Goal: Task Accomplishment & Management: Use online tool/utility

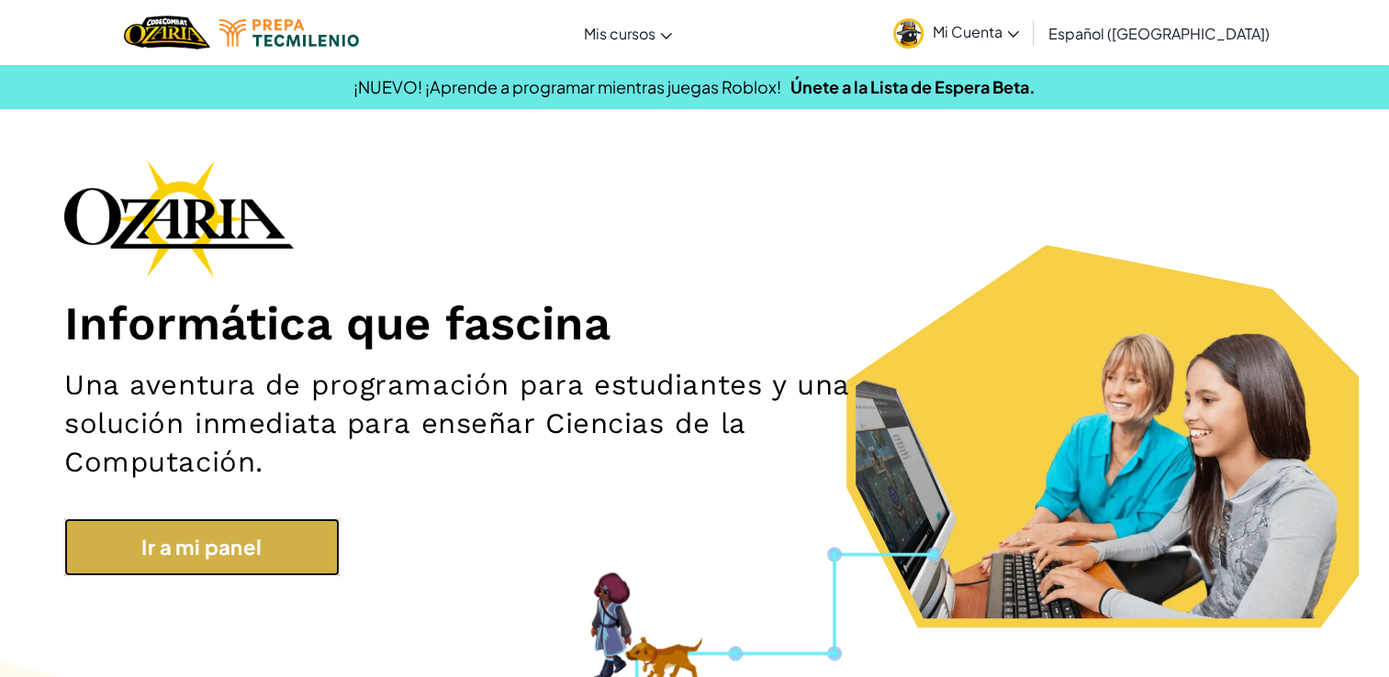
click at [293, 566] on link "Ir a mi panel" at bounding box center [201, 548] width 275 height 58
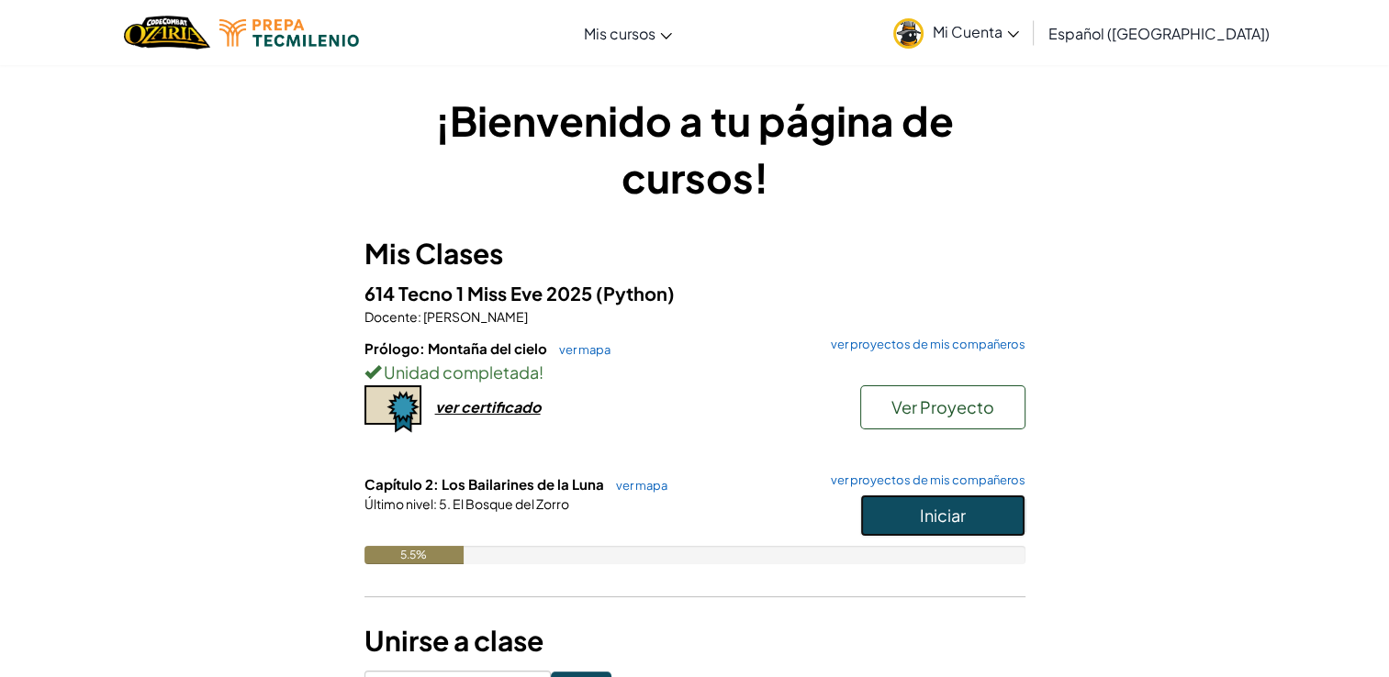
click at [907, 508] on button "Iniciar" at bounding box center [942, 516] width 165 height 42
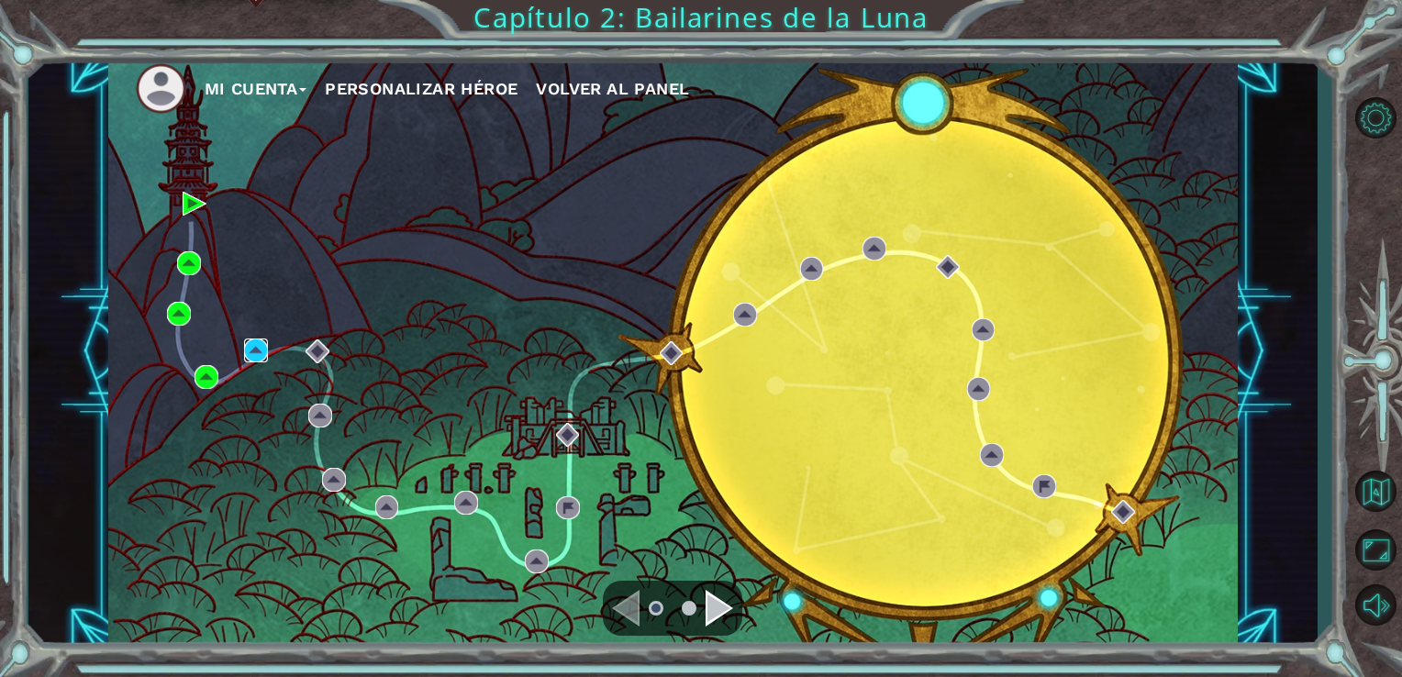
click at [252, 352] on img at bounding box center [256, 351] width 24 height 24
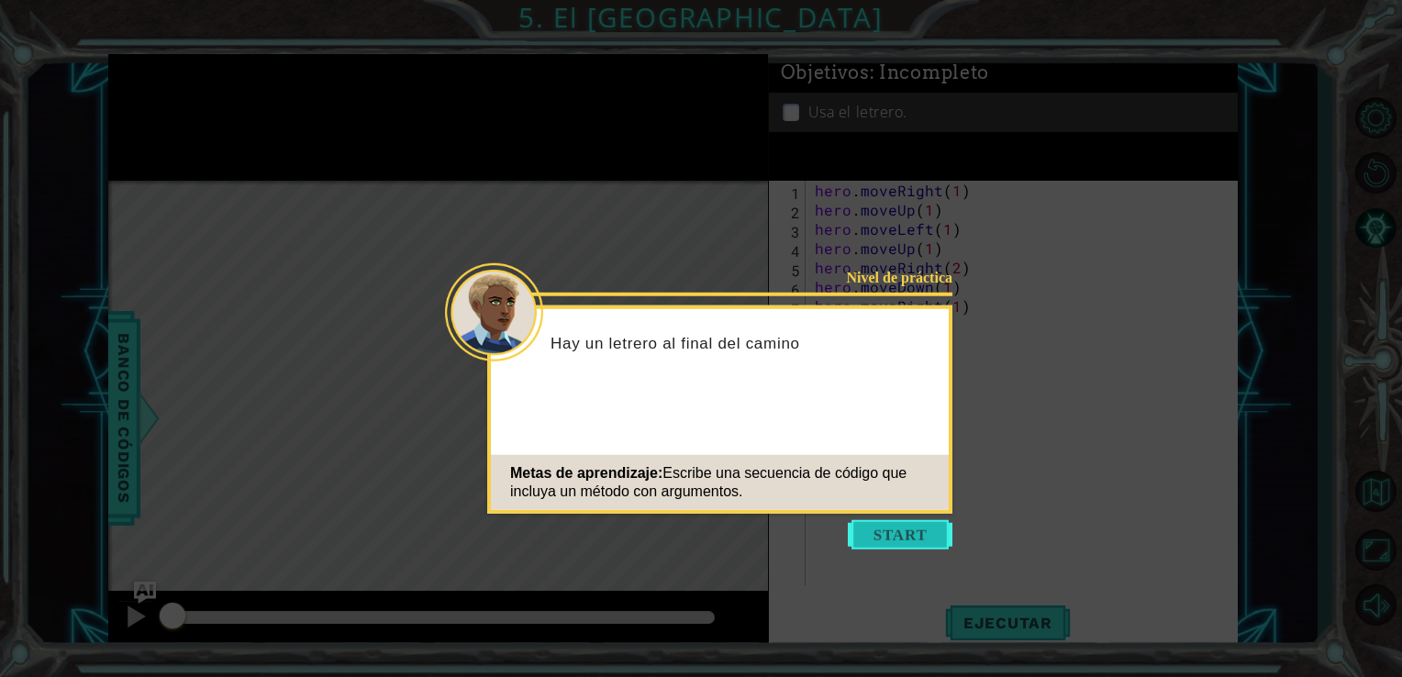
click at [896, 544] on button "Start" at bounding box center [900, 534] width 105 height 29
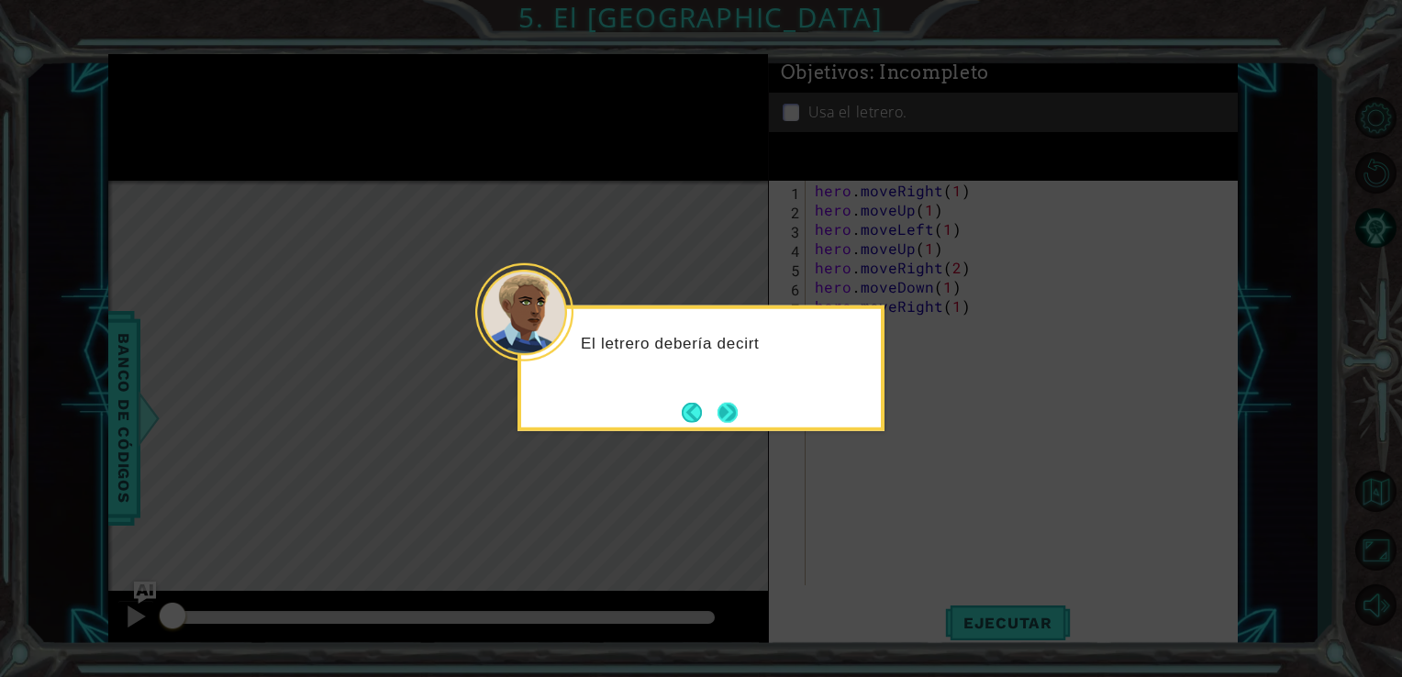
click at [723, 414] on button "Next" at bounding box center [728, 412] width 20 height 20
click at [723, 414] on button "Next" at bounding box center [728, 412] width 21 height 21
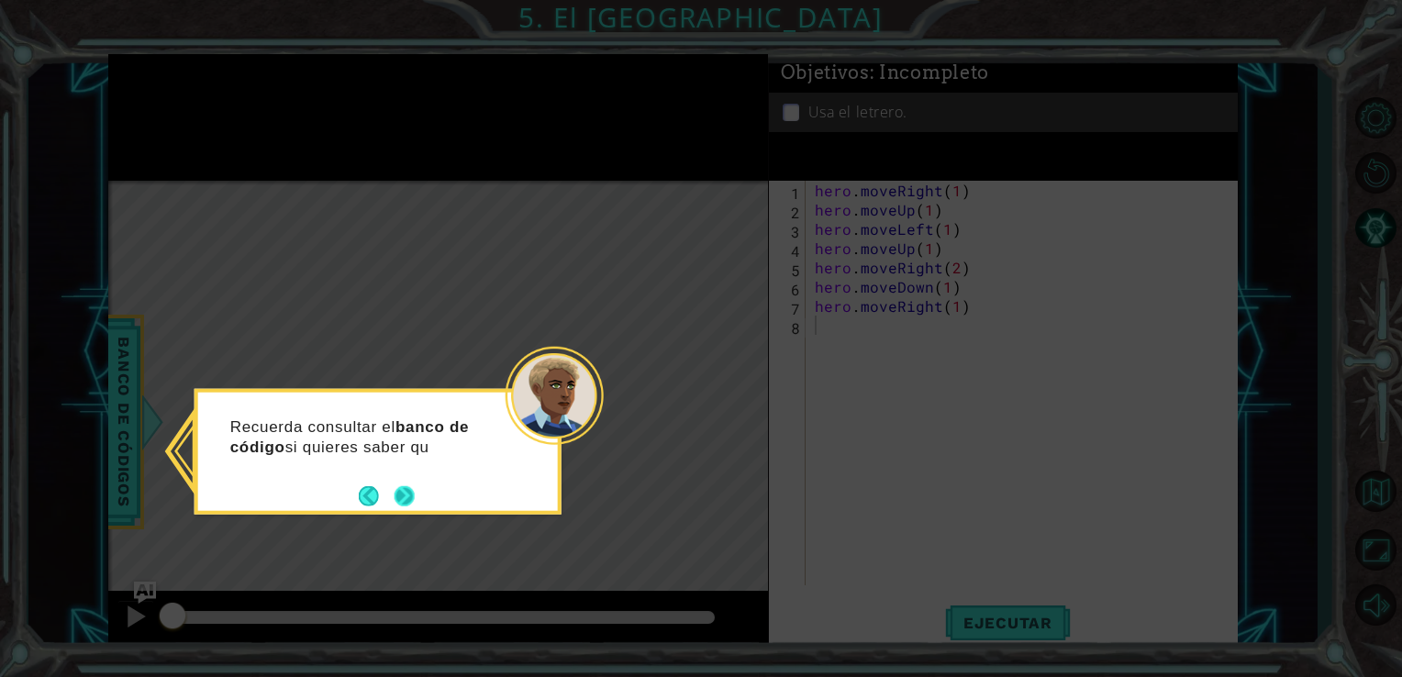
click at [398, 509] on div "Recuerda consultar el banco de código si quieres saber qu" at bounding box center [378, 452] width 367 height 126
click at [396, 495] on button "Next" at bounding box center [405, 497] width 20 height 20
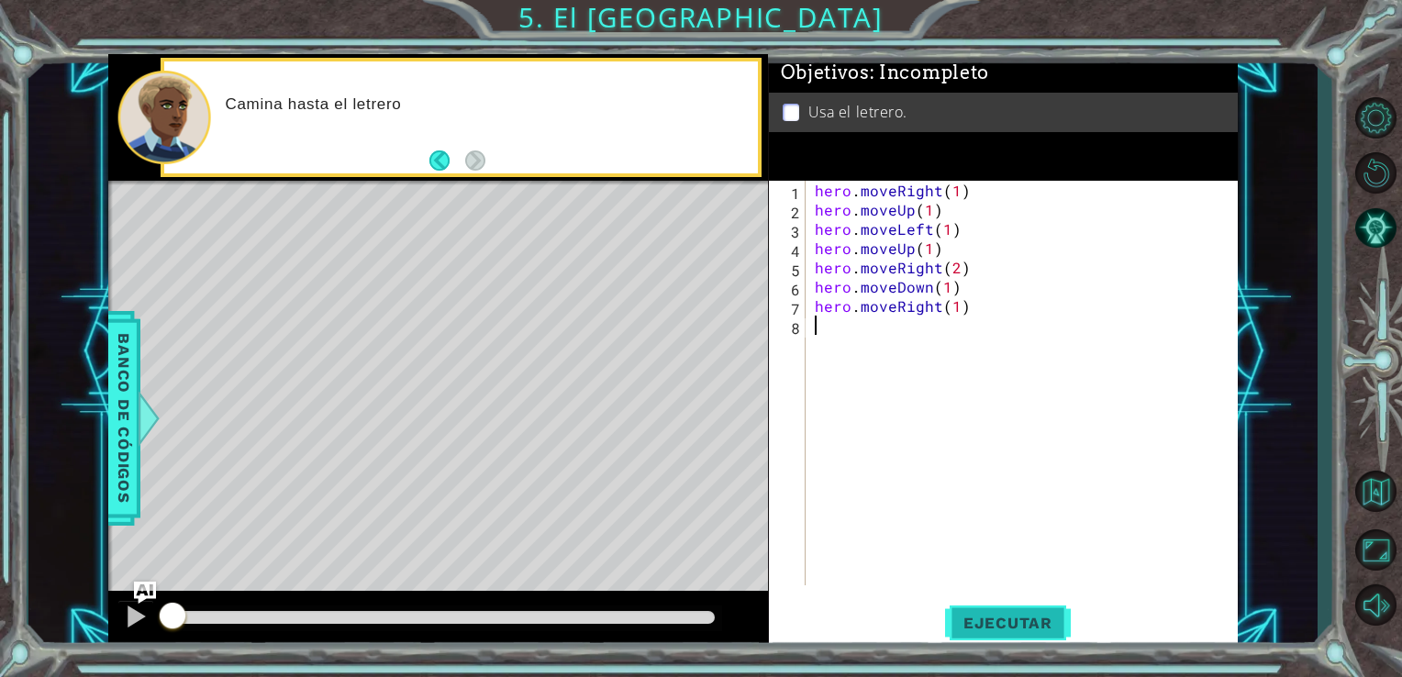
click at [966, 620] on span "Ejecutar" at bounding box center [1008, 623] width 126 height 18
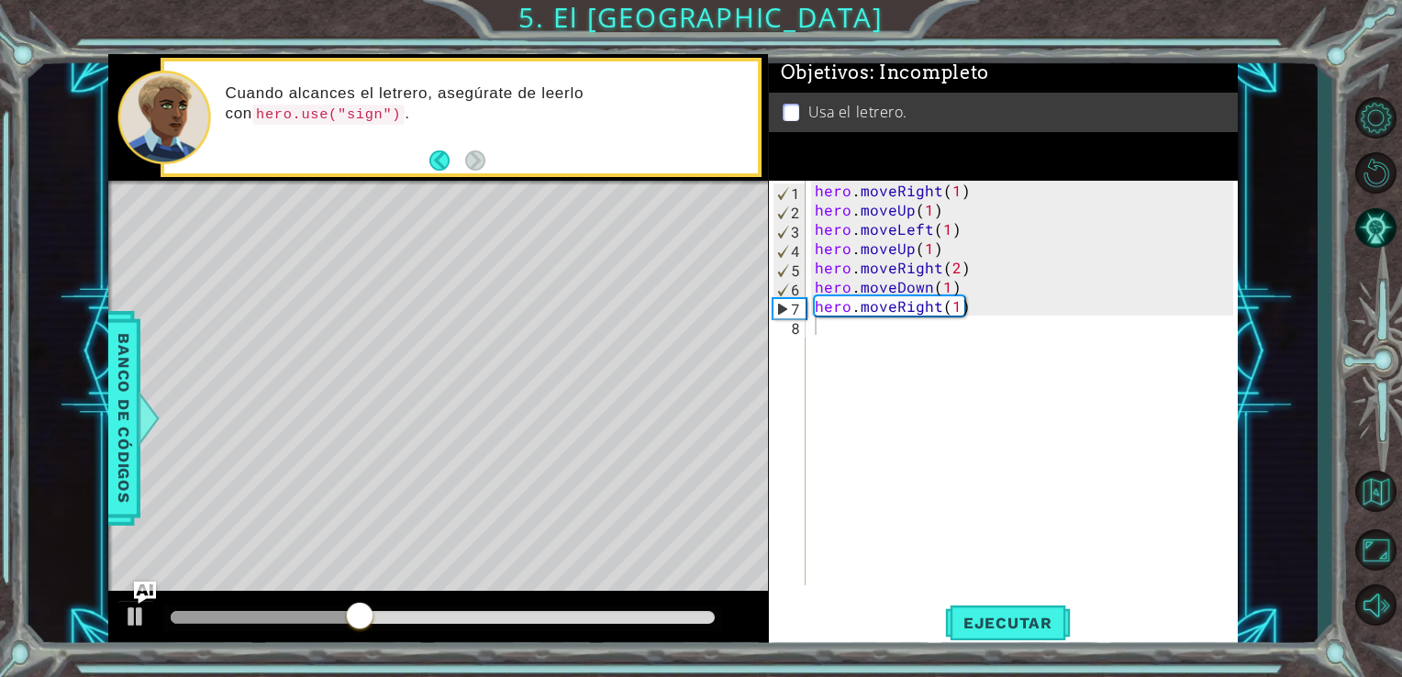
click at [573, 386] on div "Level Map" at bounding box center [532, 451] width 848 height 541
drag, startPoint x: 573, startPoint y: 386, endPoint x: 594, endPoint y: 363, distance: 31.9
click at [594, 363] on div "Level Map" at bounding box center [532, 451] width 848 height 541
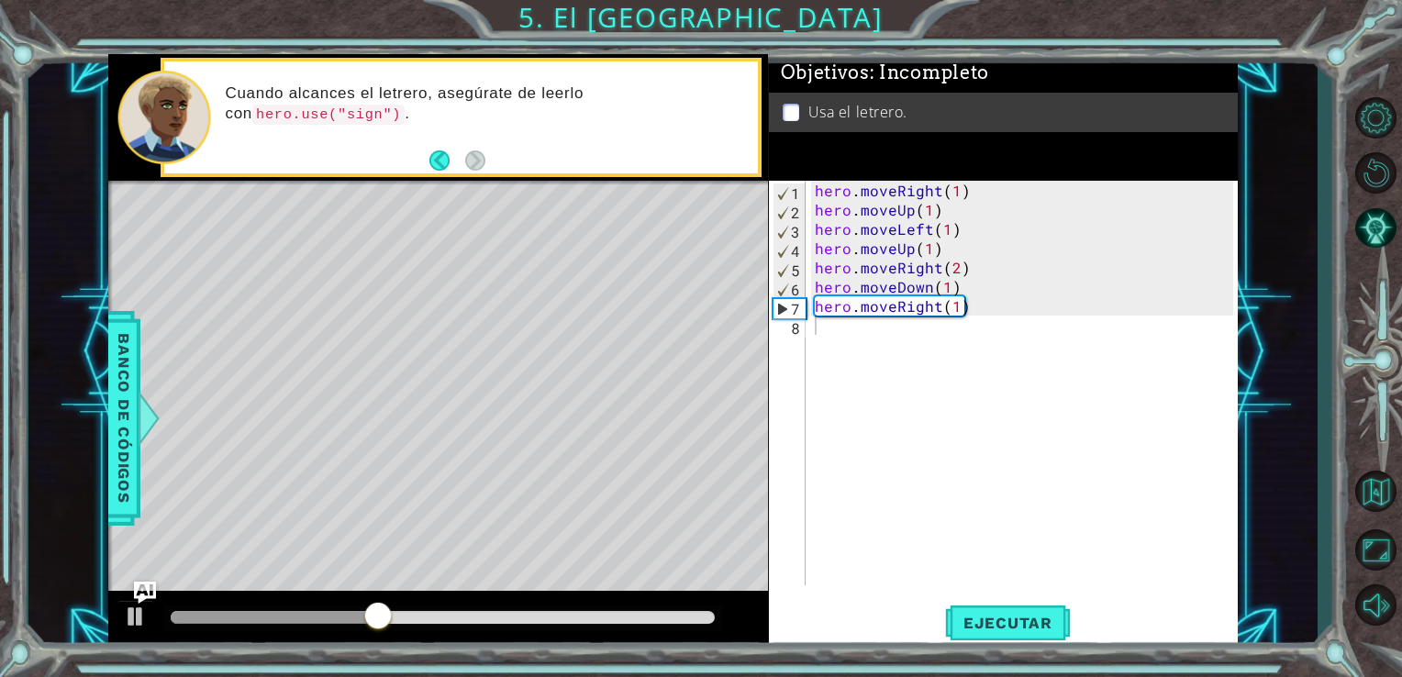
click at [594, 363] on div "Level Map" at bounding box center [532, 451] width 848 height 541
drag, startPoint x: 594, startPoint y: 363, endPoint x: 200, endPoint y: 490, distance: 413.9
click at [200, 490] on div "Level Map" at bounding box center [532, 451] width 848 height 541
click at [114, 446] on div "1 ההההההההההההההההההההההההההההההההההההההההההההההההההההההההההההההההההההההההההההה…" at bounding box center [673, 352] width 1290 height 596
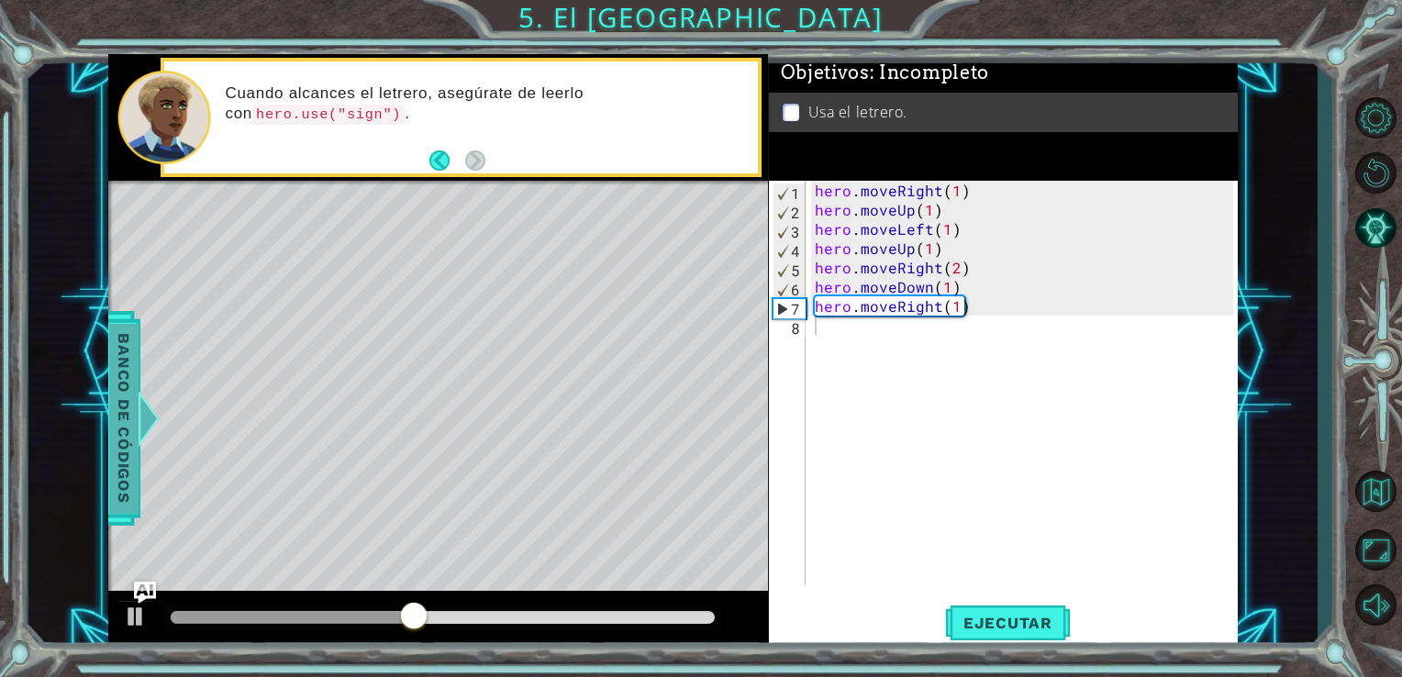
click at [114, 446] on span "Banco de códigos" at bounding box center [123, 418] width 29 height 190
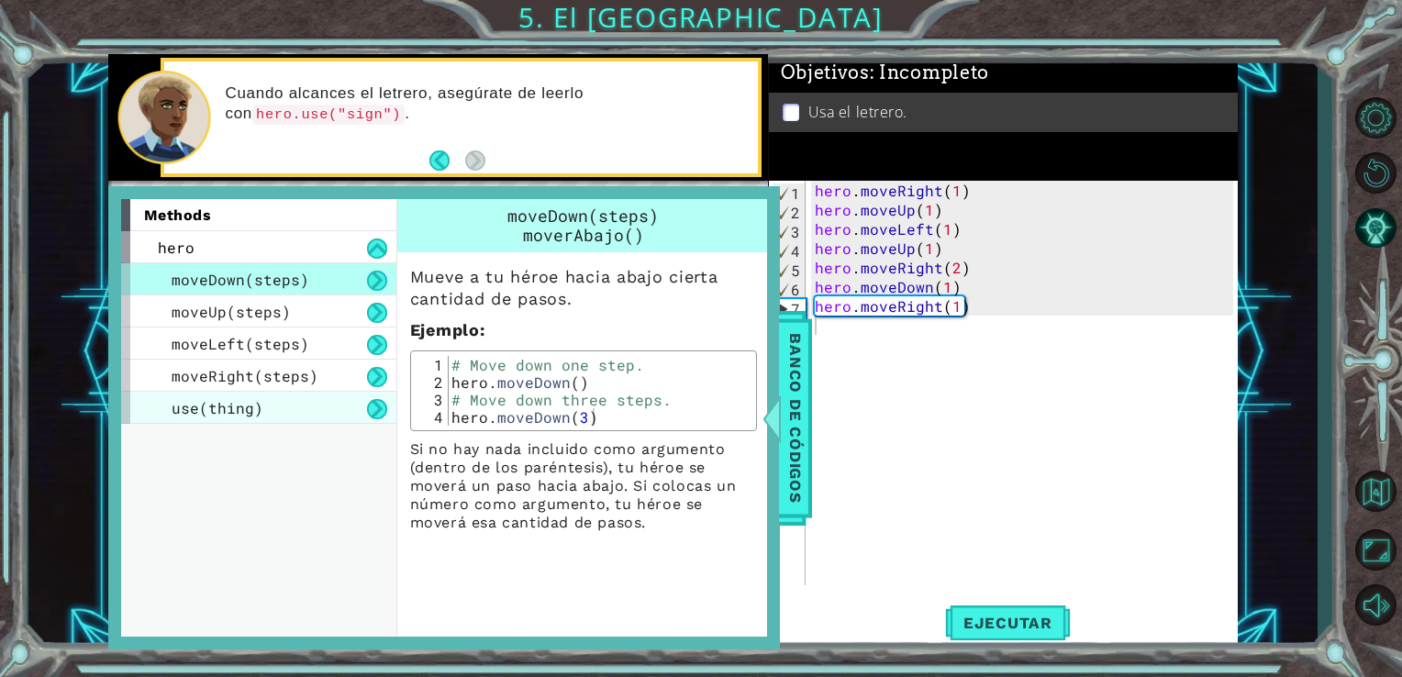
click at [202, 410] on span "use(thing)" at bounding box center [218, 407] width 92 height 19
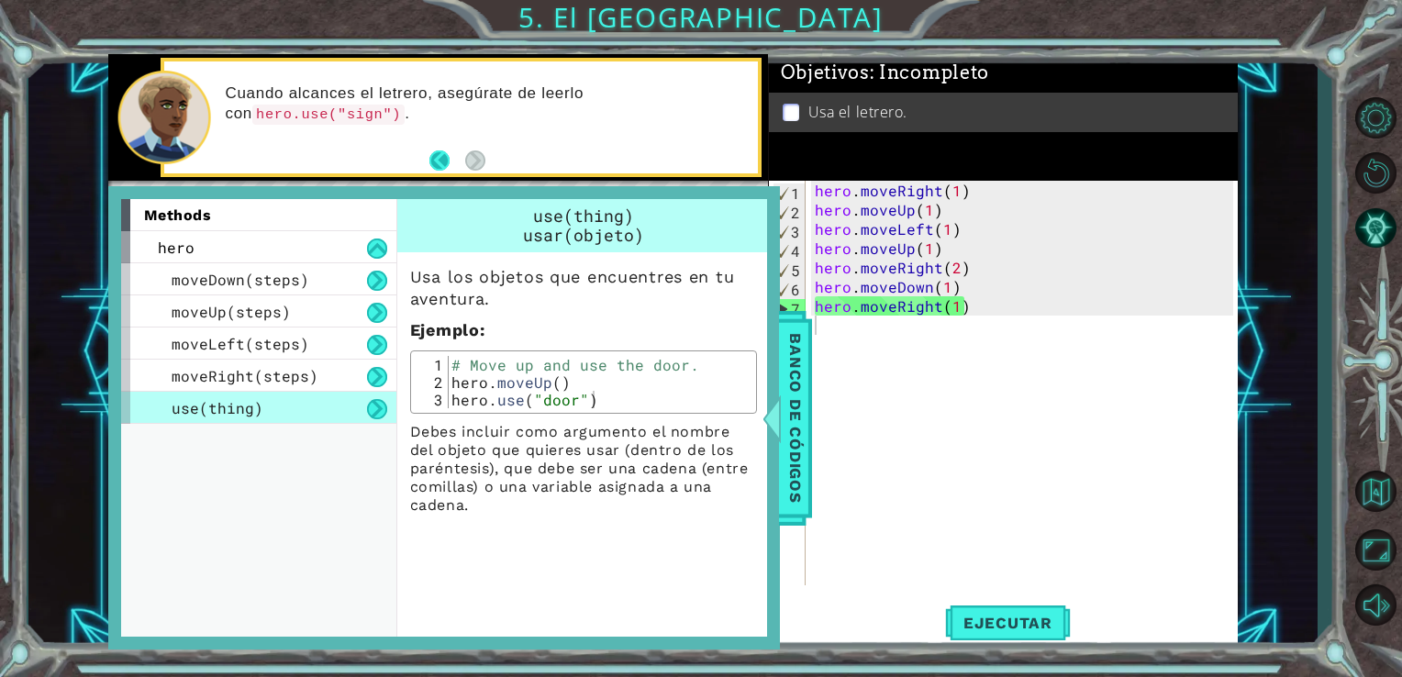
click at [434, 162] on button "Back" at bounding box center [448, 161] width 36 height 20
click at [471, 152] on button "Next" at bounding box center [475, 161] width 20 height 20
click at [793, 360] on span "Banco de códigos" at bounding box center [795, 418] width 29 height 190
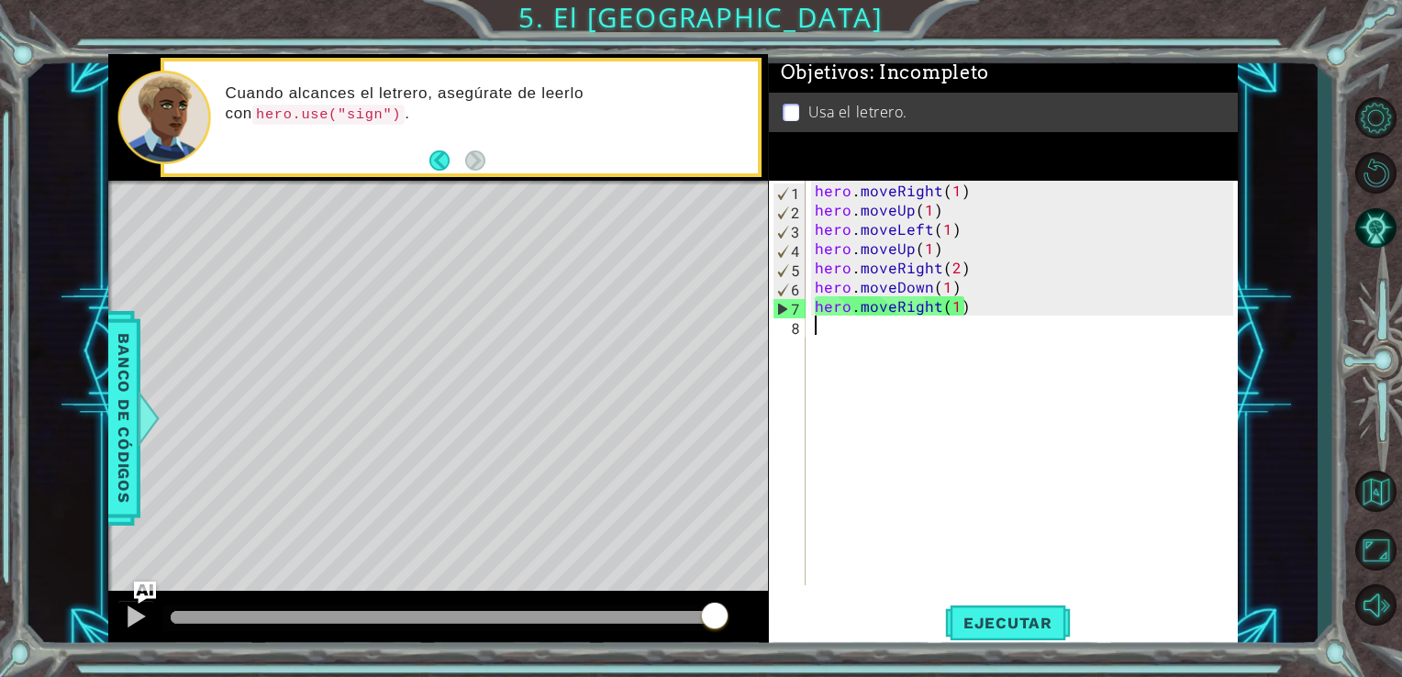
click at [850, 318] on div "hero . moveRight ( 1 ) hero . moveUp ( 1 ) hero . moveLeft ( 1 ) hero . moveUp …" at bounding box center [1027, 402] width 432 height 443
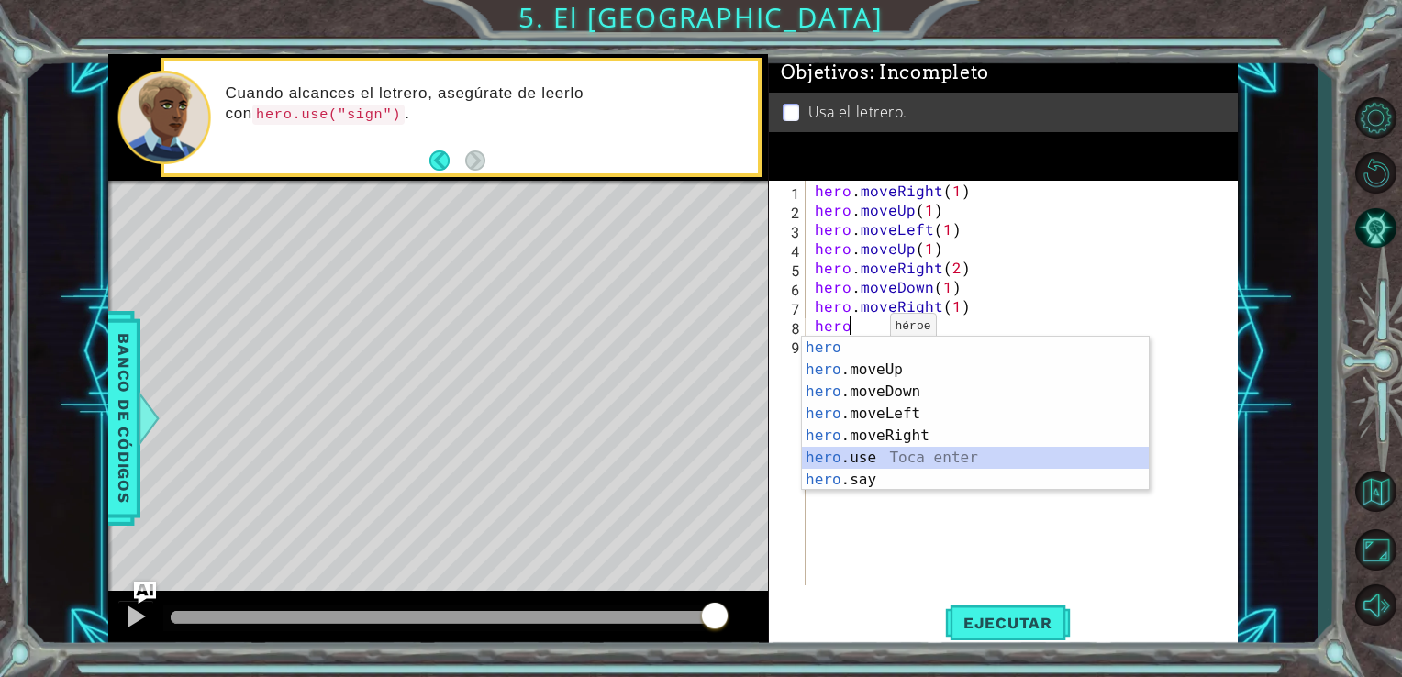
click at [864, 450] on div "hero Toca enter hero .moveUp Toca enter hero .moveDown Toca enter hero .moveLef…" at bounding box center [975, 436] width 347 height 198
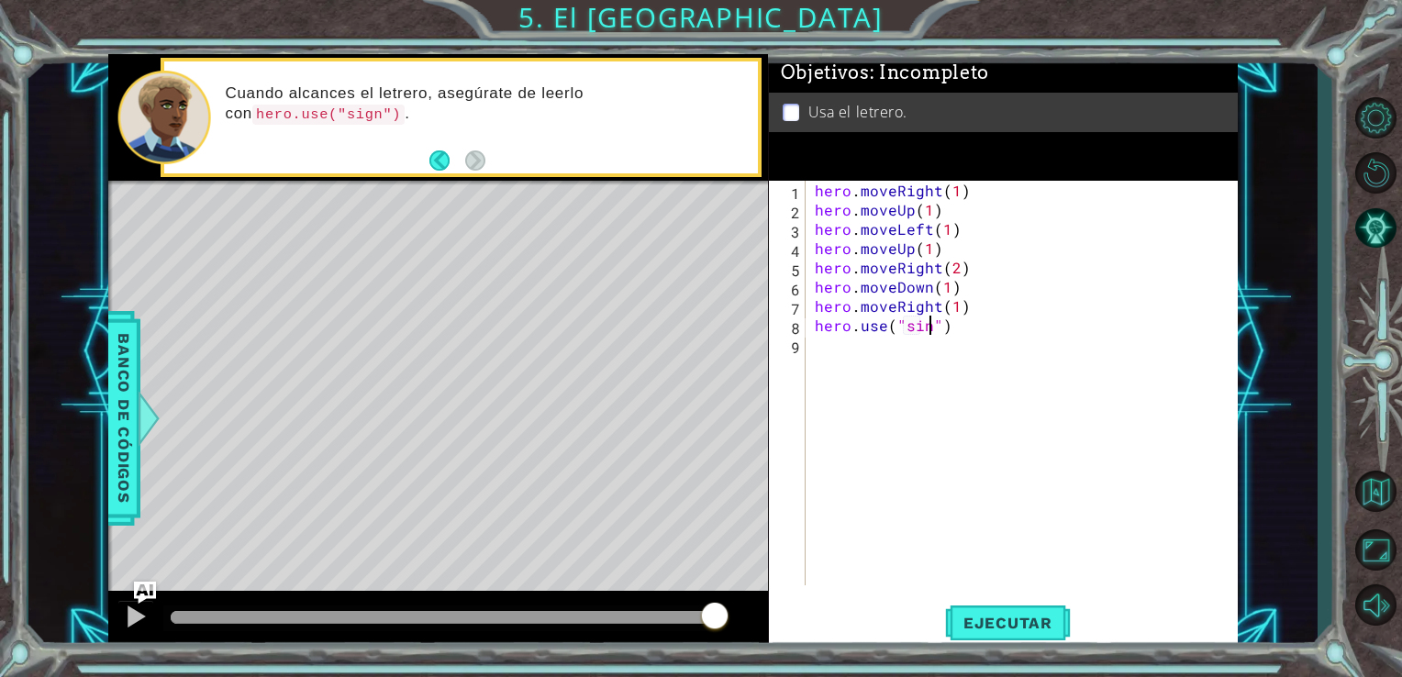
scroll to position [0, 7]
click at [1013, 613] on button "Ejecutar" at bounding box center [1008, 622] width 126 height 47
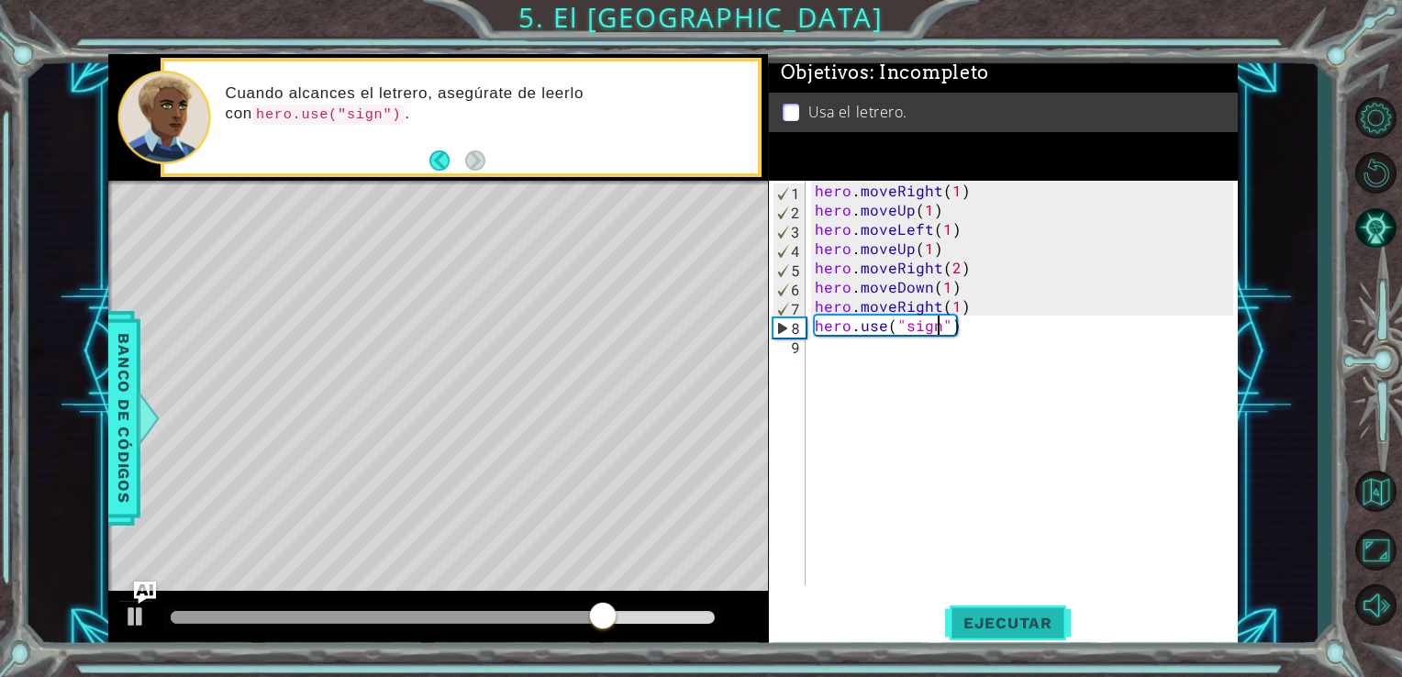
type textarea "hero.use("sign")"
click at [1034, 609] on button "Ejecutar" at bounding box center [1008, 622] width 126 height 47
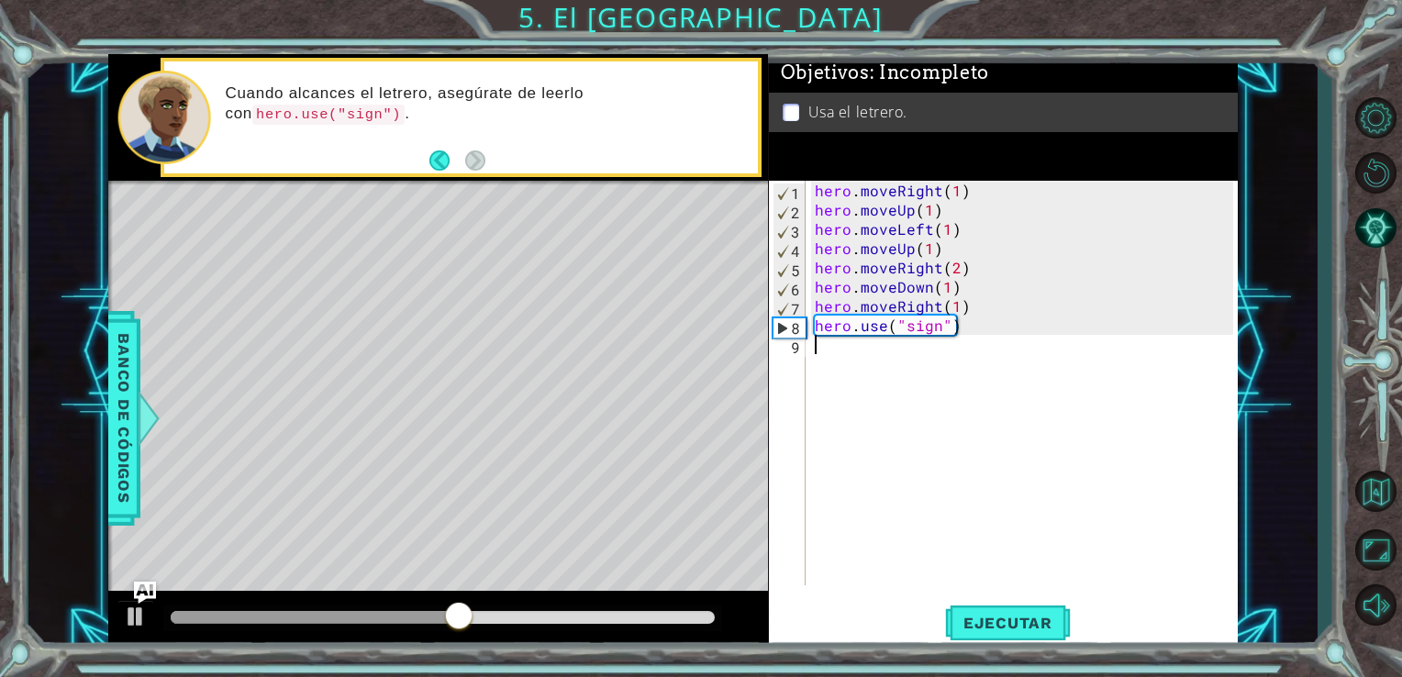
click at [813, 355] on div "hero . moveRight ( 1 ) hero . moveUp ( 1 ) hero . moveLeft ( 1 ) hero . moveUp …" at bounding box center [1027, 402] width 432 height 443
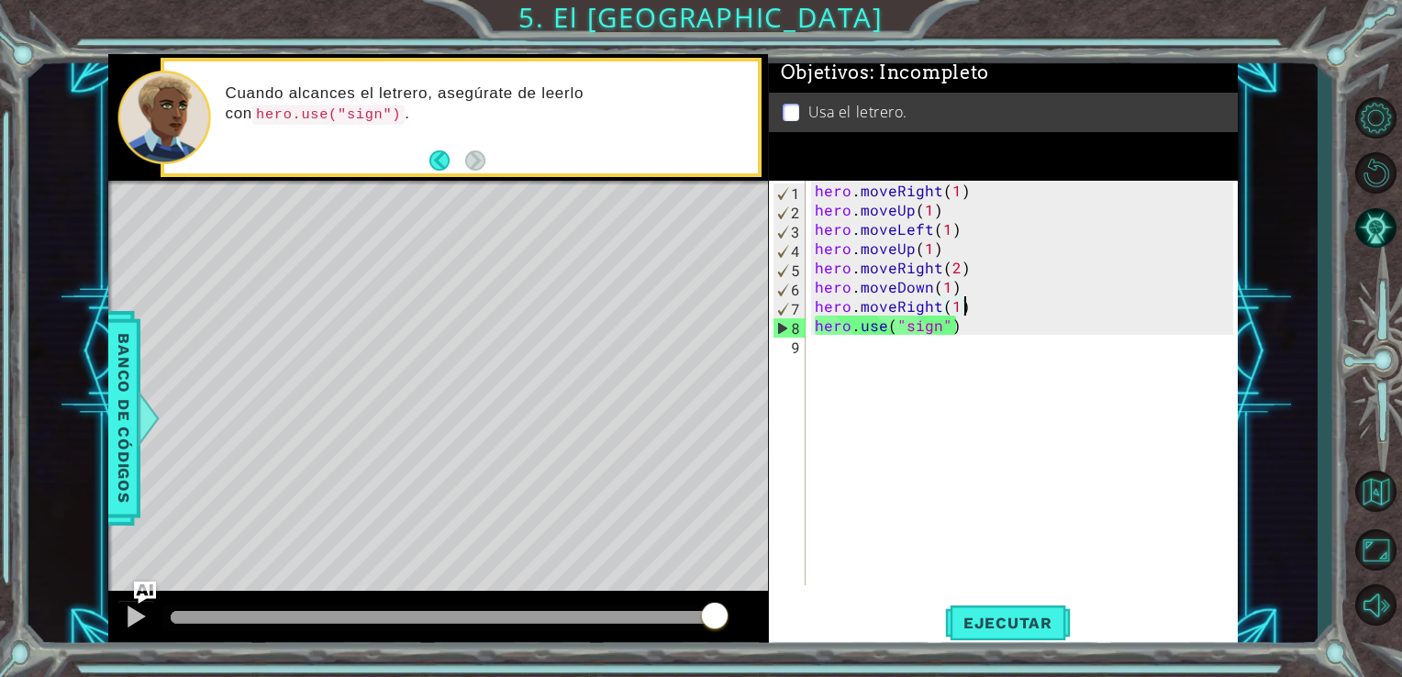
click at [968, 310] on div "hero . moveRight ( 1 ) hero . moveUp ( 1 ) hero . moveLeft ( 1 ) hero . moveUp …" at bounding box center [1027, 402] width 432 height 443
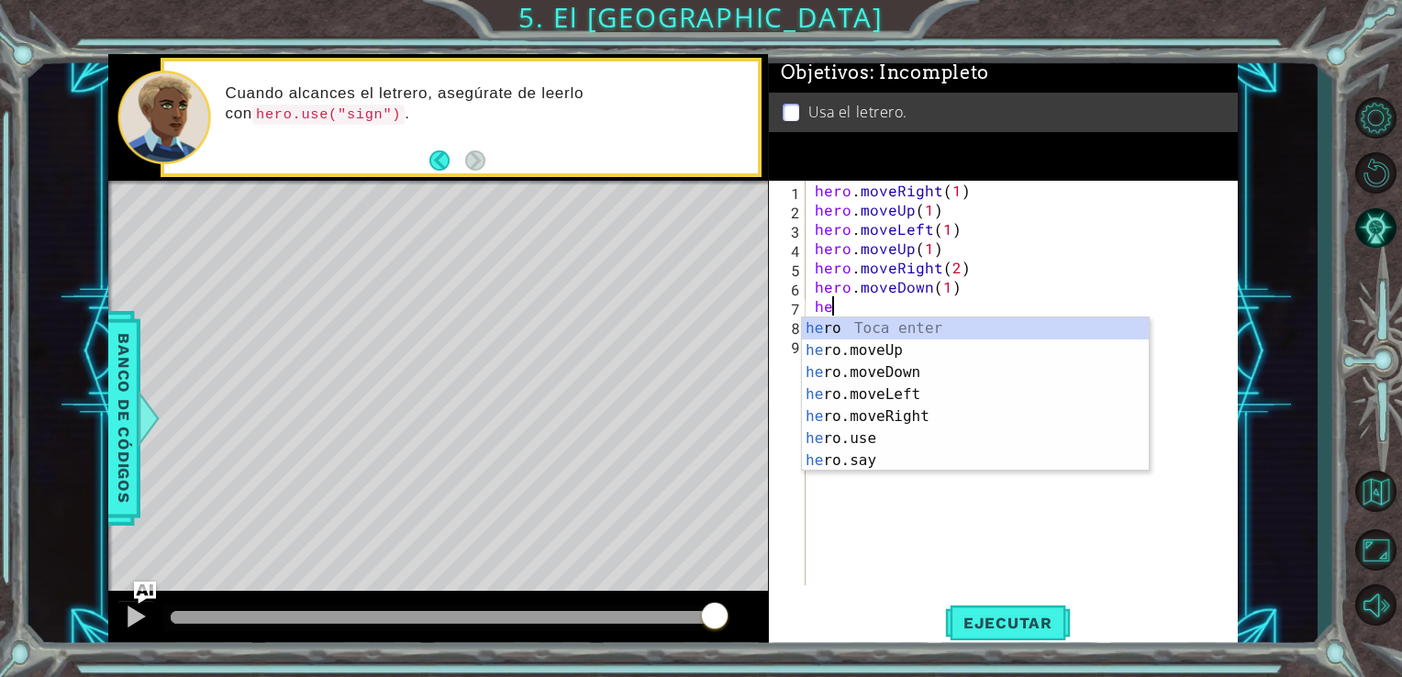
type textarea "h"
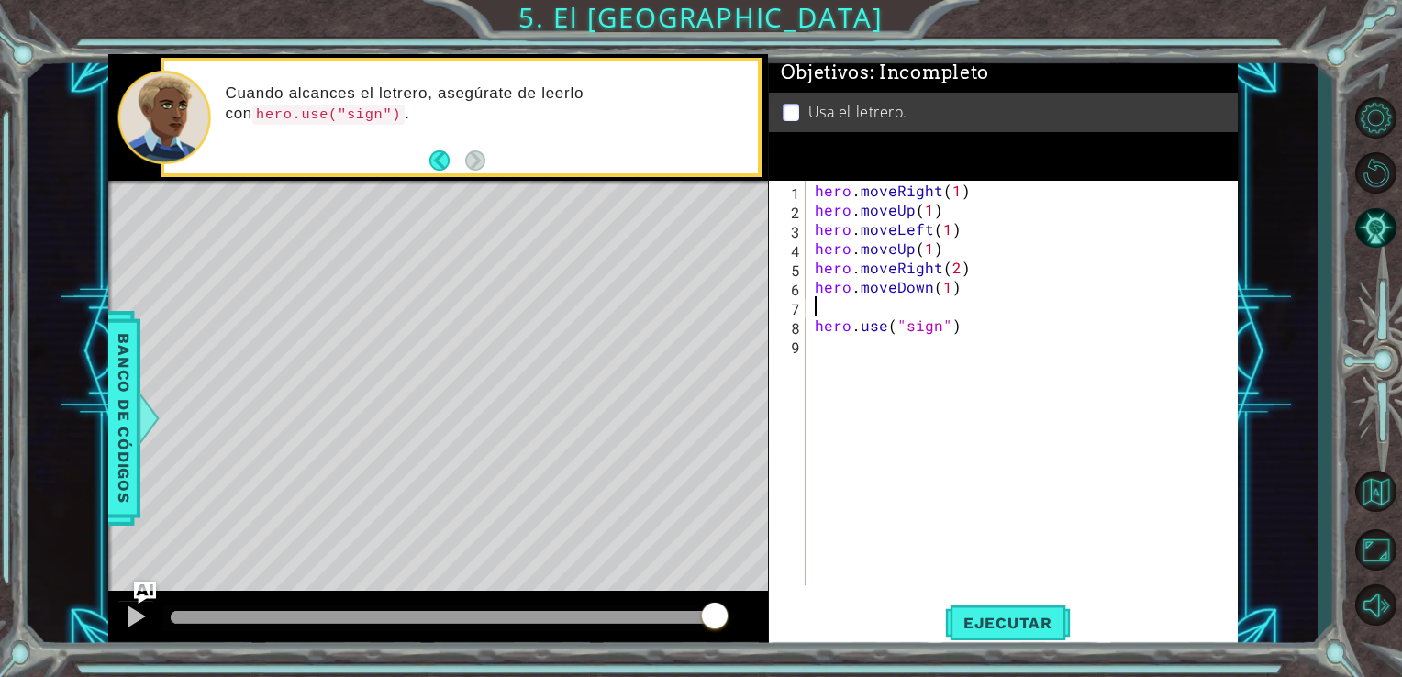
type textarea "hero.moveDown(1)"
click at [1008, 620] on span "Ejecutar" at bounding box center [1008, 623] width 126 height 18
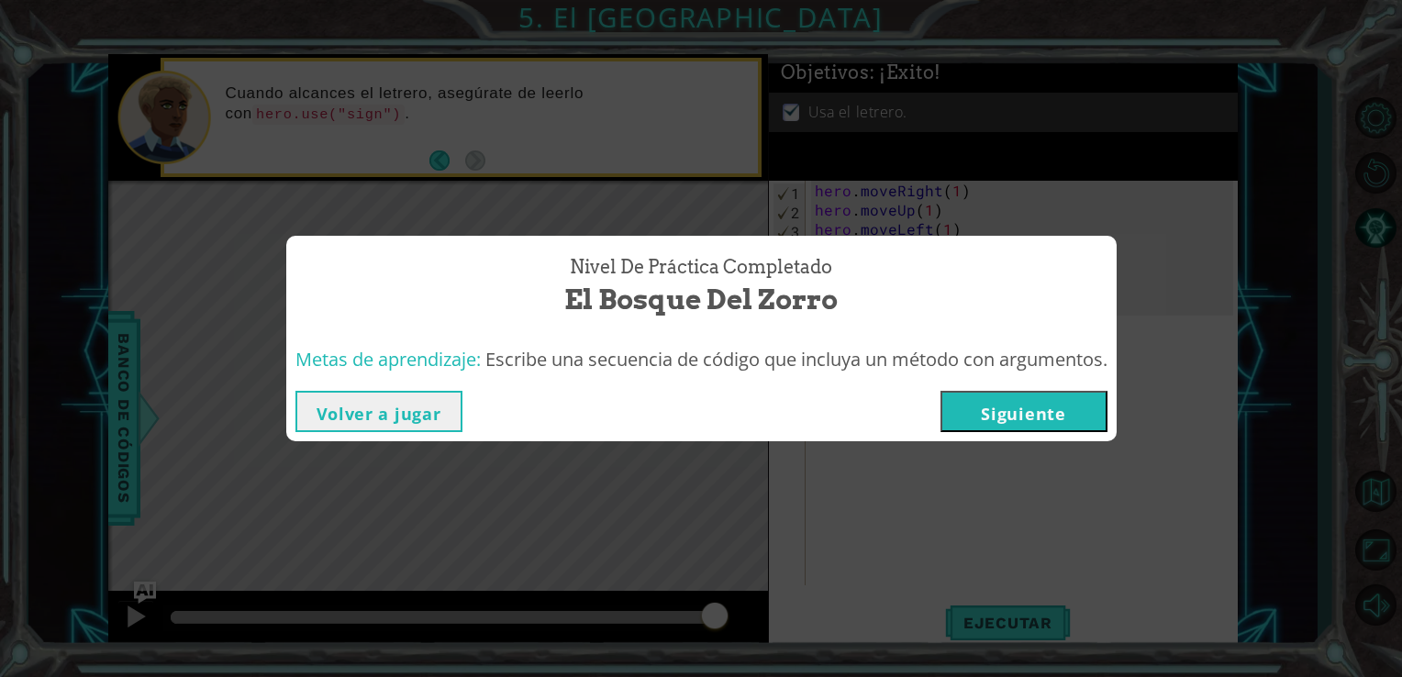
click at [1043, 403] on button "Siguiente" at bounding box center [1024, 411] width 167 height 41
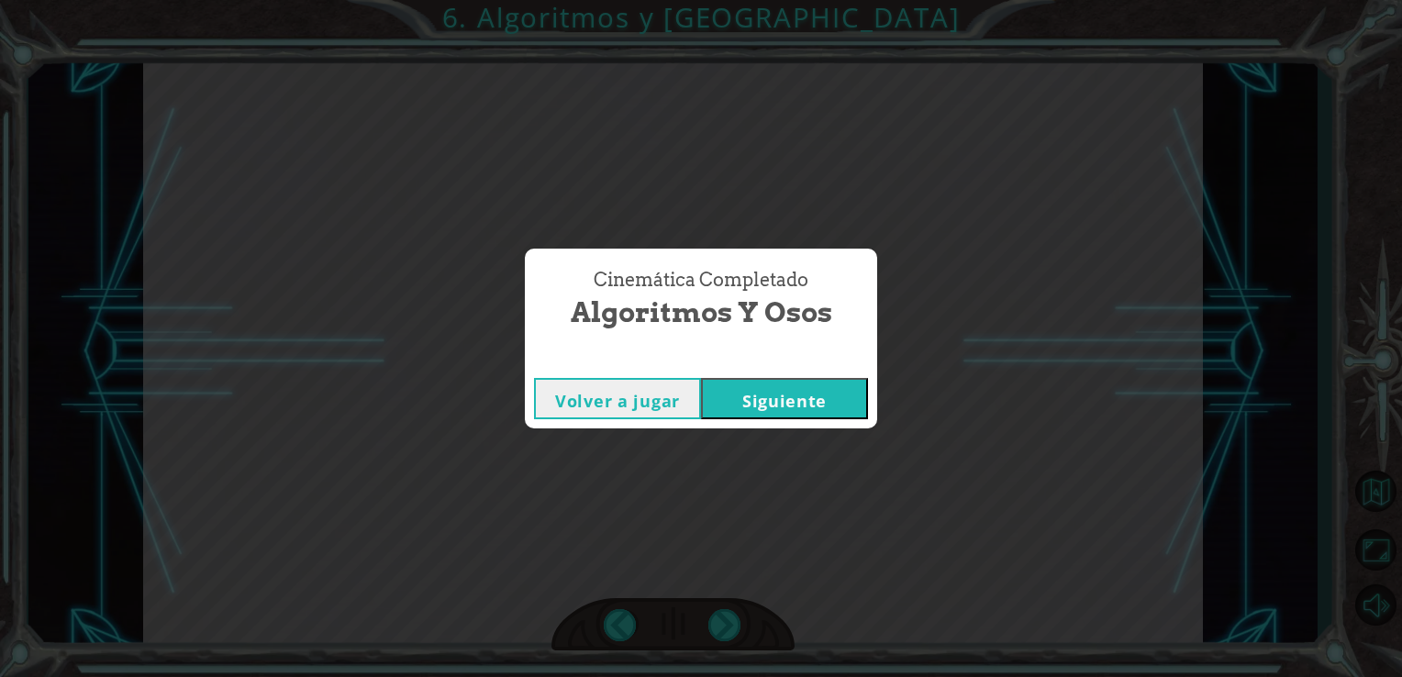
click at [826, 387] on button "Siguiente" at bounding box center [784, 398] width 167 height 41
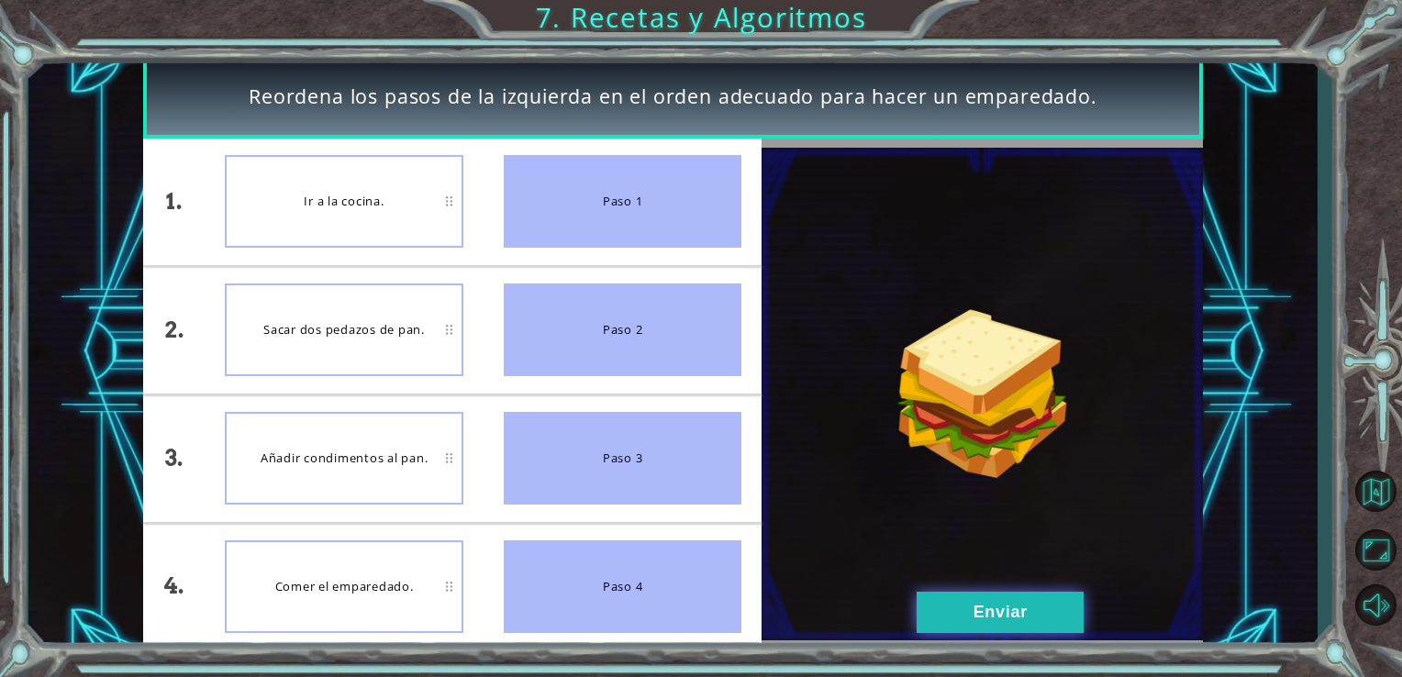
click at [978, 615] on button "Enviar" at bounding box center [1000, 612] width 167 height 41
click at [987, 610] on button "Enviar" at bounding box center [1000, 612] width 167 height 41
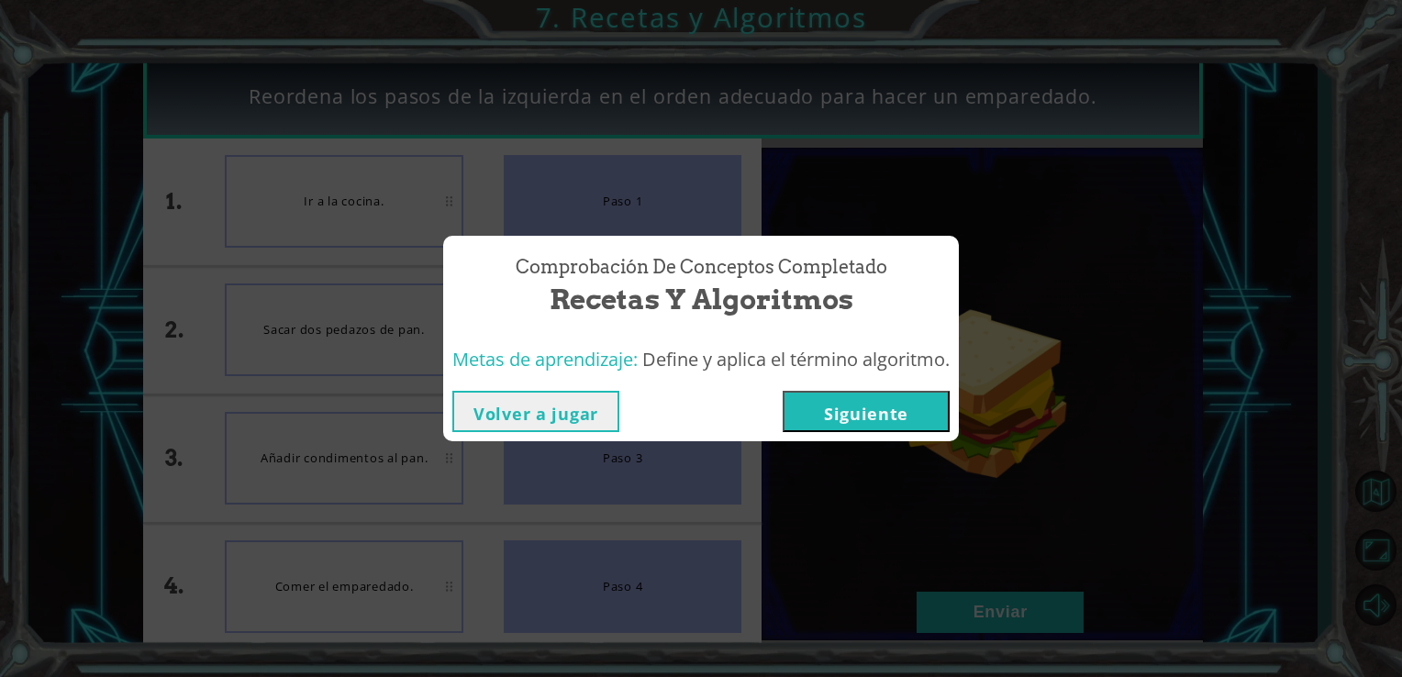
click at [866, 406] on button "Siguiente" at bounding box center [866, 411] width 167 height 41
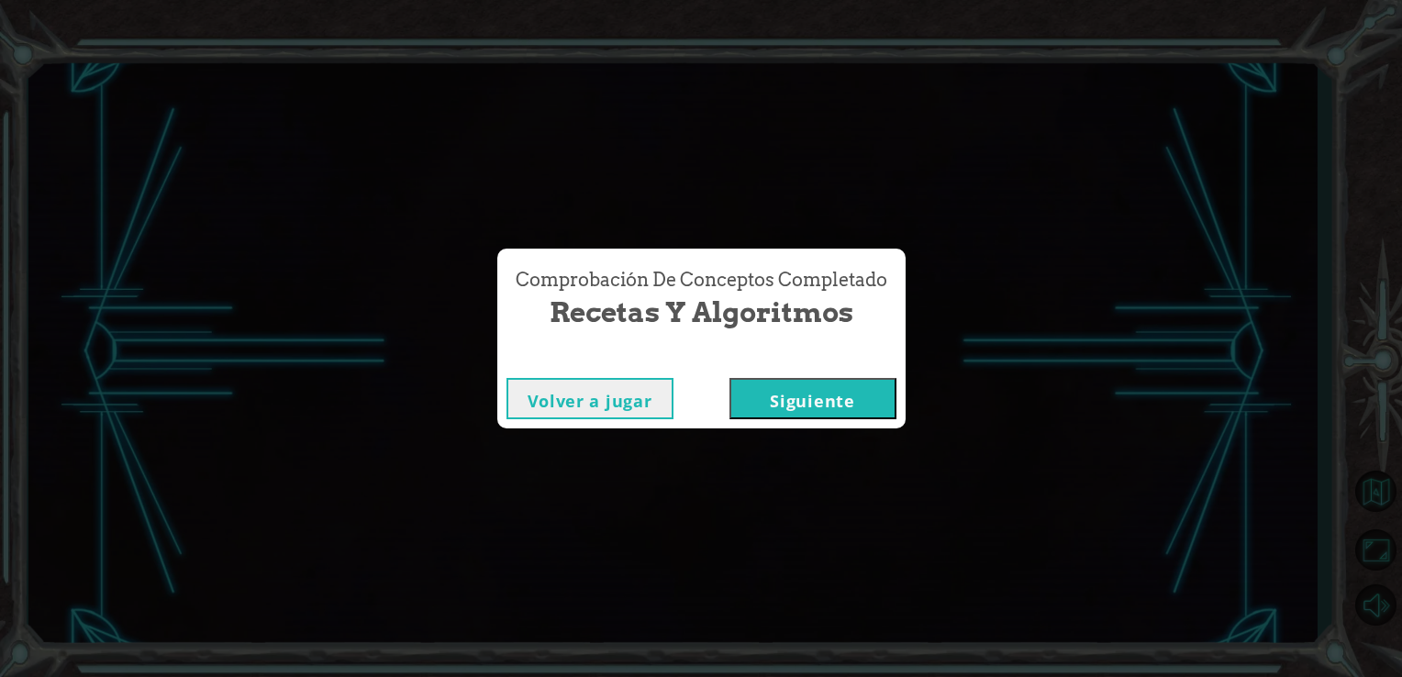
click at [866, 406] on button "Siguiente" at bounding box center [813, 398] width 167 height 41
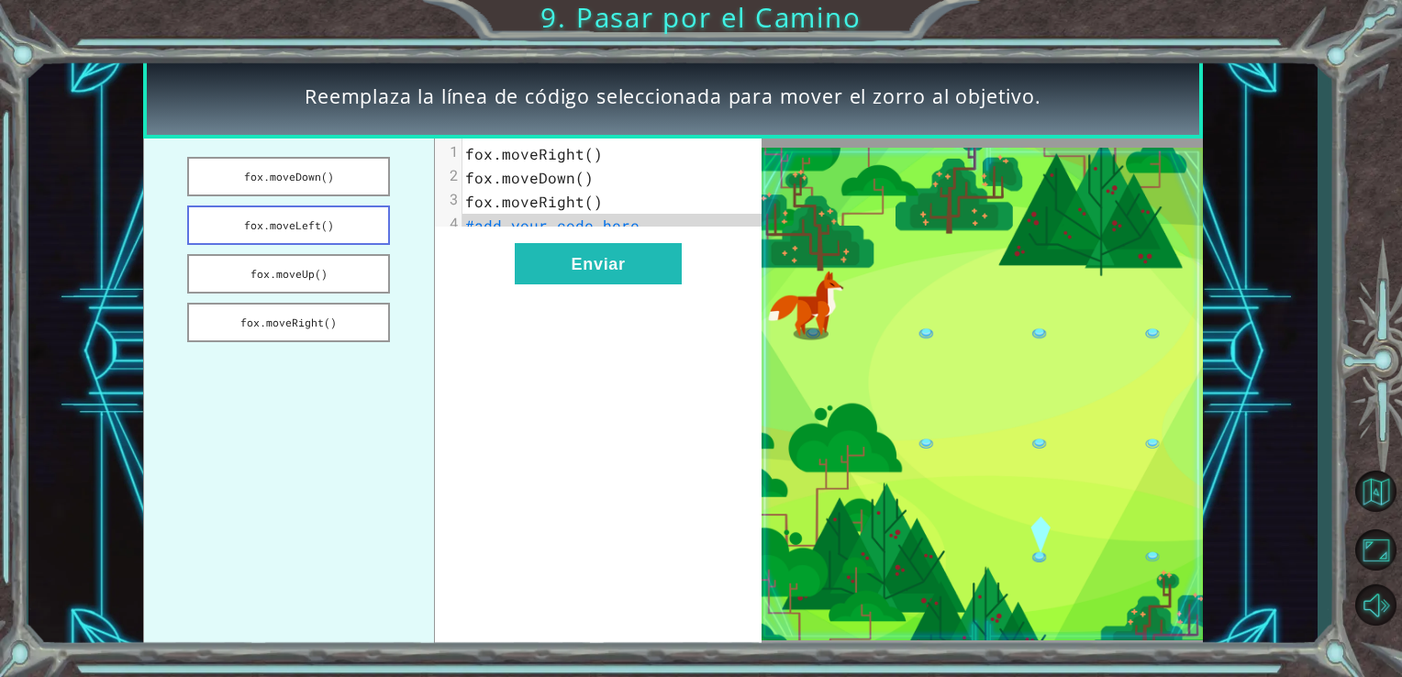
drag, startPoint x: 333, startPoint y: 324, endPoint x: 327, endPoint y: 217, distance: 107.6
click at [327, 217] on ul "[PERSON_NAME].moveDown() [PERSON_NAME].moveLeft() [PERSON_NAME].moveUp() [PERSO…" at bounding box center [289, 395] width 292 height 512
click at [314, 176] on button "fox.moveDown()" at bounding box center [288, 176] width 203 height 39
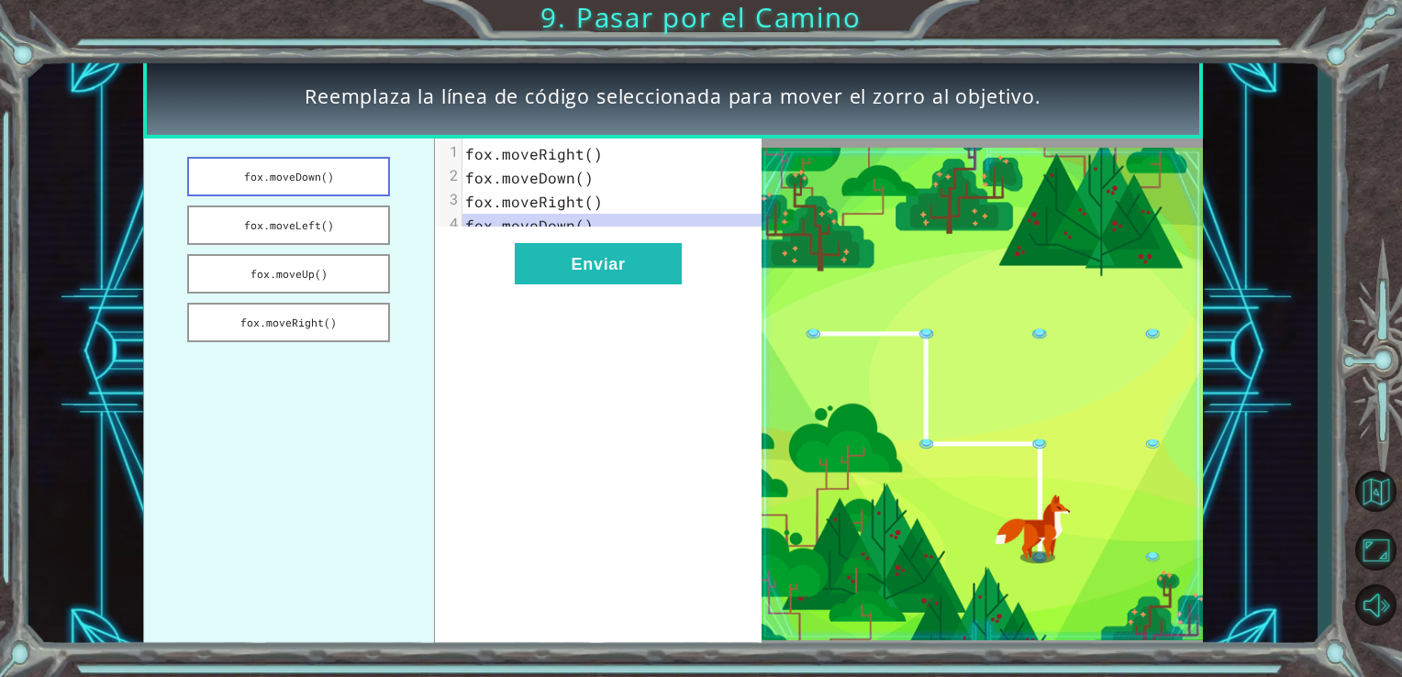
click at [314, 176] on button "fox.moveDown()" at bounding box center [288, 176] width 203 height 39
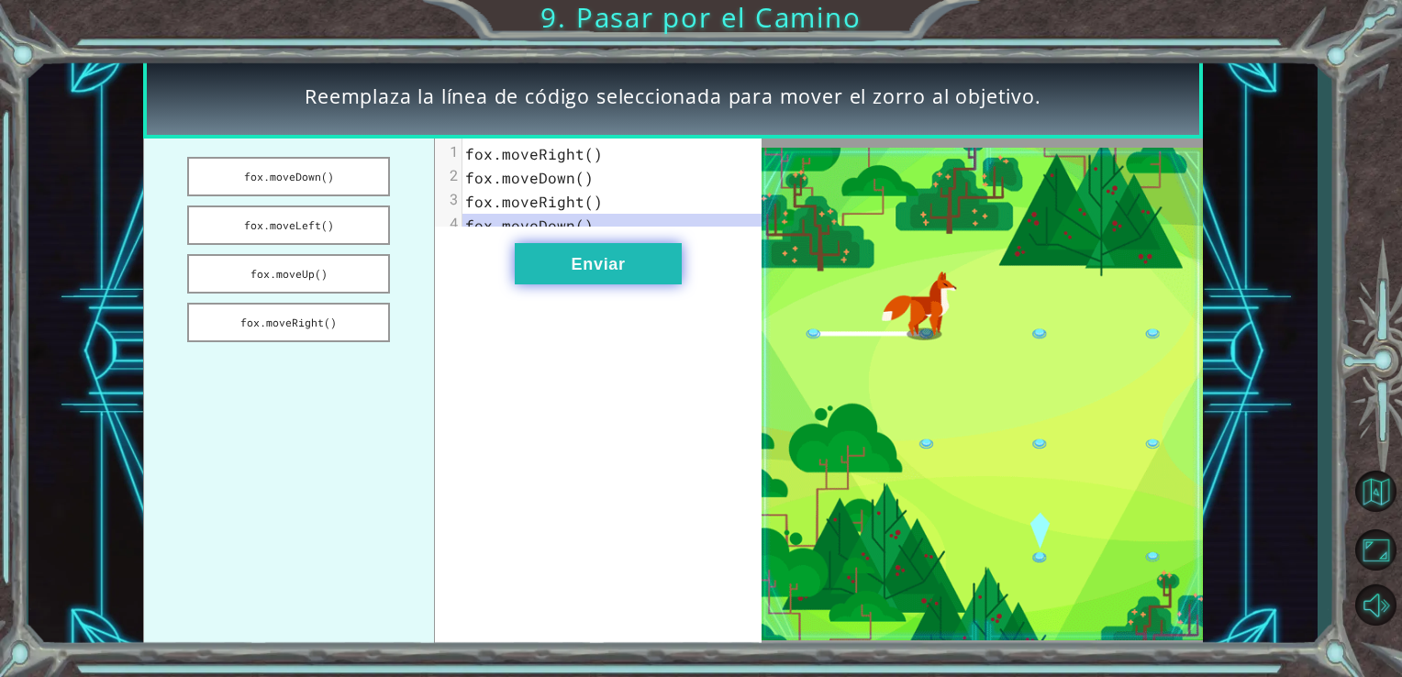
click at [588, 267] on button "Enviar" at bounding box center [598, 263] width 167 height 41
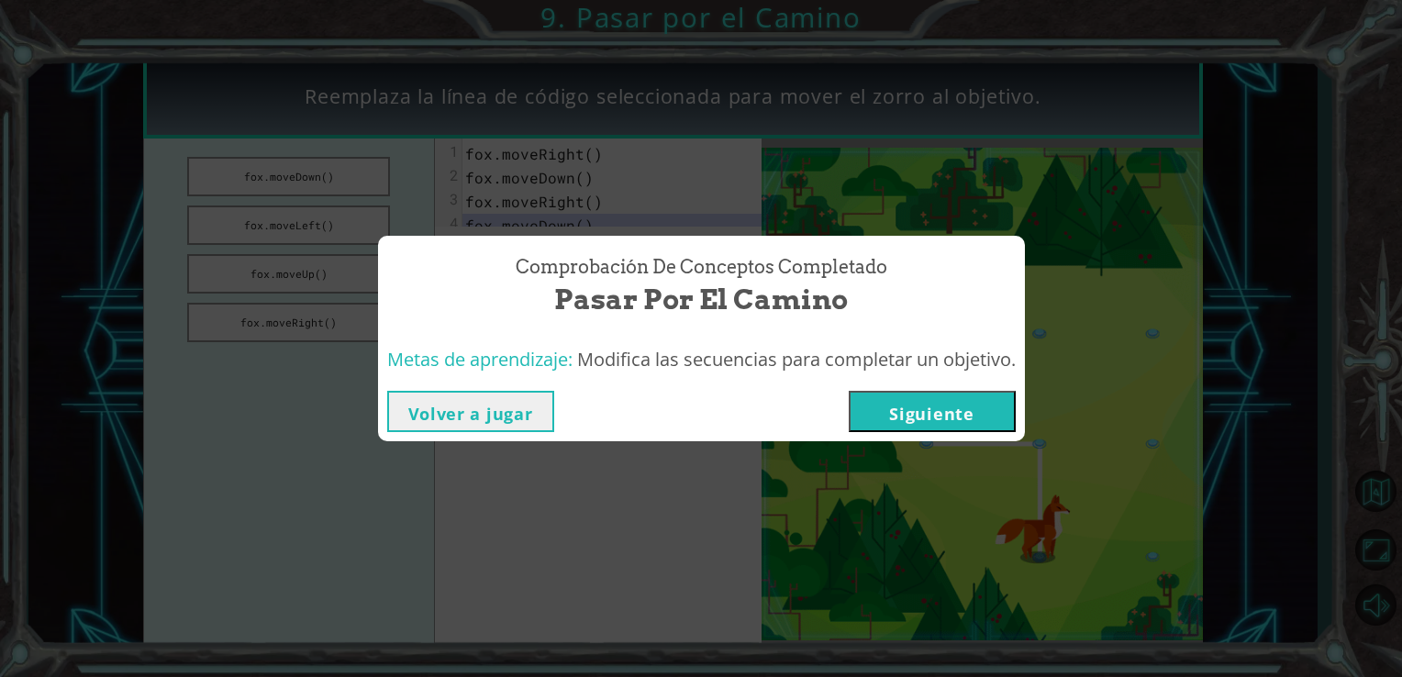
click at [901, 420] on button "Siguiente" at bounding box center [932, 411] width 167 height 41
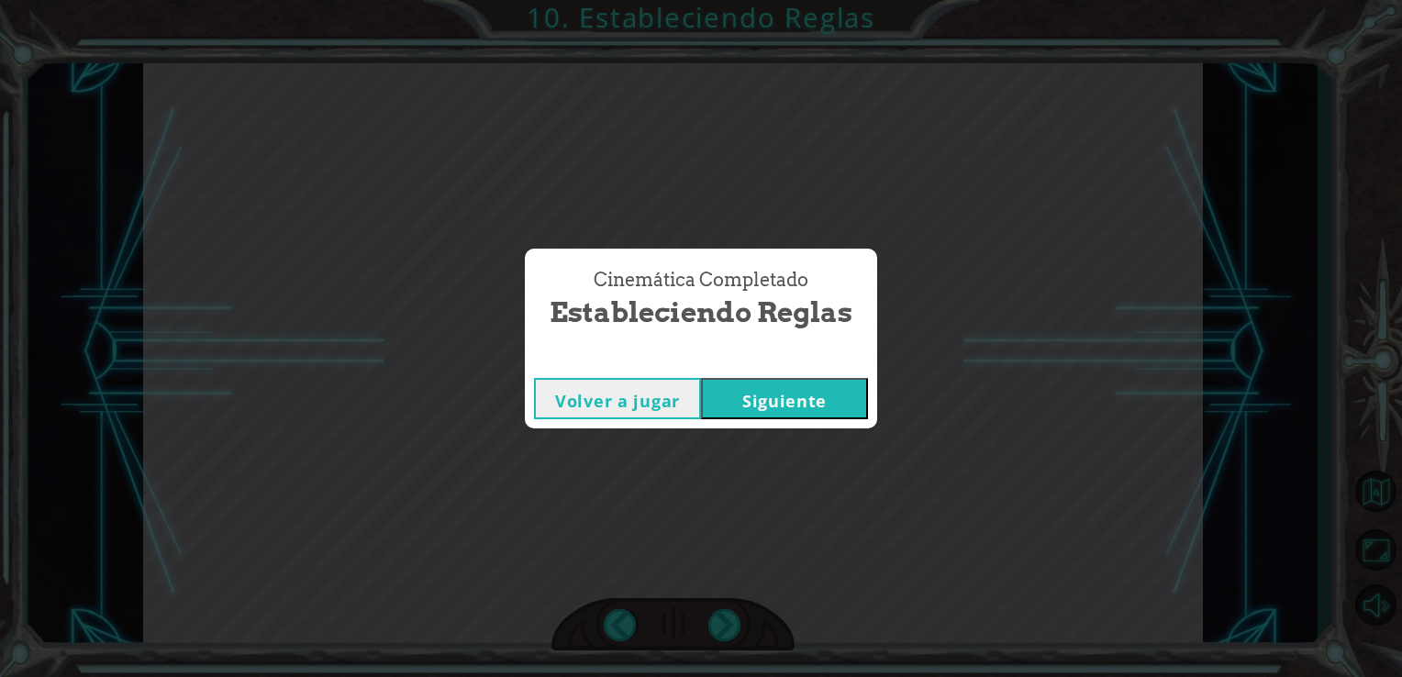
click at [812, 398] on button "Siguiente" at bounding box center [784, 398] width 167 height 41
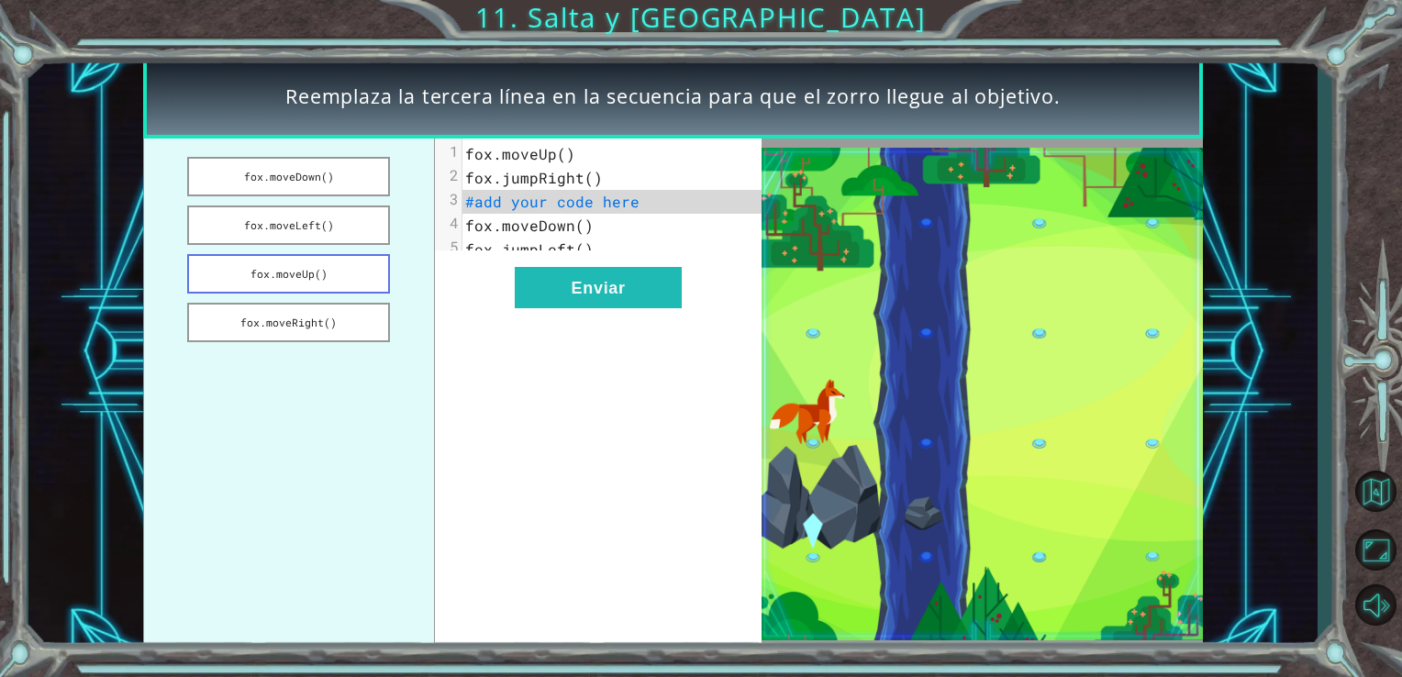
click at [301, 282] on button "fox.moveUp()" at bounding box center [288, 273] width 203 height 39
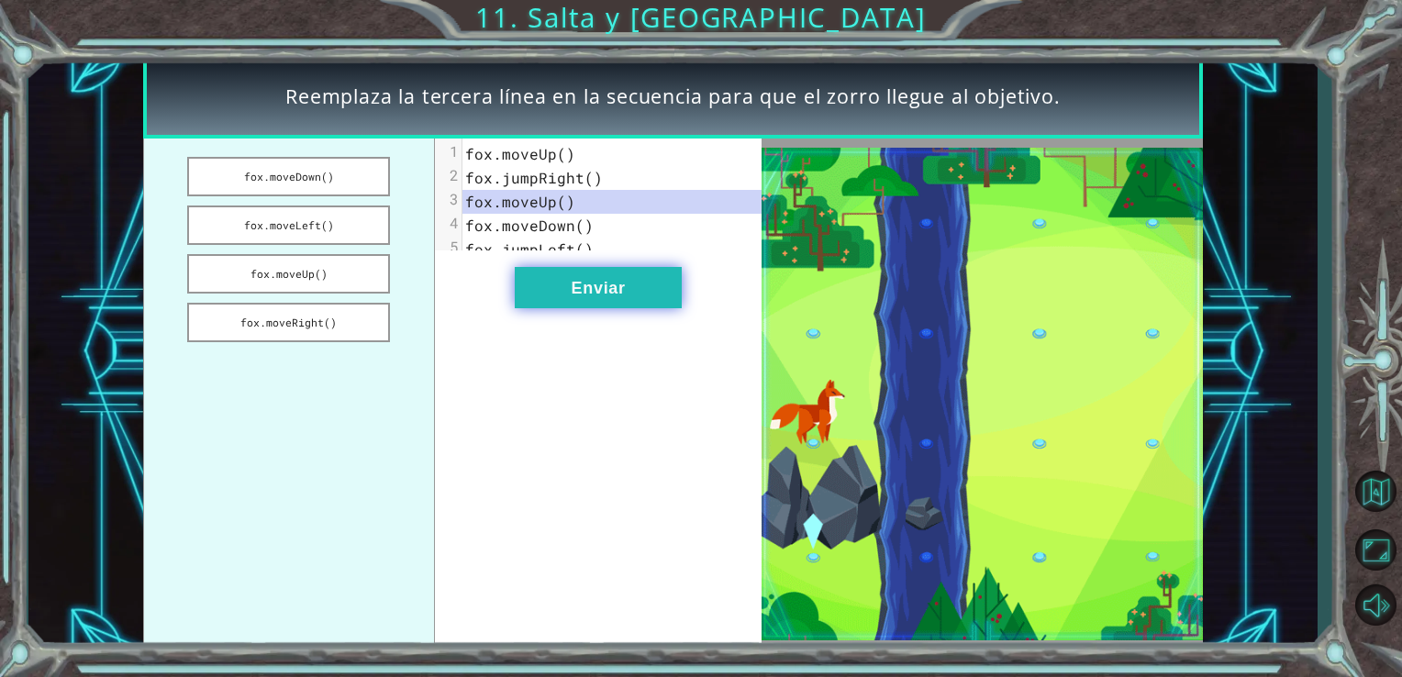
click at [569, 308] on button "Enviar" at bounding box center [598, 287] width 167 height 41
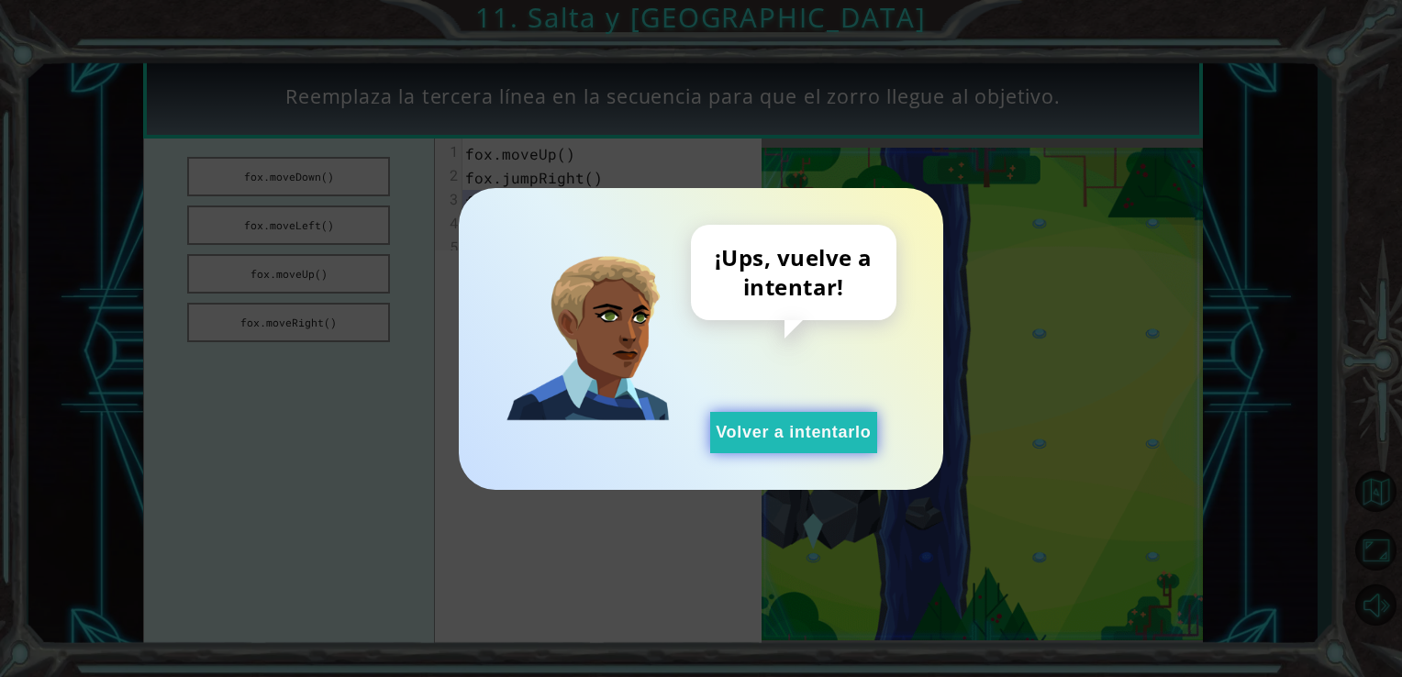
click at [741, 431] on button "Volver a intentarlo" at bounding box center [793, 432] width 167 height 41
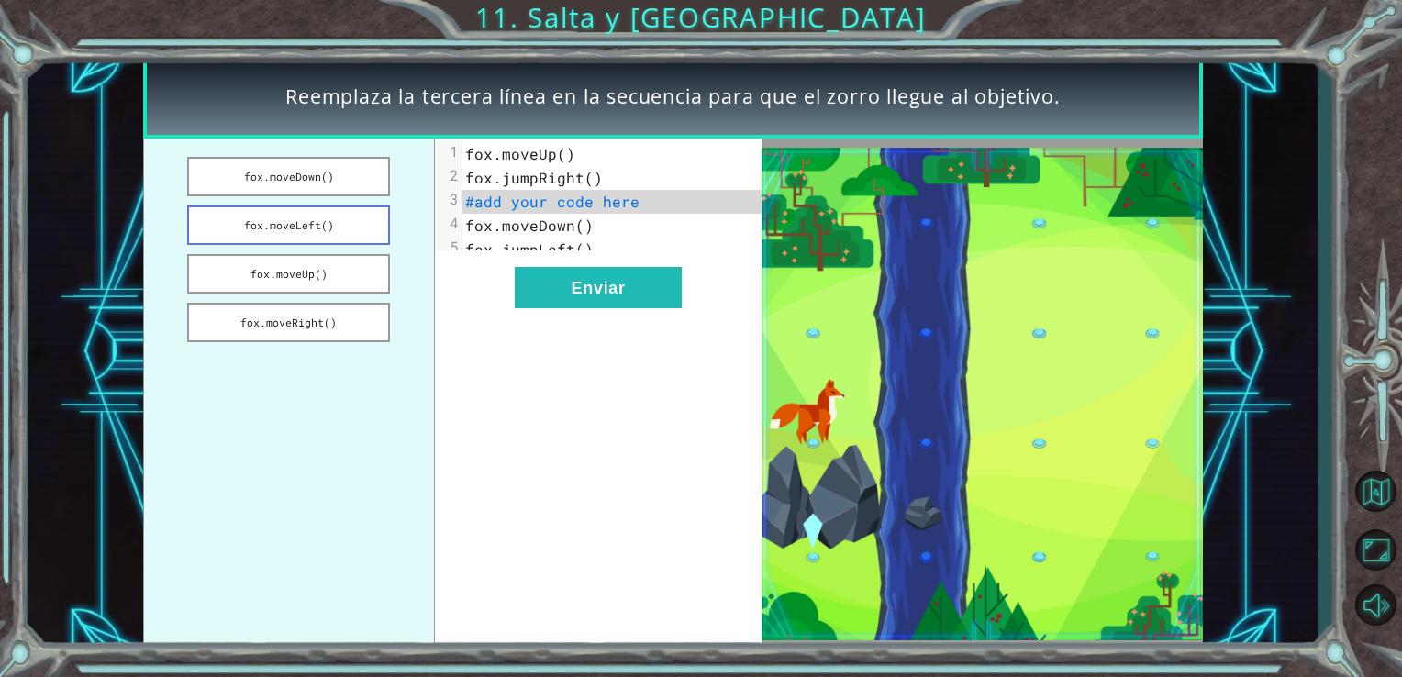
click at [317, 226] on button "fox.moveLeft()" at bounding box center [288, 225] width 203 height 39
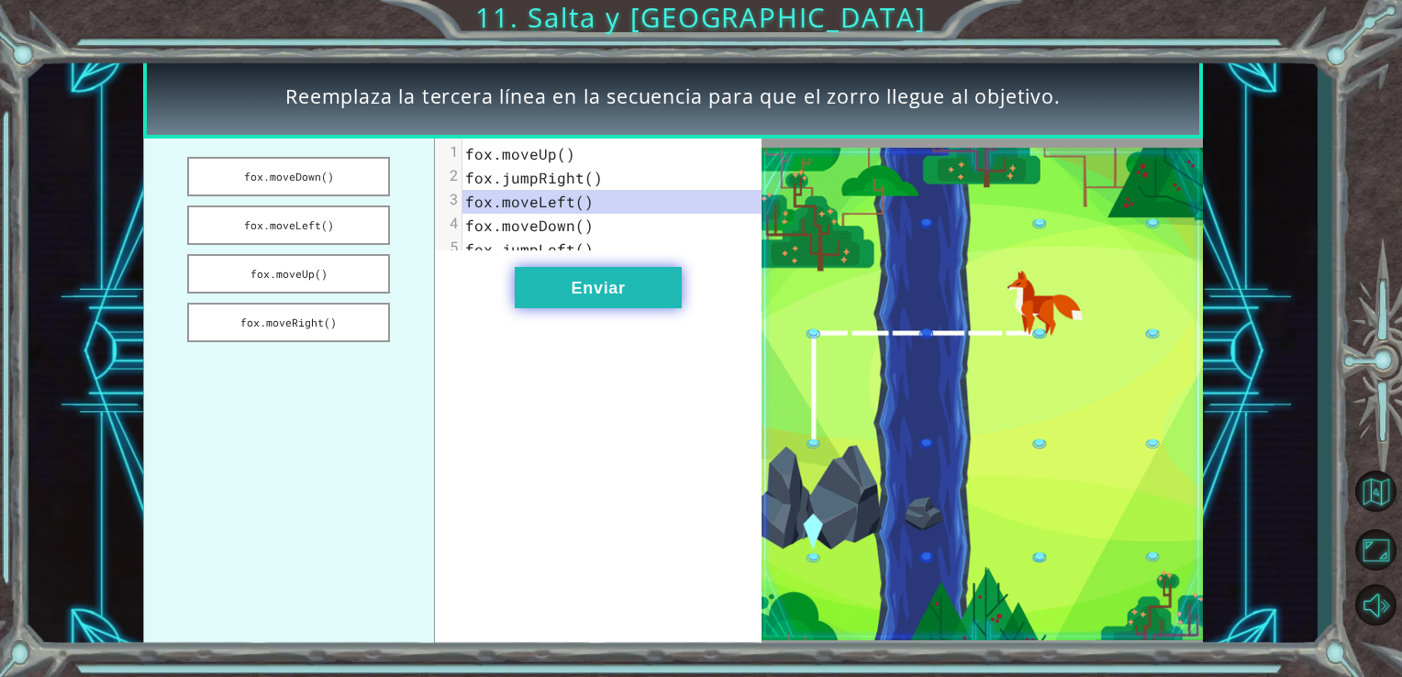
click at [552, 308] on button "Enviar" at bounding box center [598, 287] width 167 height 41
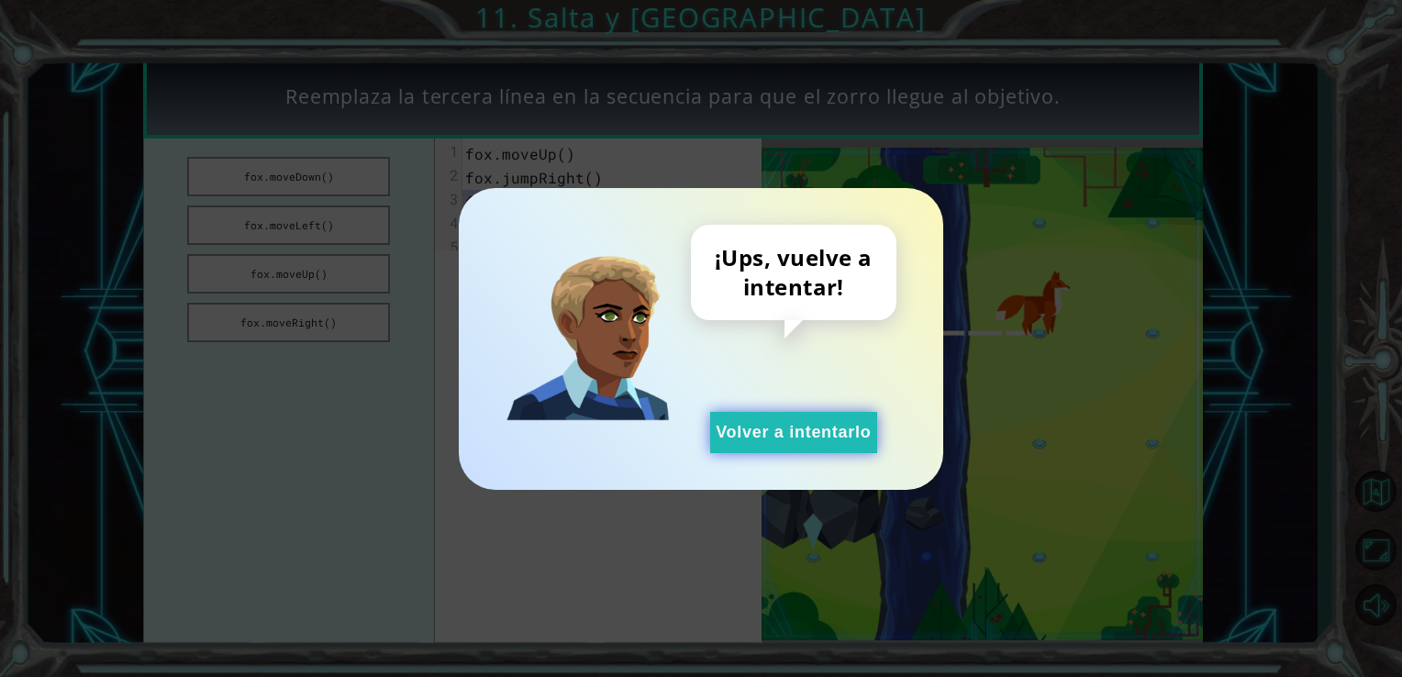
click at [806, 440] on button "Volver a intentarlo" at bounding box center [793, 432] width 167 height 41
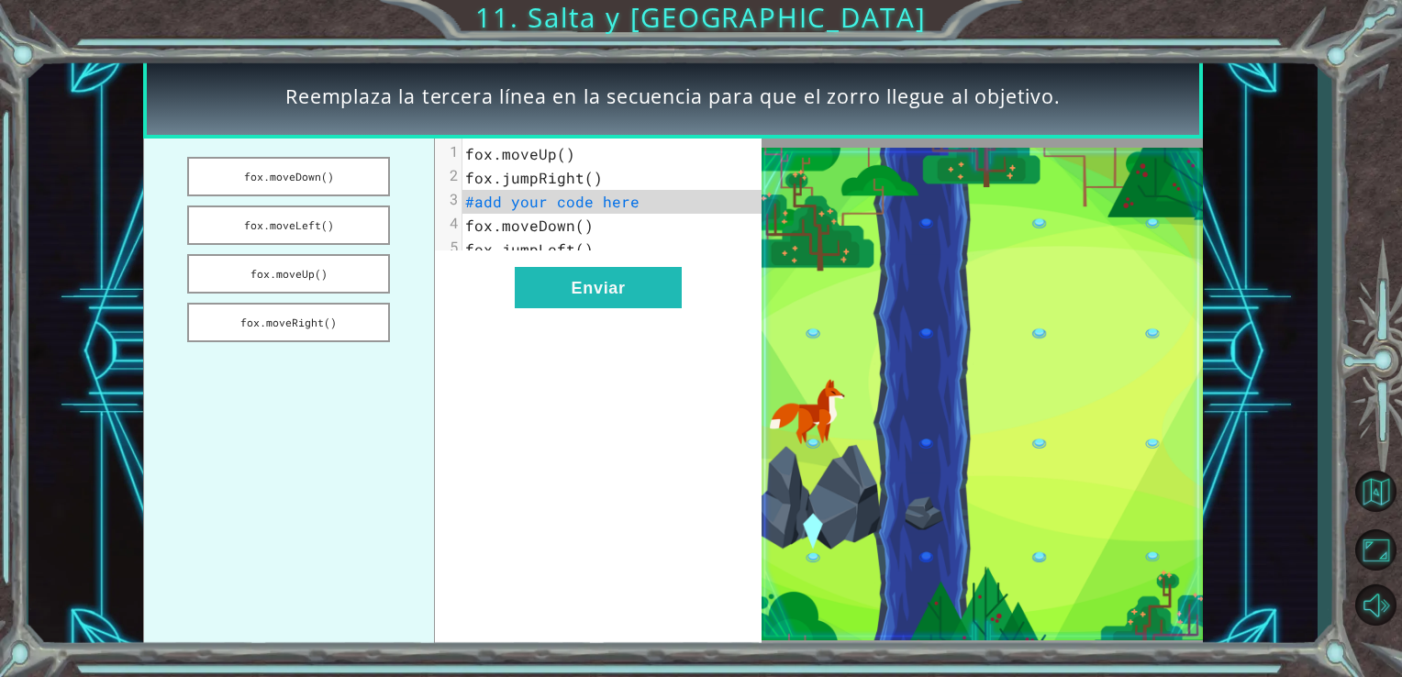
click at [516, 176] on span "fox.jumpRight()" at bounding box center [534, 177] width 138 height 19
click at [305, 221] on button "fox.moveLeft()" at bounding box center [288, 225] width 203 height 39
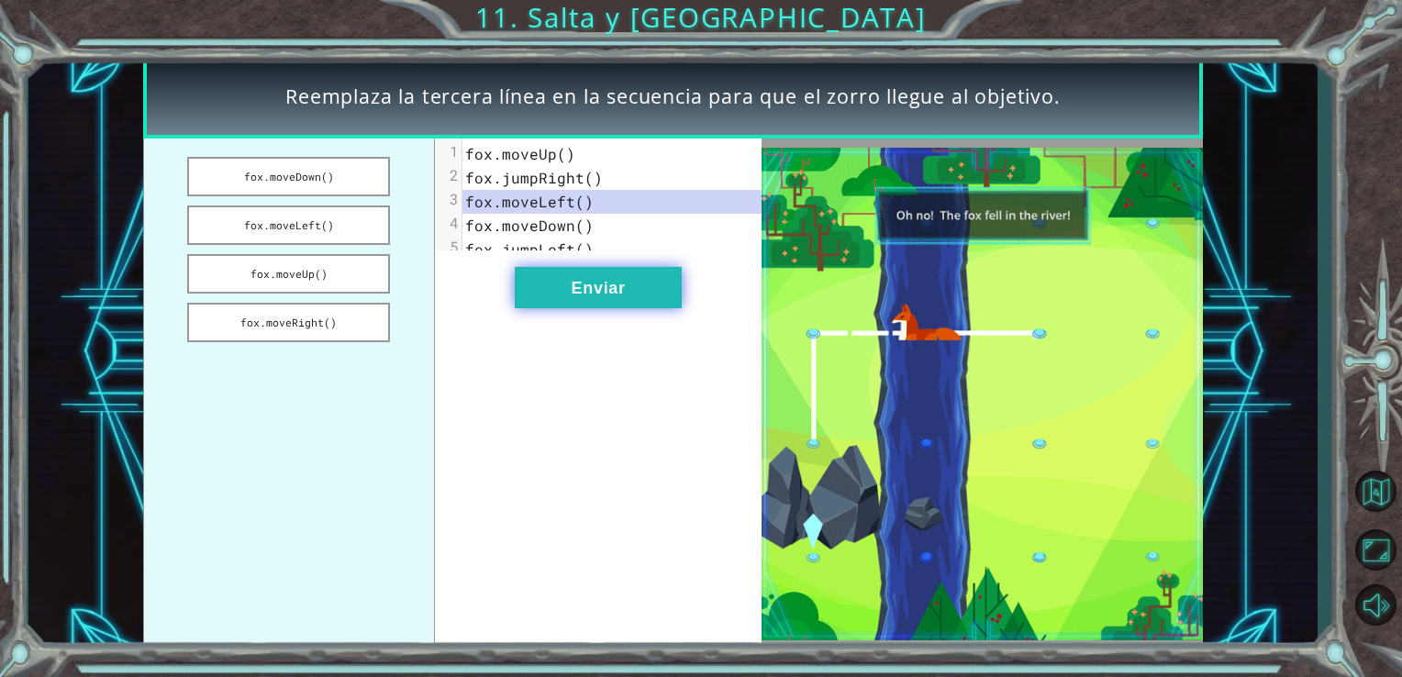
click at [582, 308] on button "Enviar" at bounding box center [598, 287] width 167 height 41
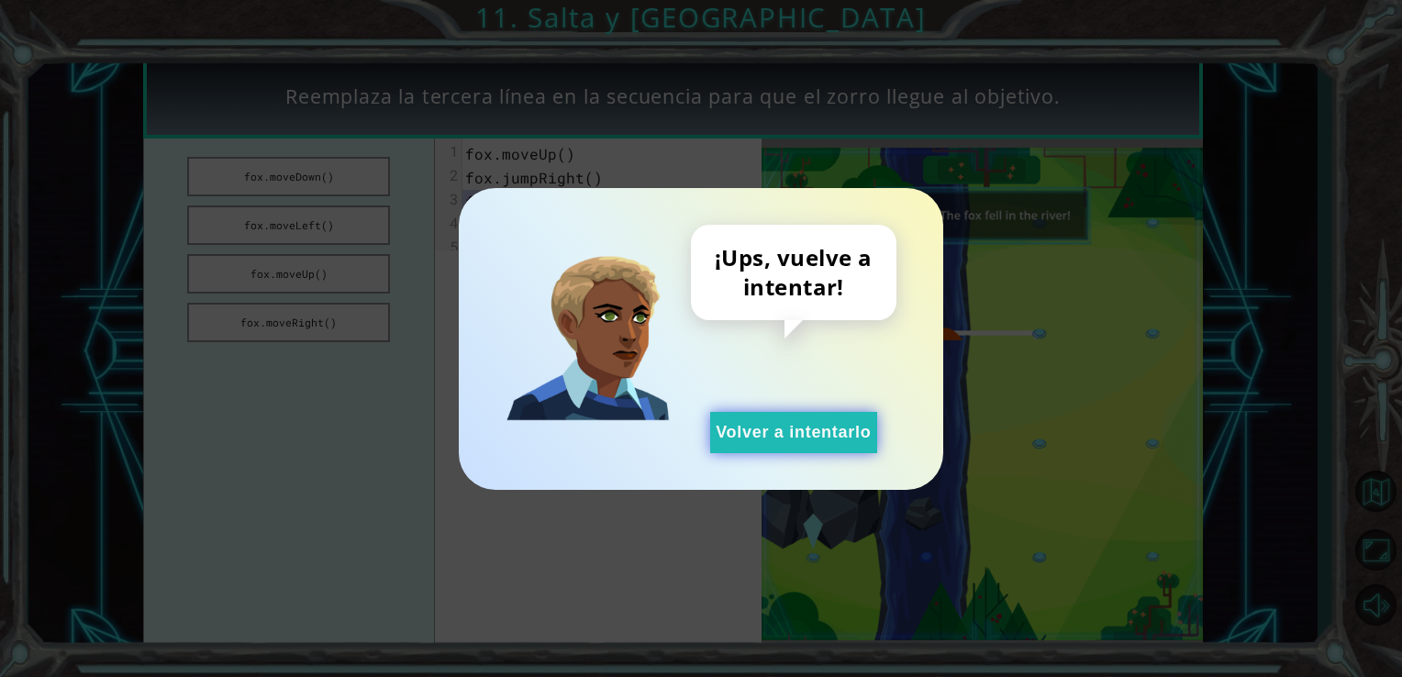
click at [817, 441] on button "Volver a intentarlo" at bounding box center [793, 432] width 167 height 41
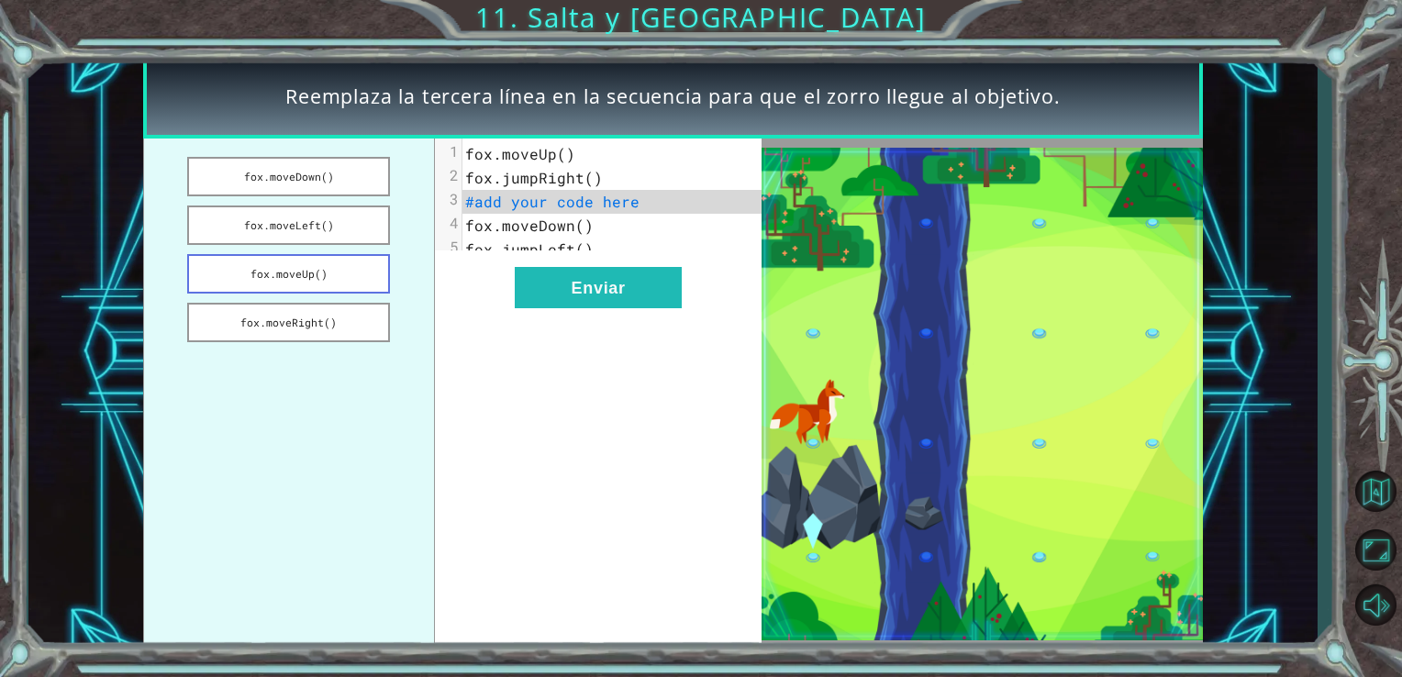
click at [303, 279] on button "fox.moveUp()" at bounding box center [288, 273] width 203 height 39
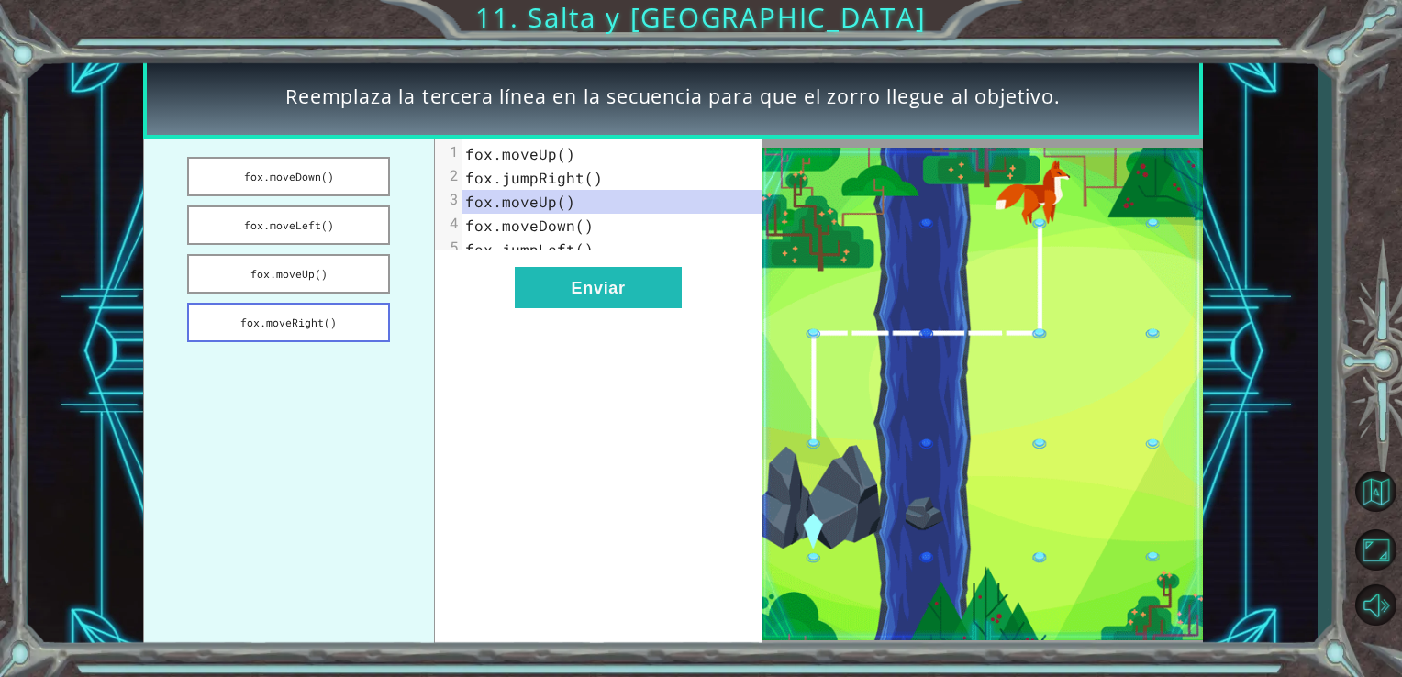
click at [327, 321] on button "fox.moveRight()" at bounding box center [288, 322] width 203 height 39
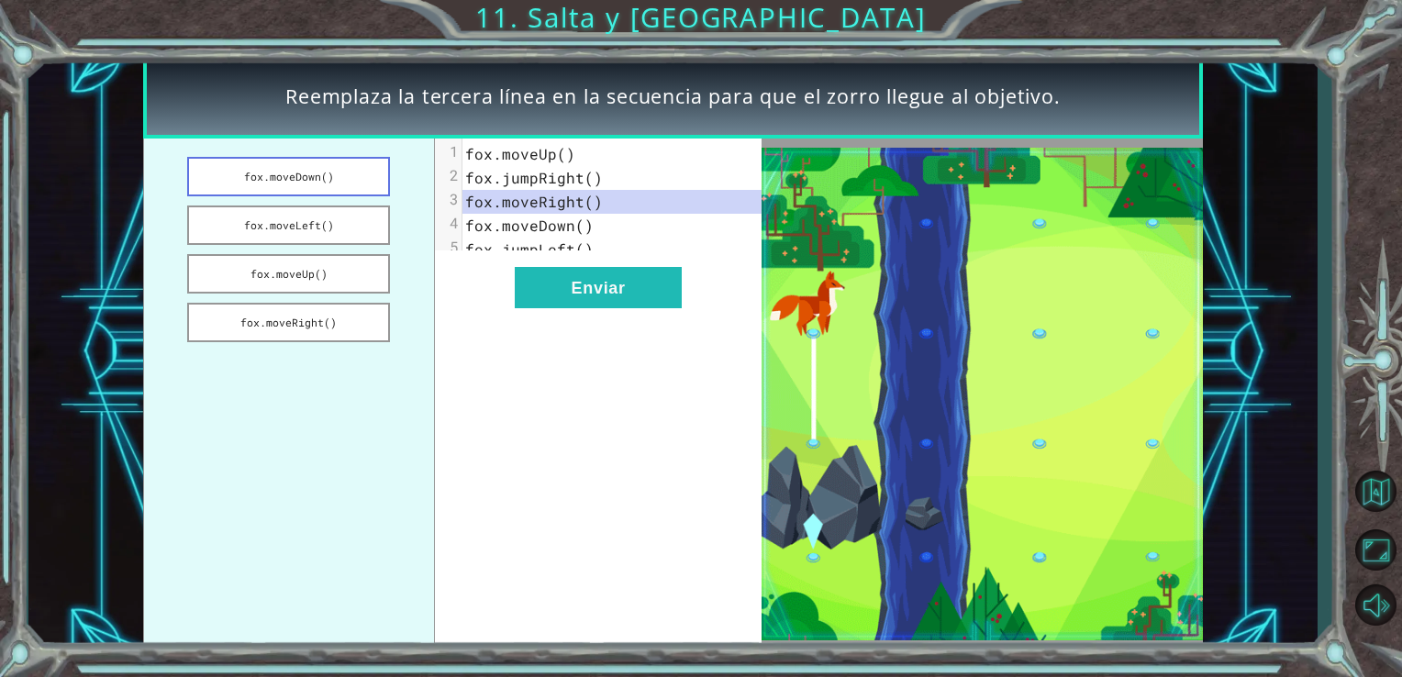
click at [336, 173] on button "fox.moveDown()" at bounding box center [288, 176] width 203 height 39
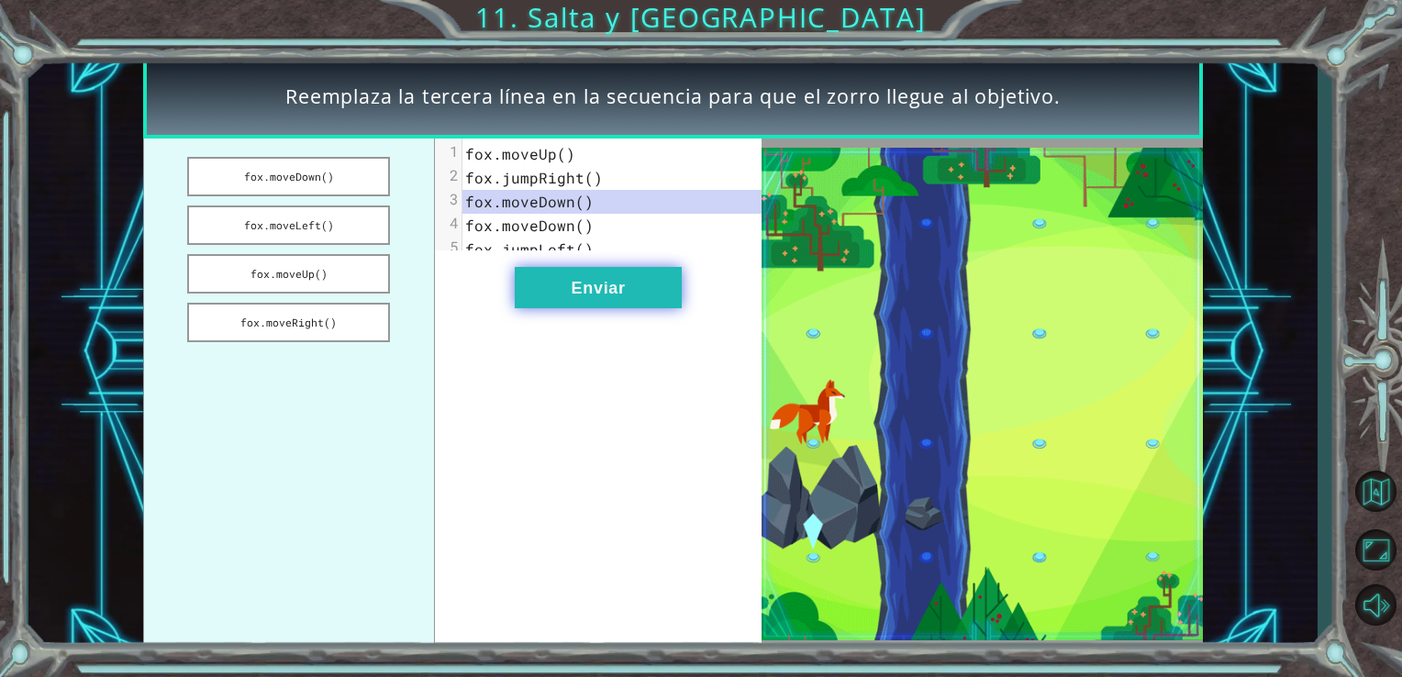
click at [605, 296] on button "Enviar" at bounding box center [598, 287] width 167 height 41
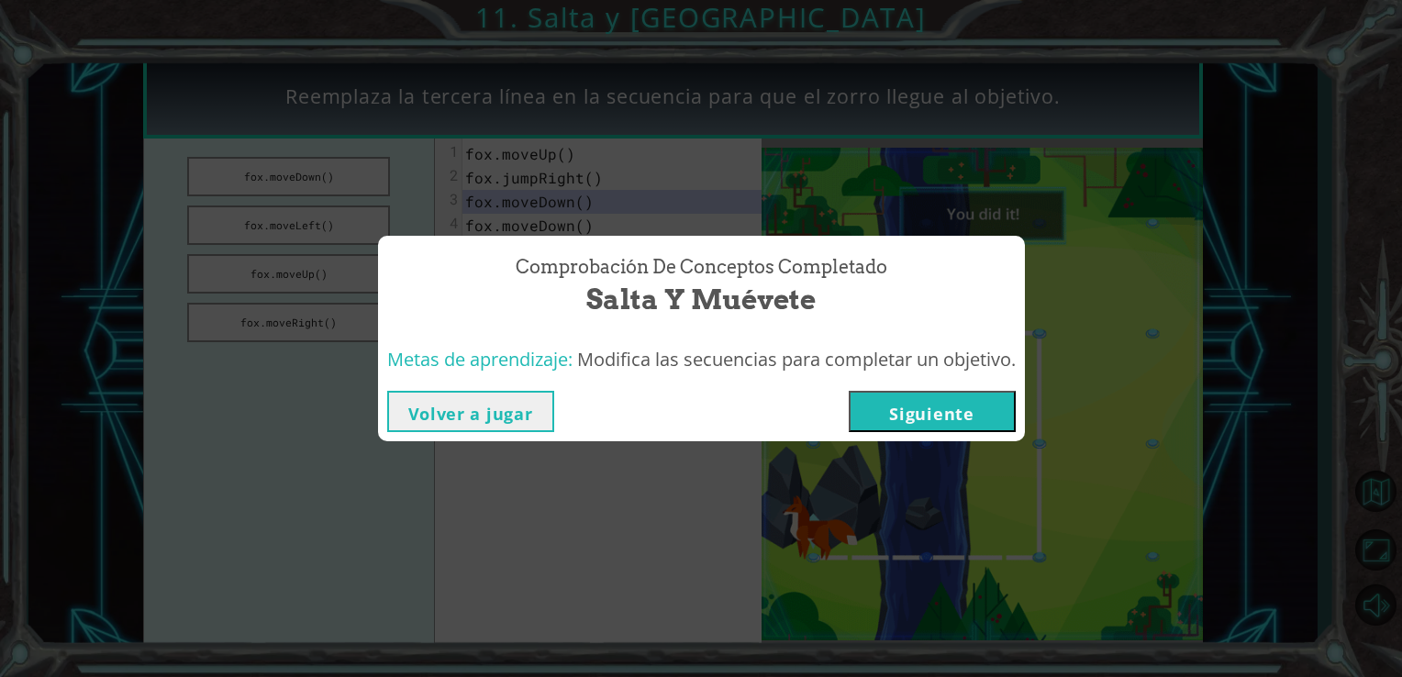
click at [951, 407] on button "Siguiente" at bounding box center [932, 411] width 167 height 41
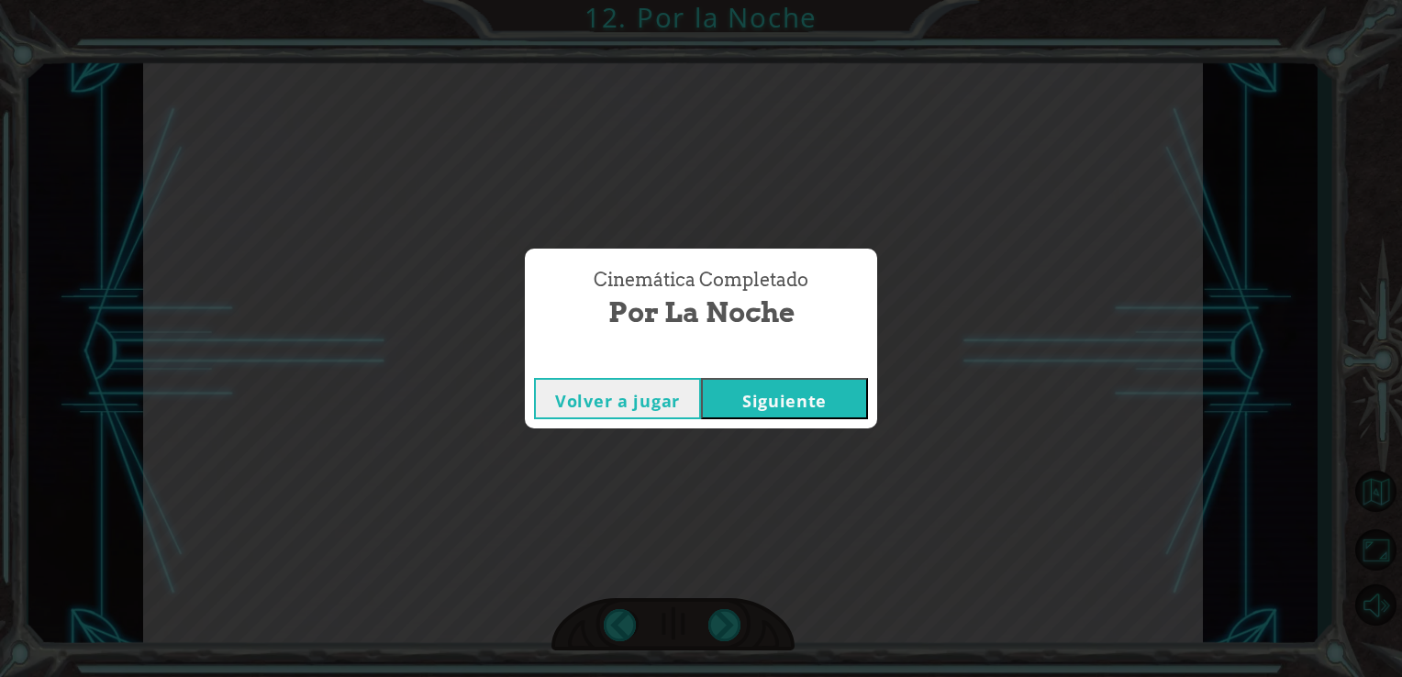
click at [809, 401] on button "Siguiente" at bounding box center [784, 398] width 167 height 41
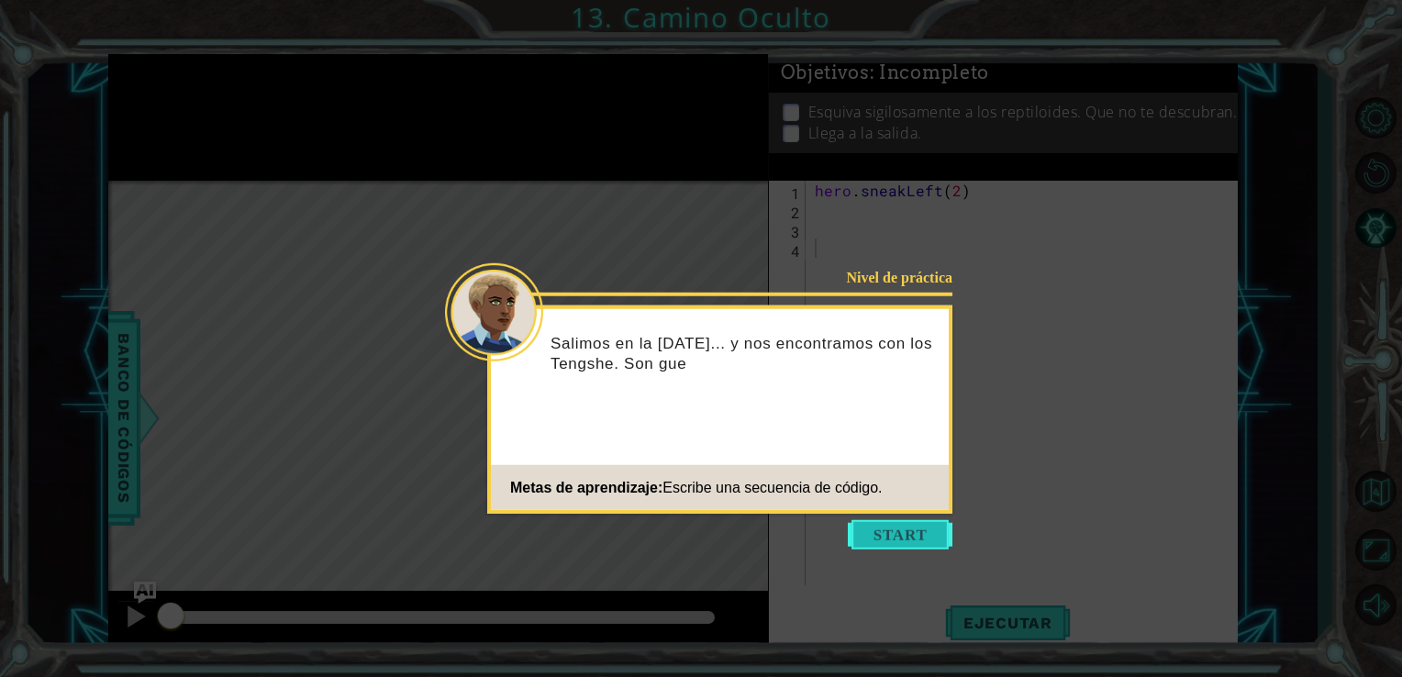
click at [906, 541] on button "Start" at bounding box center [900, 534] width 105 height 29
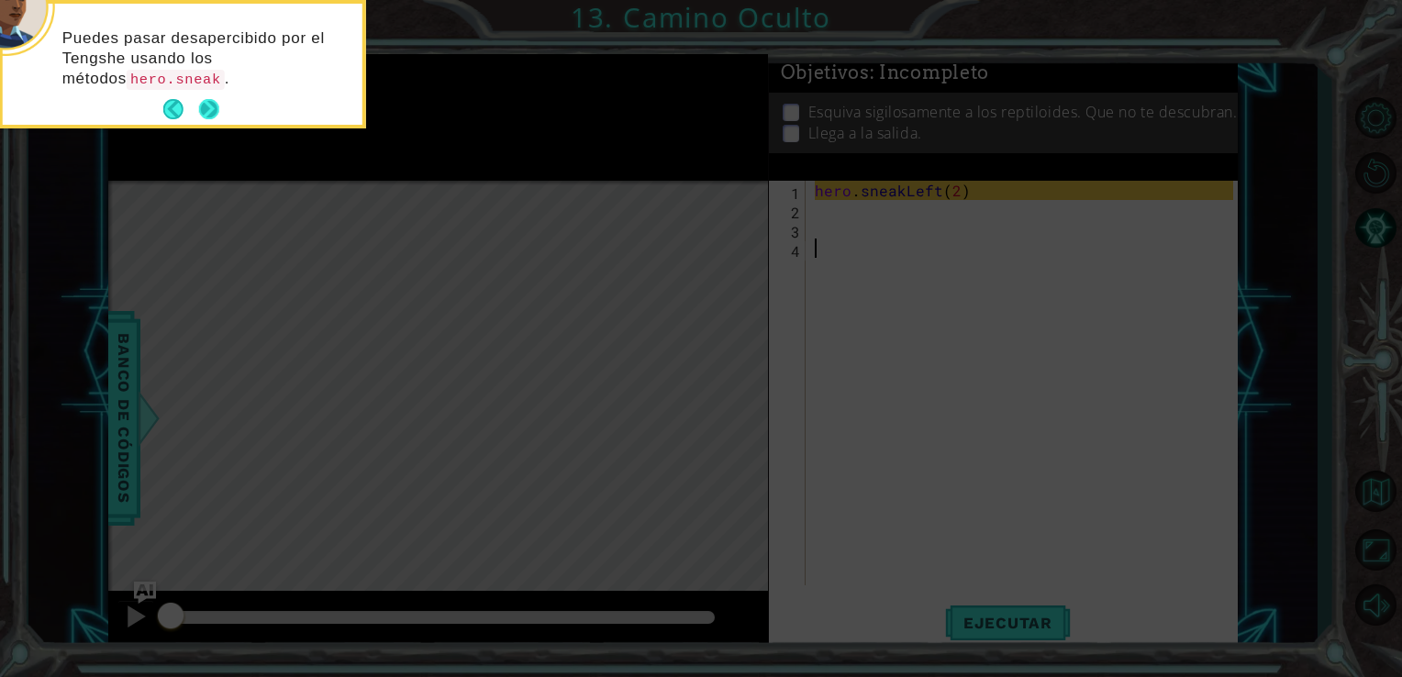
click at [212, 111] on button "Next" at bounding box center [209, 109] width 20 height 20
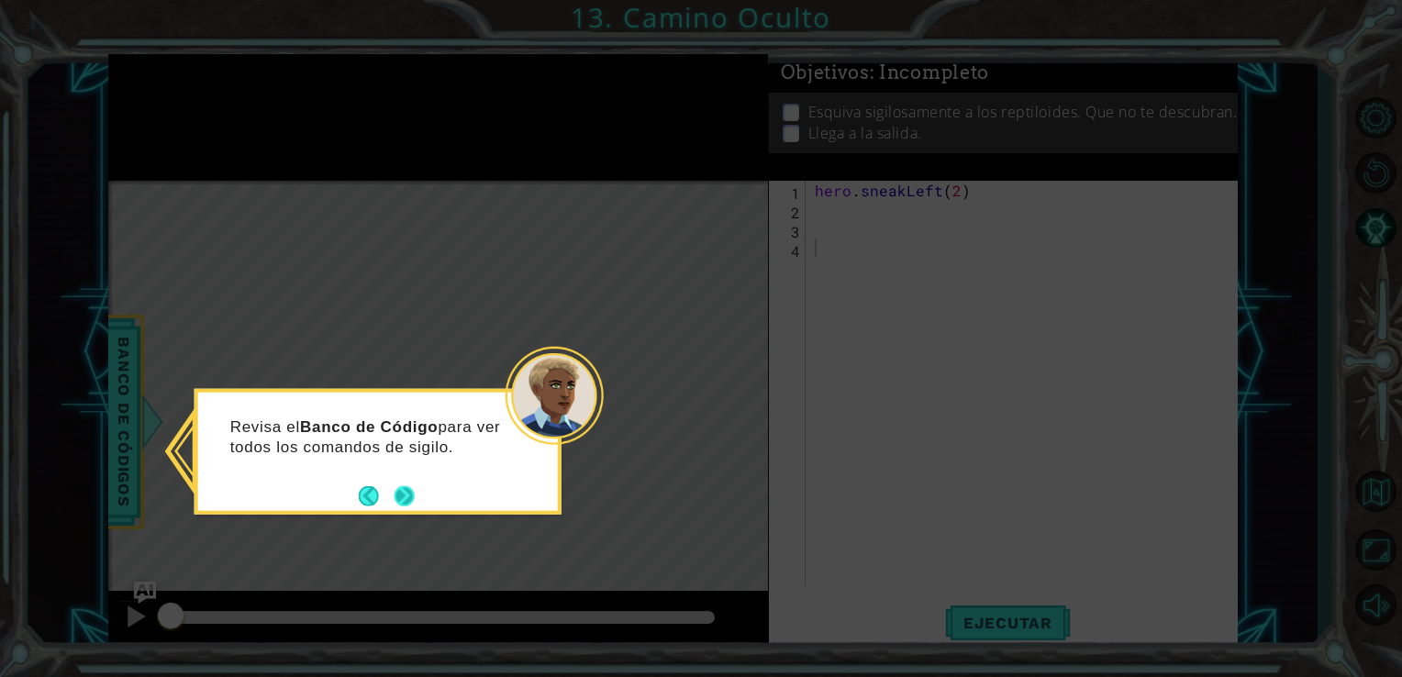
click at [411, 496] on button "Next" at bounding box center [405, 496] width 20 height 20
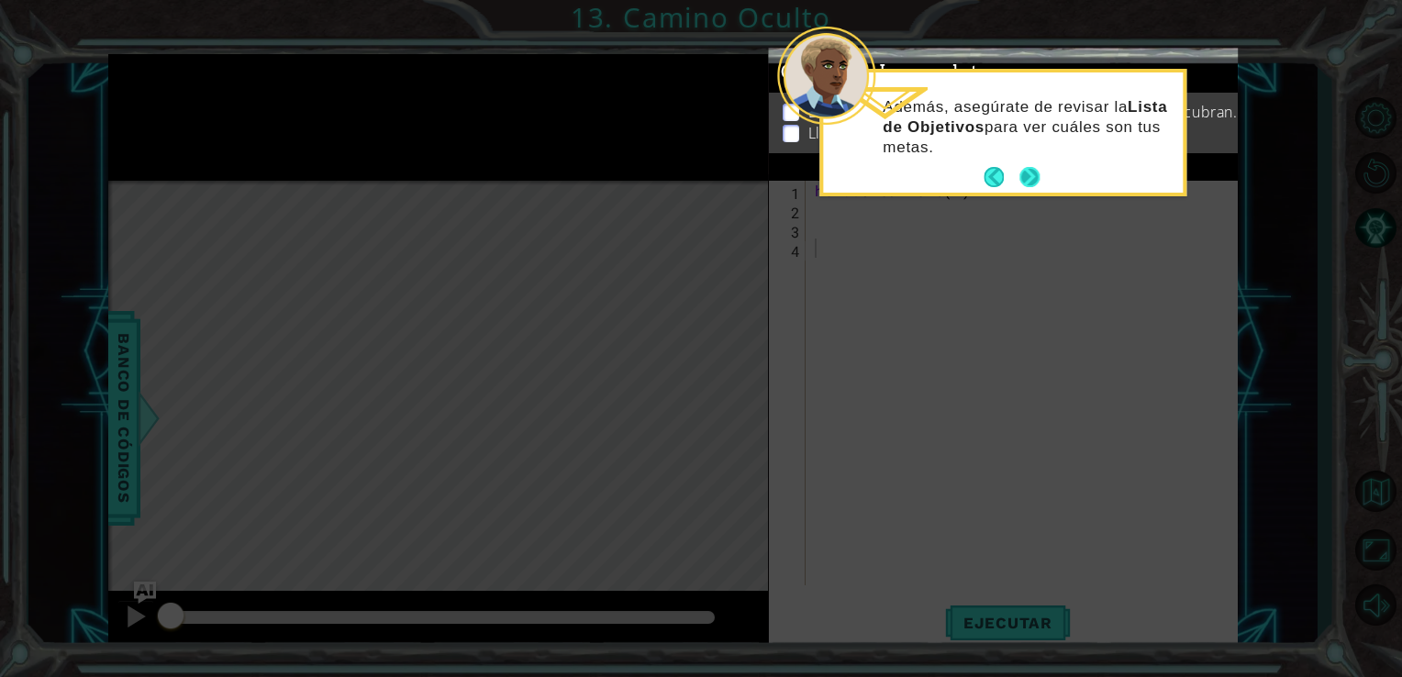
click at [1027, 178] on button "Next" at bounding box center [1030, 177] width 20 height 20
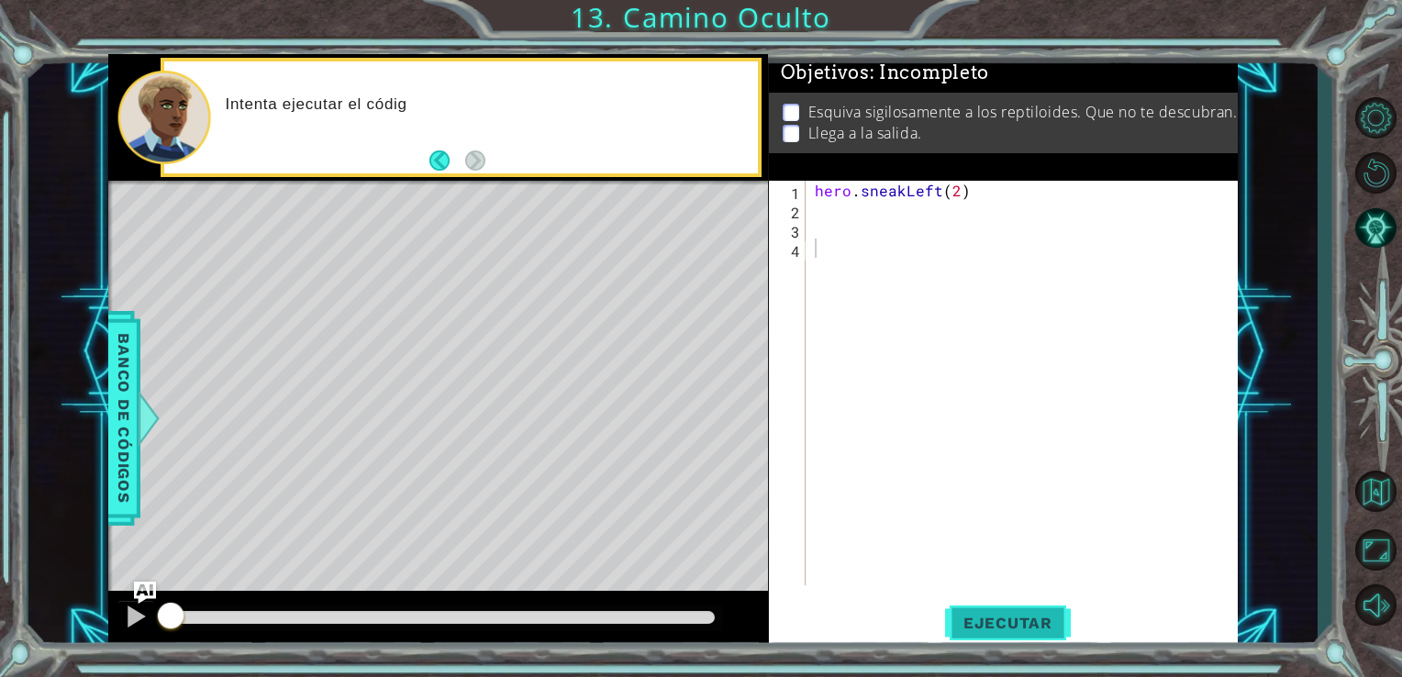
click at [1032, 615] on span "Ejecutar" at bounding box center [1008, 623] width 126 height 18
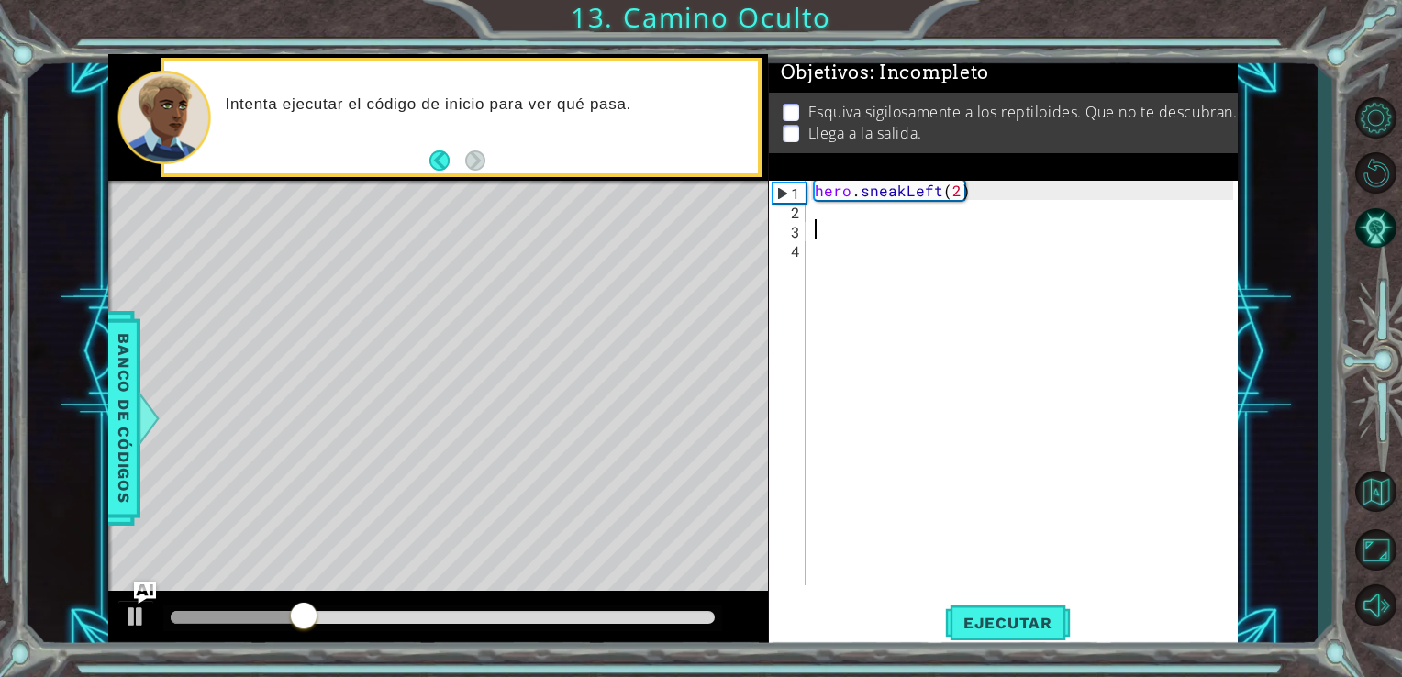
click at [819, 226] on div "hero . sneakLeft ( 2 )" at bounding box center [1027, 402] width 432 height 443
click at [819, 218] on div "hero . sneakLeft ( 2 )" at bounding box center [1027, 402] width 432 height 443
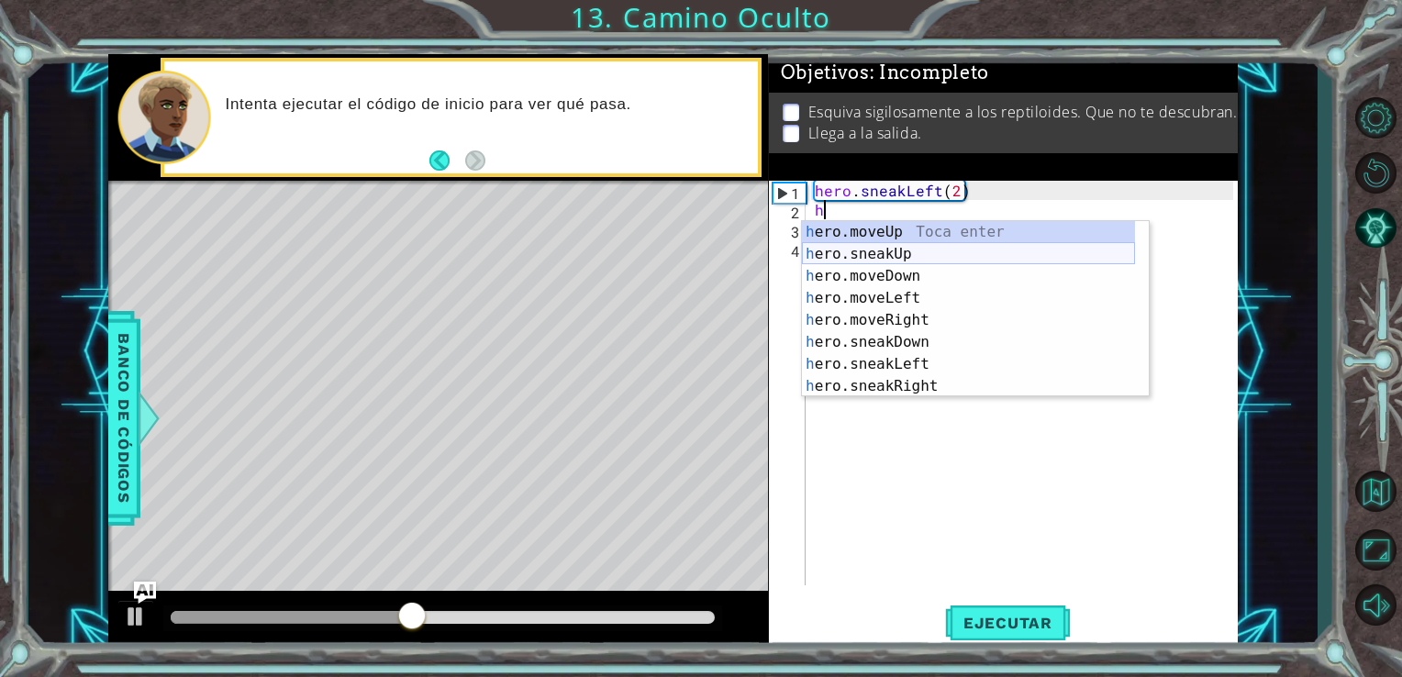
click at [888, 255] on div "h ero.moveUp Toca enter h ero.sneakUp Toca enter h ero.moveDown Toca enter h er…" at bounding box center [968, 331] width 333 height 220
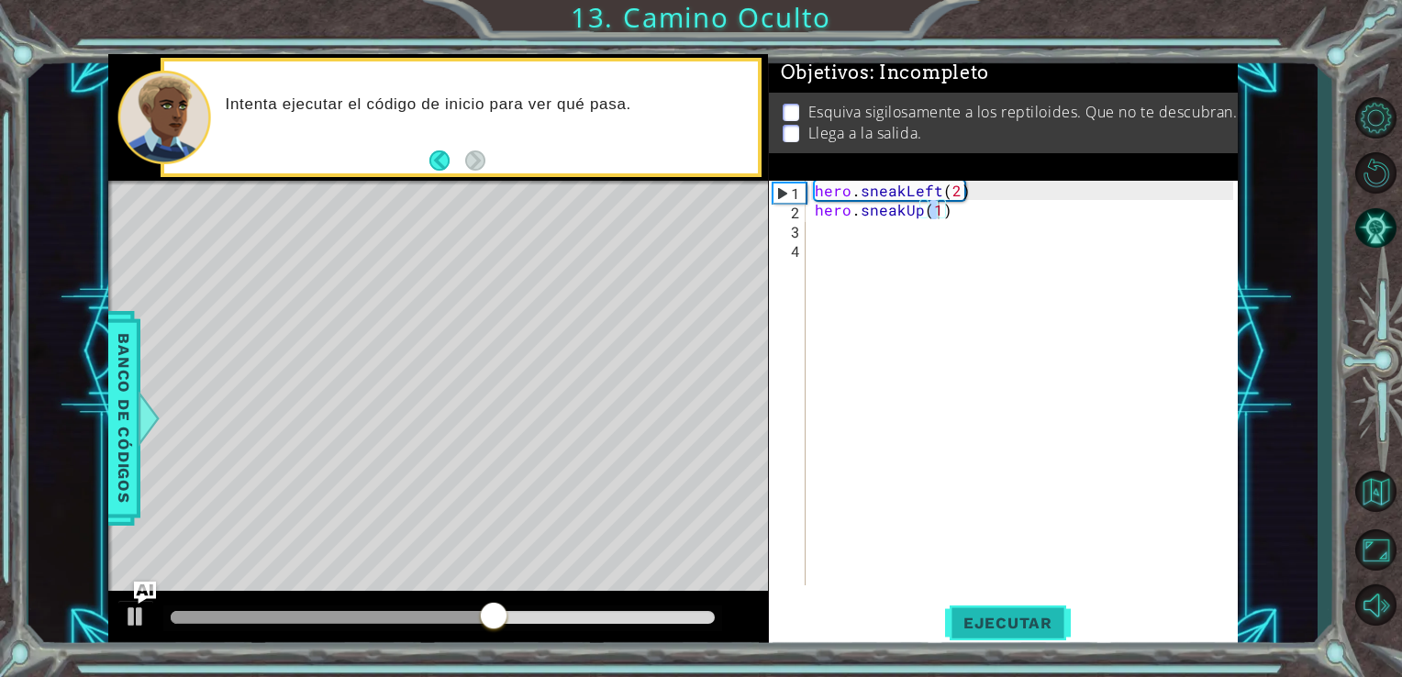
click at [1037, 619] on span "Ejecutar" at bounding box center [1008, 623] width 126 height 18
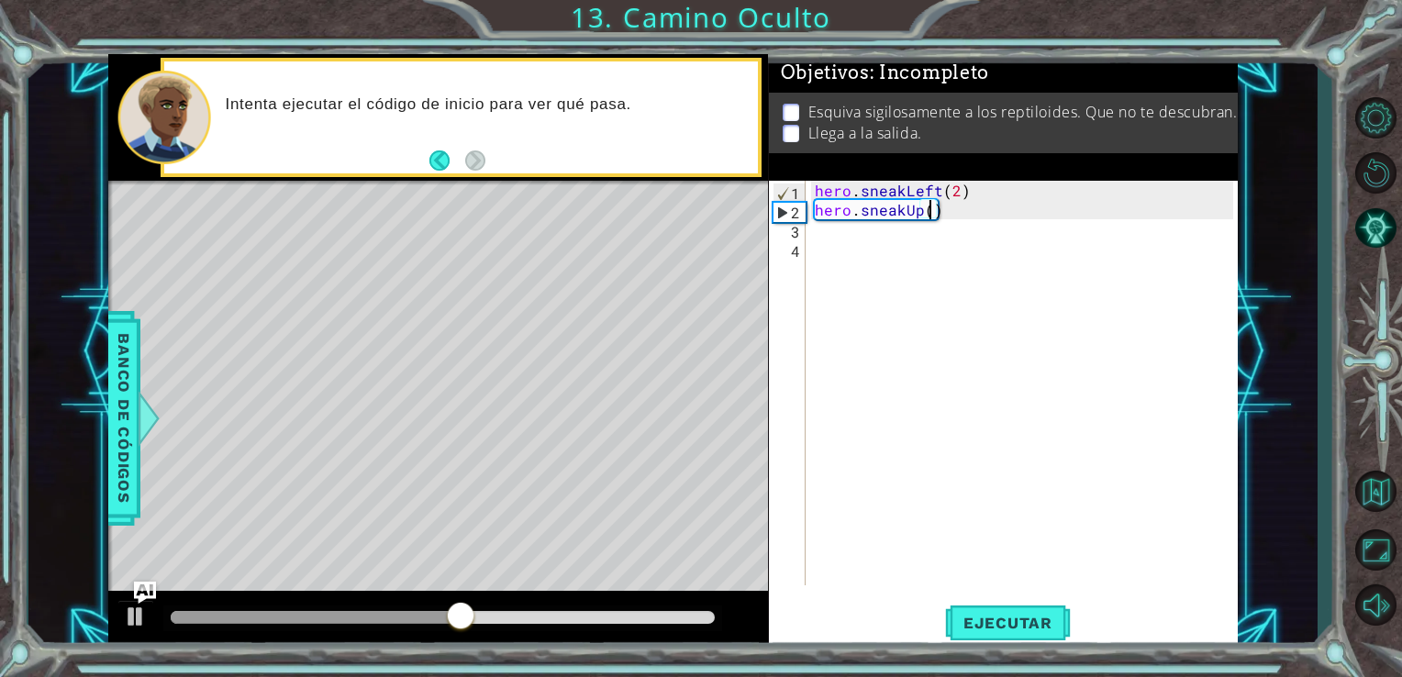
scroll to position [0, 7]
type textarea "hero.sneakUp(2)"
click at [980, 633] on button "Ejecutar" at bounding box center [1008, 622] width 126 height 47
click at [125, 464] on span "Banco de códigos" at bounding box center [123, 418] width 29 height 190
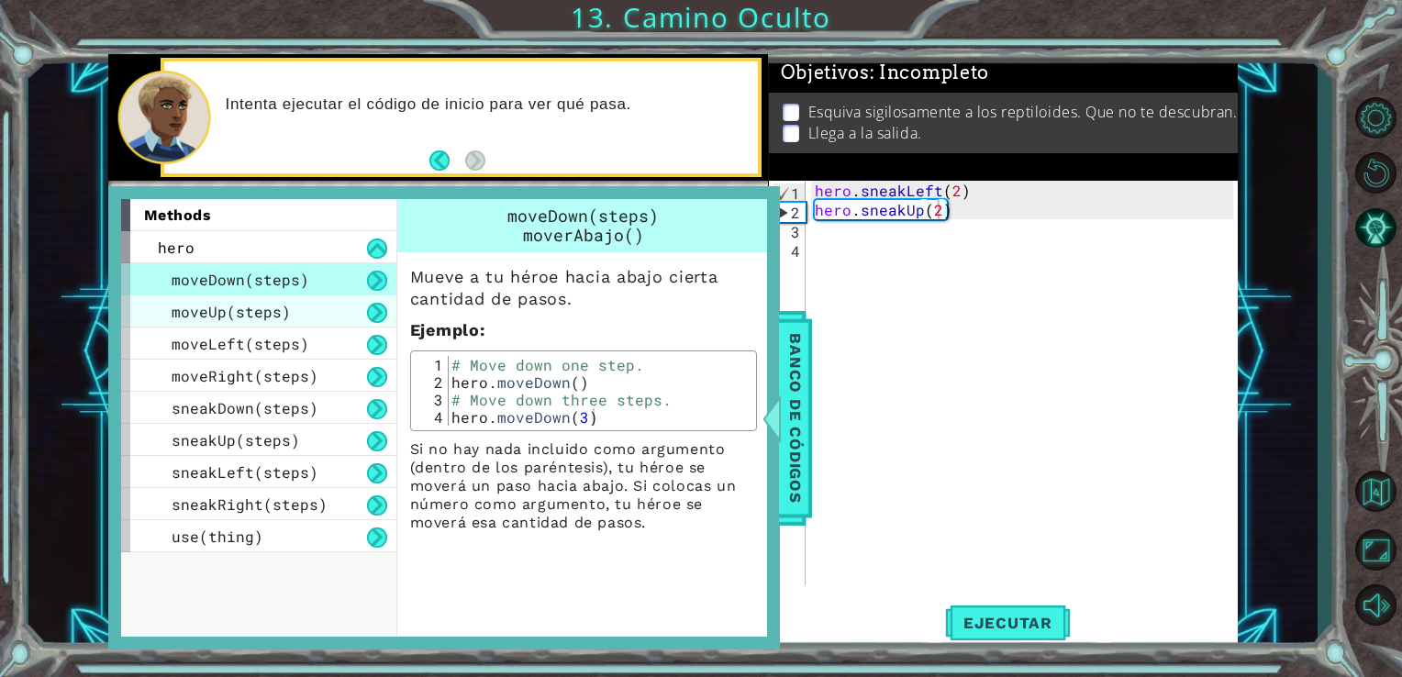
click at [289, 304] on div "moveUp(steps)" at bounding box center [258, 312] width 275 height 32
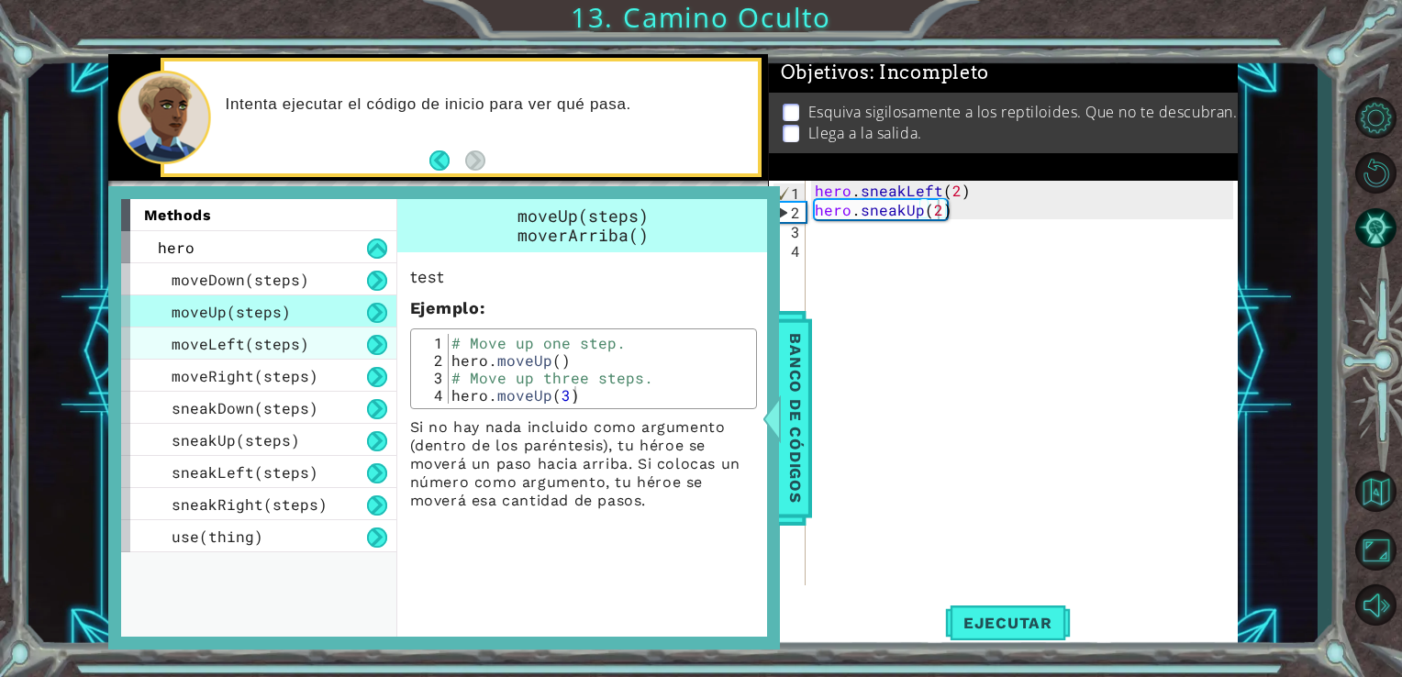
click at [298, 340] on span "moveLeft(steps)" at bounding box center [241, 343] width 138 height 19
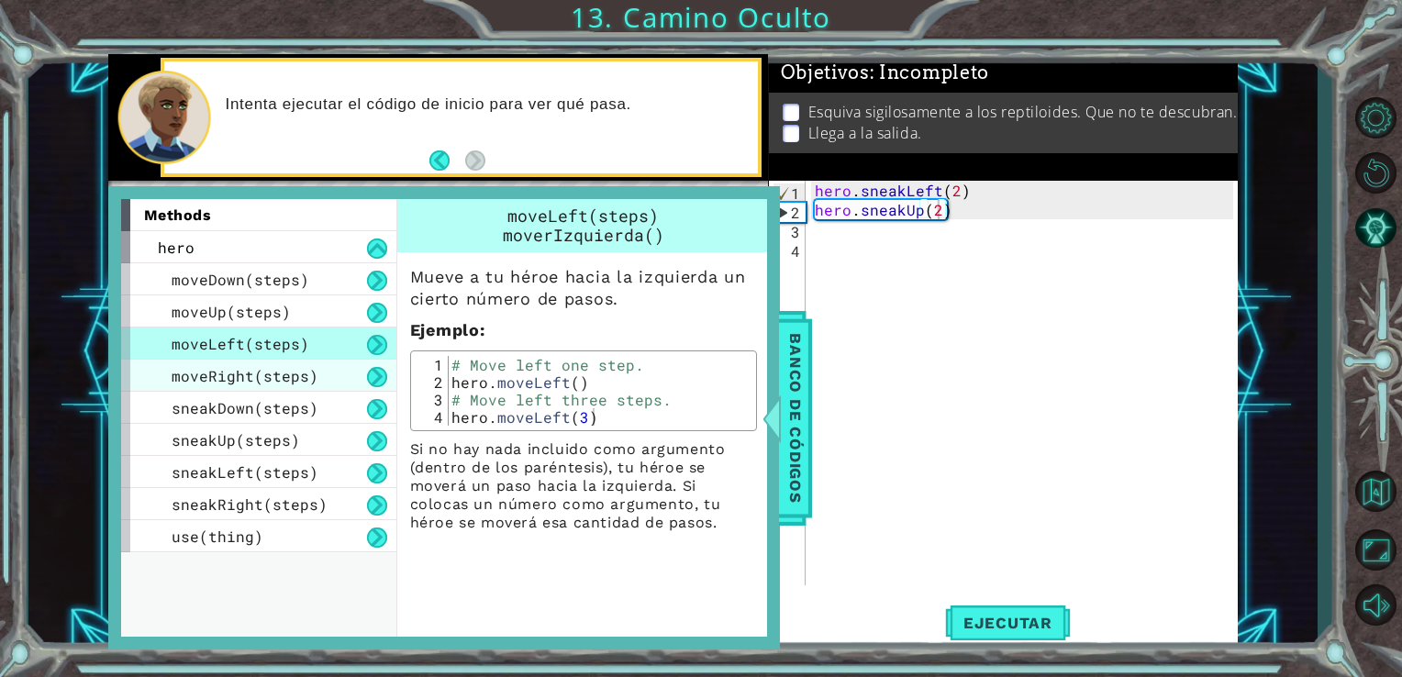
drag, startPoint x: 298, startPoint y: 340, endPoint x: 305, endPoint y: 374, distance: 34.6
click at [305, 374] on div "moveDown(steps) moveUp(steps) moveLeft(steps) moveRight(steps) sneakDown(steps)…" at bounding box center [258, 407] width 275 height 289
click at [305, 374] on span "moveRight(steps)" at bounding box center [245, 375] width 147 height 19
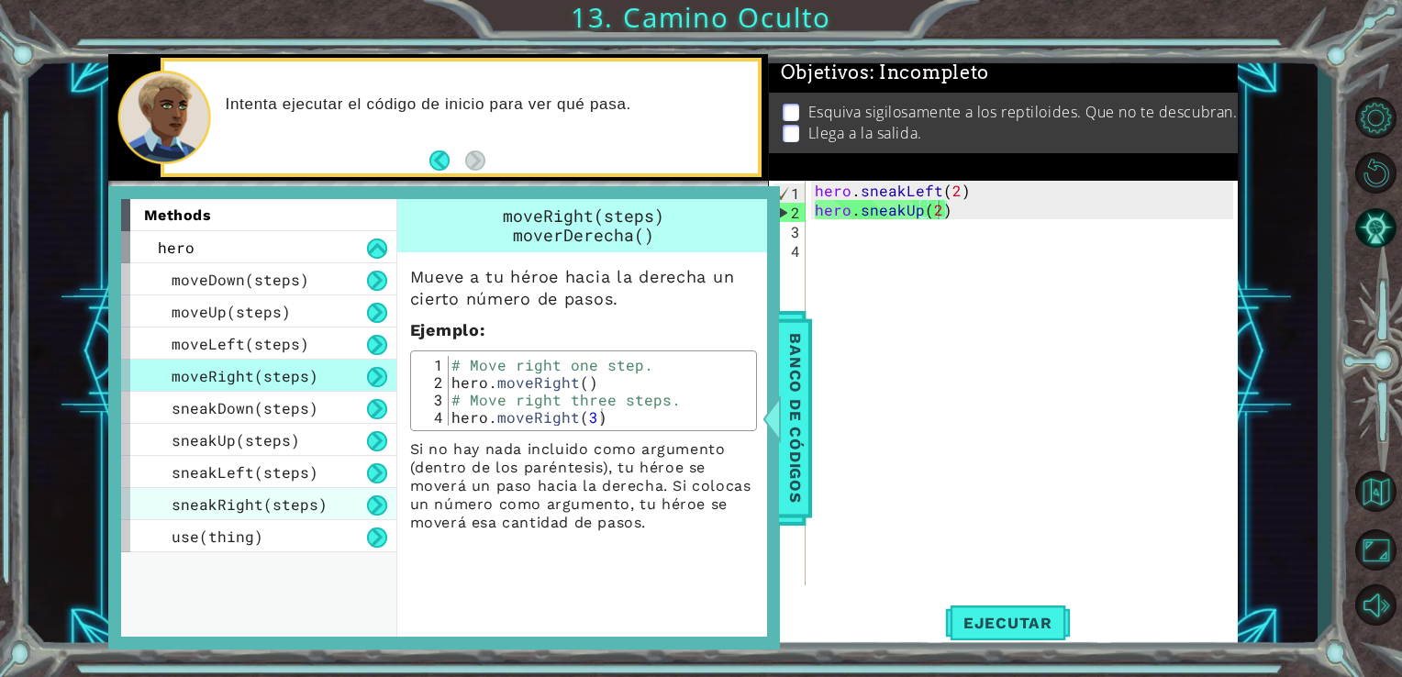
click at [226, 503] on span "sneakRight(steps)" at bounding box center [250, 504] width 156 height 19
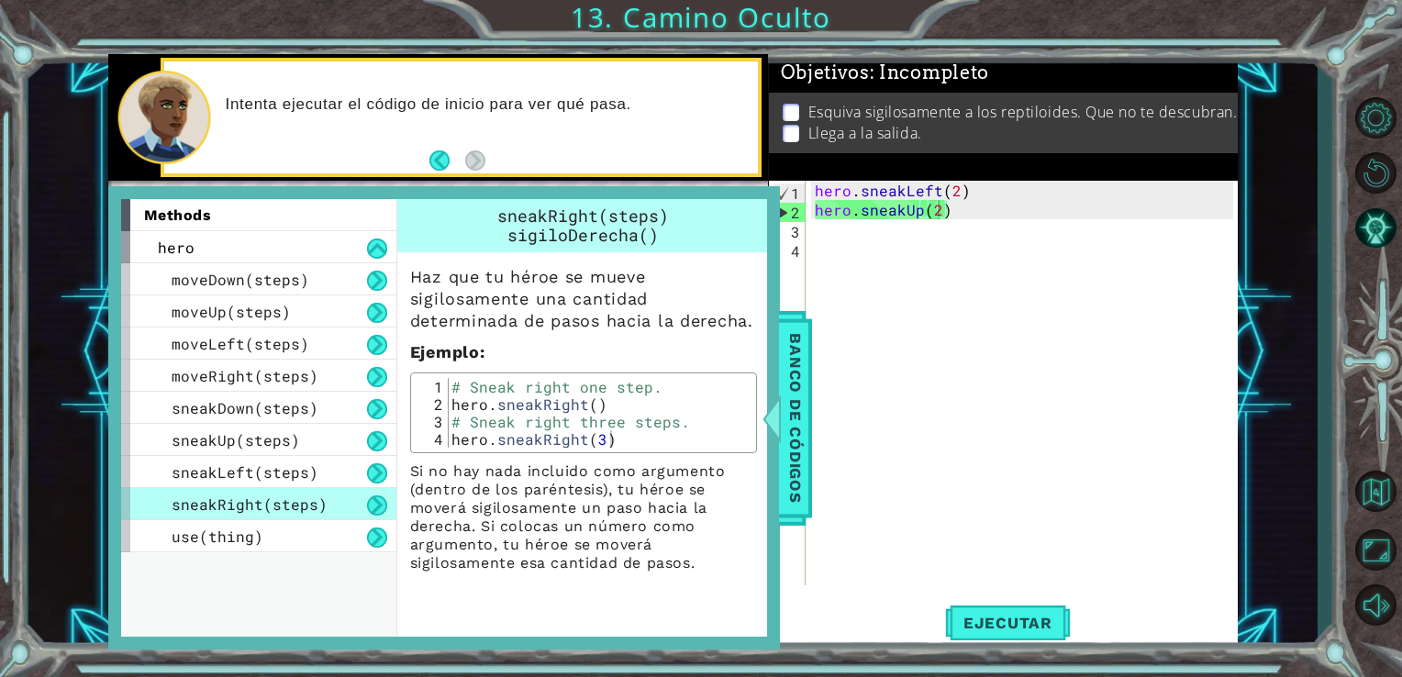
type textarea "hero.sneakRight()"
drag, startPoint x: 449, startPoint y: 402, endPoint x: 599, endPoint y: 402, distance: 150.5
click at [599, 402] on div "# Sneak right one step. hero . sneakRight ( ) # Sneak right three steps. hero .…" at bounding box center [600, 430] width 304 height 105
click at [824, 247] on div "hero . sneakLeft ( 2 ) hero . sneakUp ( 2 )" at bounding box center [1027, 402] width 432 height 443
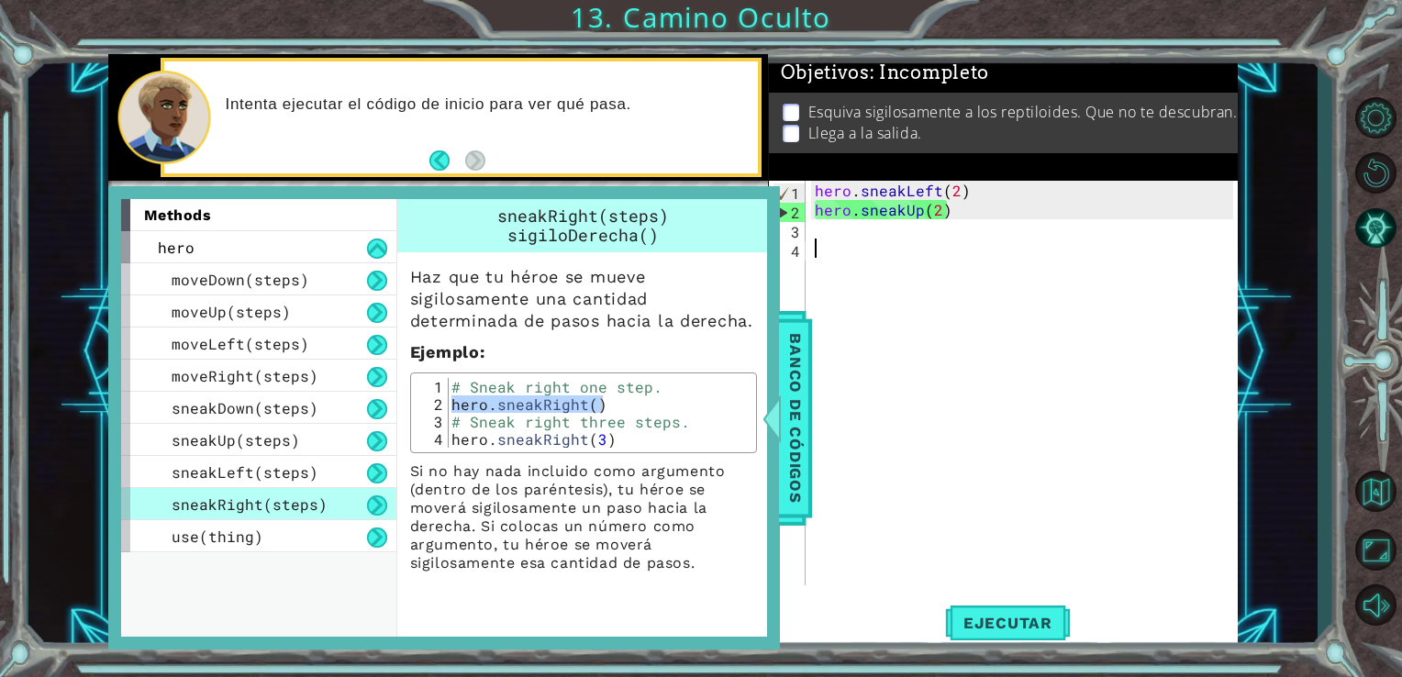
click at [822, 240] on div "hero . sneakLeft ( 2 ) hero . sneakUp ( 2 )" at bounding box center [1027, 402] width 432 height 443
click at [820, 227] on div "hero . sneakLeft ( 2 ) hero . sneakUp ( 2 )" at bounding box center [1027, 402] width 432 height 443
type textarea "v"
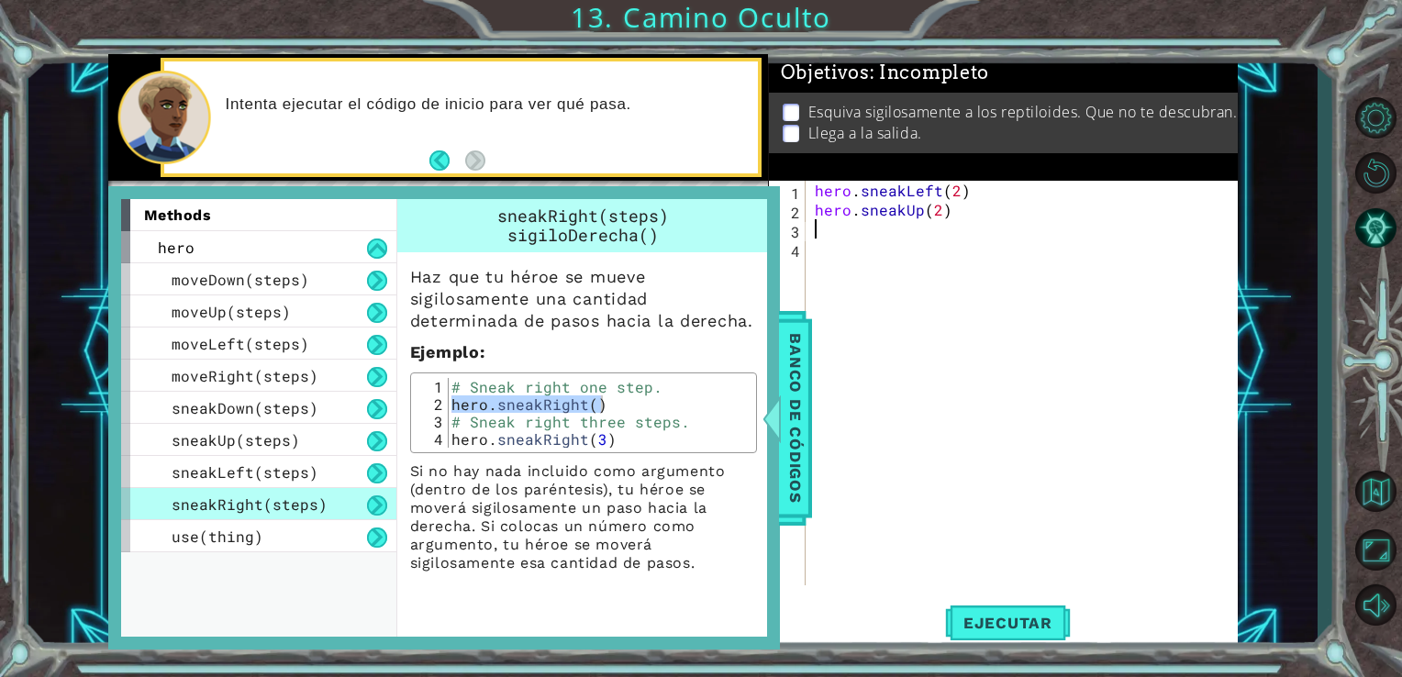
paste textarea "hero.sneakRight()"
click at [784, 377] on span "Banco de códigos" at bounding box center [795, 418] width 29 height 190
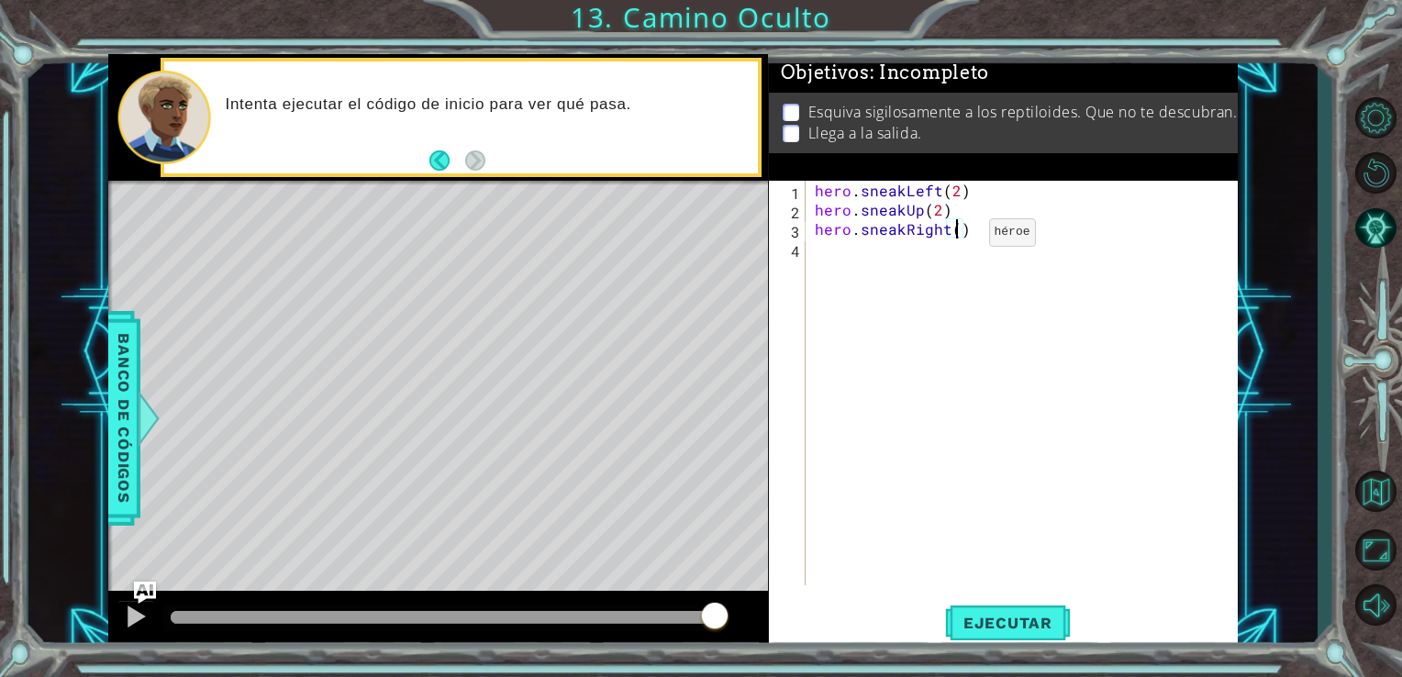
click at [958, 237] on div "hero . sneakLeft ( 2 ) hero . sneakUp ( 2 ) hero . sneakRight ( )" at bounding box center [1027, 402] width 432 height 443
type textarea "hero.sneakRight(2)"
click at [995, 639] on button "Ejecutar" at bounding box center [1008, 622] width 126 height 47
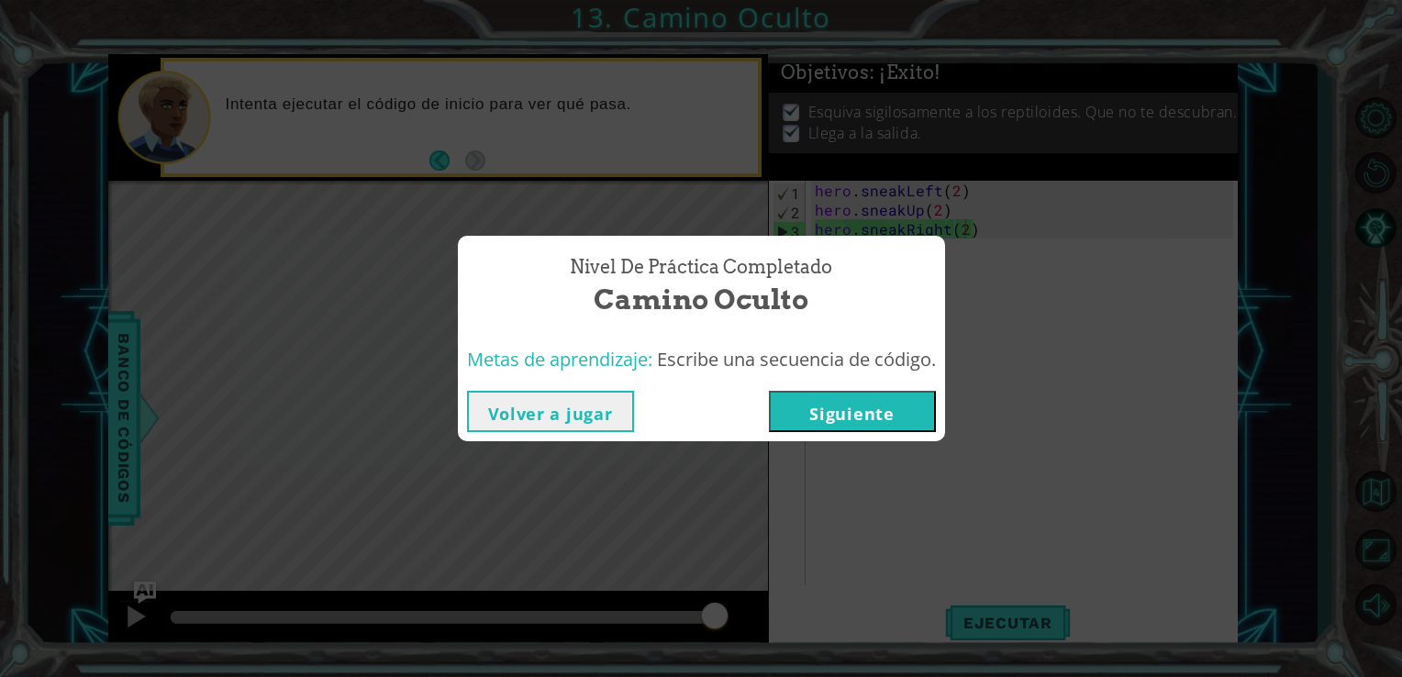
click at [875, 413] on button "Siguiente" at bounding box center [852, 411] width 167 height 41
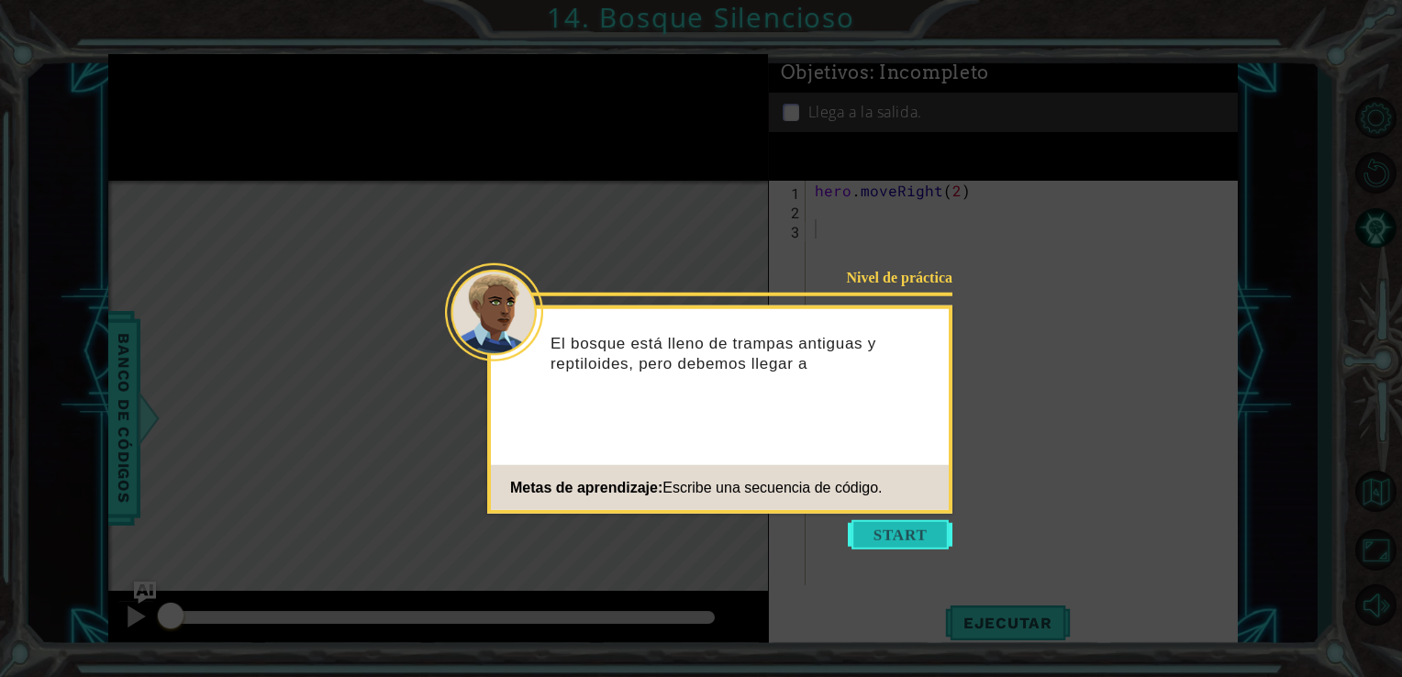
click at [881, 530] on button "Start" at bounding box center [900, 534] width 105 height 29
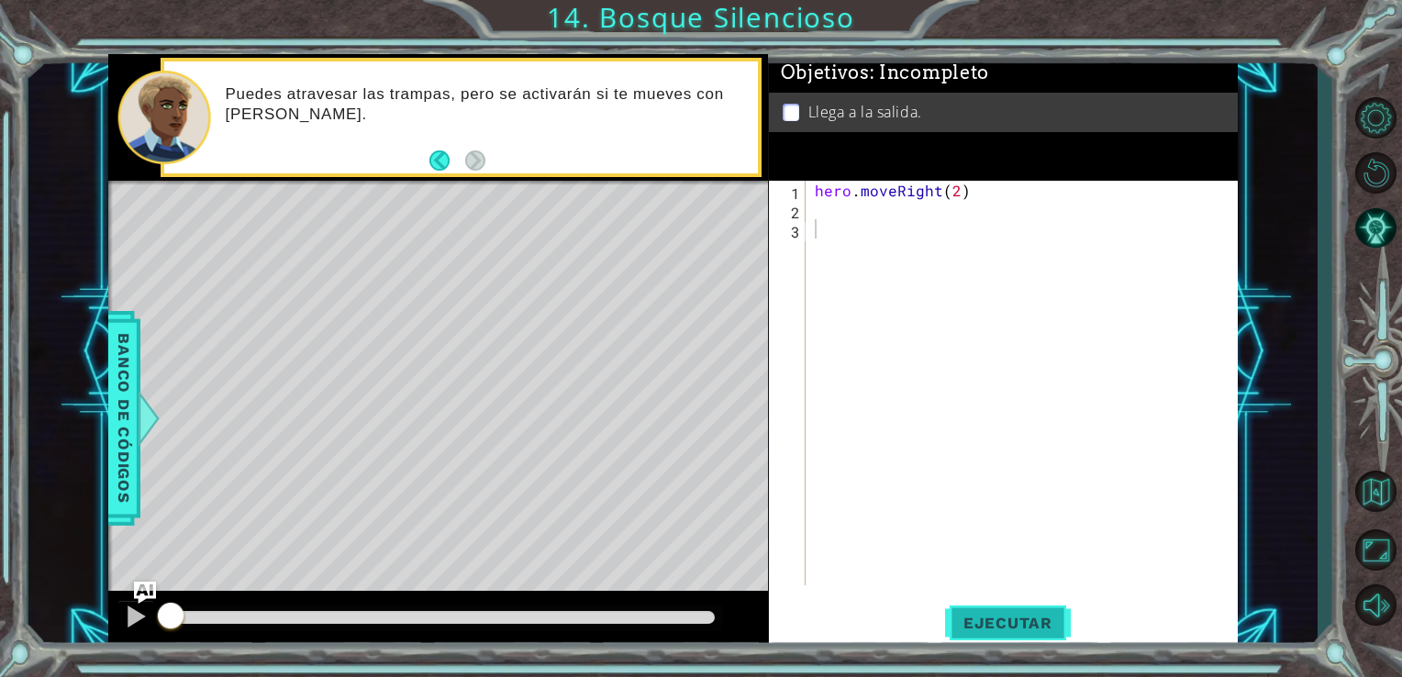
click at [1024, 613] on button "Ejecutar" at bounding box center [1008, 622] width 126 height 47
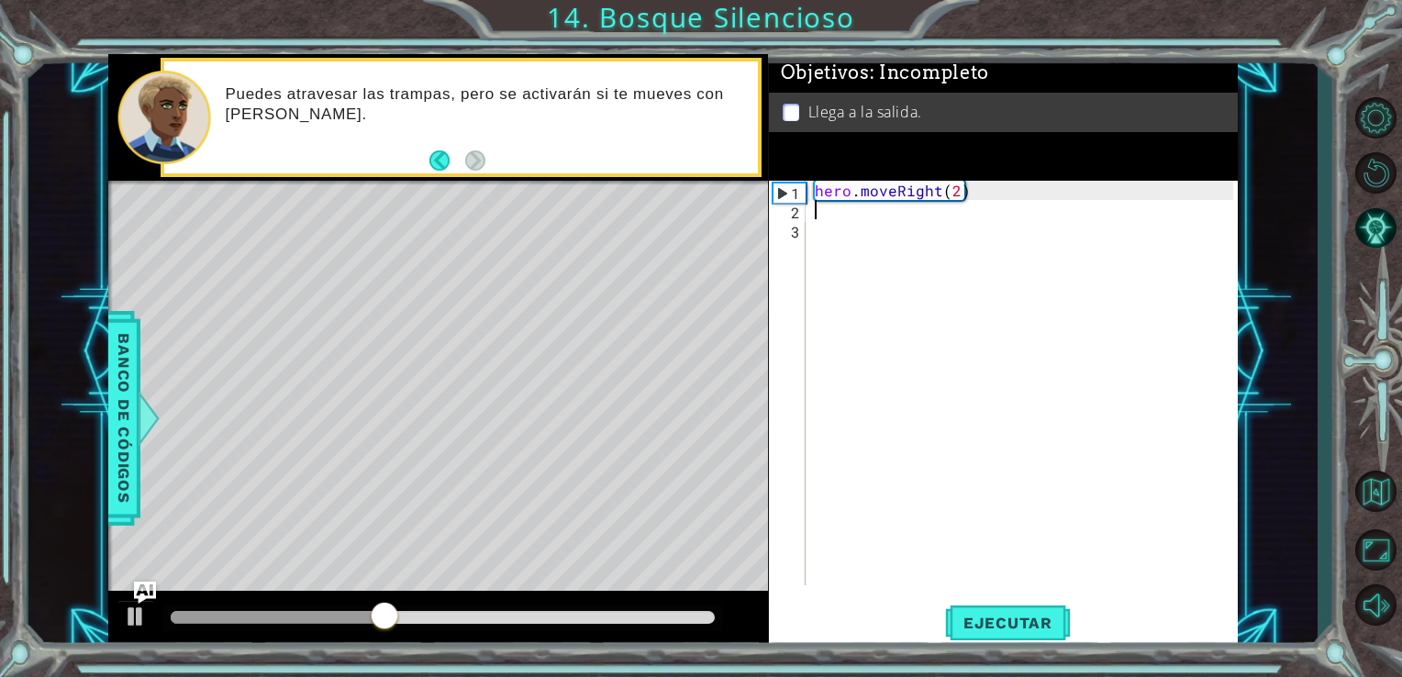
click at [836, 210] on div "hero . moveRight ( 2 )" at bounding box center [1027, 402] width 432 height 443
click at [98, 394] on div "1 ההההההההההההההההההההההההההההההההההההההההההההההההההההההההההההההההההההההההההההה…" at bounding box center [673, 352] width 1290 height 596
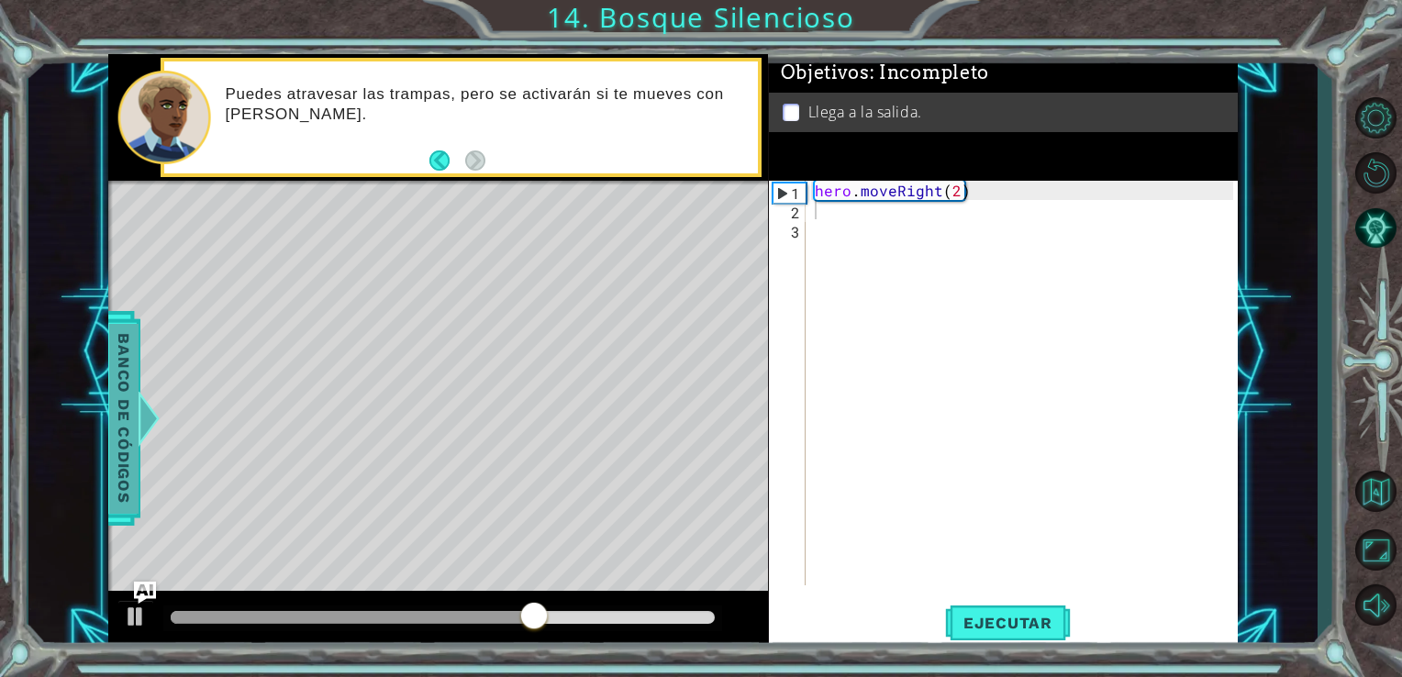
click at [117, 395] on span "Banco de códigos" at bounding box center [123, 418] width 29 height 190
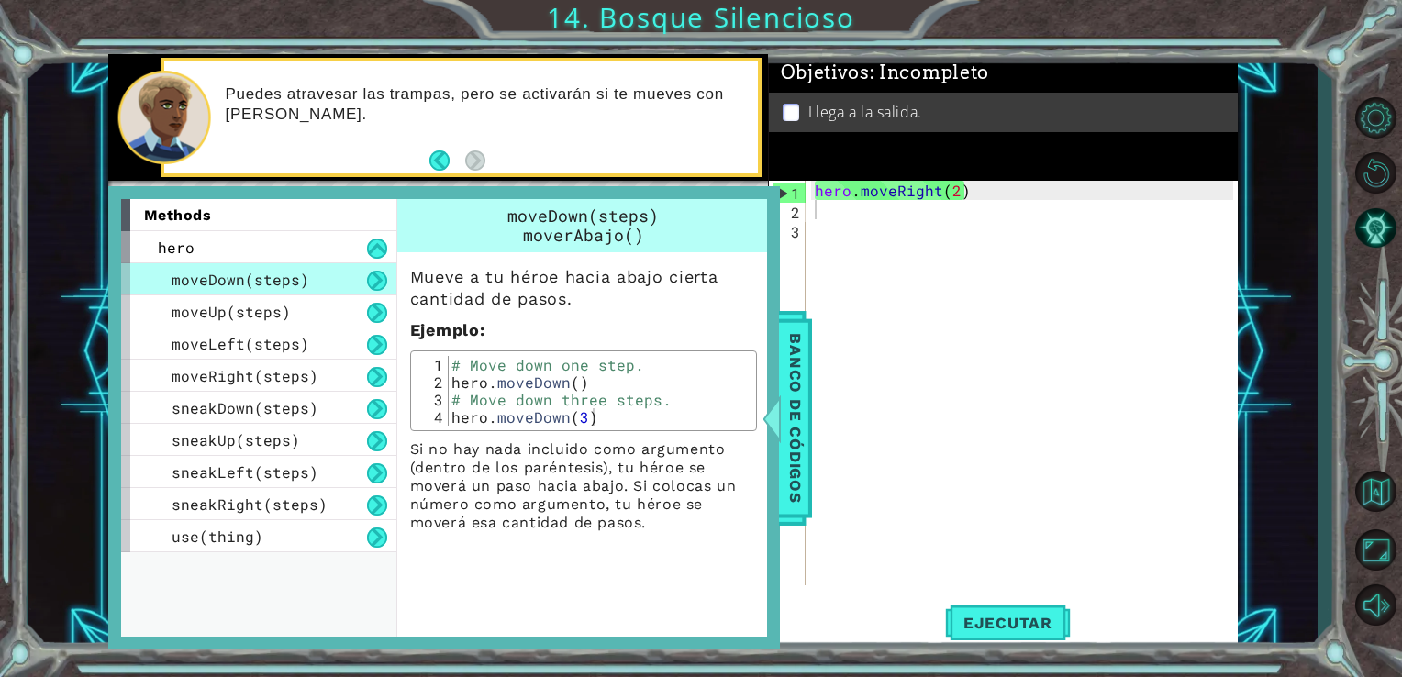
type textarea "hero.moveDown()"
drag, startPoint x: 452, startPoint y: 385, endPoint x: 642, endPoint y: 383, distance: 190.0
click at [642, 383] on div "# Move down one step. hero . moveDown ( ) # Move down three steps. hero . moveD…" at bounding box center [600, 408] width 304 height 105
click at [850, 218] on div "hero . moveRight ( 2 )" at bounding box center [1027, 402] width 432 height 443
type textarea "v"
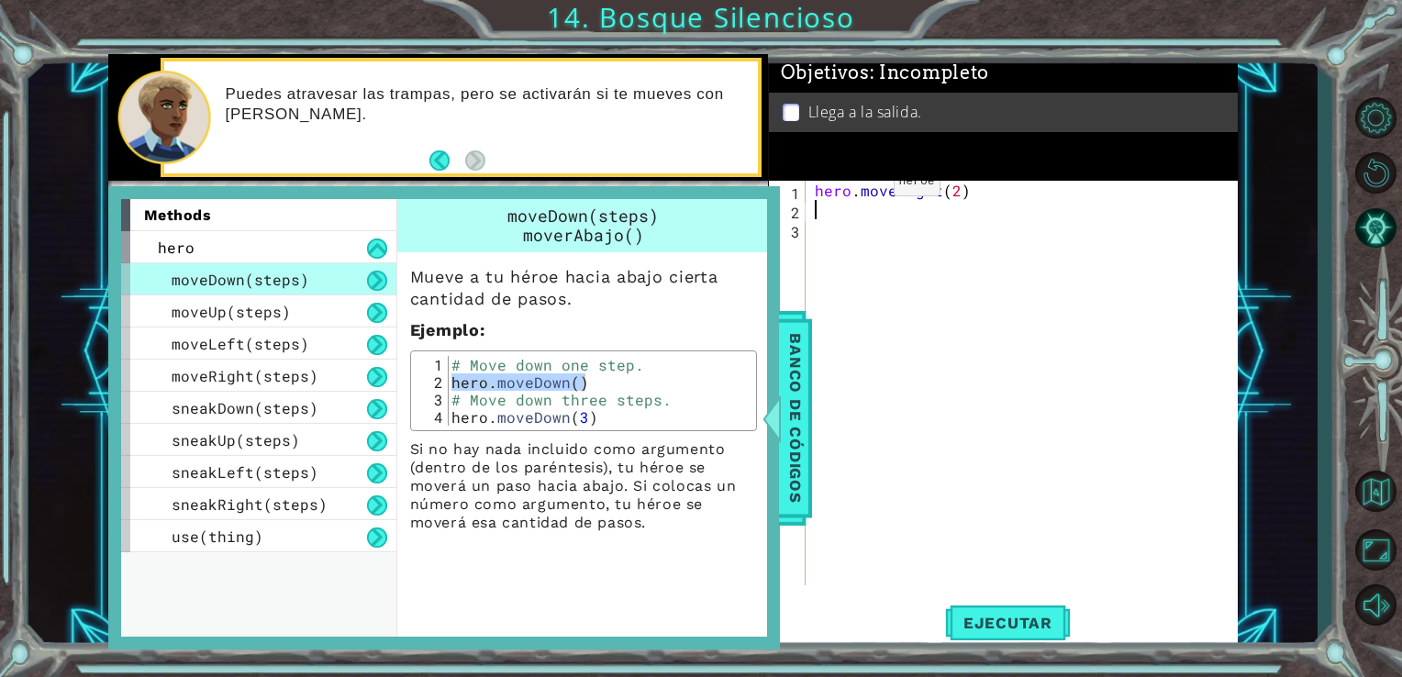
paste textarea "hero.moveDown()"
type textarea "hero.moveDown()"
click at [936, 221] on div "hero . moveRight ( 2 ) hero . moveDown ( )" at bounding box center [1027, 402] width 432 height 443
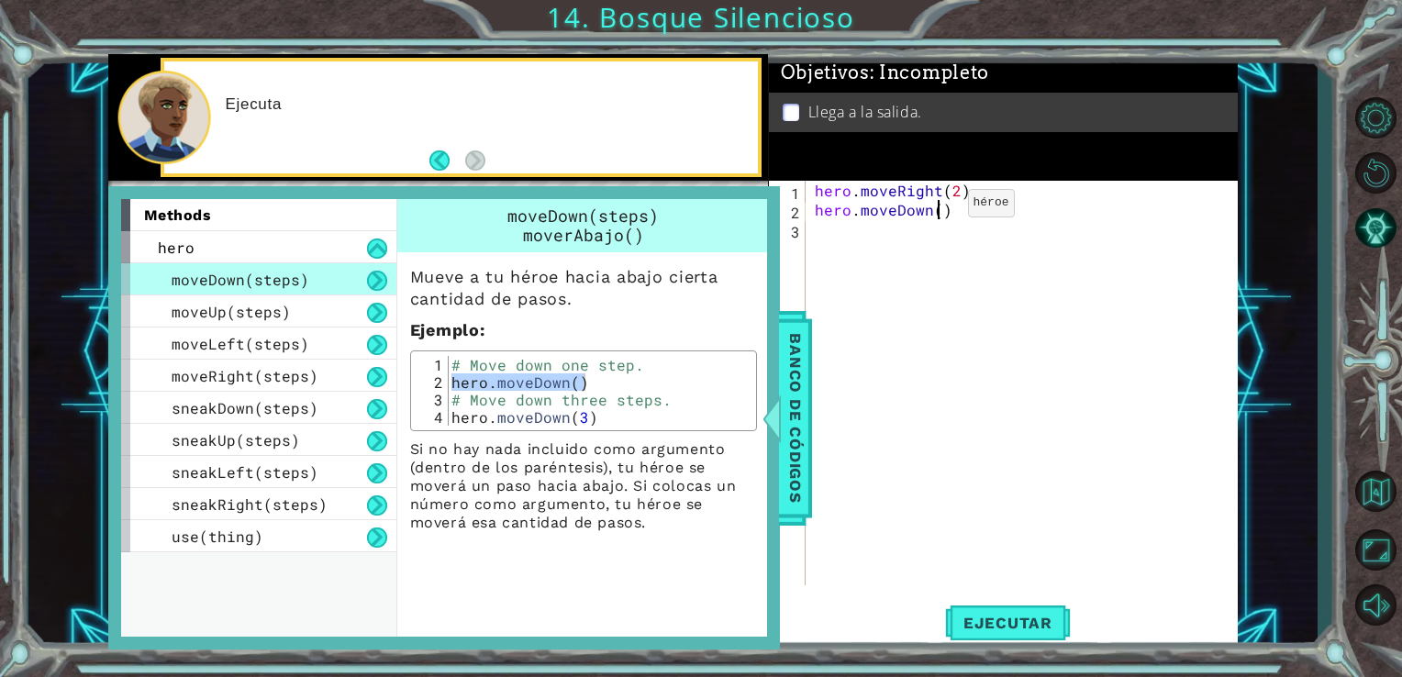
click at [936, 207] on div "hero . moveRight ( 2 ) hero . moveDown ( )" at bounding box center [1027, 402] width 432 height 443
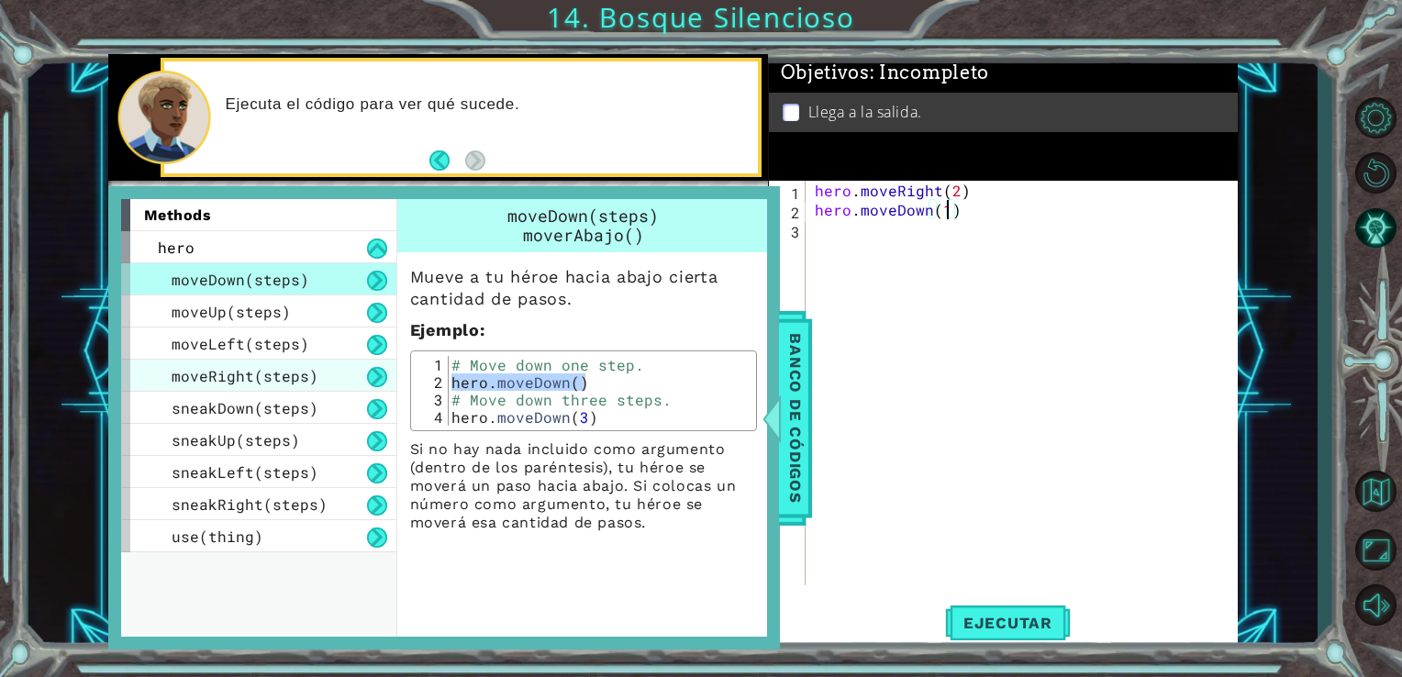
type textarea "hero.moveDown(1)"
click at [319, 363] on div "moveRight(steps)" at bounding box center [258, 376] width 275 height 32
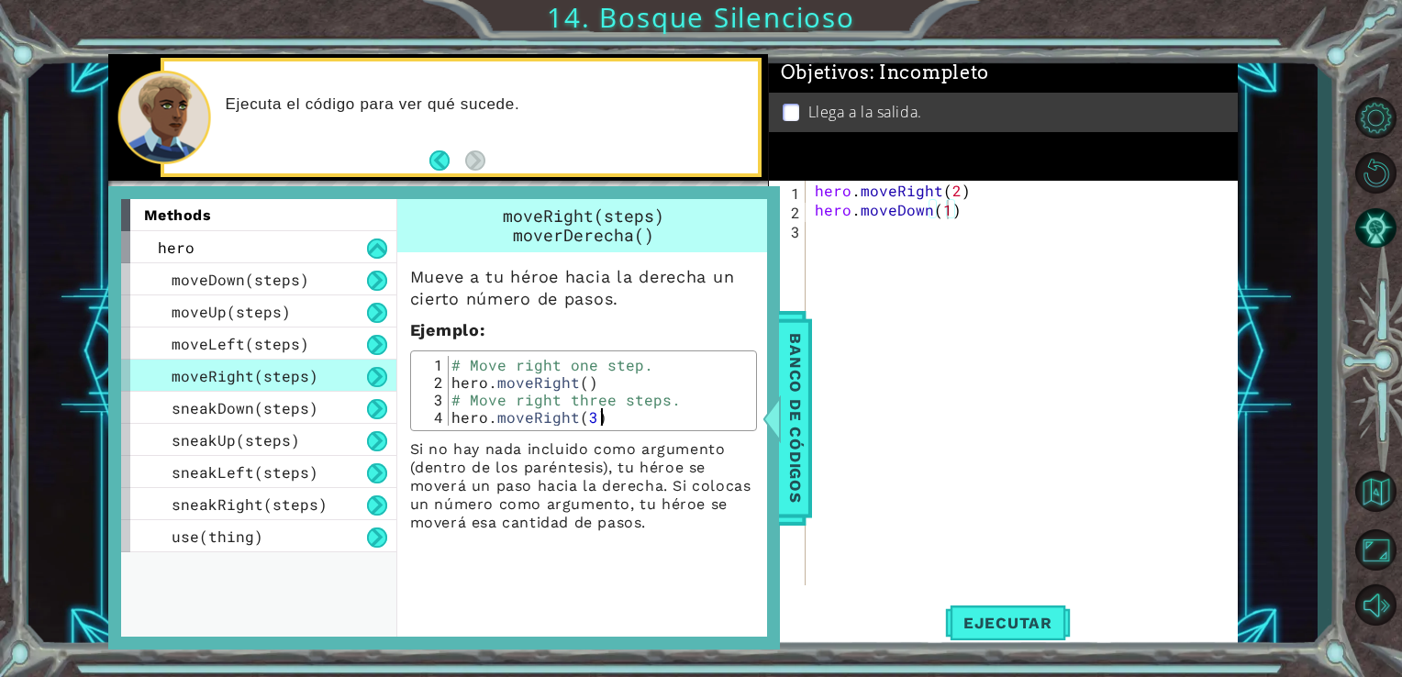
click at [442, 380] on div "2" at bounding box center [432, 382] width 33 height 17
drag, startPoint x: 448, startPoint y: 381, endPoint x: 589, endPoint y: 391, distance: 141.7
click at [589, 391] on div "# Move right one step. hero . moveRight ( ) # Move right three steps. hero . mo…" at bounding box center [600, 408] width 304 height 105
type textarea "hero.moveRight() # Move right three steps."
drag, startPoint x: 589, startPoint y: 391, endPoint x: 708, endPoint y: 329, distance: 133.8
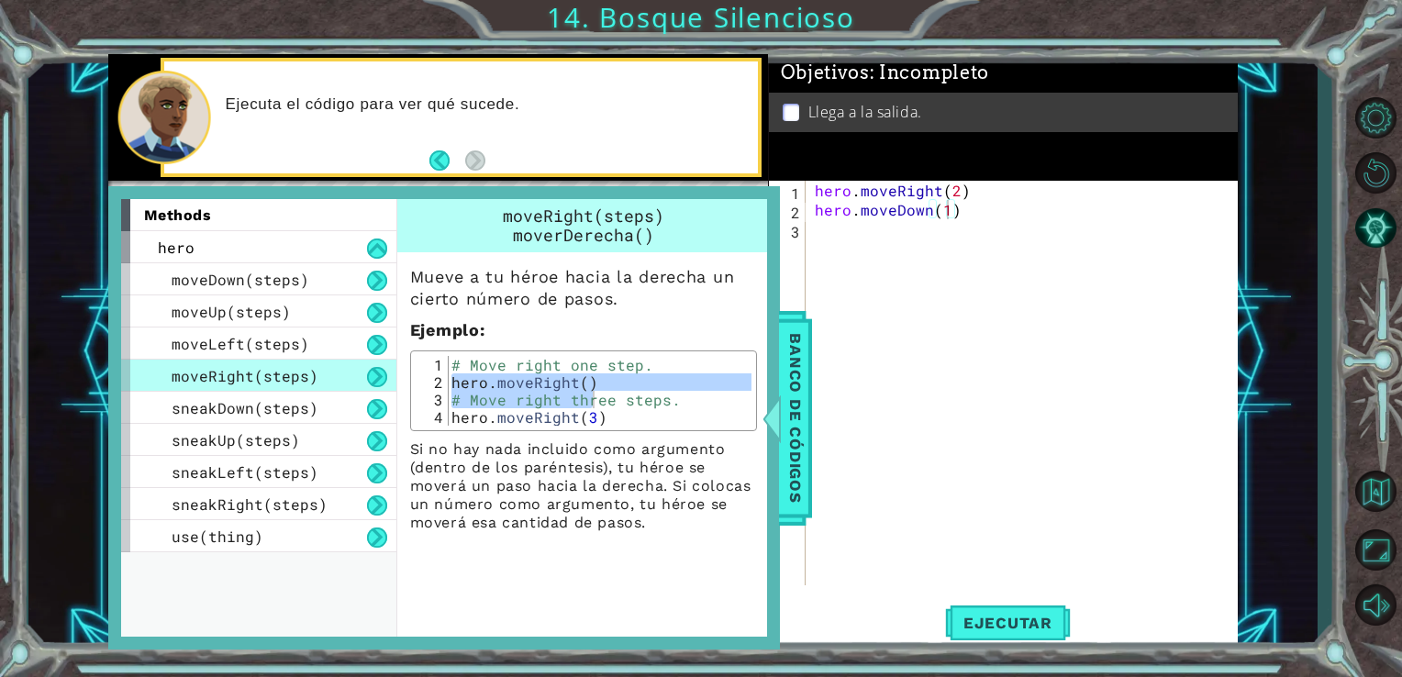
click at [708, 329] on p "Ejemplo :" at bounding box center [583, 330] width 347 height 22
click at [635, 326] on p "Ejemplo :" at bounding box center [583, 330] width 347 height 22
click at [642, 346] on div "Mueve a tu héroe hacia la derecha un cierto número de pasos. Ejemplo : hero.mov…" at bounding box center [583, 392] width 373 height 280
click at [273, 366] on span "moveRight(steps)" at bounding box center [245, 375] width 147 height 19
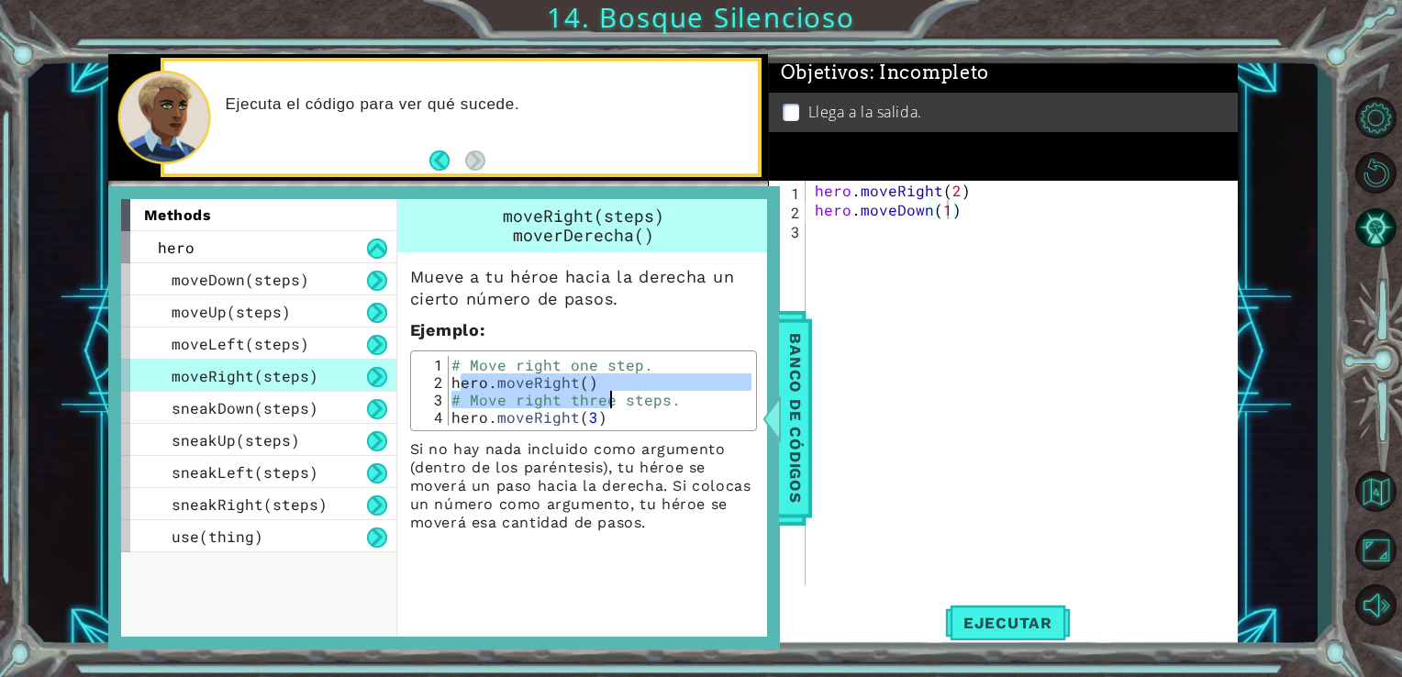
drag, startPoint x: 456, startPoint y: 379, endPoint x: 615, endPoint y: 391, distance: 159.2
click at [615, 391] on div "# Move right one step. hero . moveRight ( ) # Move right three steps. hero . mo…" at bounding box center [600, 408] width 304 height 105
type textarea "hero.moveRight() # Move right three steps."
drag, startPoint x: 615, startPoint y: 391, endPoint x: 831, endPoint y: 244, distance: 260.9
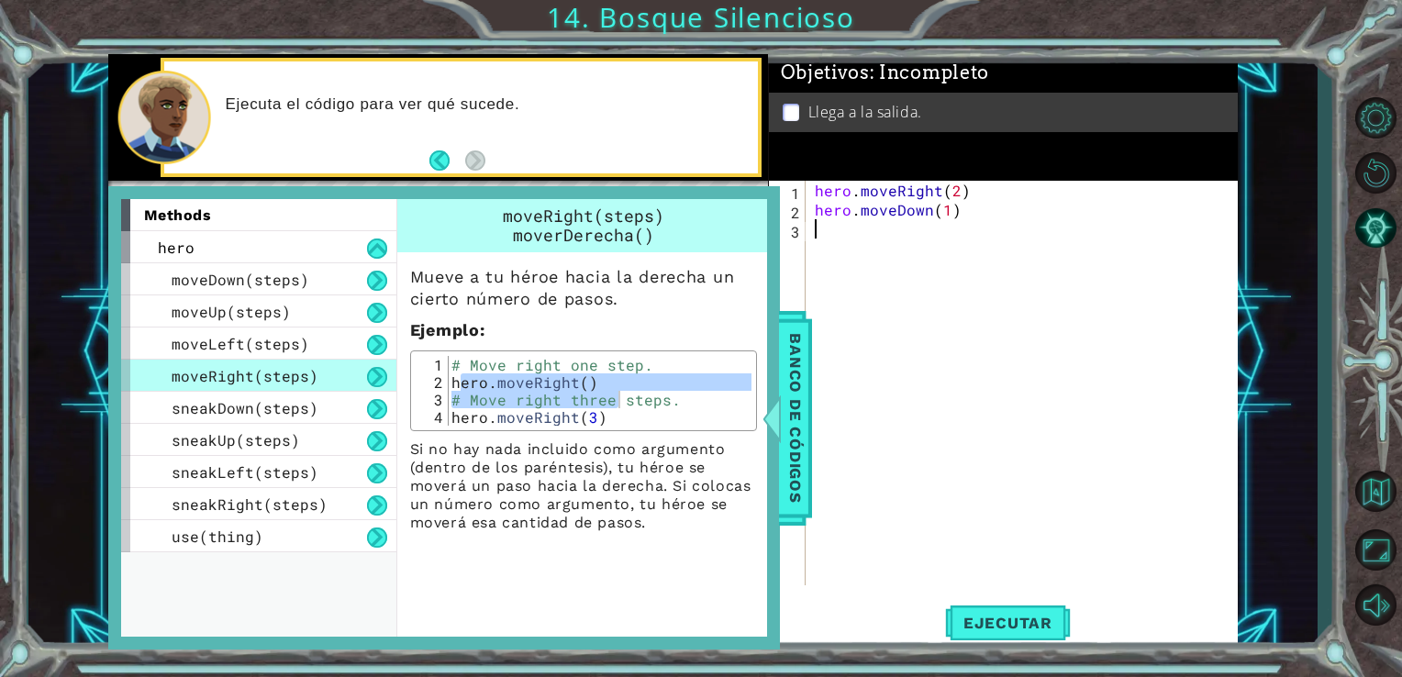
click at [831, 244] on div "hero . moveRight ( 2 ) hero . moveDown ( 1 )" at bounding box center [1027, 402] width 432 height 443
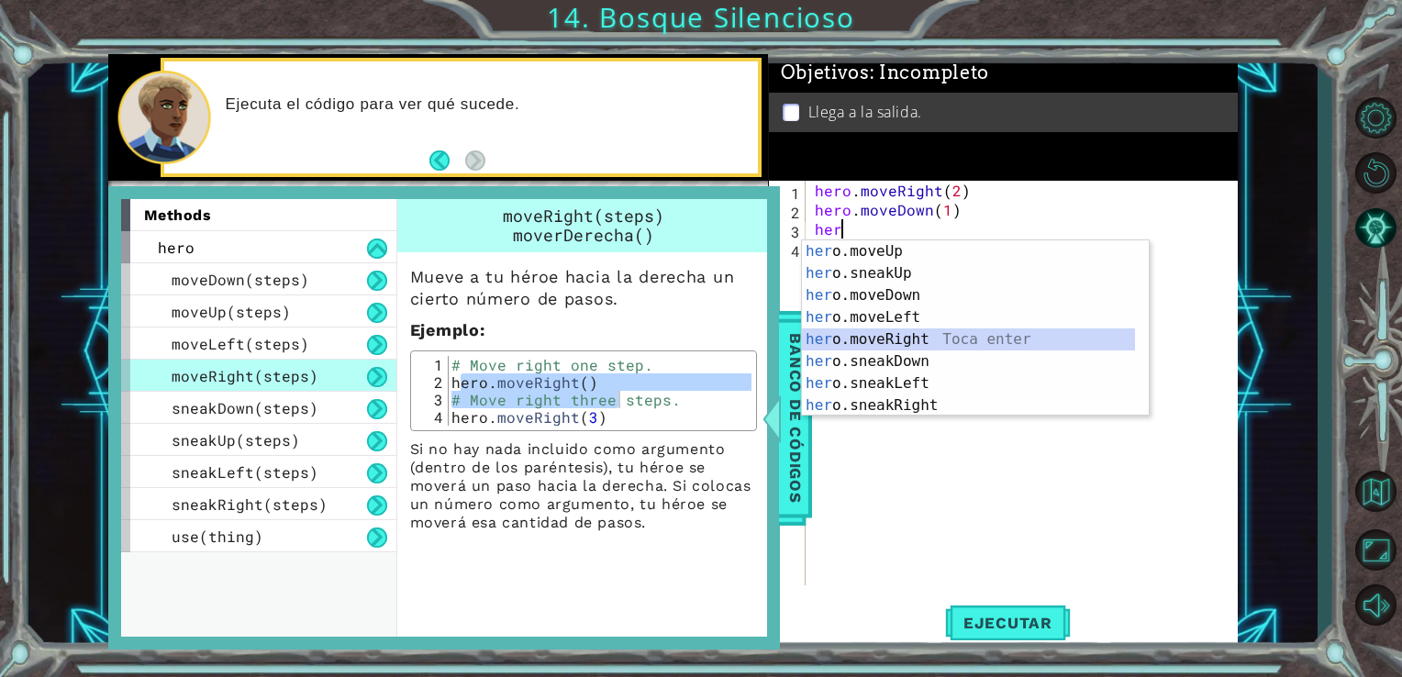
click at [901, 333] on div "her o.moveUp Toca enter her o.sneakUp Toca enter her o.moveDown Toca enter her …" at bounding box center [968, 350] width 333 height 220
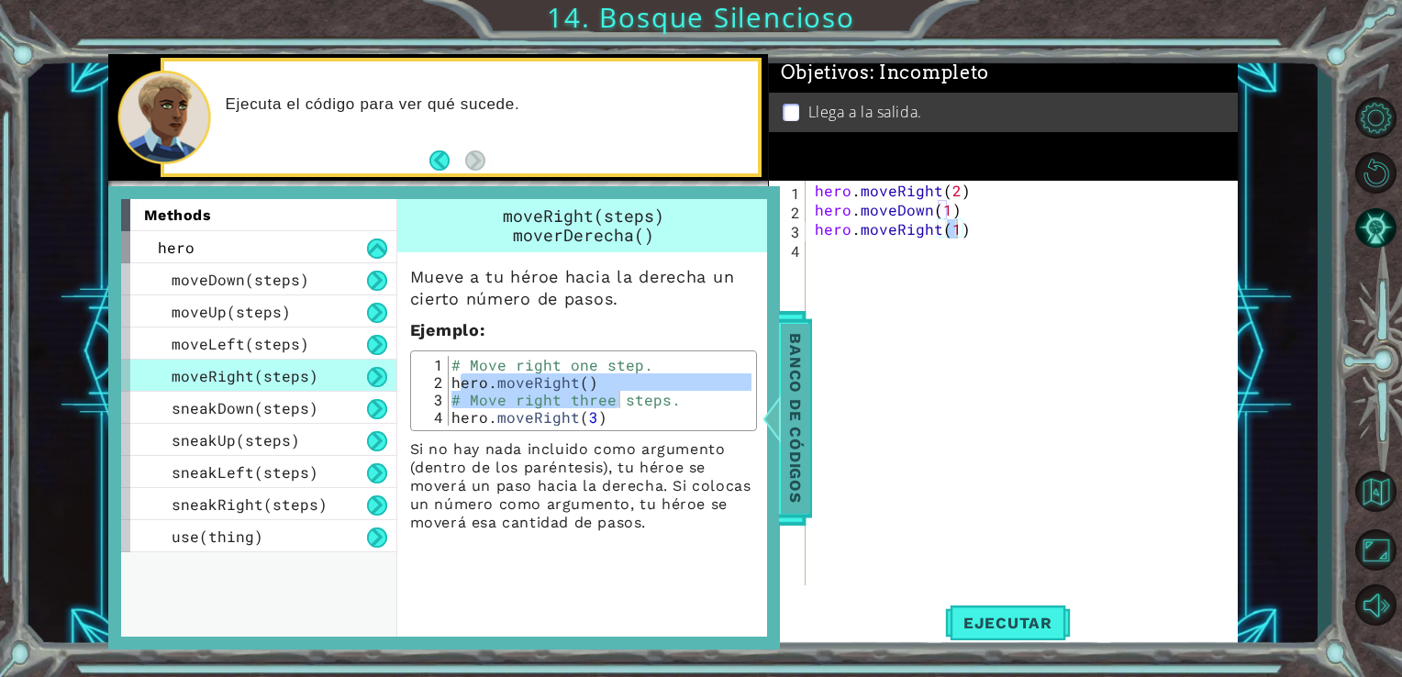
click at [785, 392] on span "Banco de códigos" at bounding box center [795, 418] width 29 height 190
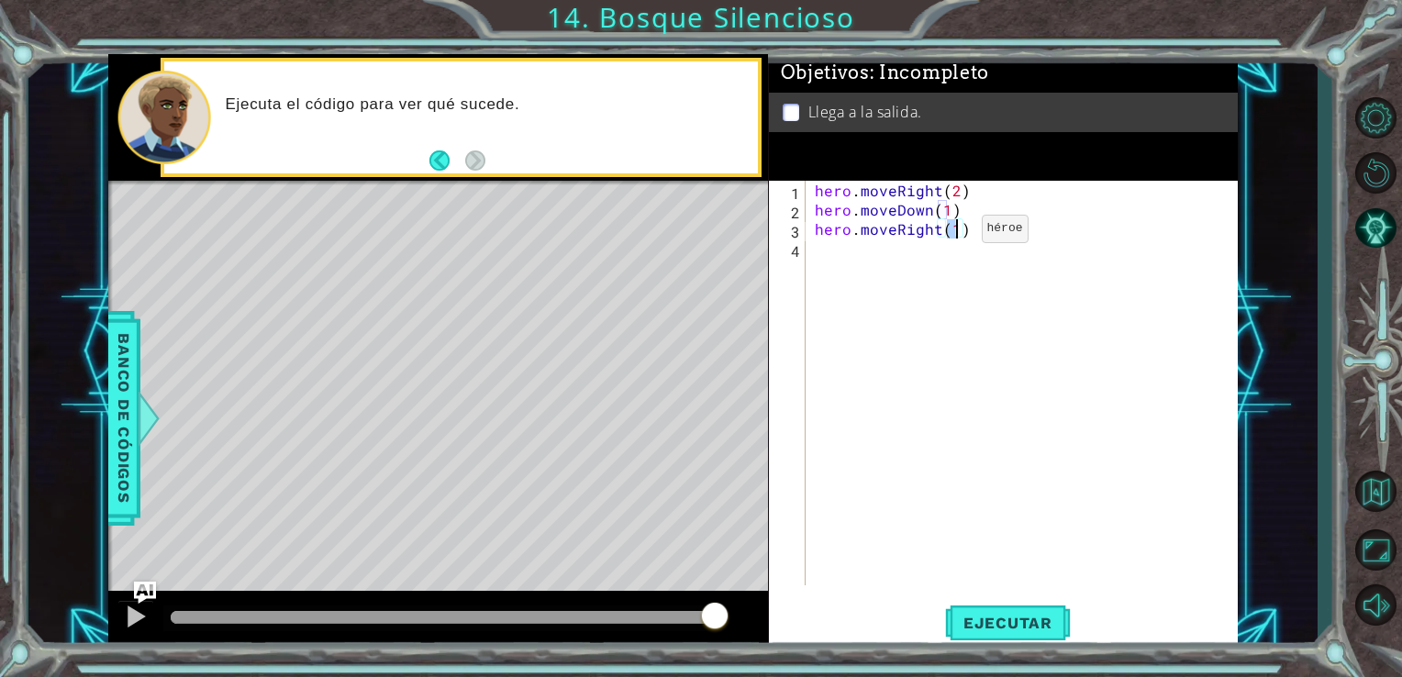
click at [951, 233] on div "hero . moveRight ( 2 ) hero . moveDown ( 1 ) hero . moveRight ( 1 )" at bounding box center [1022, 383] width 423 height 405
click at [954, 233] on div "hero . moveRight ( 2 ) hero . moveDown ( 1 ) hero . moveRight ( 1 )" at bounding box center [1027, 402] width 432 height 443
click at [113, 439] on span "Banco de códigos" at bounding box center [123, 418] width 29 height 190
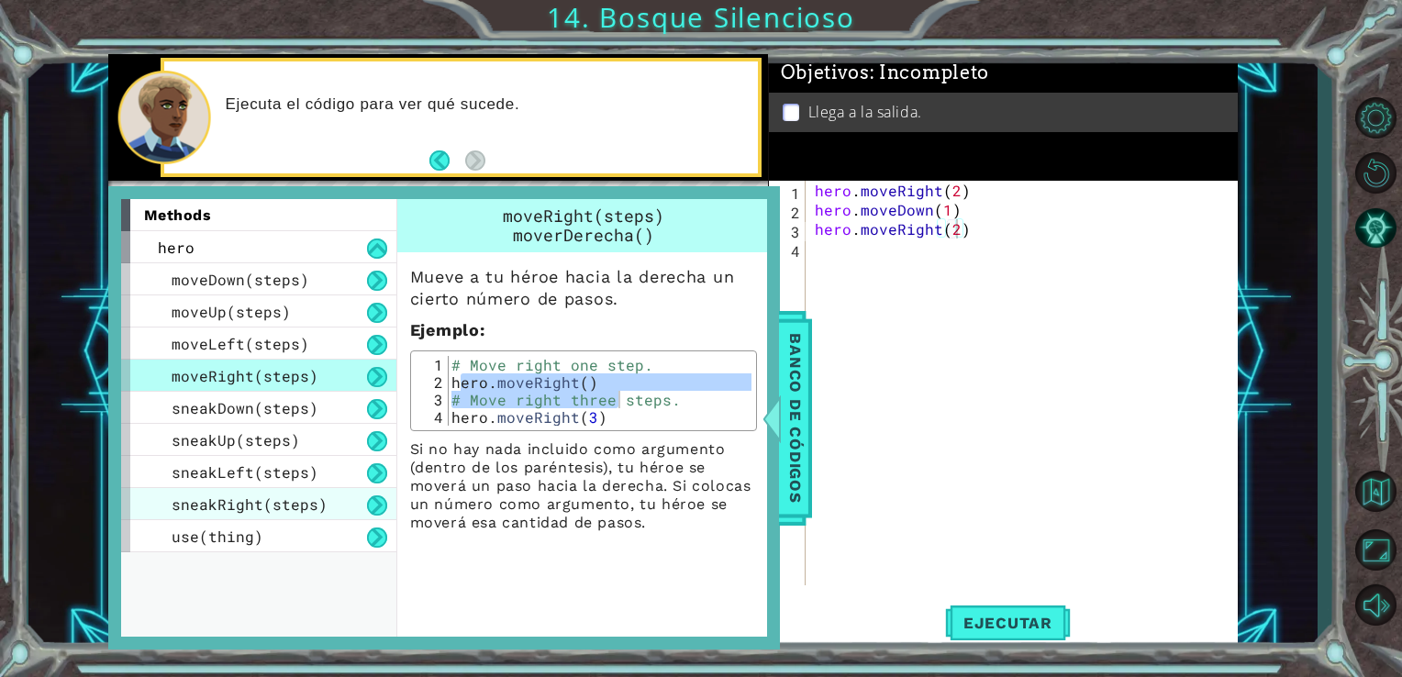
click at [206, 509] on span "sneakRight(steps)" at bounding box center [250, 504] width 156 height 19
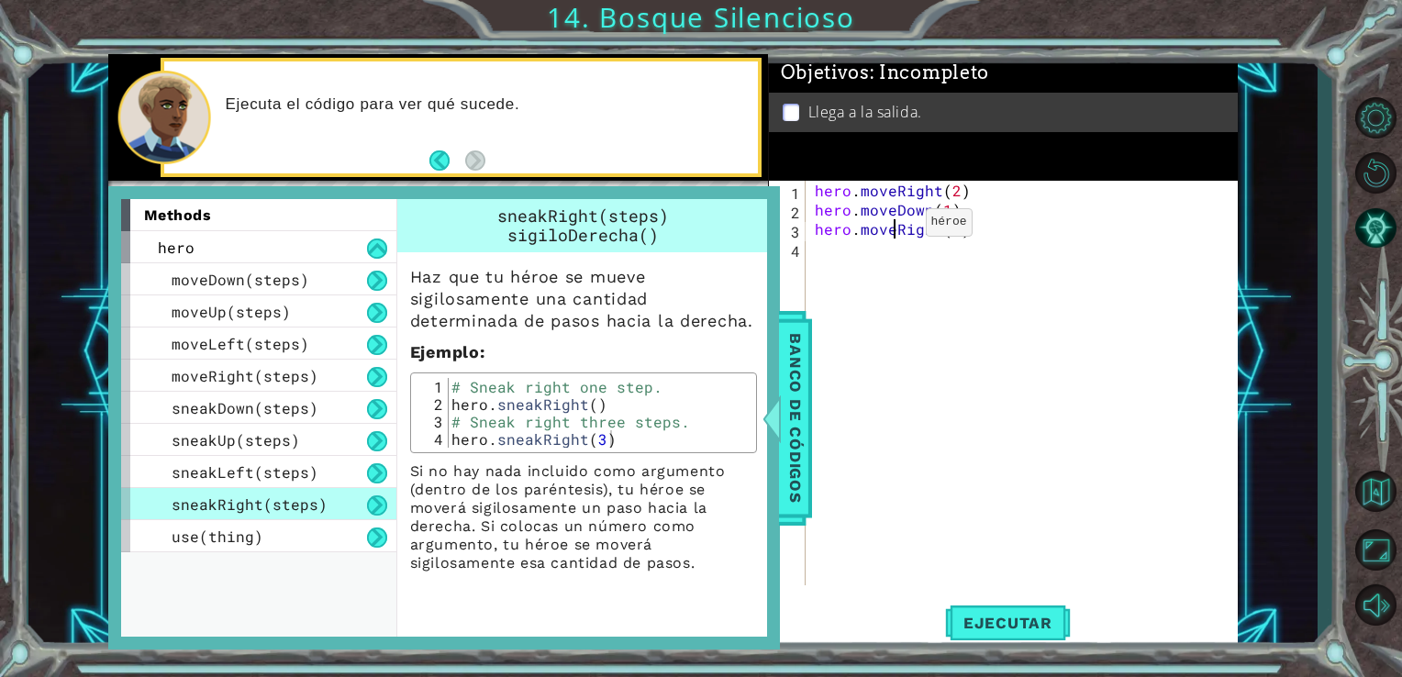
click at [894, 227] on div "hero . moveRight ( 2 ) hero . moveDown ( 1 ) hero . moveRight ( 2 )" at bounding box center [1027, 402] width 432 height 443
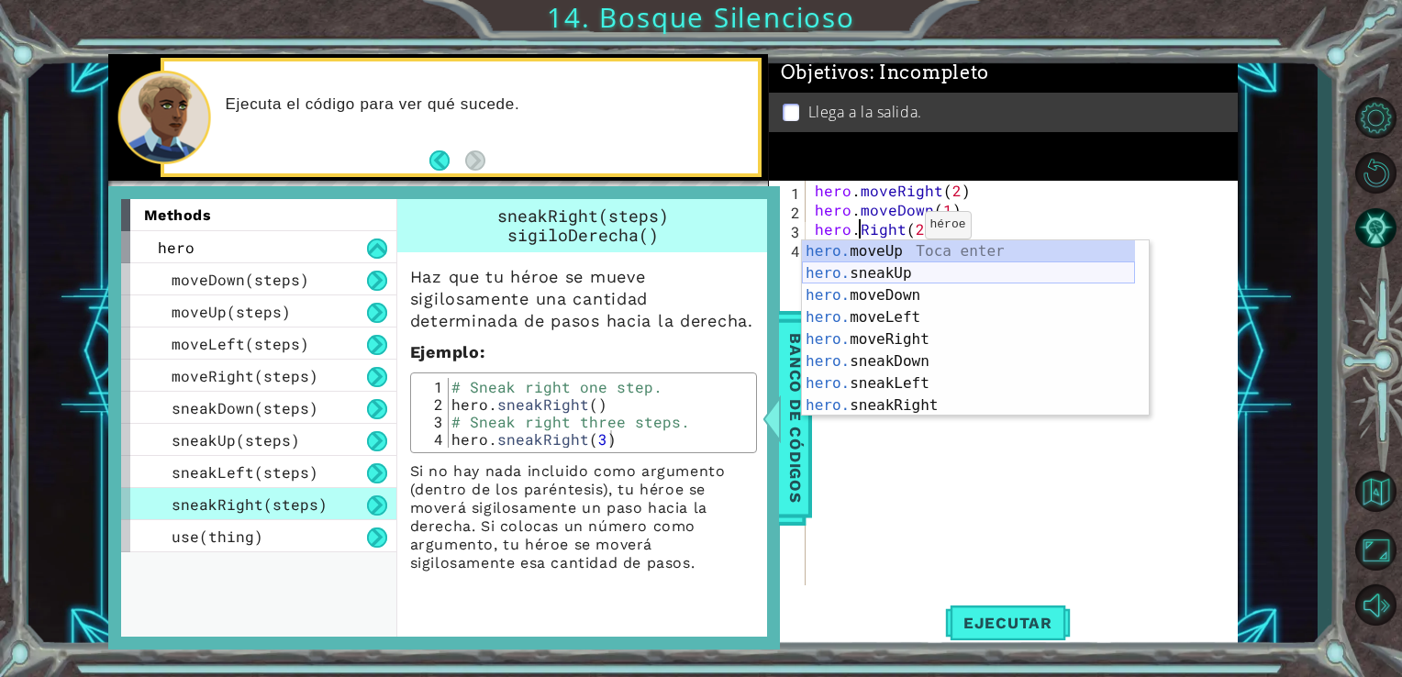
scroll to position [0, 4]
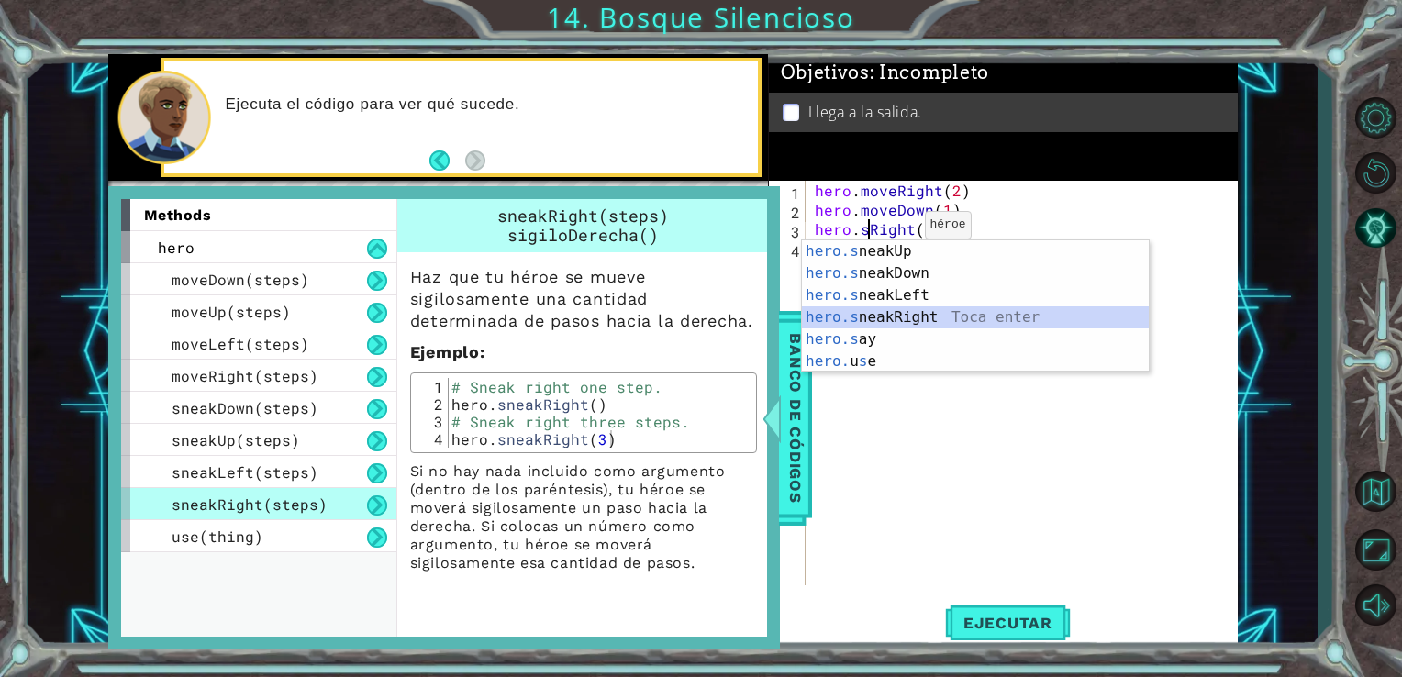
click at [897, 316] on div "hero.s neakUp Toca enter hero.s neakDown Toca enter hero.s neakLeft Toca enter …" at bounding box center [975, 328] width 347 height 176
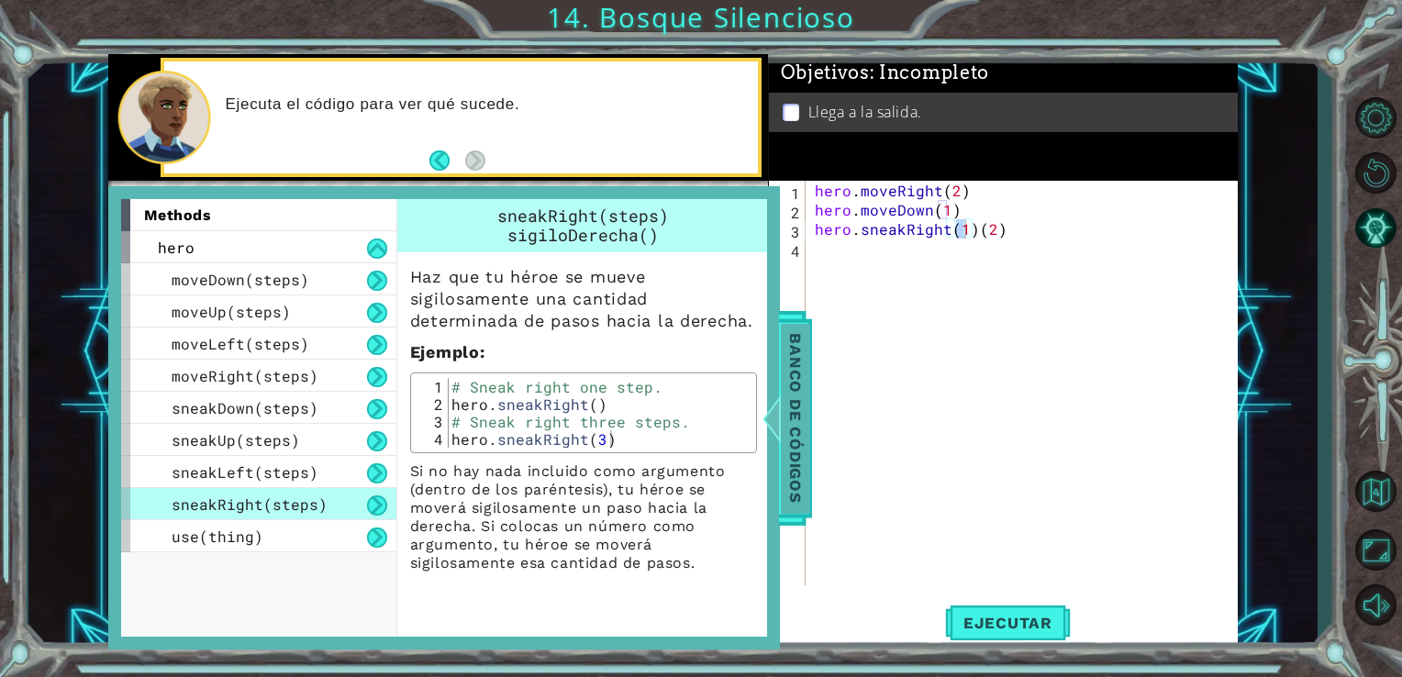
click at [804, 383] on span "Banco de códigos" at bounding box center [795, 418] width 29 height 190
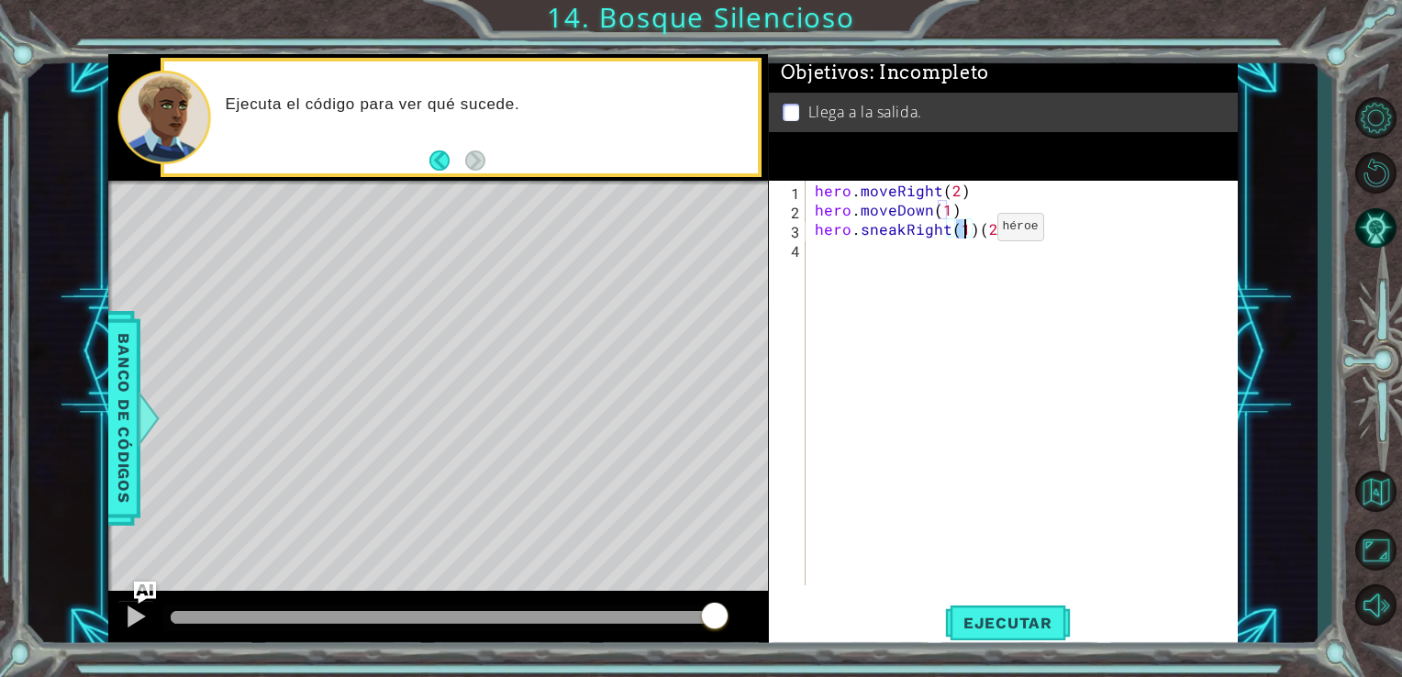
click at [966, 231] on div "hero . moveRight ( 2 ) hero . moveDown ( 1 ) hero . sneakRight ( 1 ) ( 2 )" at bounding box center [1022, 383] width 423 height 405
click at [973, 235] on div "hero . moveRight ( 2 ) hero . moveDown ( 1 ) hero . sneakRight ( 1 ) ( 2 )" at bounding box center [1027, 402] width 432 height 443
type textarea "hero.sneakRight(2)"
click at [1024, 608] on button "Ejecutar" at bounding box center [1008, 622] width 126 height 47
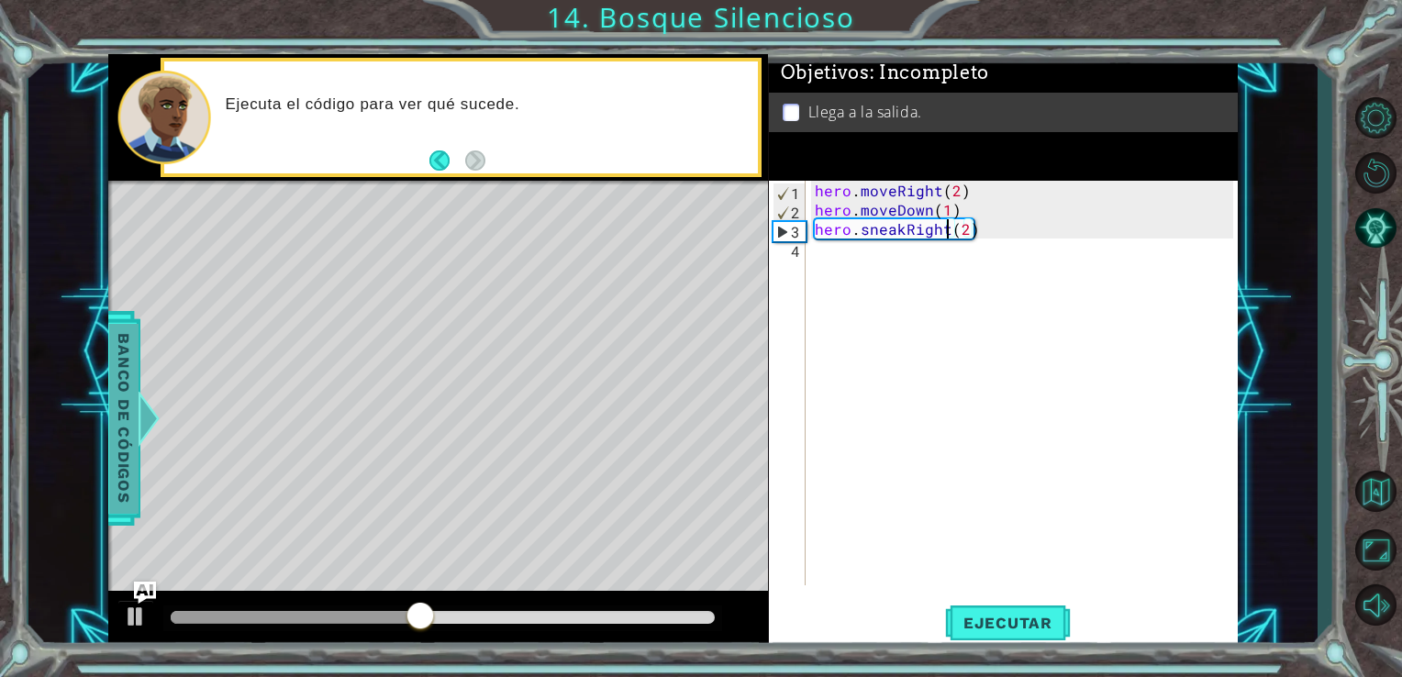
click at [127, 365] on span "Banco de códigos" at bounding box center [123, 418] width 29 height 190
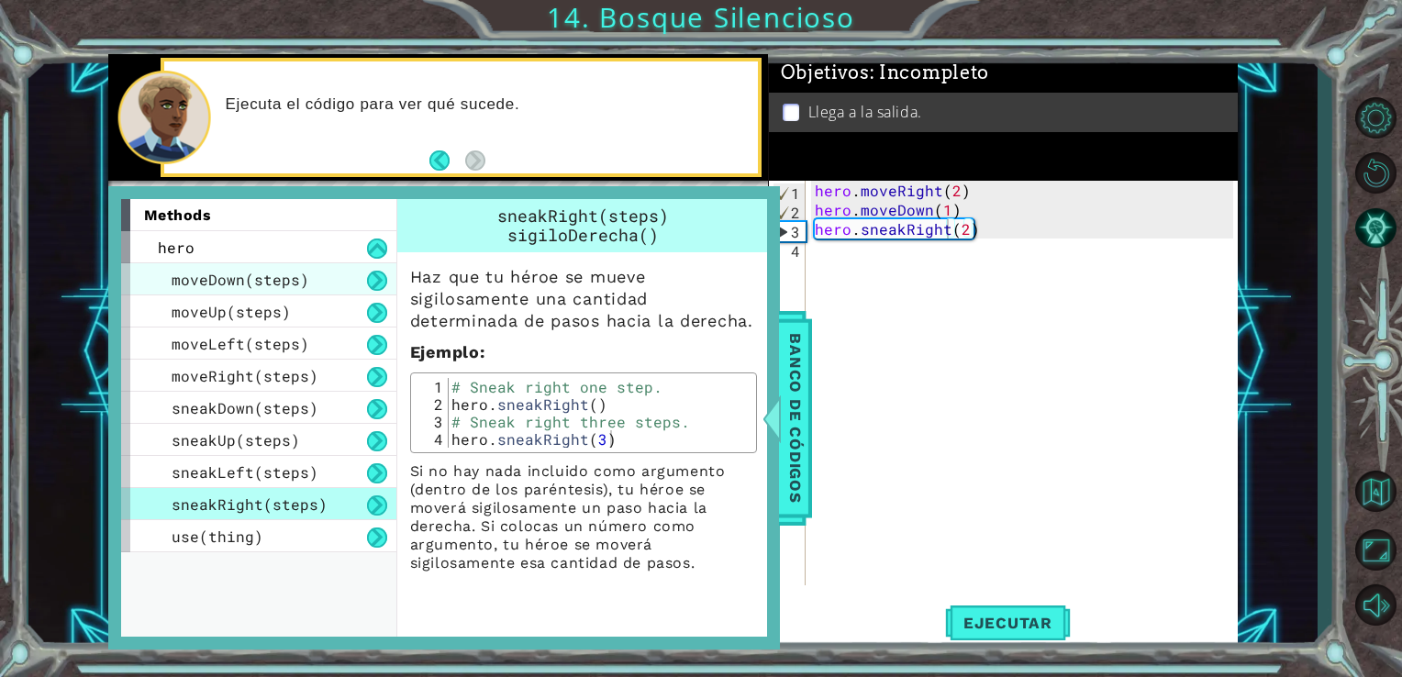
click at [209, 286] on span "moveDown(steps)" at bounding box center [241, 279] width 138 height 19
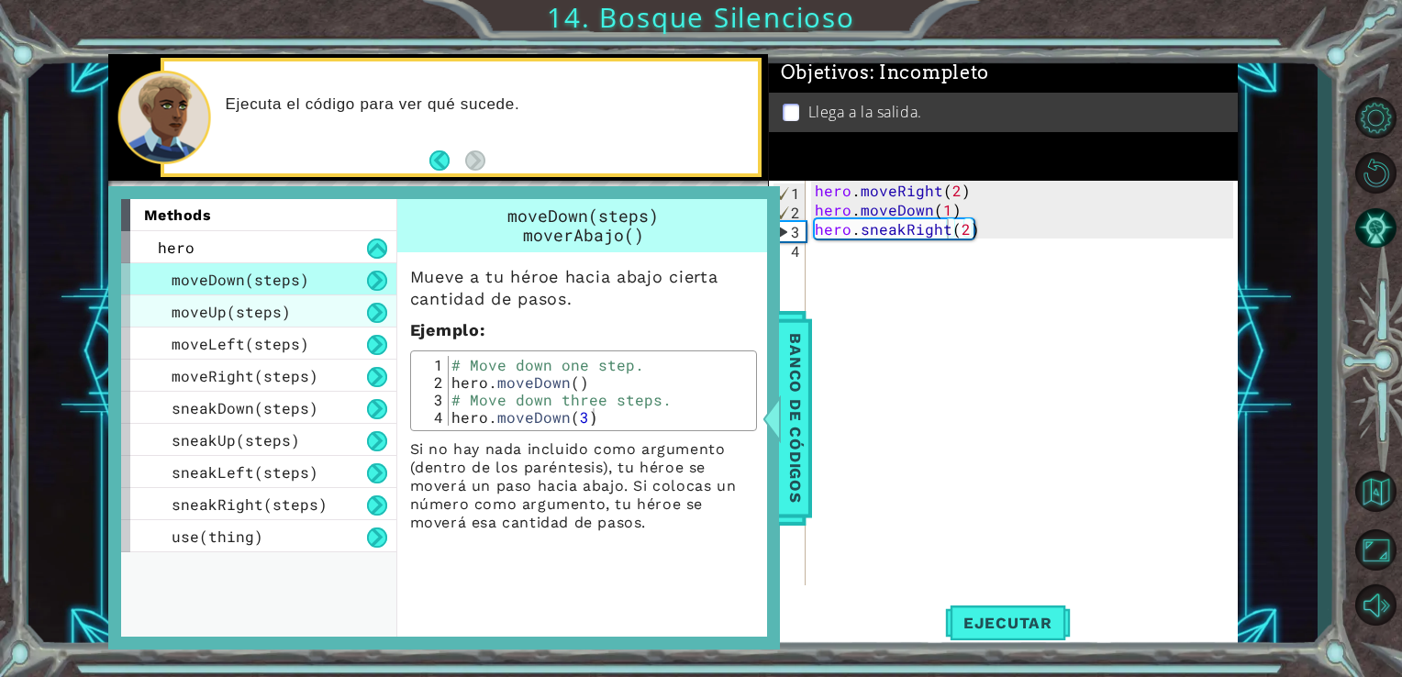
click at [216, 307] on span "moveUp(steps)" at bounding box center [231, 311] width 119 height 19
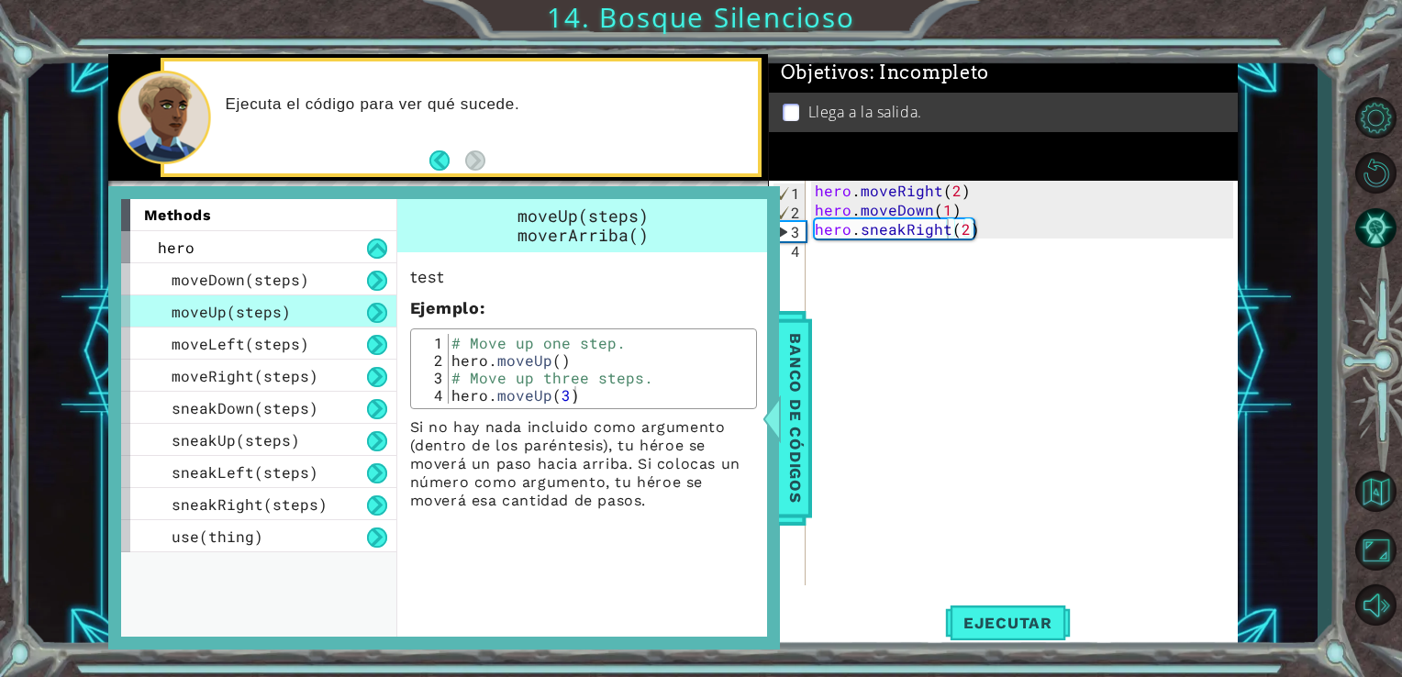
scroll to position [0, 0]
click at [824, 267] on div "hero . moveRight ( 2 ) hero . moveDown ( 1 ) hero . sneakRight ( 2 )" at bounding box center [1027, 402] width 432 height 443
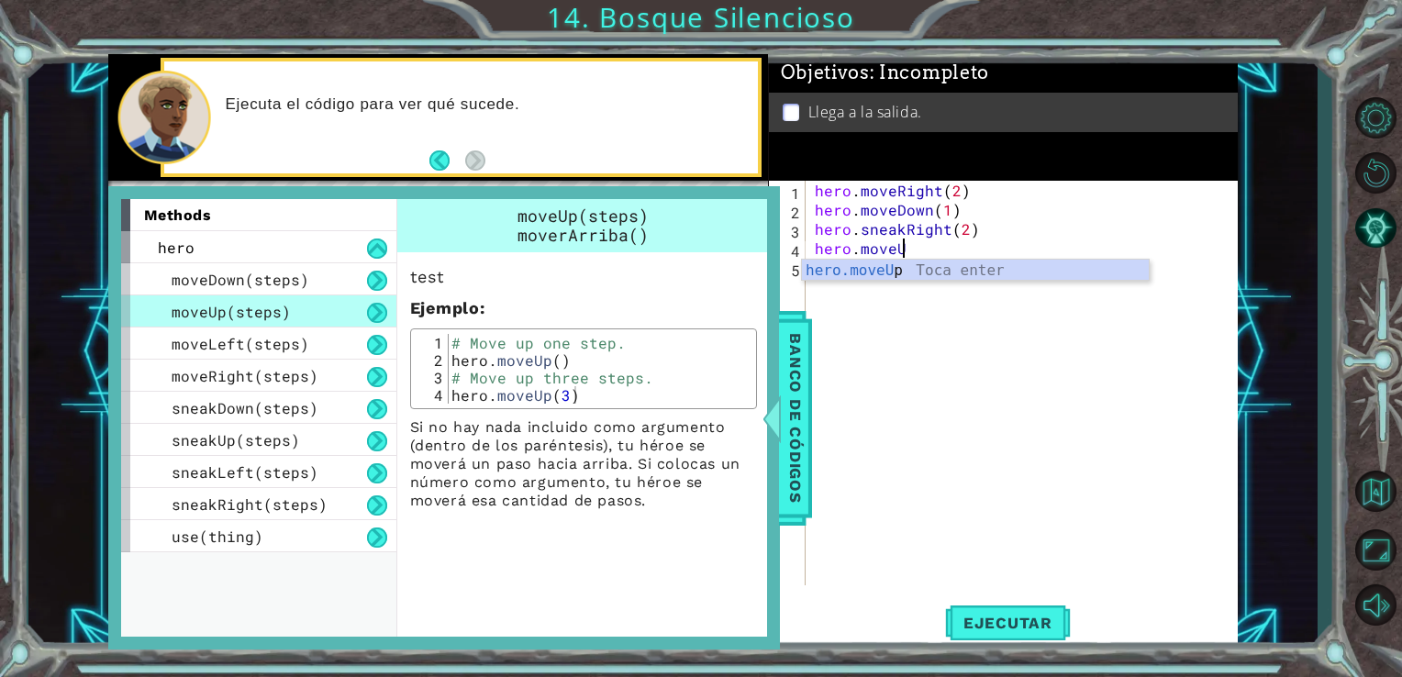
scroll to position [0, 5]
click at [871, 268] on div "hero.moveUp Toca enter" at bounding box center [975, 293] width 347 height 66
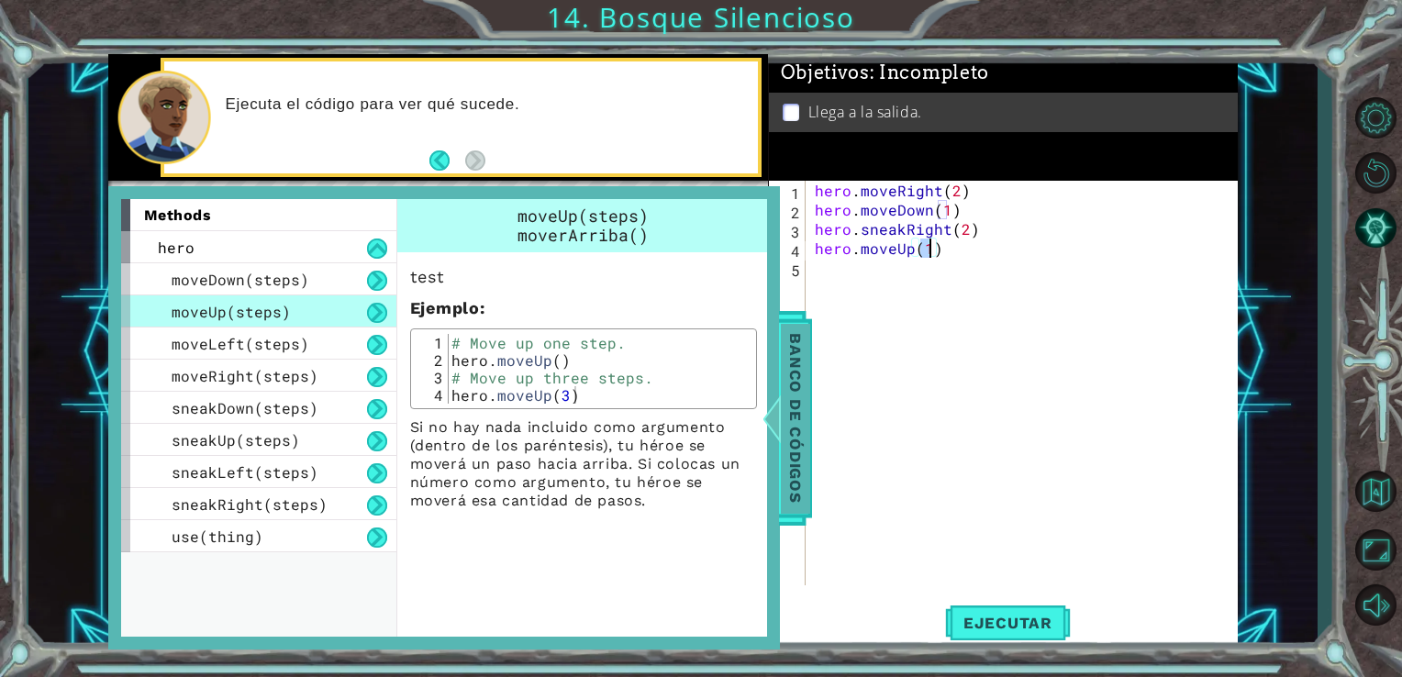
type textarea "hero.moveUp(1)"
click at [779, 406] on div at bounding box center [771, 418] width 23 height 55
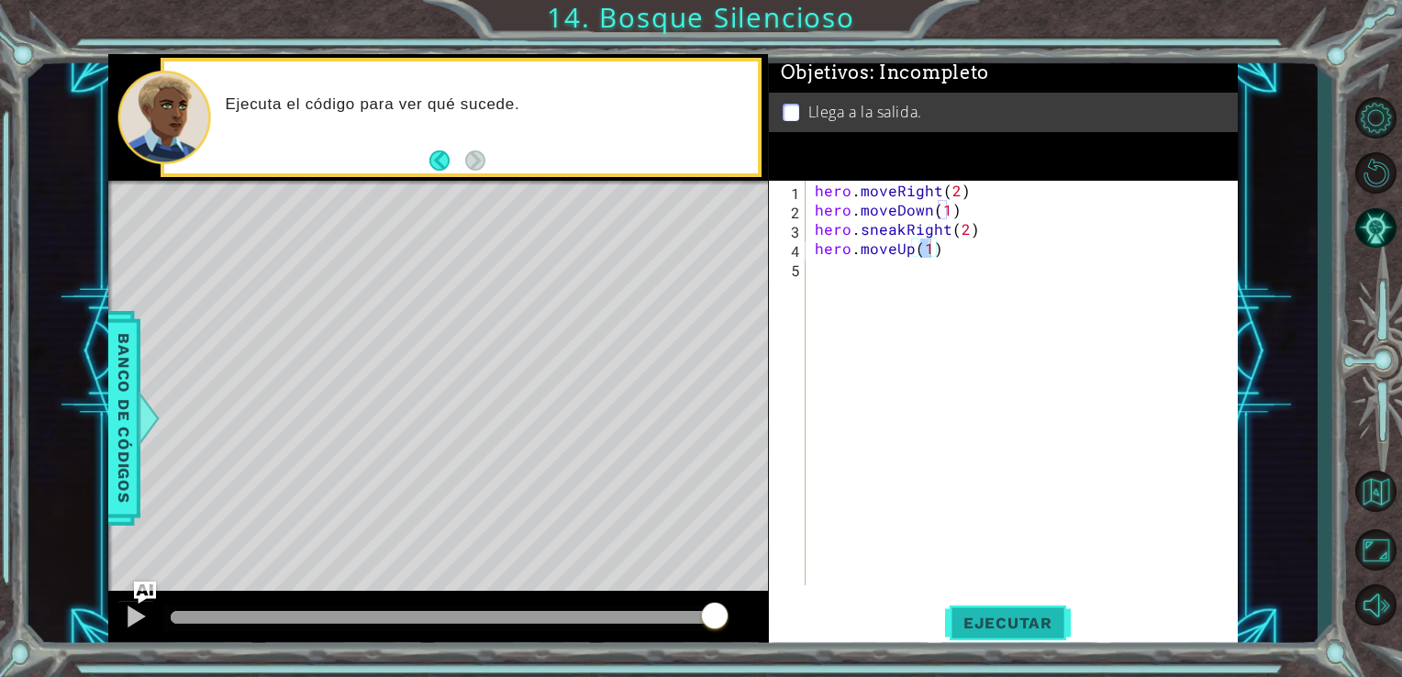
click at [1000, 607] on button "Ejecutar" at bounding box center [1008, 622] width 126 height 47
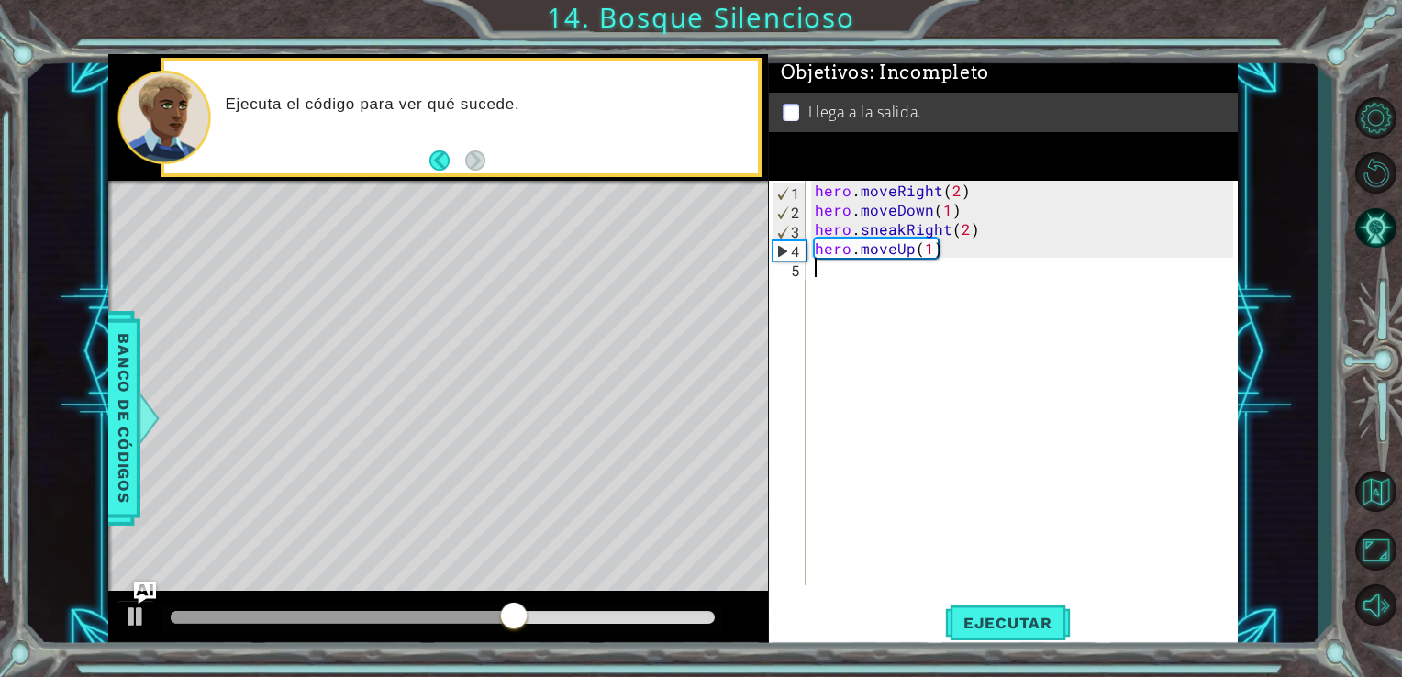
click at [820, 267] on div "hero . moveRight ( 2 ) hero . moveDown ( 1 ) hero . sneakRight ( 2 ) hero . mov…" at bounding box center [1027, 402] width 432 height 443
click at [136, 409] on span "Banco de códigos" at bounding box center [123, 418] width 29 height 190
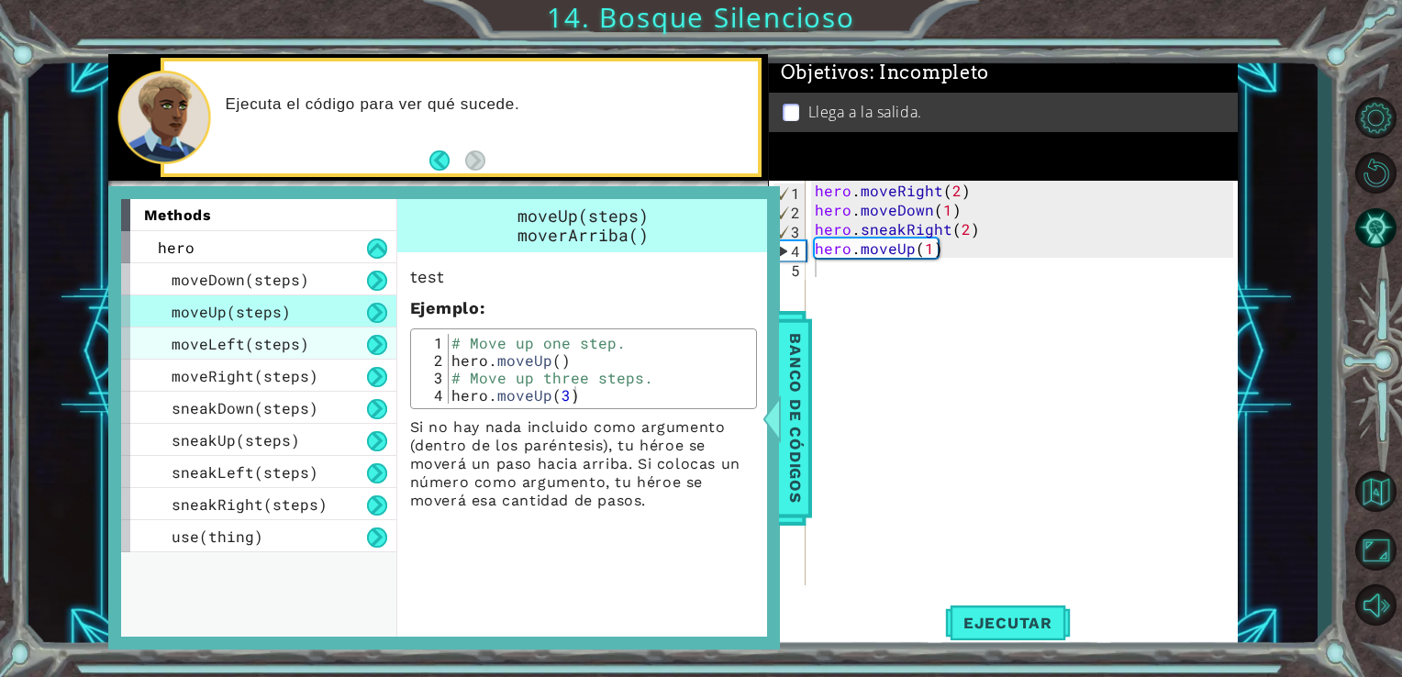
click at [256, 351] on span "moveLeft(steps)" at bounding box center [241, 343] width 138 height 19
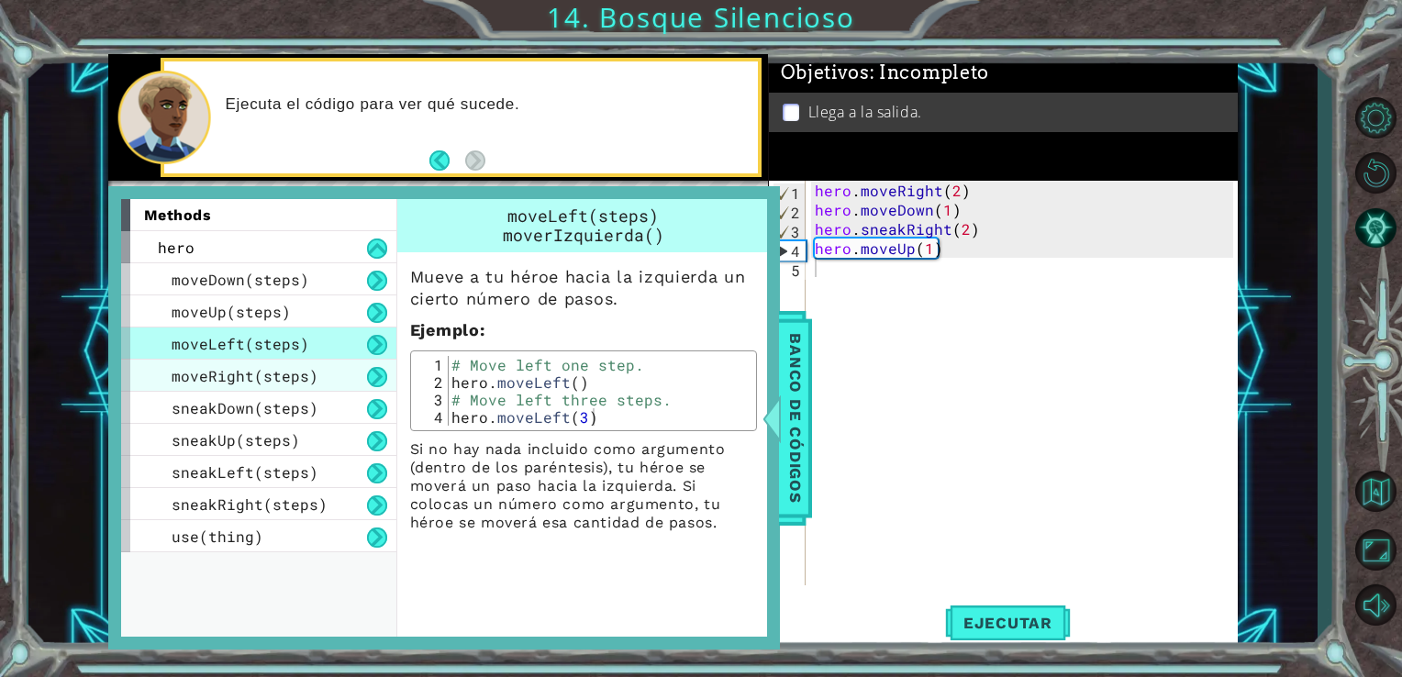
click at [253, 366] on span "moveRight(steps)" at bounding box center [245, 375] width 147 height 19
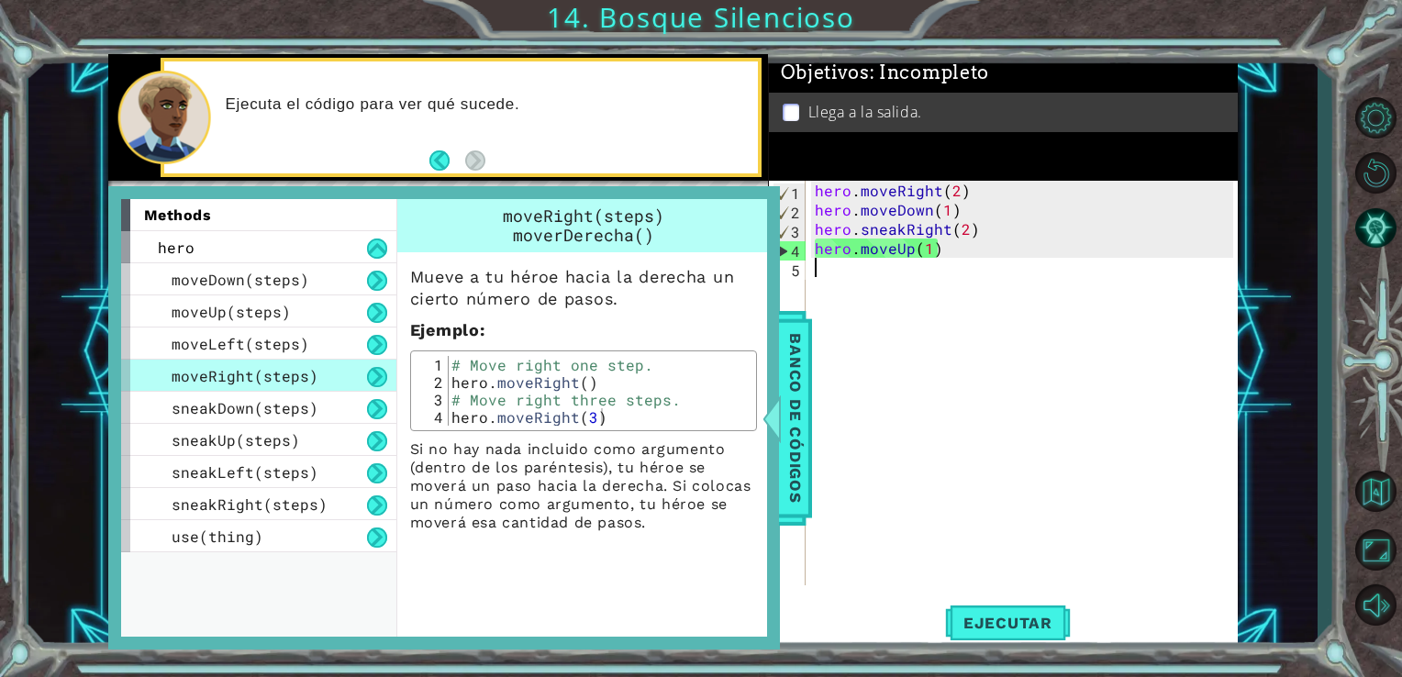
click at [827, 276] on div "hero . moveRight ( 2 ) hero . moveDown ( 1 ) hero . sneakRight ( 2 ) hero . mov…" at bounding box center [1027, 402] width 432 height 443
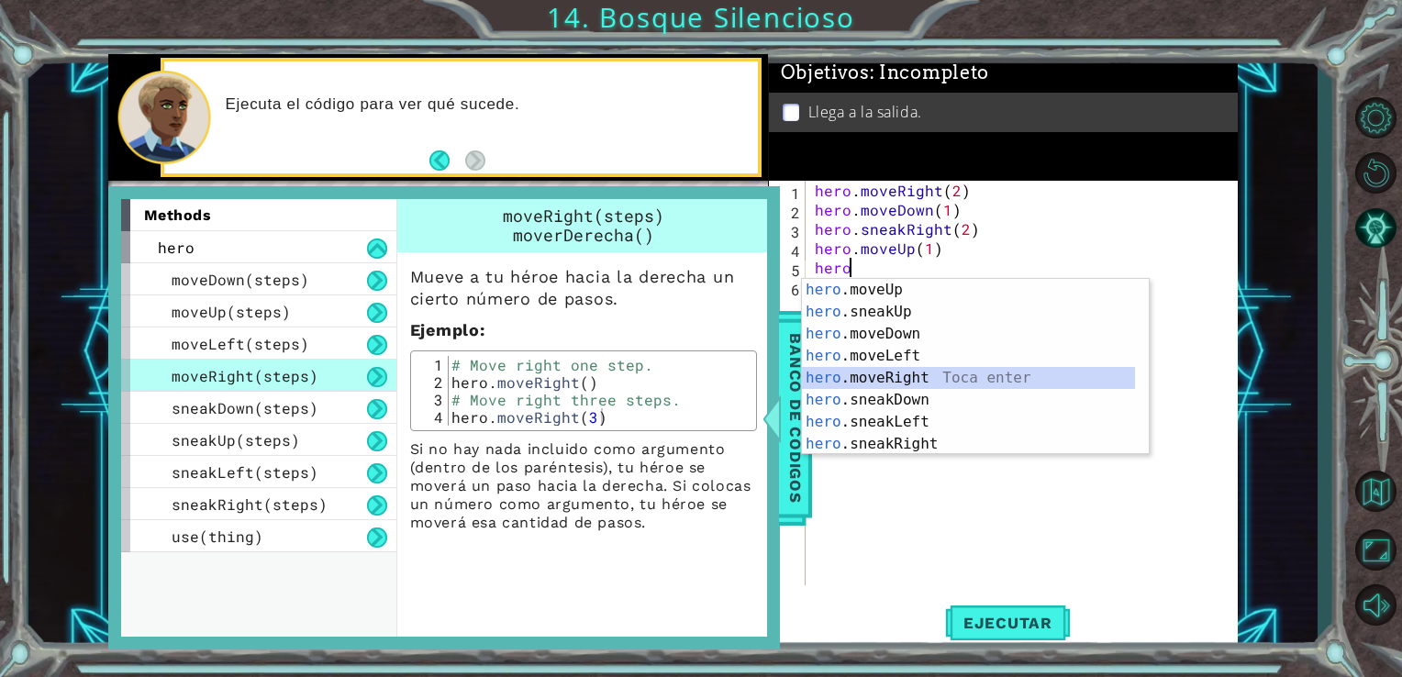
click at [875, 375] on div "hero .moveUp Toca enter hero .sneakUp Toca enter hero .moveDown Toca enter hero…" at bounding box center [968, 389] width 333 height 220
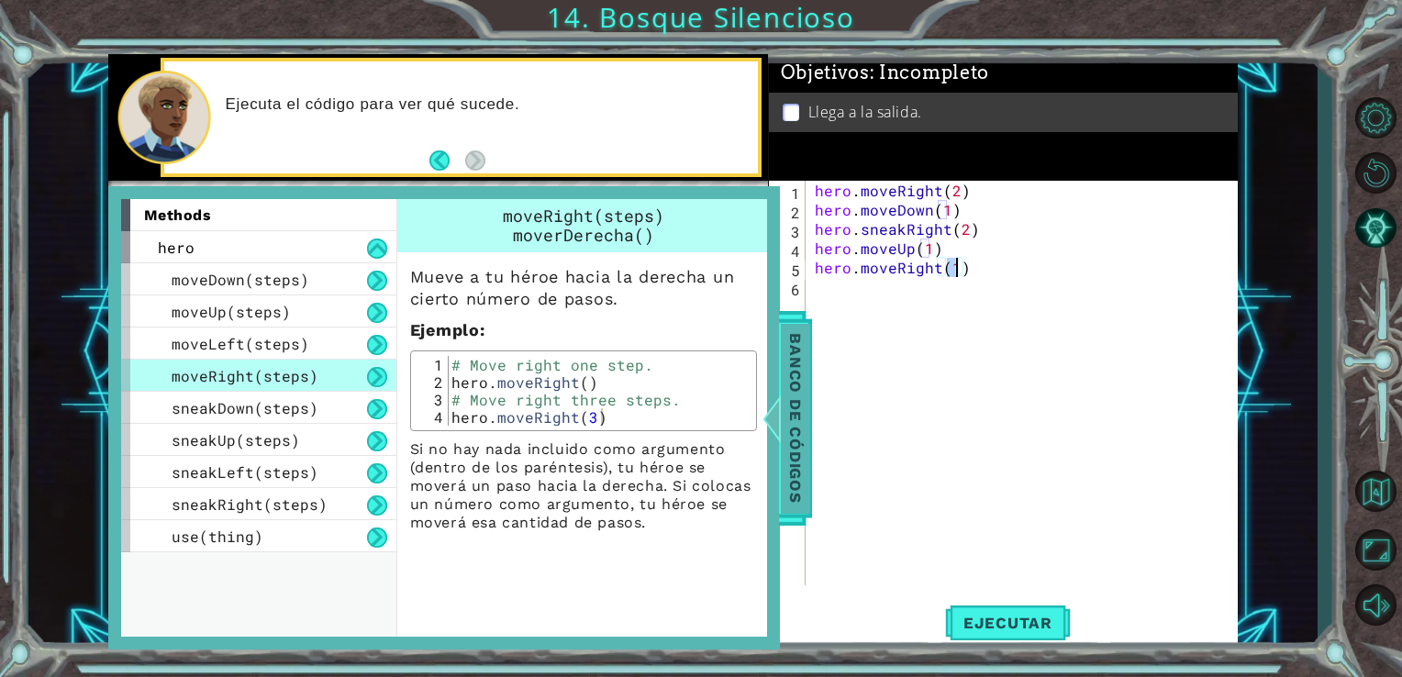
type textarea "hero.moveRight(1)"
click at [797, 392] on span "Banco de códigos" at bounding box center [795, 418] width 29 height 190
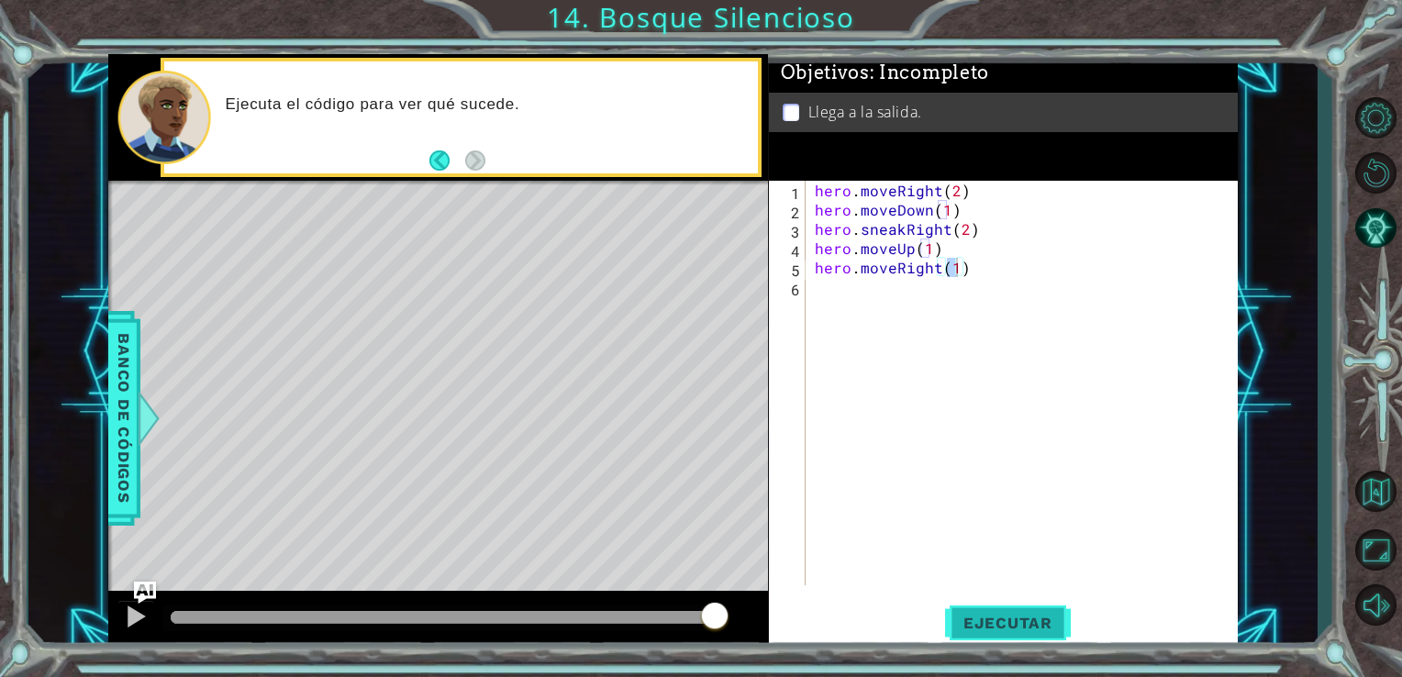
click at [995, 626] on span "Ejecutar" at bounding box center [1008, 623] width 126 height 18
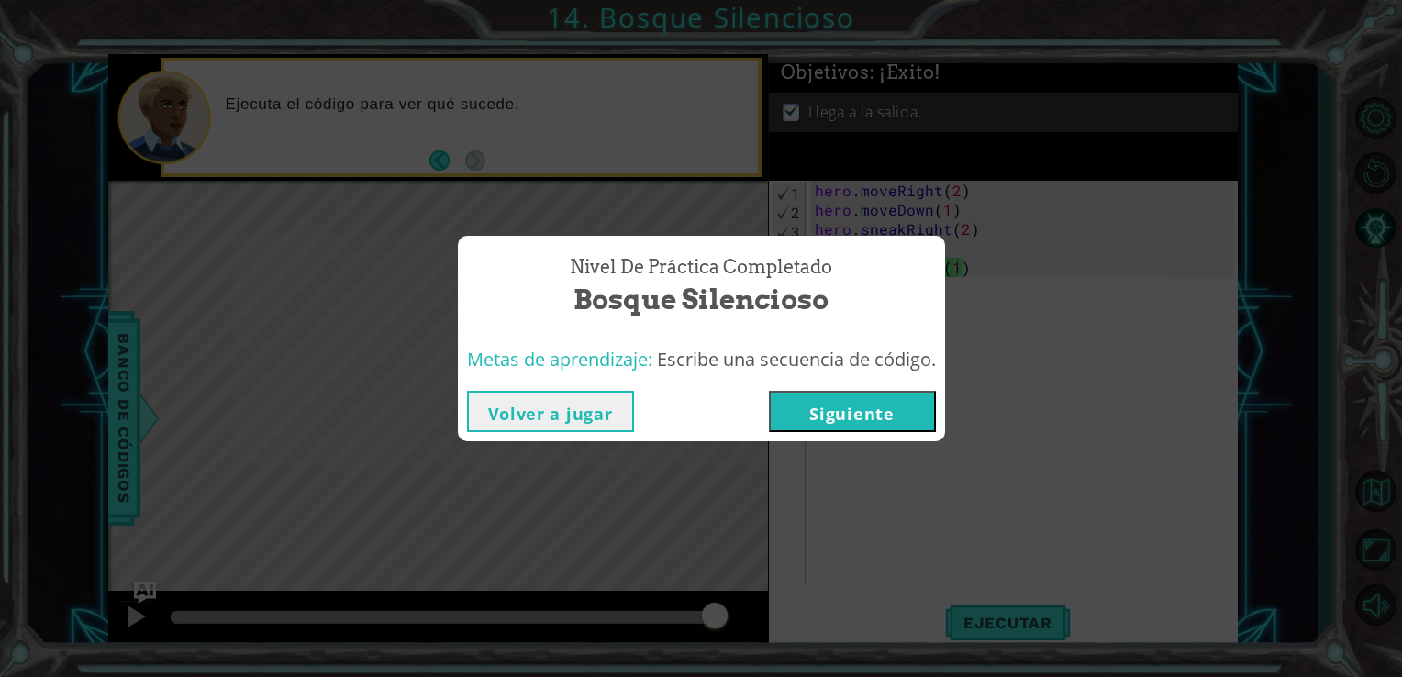
click at [861, 391] on button "Siguiente" at bounding box center [852, 411] width 167 height 41
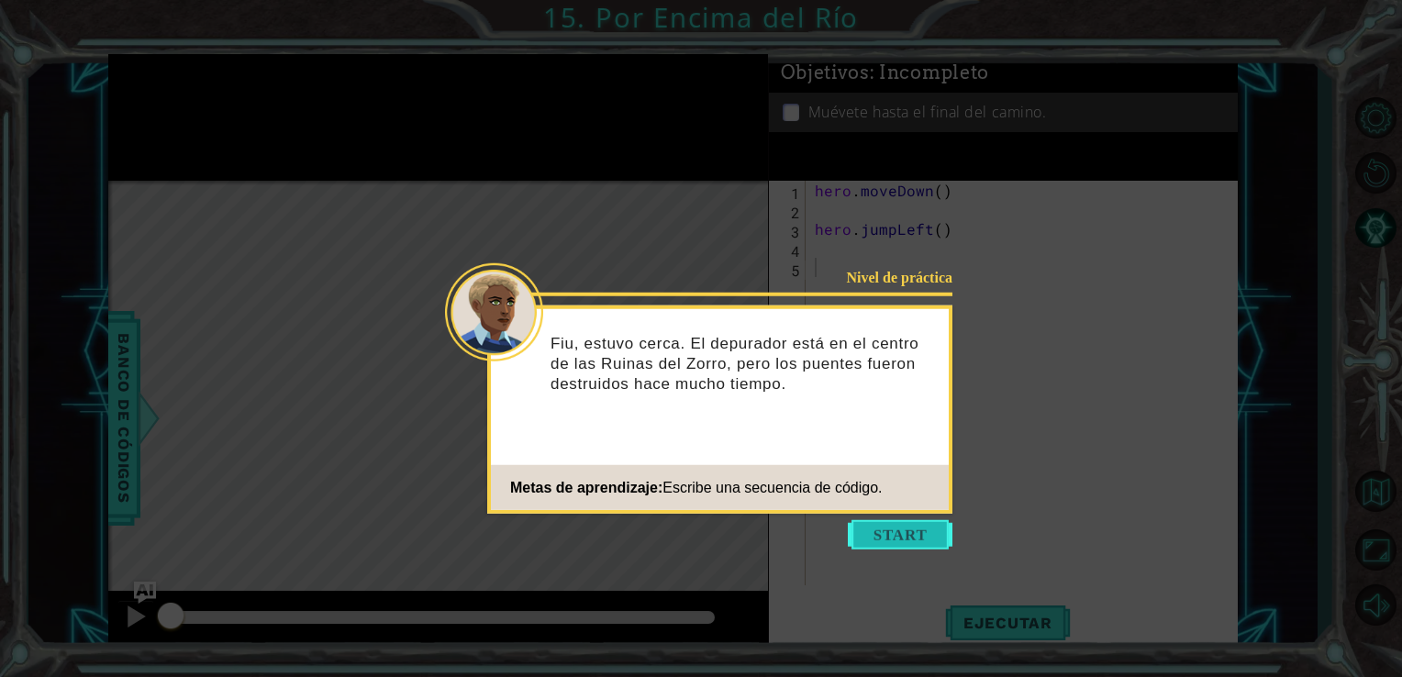
click at [897, 545] on button "Start" at bounding box center [900, 534] width 105 height 29
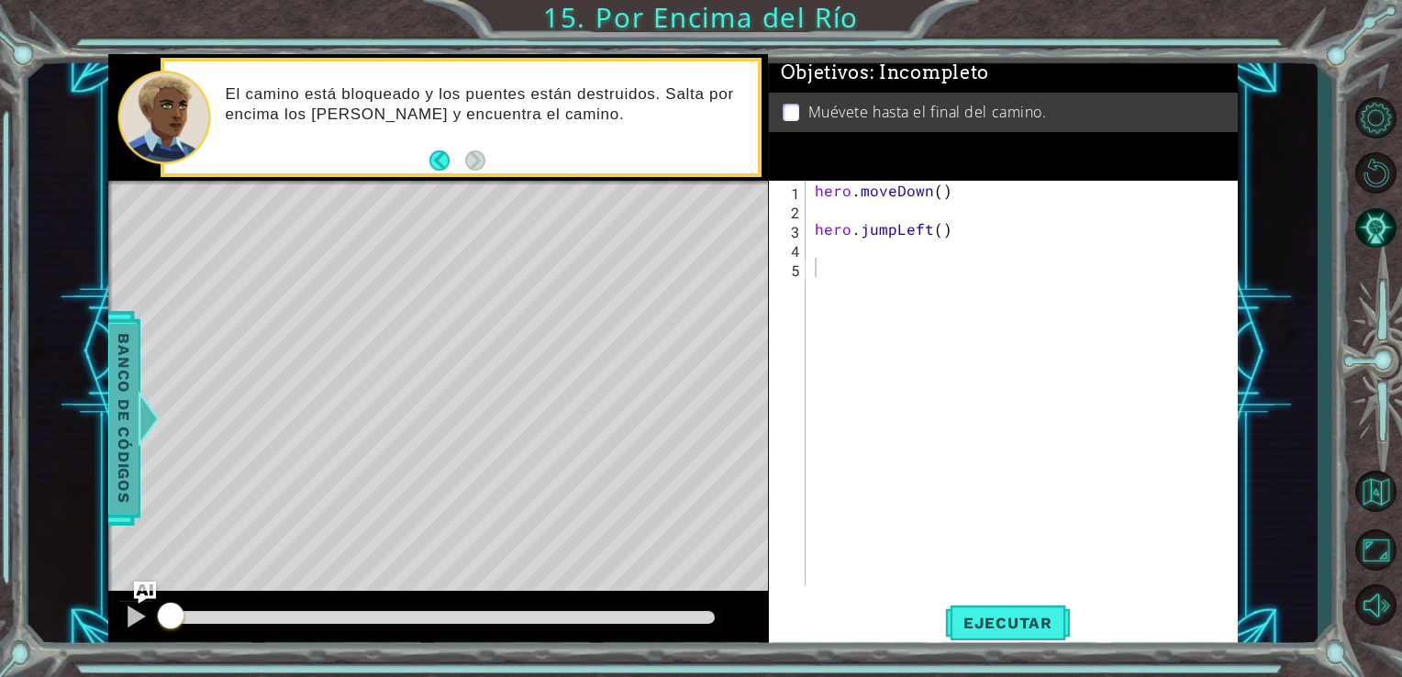
click at [123, 406] on span "Banco de códigos" at bounding box center [123, 418] width 29 height 190
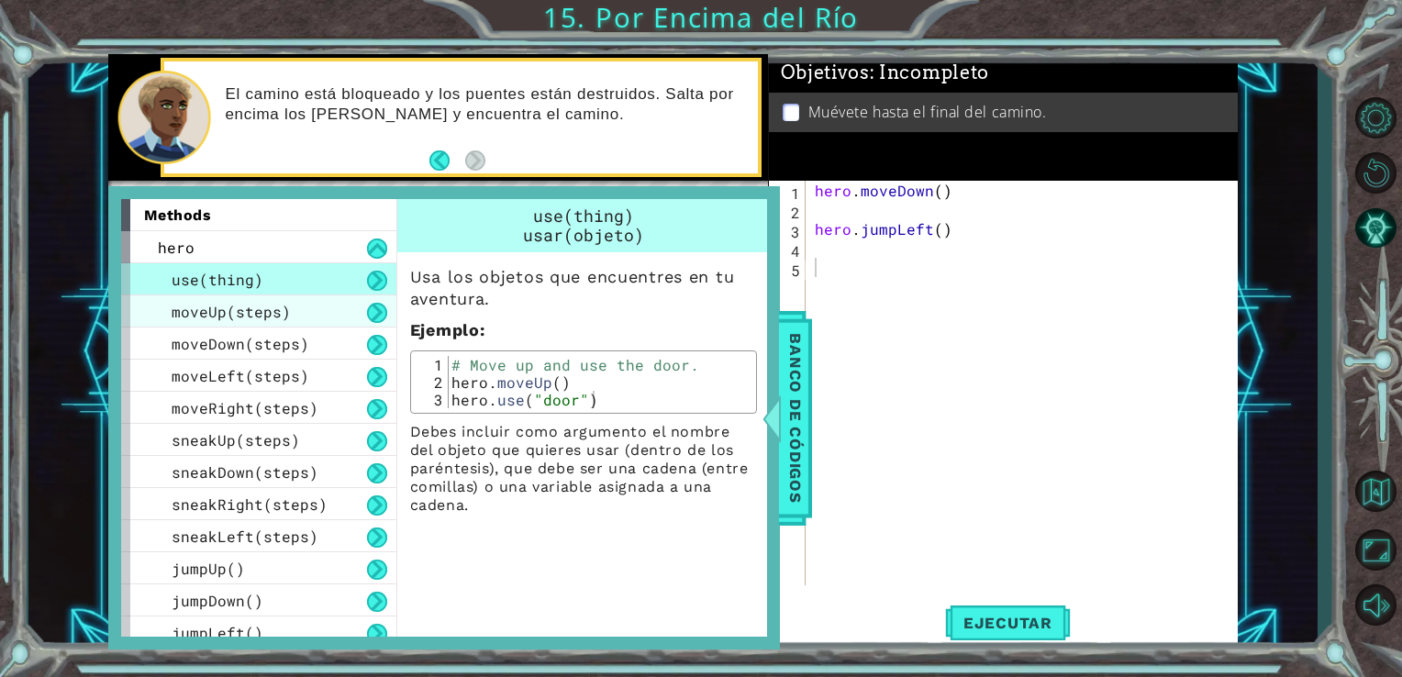
click at [198, 314] on span "moveUp(steps)" at bounding box center [231, 311] width 119 height 19
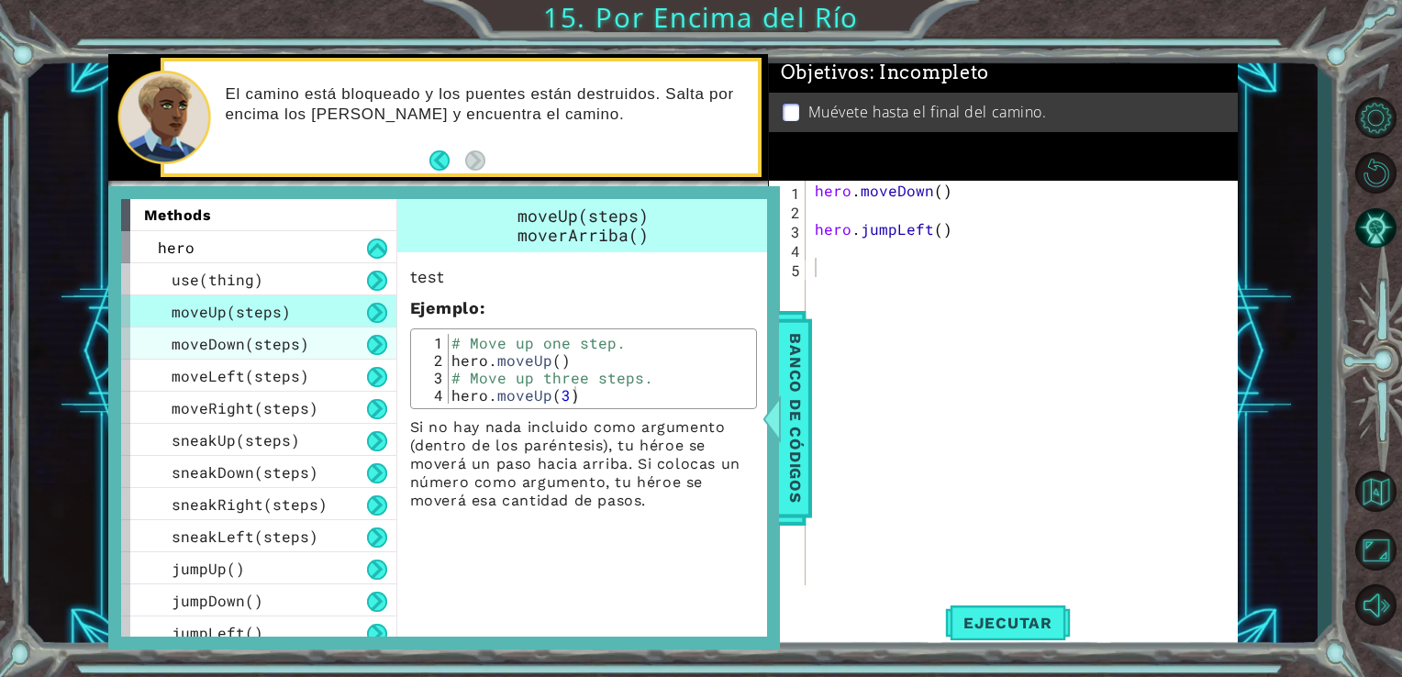
click at [201, 336] on span "moveDown(steps)" at bounding box center [241, 343] width 138 height 19
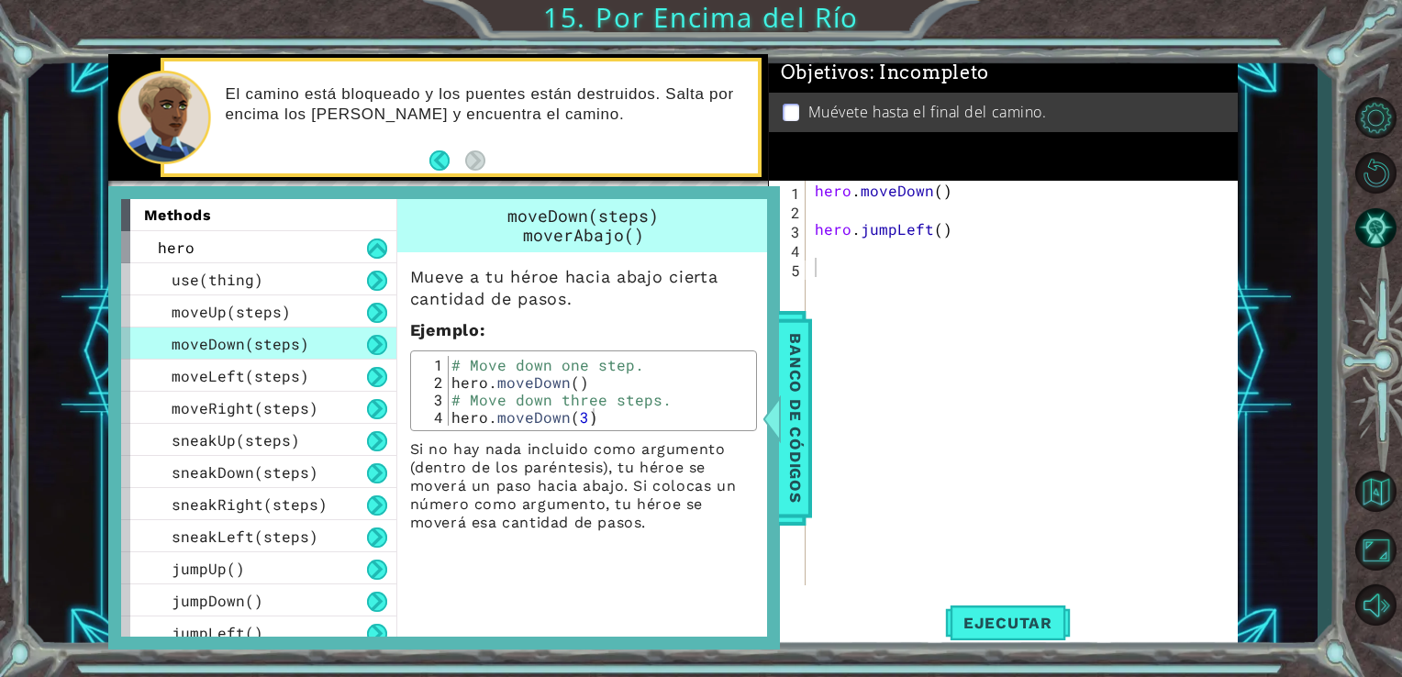
type textarea "hero.moveDown()"
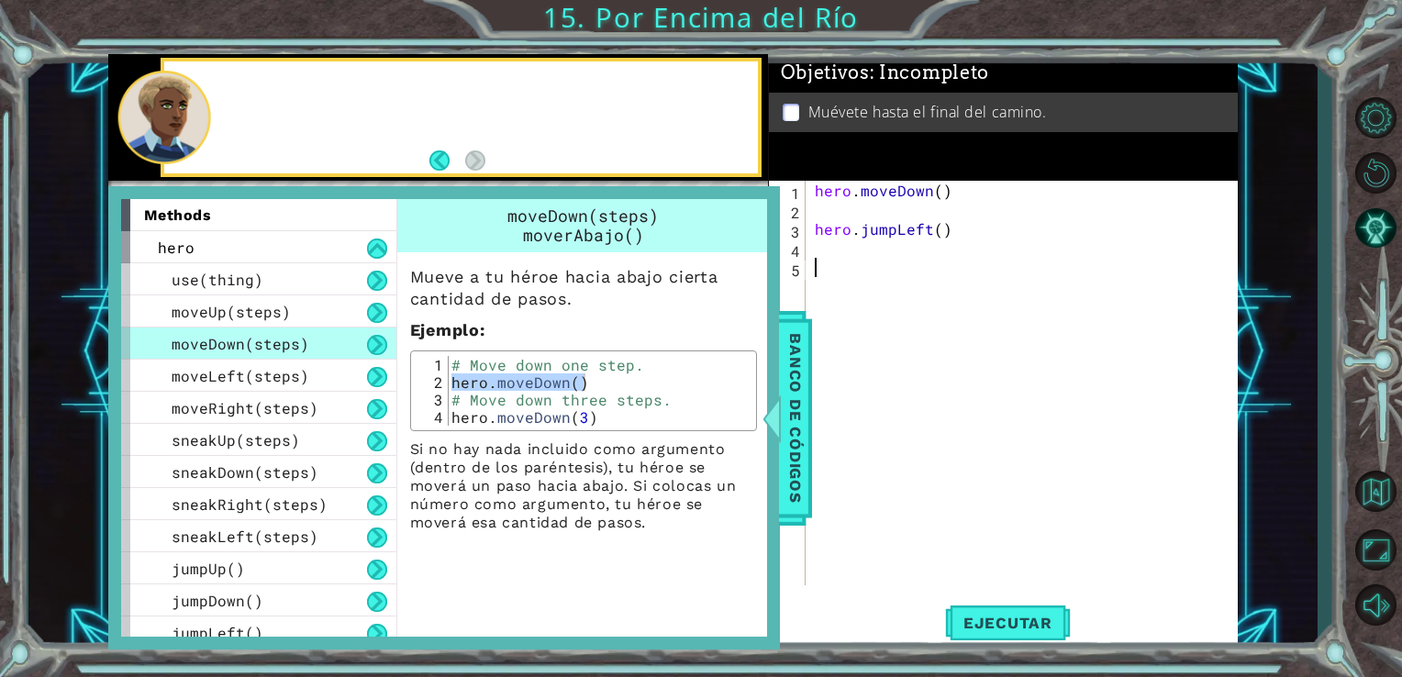
drag, startPoint x: 450, startPoint y: 383, endPoint x: 608, endPoint y: 380, distance: 157.9
click at [608, 380] on div "# Move down one step. hero . moveDown ( ) # Move down three steps. hero . moveD…" at bounding box center [600, 408] width 304 height 105
click at [526, 385] on div "# Move down one step. hero . moveDown ( ) # Move down three steps. hero . moveD…" at bounding box center [599, 391] width 303 height 70
click at [959, 229] on div "hero . moveDown ( ) hero . jumpLeft ( )" at bounding box center [1027, 402] width 432 height 443
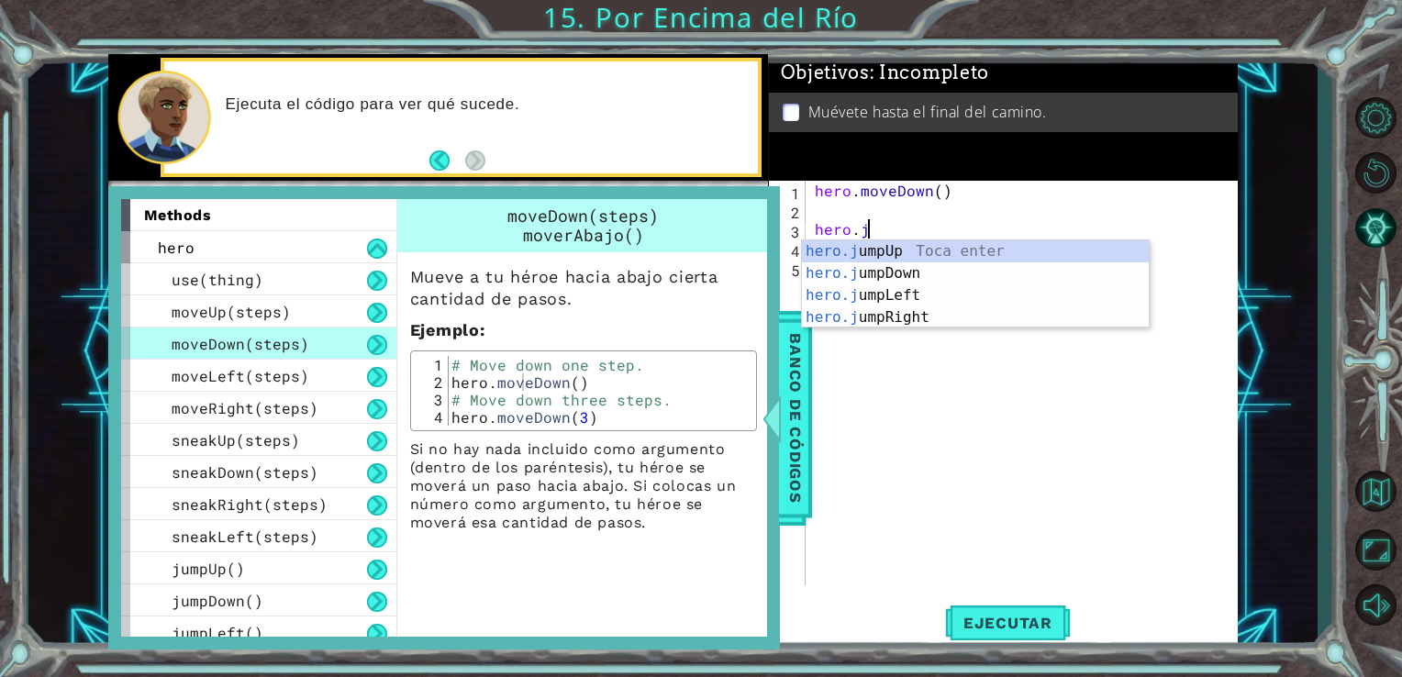
type textarea "h"
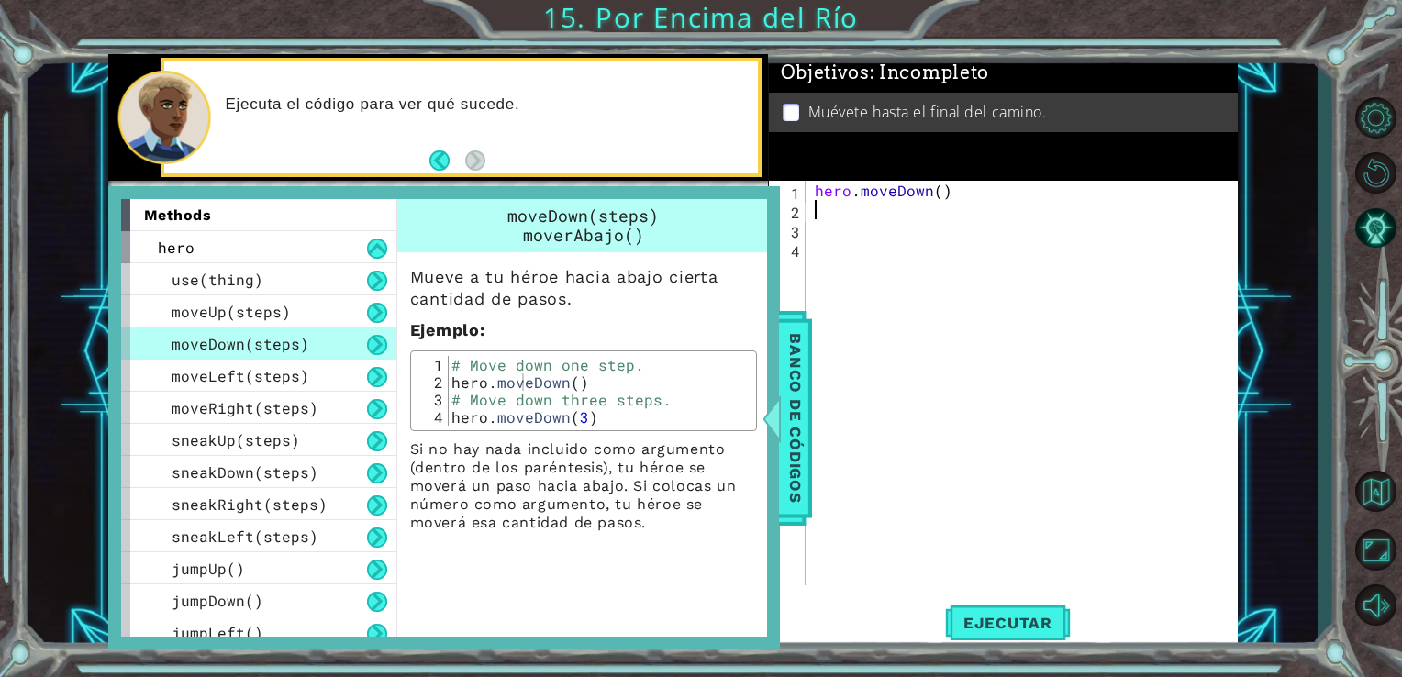
type textarea "hero.moveDown()"
click at [819, 212] on div "hero . moveDown ( )" at bounding box center [1027, 402] width 432 height 443
click at [239, 373] on span "moveLeft(steps)" at bounding box center [241, 375] width 138 height 19
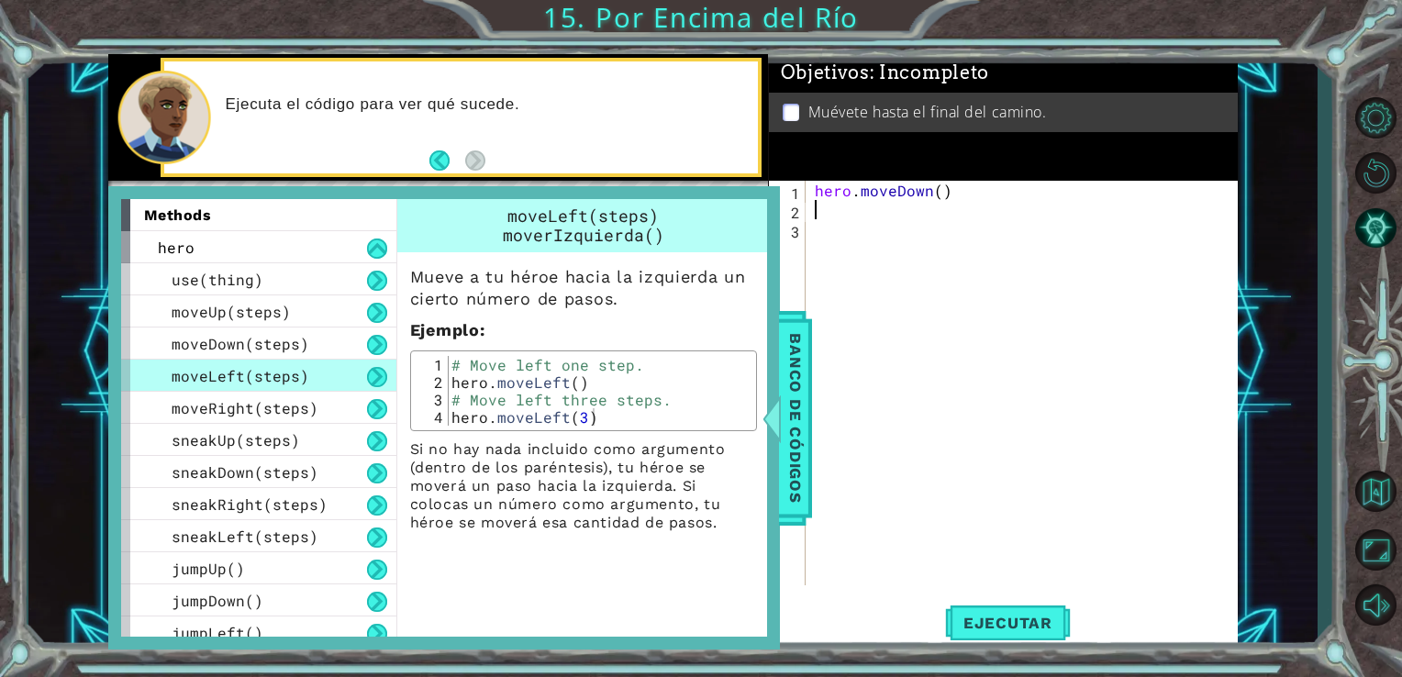
click at [835, 207] on div "hero . moveDown ( )" at bounding box center [1027, 402] width 432 height 443
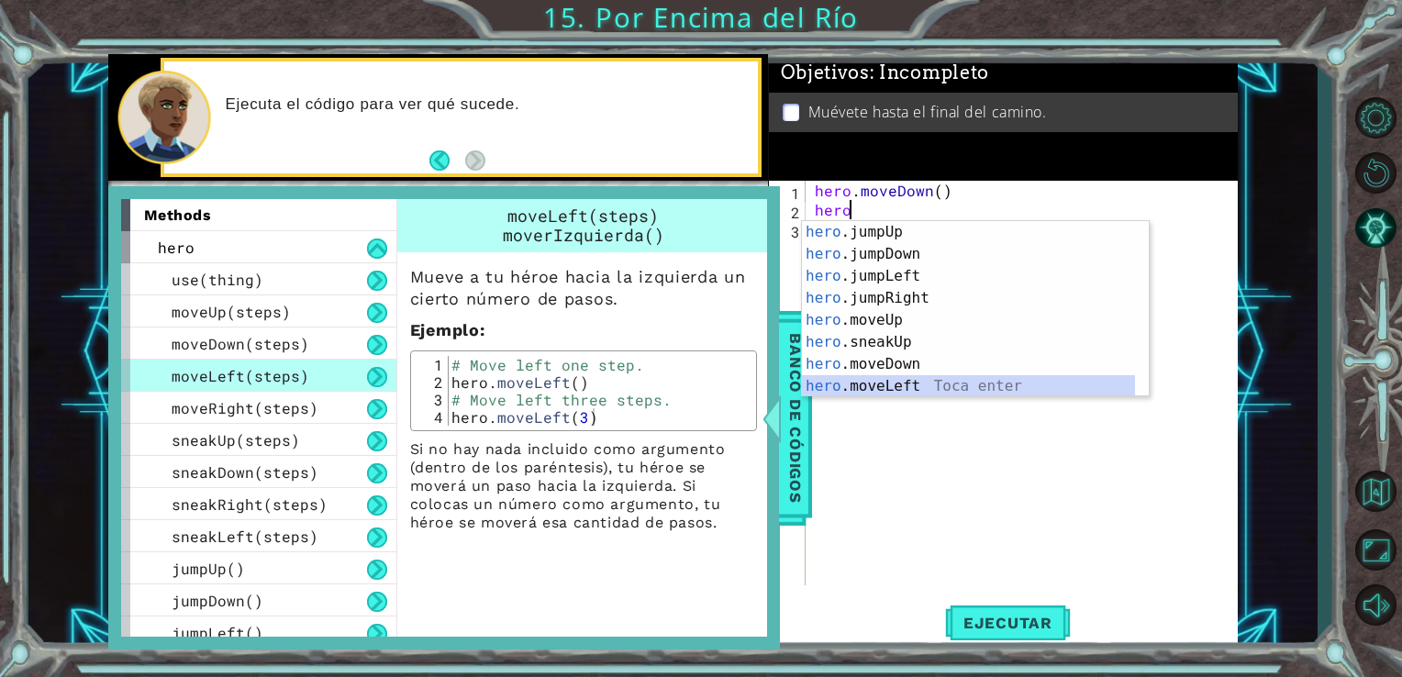
click at [925, 387] on div "hero .jumpUp Toca enter hero .jumpDown Toca enter hero .jumpLeft Toca enter her…" at bounding box center [968, 331] width 333 height 220
type textarea "hero.moveLeft(1)"
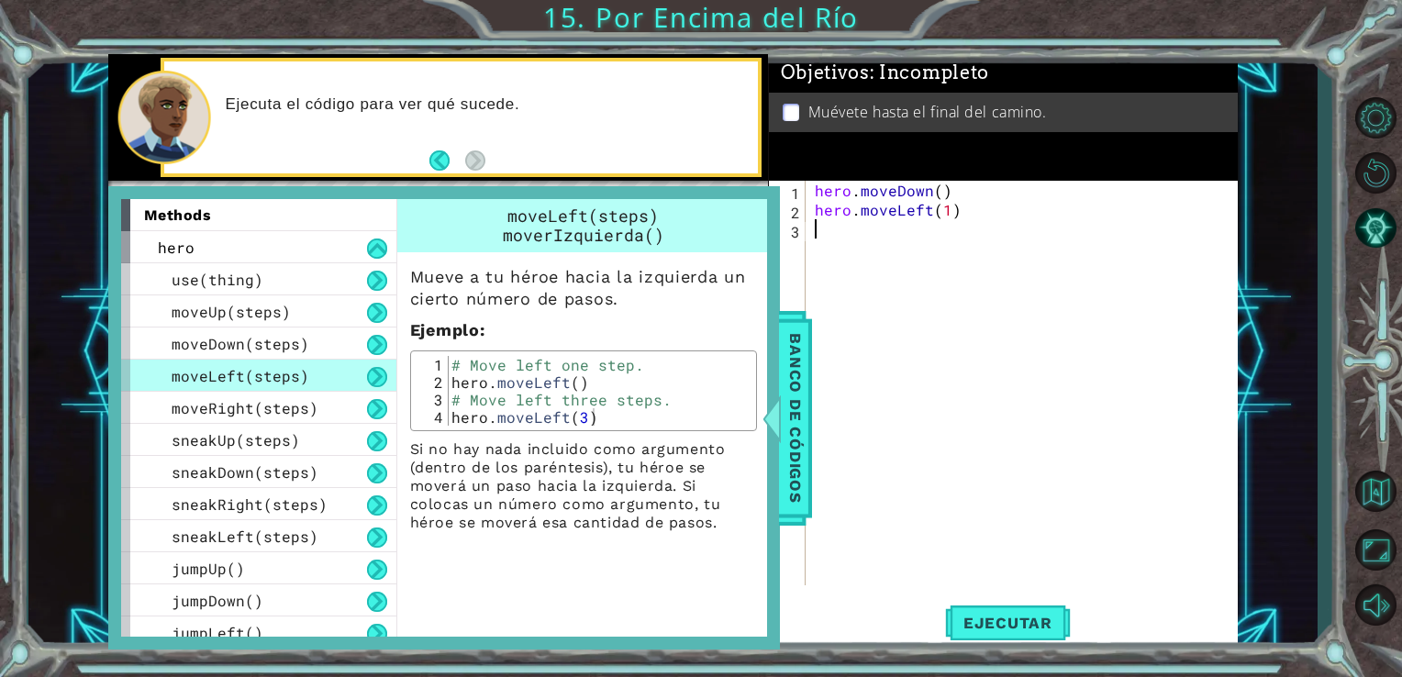
click at [816, 237] on div "hero . moveDown ( ) hero . moveLeft ( 1 )" at bounding box center [1027, 402] width 432 height 443
click at [279, 575] on div "jumpUp()" at bounding box center [258, 569] width 275 height 32
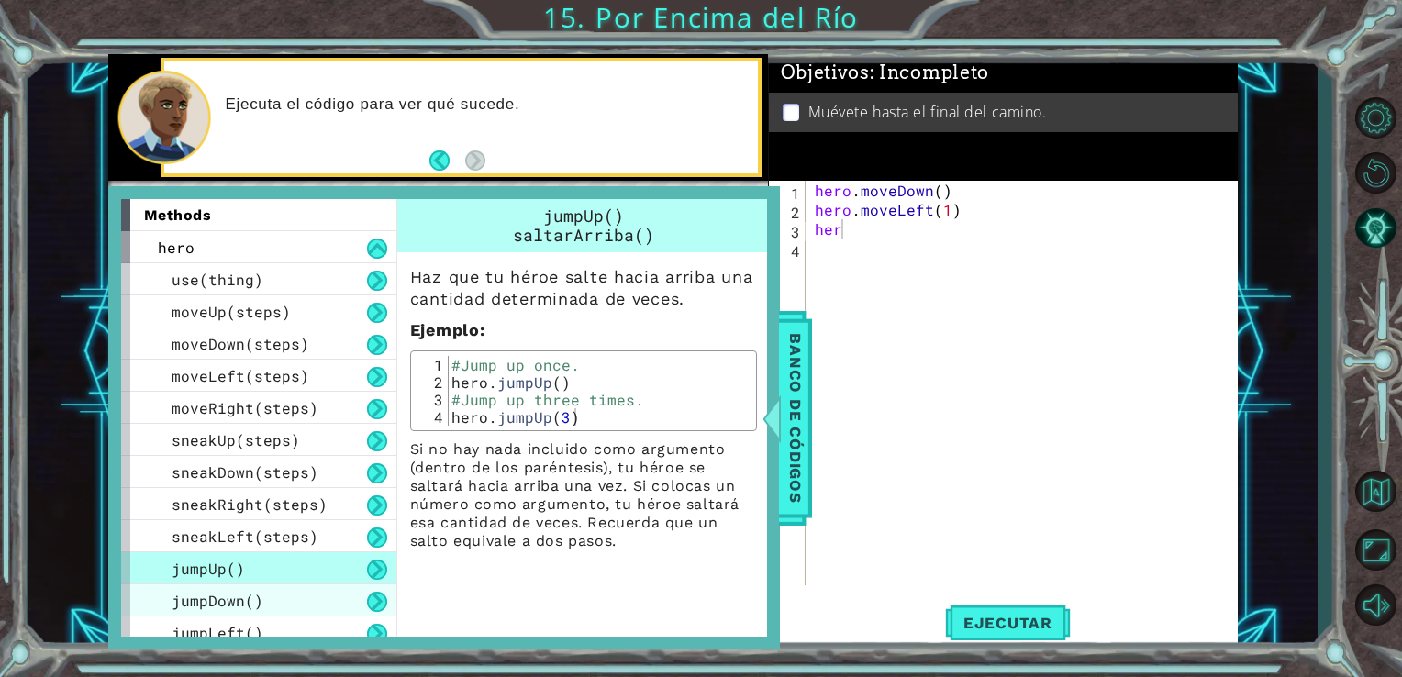
click at [332, 591] on div "jumpDown()" at bounding box center [258, 601] width 275 height 32
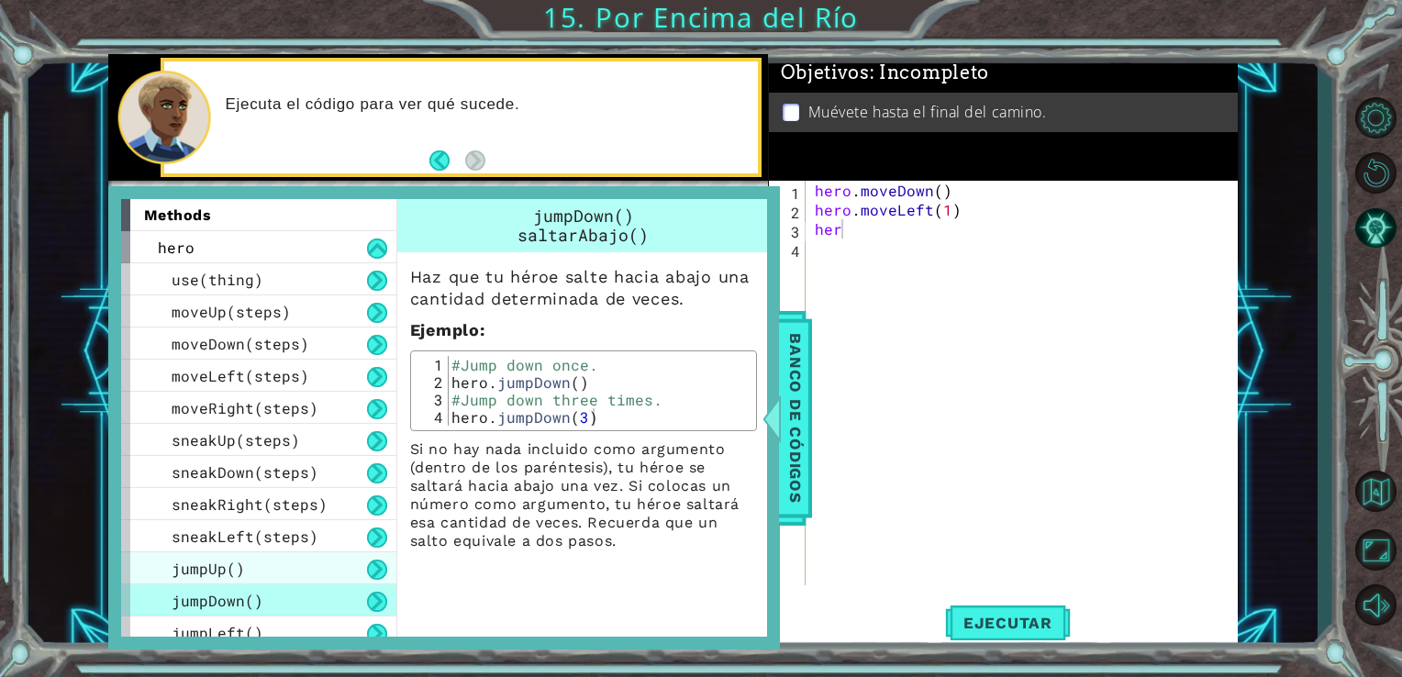
click at [294, 572] on div "jumpUp()" at bounding box center [258, 569] width 275 height 32
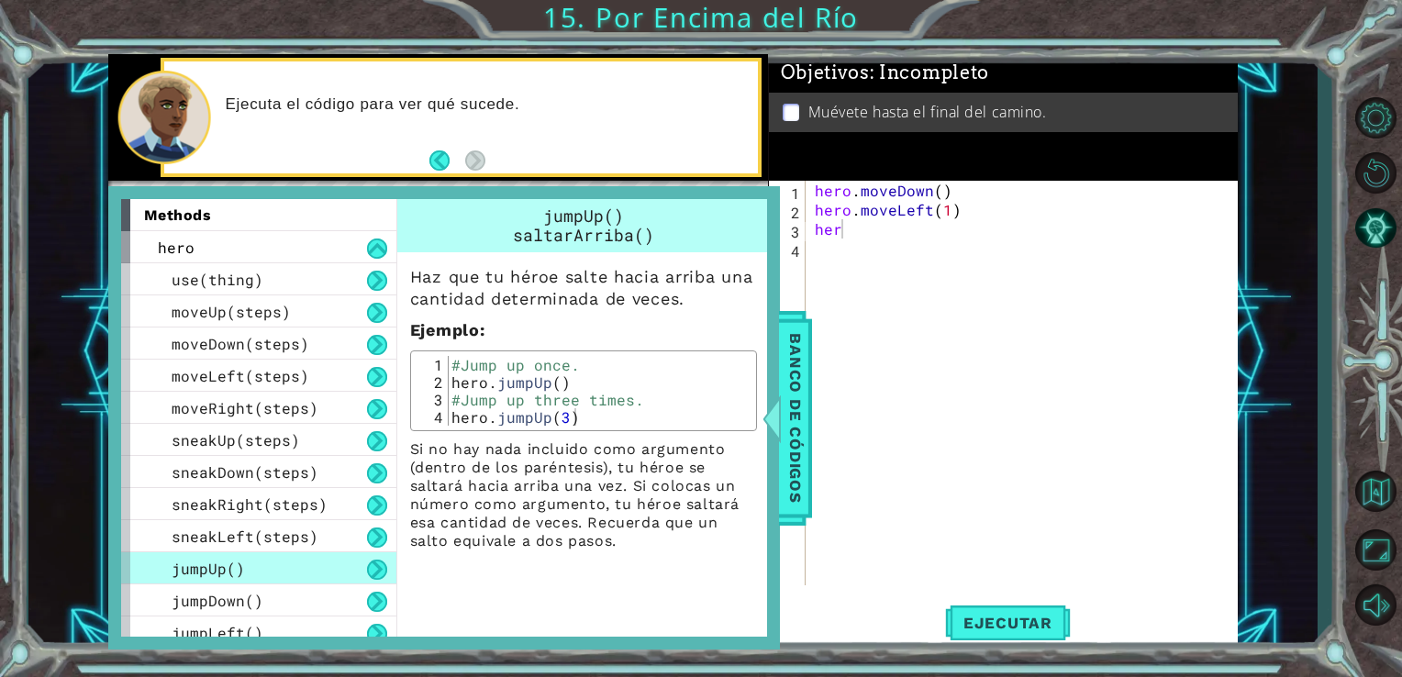
click at [841, 224] on div "hero . moveDown ( ) hero . moveLeft ( 1 ) her" at bounding box center [1027, 402] width 432 height 443
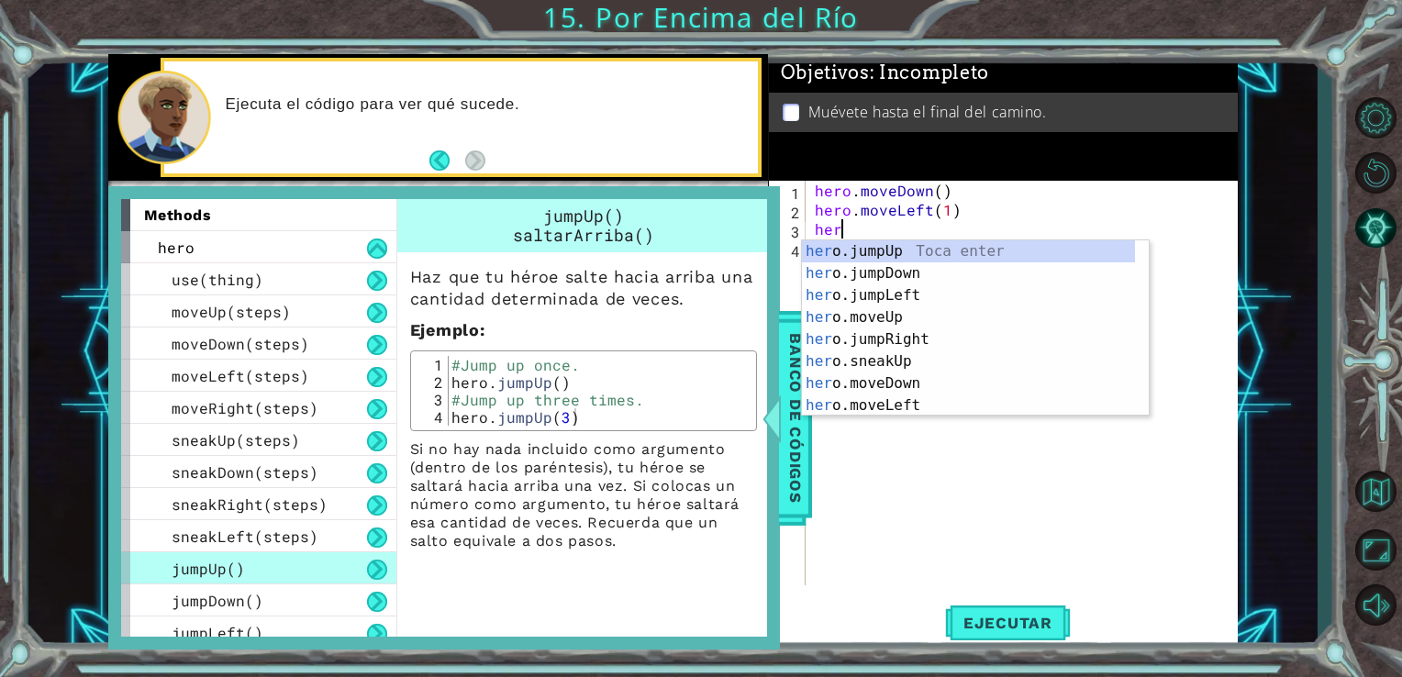
type textarea "hero"
click at [895, 254] on div "hero .jumpUp Toca enter hero .jumpDown Toca enter hero .jumpLeft Toca enter her…" at bounding box center [968, 350] width 333 height 220
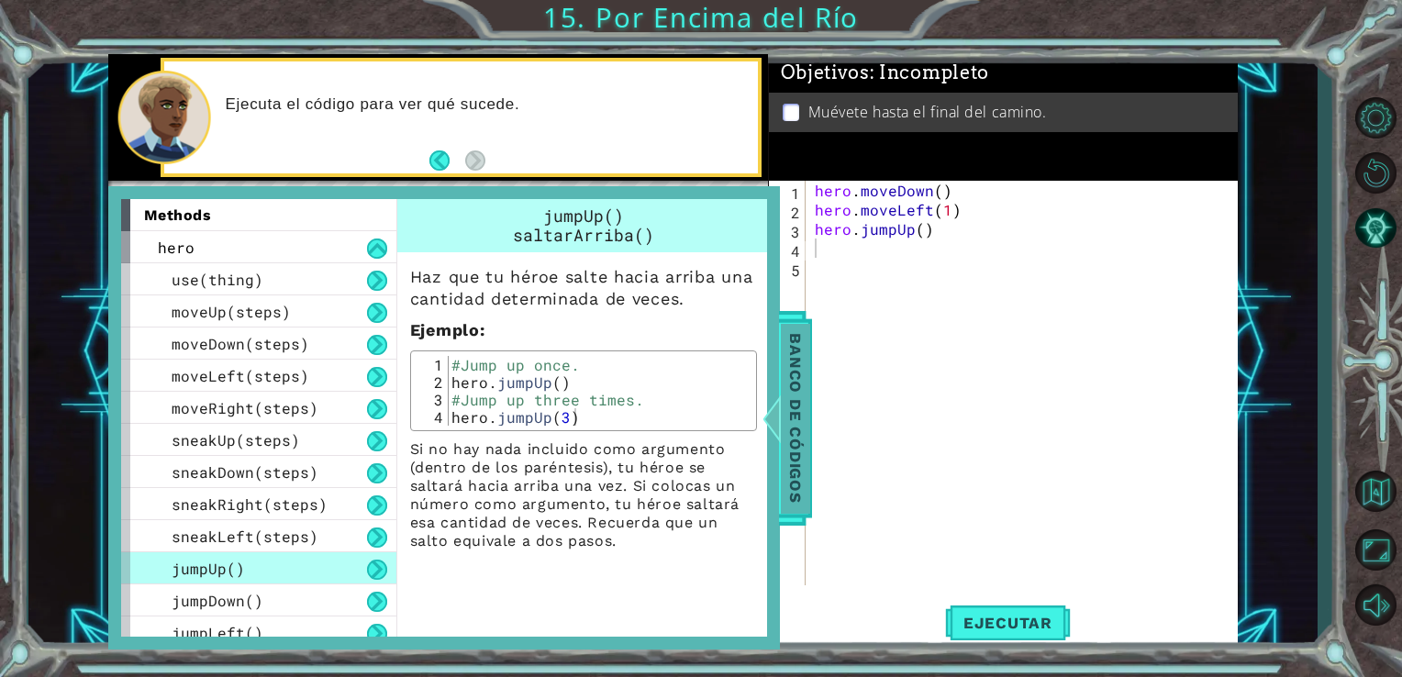
click at [793, 385] on span "Banco de códigos" at bounding box center [795, 418] width 29 height 190
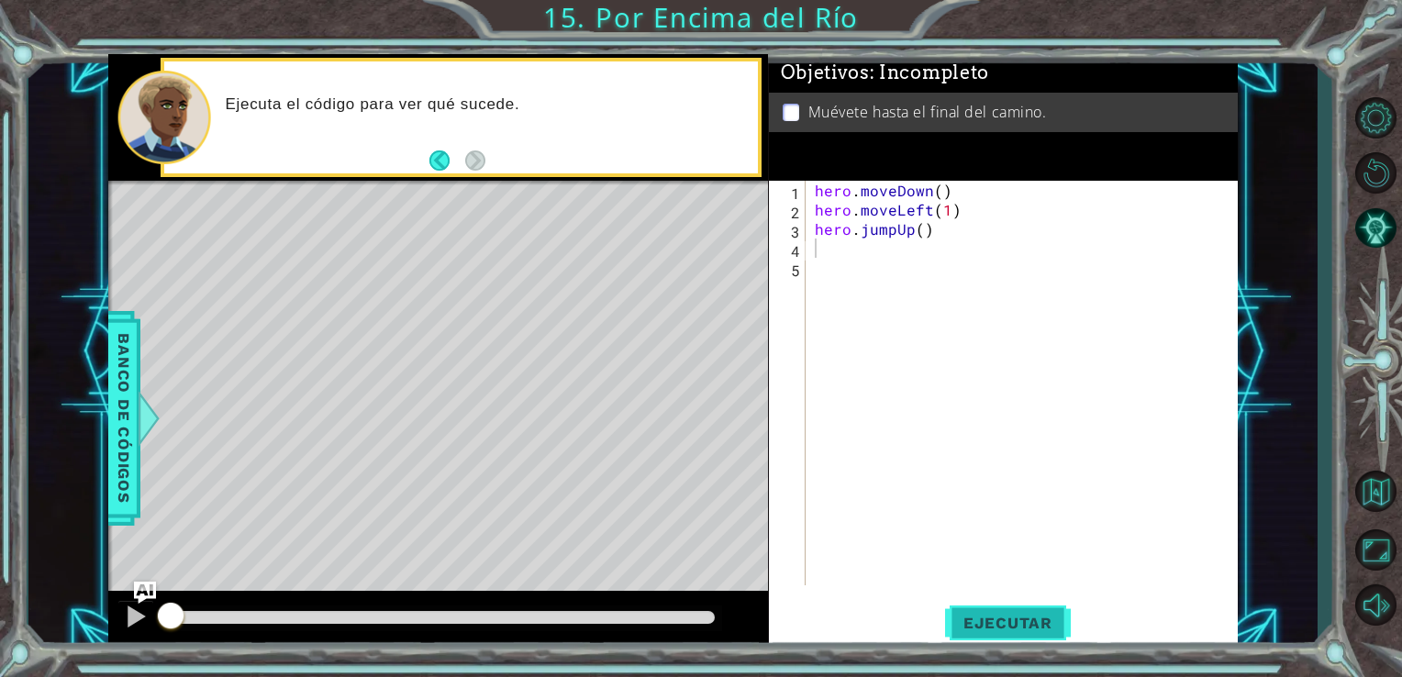
click at [1024, 625] on span "Ejecutar" at bounding box center [1008, 623] width 126 height 18
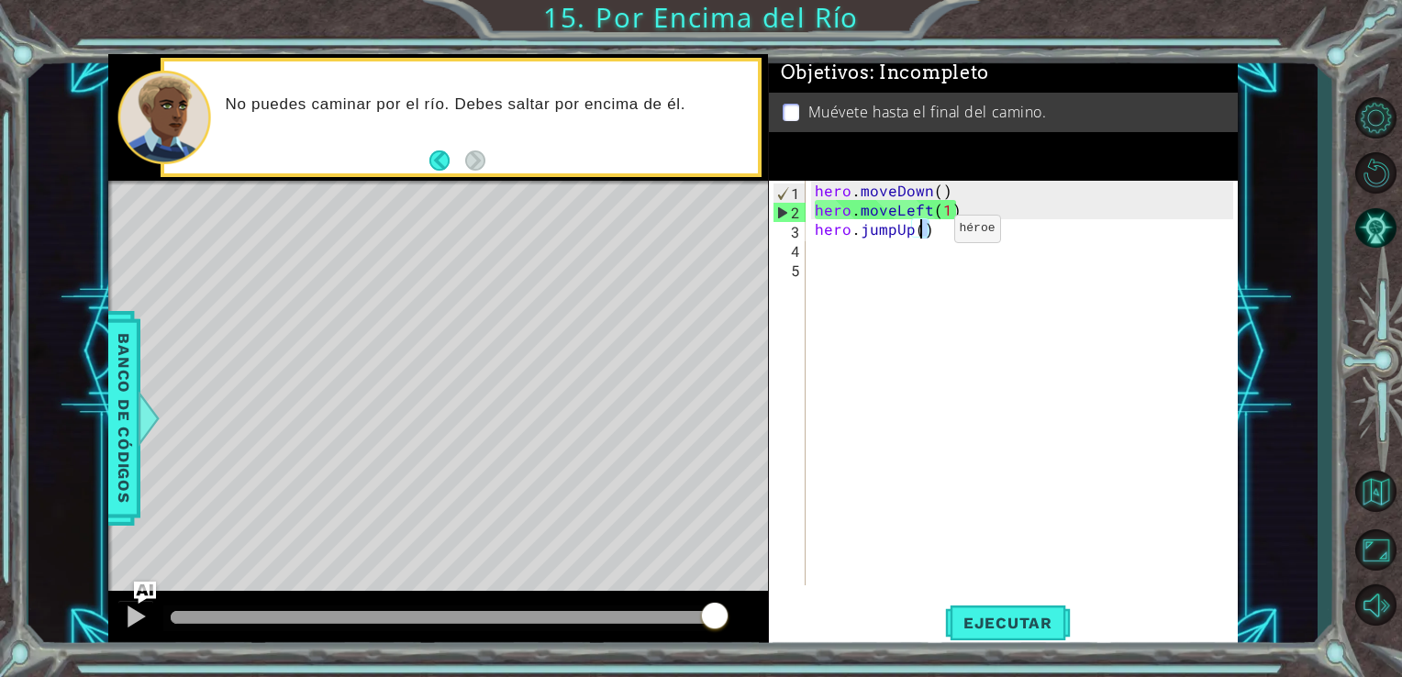
click at [922, 233] on div "hero . moveDown ( ) hero . moveLeft ( 1 ) hero . jumpUp ( )" at bounding box center [1027, 402] width 432 height 443
click at [922, 233] on div "hero . moveDown ( ) hero . moveLeft ( 1 ) hero . jumpUp ( )" at bounding box center [1022, 383] width 423 height 405
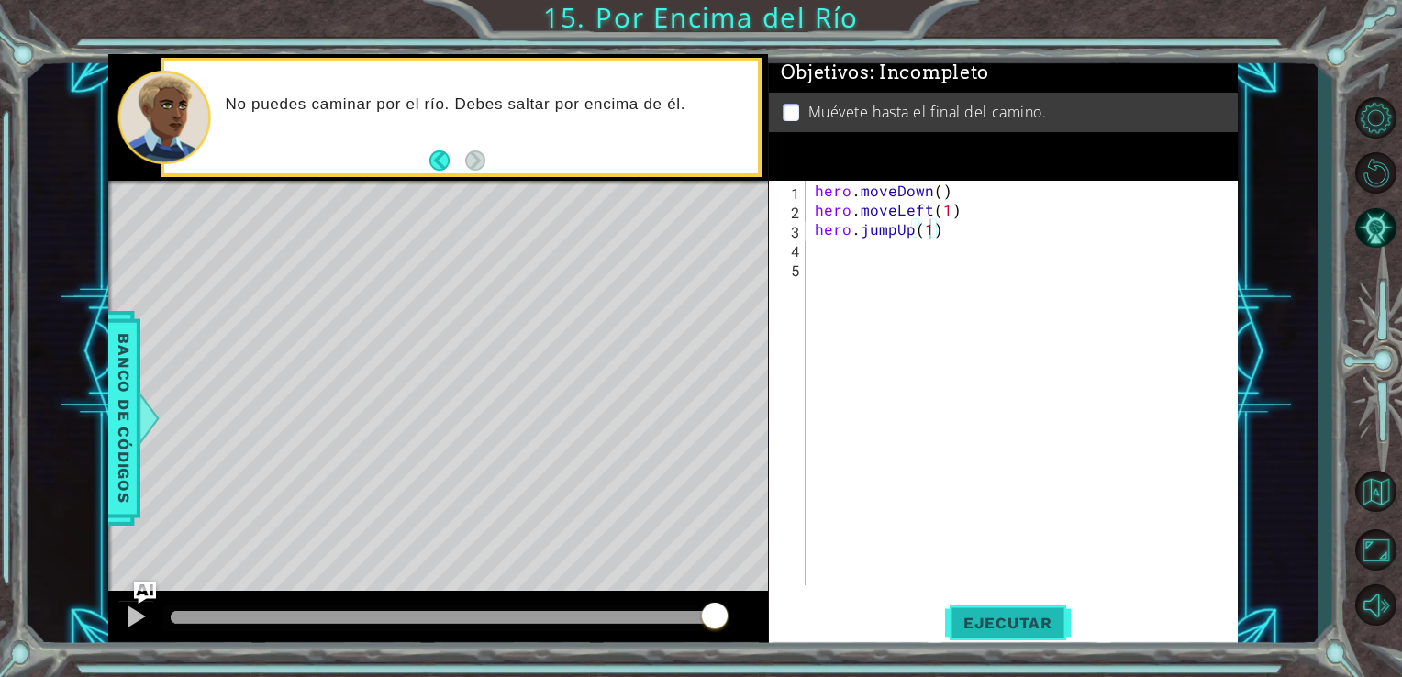
click at [1013, 612] on button "Ejecutar" at bounding box center [1008, 622] width 126 height 47
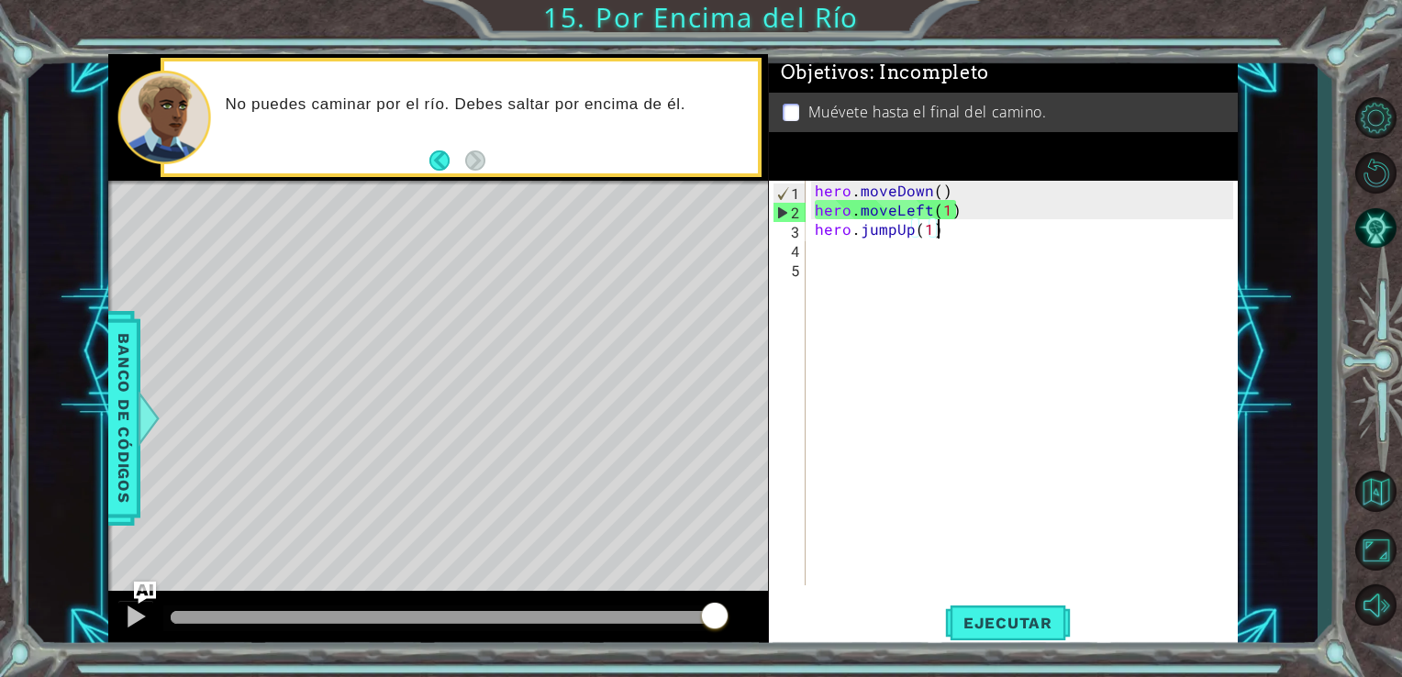
click at [980, 220] on div "hero . moveDown ( ) hero . moveLeft ( 1 ) hero . jumpUp ( 1 )" at bounding box center [1027, 402] width 432 height 443
click at [973, 212] on div "hero . moveDown ( ) hero . moveLeft ( 1 ) hero . jumpUp ( 1 )" at bounding box center [1027, 402] width 432 height 443
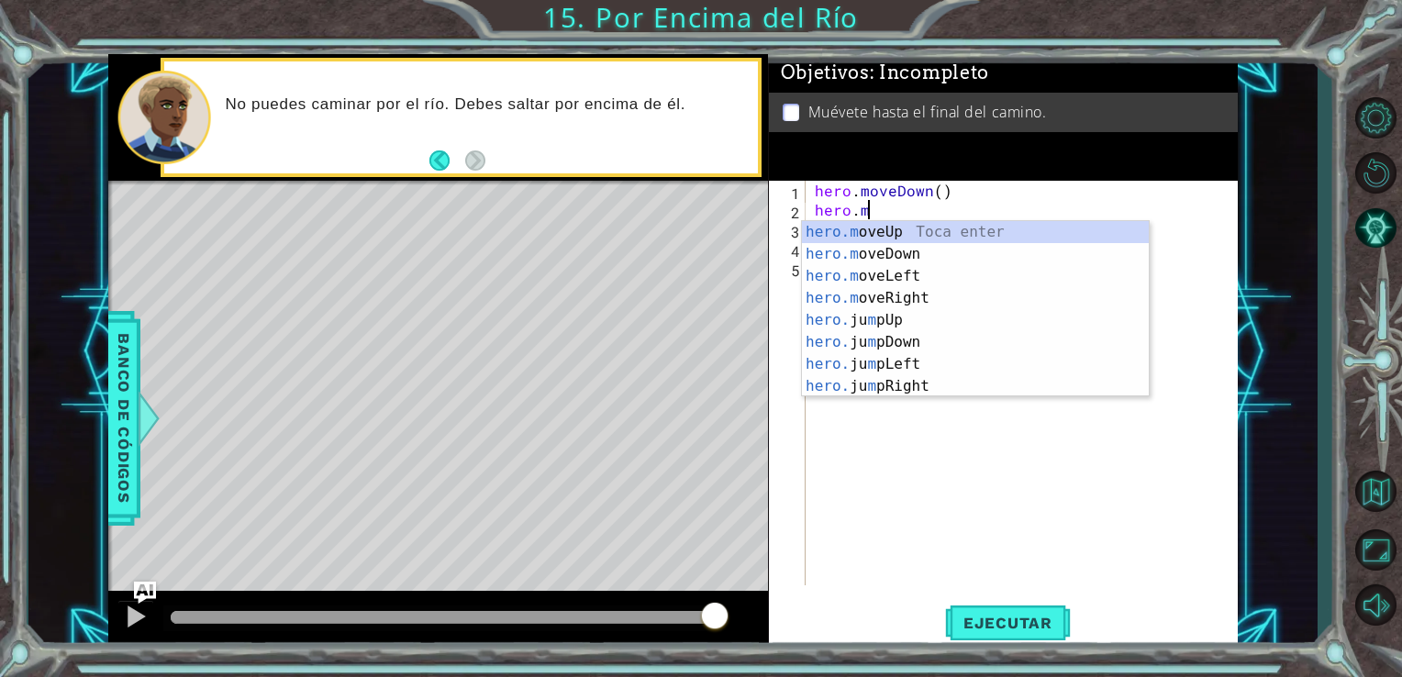
scroll to position [0, 0]
type textarea "h"
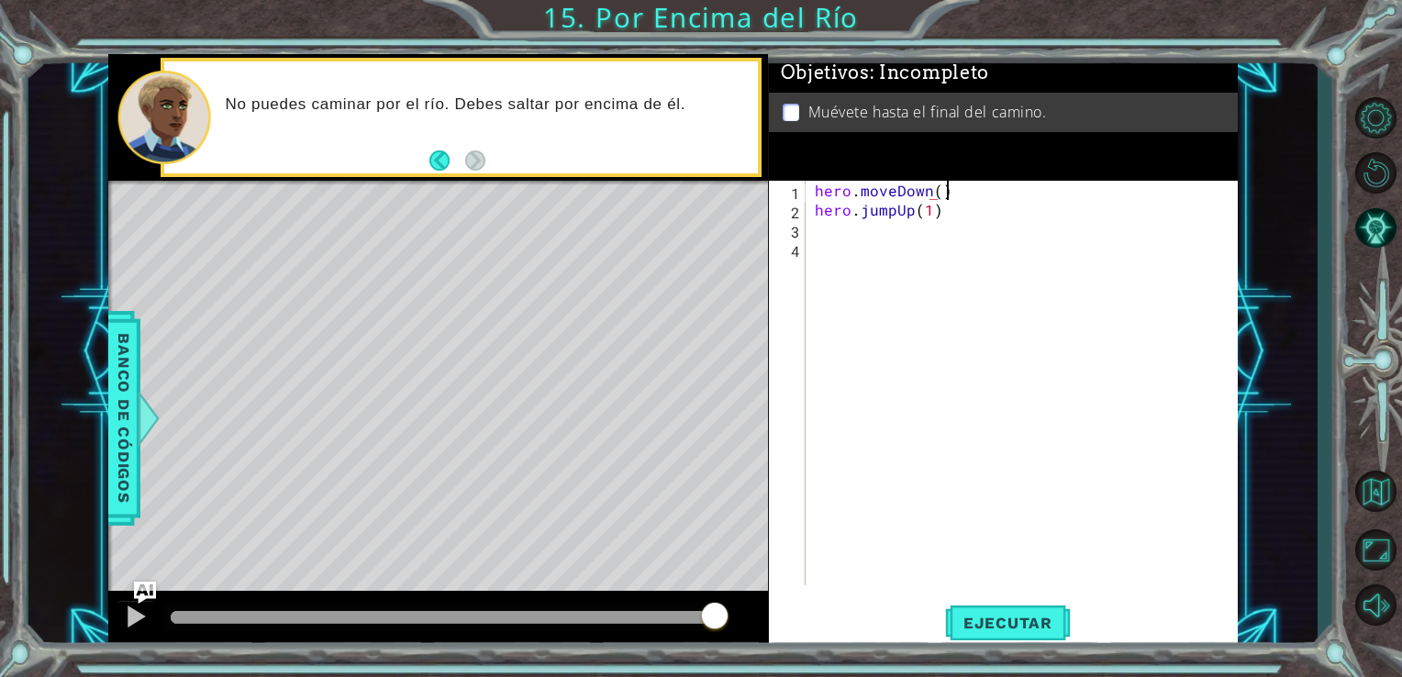
scroll to position [0, 7]
type textarea "hero.moveDown()"
click at [998, 633] on button "Ejecutar" at bounding box center [1008, 622] width 126 height 47
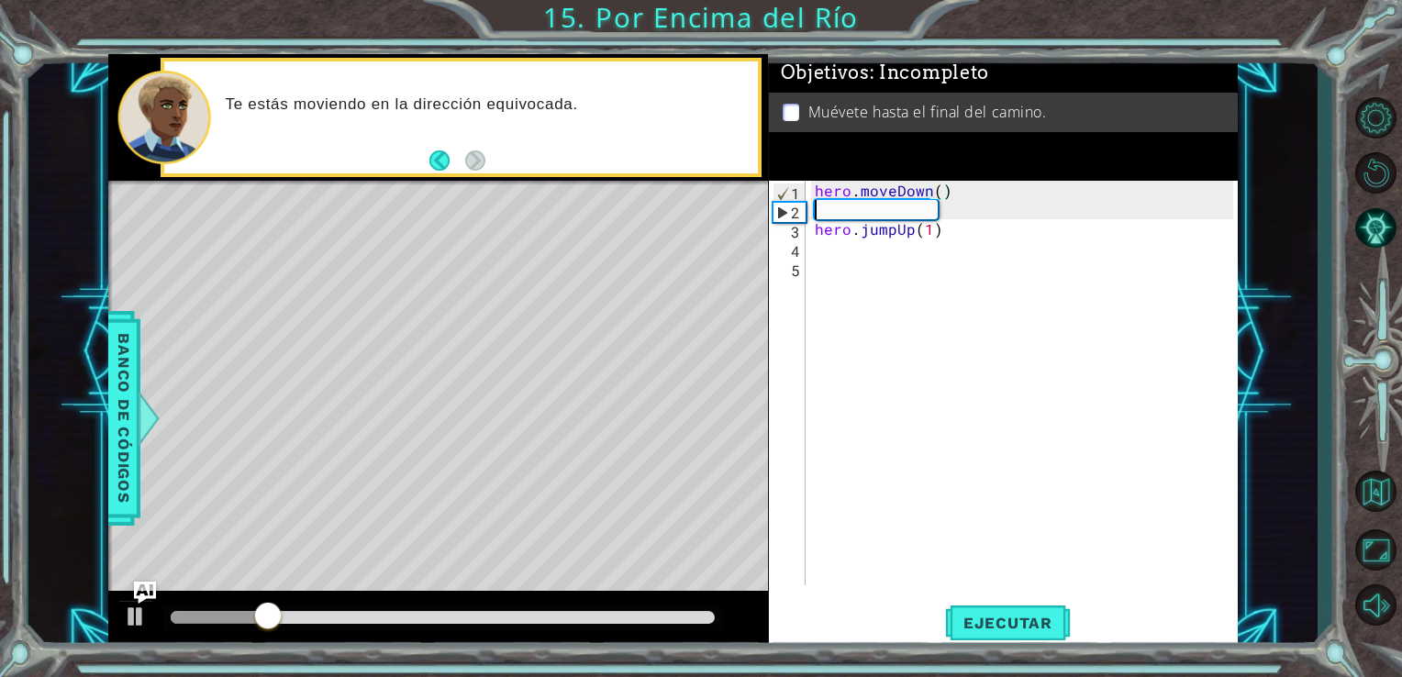
scroll to position [0, 0]
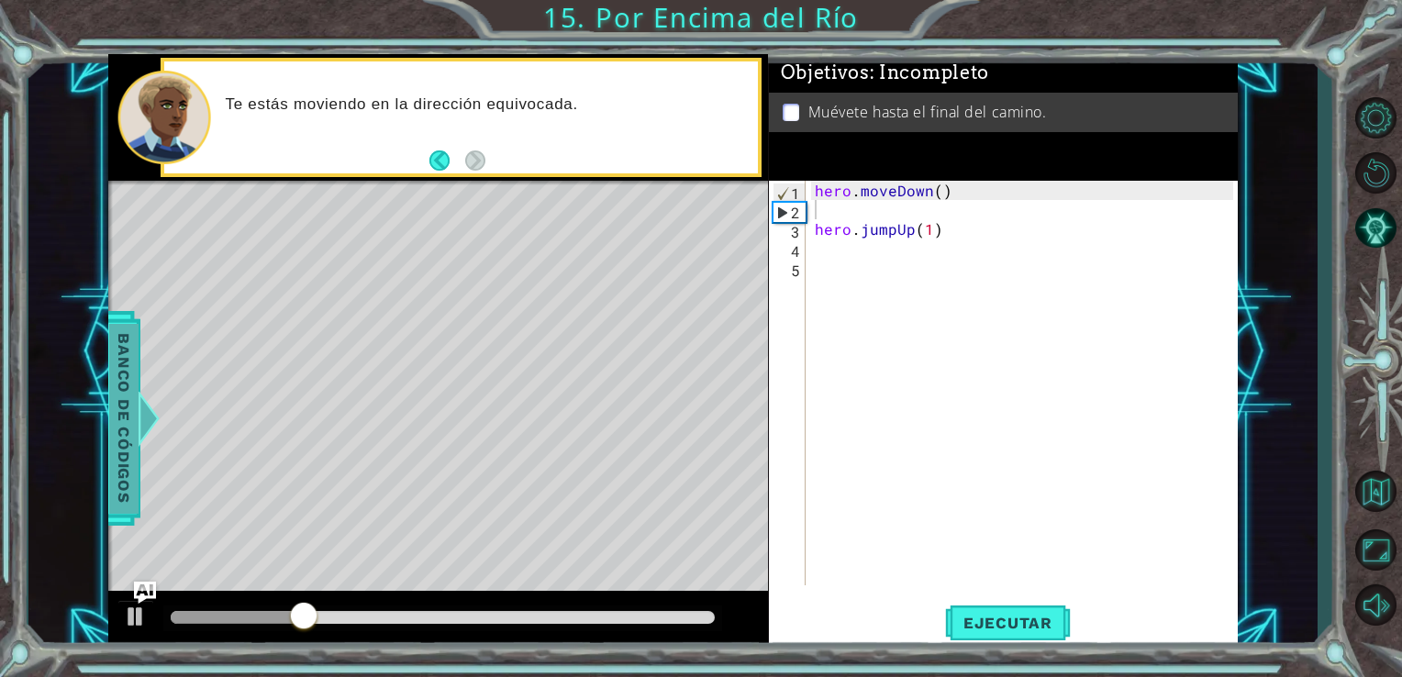
click at [124, 372] on span "Banco de códigos" at bounding box center [123, 418] width 29 height 190
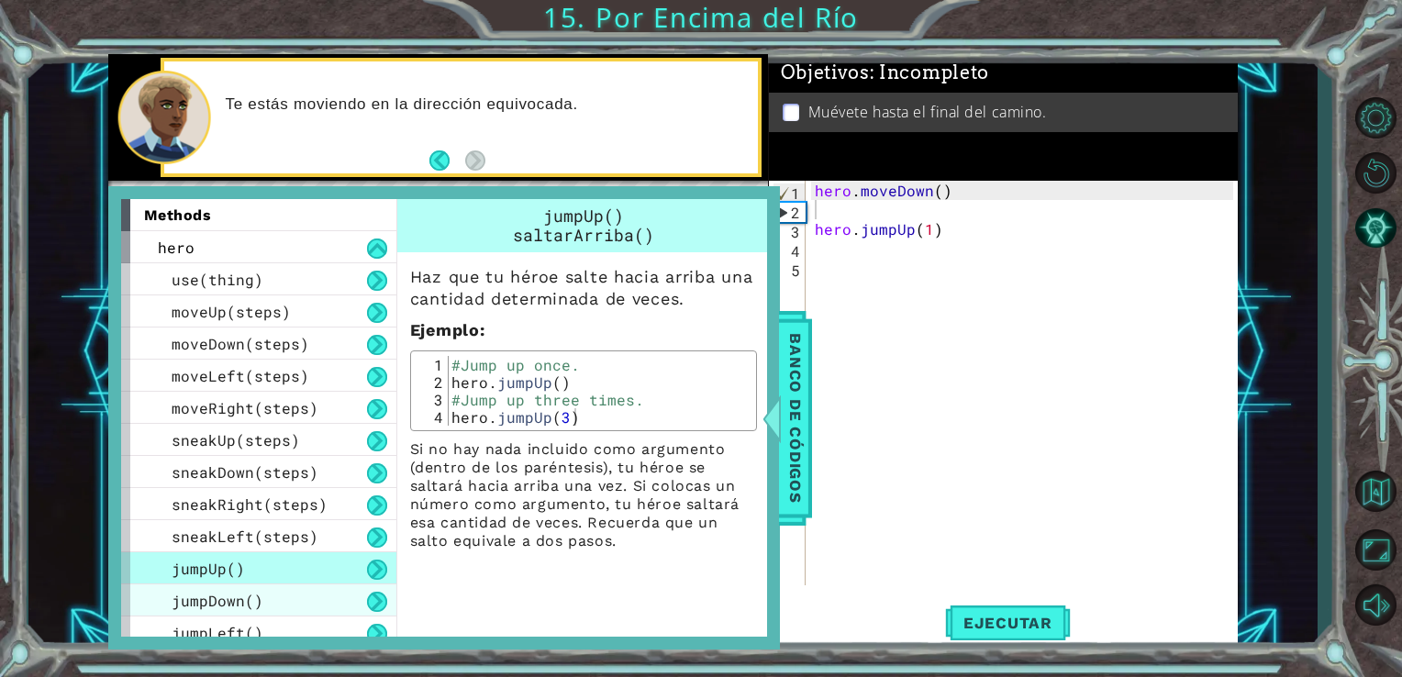
click at [257, 586] on div "jumpDown()" at bounding box center [258, 601] width 275 height 32
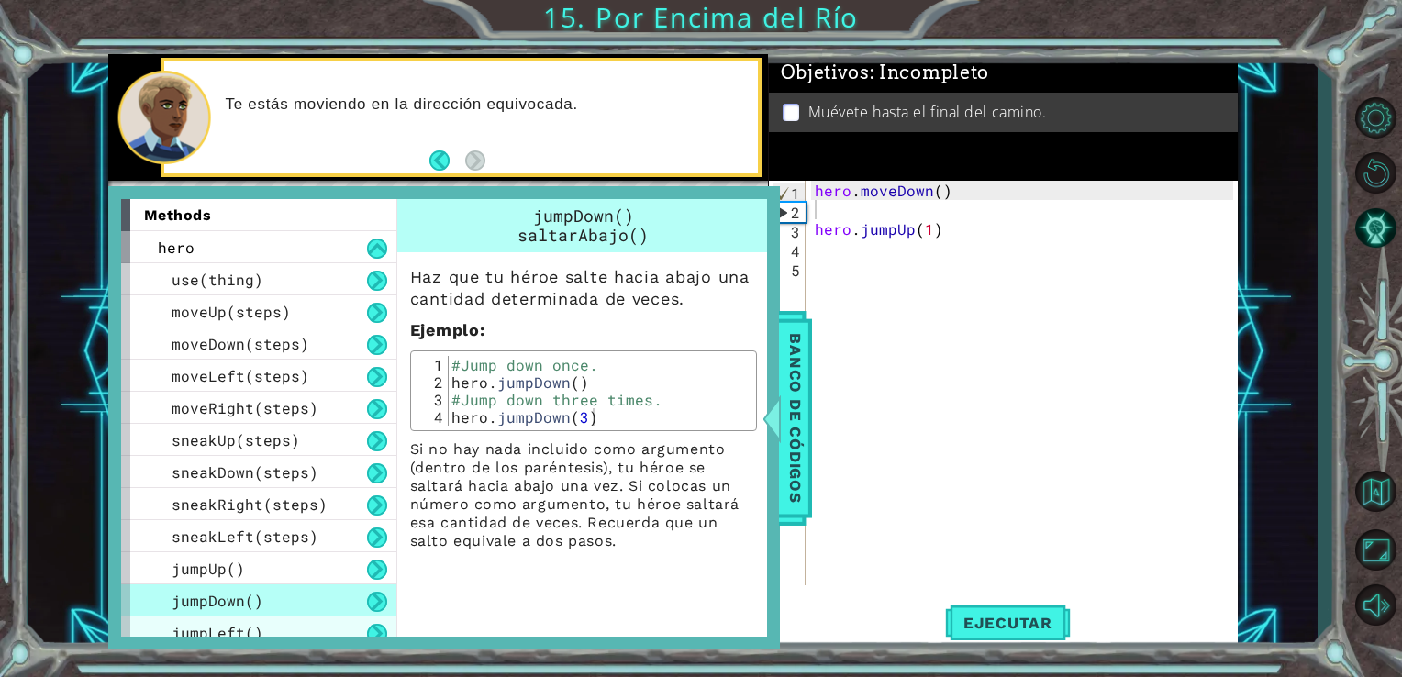
click at [279, 633] on div "jumpLeft()" at bounding box center [258, 633] width 275 height 32
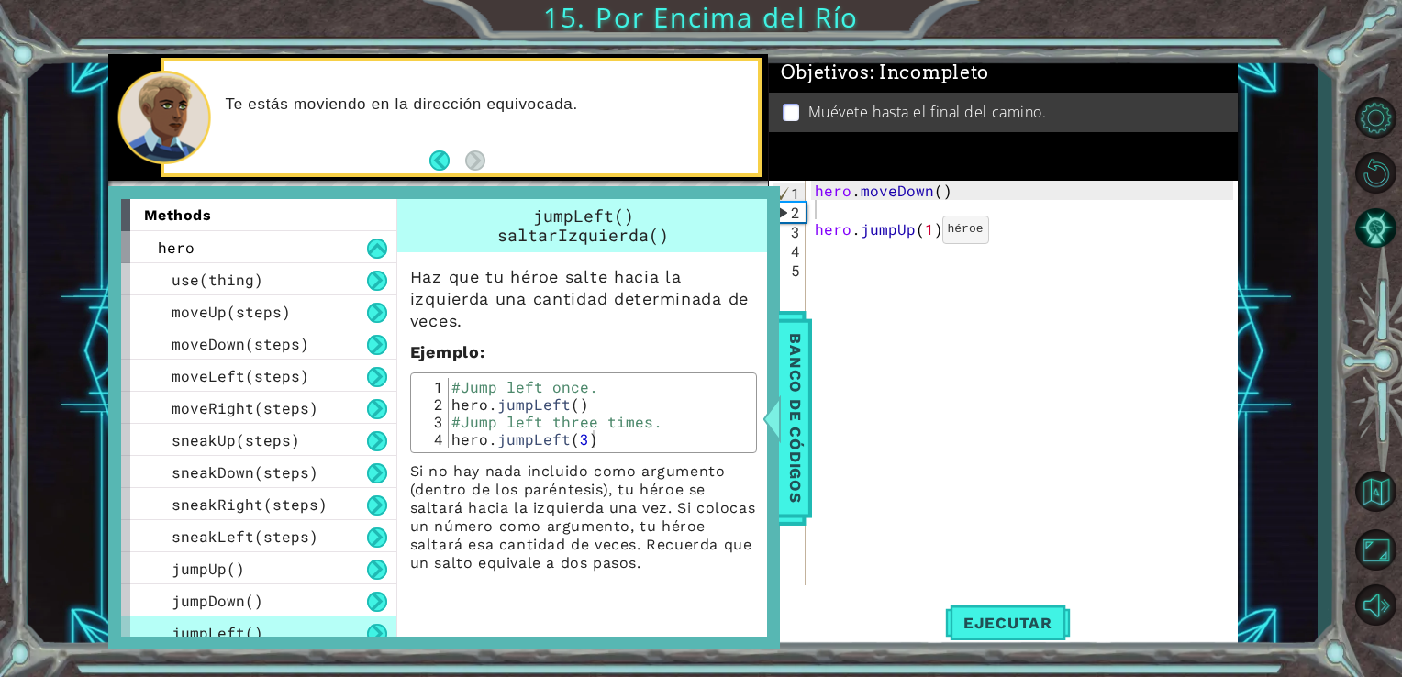
click at [910, 234] on div "hero . moveDown ( ) hero . jumpUp ( 1 )" at bounding box center [1027, 402] width 432 height 443
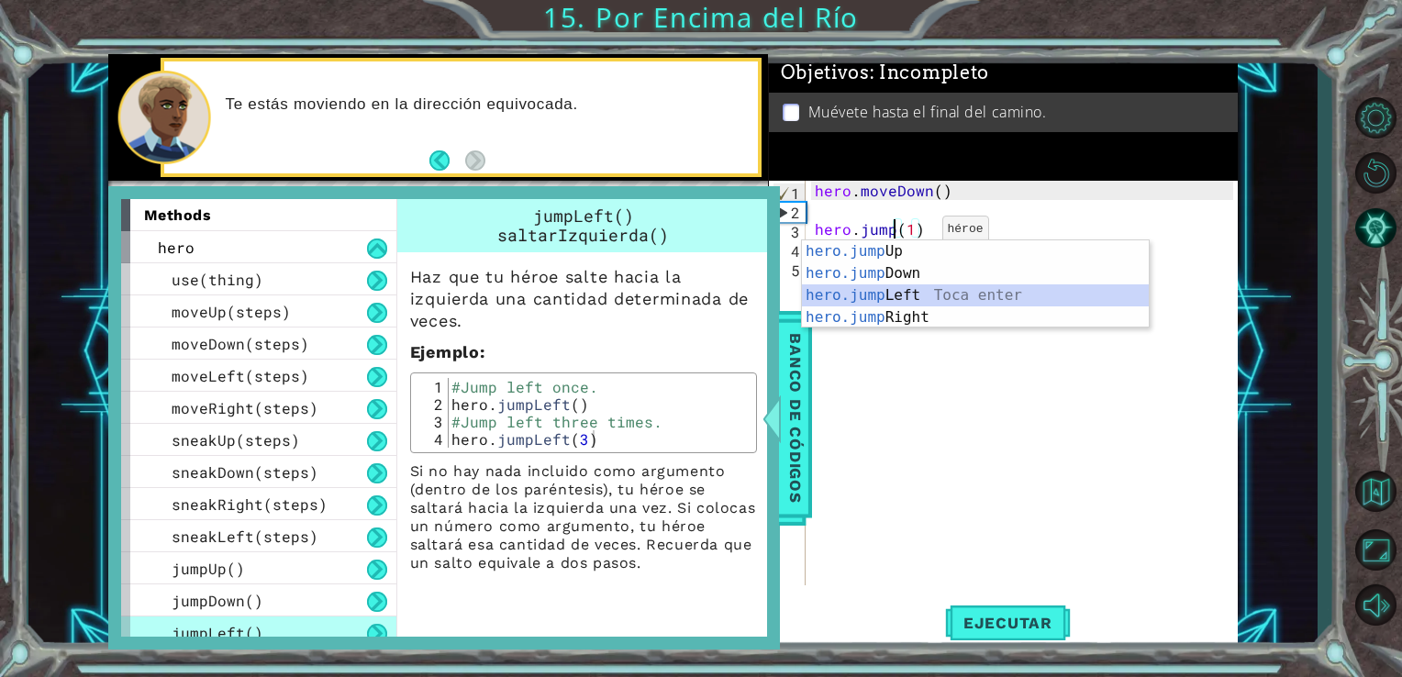
click at [924, 291] on div "hero.jump Up Toca enter hero.jump Down Toca enter hero.jump Left Toca enter her…" at bounding box center [975, 306] width 347 height 132
type textarea "hero.jumpLeft()(1)"
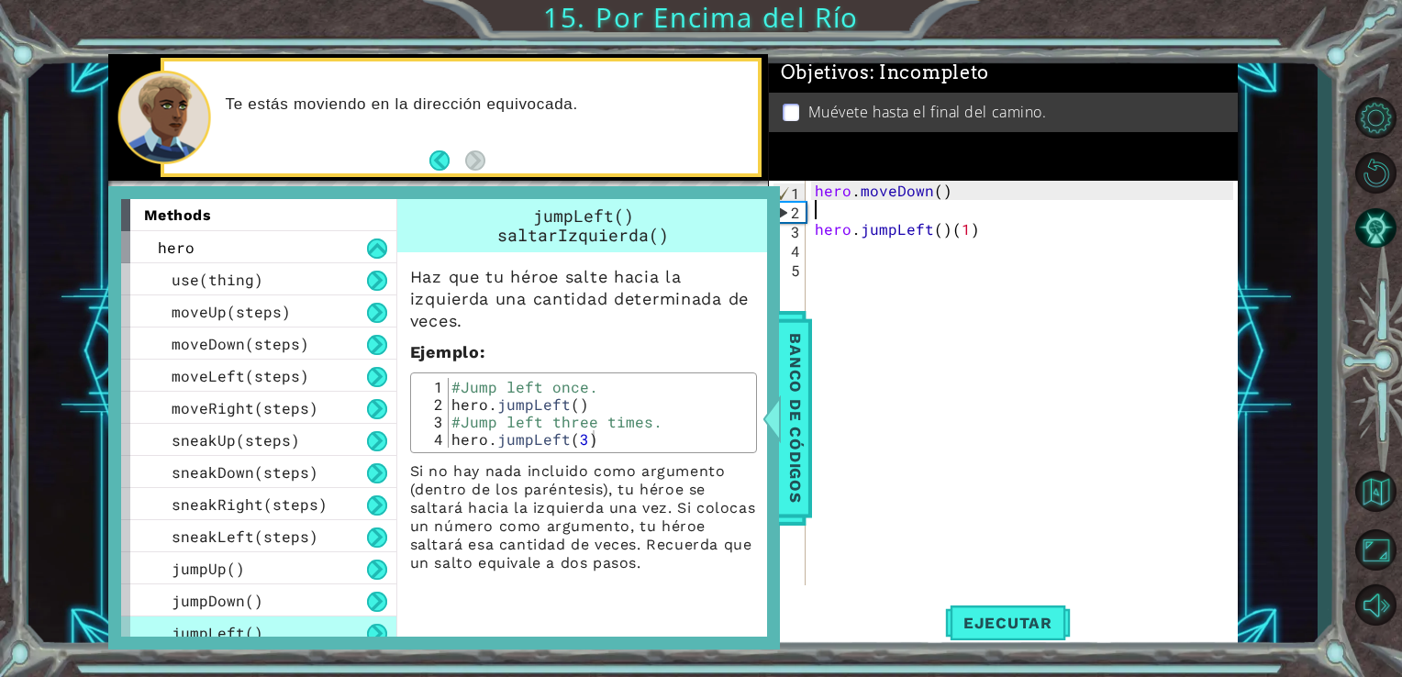
click at [847, 208] on div "hero . moveDown ( ) hero . jumpLeft ( ) ( 1 )" at bounding box center [1027, 402] width 432 height 443
click at [206, 343] on span "moveDown(steps)" at bounding box center [241, 343] width 138 height 19
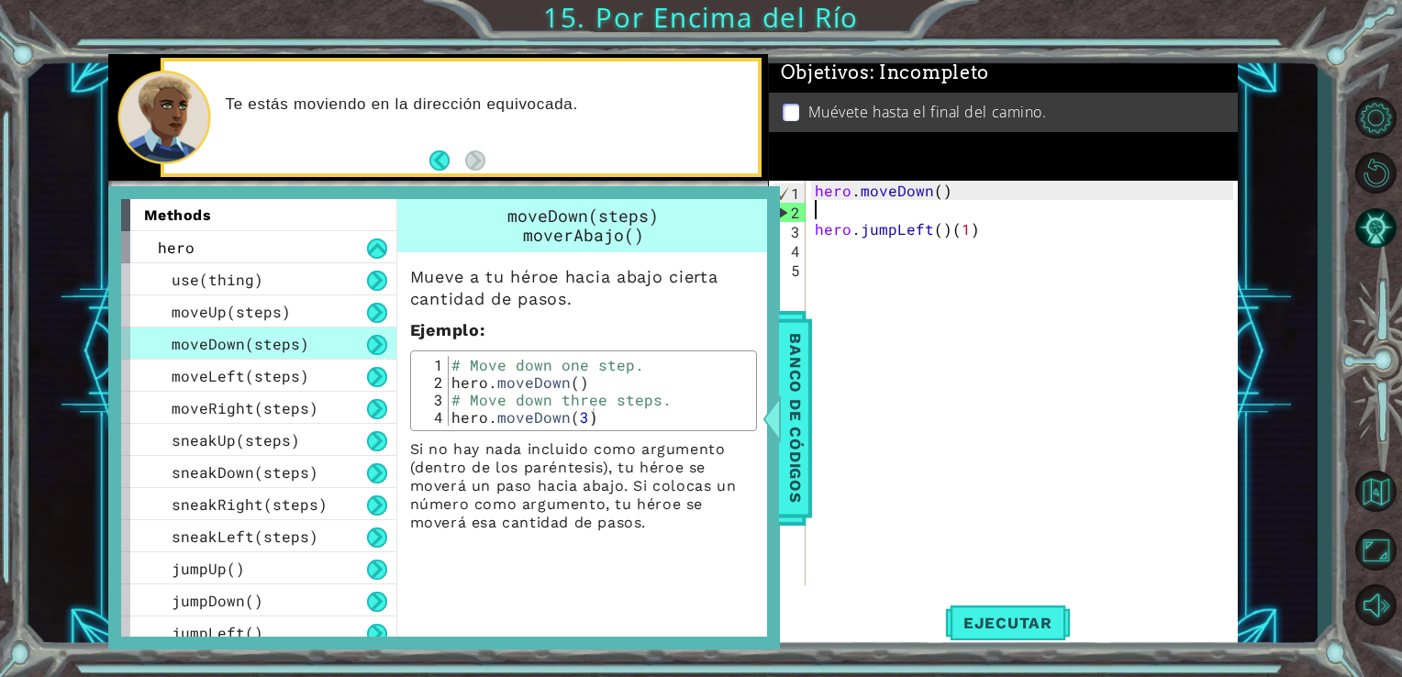
click at [818, 217] on div "hero . moveDown ( ) hero . jumpLeft ( ) ( 1 )" at bounding box center [1027, 402] width 432 height 443
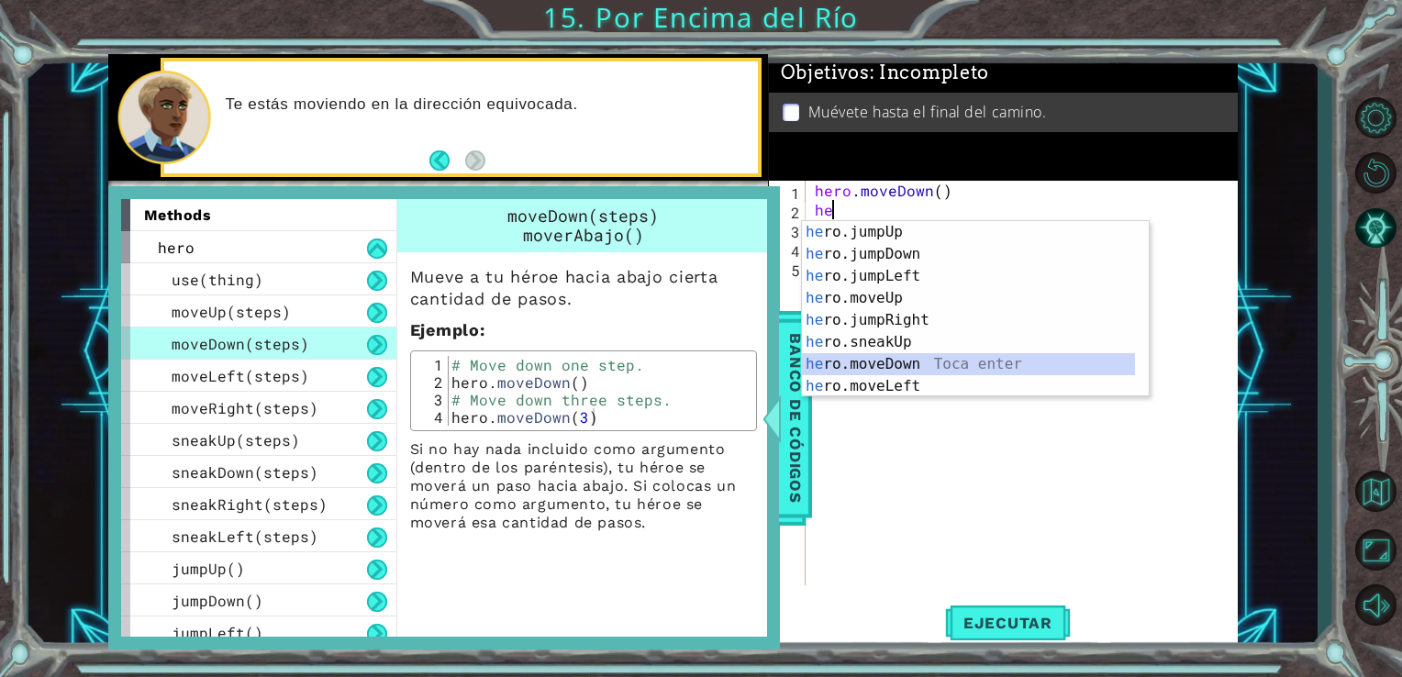
click at [907, 359] on div "he ro.jumpUp Toca enter he ro.jumpDown Toca enter he ro.jumpLeft Toca enter he …" at bounding box center [968, 331] width 333 height 220
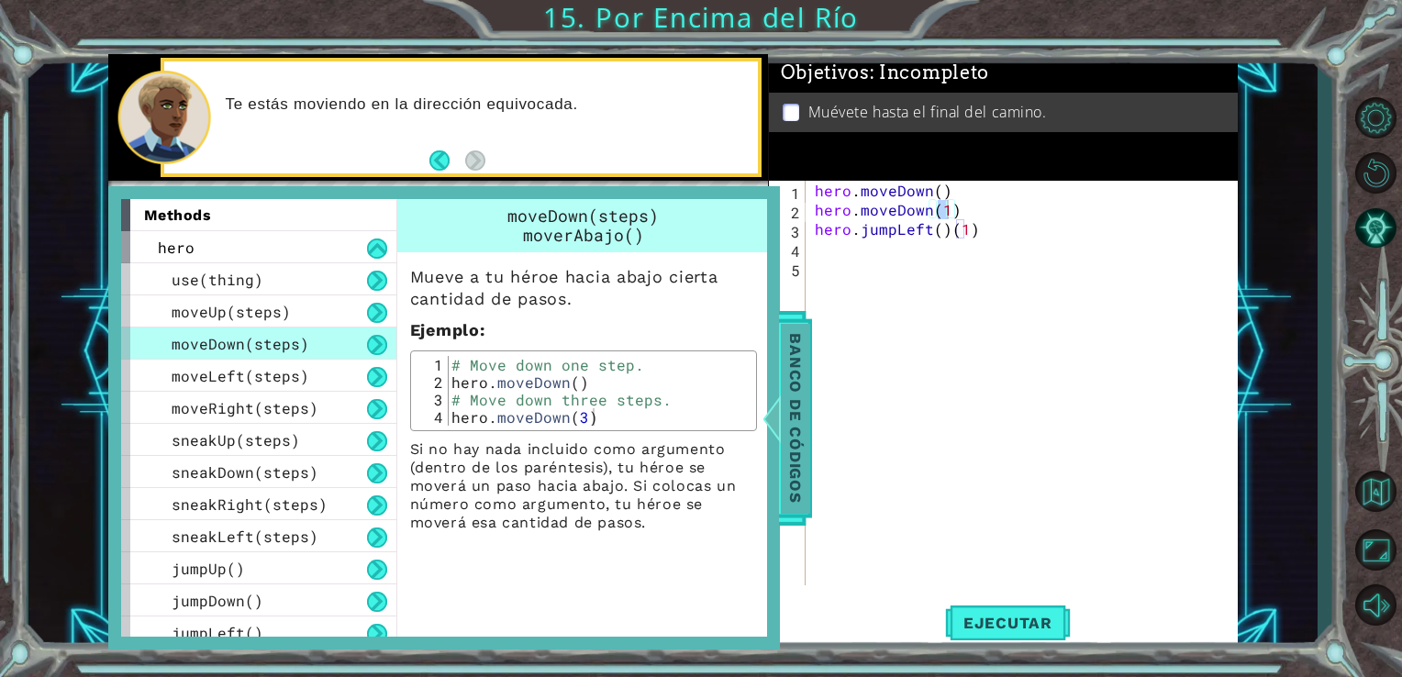
click at [805, 384] on span "Banco de códigos" at bounding box center [795, 418] width 29 height 190
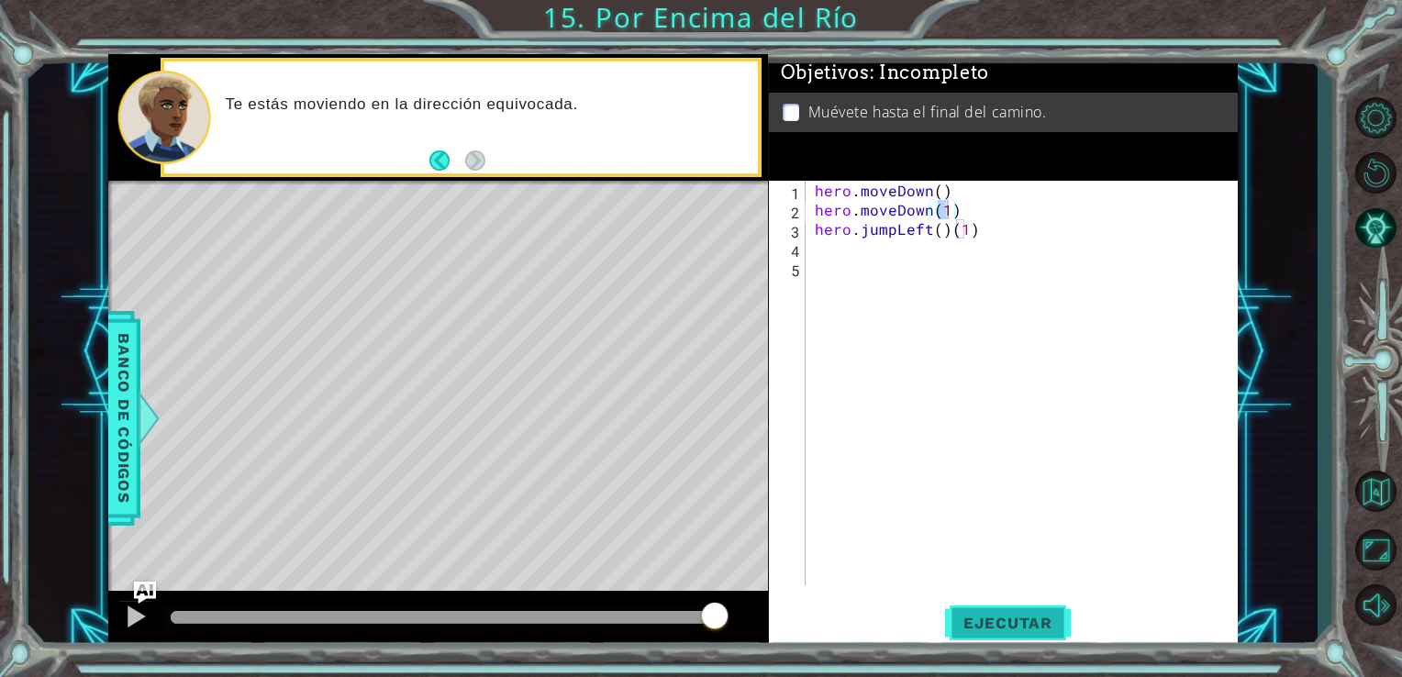
click at [999, 617] on span "Ejecutar" at bounding box center [1008, 623] width 126 height 18
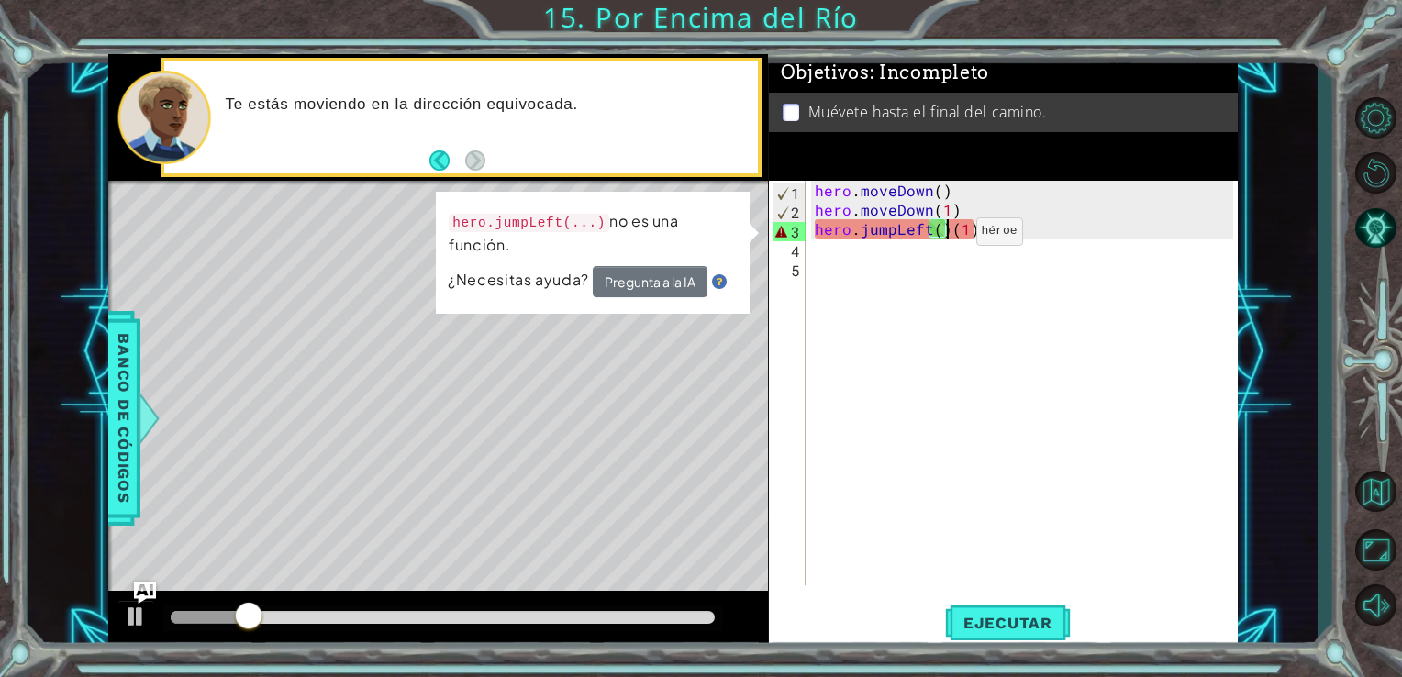
click at [944, 236] on div "hero . moveDown ( ) hero . moveDown ( 1 ) hero . jumpLeft ( ) ( 1 )" at bounding box center [1027, 402] width 432 height 443
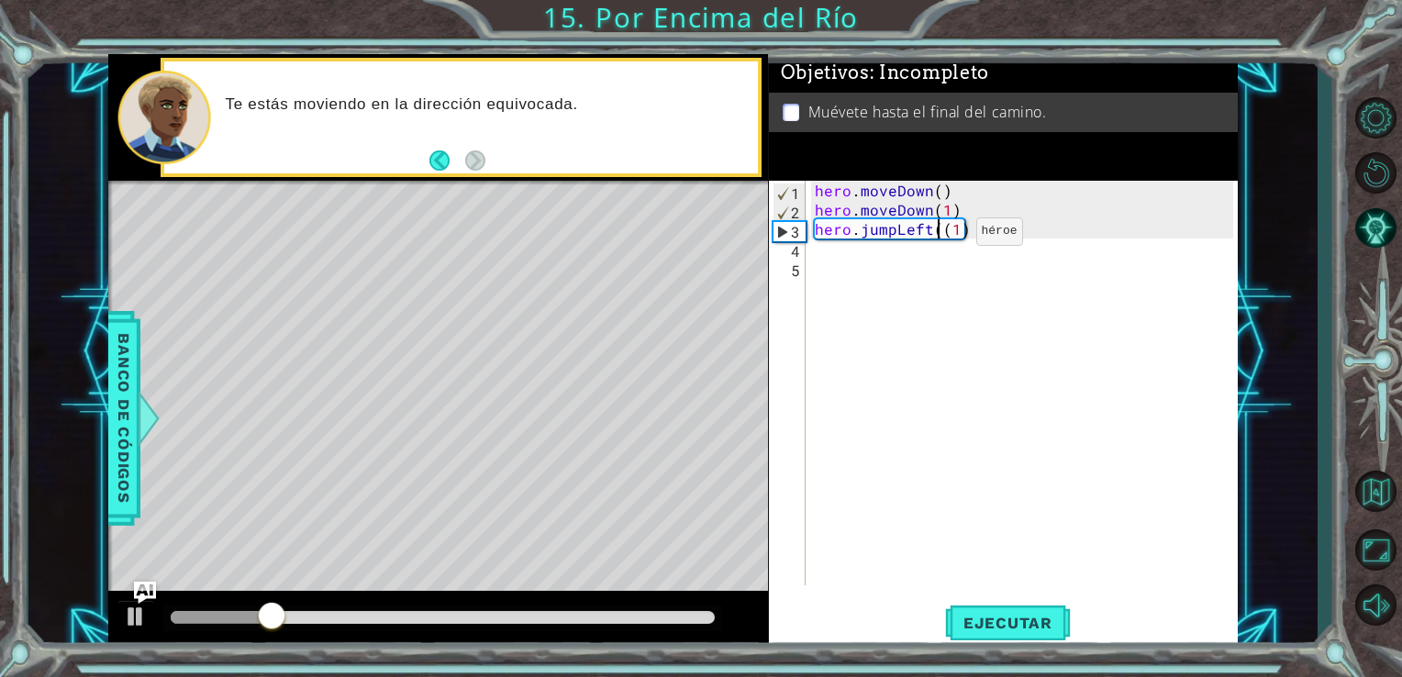
type textarea "hero.jumpLeft(1)"
click at [976, 619] on span "Ejecutar" at bounding box center [1008, 623] width 126 height 18
click at [819, 254] on div "hero . moveDown ( ) hero . moveDown ( 1 ) hero . jumpLeft ( 1 )" at bounding box center [1027, 402] width 432 height 443
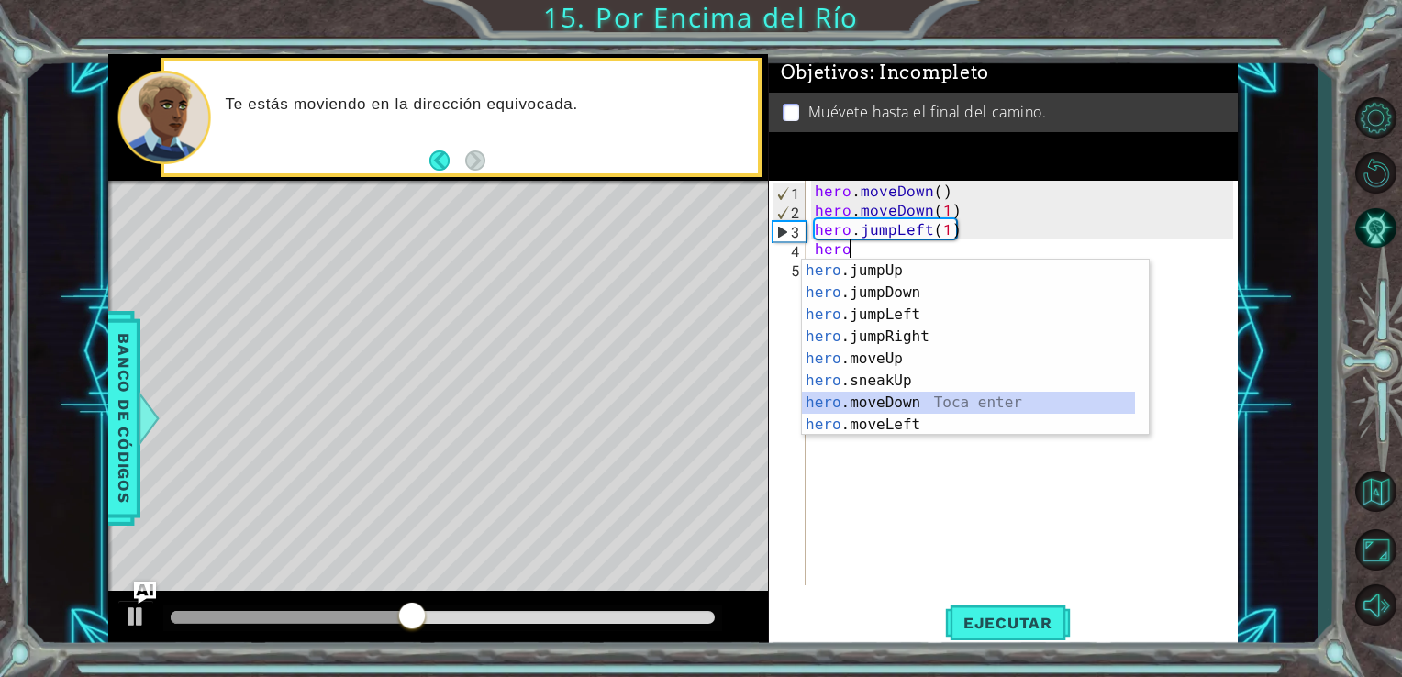
click at [902, 404] on div "hero .jumpUp Toca enter hero .jumpDown Toca enter hero .jumpLeft Toca enter her…" at bounding box center [968, 370] width 333 height 220
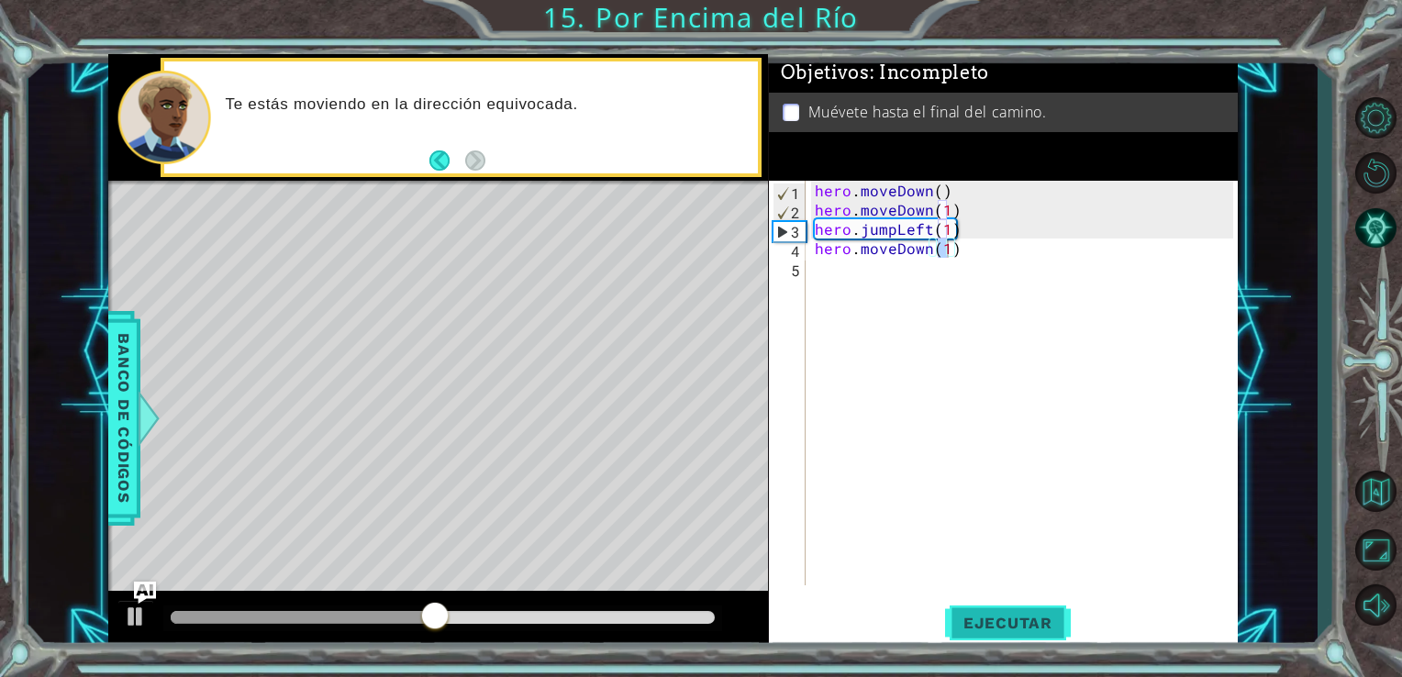
click at [962, 637] on button "Ejecutar" at bounding box center [1008, 622] width 126 height 47
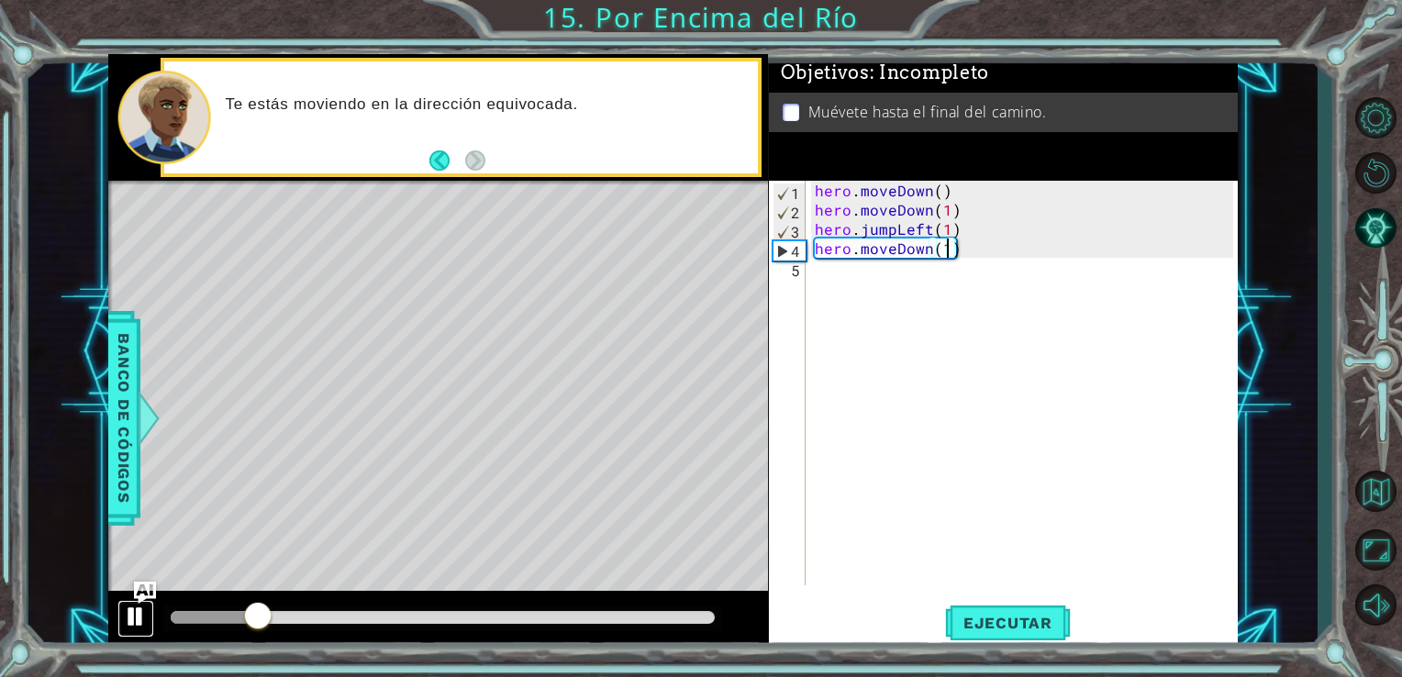
click at [124, 618] on div at bounding box center [136, 617] width 24 height 24
click at [136, 410] on span "Banco de códigos" at bounding box center [123, 418] width 29 height 190
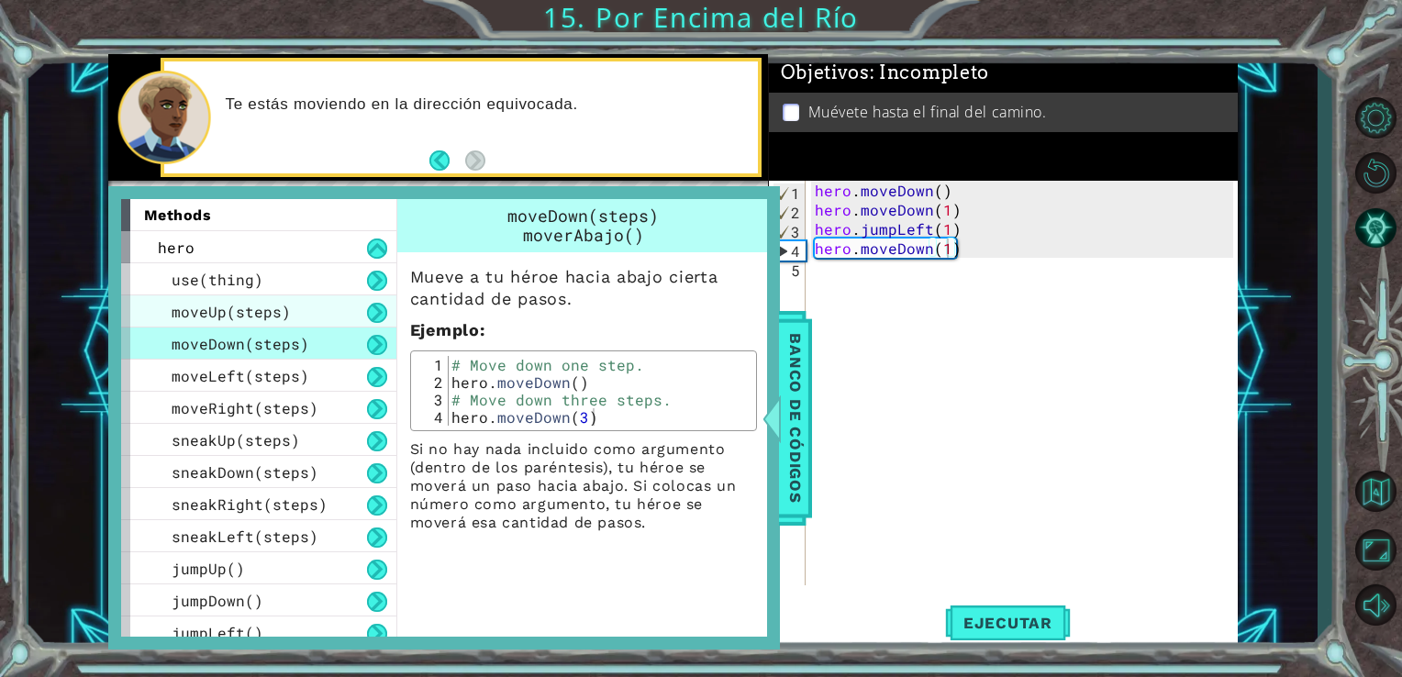
click at [225, 313] on span "moveUp(steps)" at bounding box center [231, 311] width 119 height 19
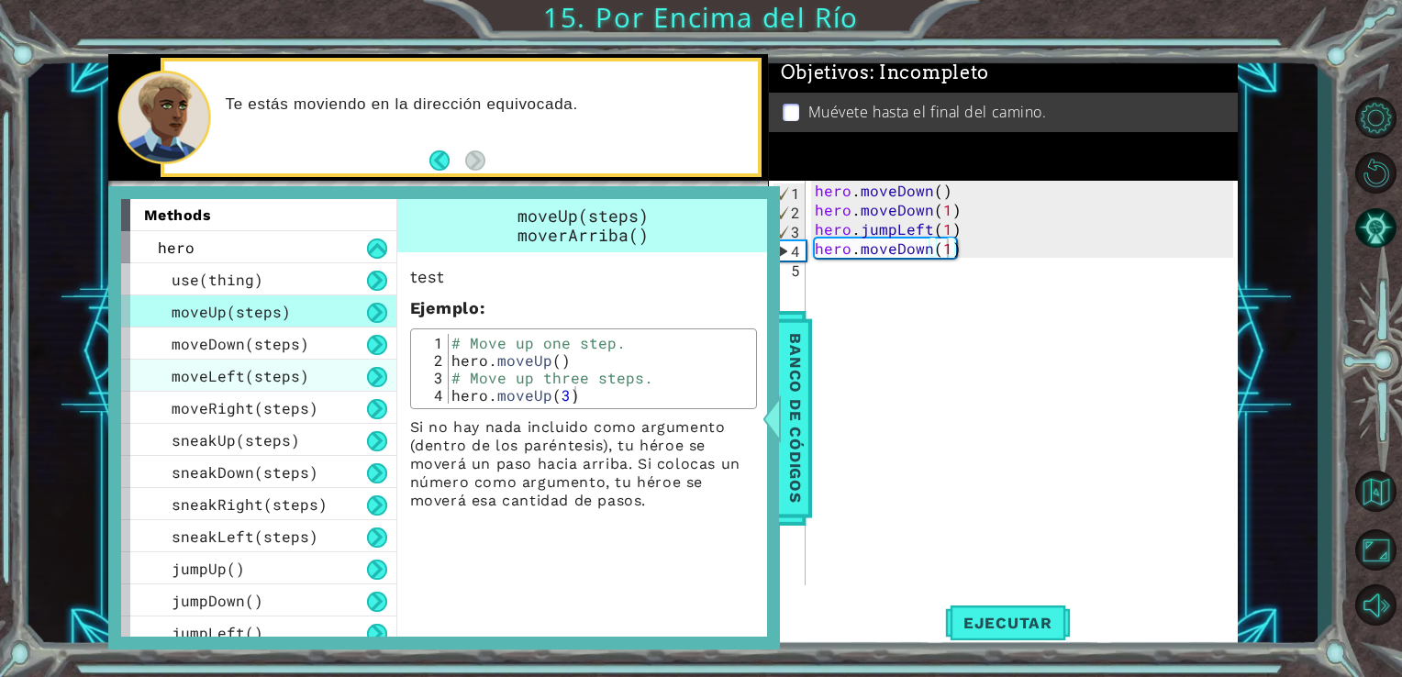
click at [229, 373] on span "moveLeft(steps)" at bounding box center [241, 375] width 138 height 19
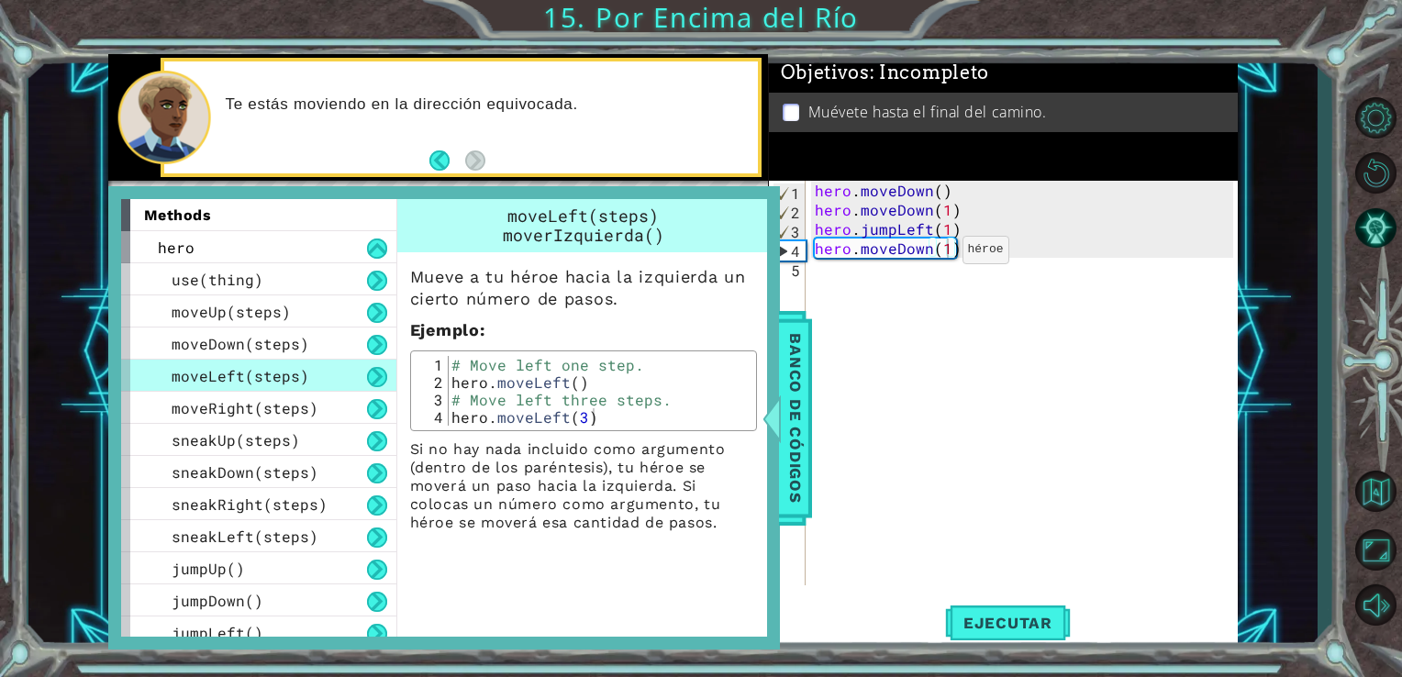
click at [931, 254] on div "hero . moveDown ( ) hero . moveDown ( 1 ) hero . jumpLeft ( 1 ) hero . moveDown…" at bounding box center [1027, 402] width 432 height 443
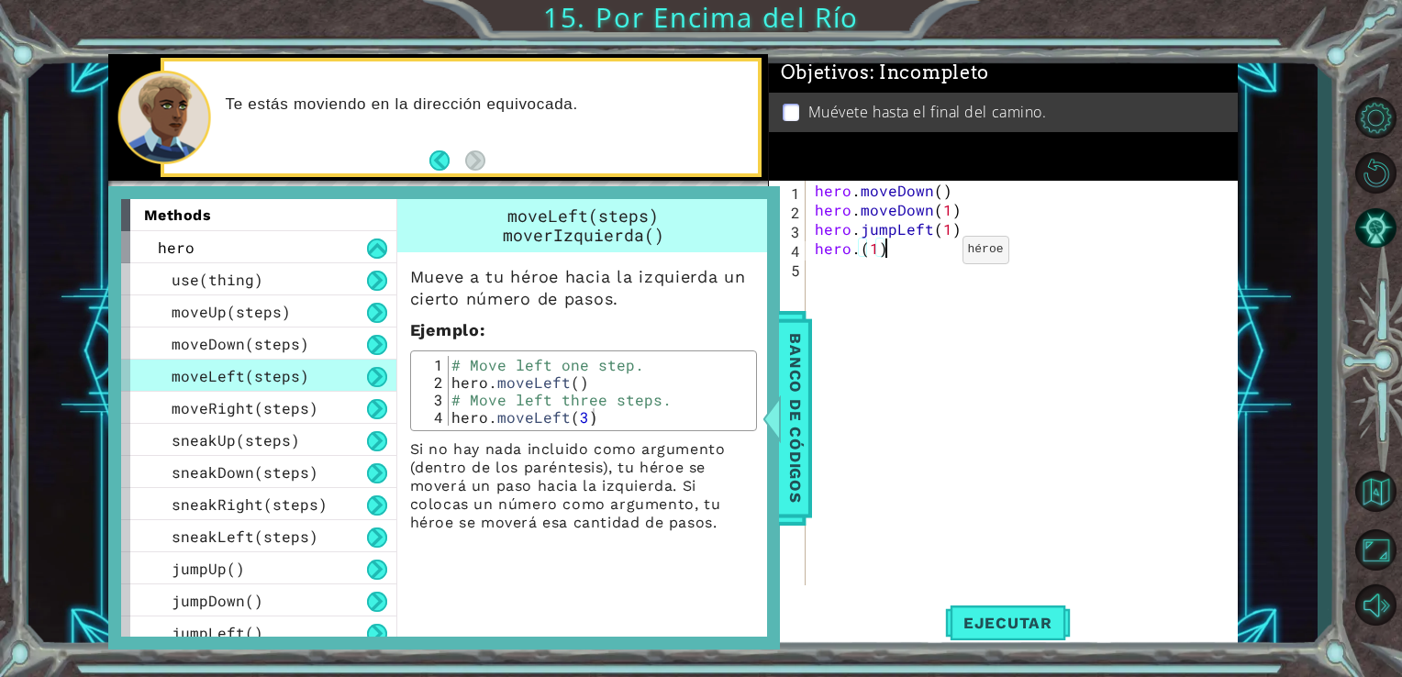
click at [931, 254] on div "hero . moveDown ( ) hero . moveDown ( 1 ) hero . jumpLeft ( 1 ) hero . ( 1 )" at bounding box center [1027, 402] width 432 height 443
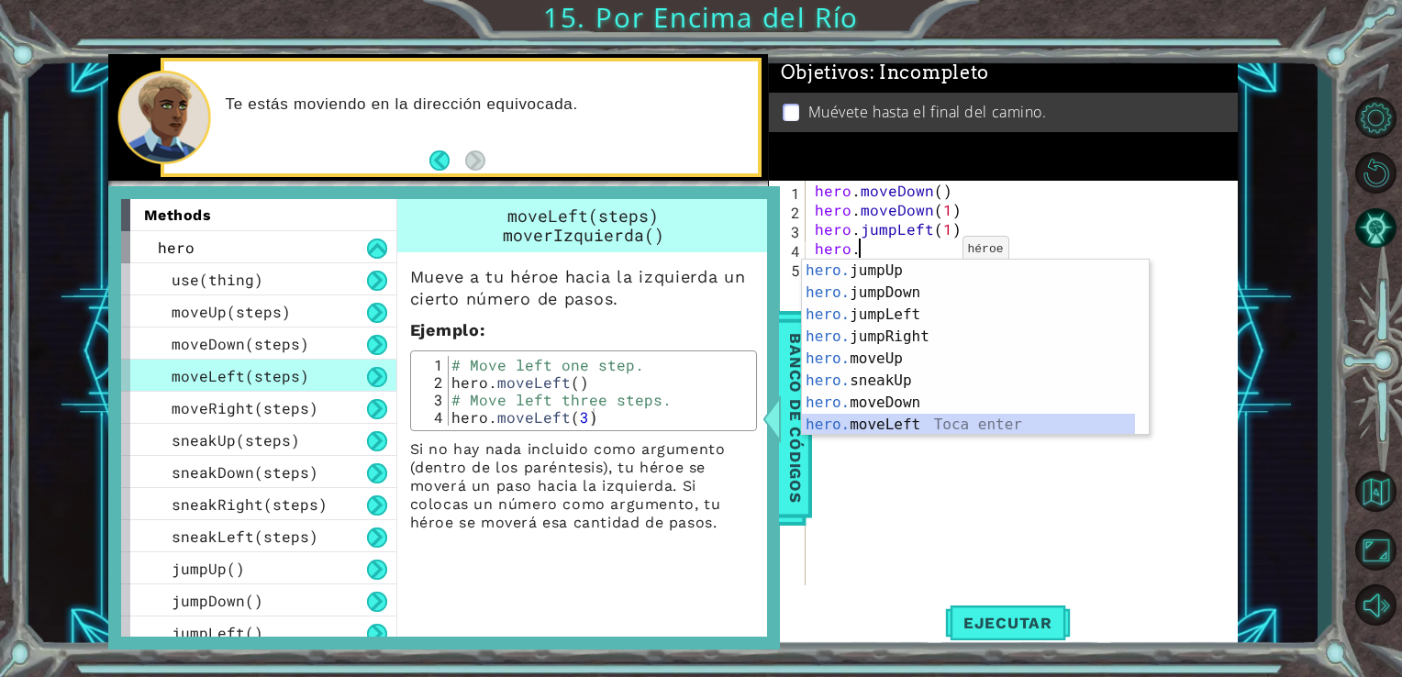
click at [888, 430] on div "hero. jumpUp Toca enter hero. jumpDown Toca enter hero. jumpLeft Toca enter her…" at bounding box center [968, 370] width 333 height 220
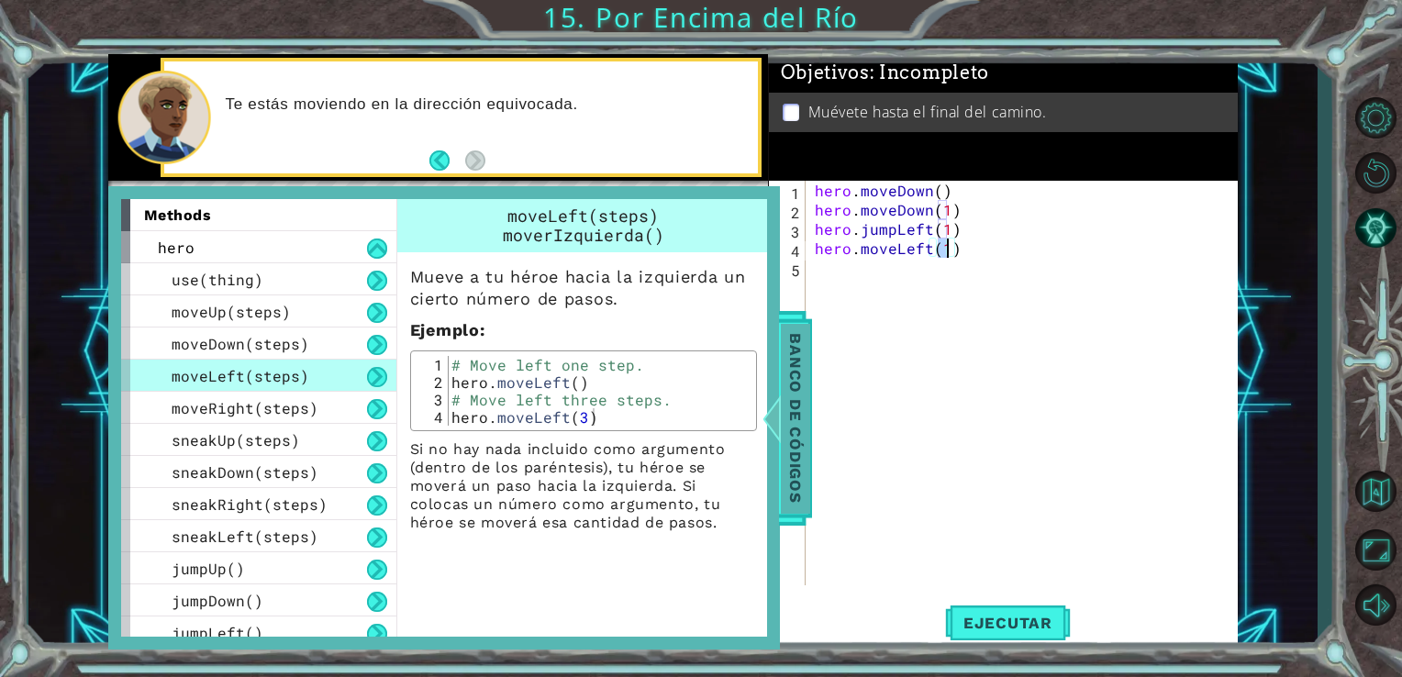
click at [789, 406] on span "Banco de códigos" at bounding box center [795, 418] width 29 height 190
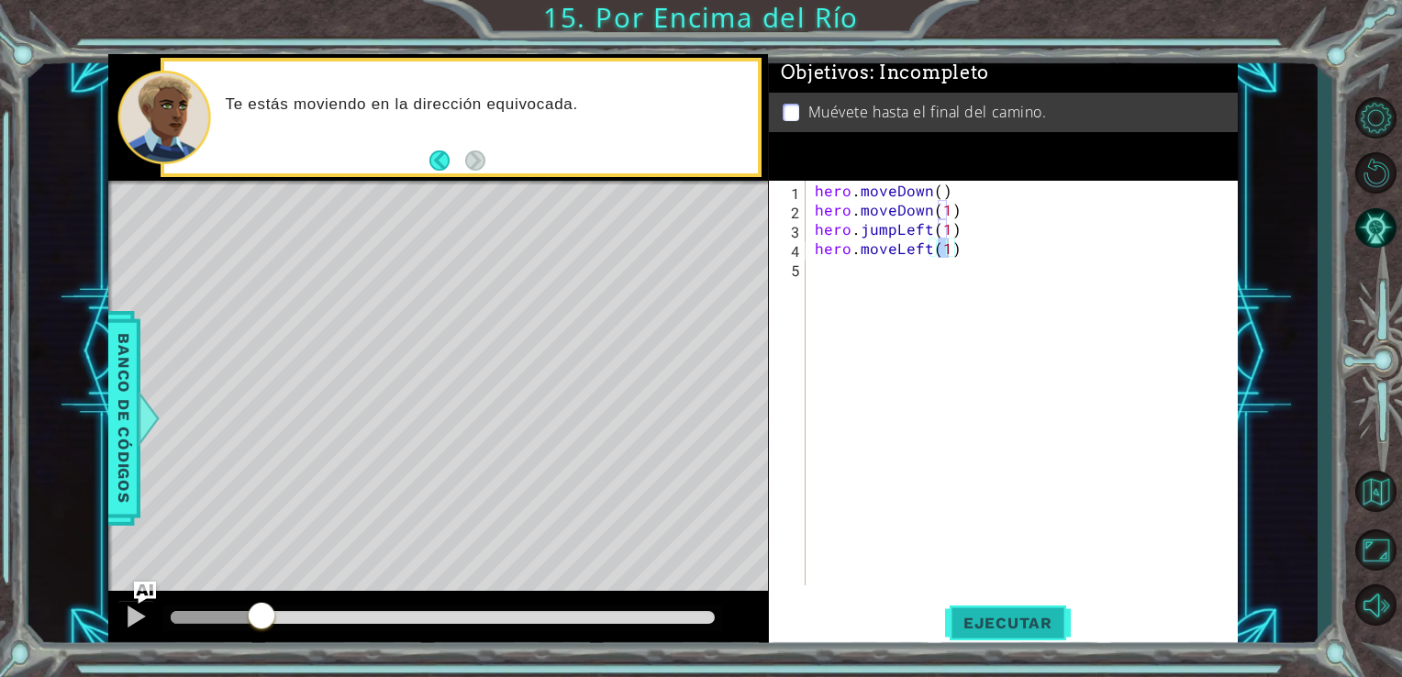
click at [977, 621] on span "Ejecutar" at bounding box center [1008, 623] width 126 height 18
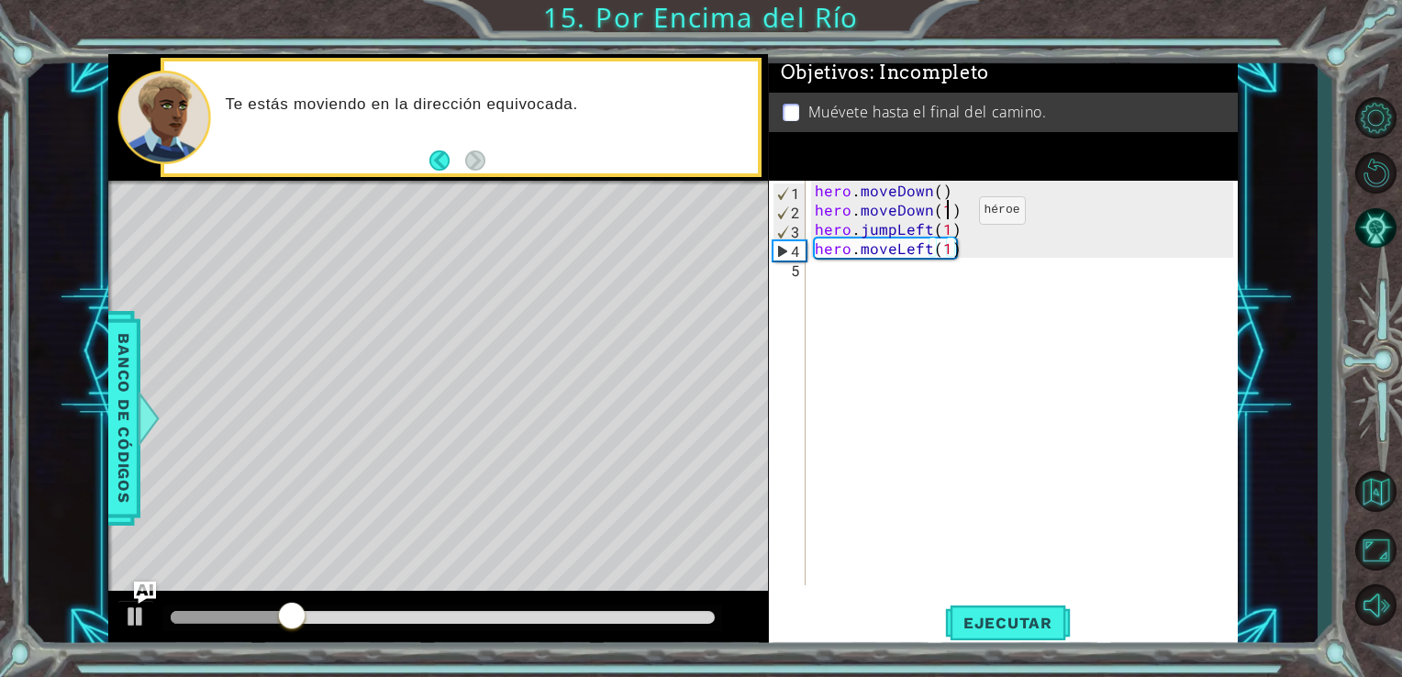
click at [947, 215] on div "hero . moveDown ( ) hero . moveDown ( 1 ) hero . jumpLeft ( 1 ) hero . moveLeft…" at bounding box center [1027, 402] width 432 height 443
type textarea "hero.moveDown()"
click at [1000, 608] on button "Ejecutar" at bounding box center [1008, 622] width 126 height 47
click at [815, 276] on div "hero . moveDown ( ) hero . moveDown ( ) hero . jumpLeft ( 1 ) hero . moveLeft (…" at bounding box center [1027, 402] width 432 height 443
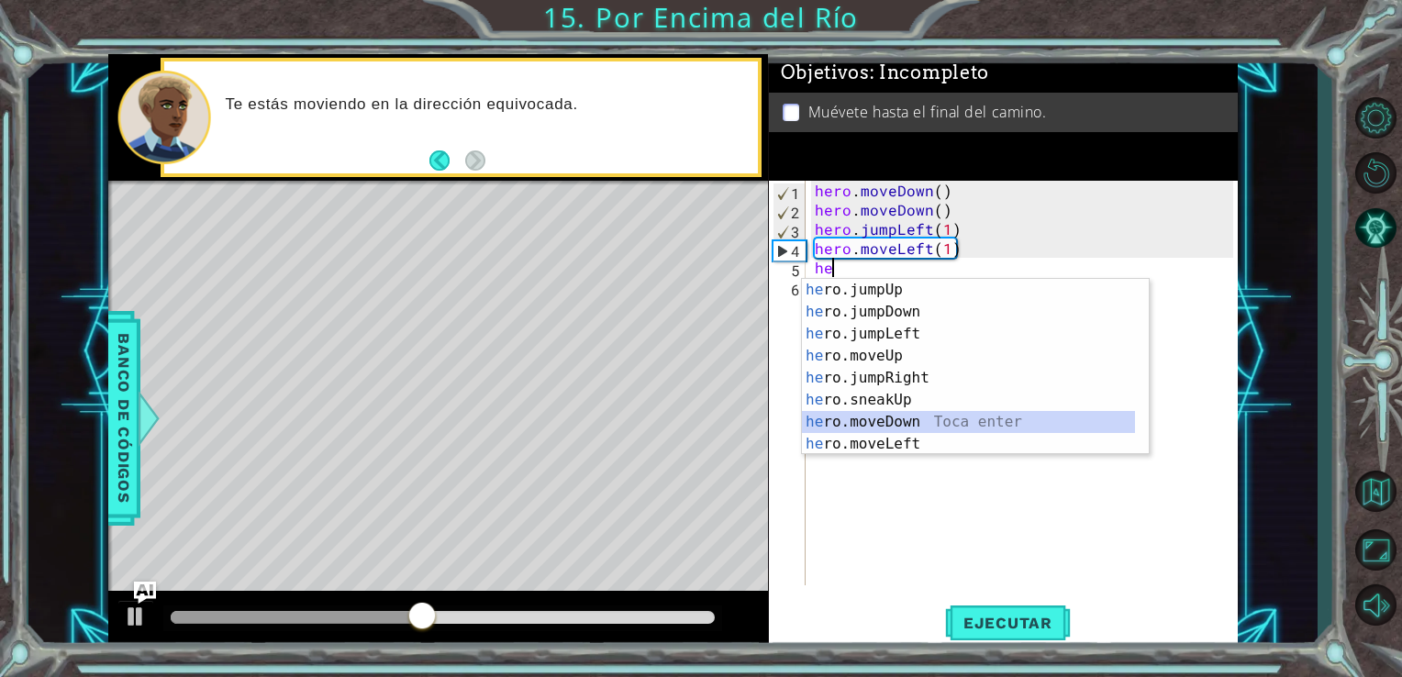
click at [876, 419] on div "he ro.jumpUp Toca enter he ro.jumpDown Toca enter he ro.jumpLeft Toca enter he …" at bounding box center [968, 389] width 333 height 220
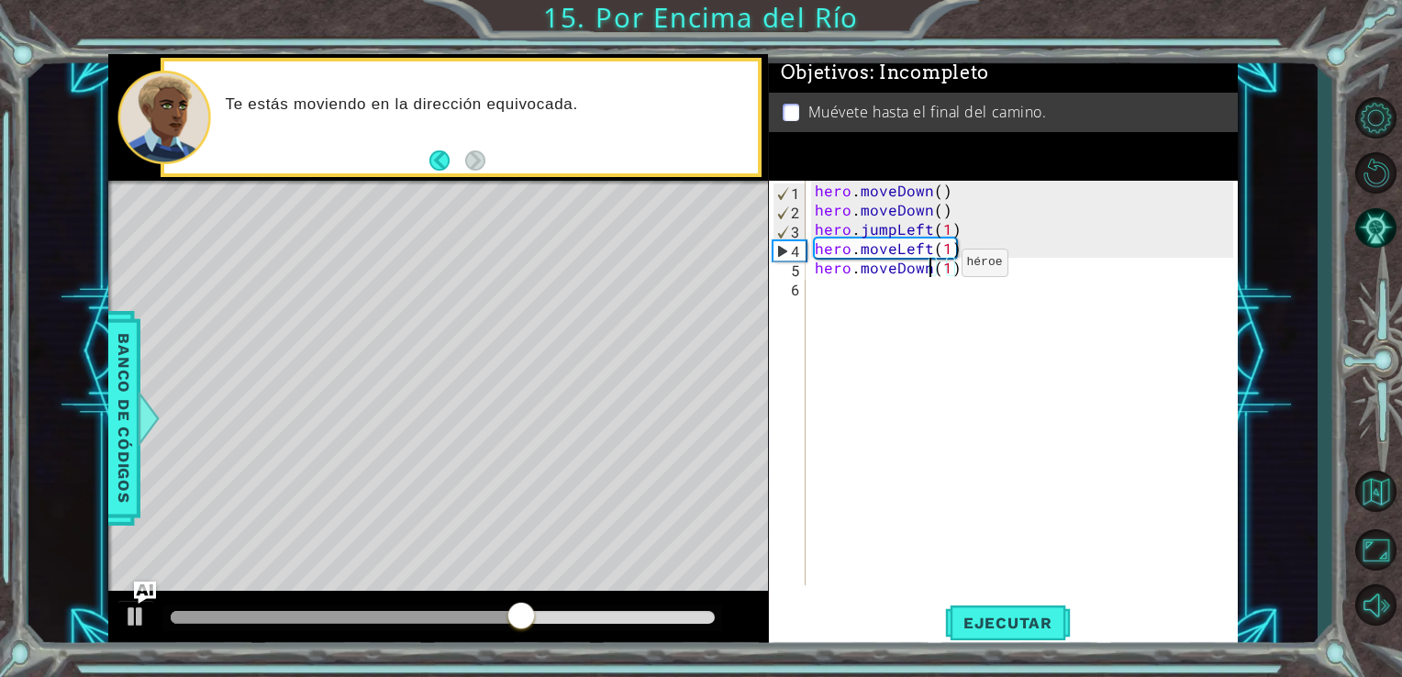
click at [930, 267] on div "hero . moveDown ( ) hero . moveDown ( ) hero . jumpLeft ( 1 ) hero . moveLeft (…" at bounding box center [1027, 402] width 432 height 443
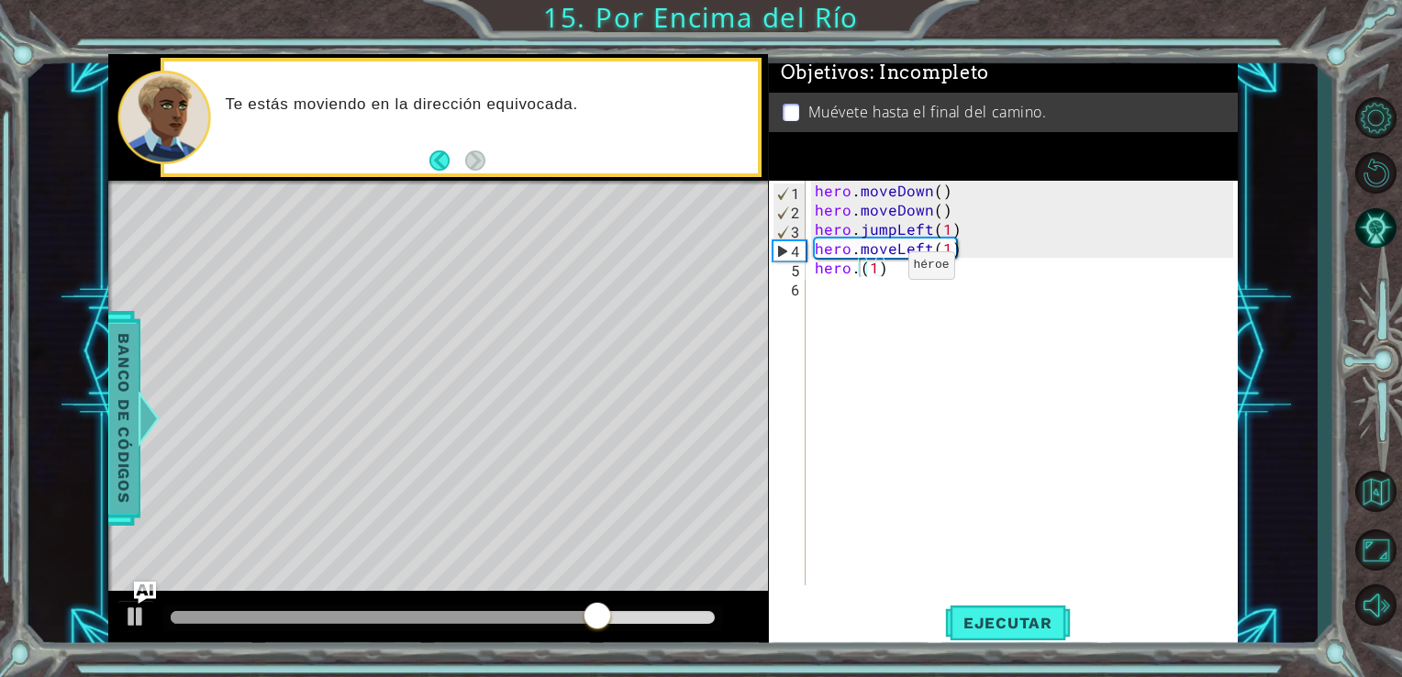
click at [120, 407] on span "Banco de códigos" at bounding box center [123, 418] width 29 height 190
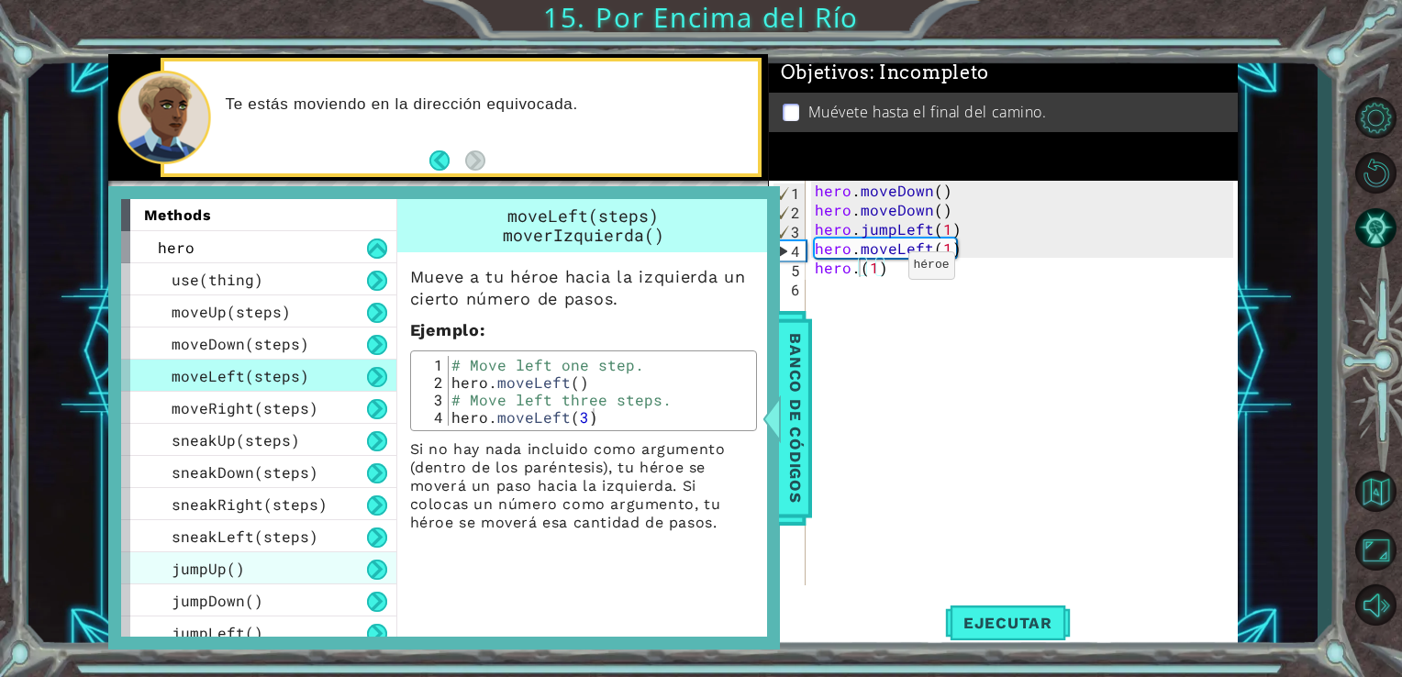
click at [271, 583] on div "jumpUp()" at bounding box center [258, 569] width 275 height 32
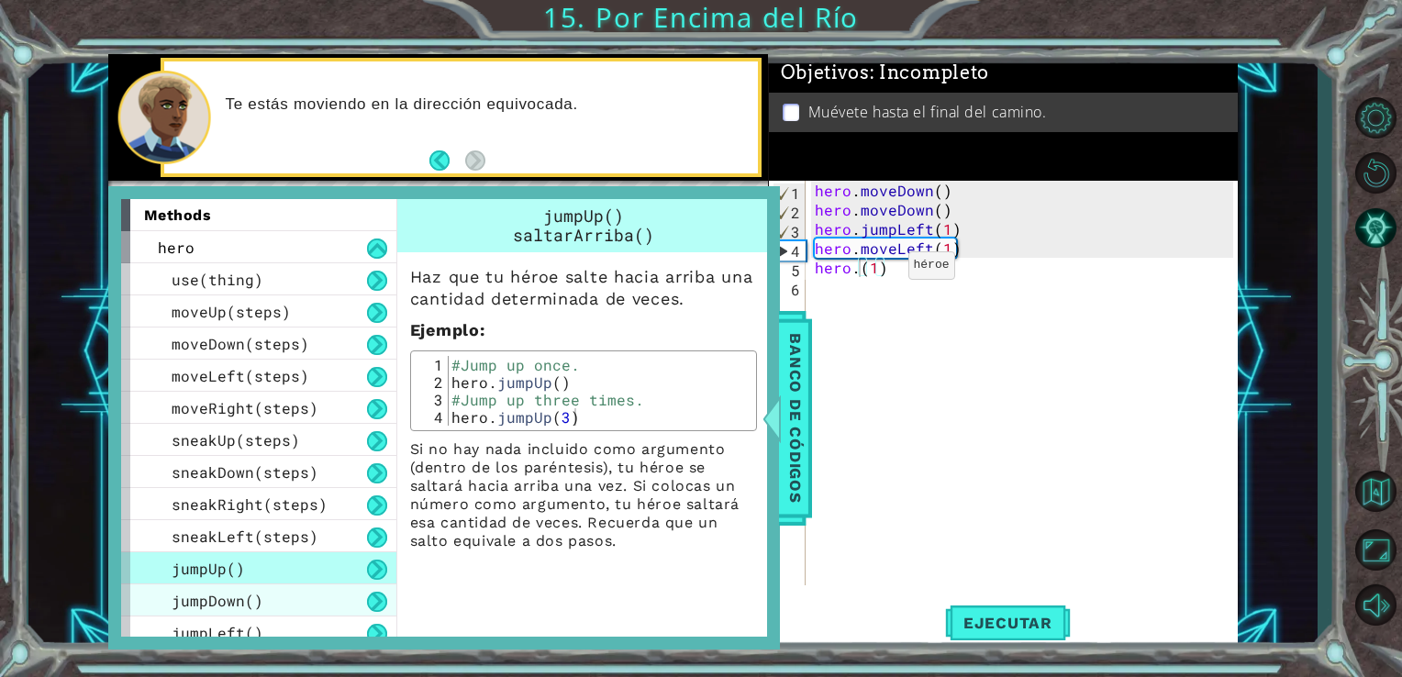
click at [275, 603] on div "jumpDown()" at bounding box center [258, 601] width 275 height 32
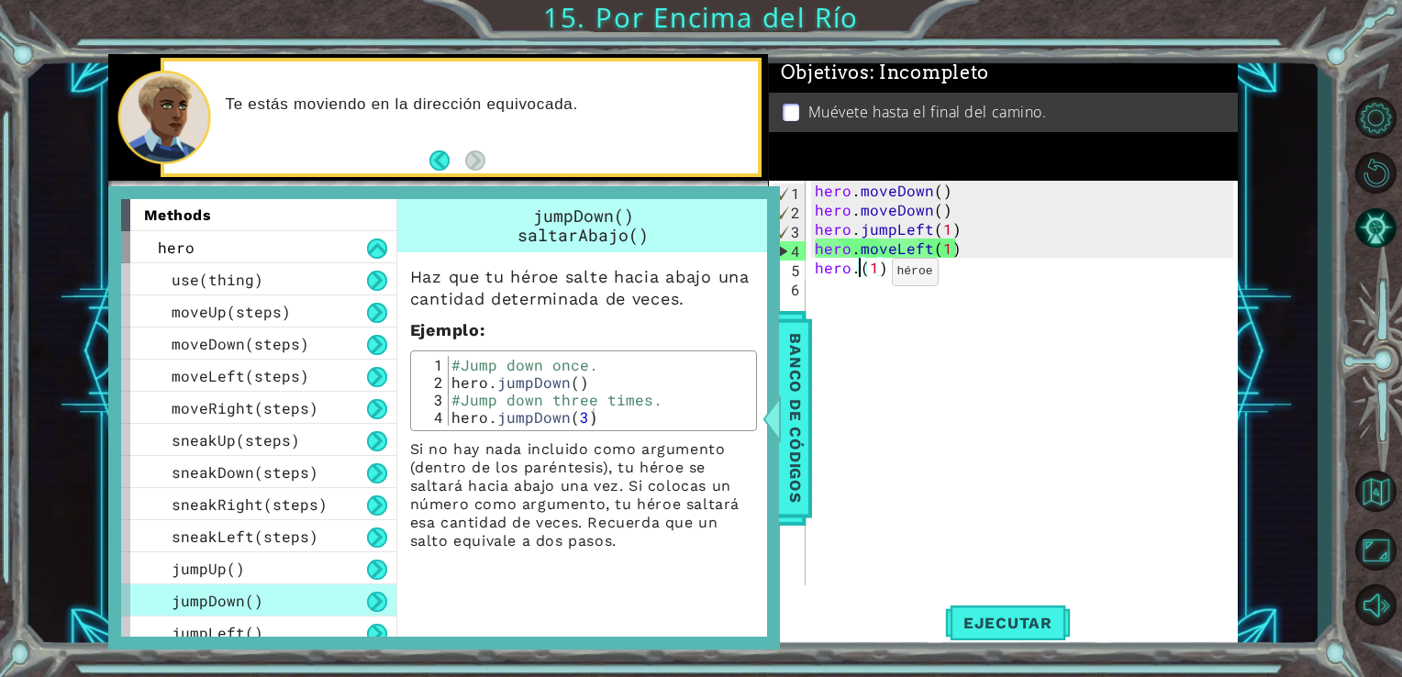
click at [860, 276] on div "hero . moveDown ( ) hero . moveDown ( ) hero . jumpLeft ( 1 ) hero . moveLeft (…" at bounding box center [1027, 402] width 432 height 443
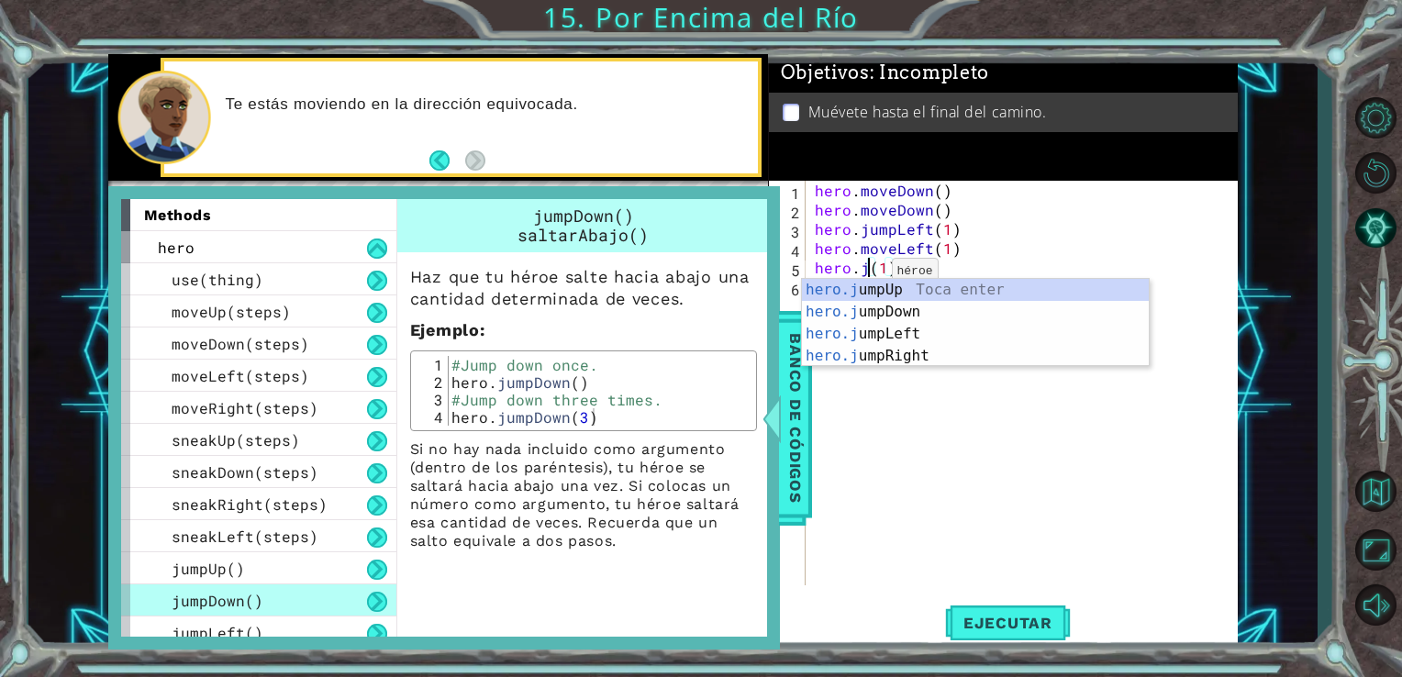
scroll to position [0, 3]
click at [881, 305] on div "hero.j umpUp Toca enter hero.j umpDown Toca enter hero.j umpLeft Toca enter her…" at bounding box center [975, 345] width 347 height 132
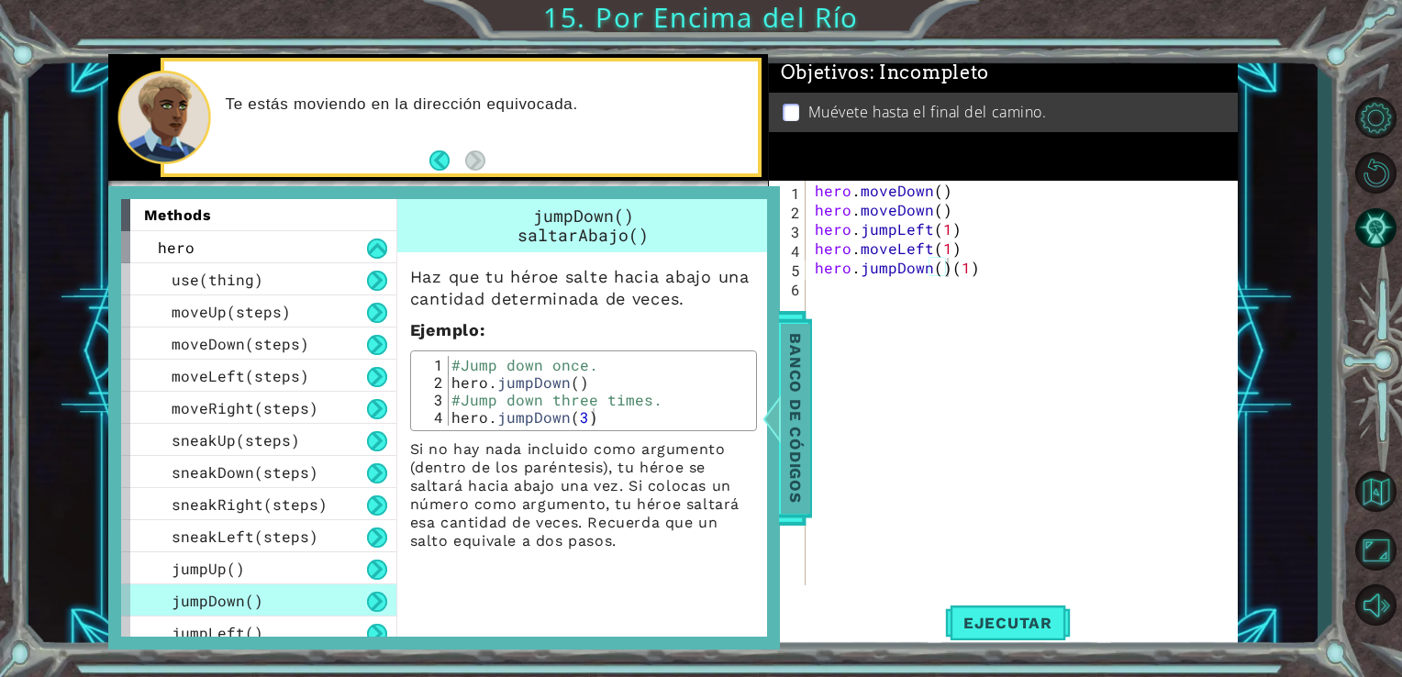
click at [783, 366] on span "Banco de códigos" at bounding box center [795, 418] width 29 height 190
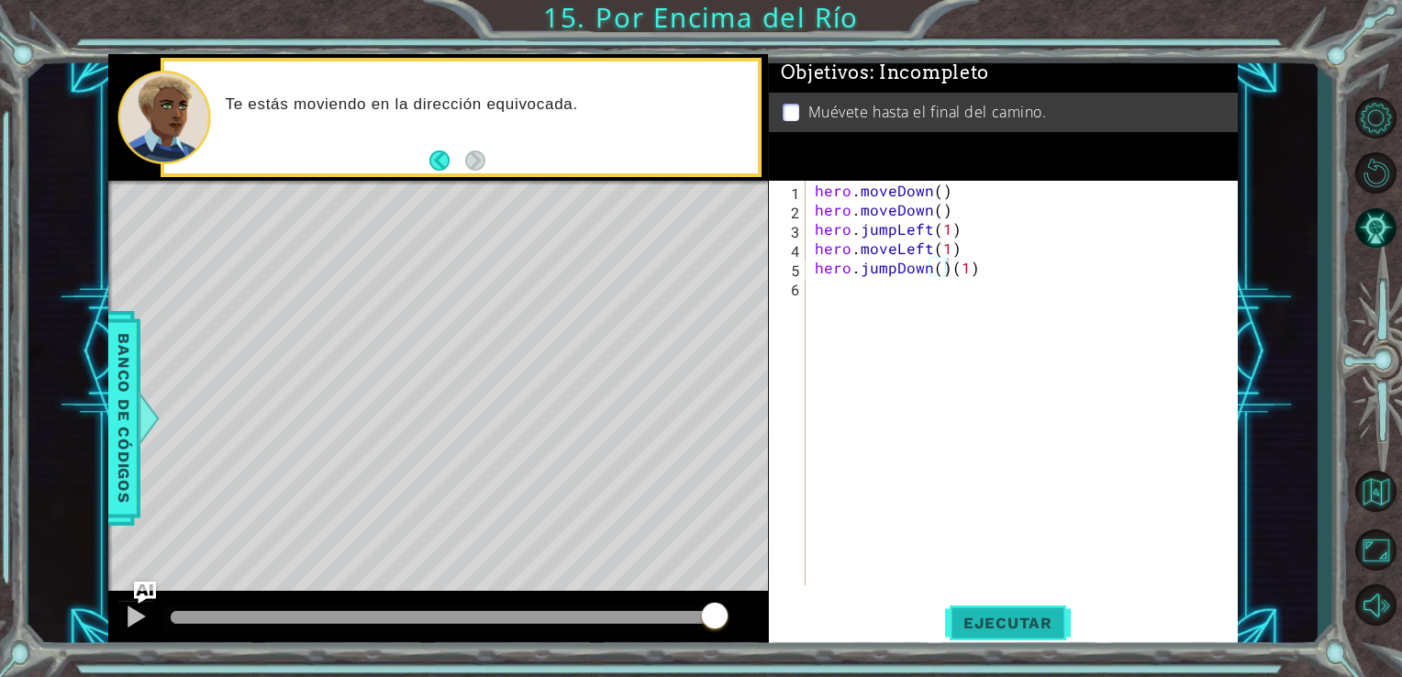
click at [973, 637] on button "Ejecutar" at bounding box center [1008, 622] width 126 height 47
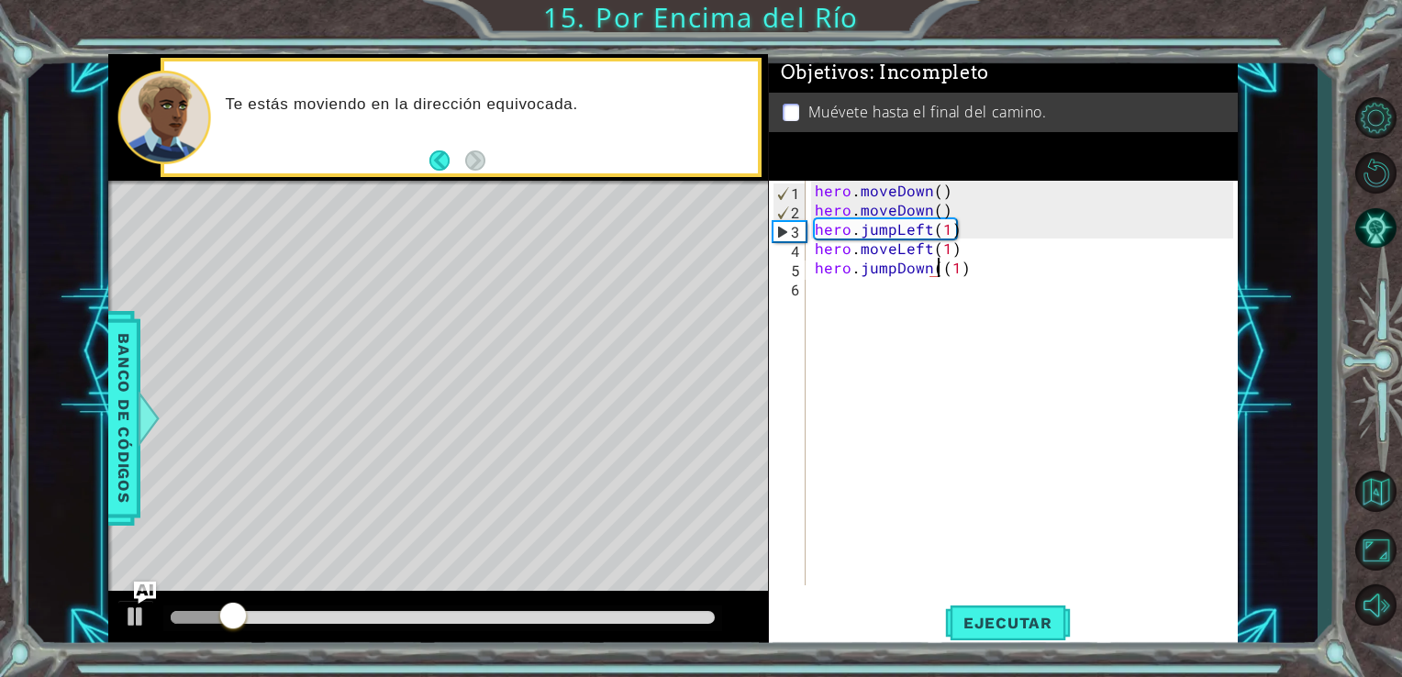
type textarea "hero.jumpDown(1)"
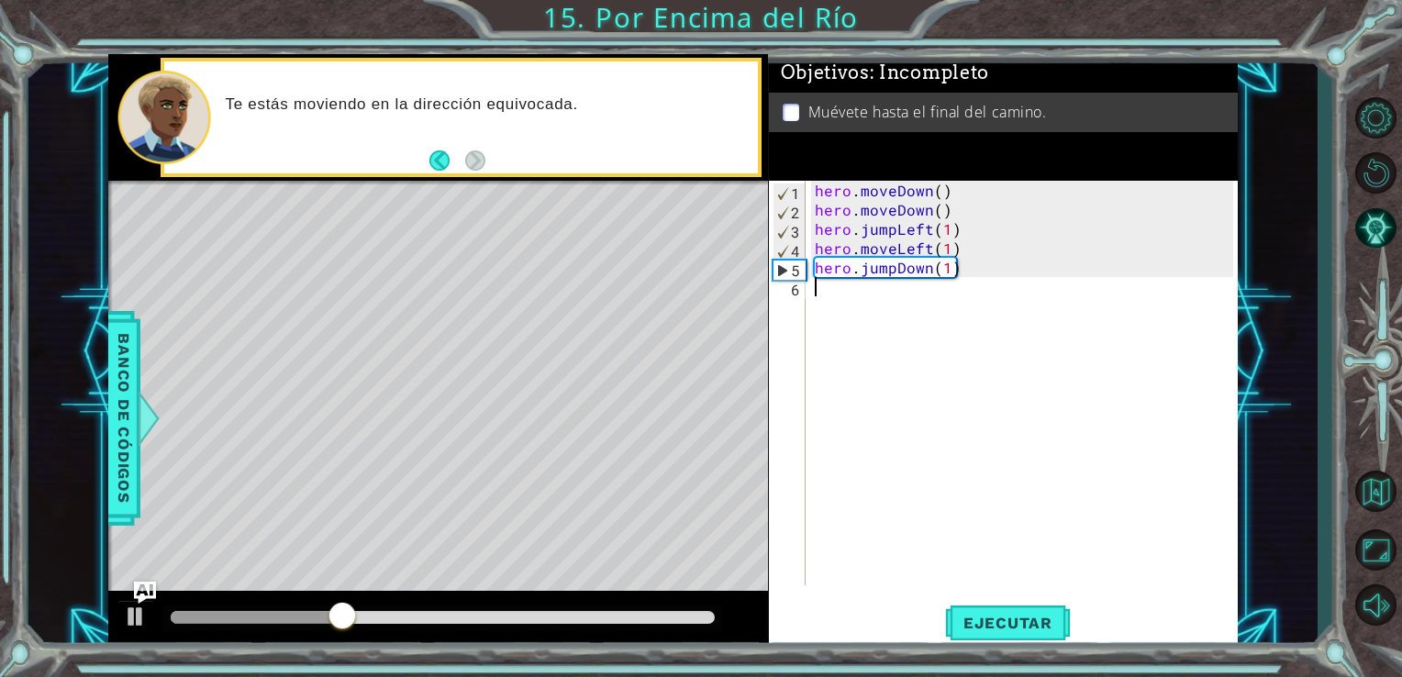
click at [832, 314] on div "hero . moveDown ( ) hero . moveDown ( ) hero . jumpLeft ( 1 ) hero . moveLeft (…" at bounding box center [1027, 402] width 432 height 443
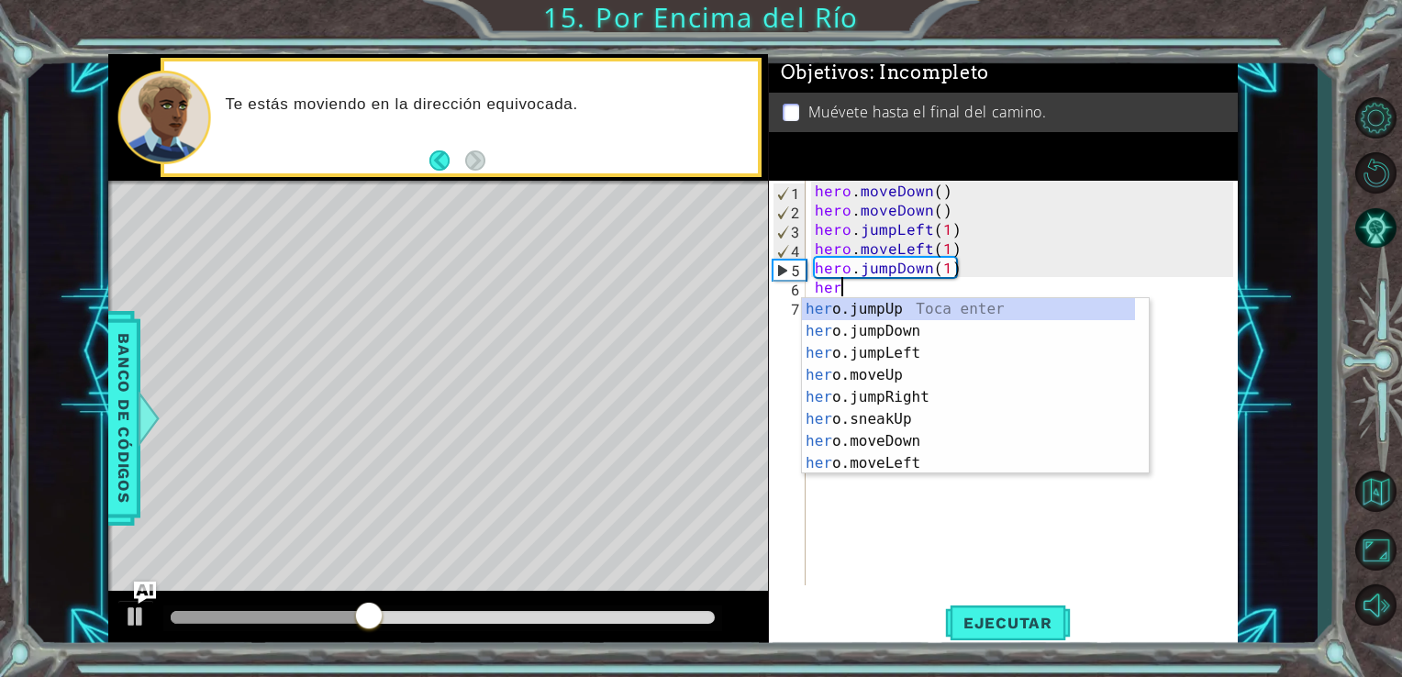
scroll to position [0, 0]
type textarea "hero"
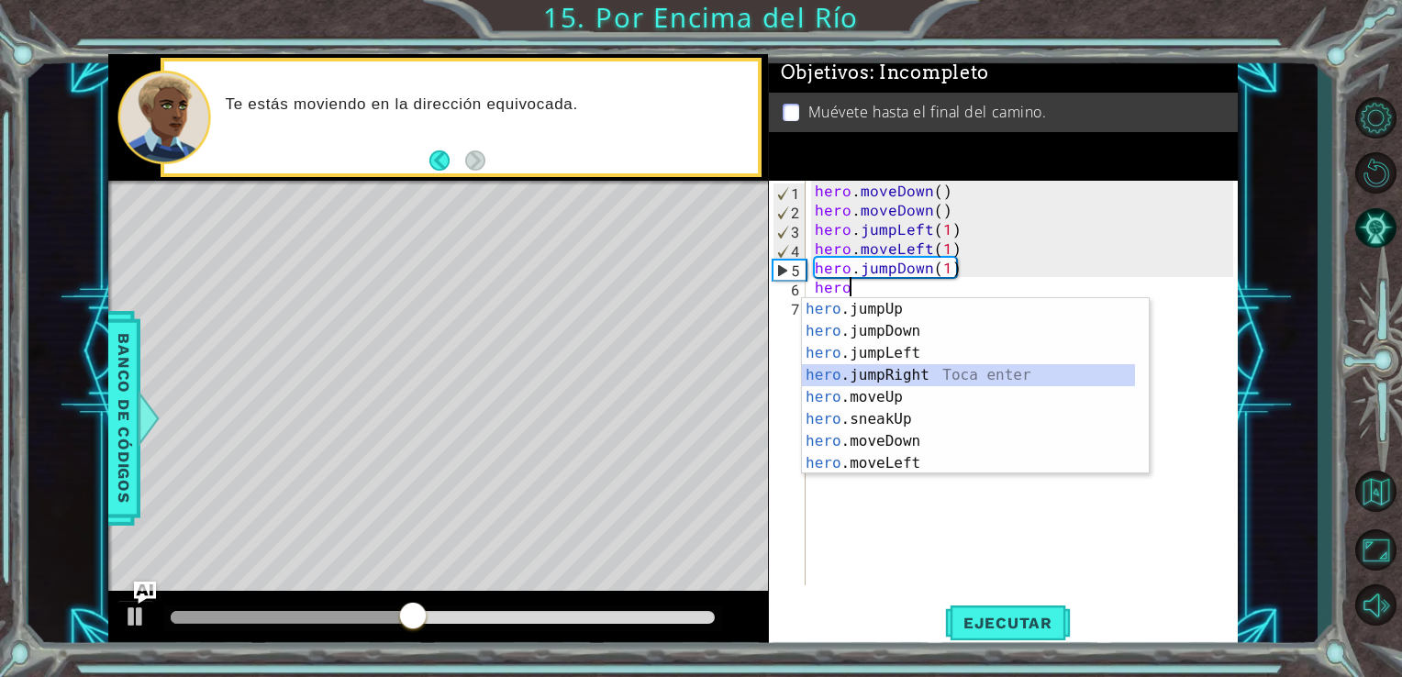
click at [903, 365] on div "hero .jumpUp Toca enter hero .jumpDown Toca enter hero .jumpLeft Toca enter her…" at bounding box center [968, 408] width 333 height 220
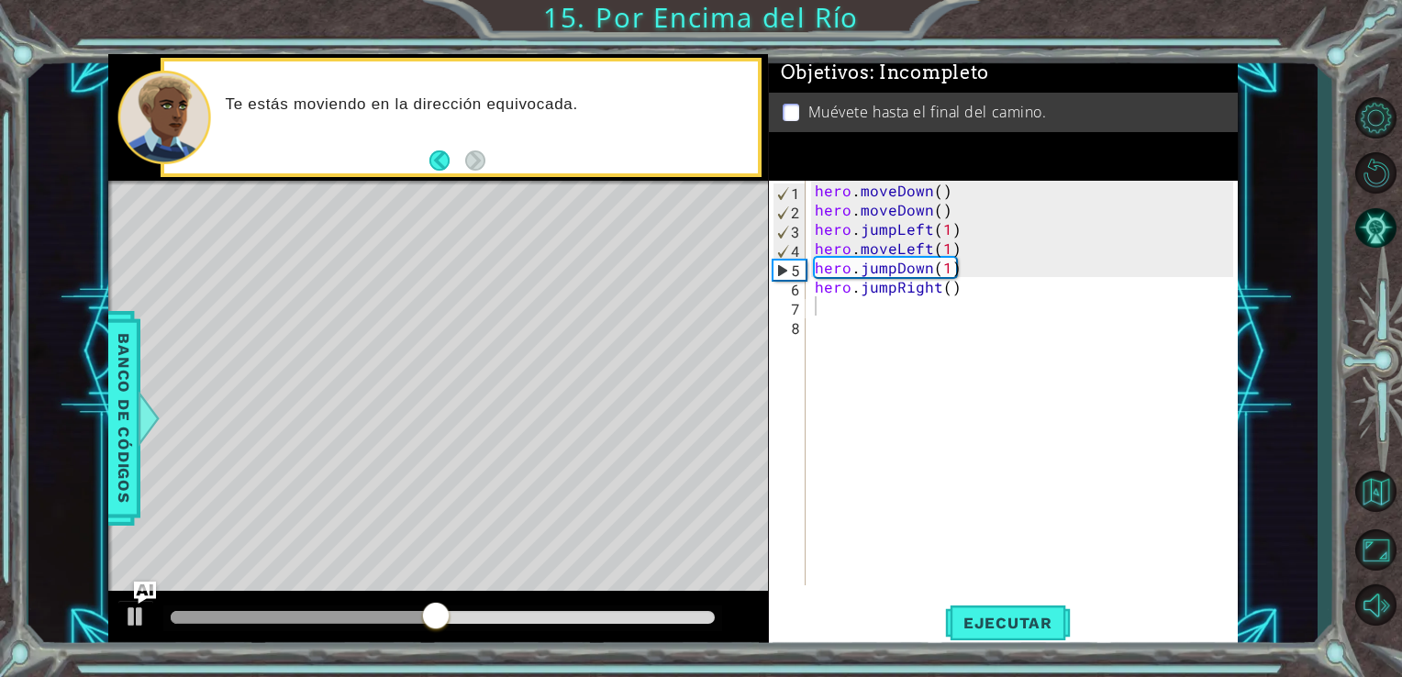
click at [105, 401] on div "1 ההההההההההההההההההההההההההההההההההההההההההההההההההההההההההההההההההההההההההההה…" at bounding box center [673, 352] width 1290 height 596
click at [110, 402] on span "Banco de códigos" at bounding box center [123, 418] width 29 height 190
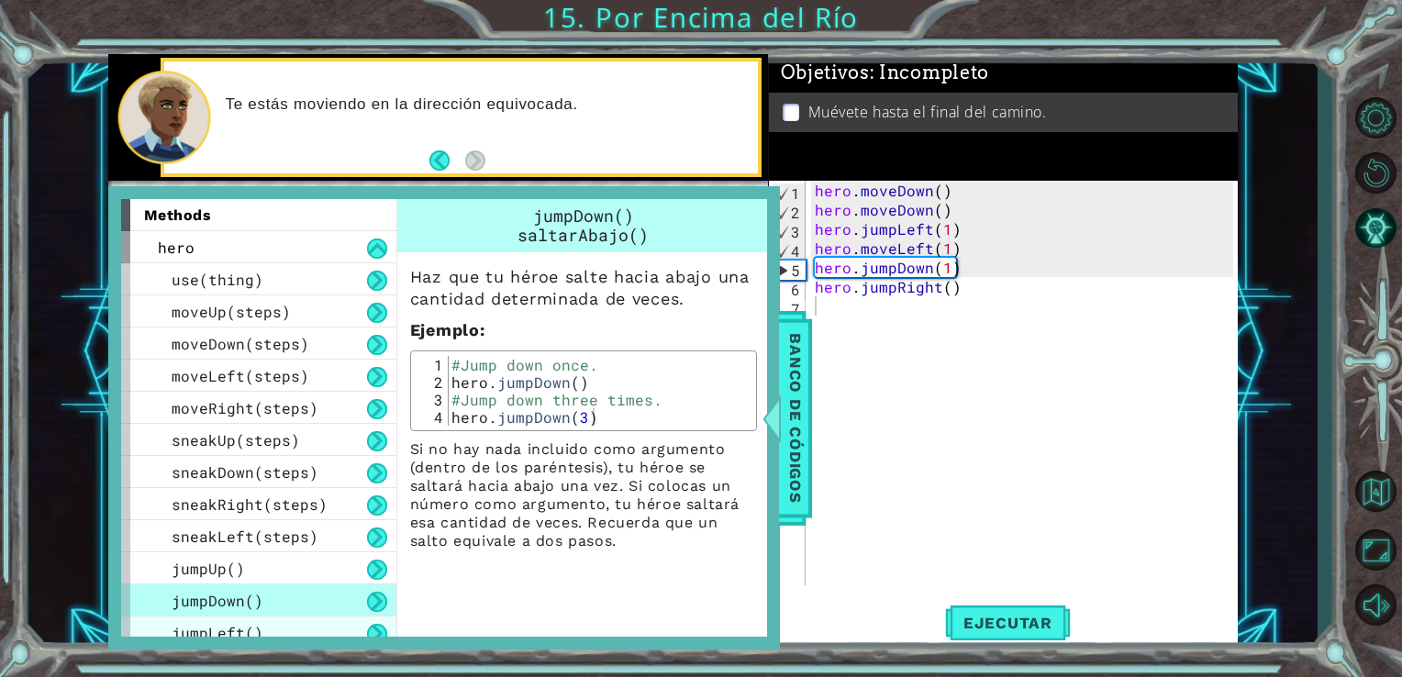
click at [255, 617] on div "jumpLeft()" at bounding box center [258, 633] width 275 height 32
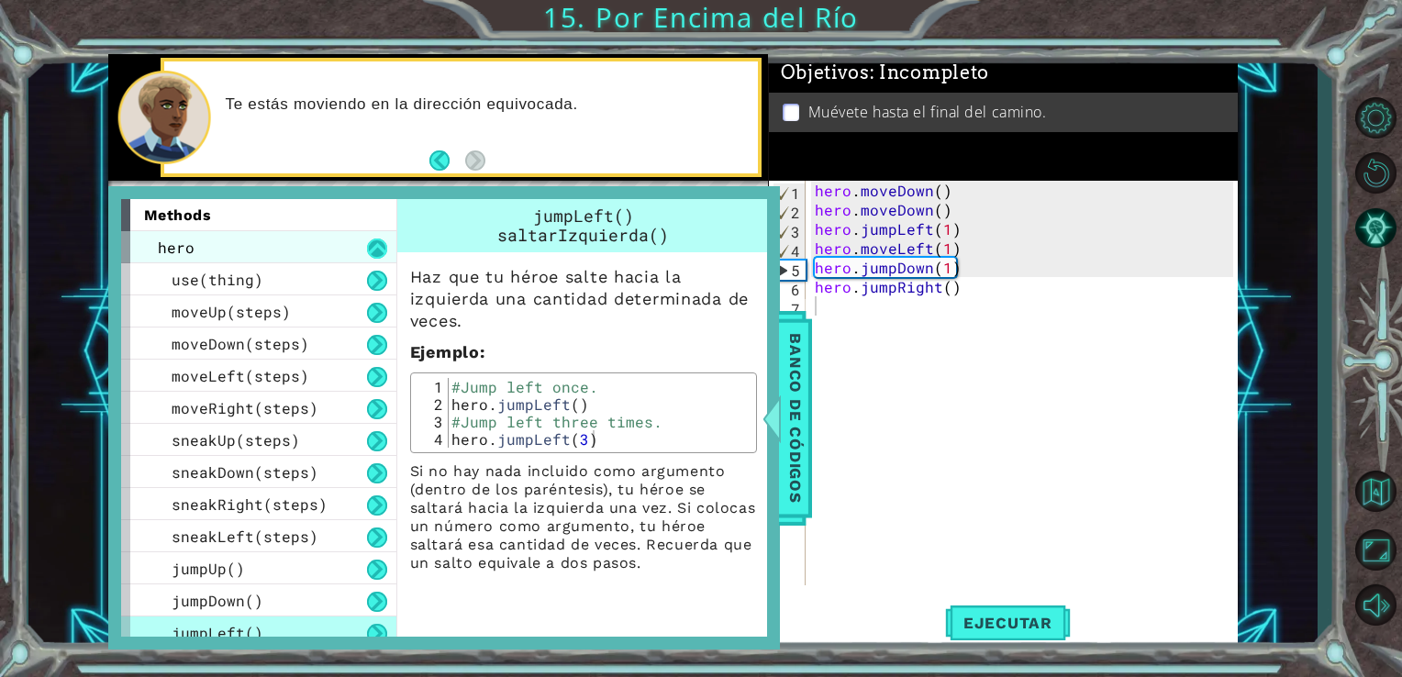
click at [374, 248] on button at bounding box center [377, 249] width 20 height 20
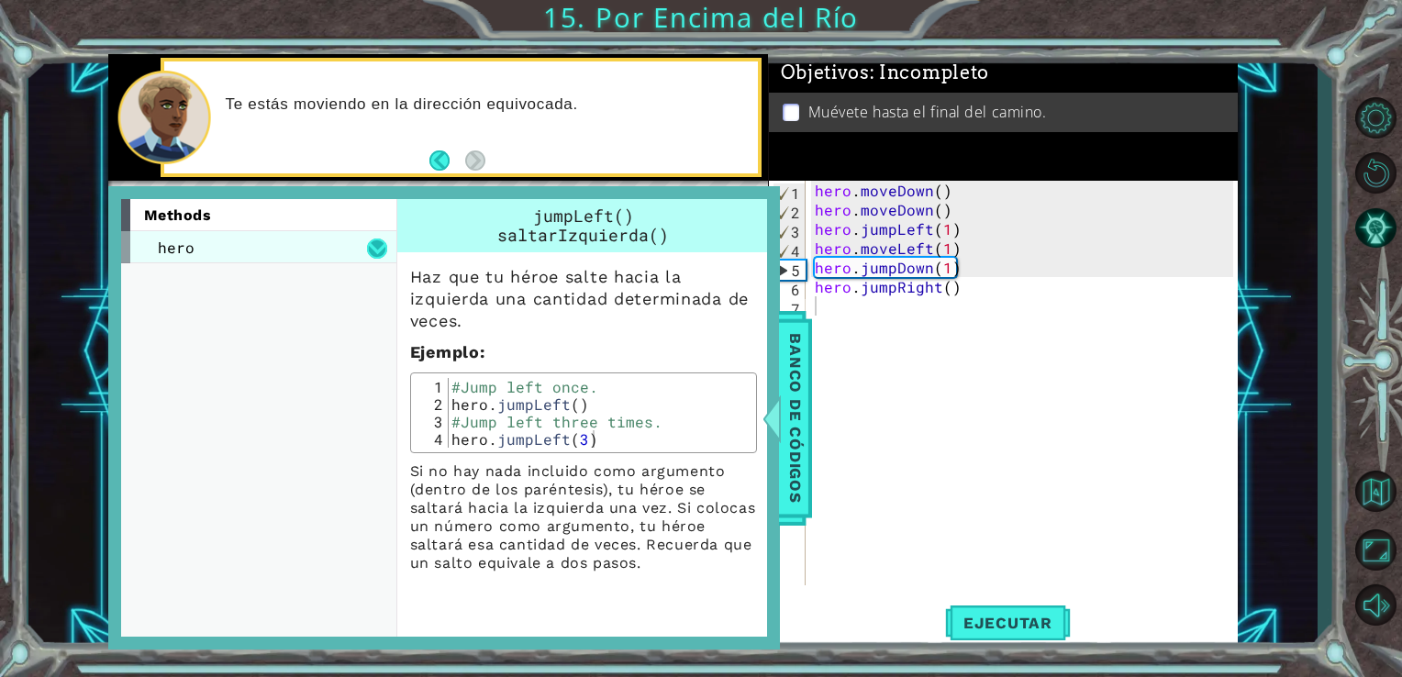
click at [375, 246] on button at bounding box center [377, 249] width 20 height 20
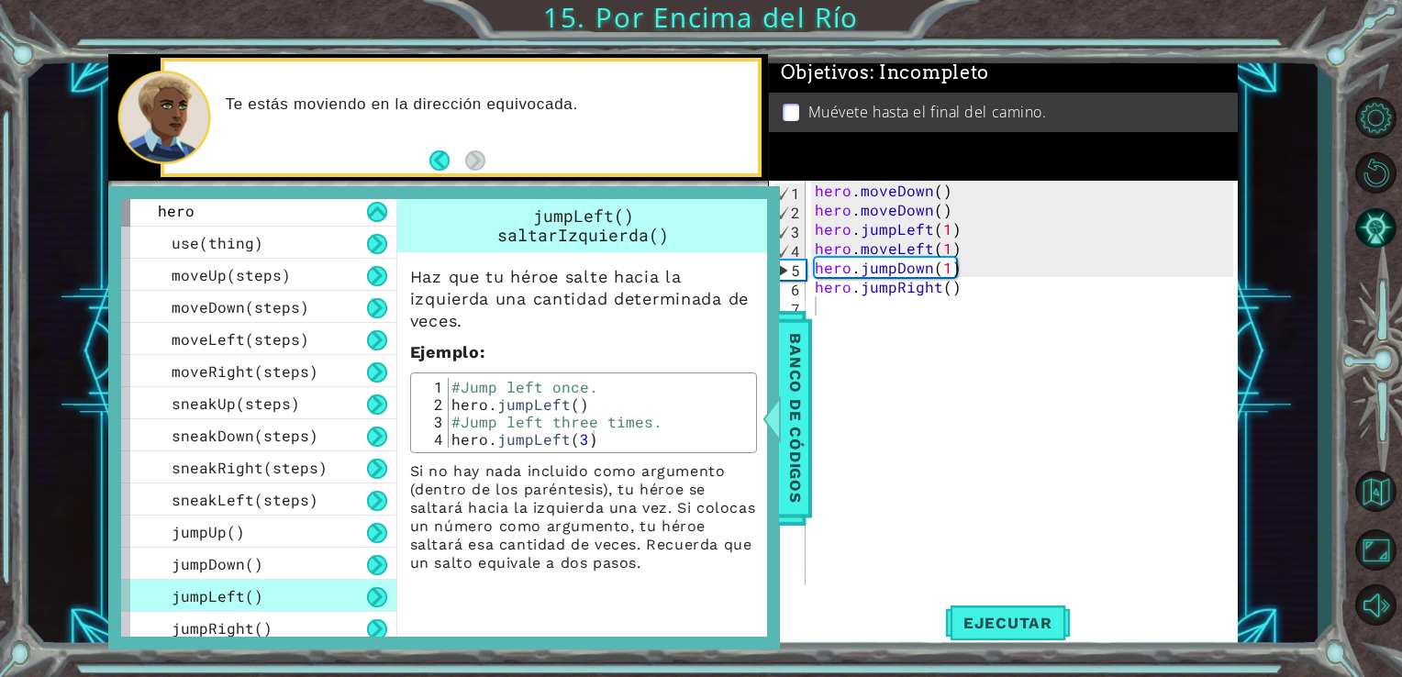
scroll to position [42, 0]
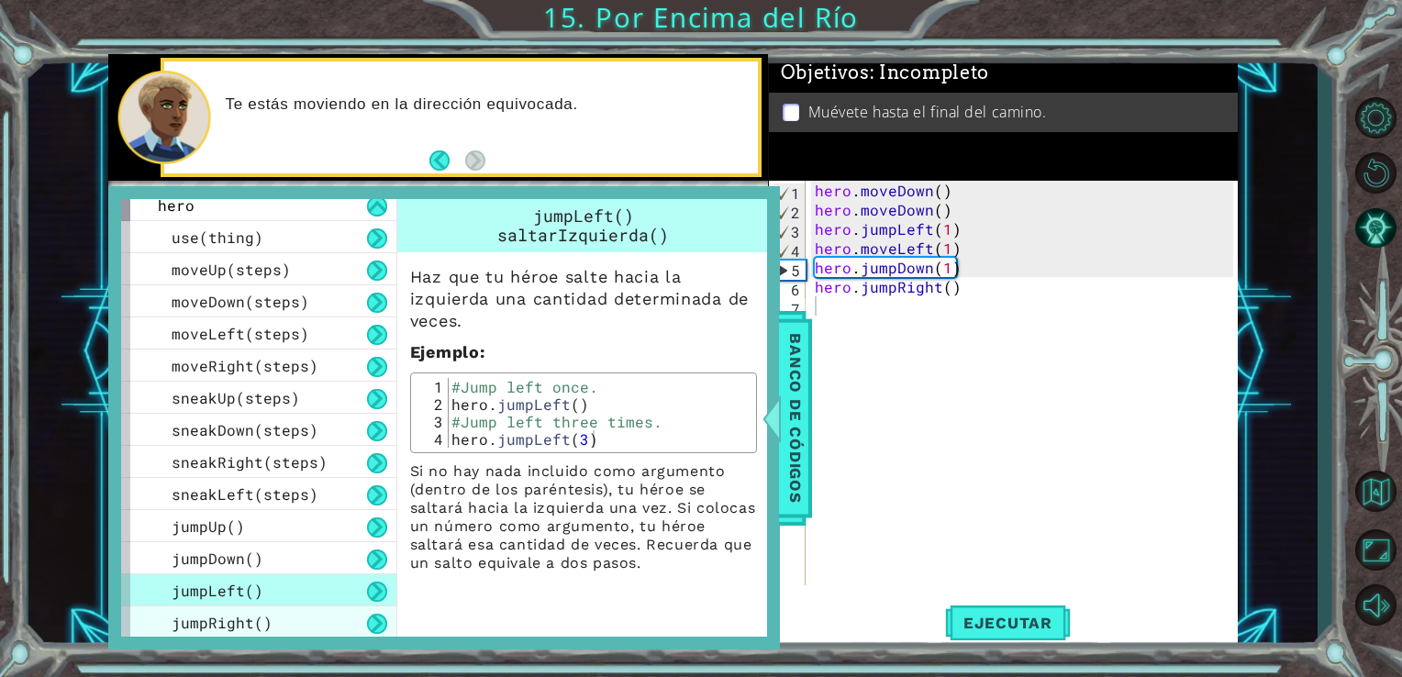
click at [236, 613] on span "jumpRight()" at bounding box center [222, 622] width 101 height 19
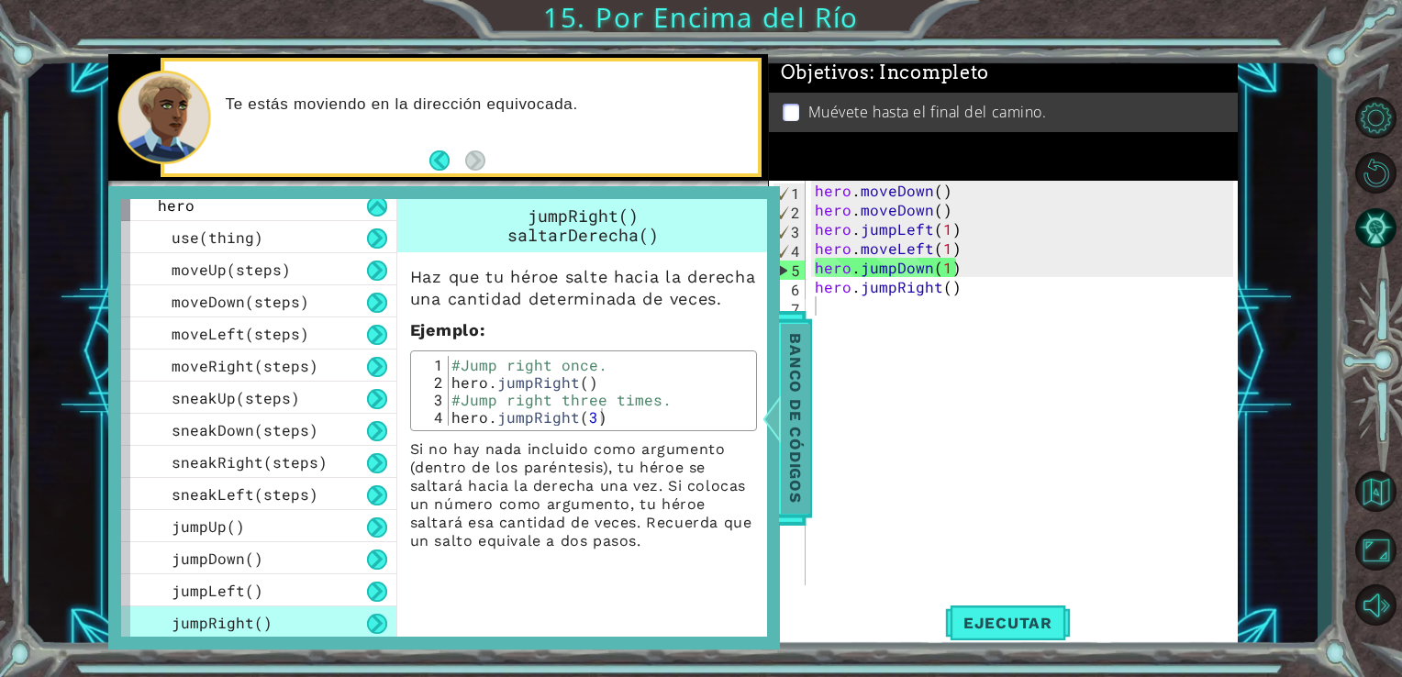
click at [795, 402] on span "Banco de códigos" at bounding box center [795, 418] width 29 height 190
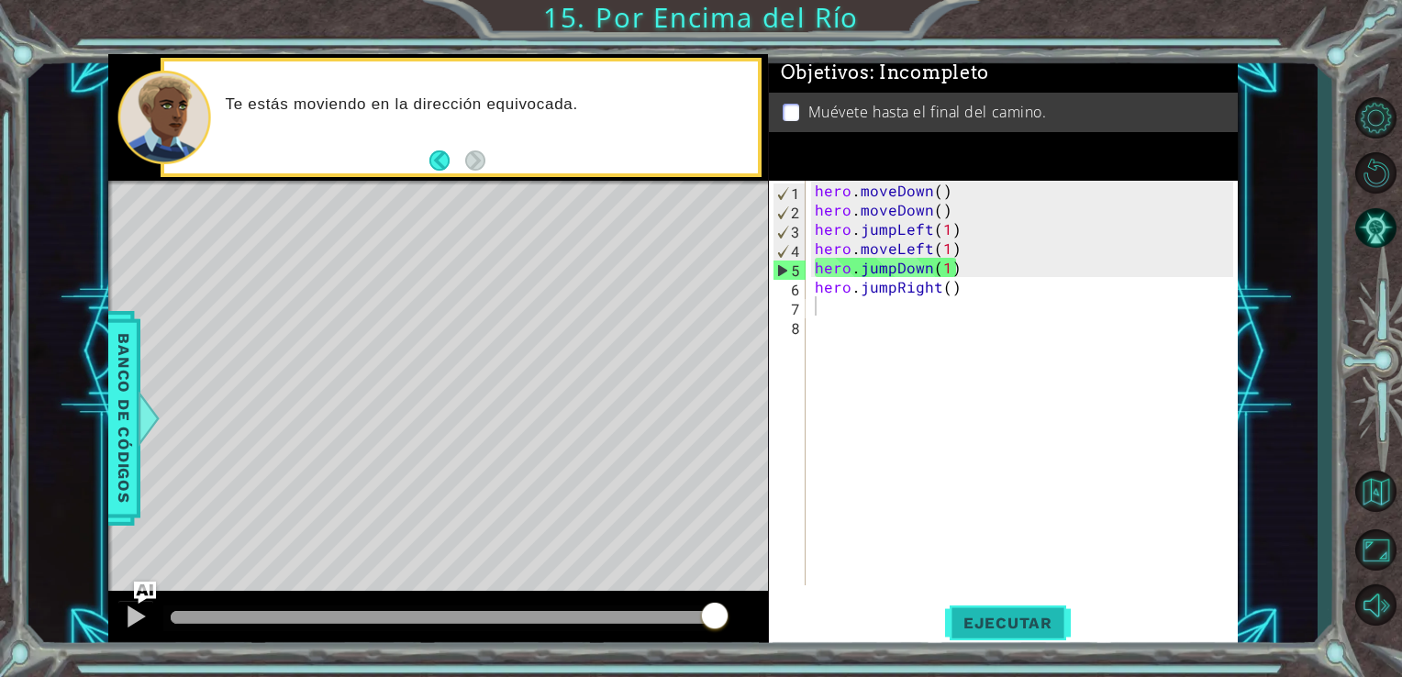
click at [1013, 630] on span "Ejecutar" at bounding box center [1008, 623] width 126 height 18
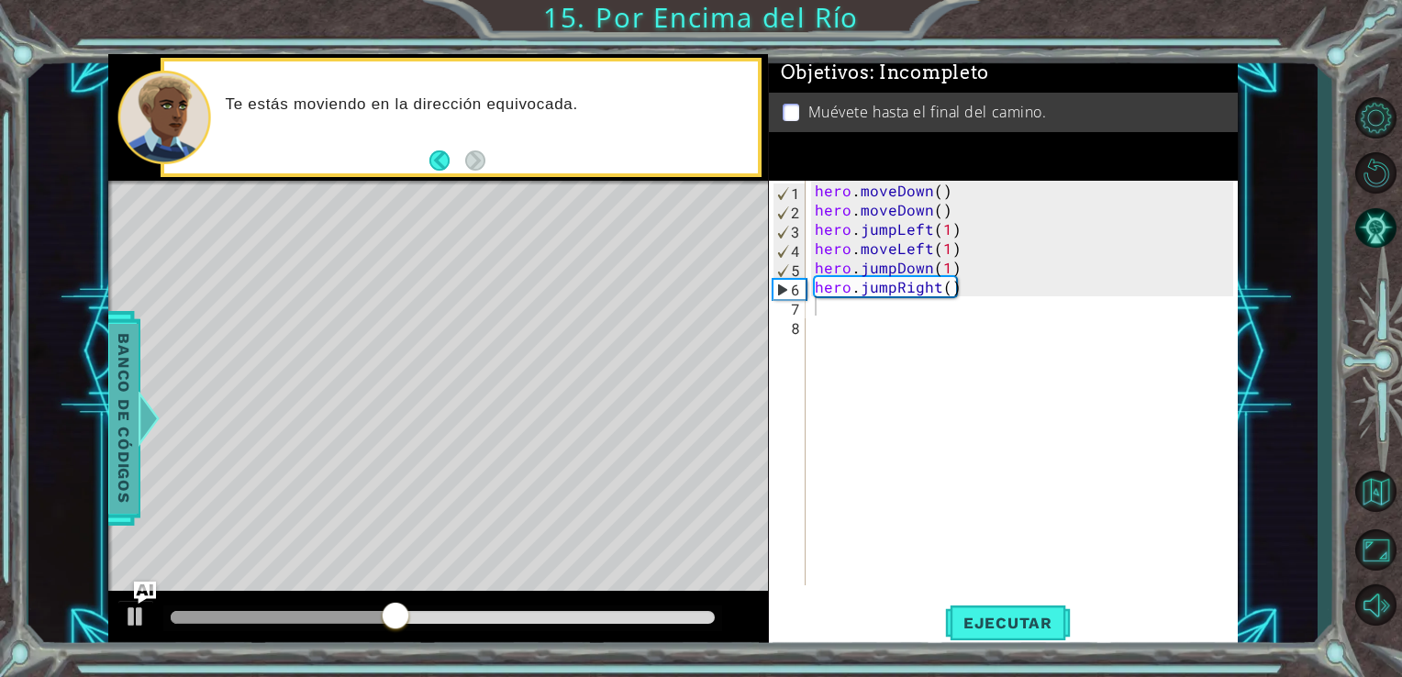
click at [117, 438] on span "Banco de códigos" at bounding box center [123, 418] width 29 height 190
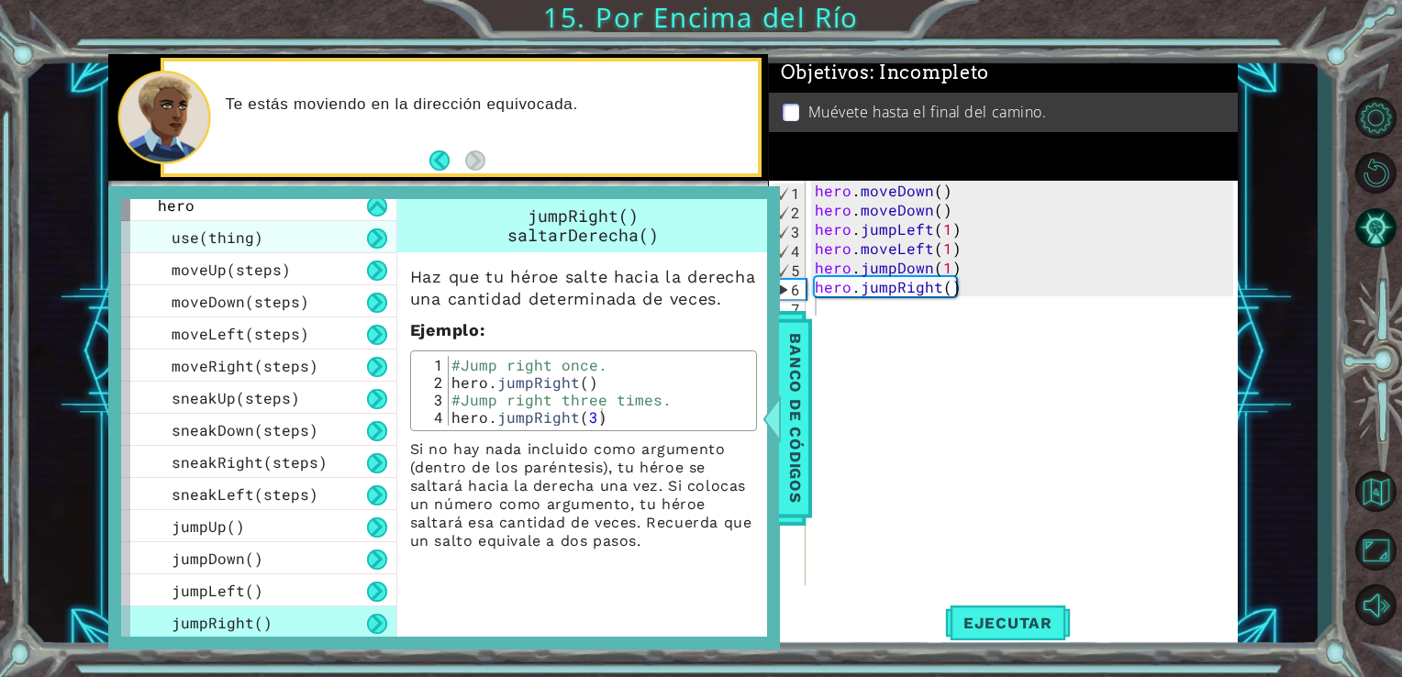
click at [242, 239] on span "use(thing)" at bounding box center [218, 237] width 92 height 19
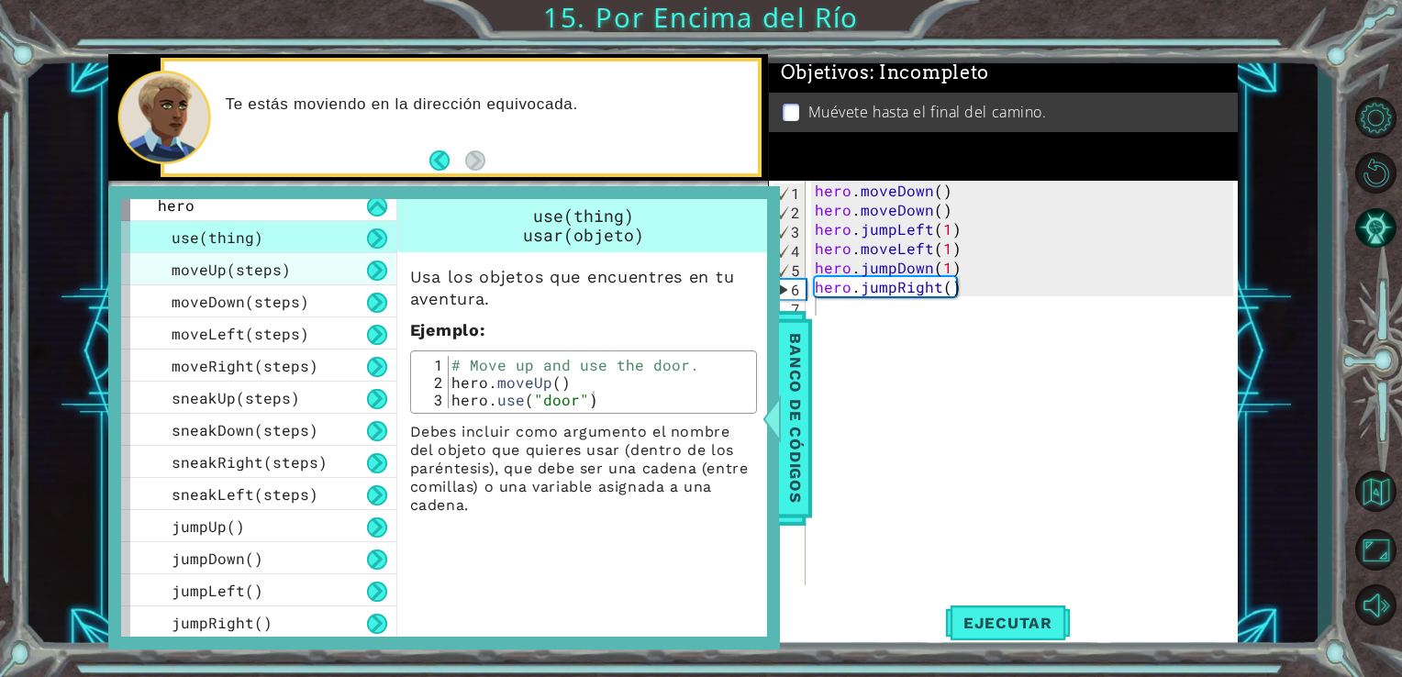
click at [248, 275] on span "moveUp(steps)" at bounding box center [231, 269] width 119 height 19
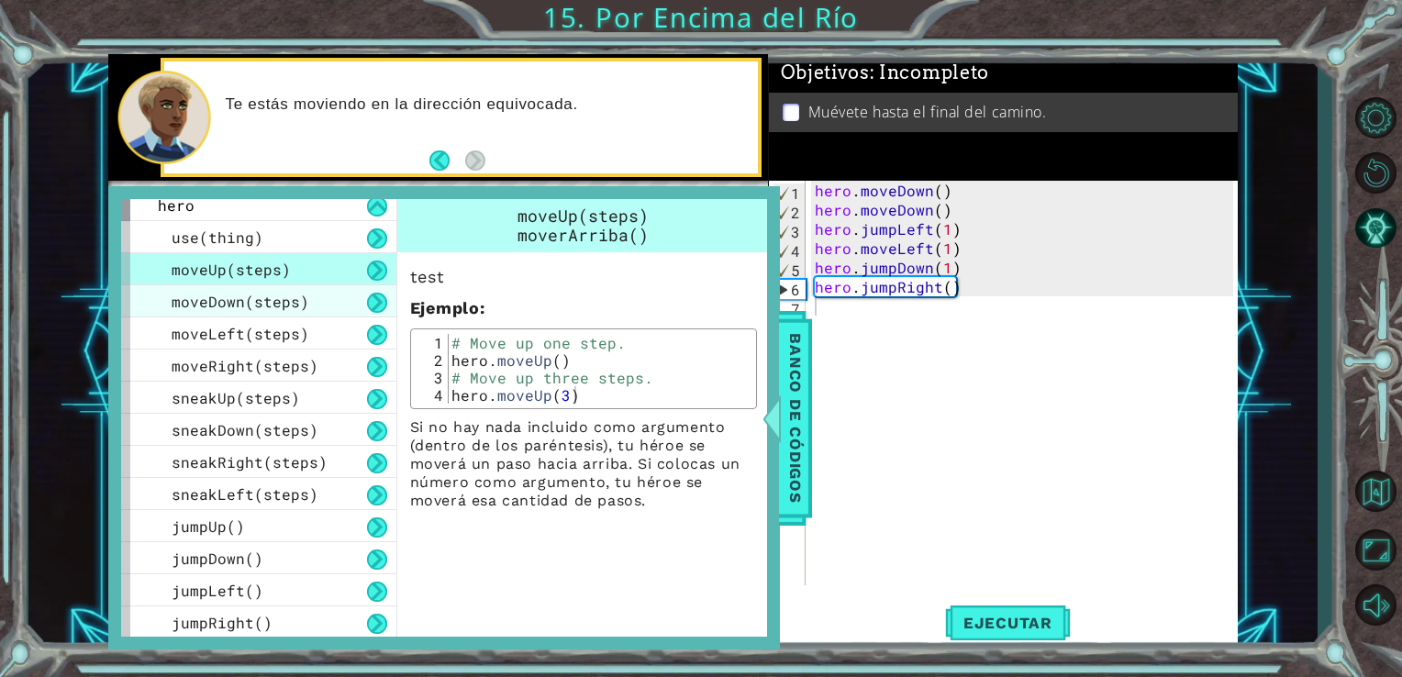
click at [251, 292] on span "moveDown(steps)" at bounding box center [241, 301] width 138 height 19
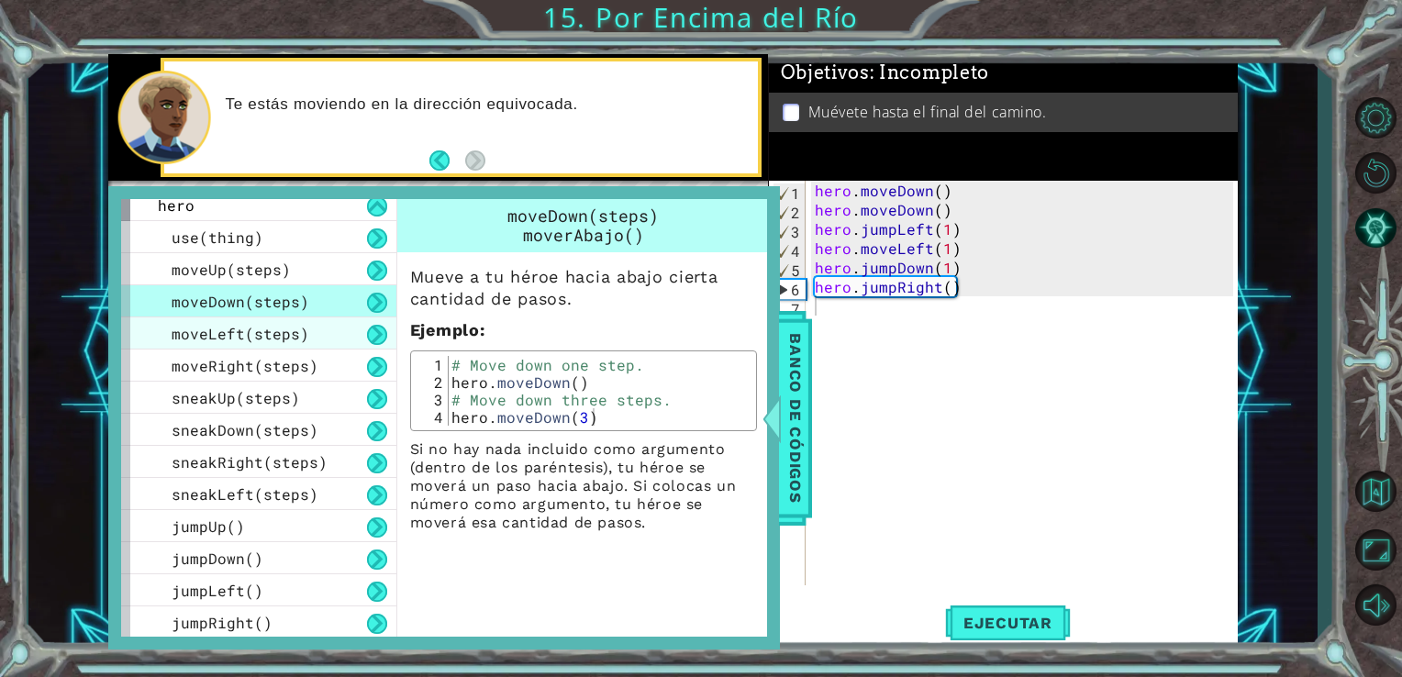
click at [260, 324] on span "moveLeft(steps)" at bounding box center [241, 333] width 138 height 19
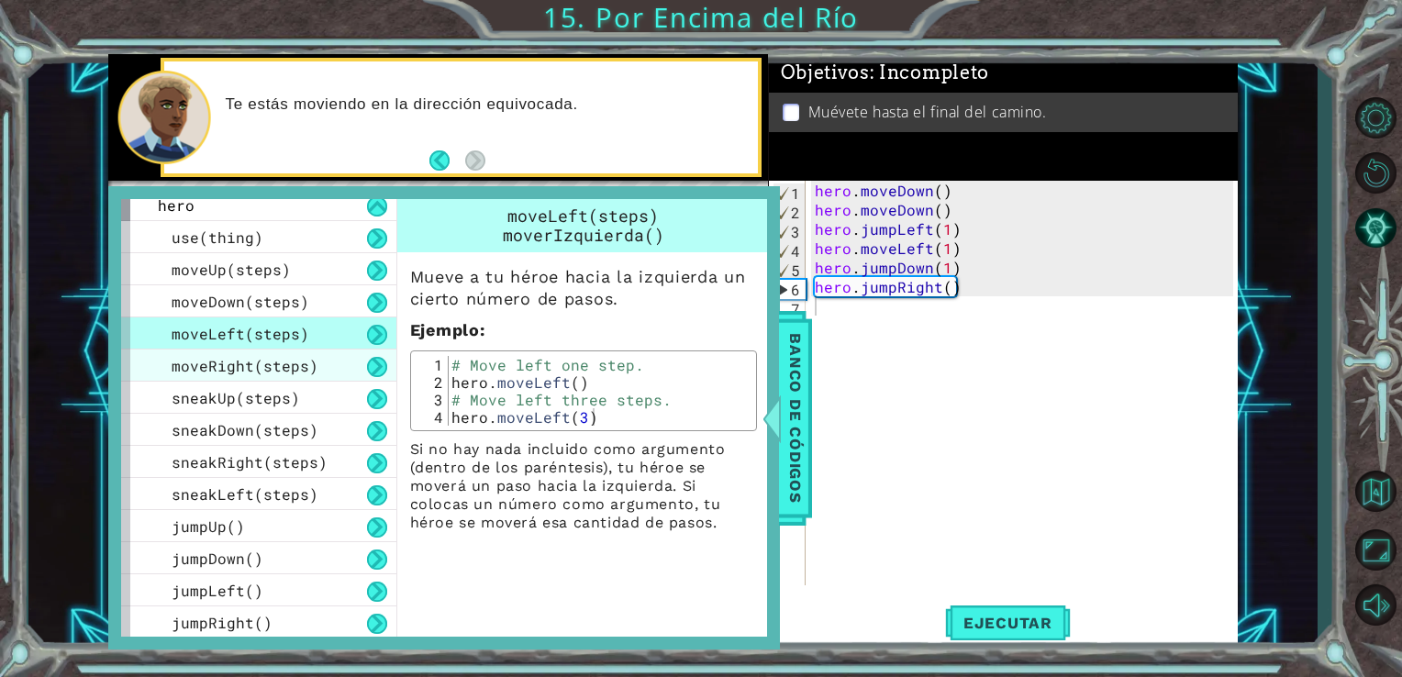
click at [269, 373] on span "moveRight(steps)" at bounding box center [245, 365] width 147 height 19
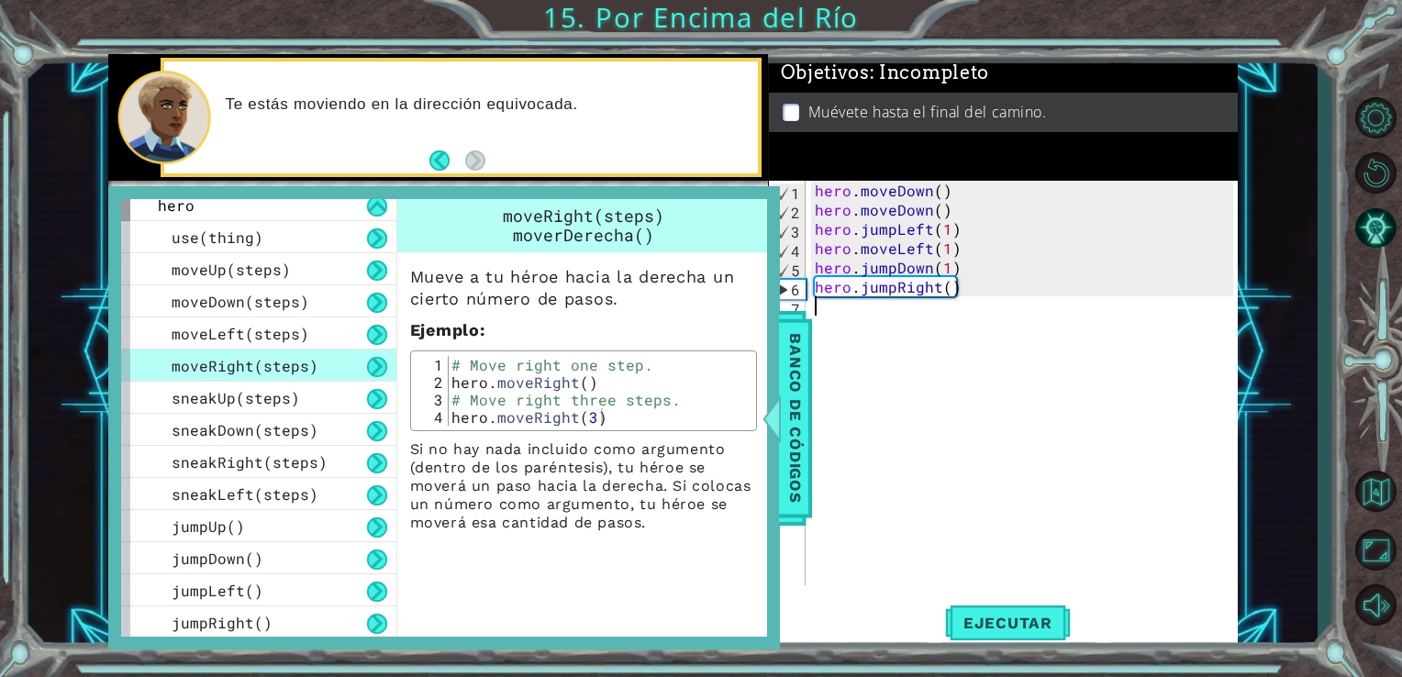
click at [827, 314] on div "hero . moveDown ( ) hero . moveDown ( ) hero . jumpLeft ( 1 ) hero . moveLeft (…" at bounding box center [1027, 402] width 432 height 443
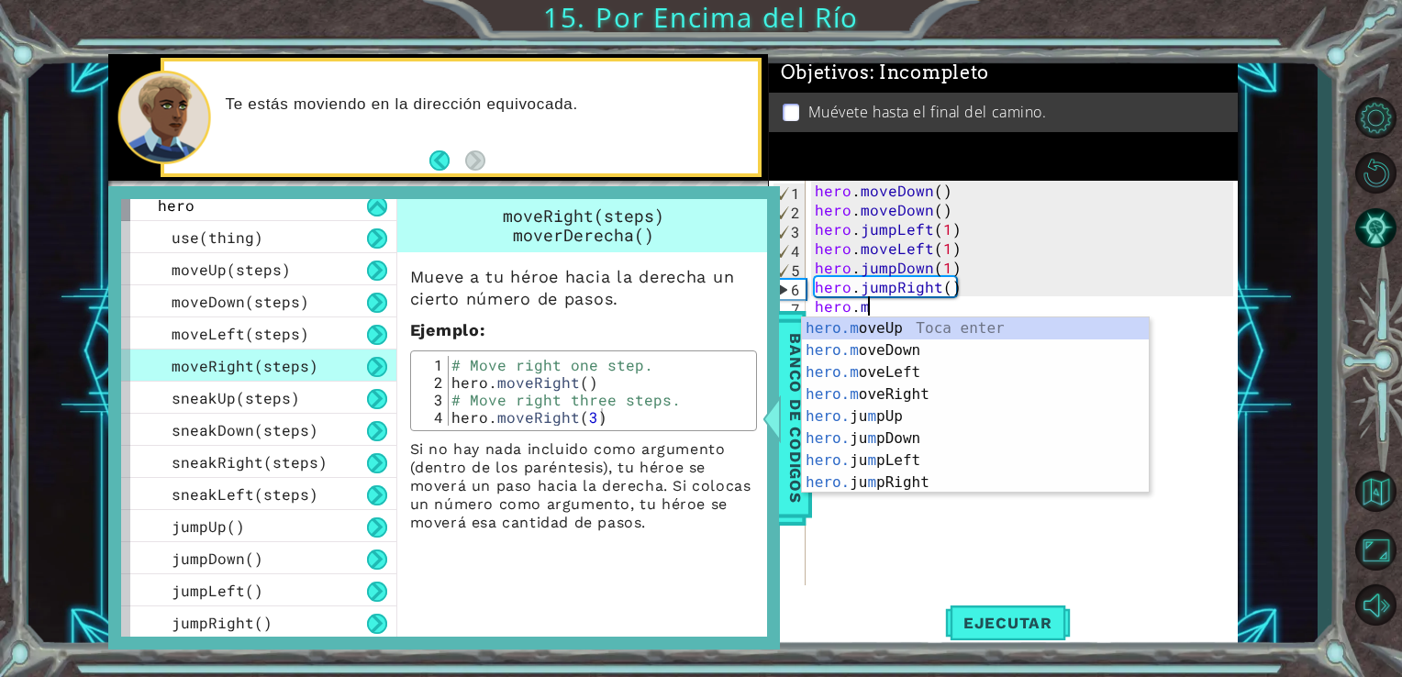
scroll to position [0, 3]
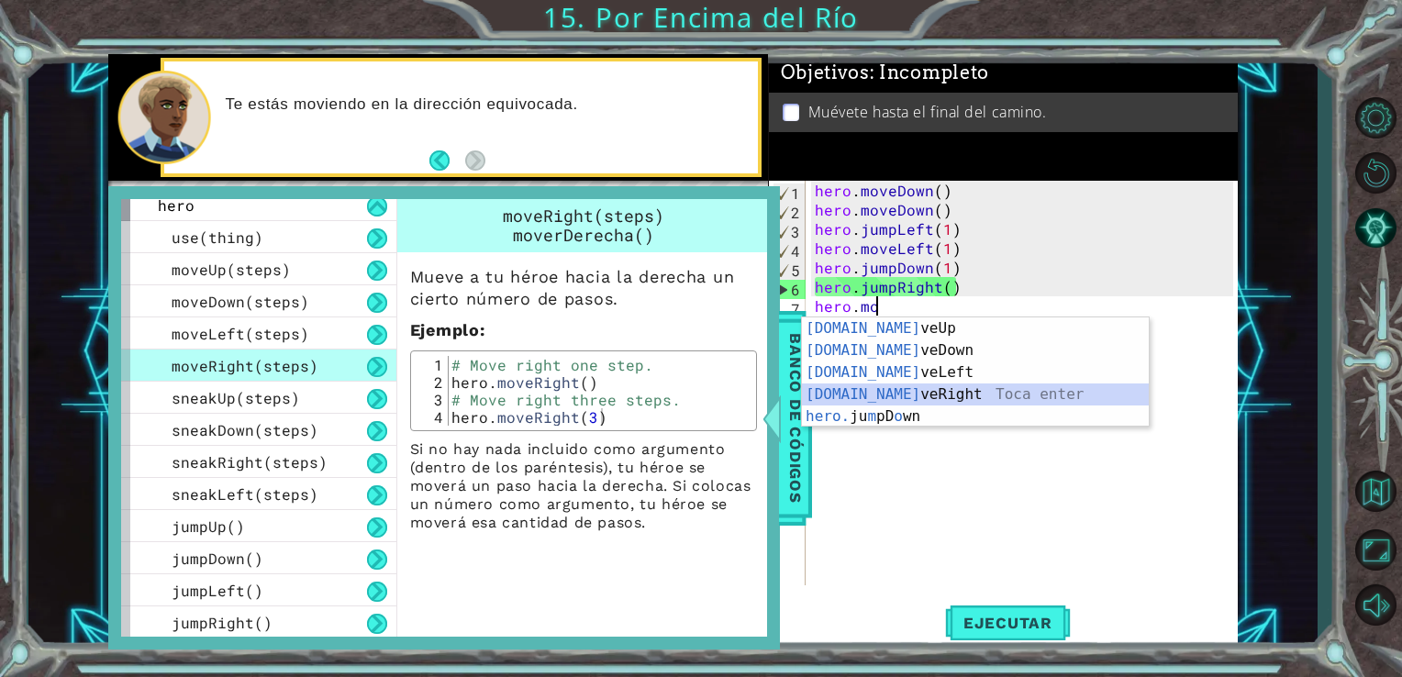
click at [869, 389] on div "[DOMAIN_NAME] veUp Toca enter [DOMAIN_NAME] veDown Toca enter [DOMAIN_NAME] veL…" at bounding box center [975, 395] width 347 height 154
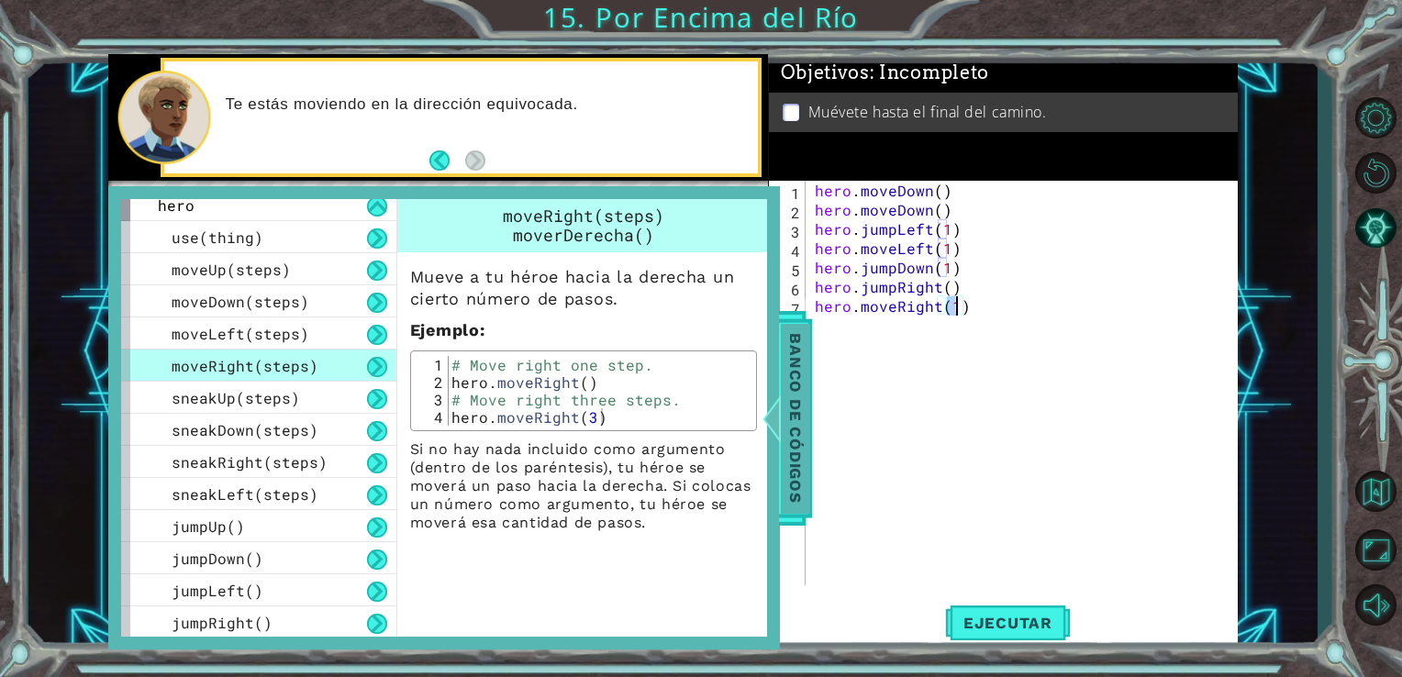
type textarea "hero.moveRight(1)"
click at [801, 384] on span "Banco de códigos" at bounding box center [795, 418] width 29 height 190
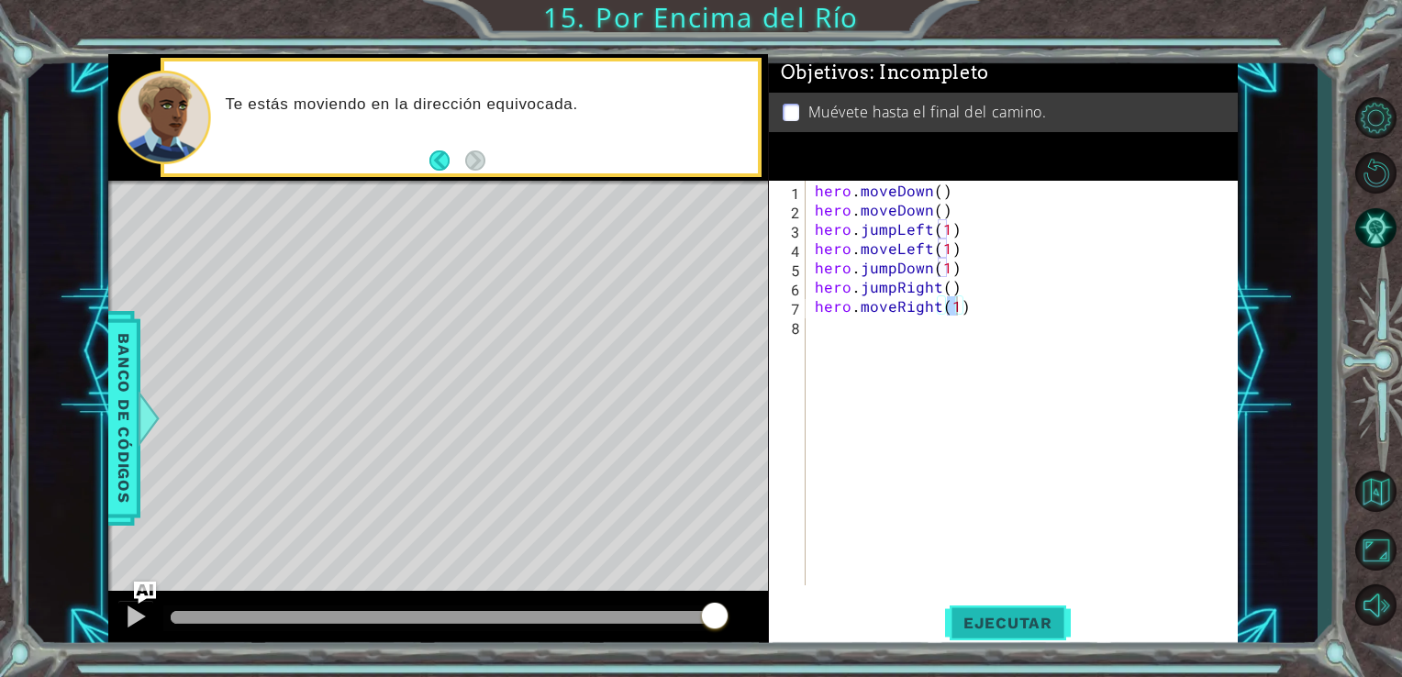
click at [1031, 622] on span "Ejecutar" at bounding box center [1008, 623] width 126 height 18
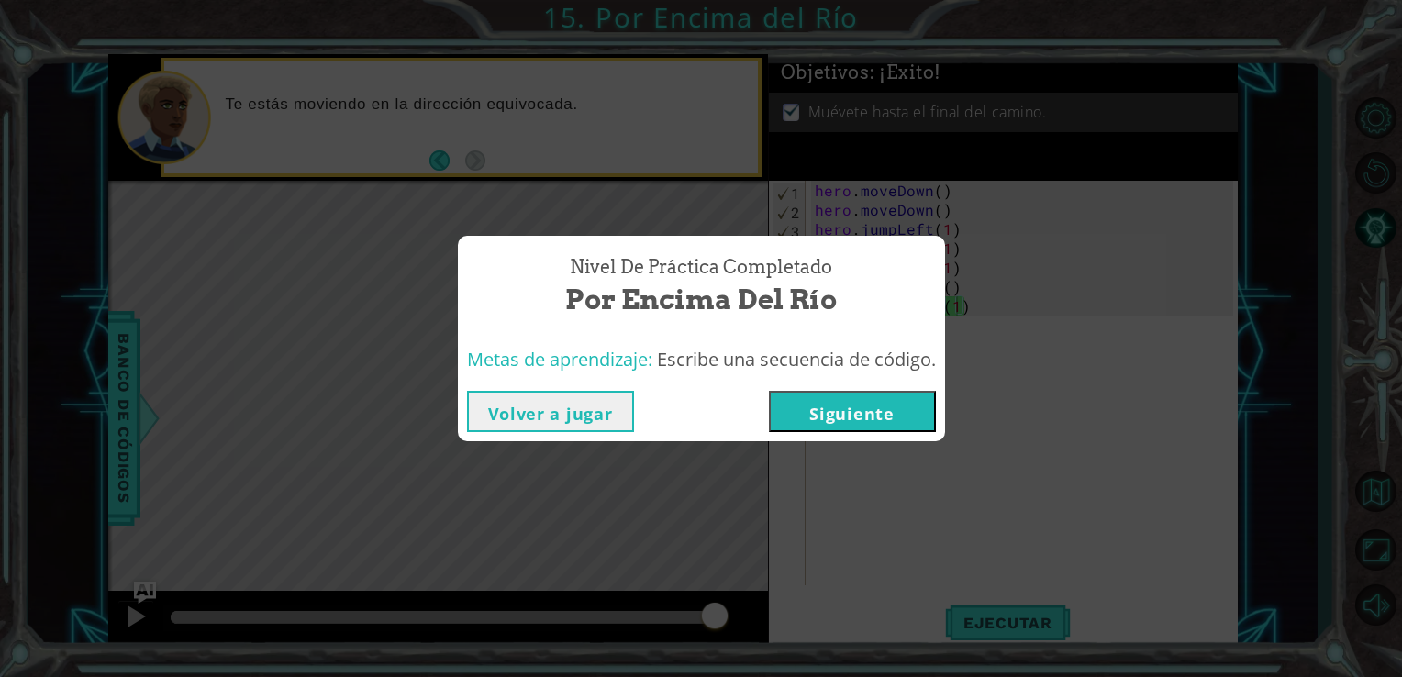
click at [839, 408] on button "Siguiente" at bounding box center [852, 411] width 167 height 41
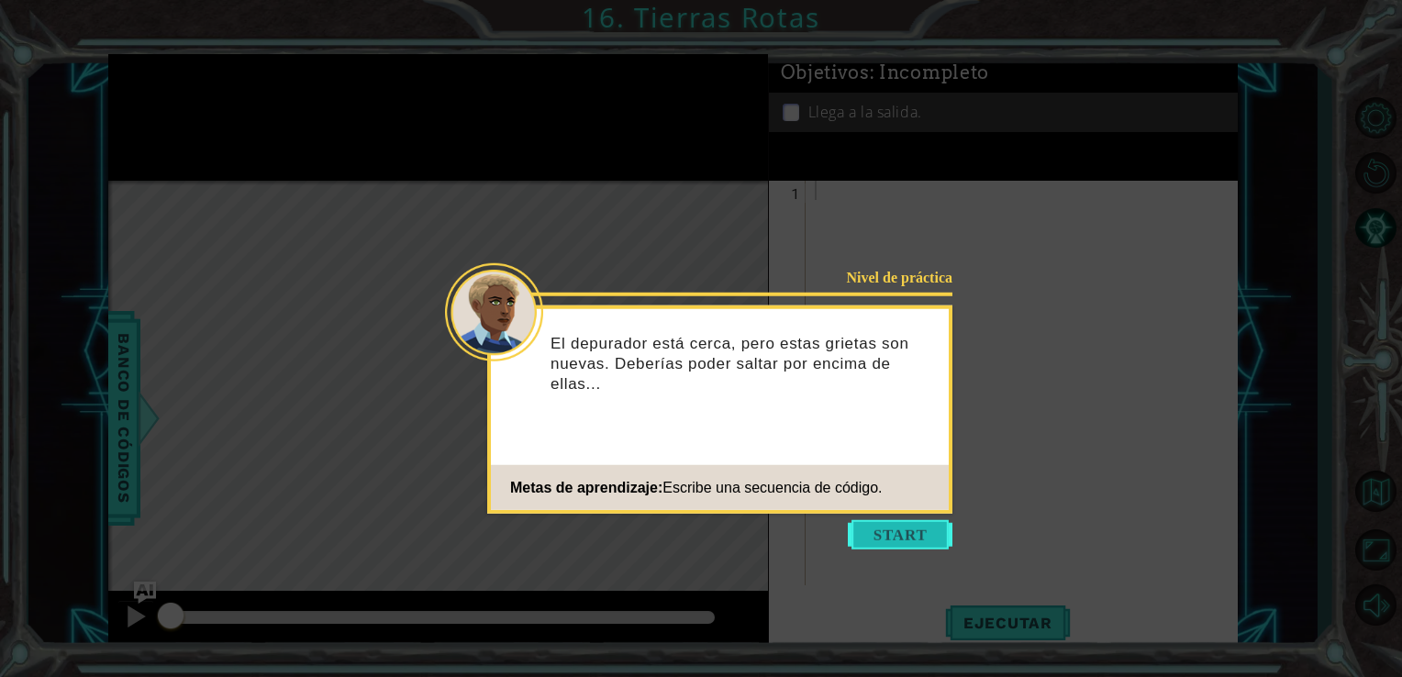
click at [899, 531] on button "Start" at bounding box center [900, 534] width 105 height 29
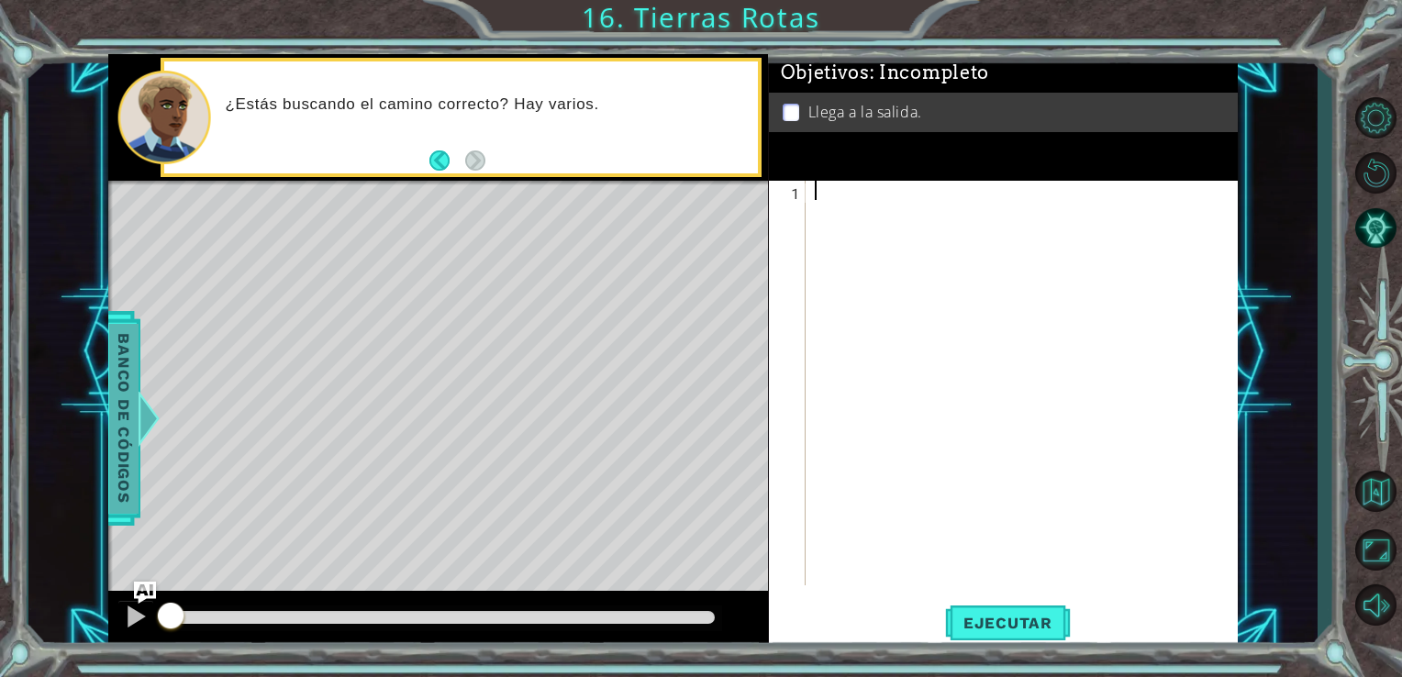
click at [110, 486] on span "Banco de códigos" at bounding box center [123, 418] width 29 height 190
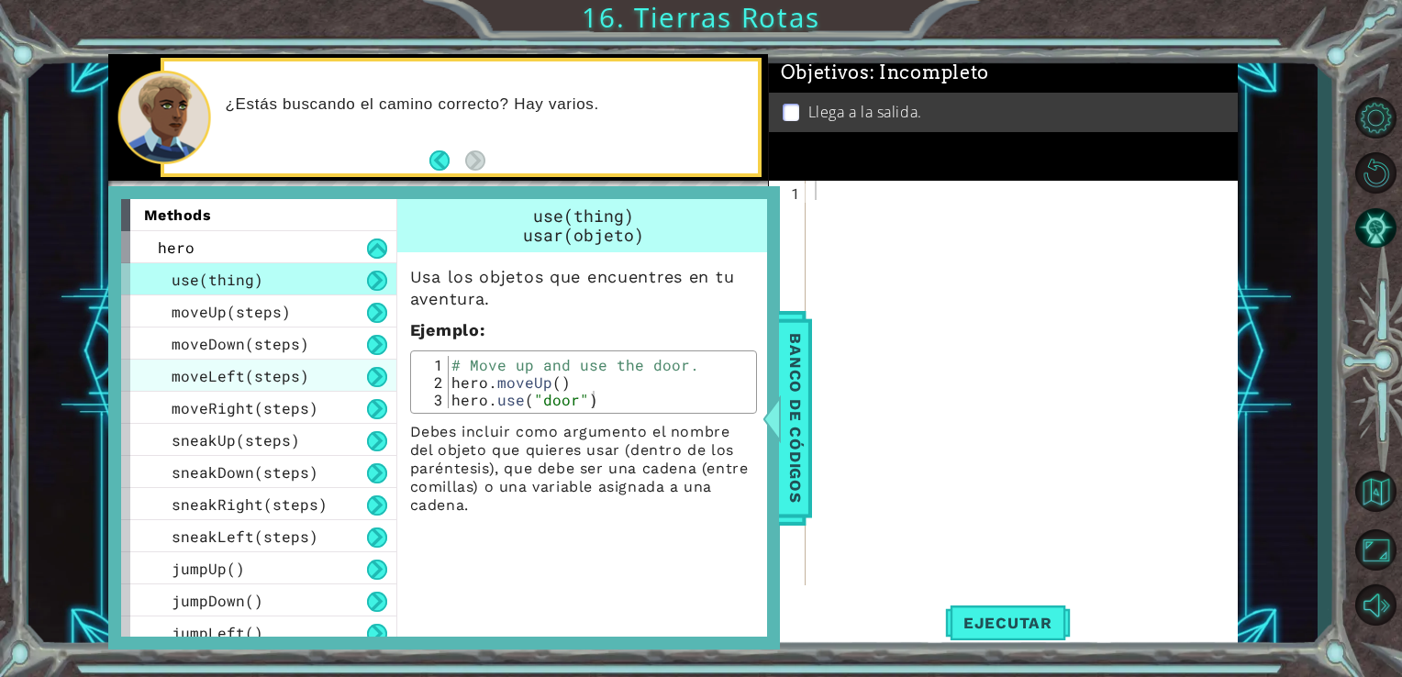
drag, startPoint x: 264, startPoint y: 307, endPoint x: 281, endPoint y: 371, distance: 66.3
click at [281, 371] on div "use(thing) moveUp(steps) moveDown(steps) moveLeft(steps) moveRight(steps) sneak…" at bounding box center [258, 472] width 275 height 418
click at [281, 371] on span "moveLeft(steps)" at bounding box center [241, 375] width 138 height 19
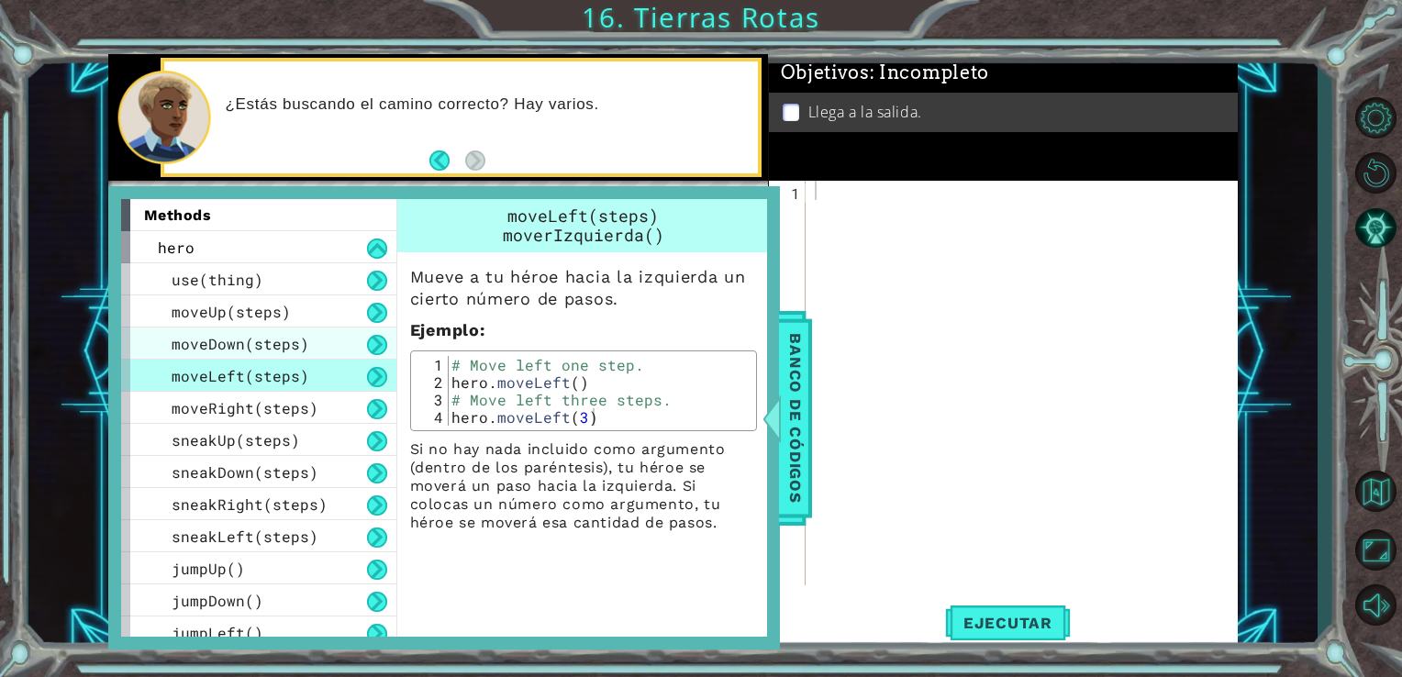
click at [268, 340] on span "moveDown(steps)" at bounding box center [241, 343] width 138 height 19
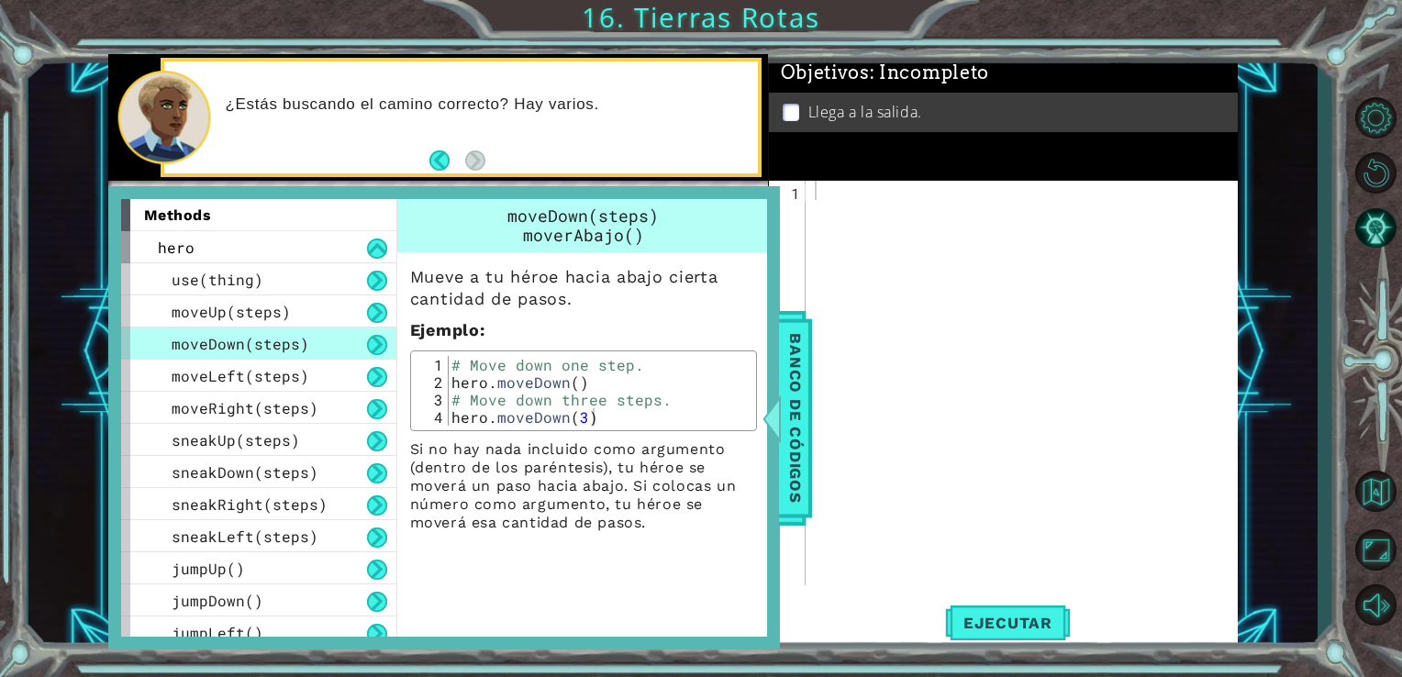
type textarea "hero.moveDown()"
drag, startPoint x: 452, startPoint y: 379, endPoint x: 586, endPoint y: 388, distance: 134.3
click at [586, 388] on div "# Move down one step. hero . moveDown ( ) # Move down three steps. hero . moveD…" at bounding box center [600, 408] width 304 height 105
click at [837, 191] on div at bounding box center [1027, 402] width 432 height 443
paste textarea "hero.moveDown()"
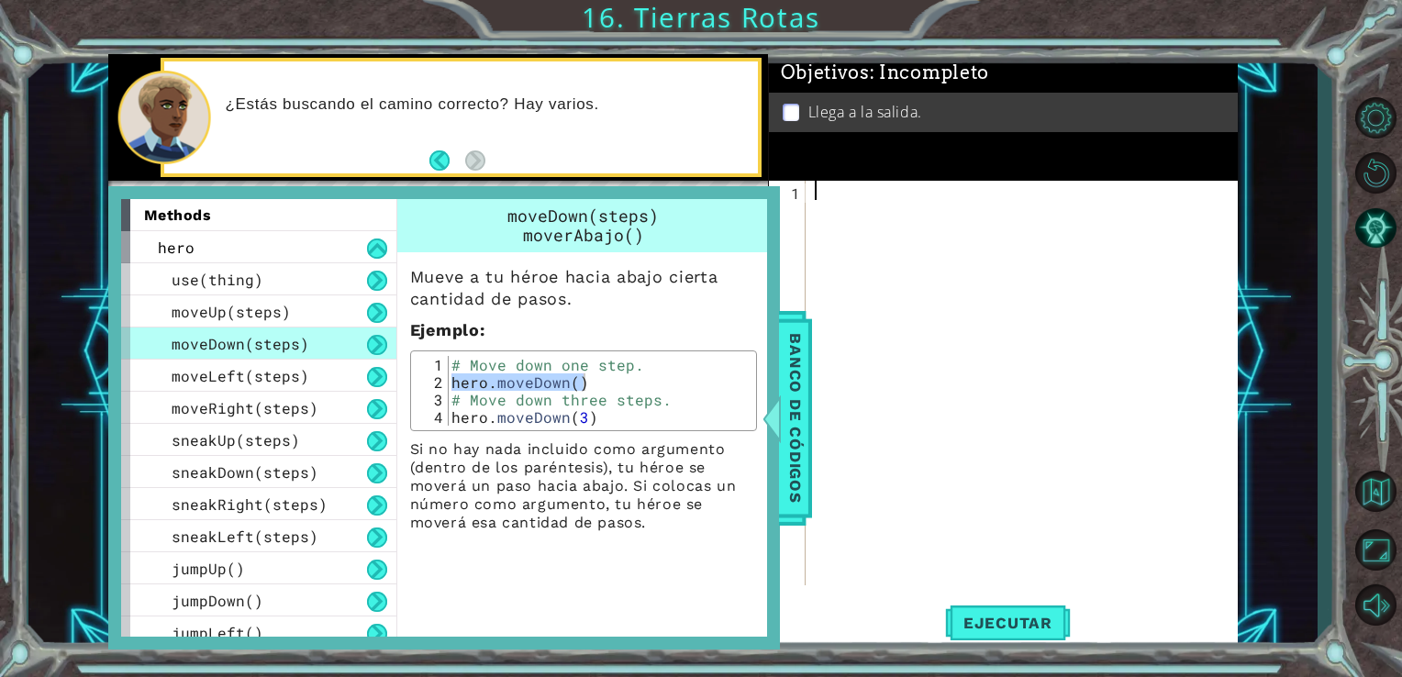
type textarea "hero.moveDown()"
click at [253, 597] on span "jumpDown()" at bounding box center [218, 600] width 92 height 19
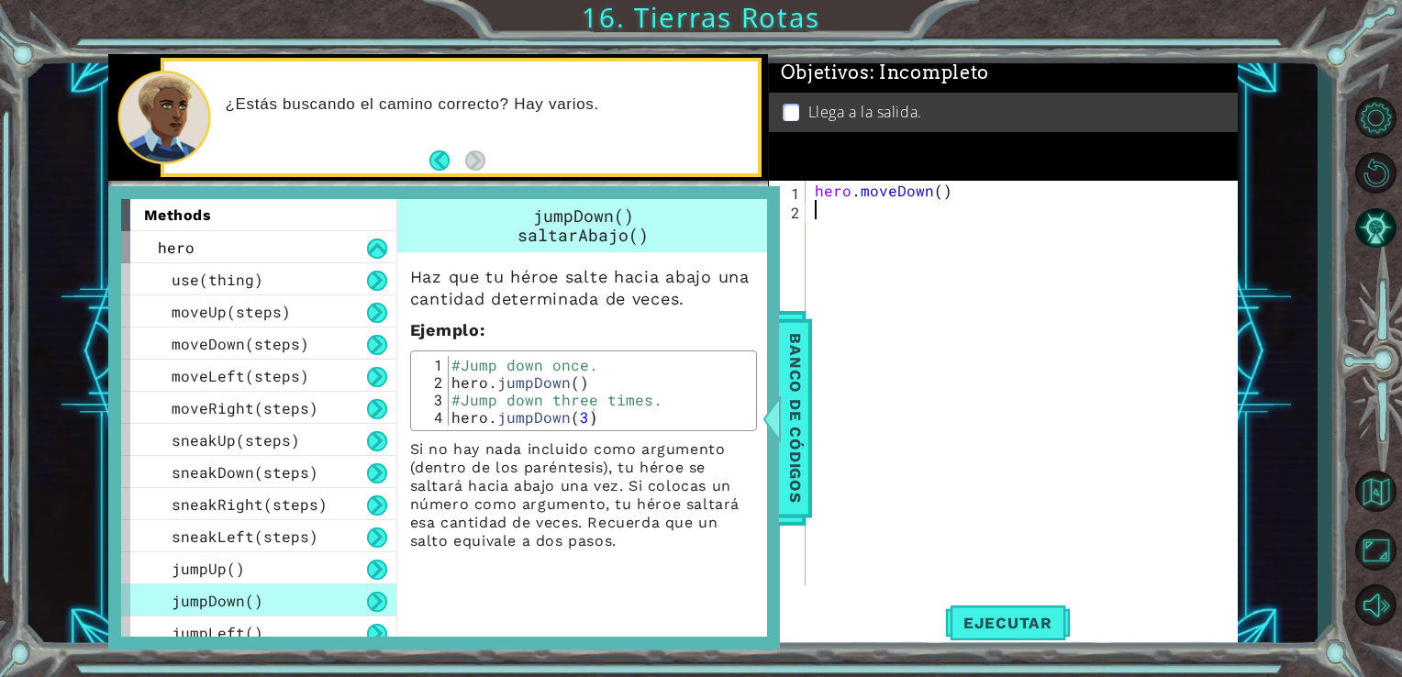
click at [816, 217] on div "hero . moveDown ( )" at bounding box center [1027, 402] width 432 height 443
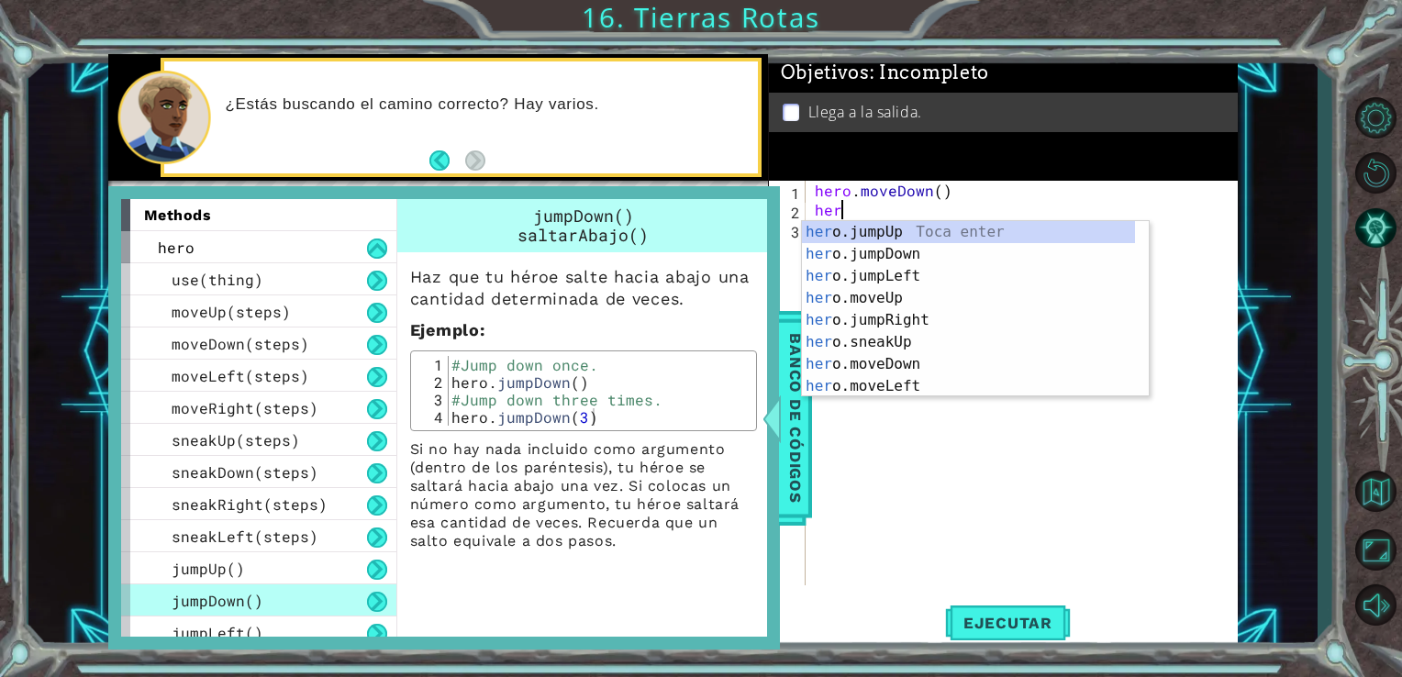
type textarea "hero"
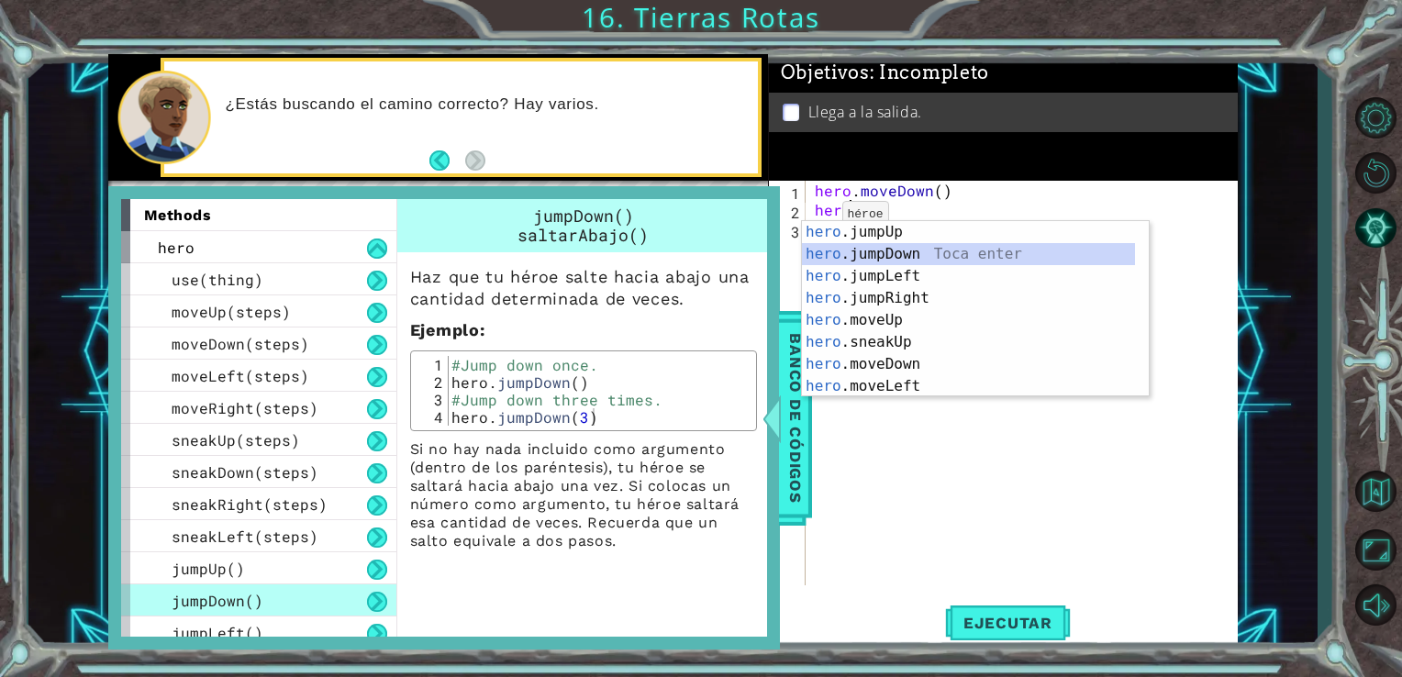
click at [891, 263] on div "hero .jumpUp Toca enter hero .jumpDown Toca enter hero .jumpLeft Toca enter her…" at bounding box center [968, 331] width 333 height 220
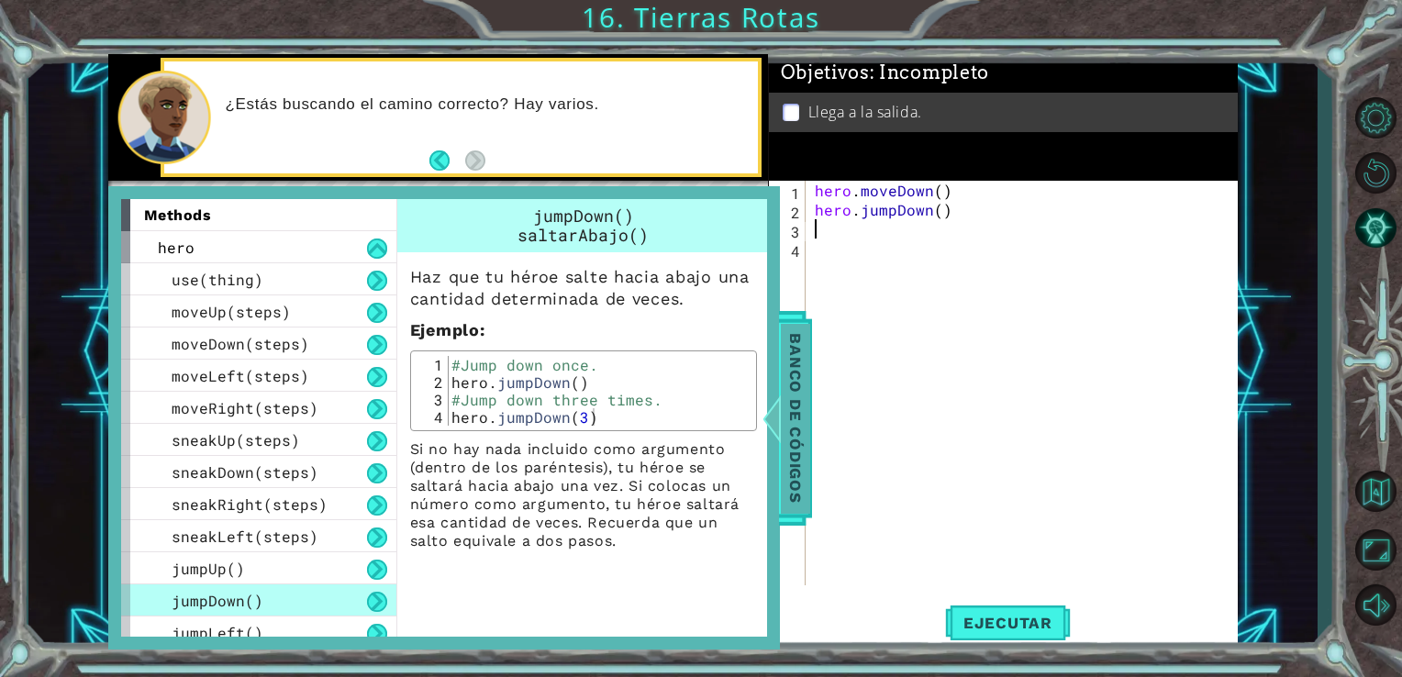
click at [807, 386] on span "Banco de códigos" at bounding box center [795, 418] width 29 height 190
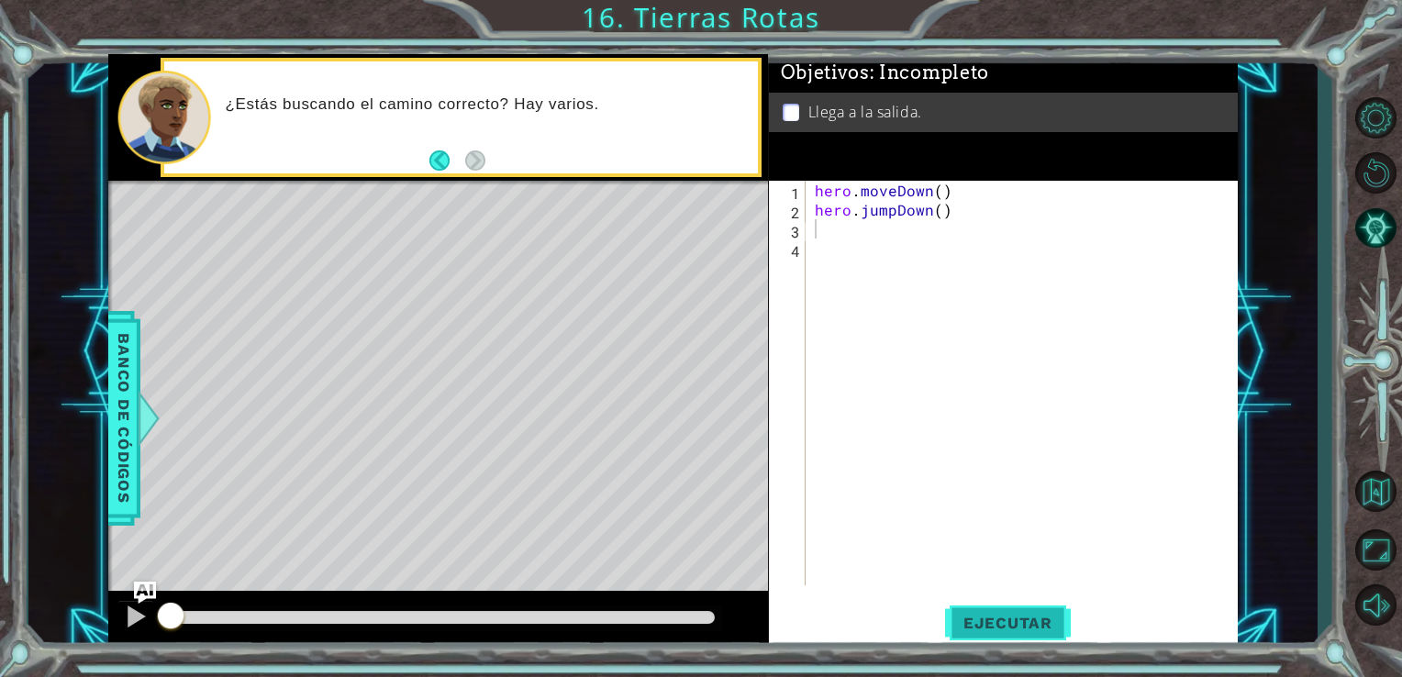
click at [999, 616] on span "Ejecutar" at bounding box center [1008, 623] width 126 height 18
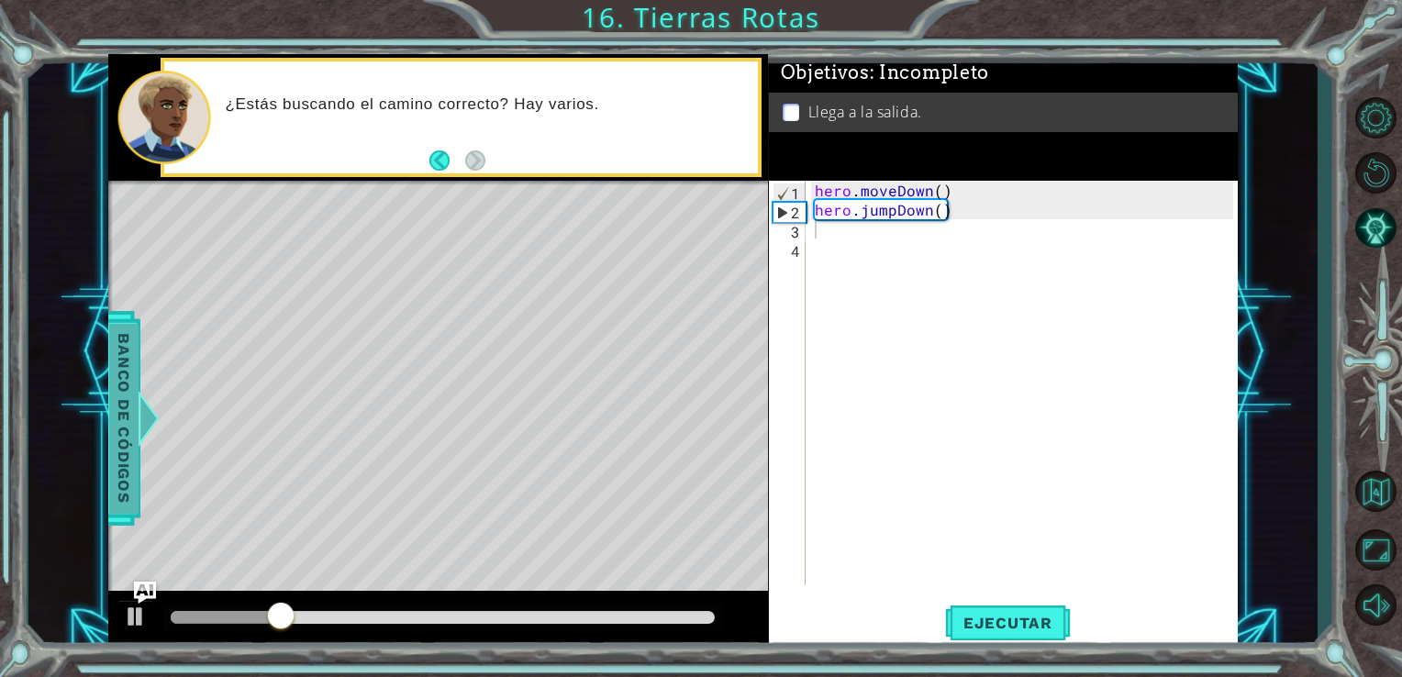
click at [124, 387] on span "Banco de códigos" at bounding box center [123, 418] width 29 height 190
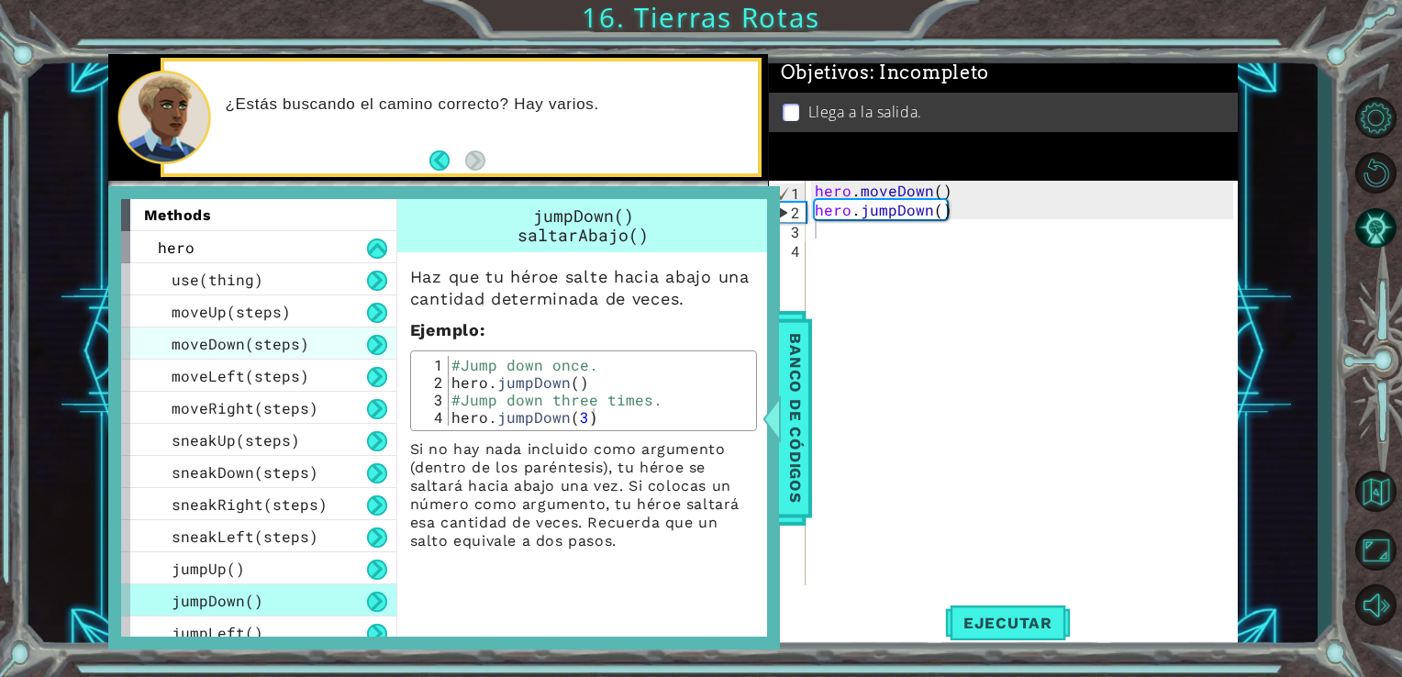
drag, startPoint x: 239, startPoint y: 314, endPoint x: 238, endPoint y: 343, distance: 29.4
click at [238, 343] on div "use(thing) moveUp(steps) moveDown(steps) moveLeft(steps) moveRight(steps) sneak…" at bounding box center [258, 472] width 275 height 418
click at [238, 343] on span "moveDown(steps)" at bounding box center [241, 343] width 138 height 19
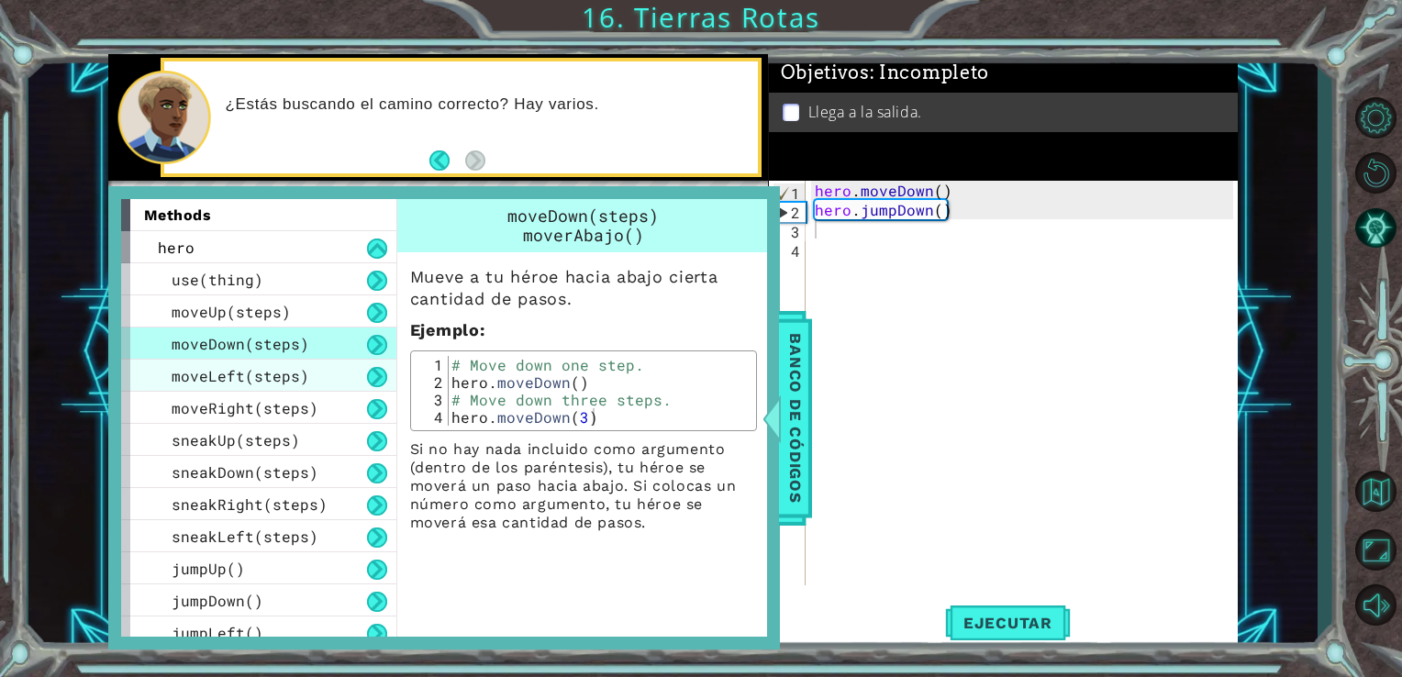
click at [235, 362] on div "moveLeft(steps)" at bounding box center [258, 376] width 275 height 32
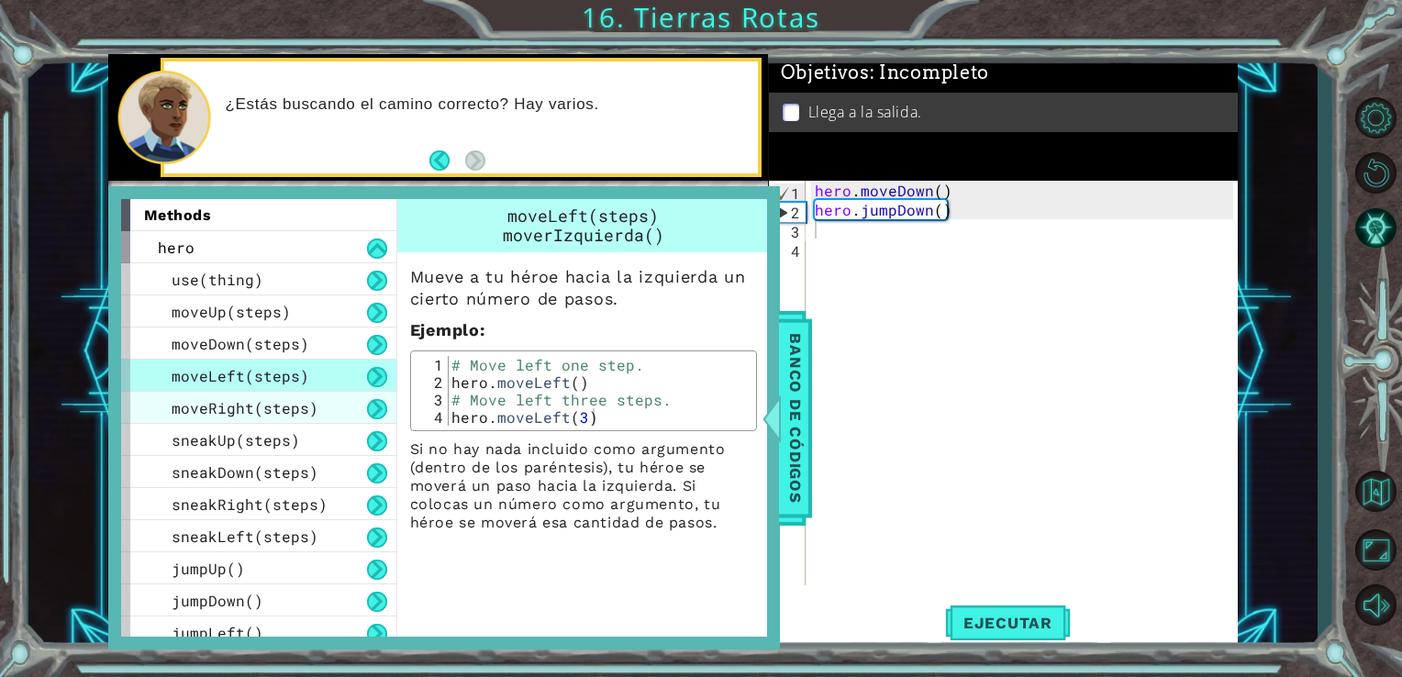
click at [242, 413] on span "moveRight(steps)" at bounding box center [245, 407] width 147 height 19
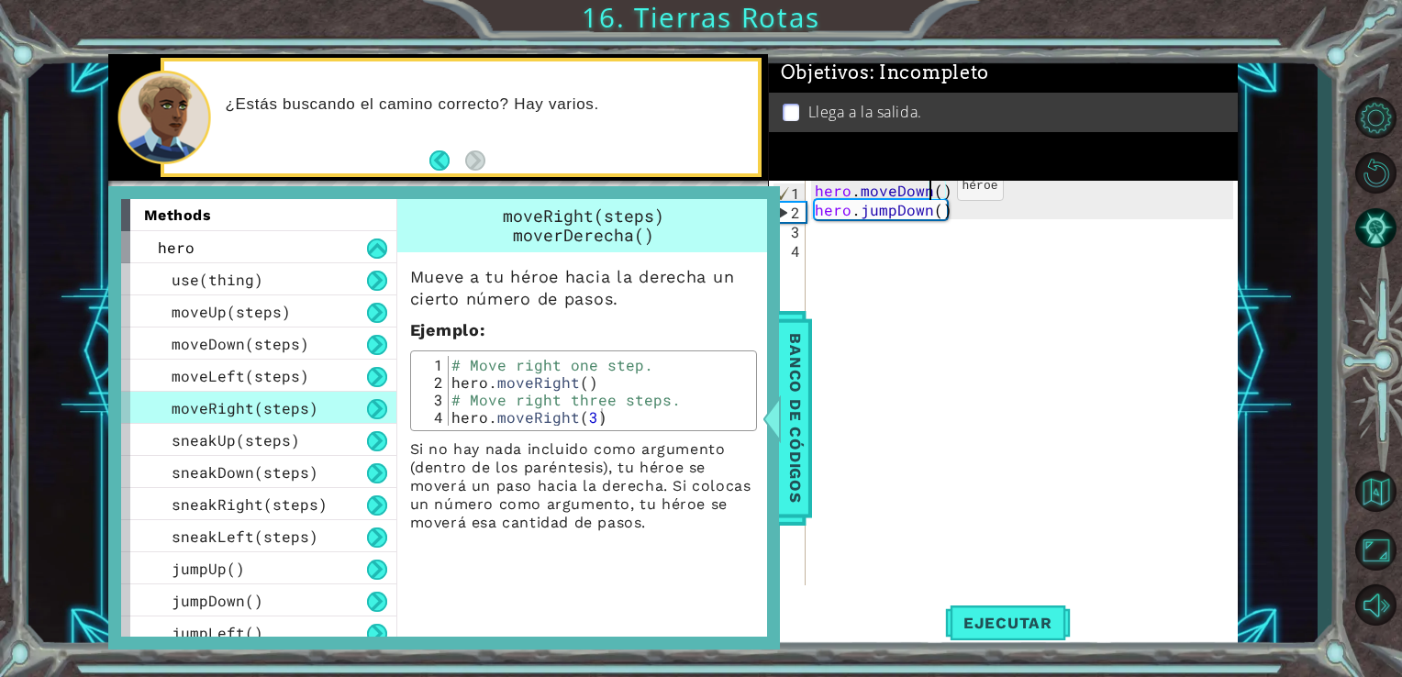
click at [925, 191] on div "hero . moveDown ( ) hero . jumpDown ( )" at bounding box center [1027, 402] width 432 height 443
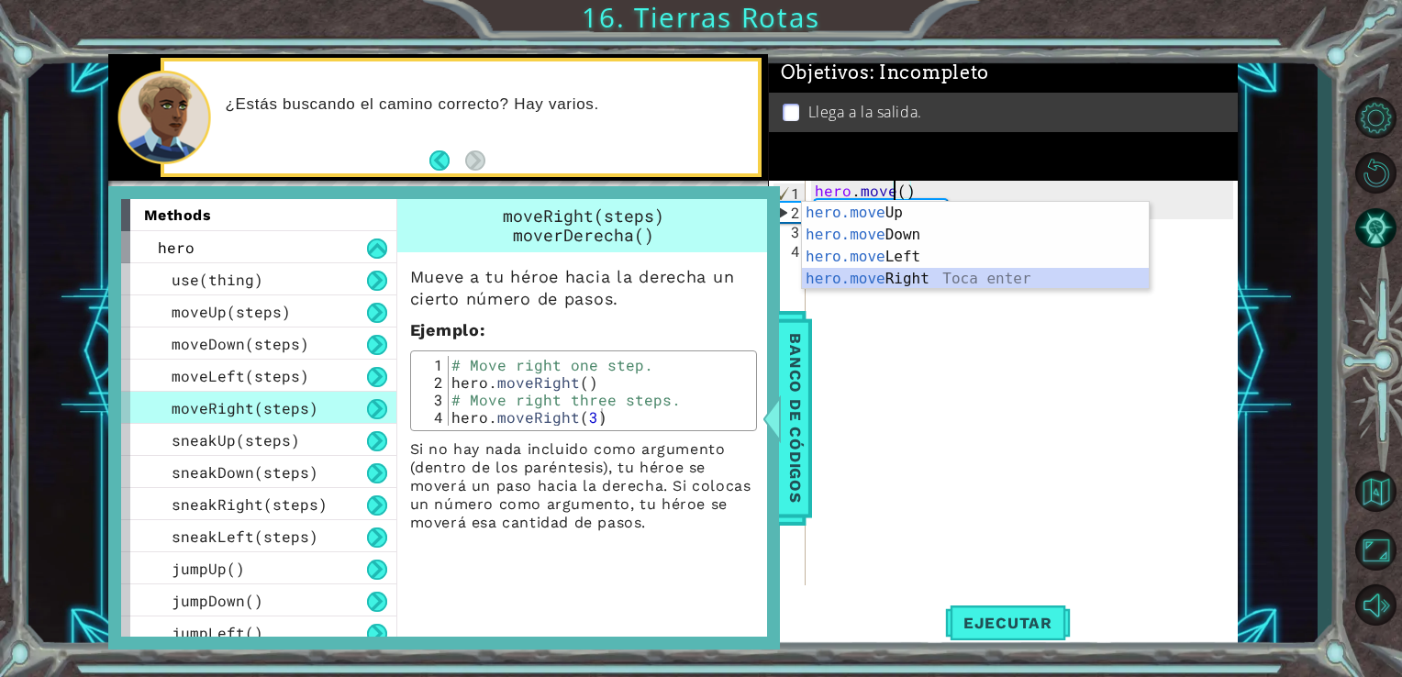
click at [936, 277] on div "hero.move Up Toca enter hero.move Down Toca enter hero.move Left Toca enter her…" at bounding box center [975, 268] width 347 height 132
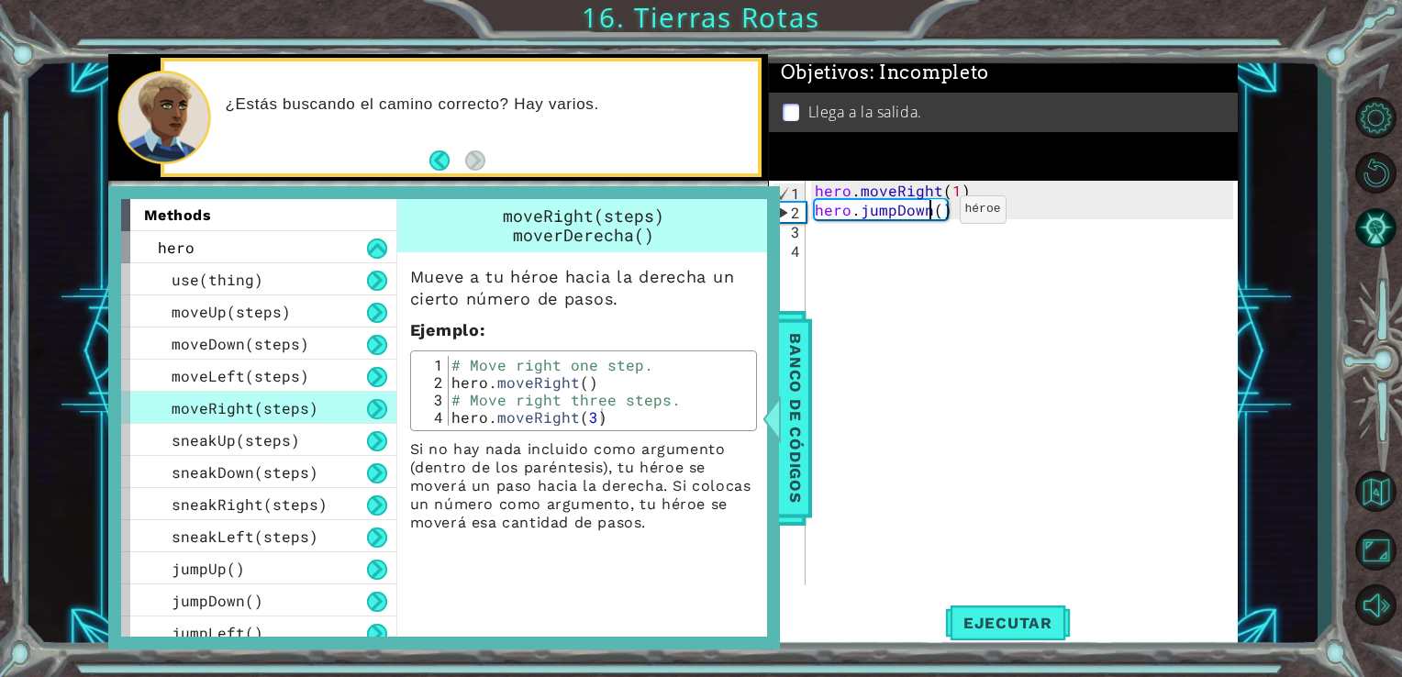
click at [928, 214] on div "hero . moveRight ( 1 ) hero . jumpDown ( )" at bounding box center [1027, 402] width 432 height 443
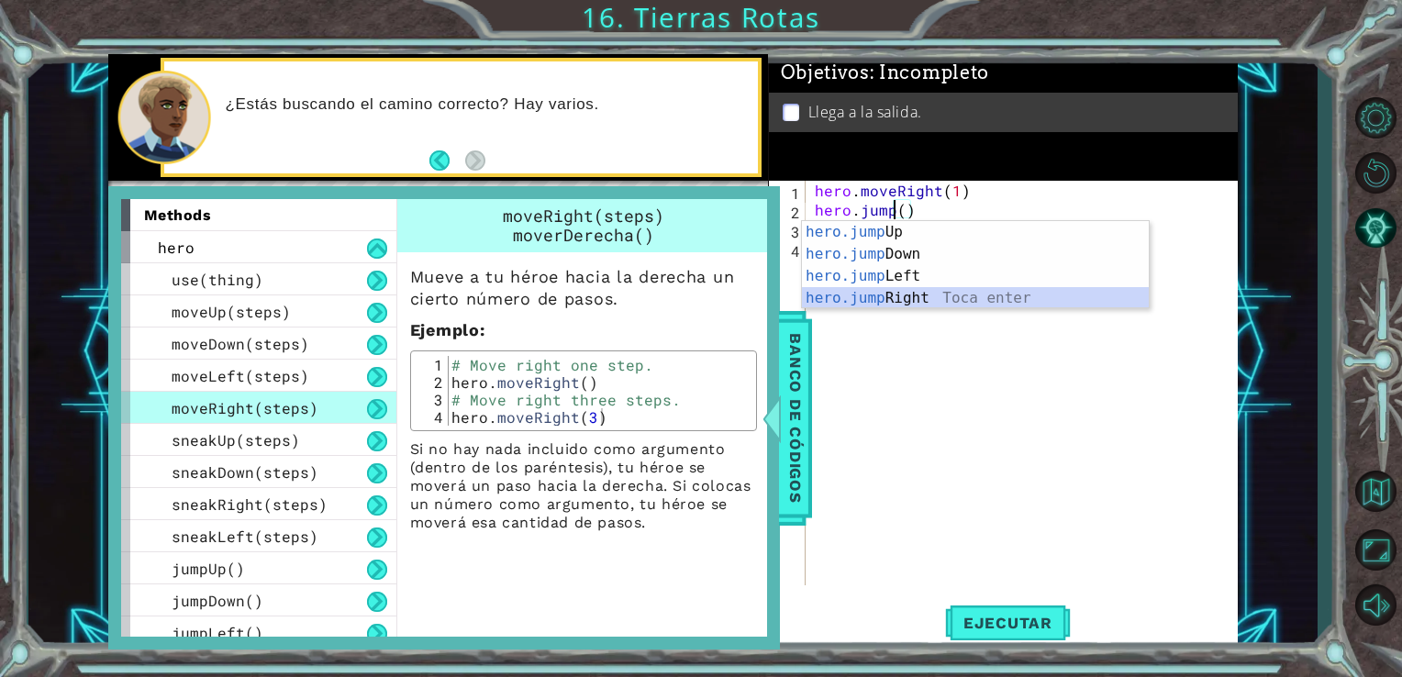
click at [914, 301] on div "hero.jump Up Toca enter hero.jump Down Toca enter hero.jump Left Toca enter her…" at bounding box center [975, 287] width 347 height 132
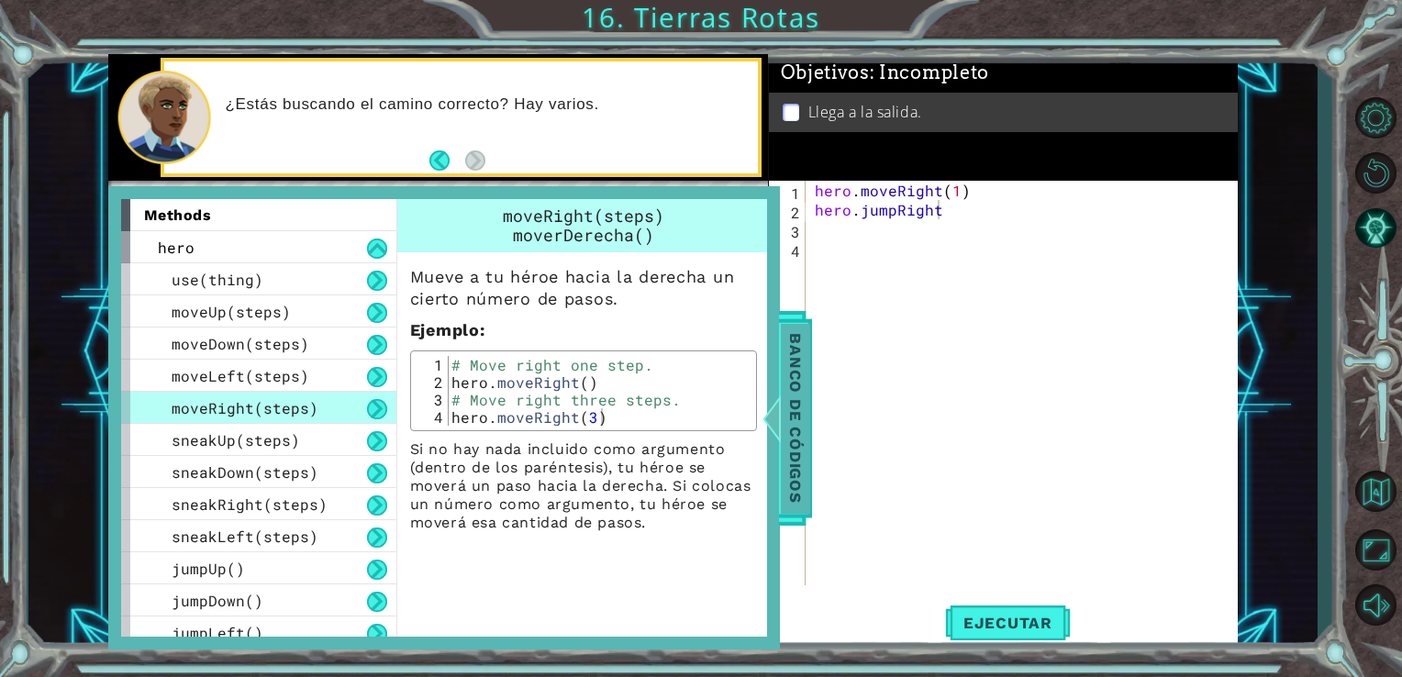
click at [784, 385] on span "Banco de códigos" at bounding box center [795, 418] width 29 height 190
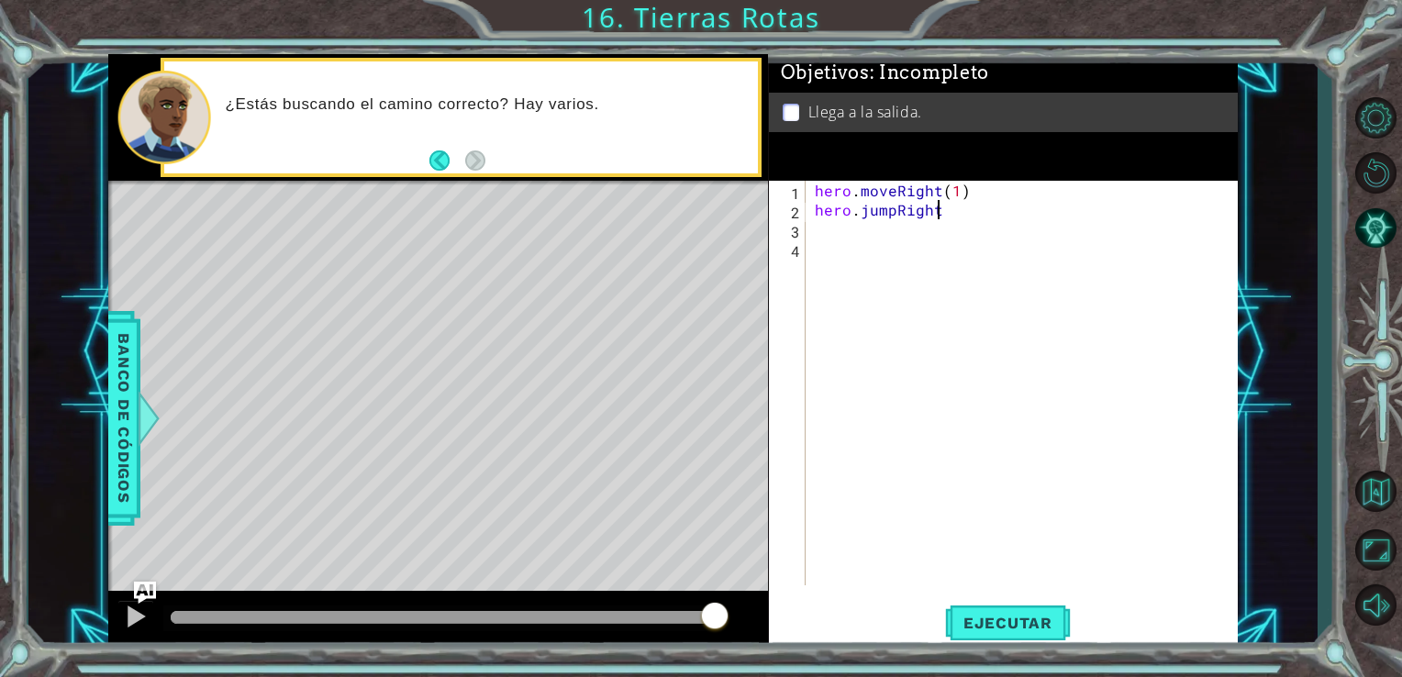
click at [947, 217] on div "hero . moveRight ( 1 ) hero . jumpRight" at bounding box center [1027, 402] width 432 height 443
click at [927, 212] on div "hero . moveRight ( 1 ) hero . jumpRight" at bounding box center [1027, 402] width 432 height 443
click at [936, 212] on div "hero . moveRight ( 1 ) hero . jumpRight" at bounding box center [1027, 402] width 432 height 443
type textarea "hero.jumpRigh"
click at [919, 227] on div "hero.jumpRigh t Toca enter" at bounding box center [975, 254] width 347 height 66
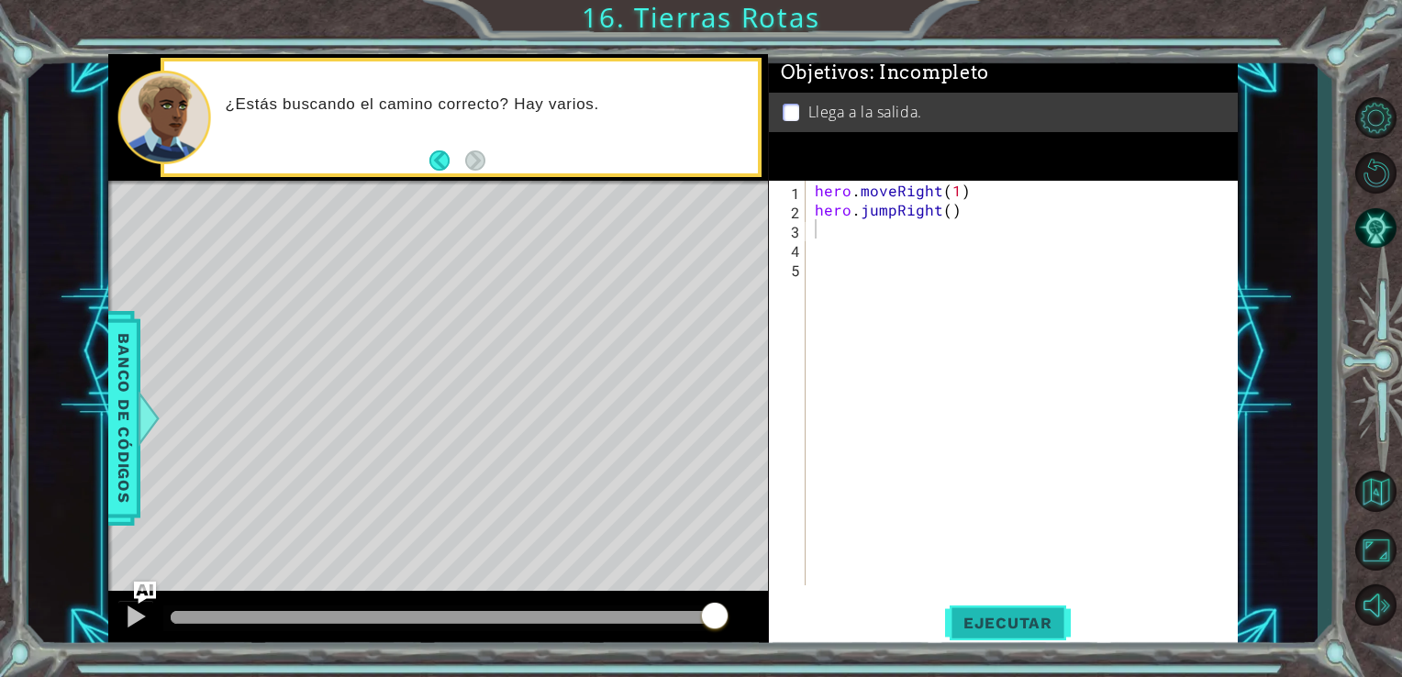
click at [992, 625] on span "Ejecutar" at bounding box center [1008, 623] width 126 height 18
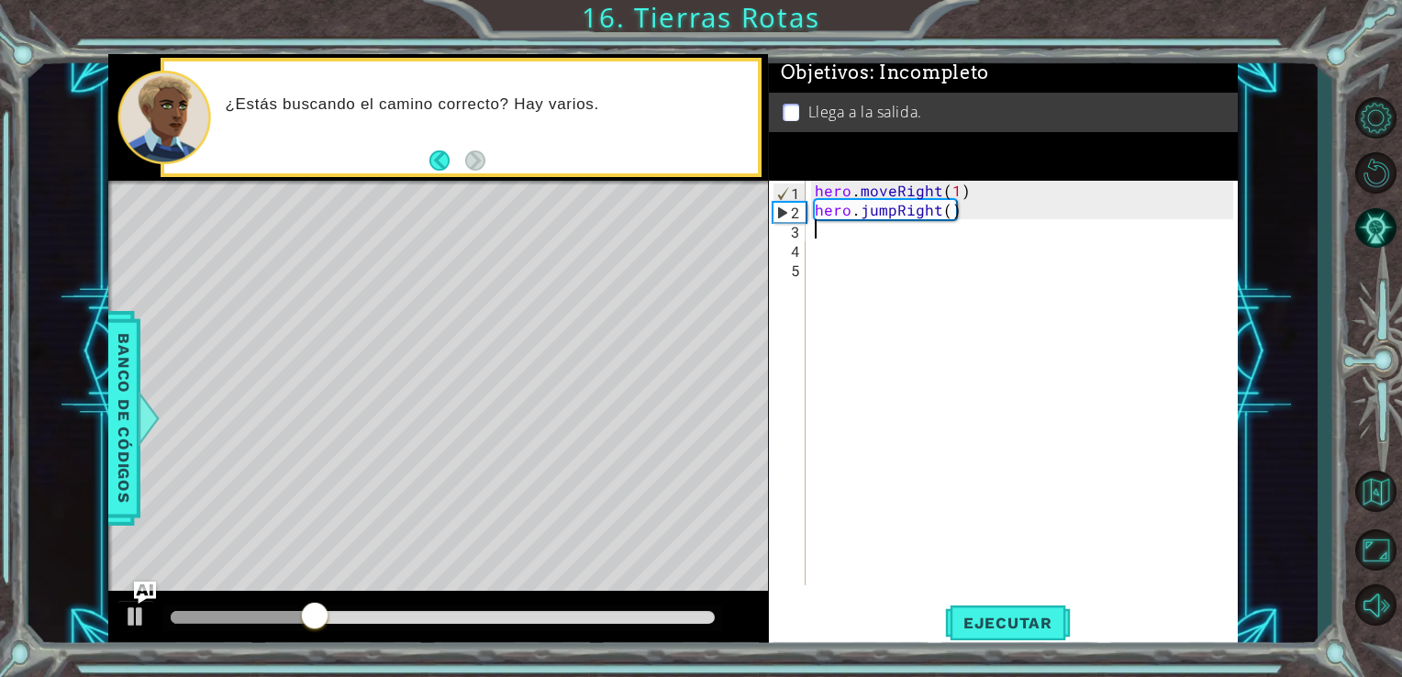
click at [832, 233] on div "hero . moveRight ( 1 ) hero . jumpRight ( )" at bounding box center [1027, 402] width 432 height 443
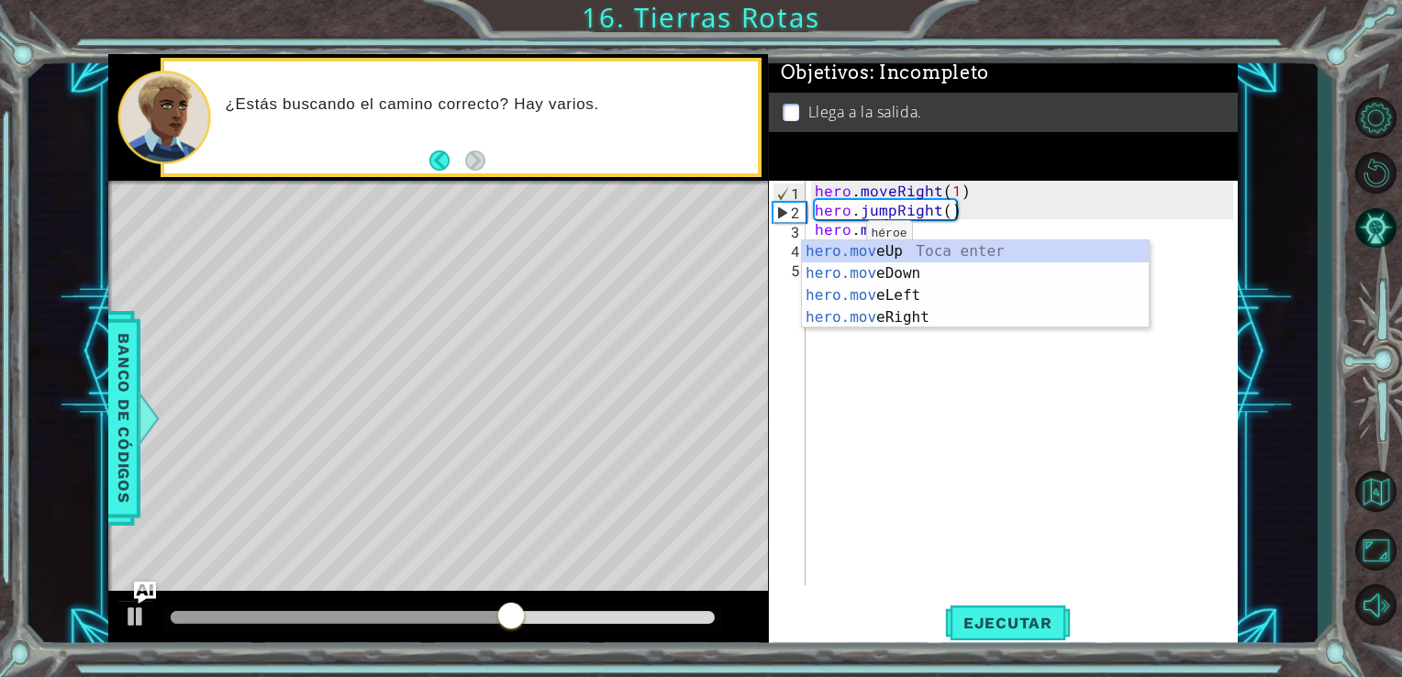
type textarea "hero.move"
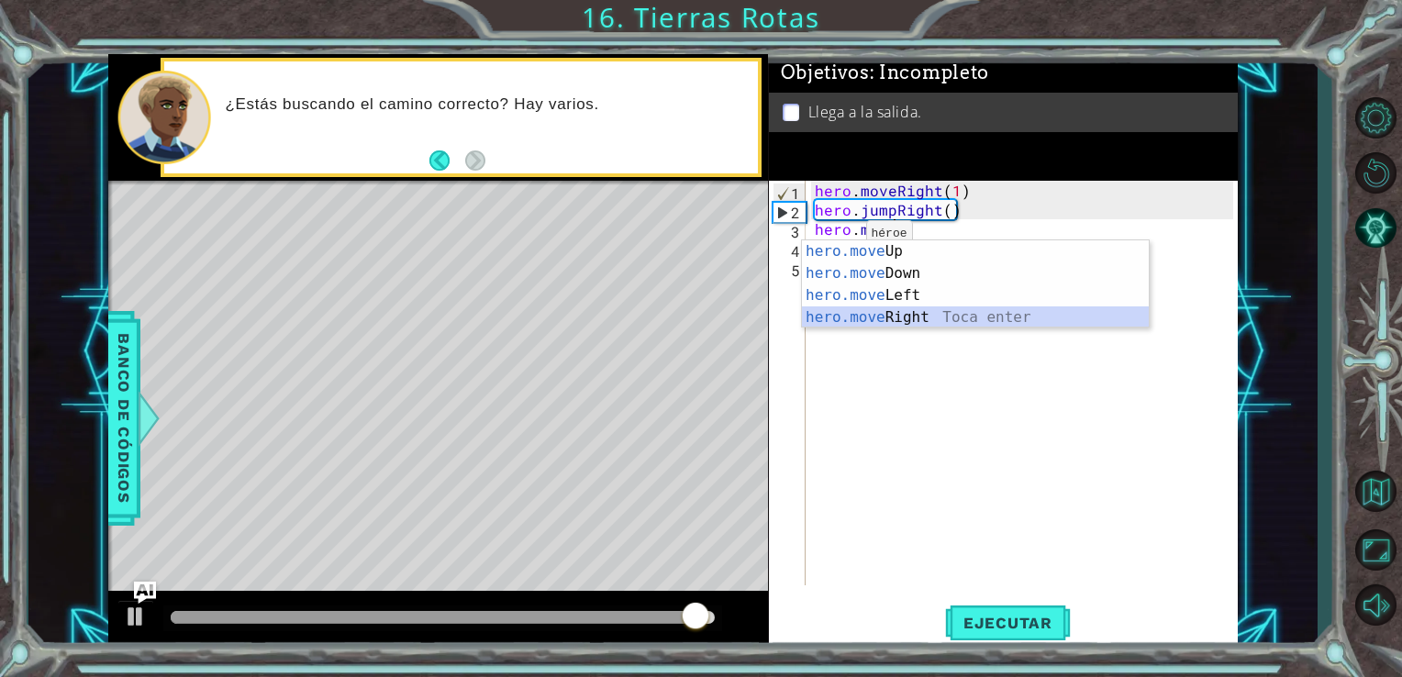
drag, startPoint x: 867, startPoint y: 312, endPoint x: 854, endPoint y: 313, distance: 13.8
click at [854, 313] on div "hero.move Up Toca enter hero.move Down Toca enter hero.move Left Toca enter her…" at bounding box center [975, 306] width 347 height 132
type textarea "hero.moveRight(1)"
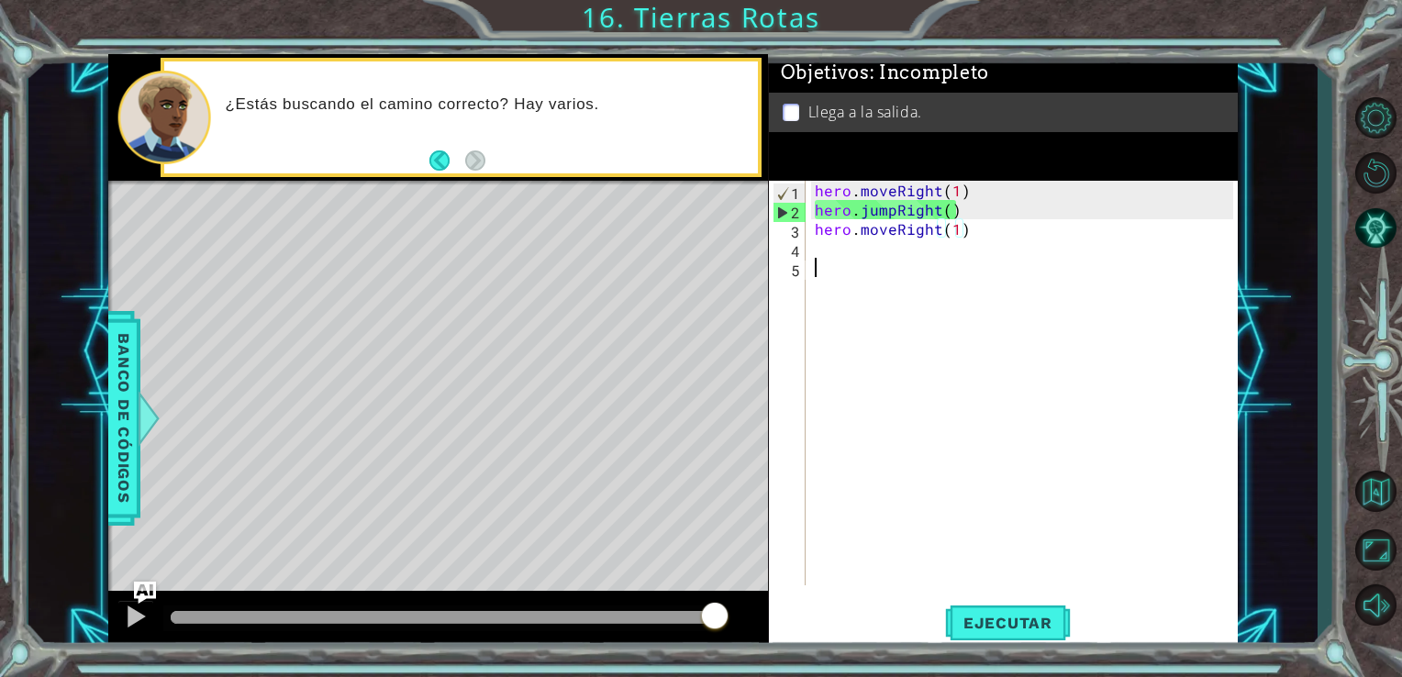
drag, startPoint x: 854, startPoint y: 313, endPoint x: 815, endPoint y: 275, distance: 53.9
click at [815, 275] on div "hero . moveRight ( 1 ) hero . jumpRight ( ) hero . moveRight ( 1 )" at bounding box center [1027, 402] width 432 height 443
click at [123, 380] on span "Banco de códigos" at bounding box center [123, 418] width 29 height 190
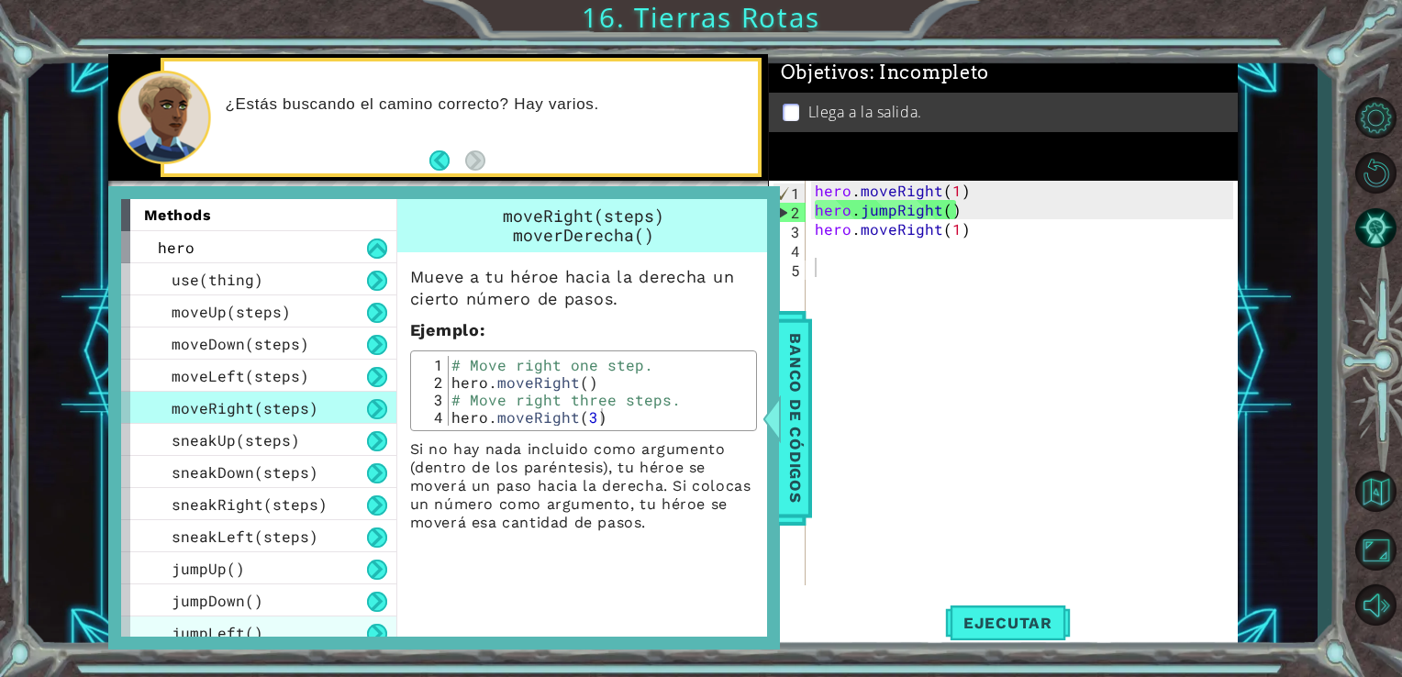
click at [235, 628] on span "jumpLeft()" at bounding box center [218, 632] width 92 height 19
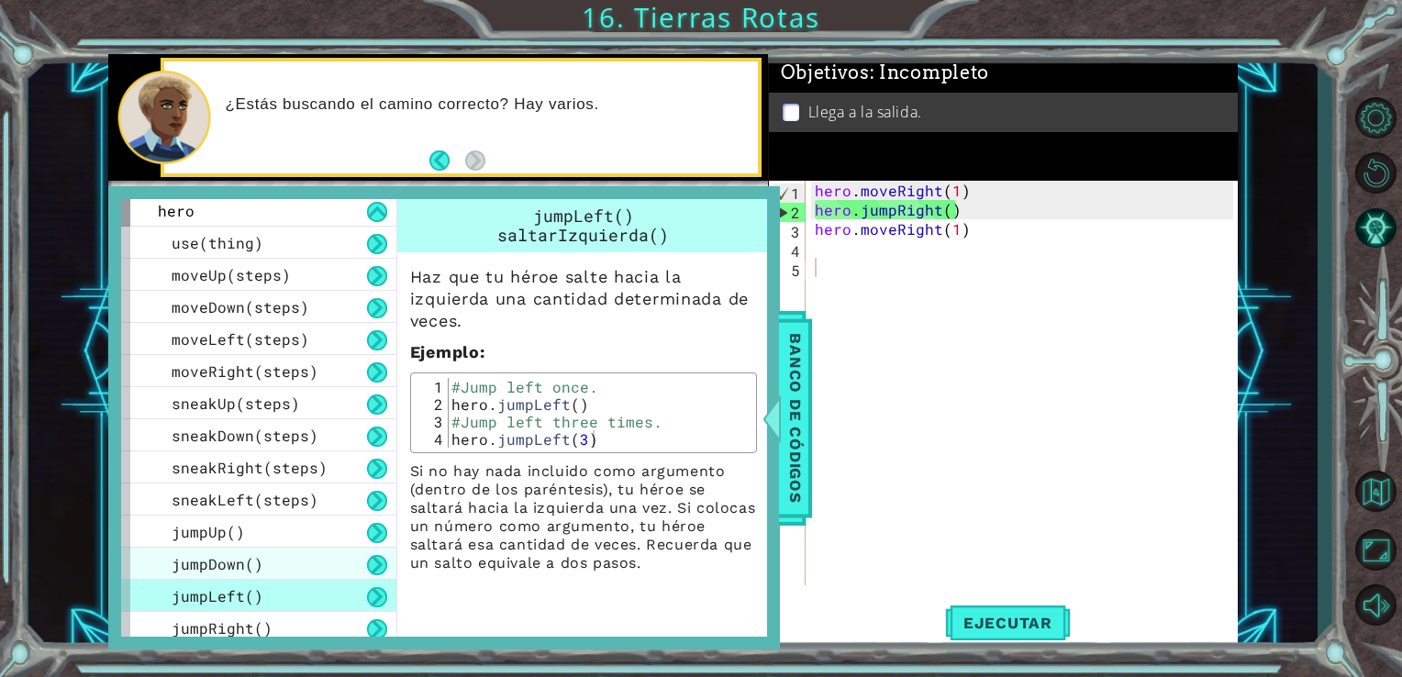
scroll to position [42, 0]
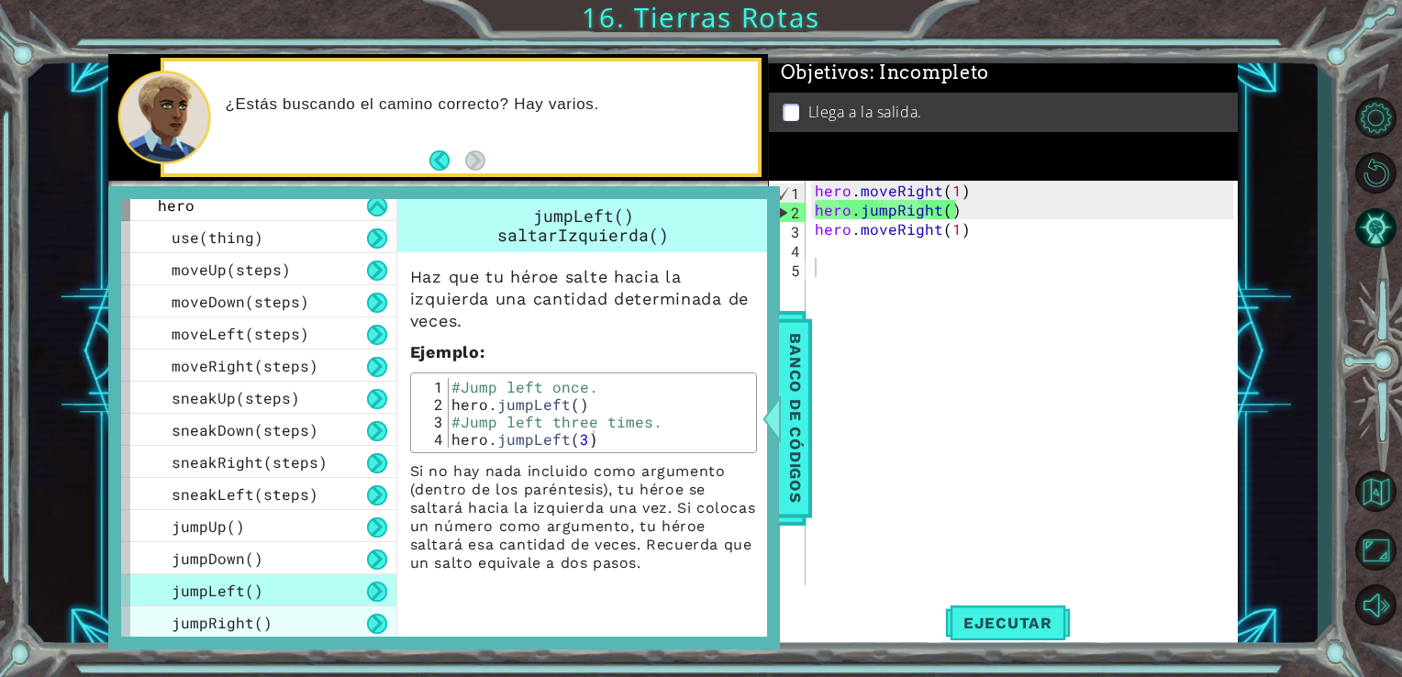
click at [308, 614] on div "jumpRight()" at bounding box center [258, 623] width 275 height 32
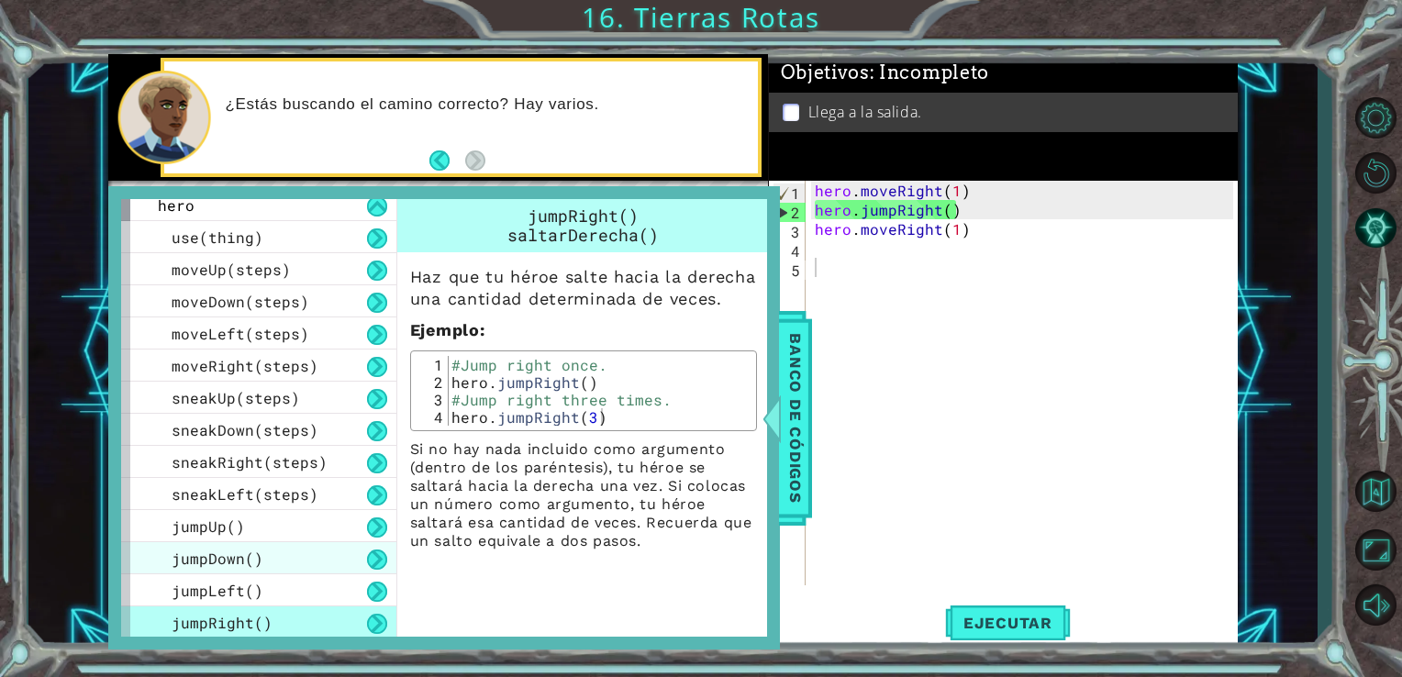
click at [222, 571] on div "jumpDown()" at bounding box center [258, 558] width 275 height 32
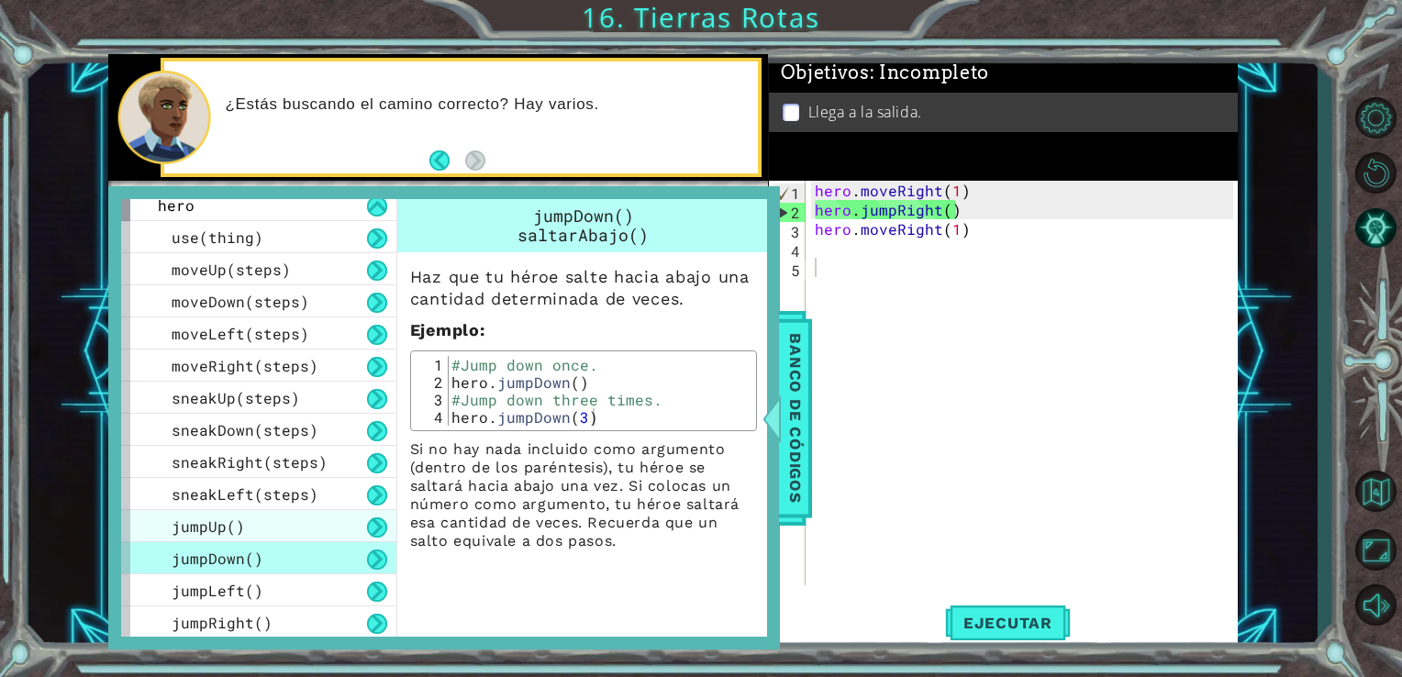
click at [265, 530] on div "jumpUp()" at bounding box center [258, 526] width 275 height 32
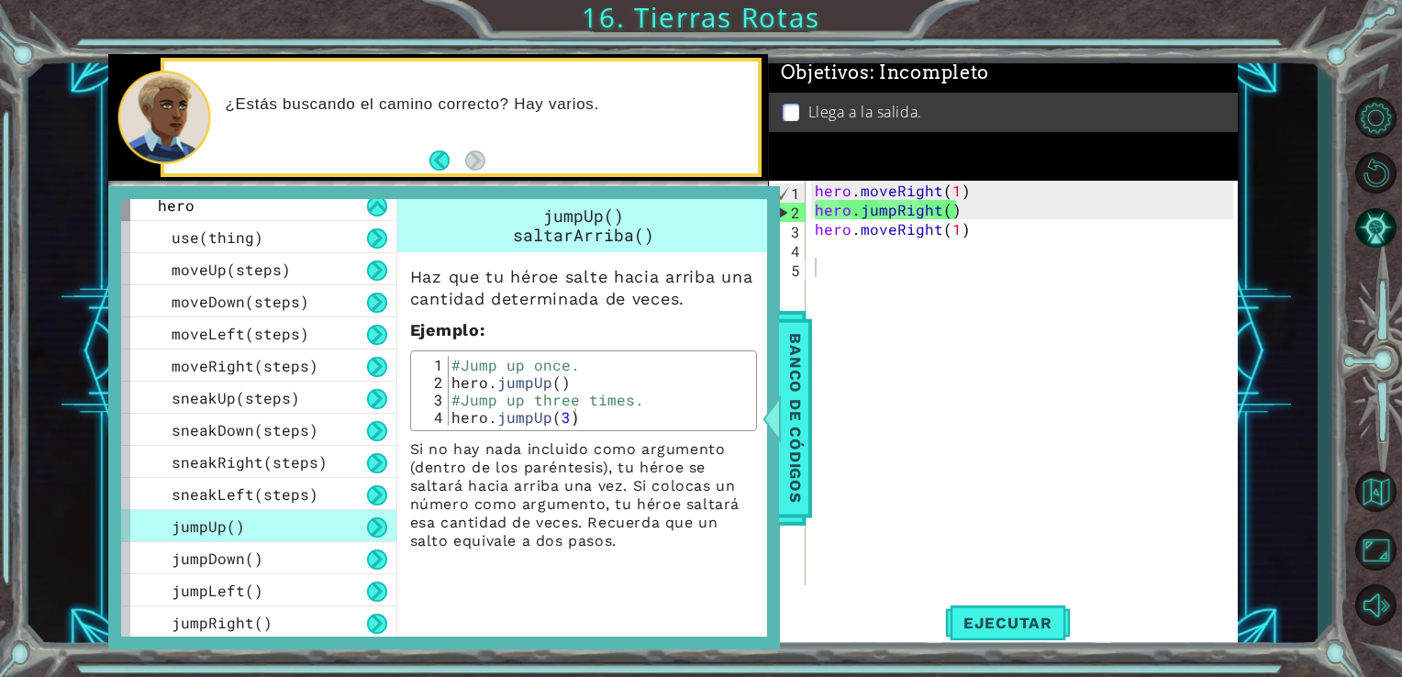
type textarea "hero.jumpUp()"
drag, startPoint x: 449, startPoint y: 383, endPoint x: 584, endPoint y: 386, distance: 135.0
click at [584, 386] on div "#Jump up once. hero . jumpUp ( ) #Jump up three times. hero . jumpUp ( 3 )" at bounding box center [600, 408] width 304 height 105
click at [821, 245] on div "hero . moveRight ( 1 ) hero . jumpRight ( ) hero . moveRight ( 1 )" at bounding box center [1027, 402] width 432 height 443
paste textarea "hero.jumpUp()"
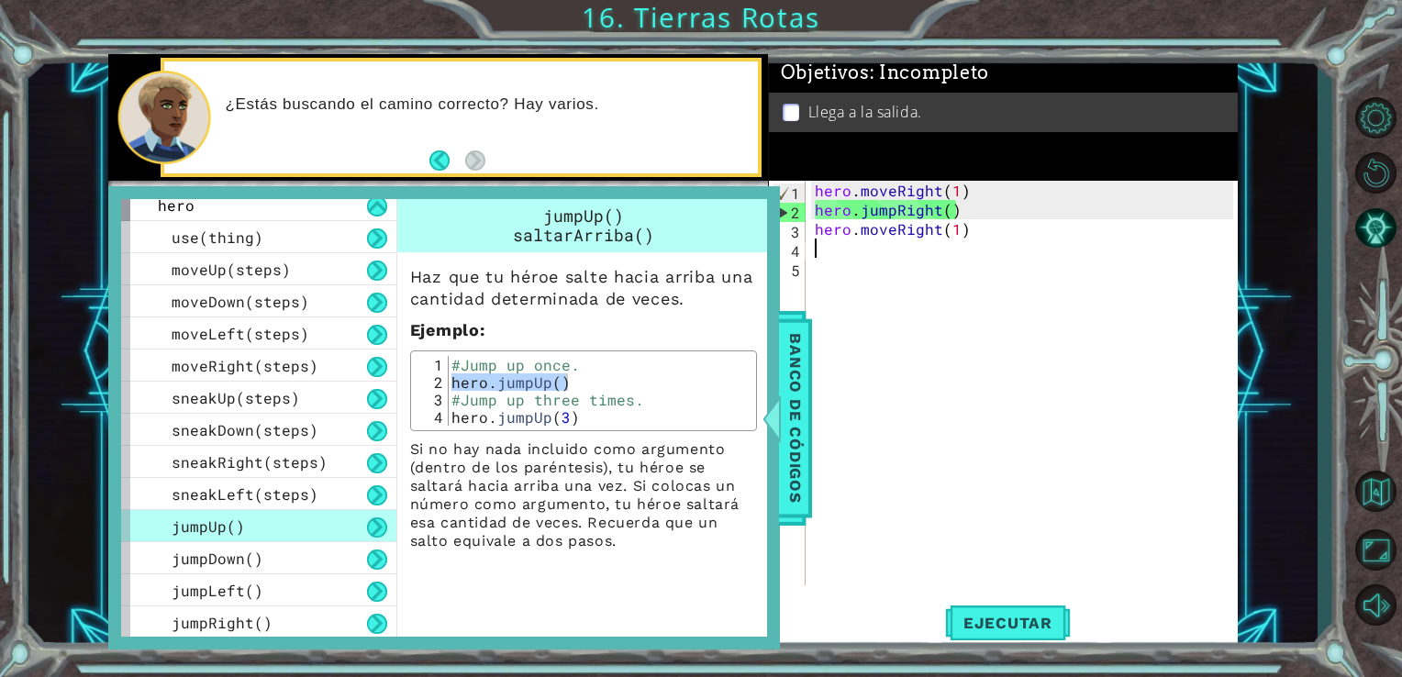
type textarea "hero.jumpUp()"
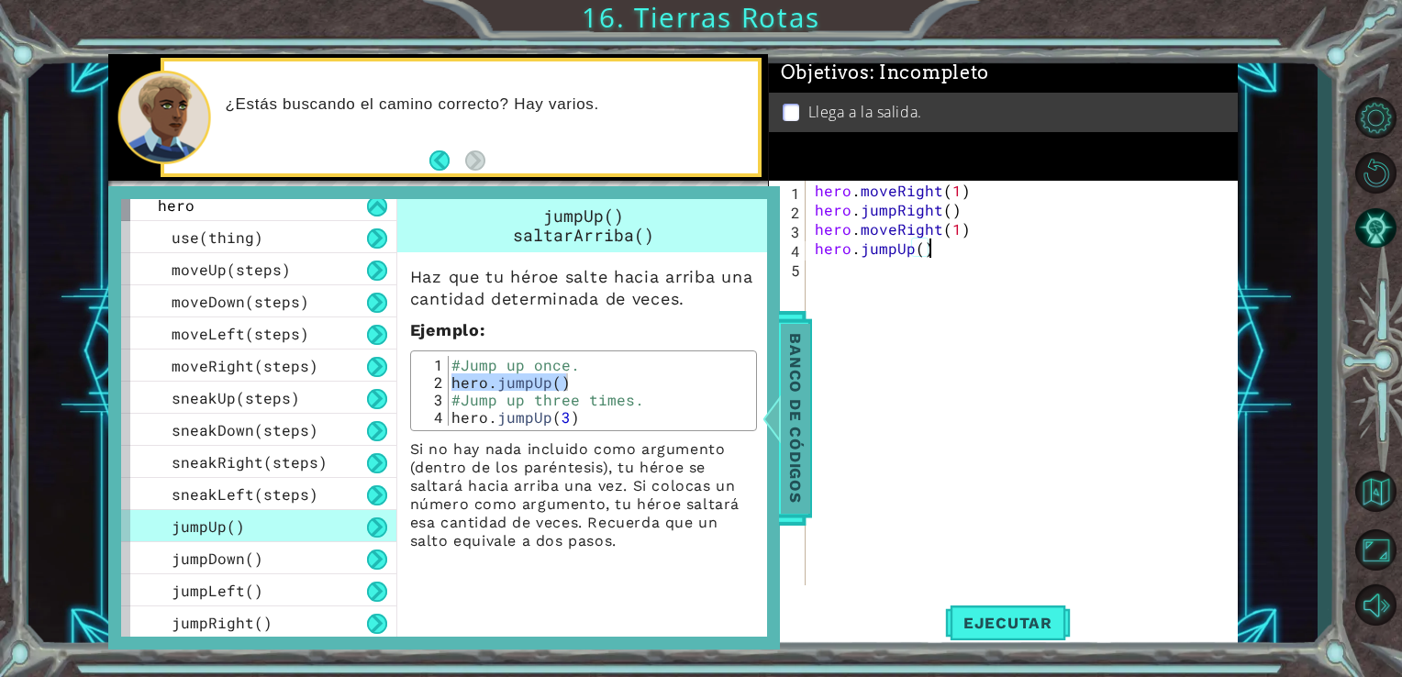
click at [797, 375] on span "Banco de códigos" at bounding box center [795, 418] width 29 height 190
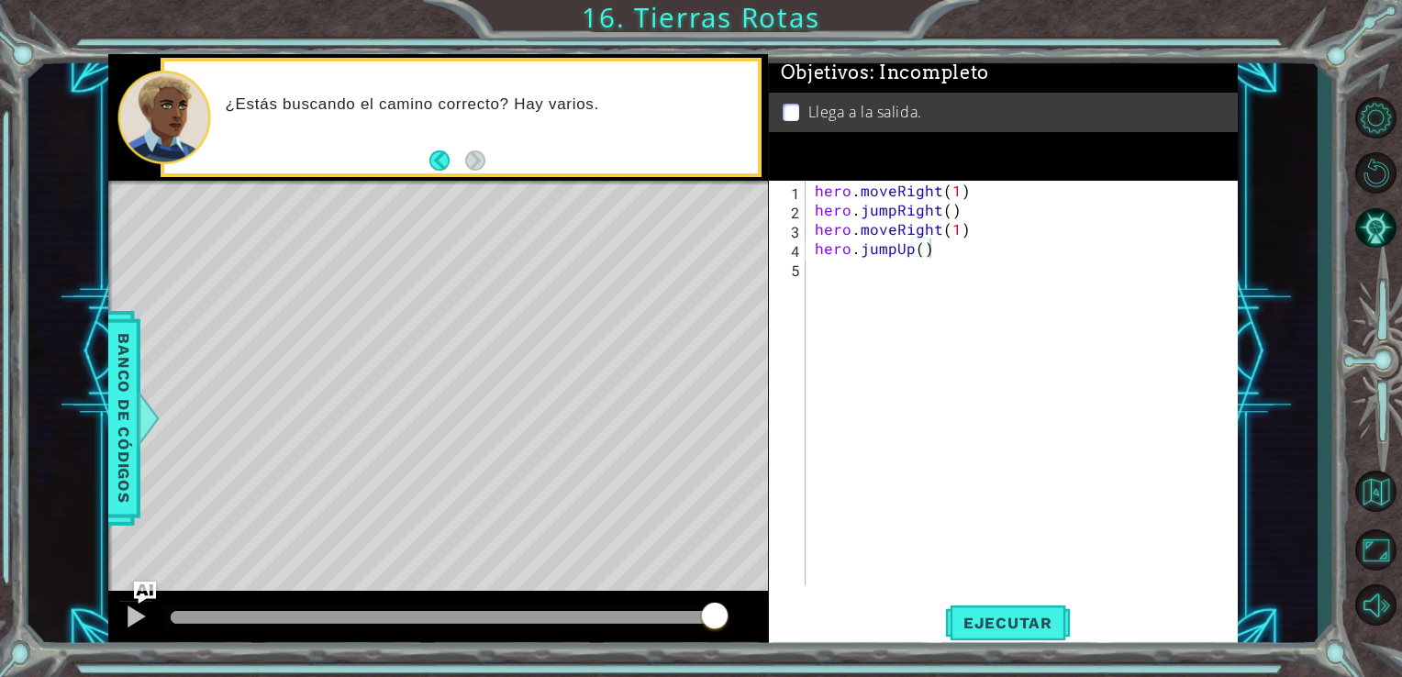
click at [818, 275] on div "hero . moveRight ( 1 ) hero . jumpRight ( ) hero . moveRight ( 1 ) hero . jumpU…" at bounding box center [1027, 402] width 432 height 443
click at [1002, 628] on span "Ejecutar" at bounding box center [1008, 623] width 126 height 18
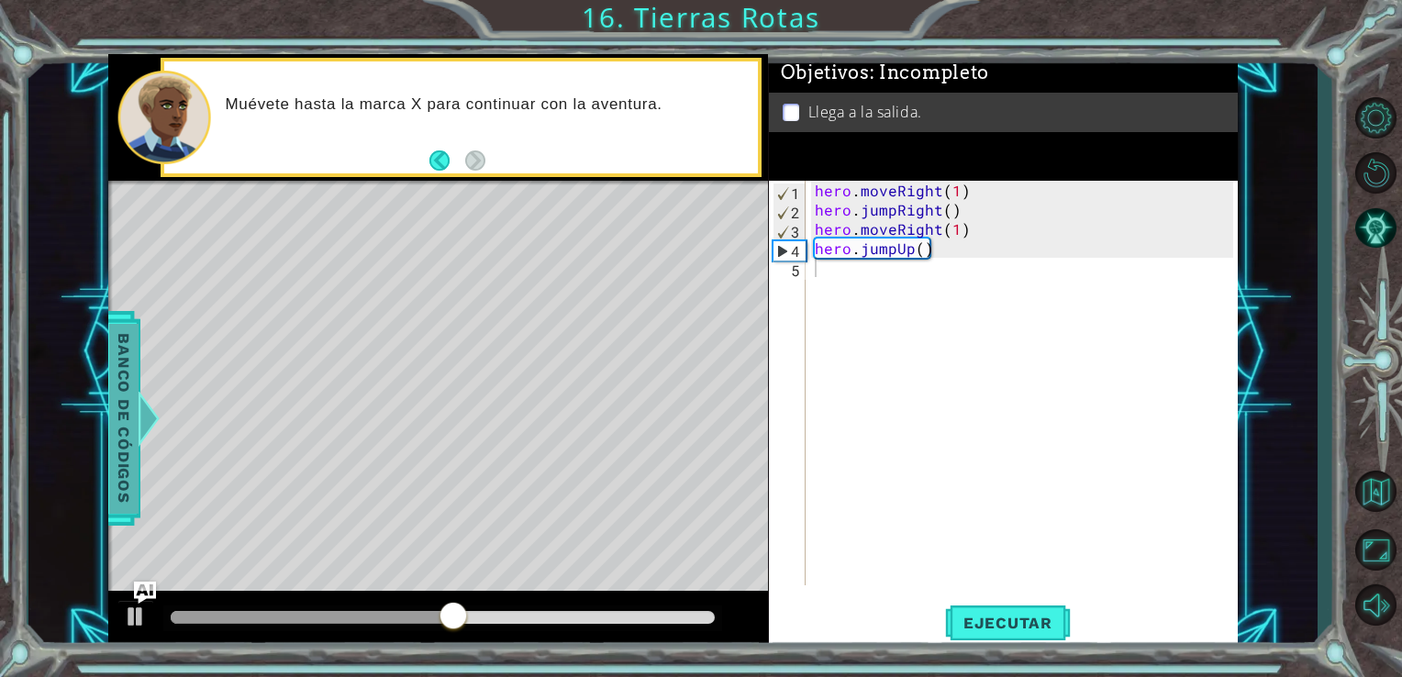
click at [130, 398] on span "Banco de códigos" at bounding box center [123, 418] width 29 height 190
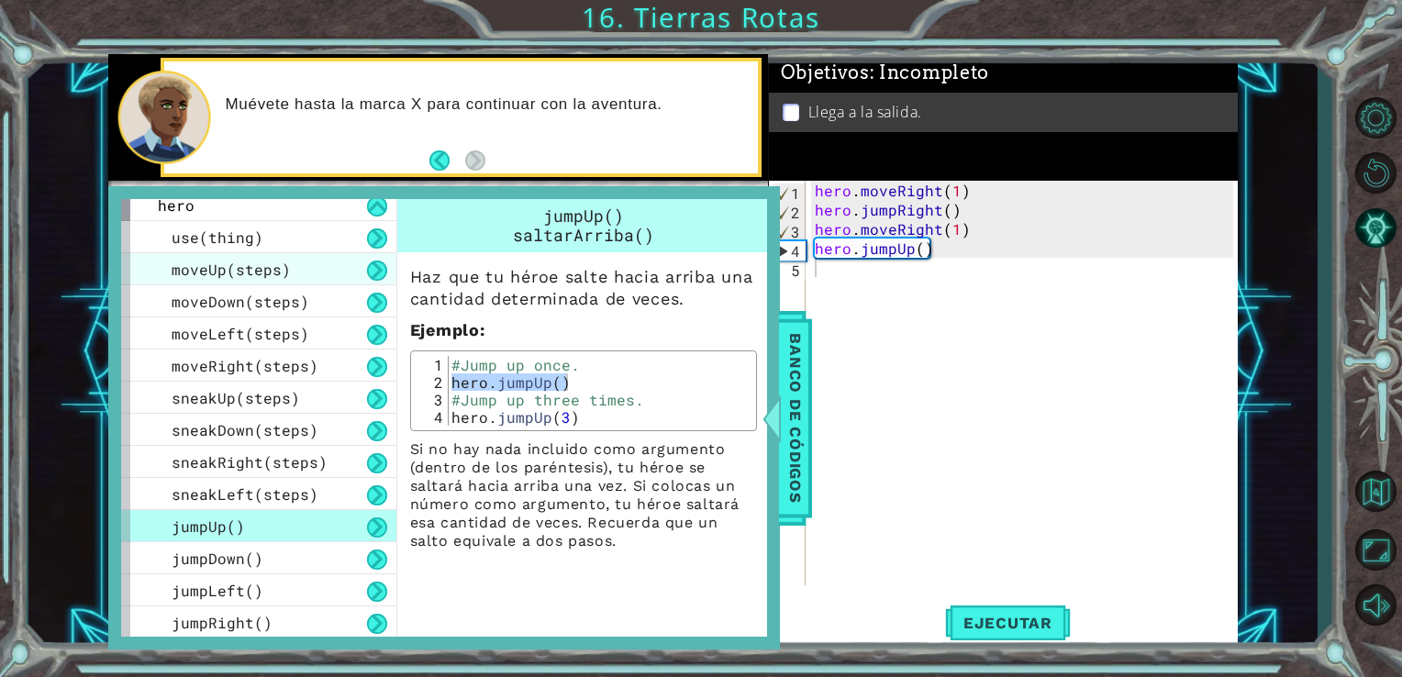
click at [268, 262] on span "moveUp(steps)" at bounding box center [231, 269] width 119 height 19
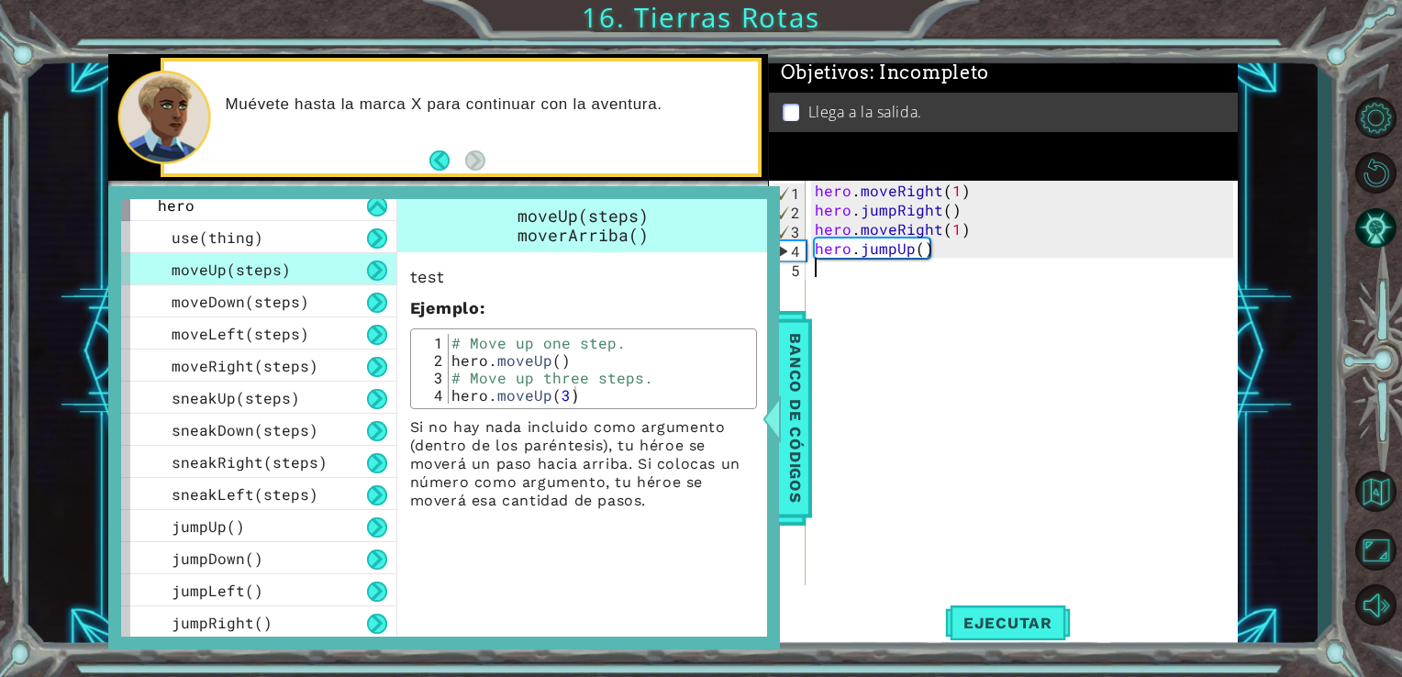
click at [826, 271] on div "hero . moveRight ( 1 ) hero . jumpRight ( ) hero . moveRight ( 1 ) hero . jumpU…" at bounding box center [1027, 402] width 432 height 443
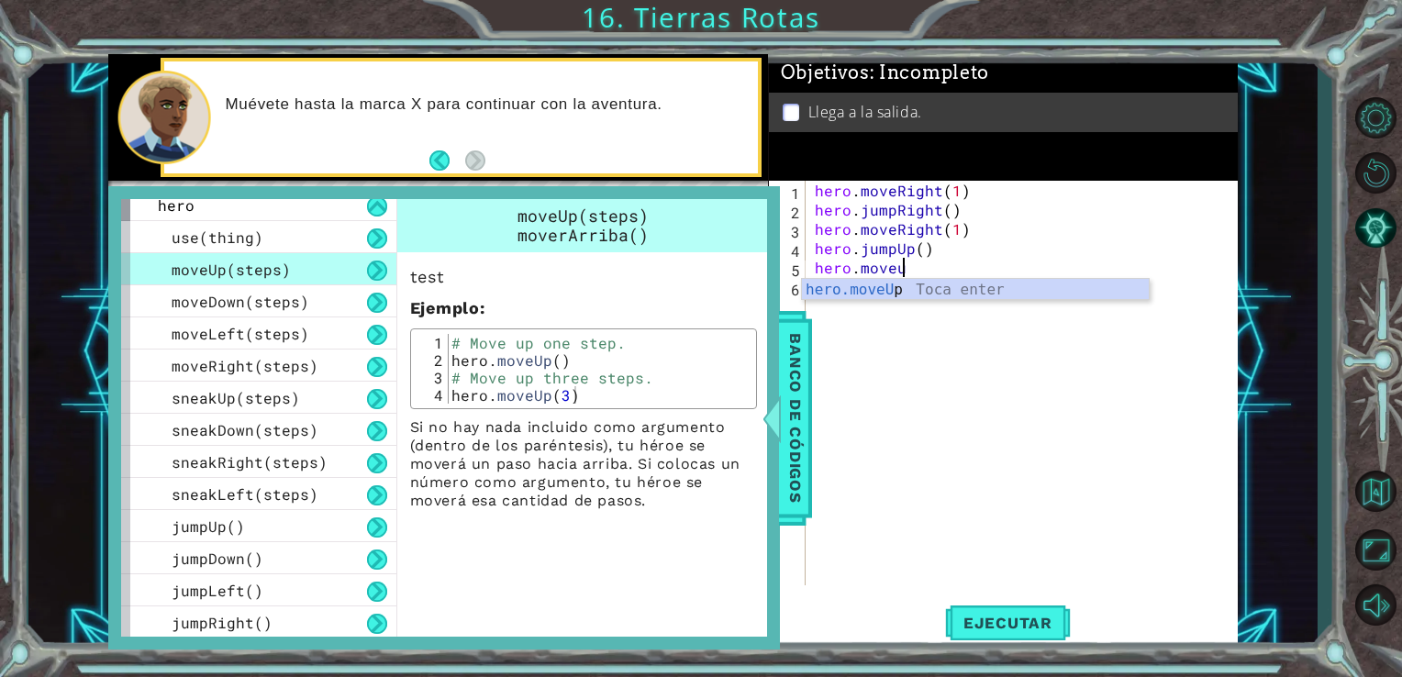
scroll to position [0, 4]
click at [829, 293] on div "hero.moveU p Toca enter" at bounding box center [975, 312] width 347 height 66
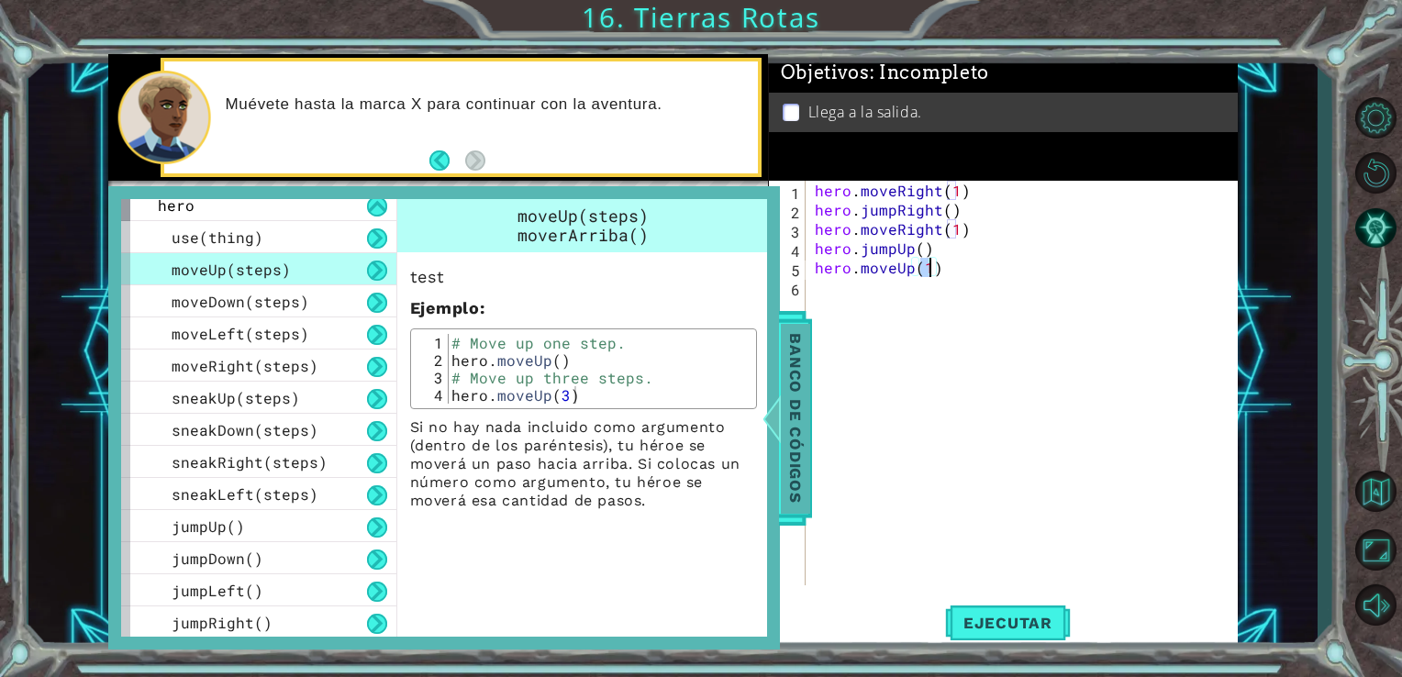
type textarea "hero.moveUp(1)"
click at [811, 380] on div "Banco de códigos" at bounding box center [795, 418] width 33 height 215
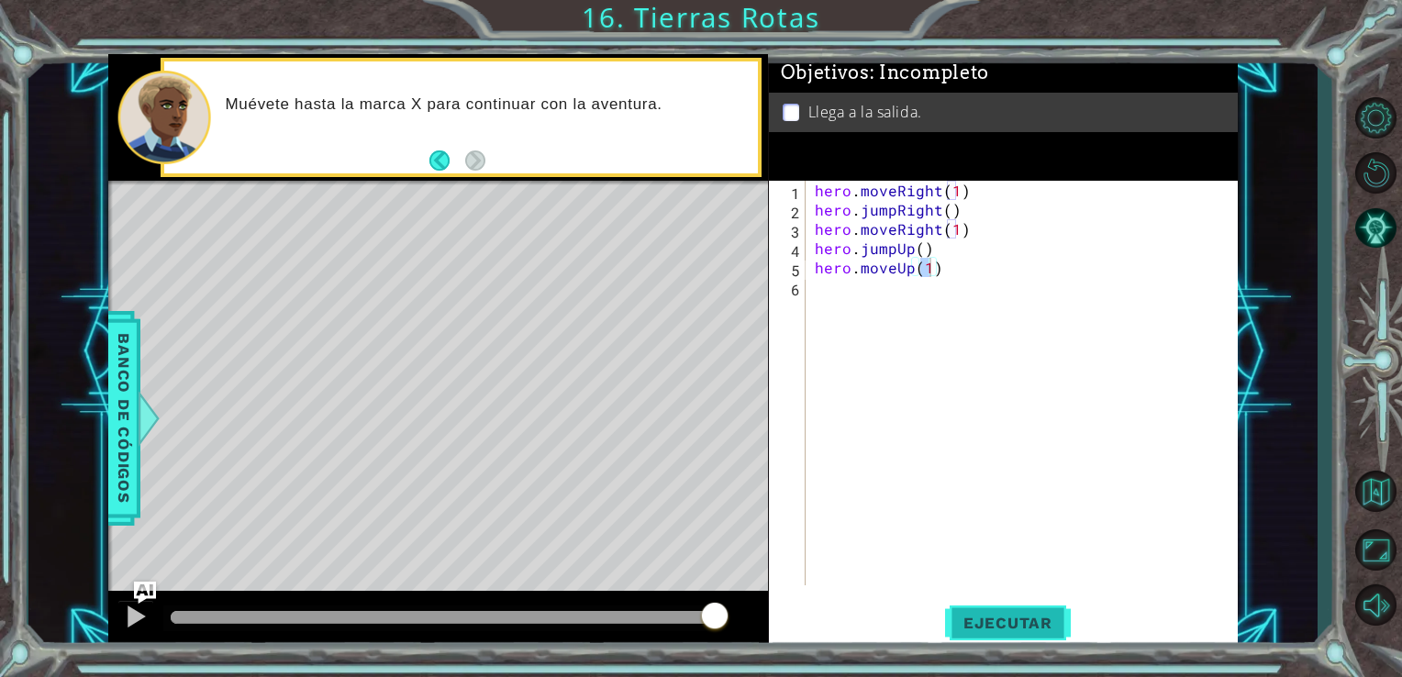
click at [1009, 631] on span "Ejecutar" at bounding box center [1008, 623] width 126 height 18
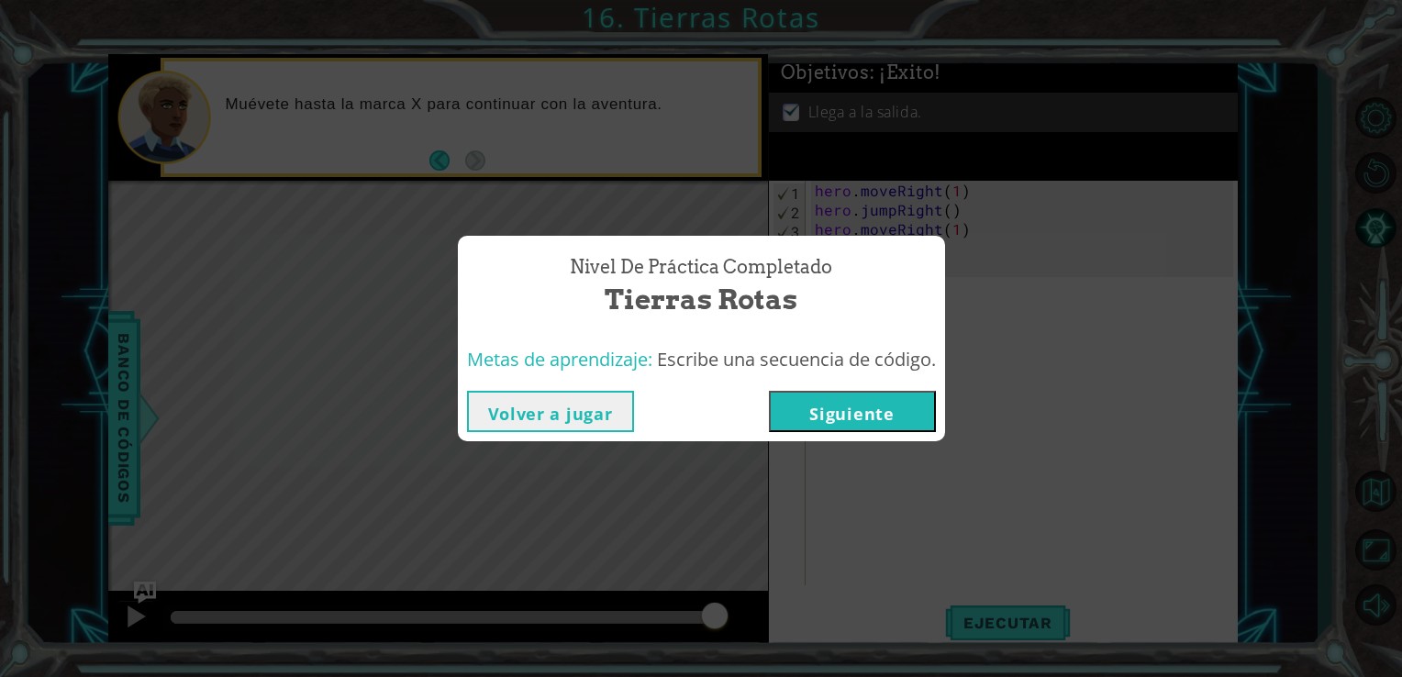
click at [876, 419] on button "Siguiente" at bounding box center [852, 411] width 167 height 41
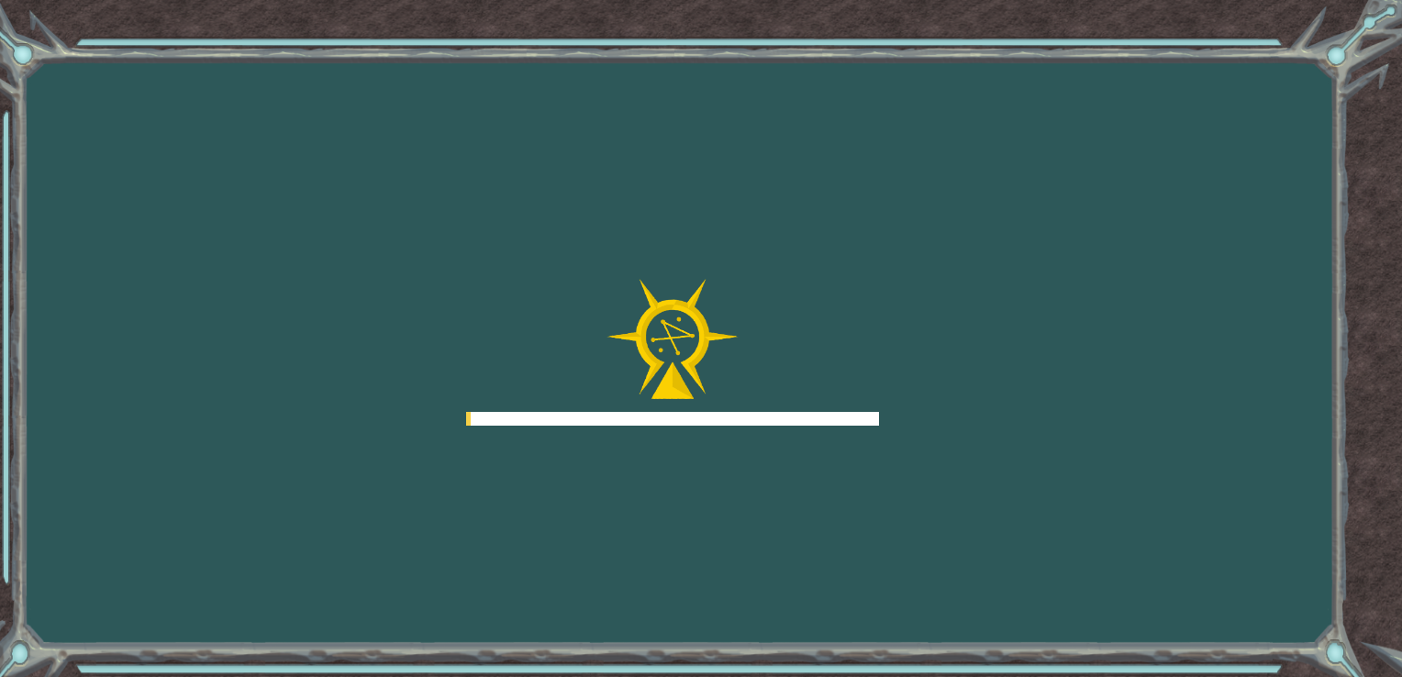
click at [876, 419] on div at bounding box center [672, 419] width 413 height 14
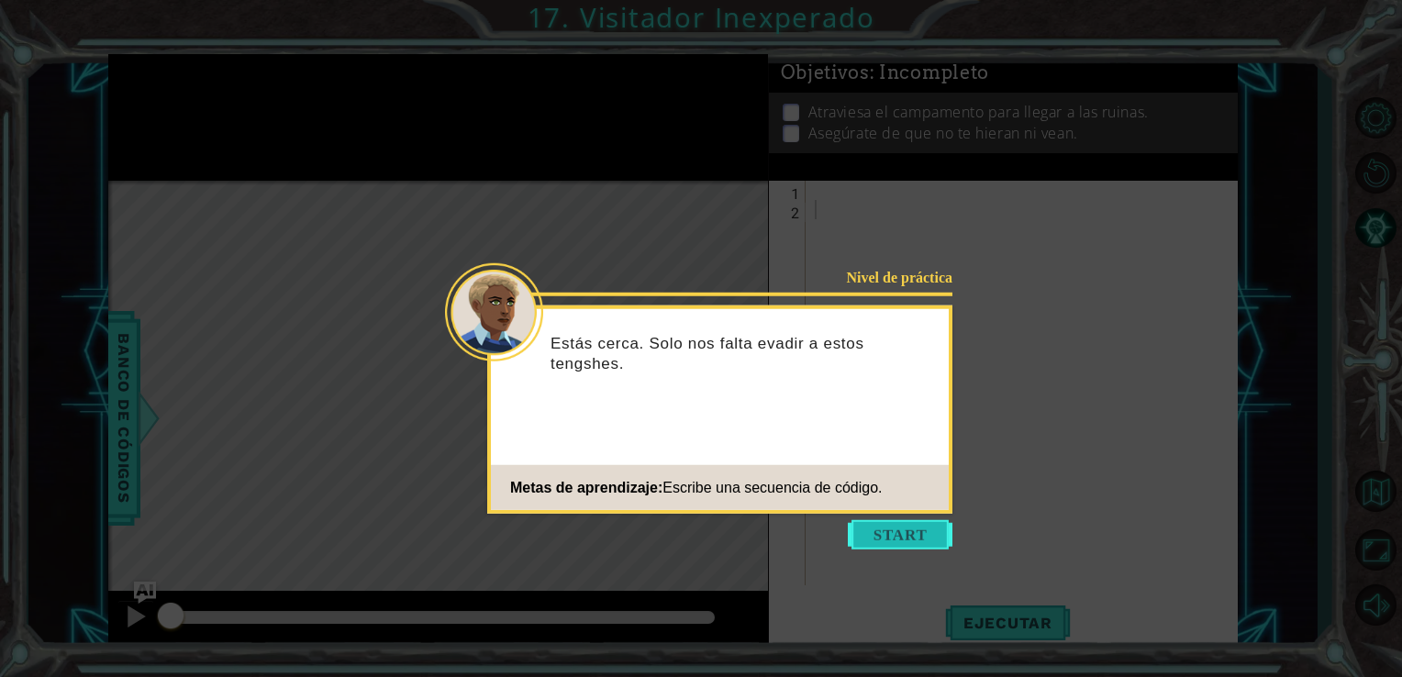
click at [907, 527] on button "Start" at bounding box center [900, 534] width 105 height 29
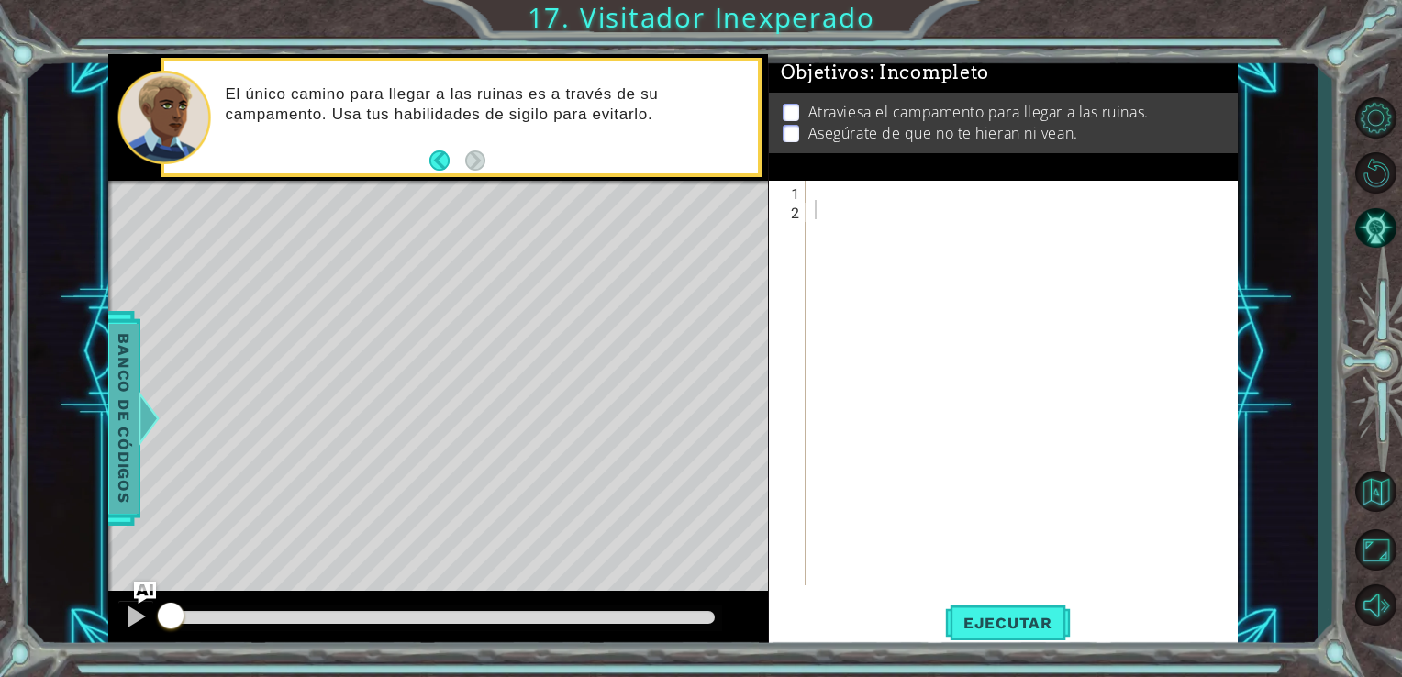
click at [128, 420] on span "Banco de códigos" at bounding box center [123, 418] width 29 height 190
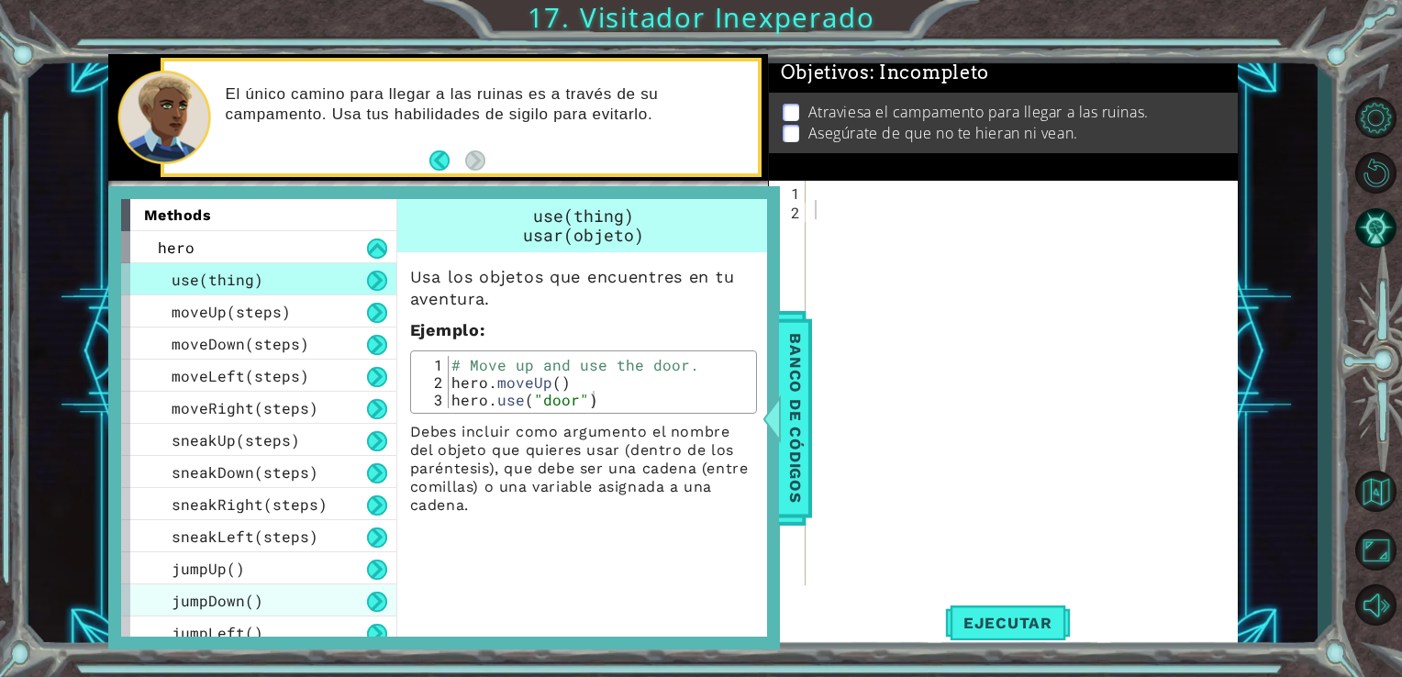
click at [301, 600] on div "jumpDown()" at bounding box center [258, 601] width 275 height 32
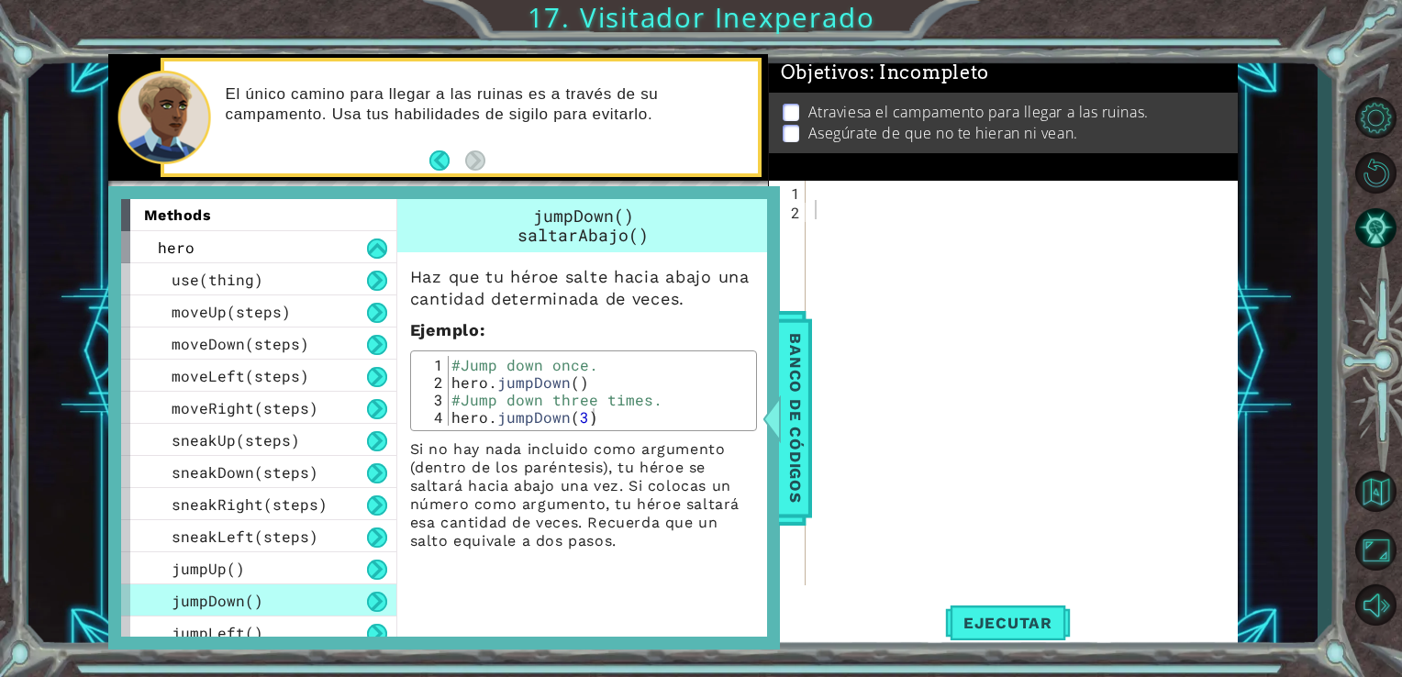
type textarea "hero.jumpDown()"
drag, startPoint x: 453, startPoint y: 380, endPoint x: 594, endPoint y: 379, distance: 140.4
click at [594, 379] on div "#Jump down once. hero . jumpDown ( ) #Jump down three times. hero . jumpDown ( …" at bounding box center [600, 408] width 304 height 105
click at [830, 195] on div at bounding box center [1027, 402] width 432 height 443
type textarea "v"
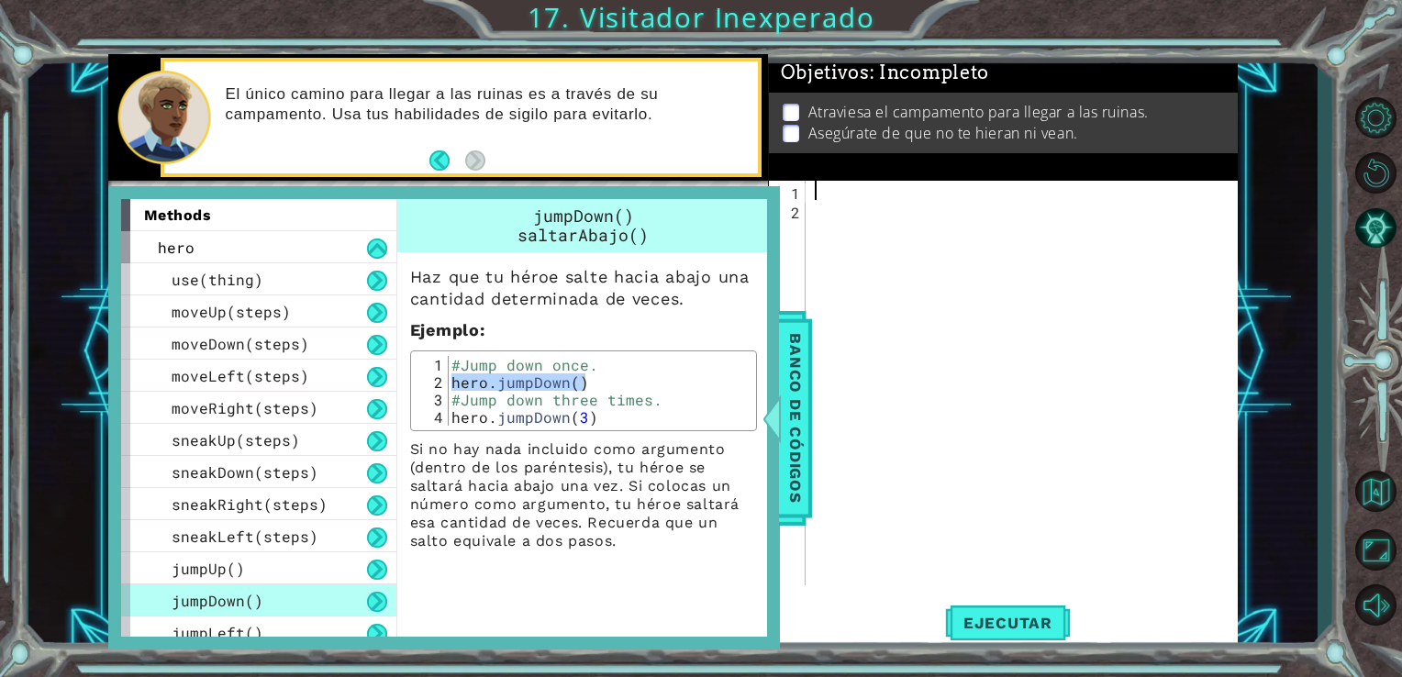
paste textarea "hero.jumpDown()"
type textarea "hero.jumpDown()"
click at [801, 373] on span "Banco de códigos" at bounding box center [795, 418] width 29 height 190
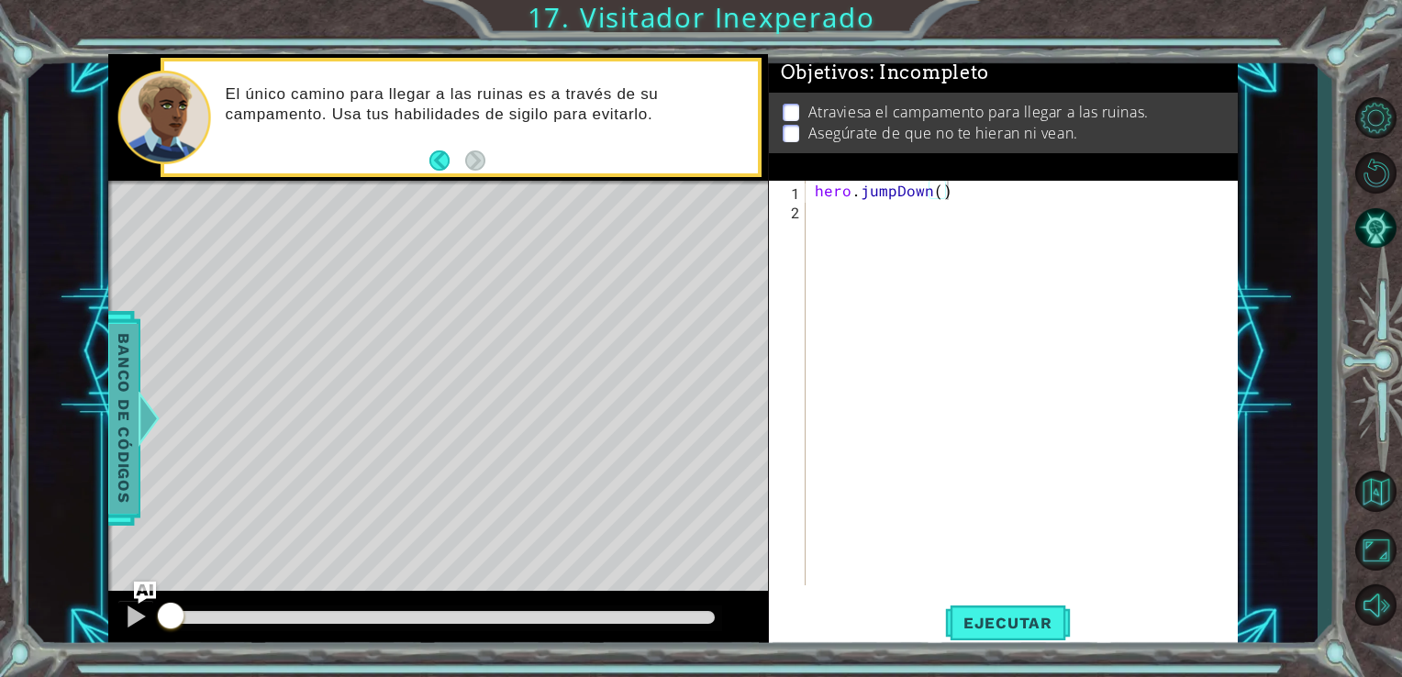
click at [109, 490] on span "Banco de códigos" at bounding box center [123, 418] width 29 height 190
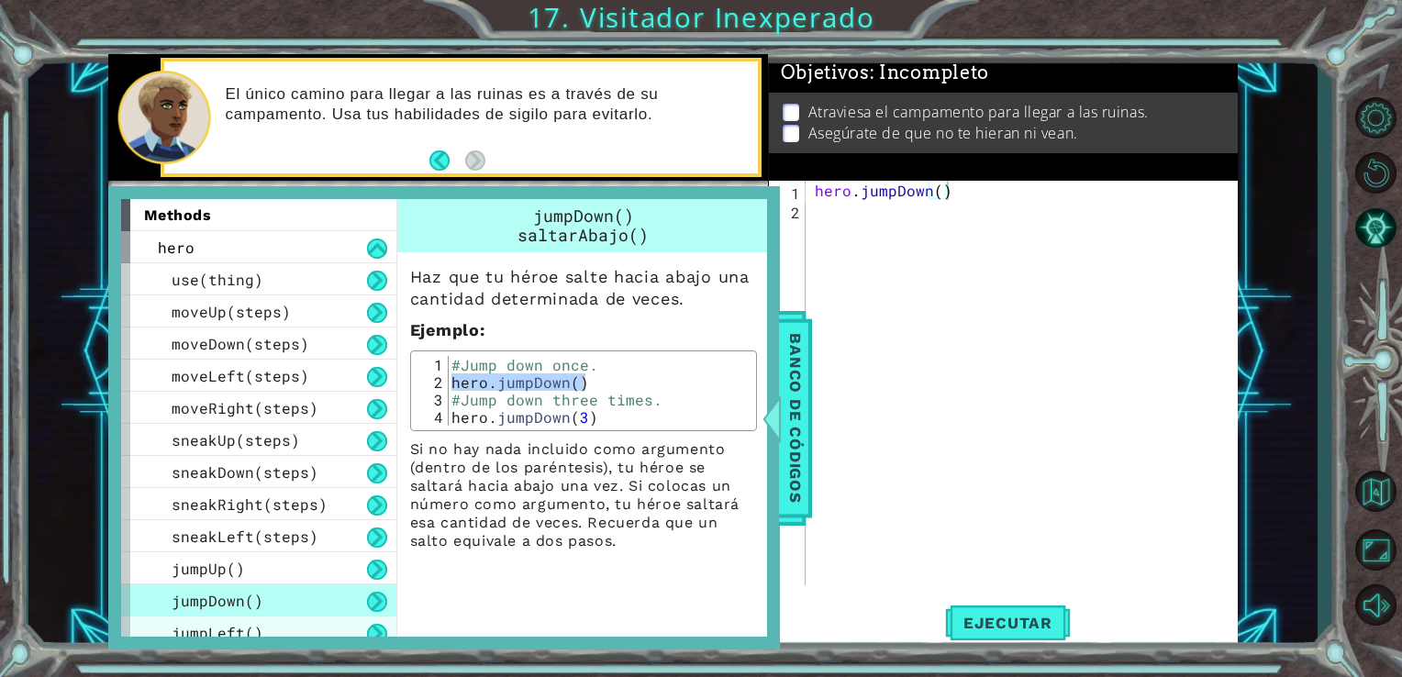
click at [300, 631] on div "jumpLeft()" at bounding box center [258, 633] width 275 height 32
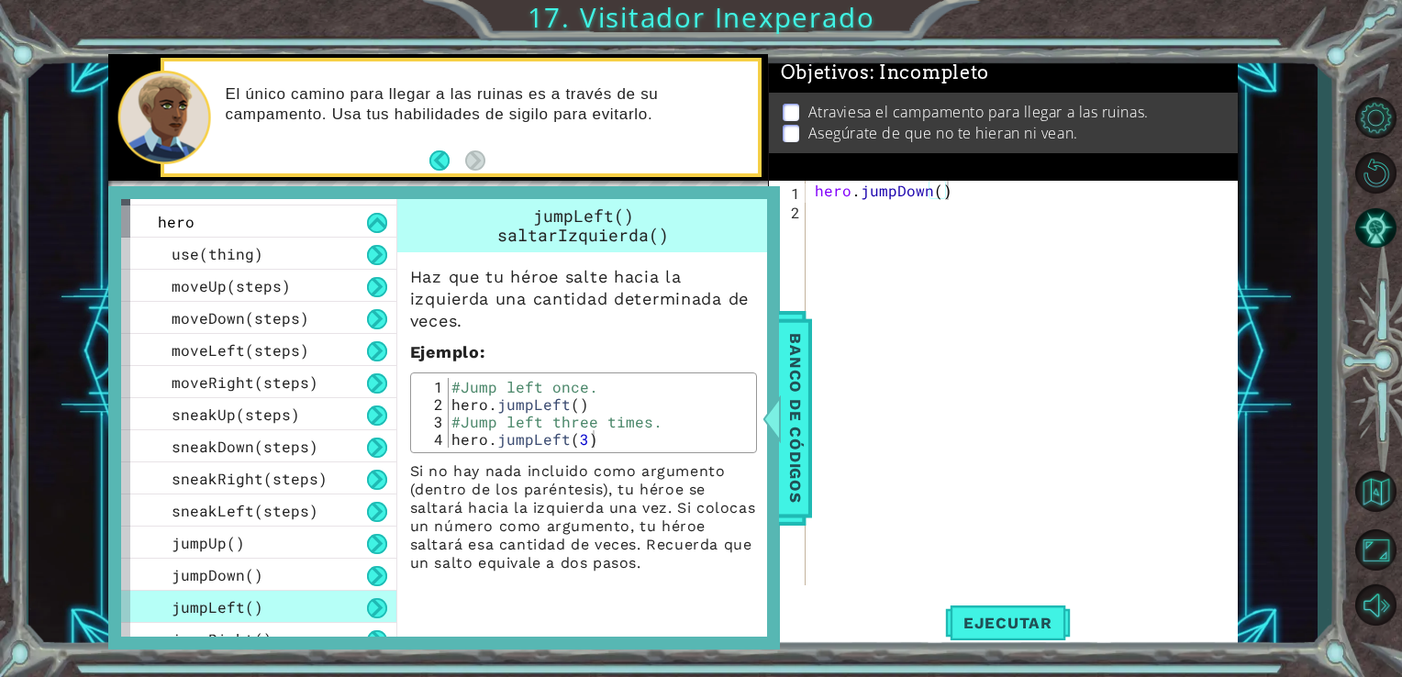
scroll to position [37, 0]
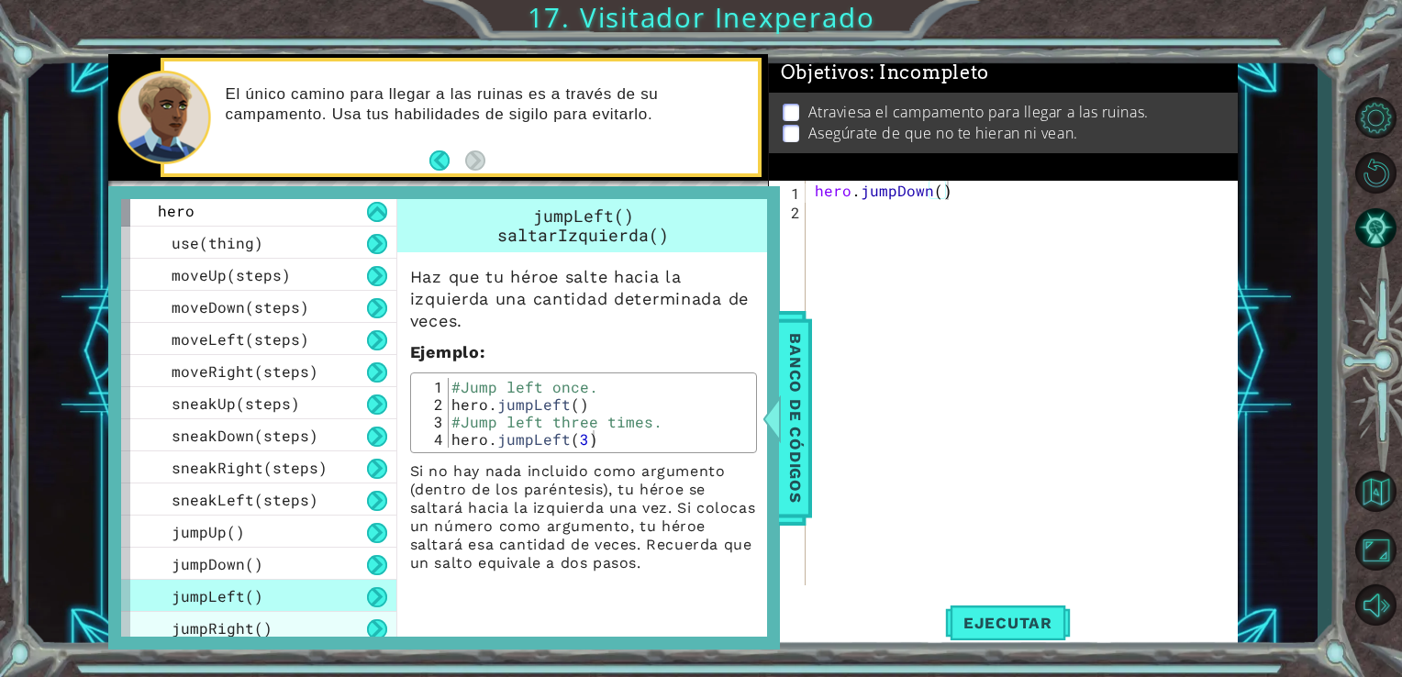
click at [283, 622] on div "jumpRight()" at bounding box center [258, 628] width 275 height 32
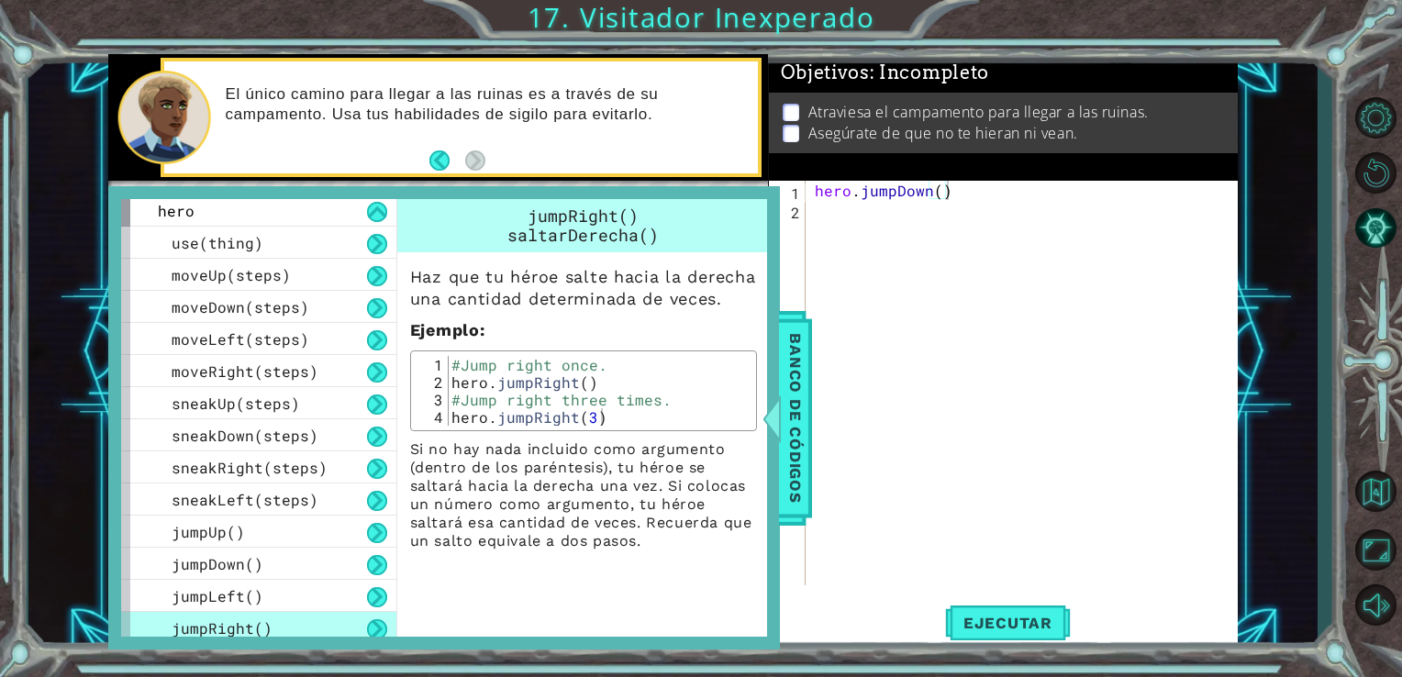
type textarea "hero.jumpRight()"
drag, startPoint x: 454, startPoint y: 405, endPoint x: 613, endPoint y: 397, distance: 158.9
click at [613, 397] on div "#Jump right once. hero . jumpRight ( ) #Jump right three times. hero . jumpRigh…" at bounding box center [600, 408] width 304 height 105
click at [819, 207] on div "hero . jumpDown ( )" at bounding box center [1027, 402] width 432 height 443
type textarea "v"
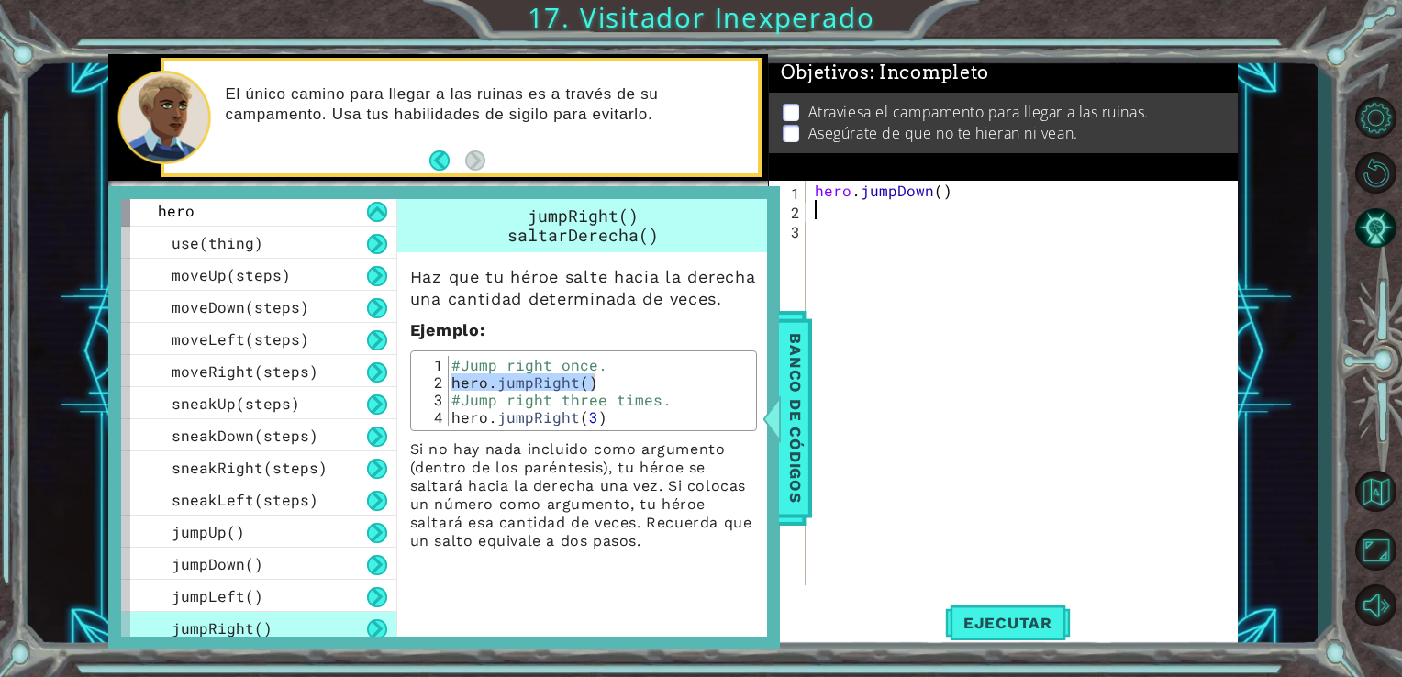
paste textarea "hero.jumpRight()"
type textarea "hero.jumpRight()"
click at [786, 352] on span "Banco de códigos" at bounding box center [795, 418] width 29 height 190
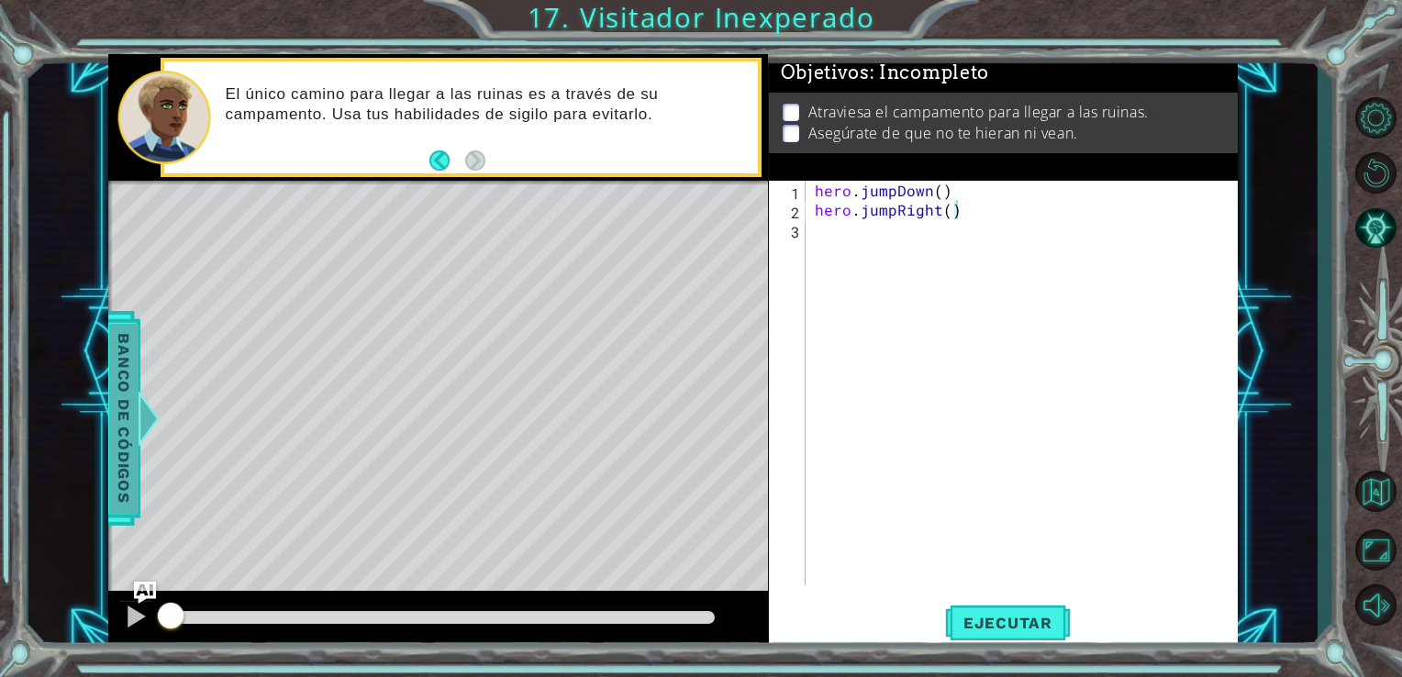
click at [126, 438] on span "Banco de códigos" at bounding box center [123, 418] width 29 height 190
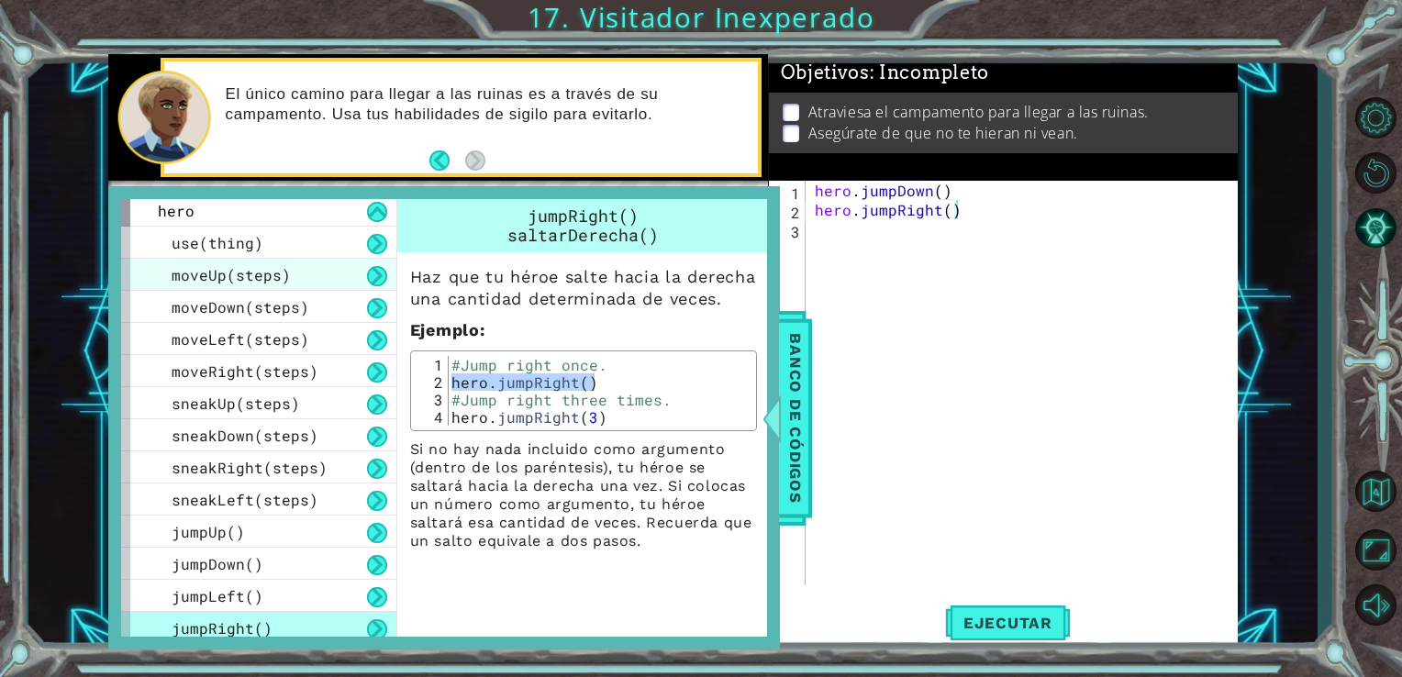
click at [310, 279] on div "moveUp(steps)" at bounding box center [258, 275] width 275 height 32
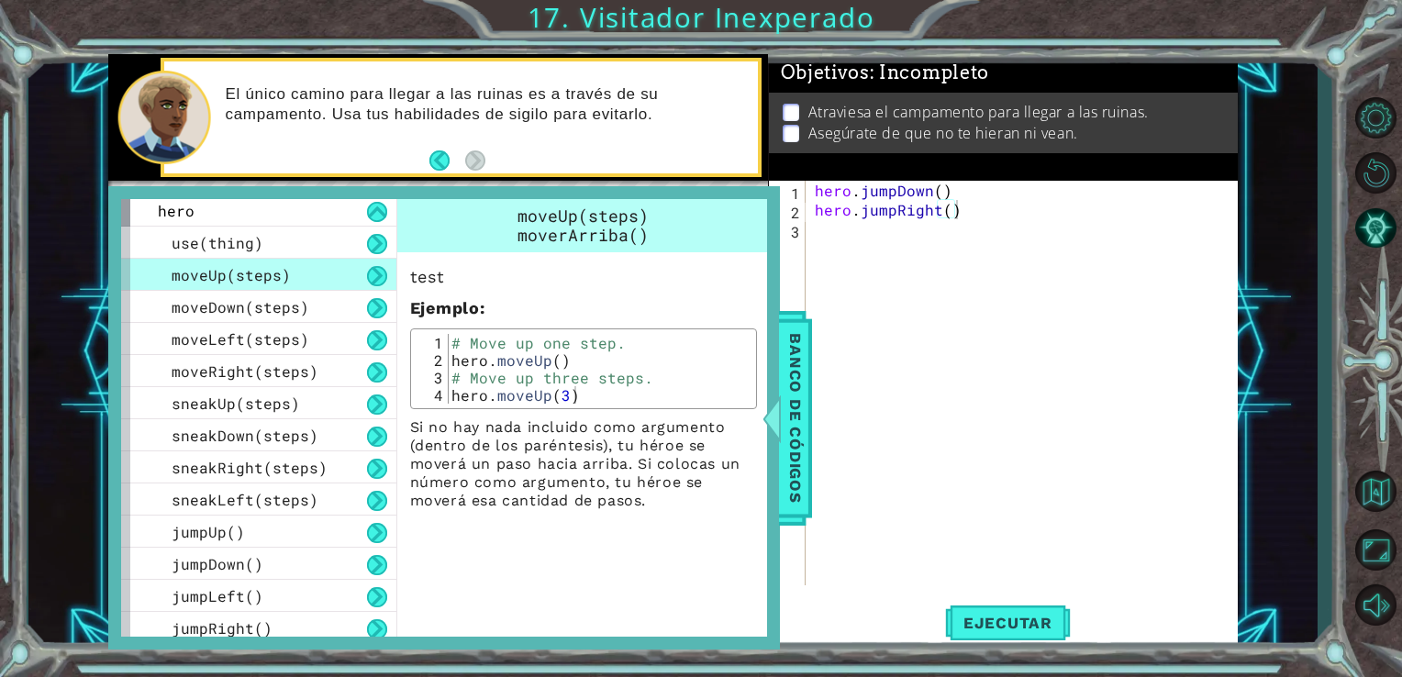
type textarea "hero.moveUp()"
drag, startPoint x: 452, startPoint y: 360, endPoint x: 577, endPoint y: 366, distance: 125.9
click at [577, 366] on div "# Move up one step. hero . moveUp ( ) # Move up three steps. hero . moveUp ( 3 )" at bounding box center [600, 386] width 304 height 105
click at [833, 235] on div "hero . jumpDown ( ) hero . jumpRight ( )" at bounding box center [1027, 402] width 432 height 443
type textarea "v"
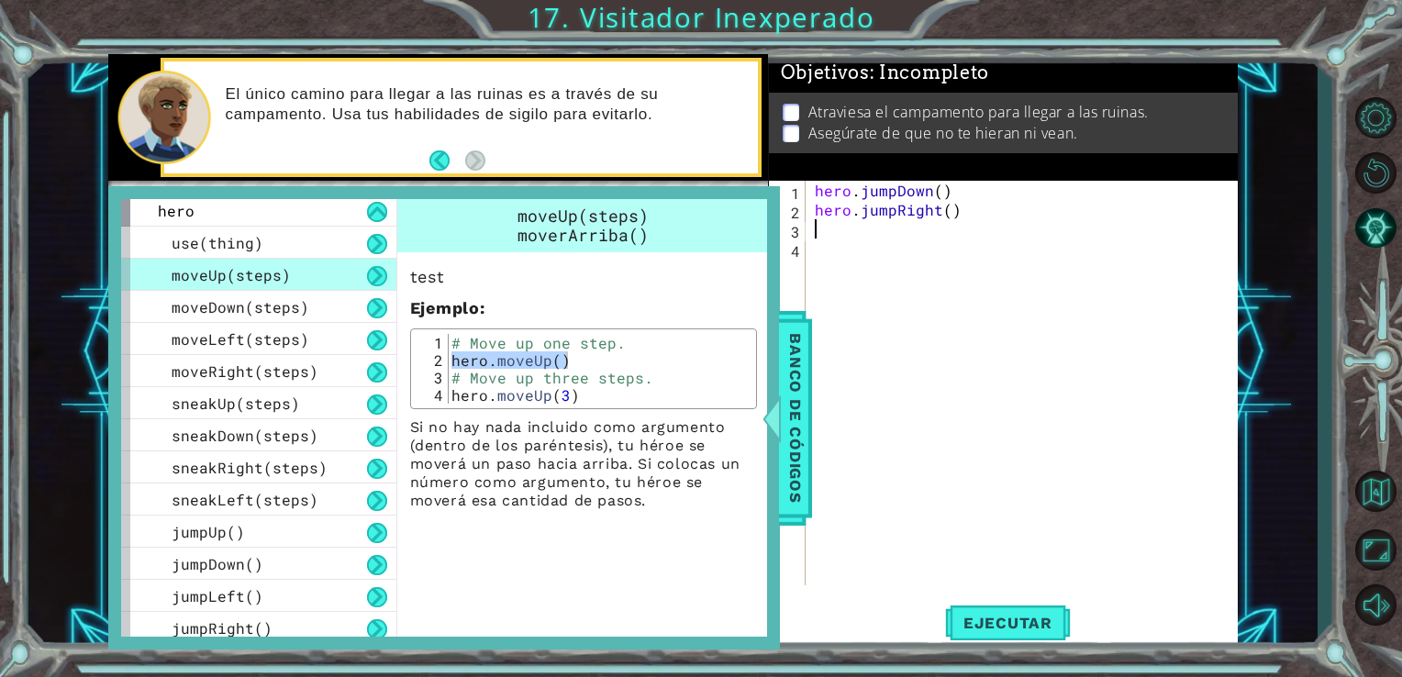
type textarea "v"
paste textarea "hero.moveUp()"
type textarea "hero.moveUp()"
click at [804, 362] on span "Banco de códigos" at bounding box center [795, 418] width 29 height 190
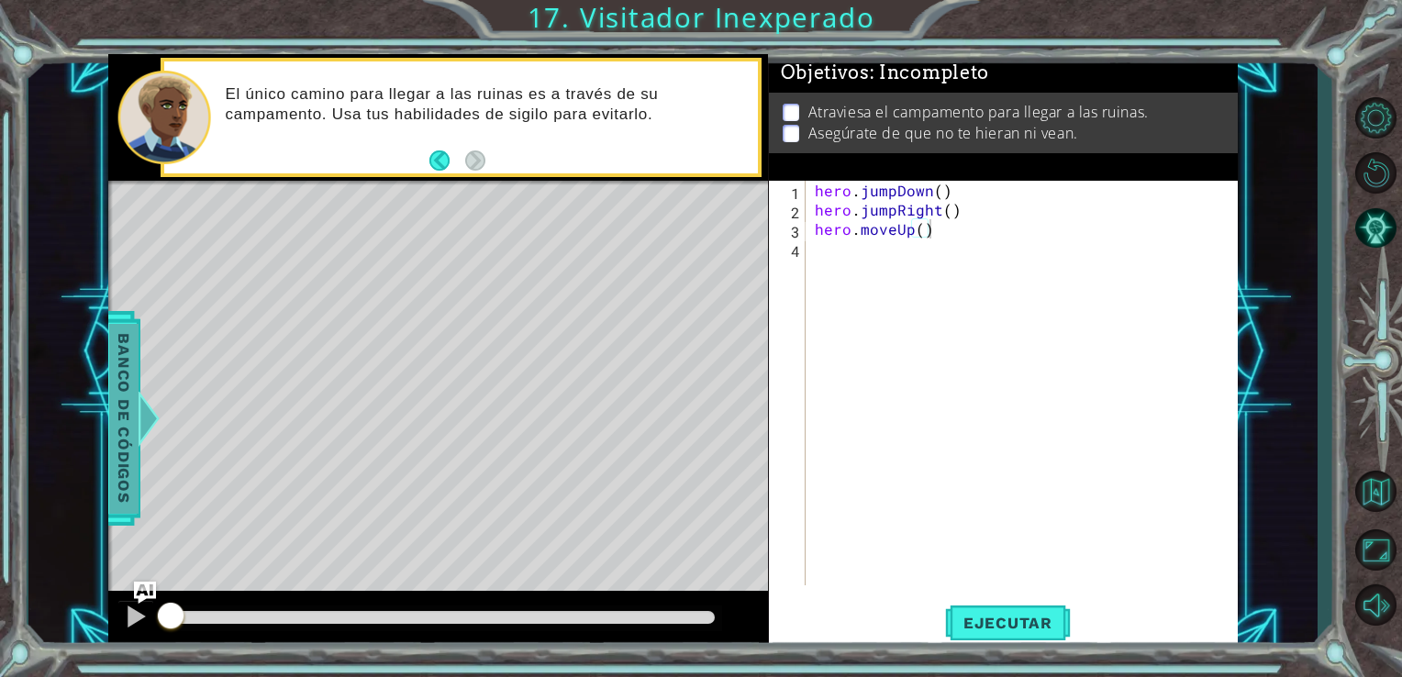
click at [113, 441] on span "Banco de códigos" at bounding box center [123, 418] width 29 height 190
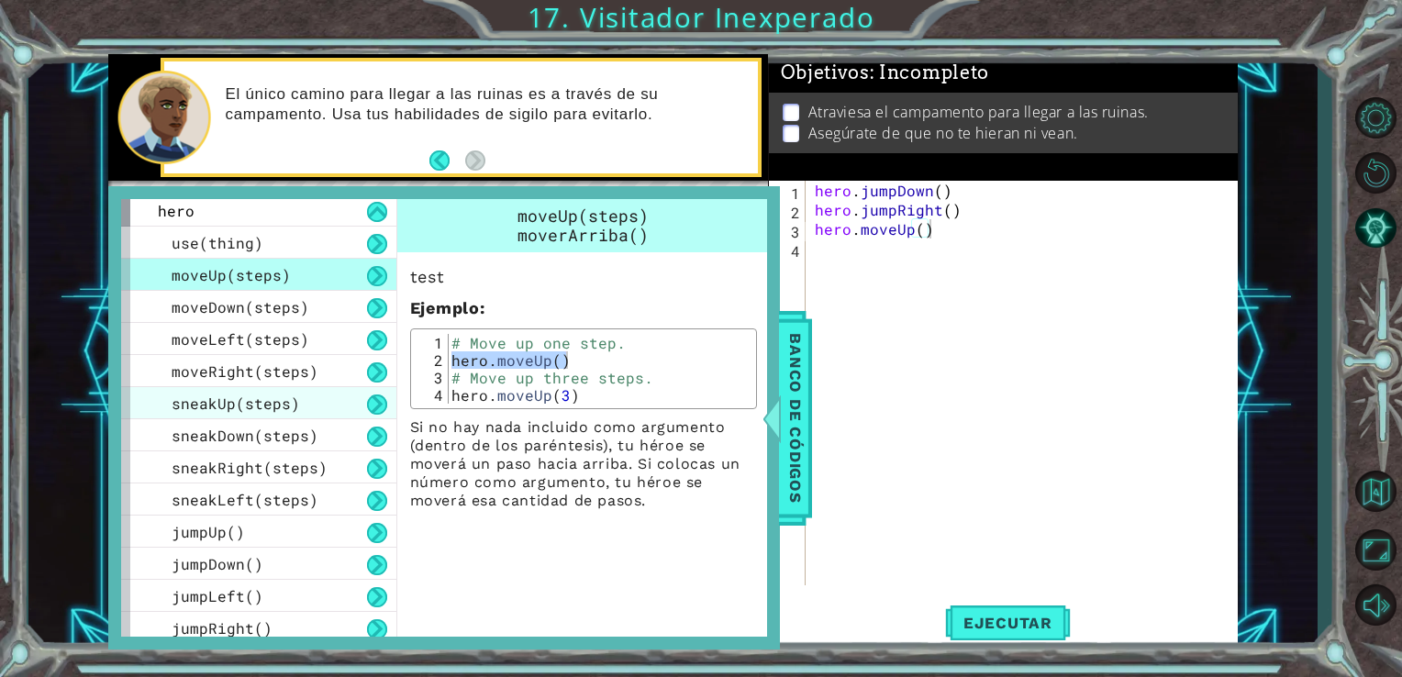
click at [179, 414] on div "sneakUp(steps)" at bounding box center [258, 403] width 275 height 32
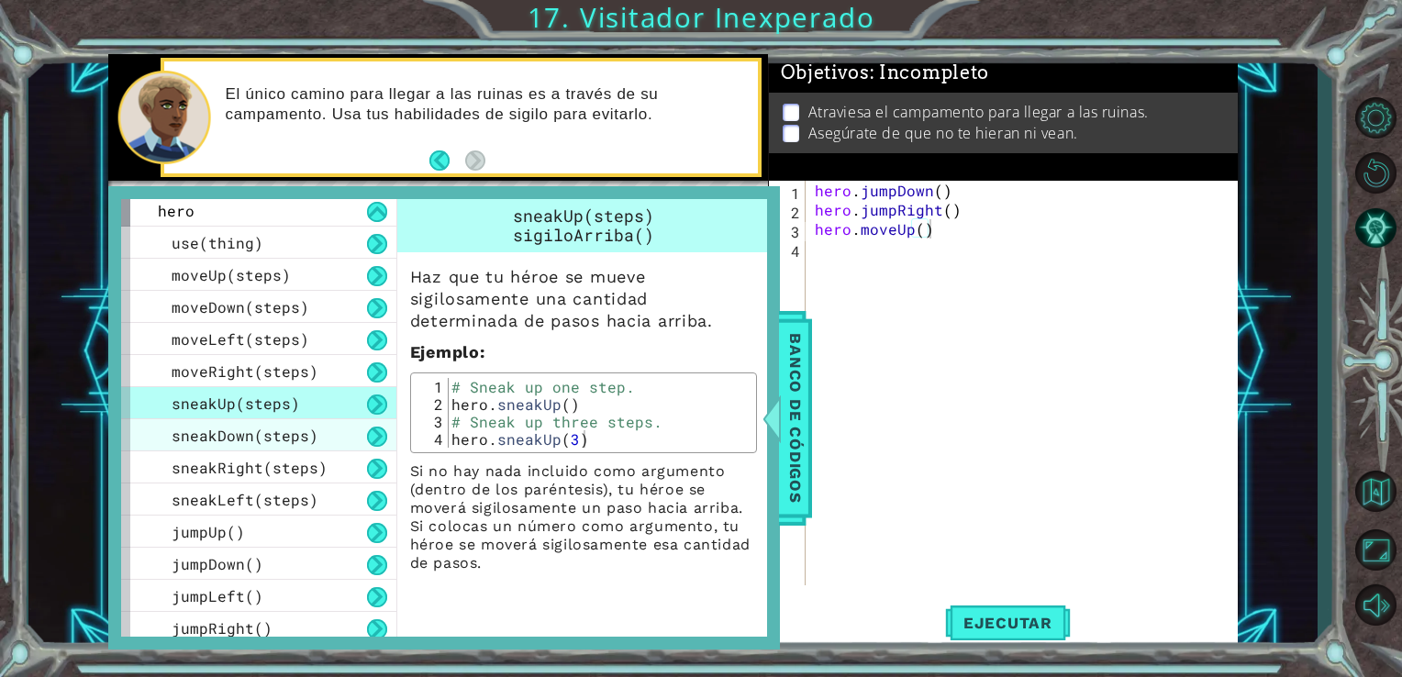
click at [206, 439] on span "sneakDown(steps)" at bounding box center [245, 435] width 147 height 19
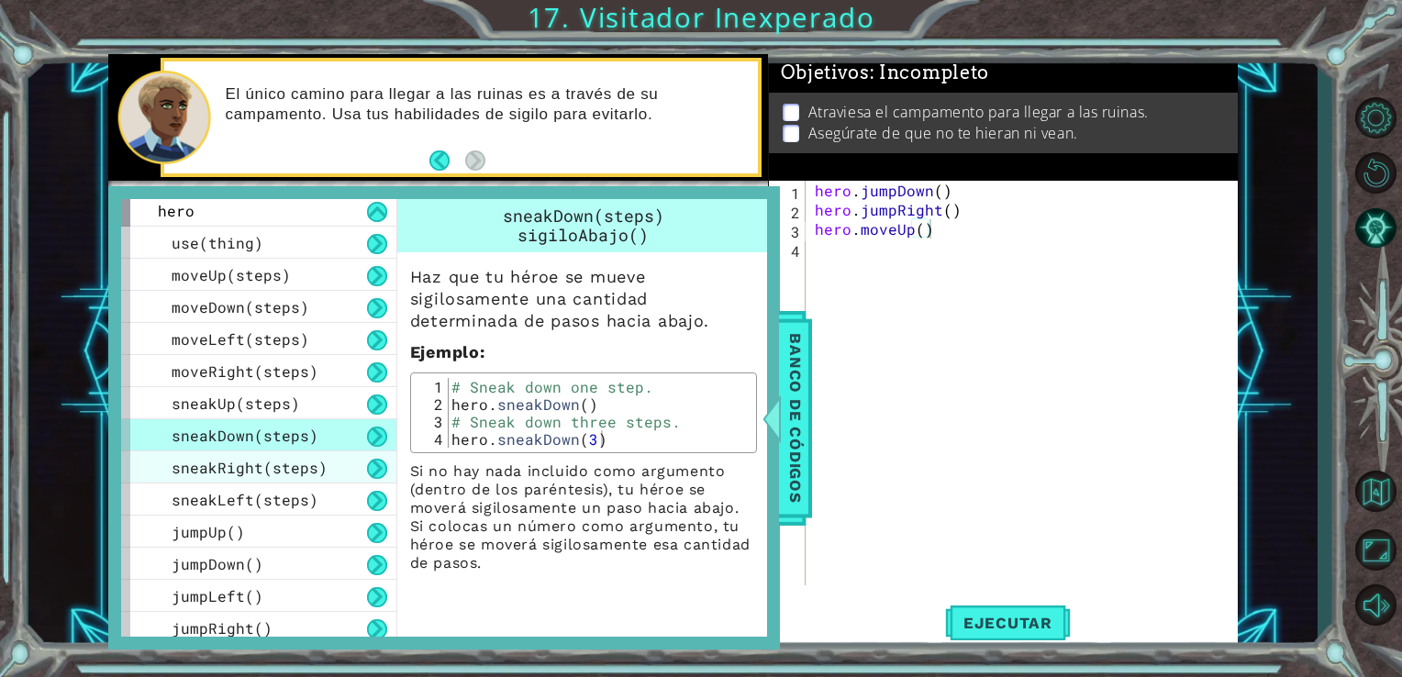
click at [220, 462] on span "sneakRight(steps)" at bounding box center [250, 467] width 156 height 19
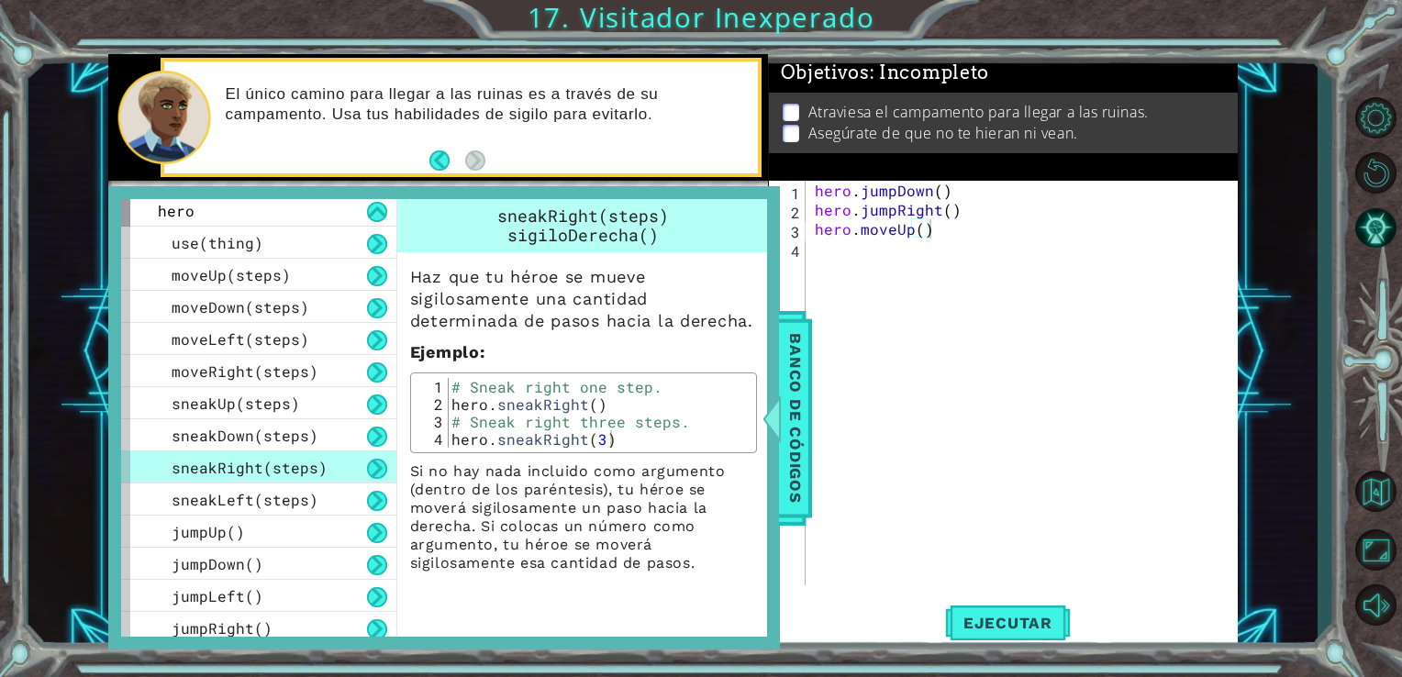
type textarea "hero.sneakRight()"
drag, startPoint x: 453, startPoint y: 402, endPoint x: 598, endPoint y: 405, distance: 145.0
click at [598, 405] on div "# Sneak right one step. hero . sneakRight ( ) # Sneak right three steps. hero .…" at bounding box center [600, 430] width 304 height 105
click at [818, 254] on div "hero . jumpDown ( ) hero . jumpRight ( ) hero . moveUp ( )" at bounding box center [1027, 402] width 432 height 443
type textarea "v"
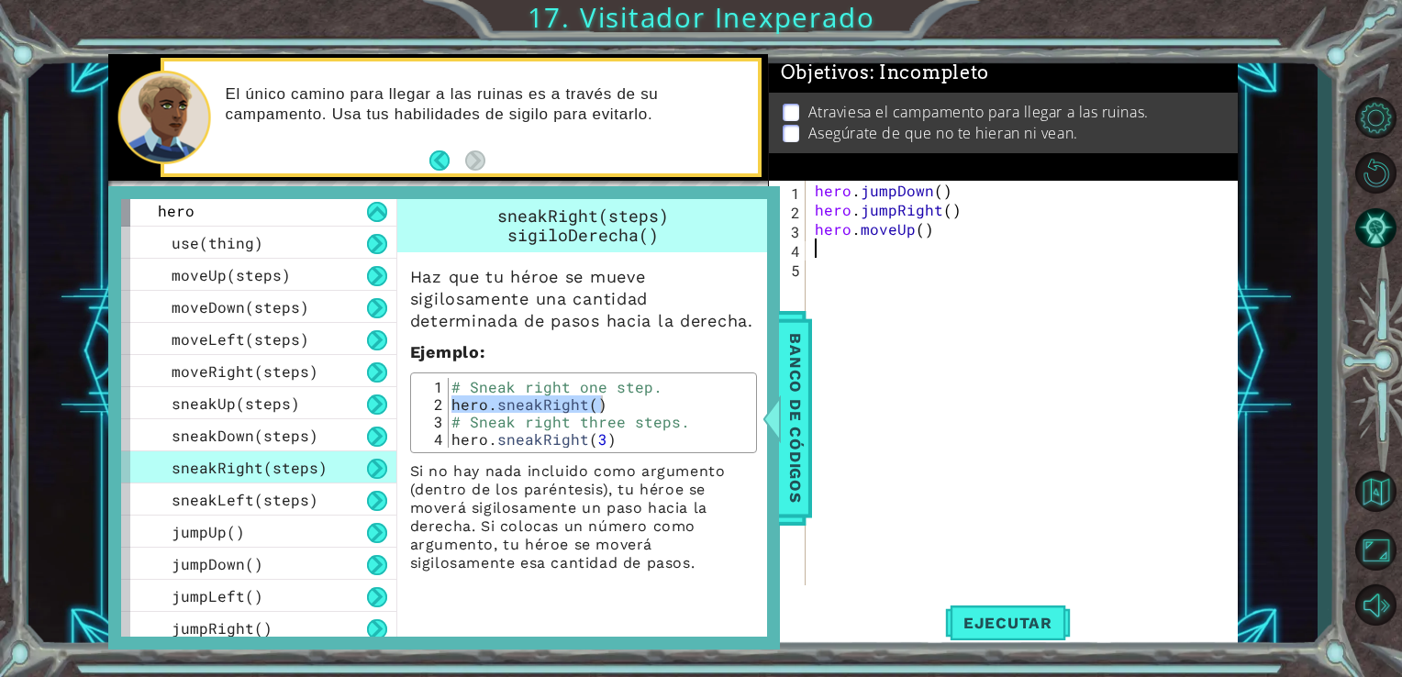
type textarea "v"
paste textarea "hero.sneakRight()"
type textarea "hero.sneakRight()"
click at [788, 364] on span "Banco de códigos" at bounding box center [795, 418] width 29 height 190
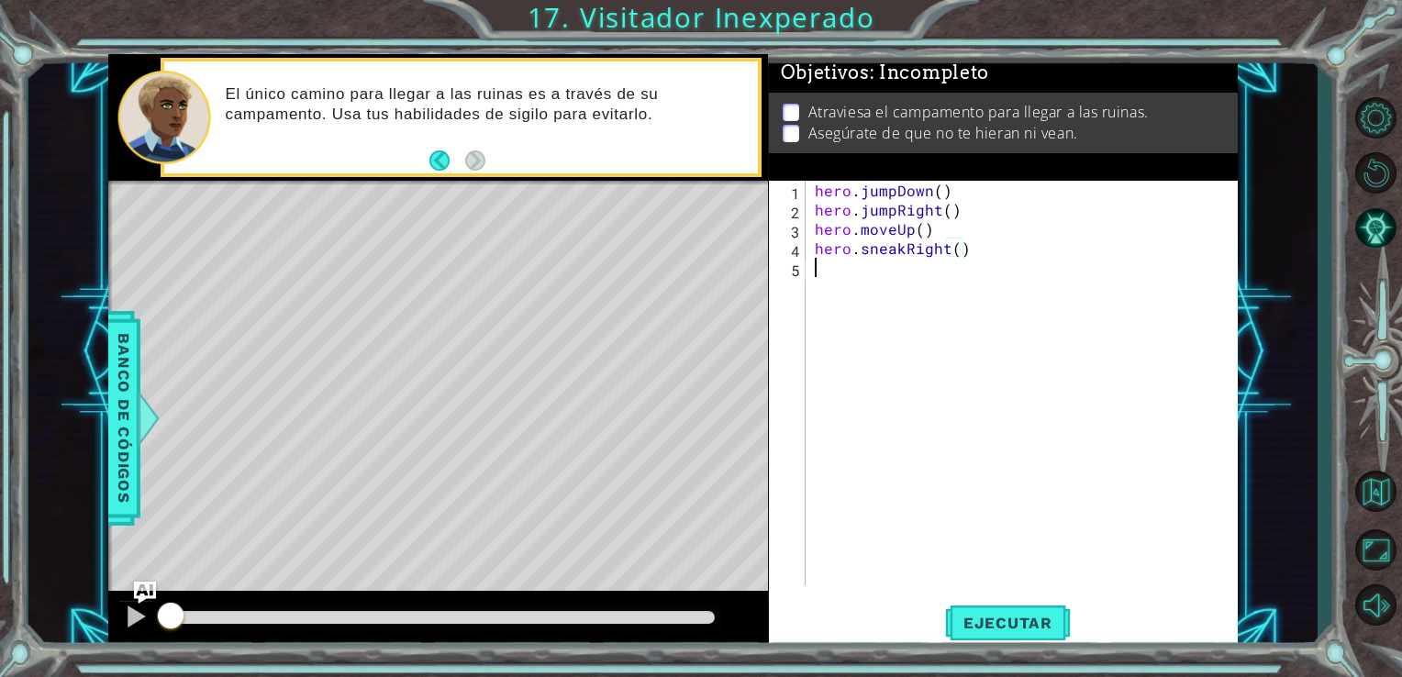
click at [826, 275] on div "hero . jumpDown ( ) hero . jumpRight ( ) hero . moveUp ( ) hero . sneakRight ( )" at bounding box center [1027, 402] width 432 height 443
click at [122, 458] on span "Banco de códigos" at bounding box center [123, 418] width 29 height 190
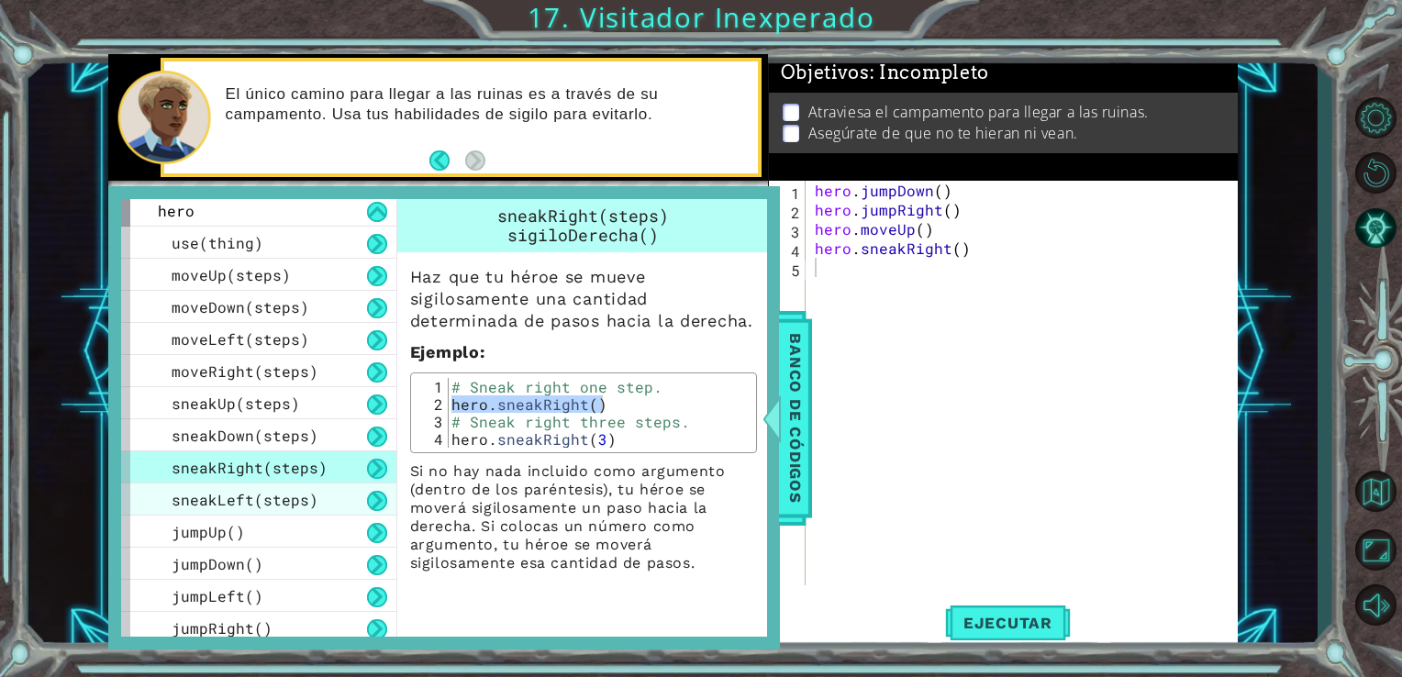
click at [195, 502] on span "sneakLeft(steps)" at bounding box center [245, 499] width 147 height 19
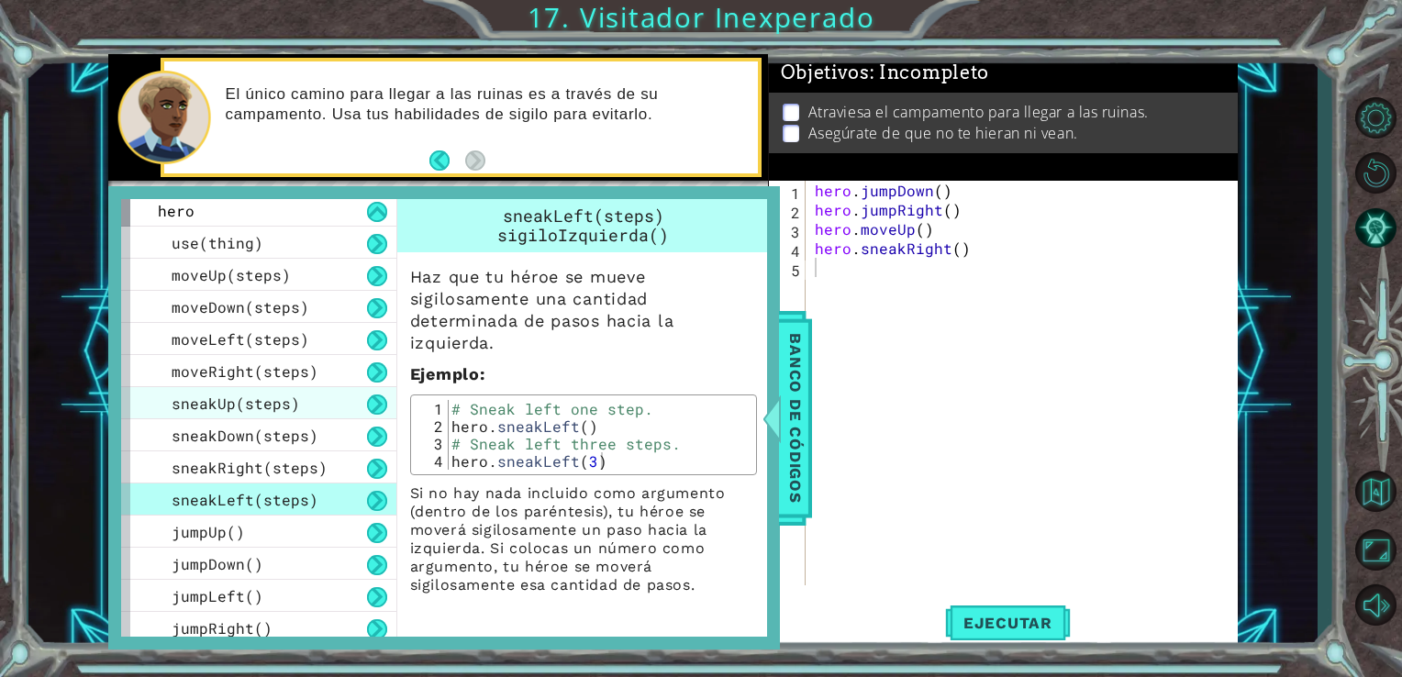
click at [256, 403] on span "sneakUp(steps)" at bounding box center [236, 403] width 128 height 19
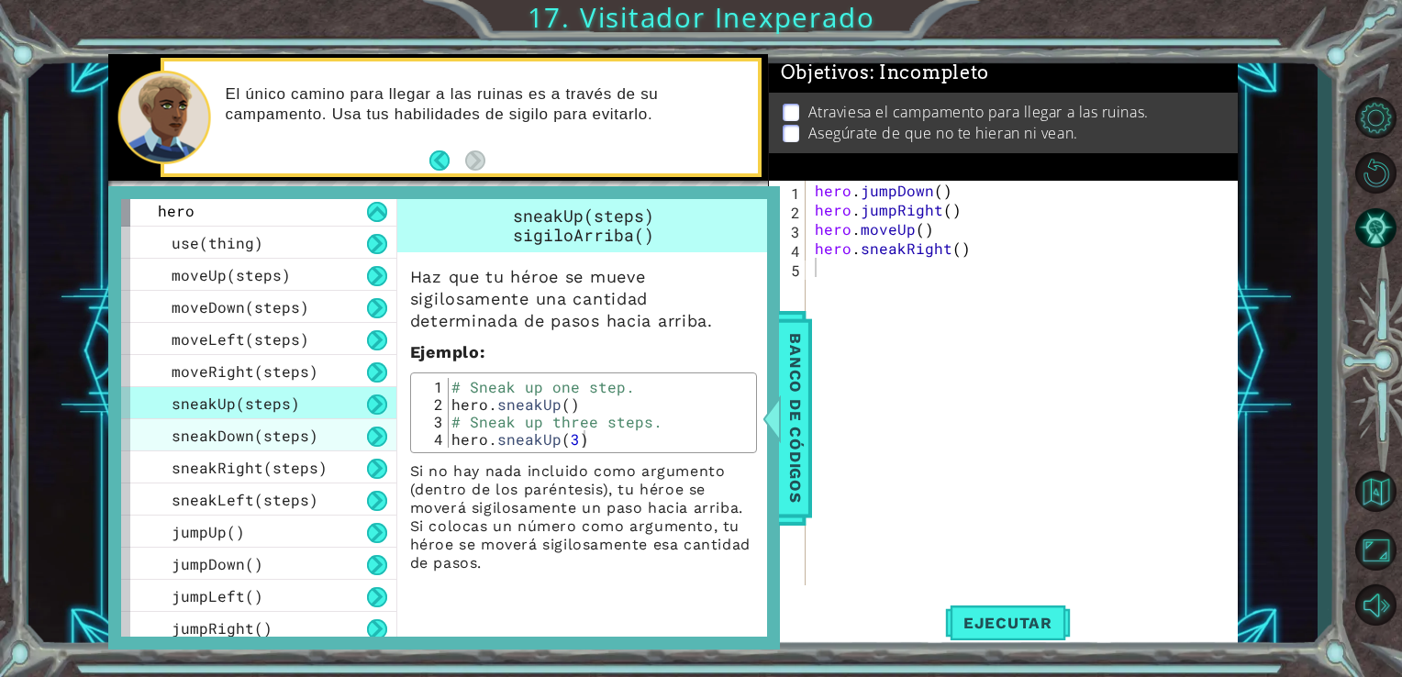
click at [262, 429] on span "sneakDown(steps)" at bounding box center [245, 435] width 147 height 19
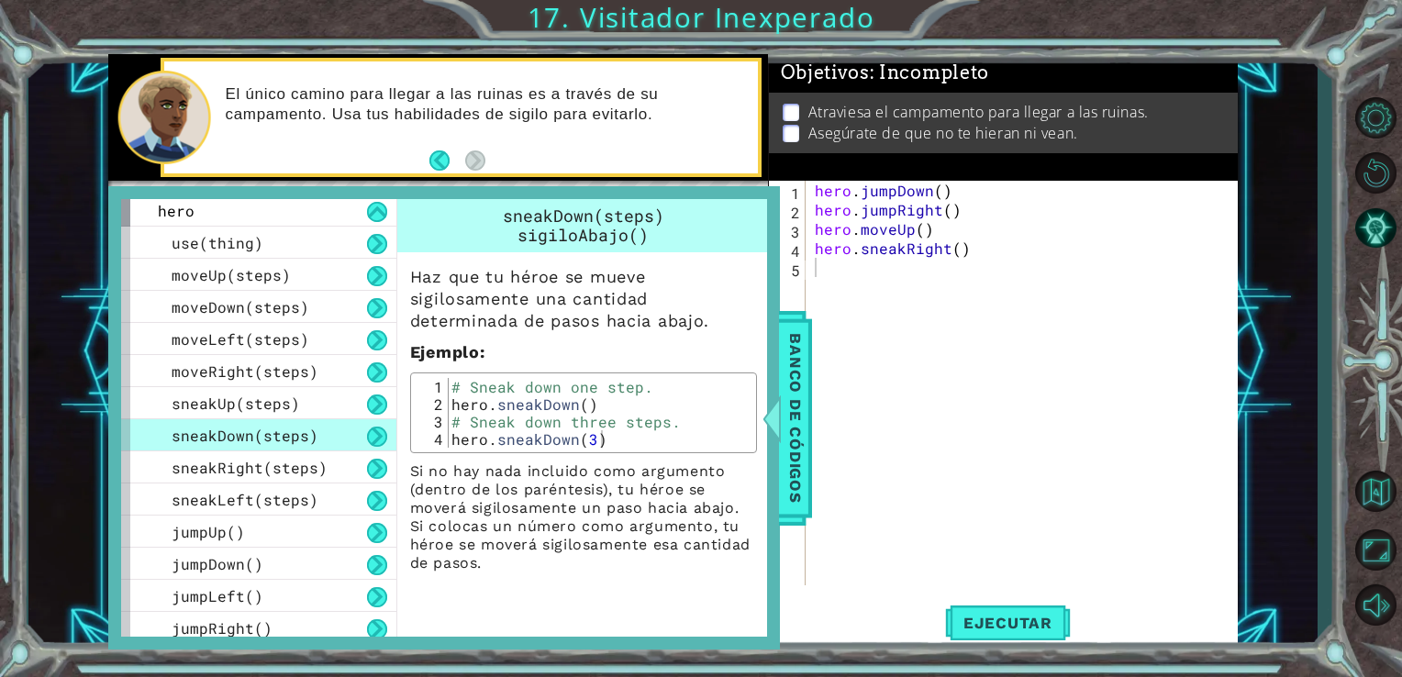
type textarea "hero.sneakDown()"
drag, startPoint x: 452, startPoint y: 402, endPoint x: 628, endPoint y: 403, distance: 176.2
click at [628, 403] on div "# Sneak down one step. hero . sneakDown ( ) # Sneak down three steps. hero . sn…" at bounding box center [600, 430] width 304 height 105
click at [821, 274] on div "hero . jumpDown ( ) hero . jumpRight ( ) hero . moveUp ( ) hero . sneakRight ( )" at bounding box center [1027, 402] width 432 height 443
paste textarea "hero.sneakDown()"
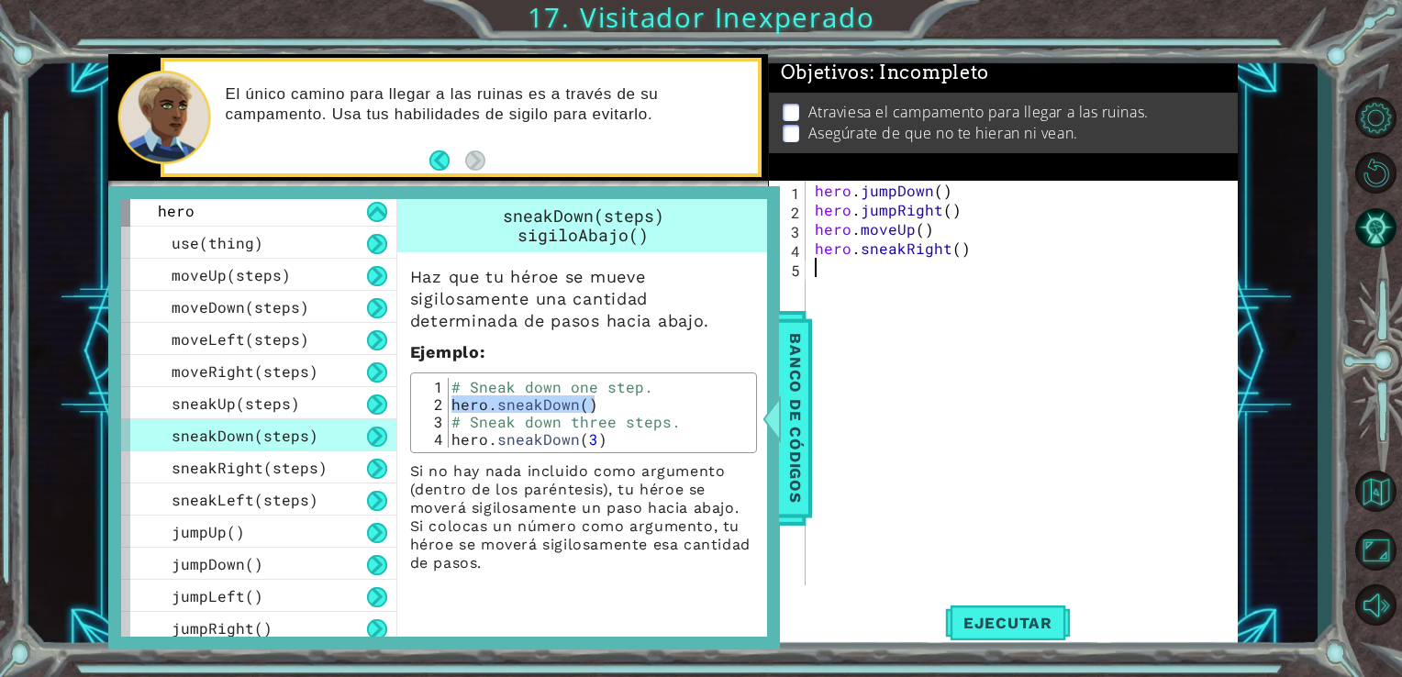
type textarea "hero.sneakDown()"
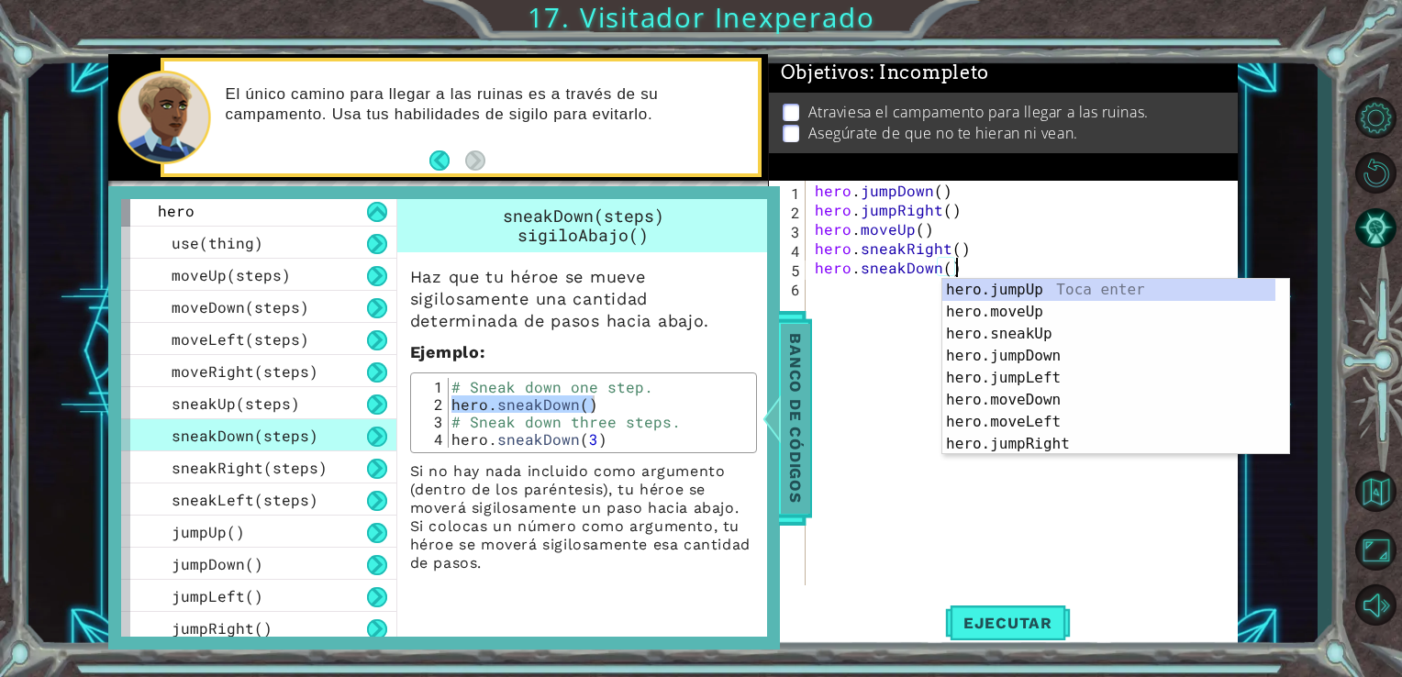
click at [798, 380] on span "Banco de códigos" at bounding box center [795, 418] width 29 height 190
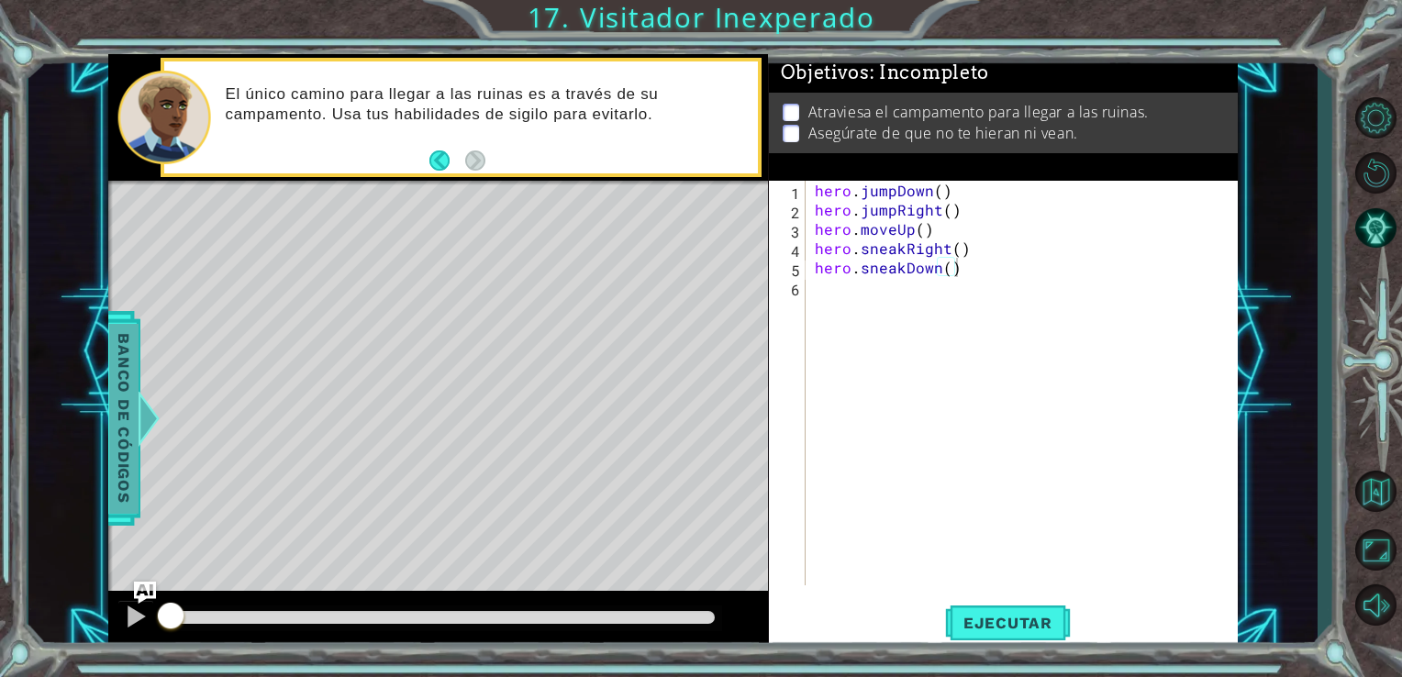
click at [116, 427] on span "Banco de códigos" at bounding box center [123, 418] width 29 height 190
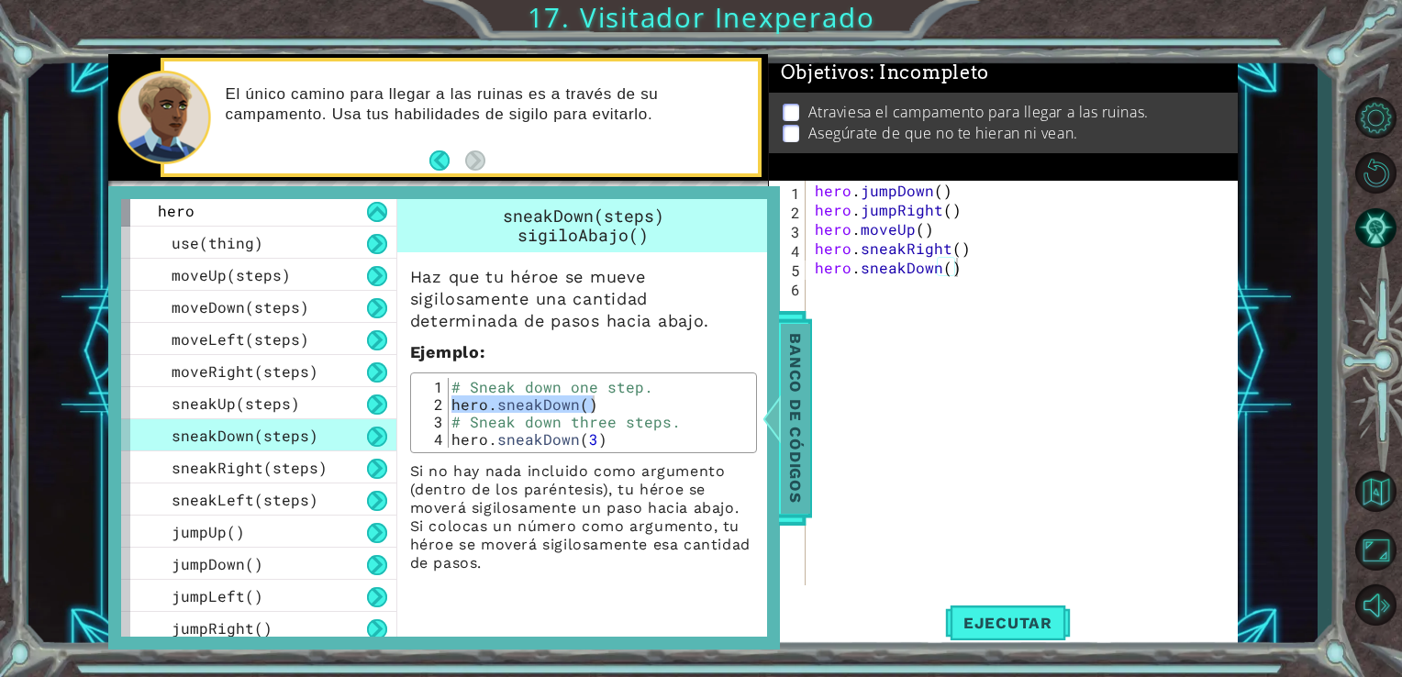
click at [811, 435] on div "Banco de códigos" at bounding box center [795, 418] width 33 height 215
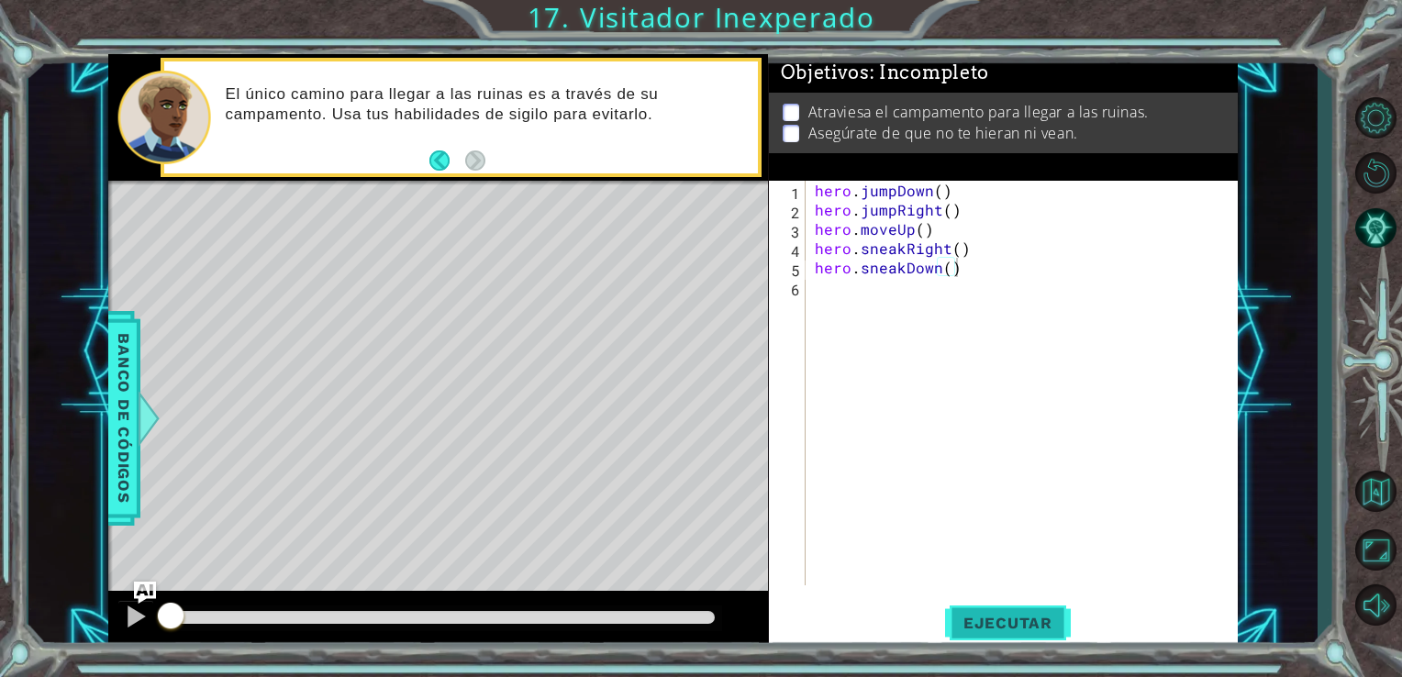
click at [987, 620] on span "Ejecutar" at bounding box center [1008, 623] width 126 height 18
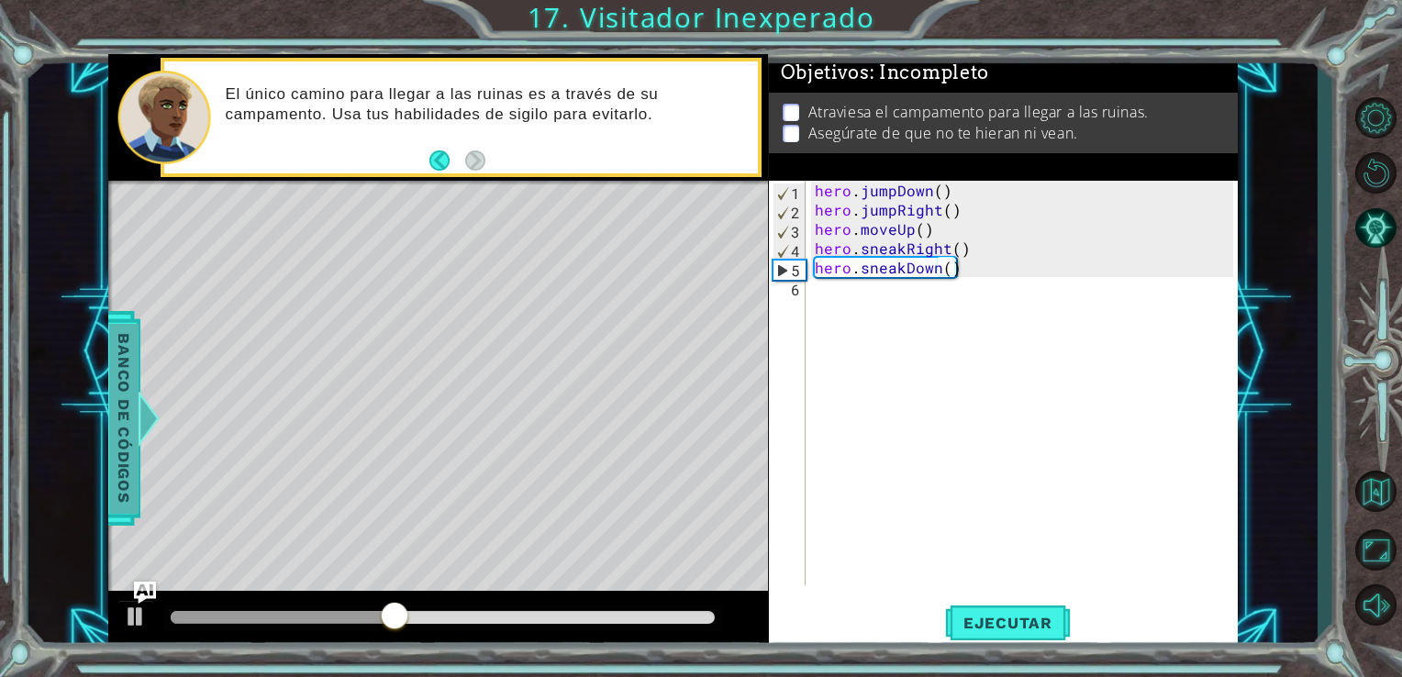
click at [131, 439] on span "Banco de códigos" at bounding box center [123, 418] width 29 height 190
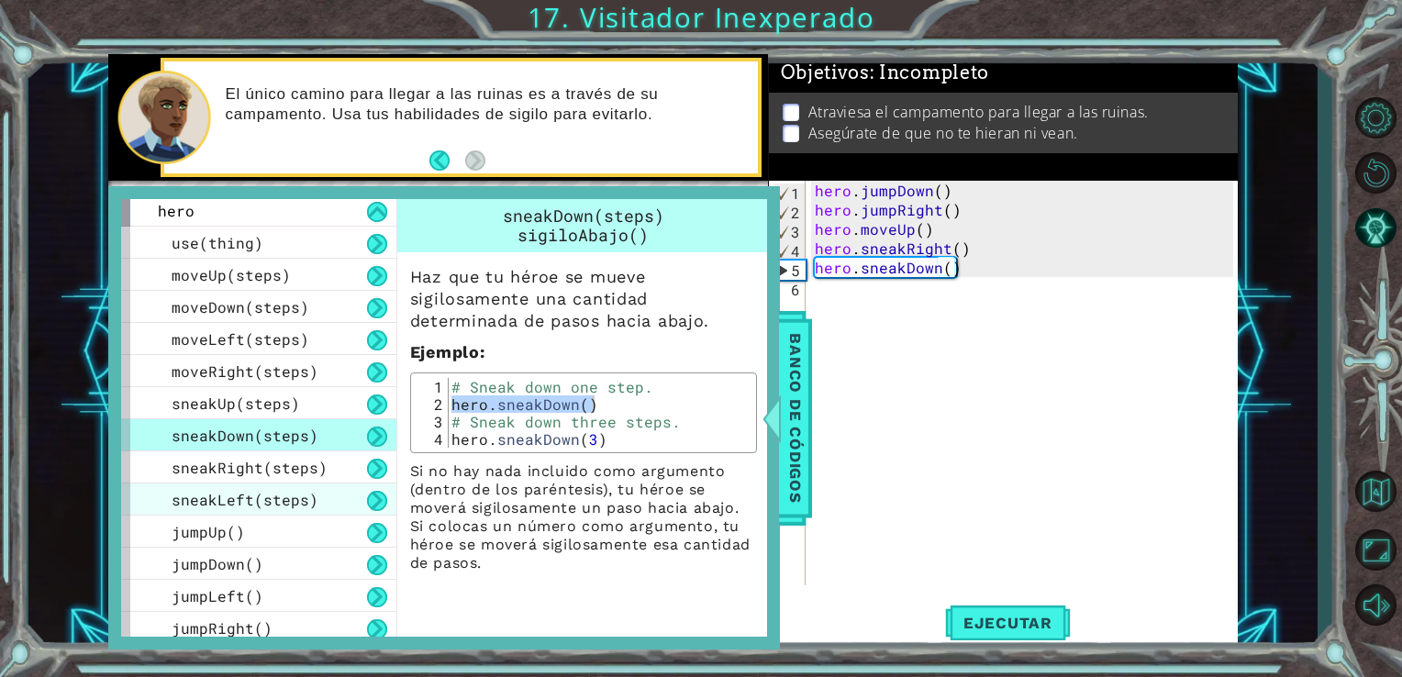
click at [207, 499] on span "sneakLeft(steps)" at bounding box center [245, 499] width 147 height 19
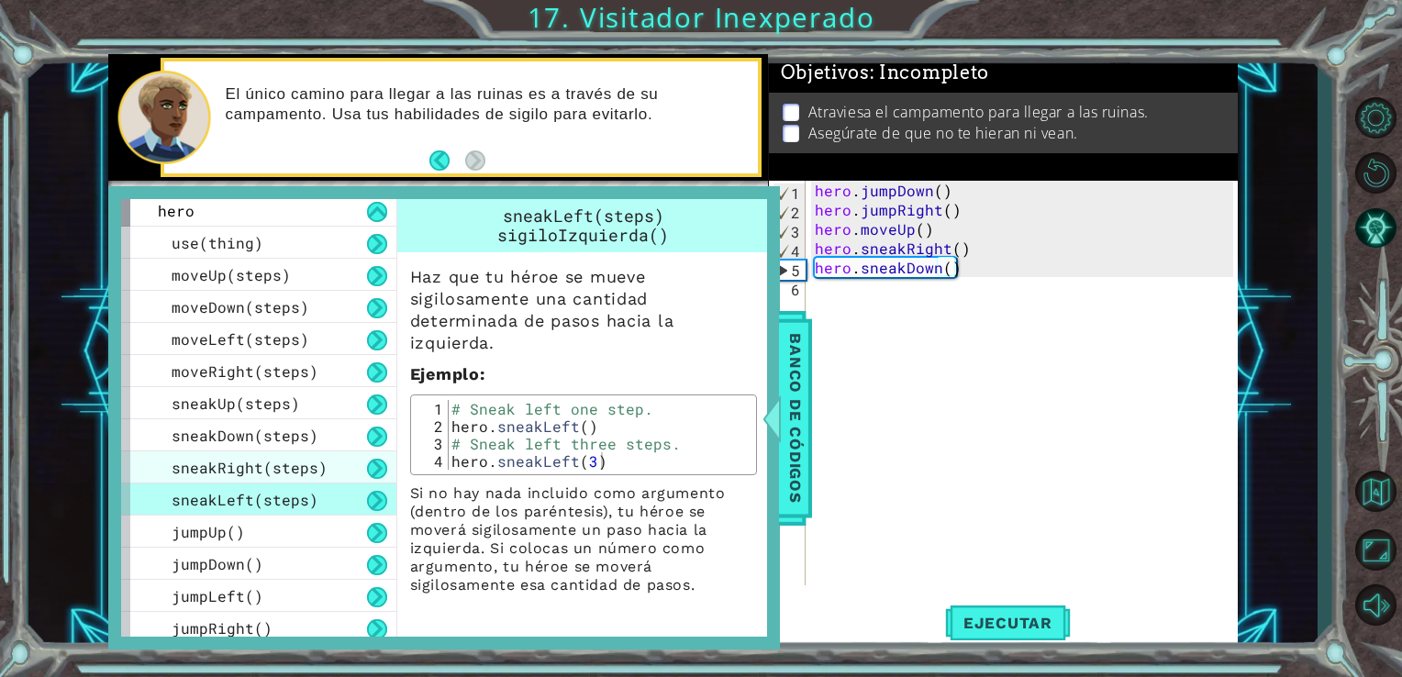
click at [223, 477] on div "sneakRight(steps)" at bounding box center [258, 468] width 275 height 32
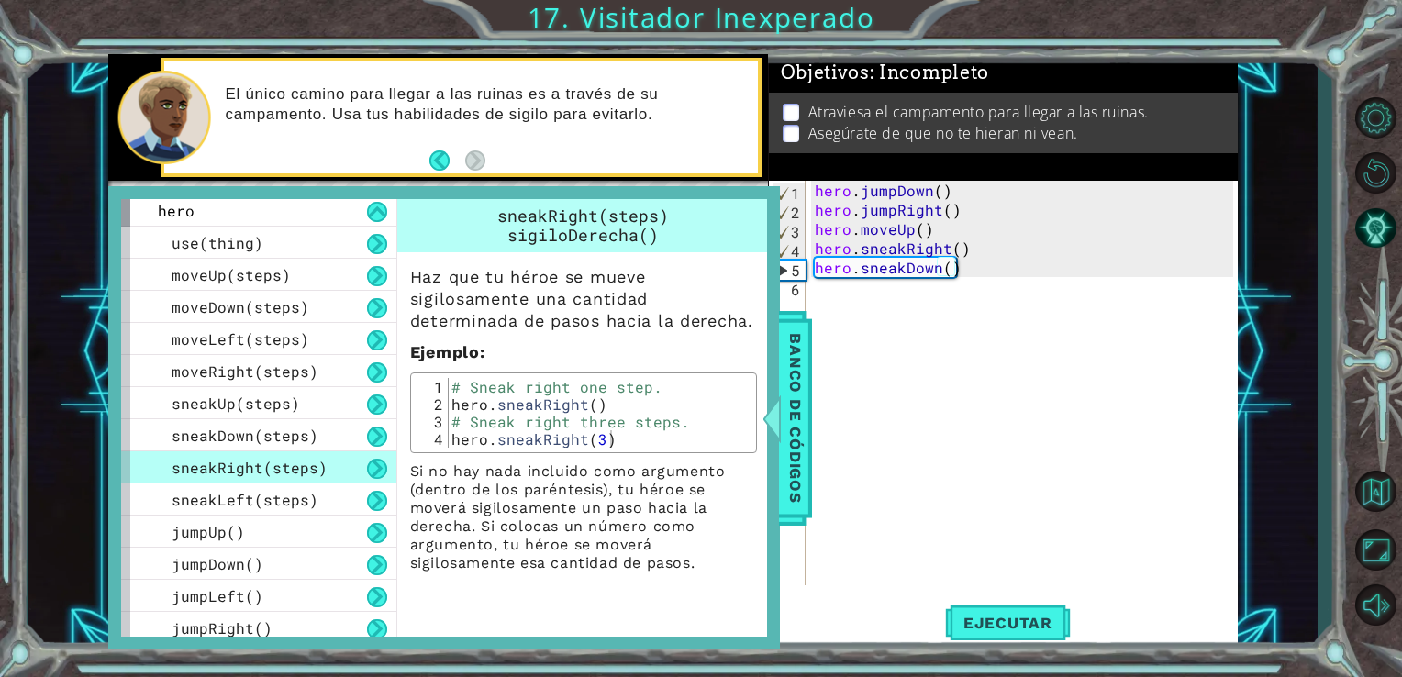
type textarea "hero.sneakRight()"
drag, startPoint x: 455, startPoint y: 400, endPoint x: 600, endPoint y: 408, distance: 145.2
click at [600, 408] on div "# Sneak right one step. hero . sneakRight ( ) # Sneak right three steps. hero .…" at bounding box center [600, 430] width 304 height 105
click at [832, 307] on div "hero . jumpDown ( ) hero . jumpRight ( ) hero . moveUp ( ) hero . sneakRight ( …" at bounding box center [1027, 402] width 432 height 443
type textarea "v"
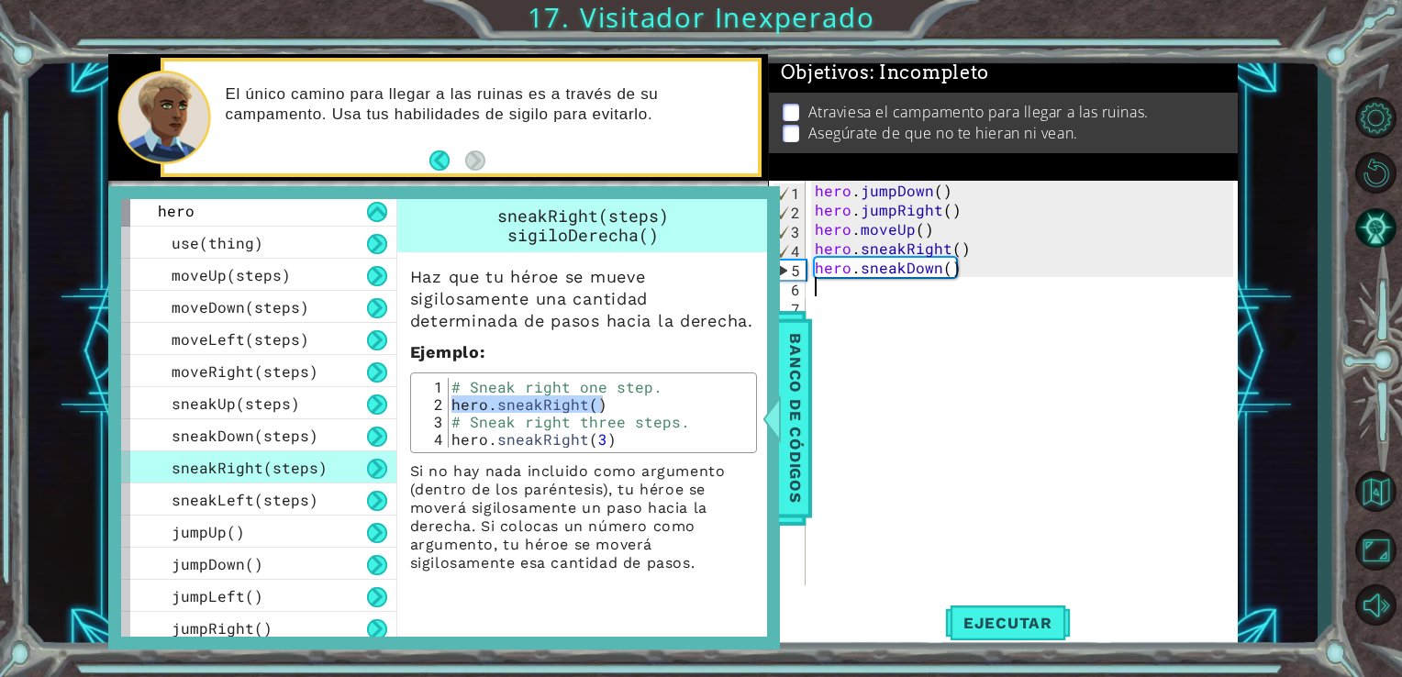
type textarea "v"
paste textarea "hero.sneakRight()"
click at [951, 292] on div "hero . jumpDown ( ) hero . jumpRight ( ) hero . moveUp ( ) hero . sneakRight ( …" at bounding box center [1027, 402] width 432 height 443
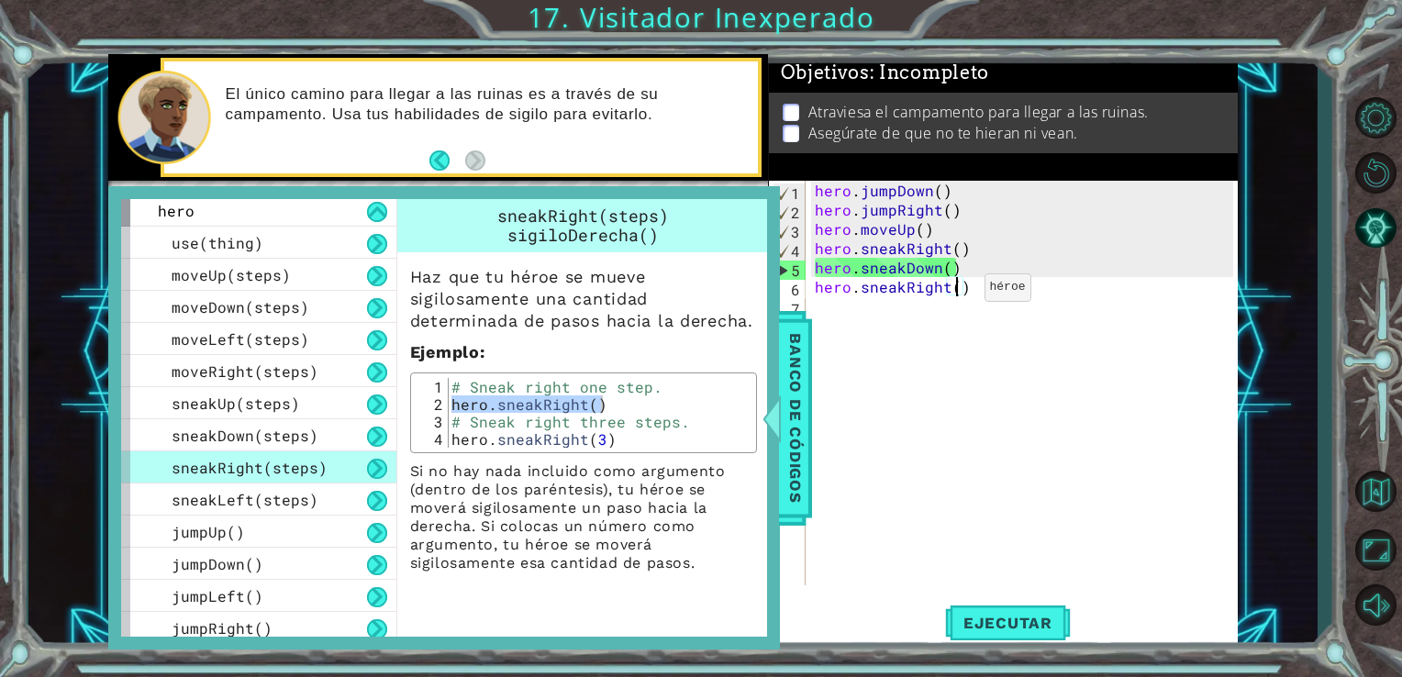
click at [953, 292] on div "hero . jumpDown ( ) hero . jumpRight ( ) hero . moveUp ( ) hero . sneakRight ( …" at bounding box center [1027, 402] width 432 height 443
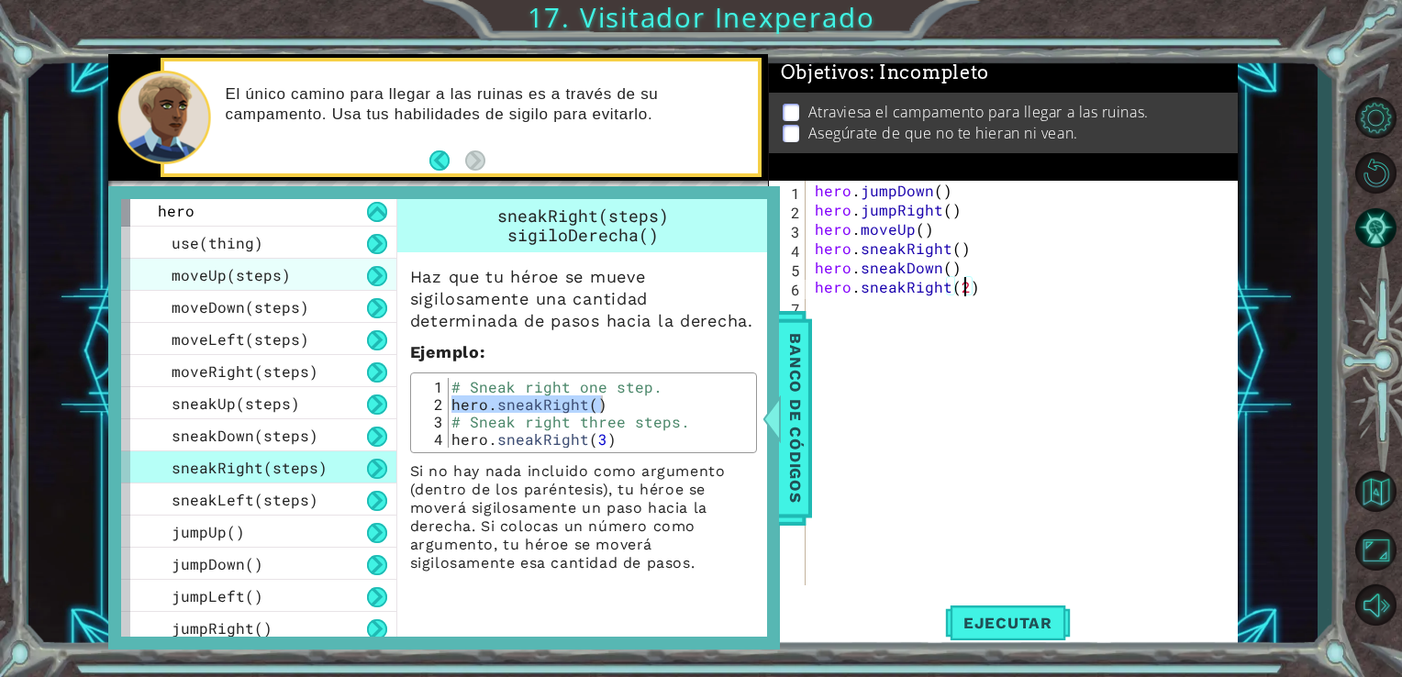
type textarea "hero.sneakRight(2)"
click at [285, 274] on div "moveUp(steps)" at bounding box center [258, 275] width 275 height 32
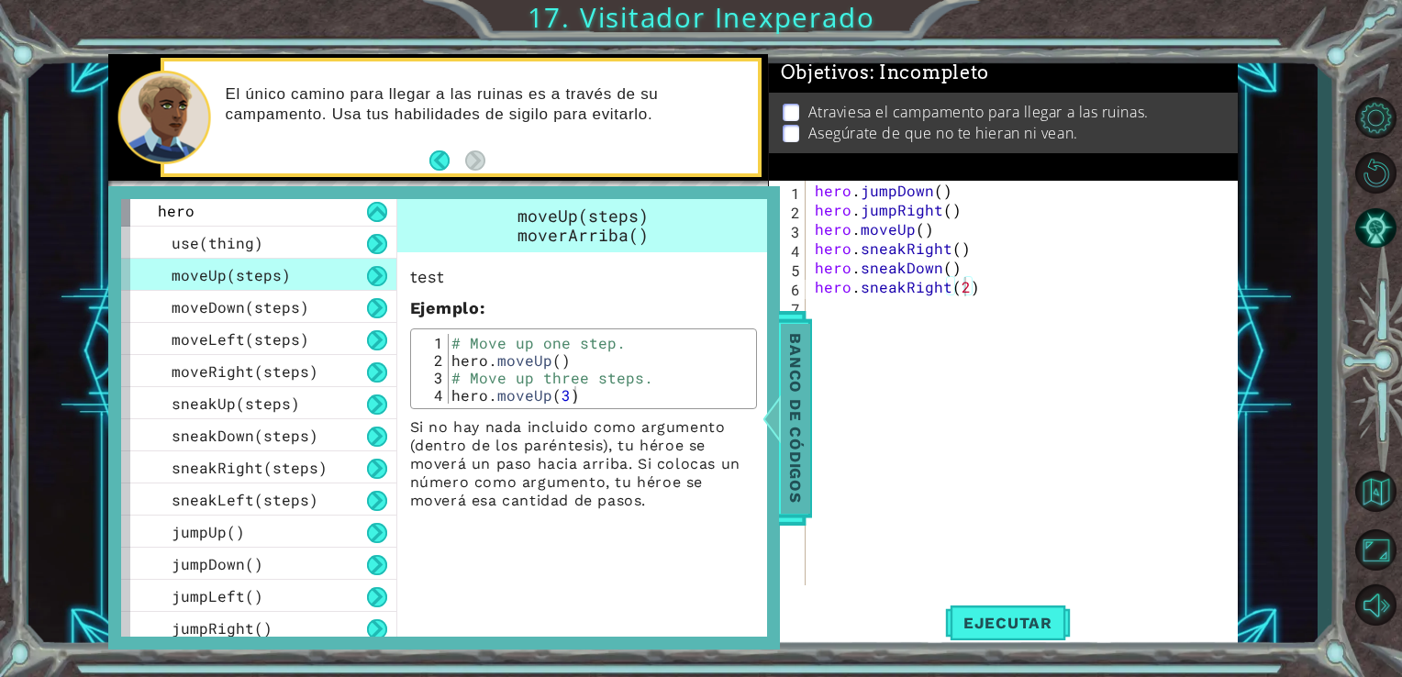
click at [785, 381] on span "Banco de códigos" at bounding box center [795, 418] width 29 height 190
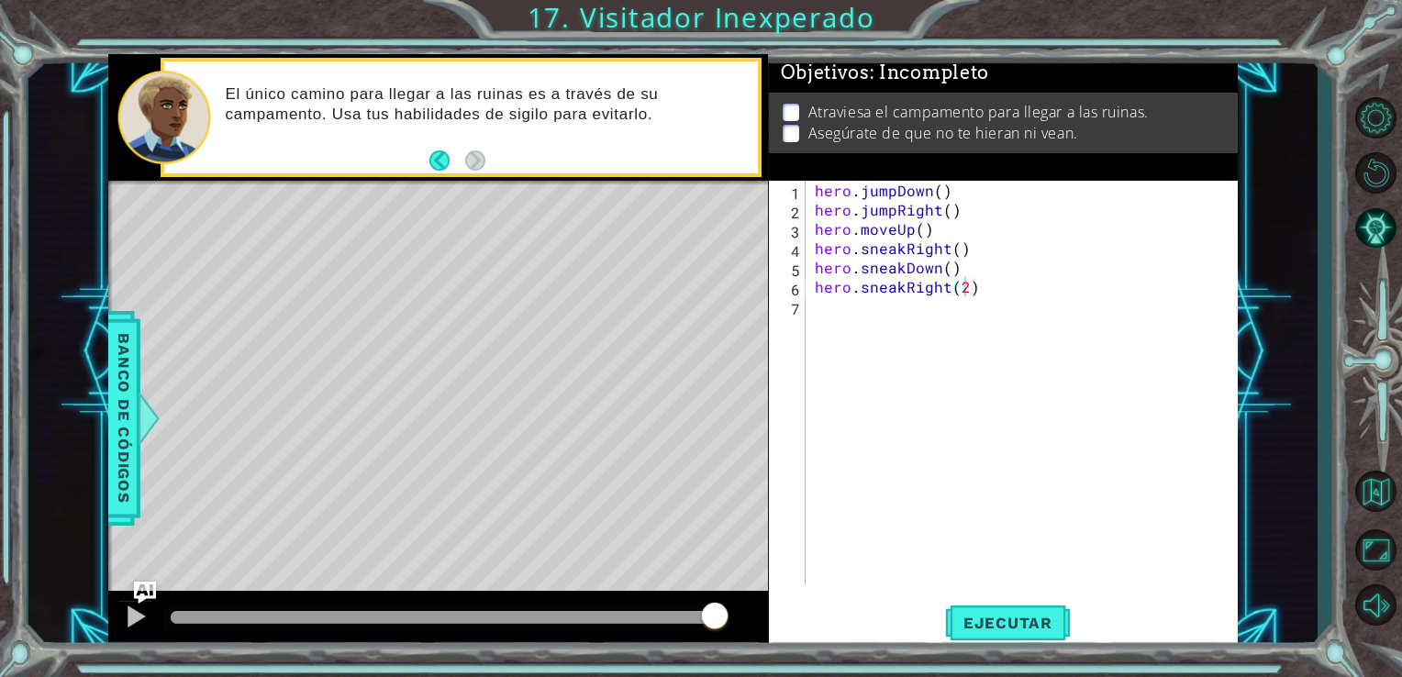
scroll to position [0, 0]
click at [830, 316] on div "hero . jumpDown ( ) hero . jumpRight ( ) hero . moveUp ( ) hero . sneakRight ( …" at bounding box center [1027, 402] width 432 height 443
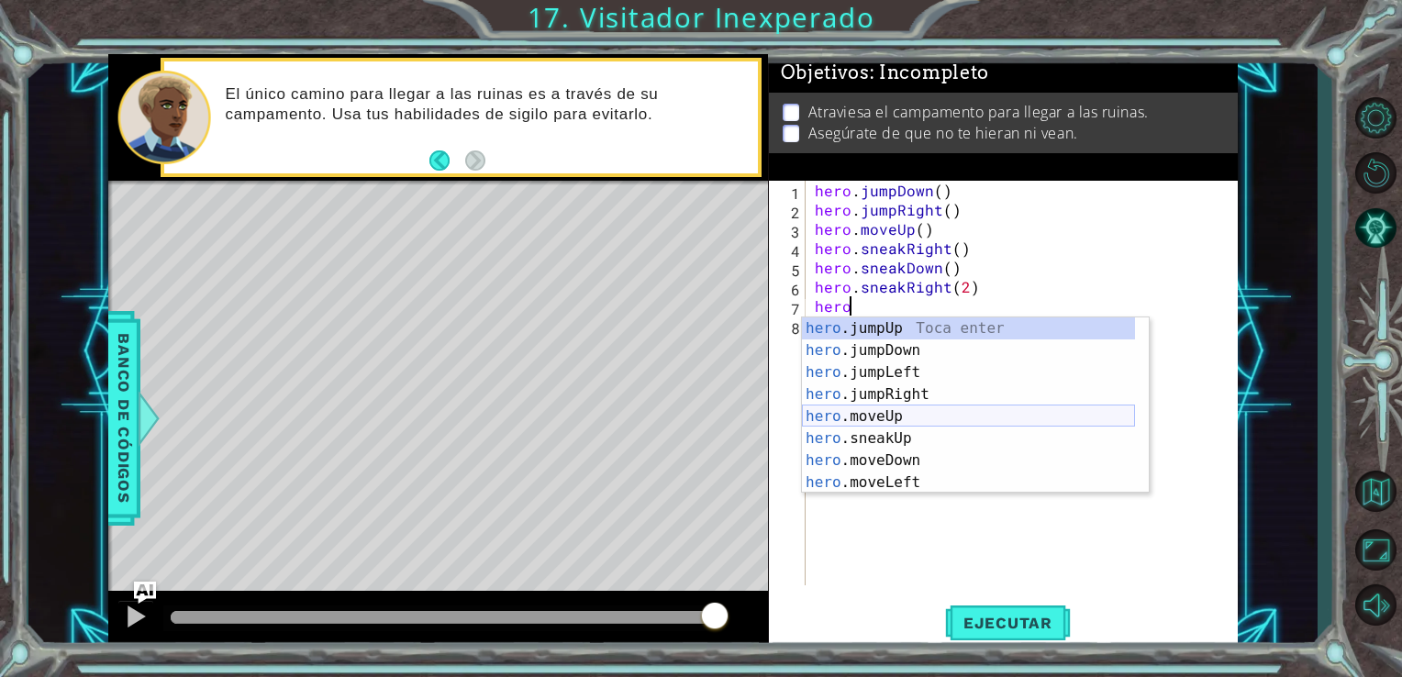
click at [880, 410] on div "hero .jumpUp Toca enter hero .jumpDown Toca enter hero .jumpLeft Toca enter her…" at bounding box center [968, 428] width 333 height 220
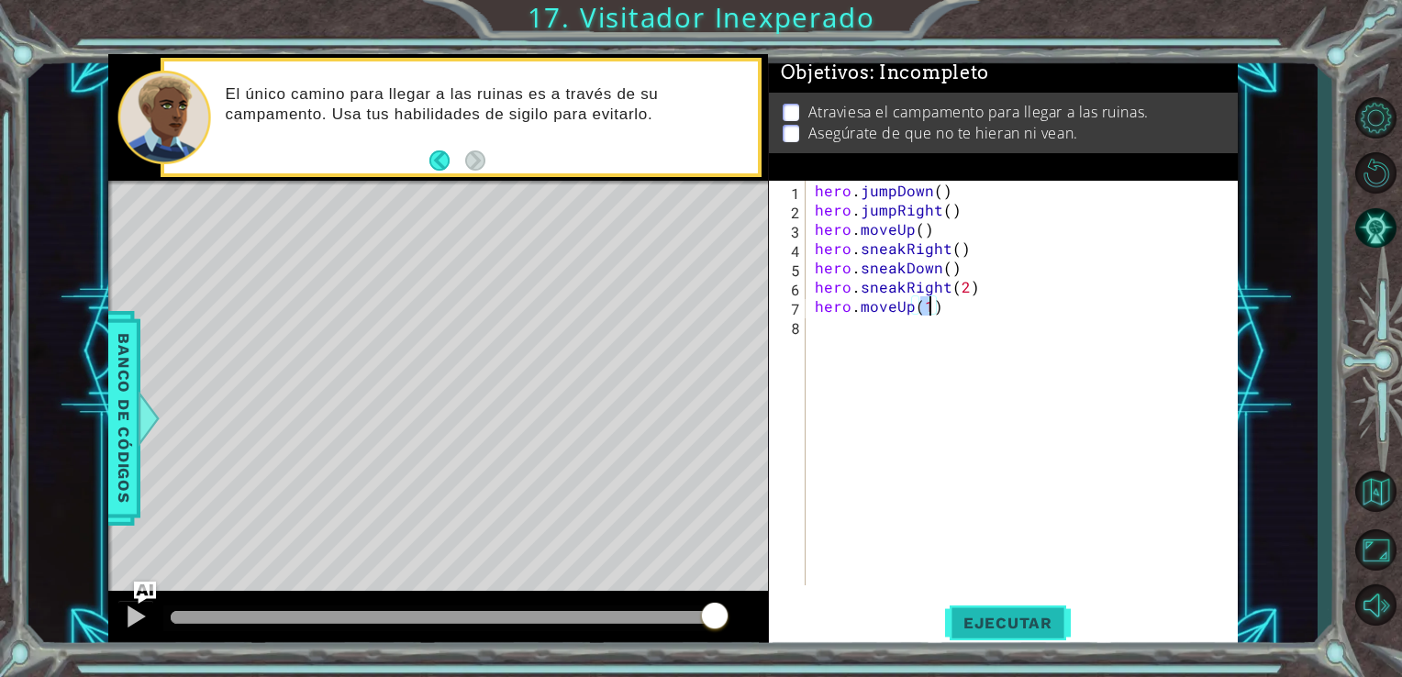
type textarea "hero.moveUp(1)"
click at [995, 618] on span "Ejecutar" at bounding box center [1008, 623] width 126 height 18
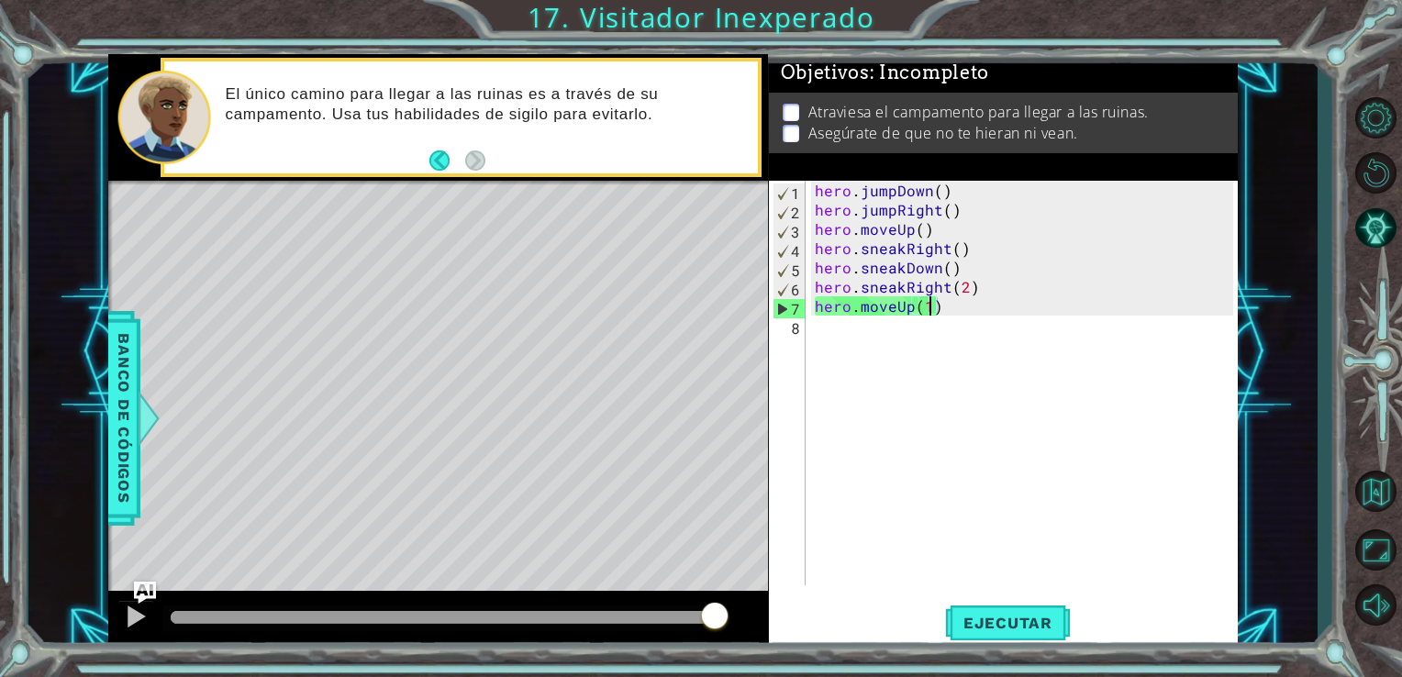
click at [892, 317] on div "hero . jumpDown ( ) hero . jumpRight ( ) hero . moveUp ( ) hero . sneakRight ( …" at bounding box center [1027, 402] width 432 height 443
click at [892, 310] on div "hero . jumpDown ( ) hero . jumpRight ( ) hero . moveUp ( ) hero . sneakRight ( …" at bounding box center [1027, 402] width 432 height 443
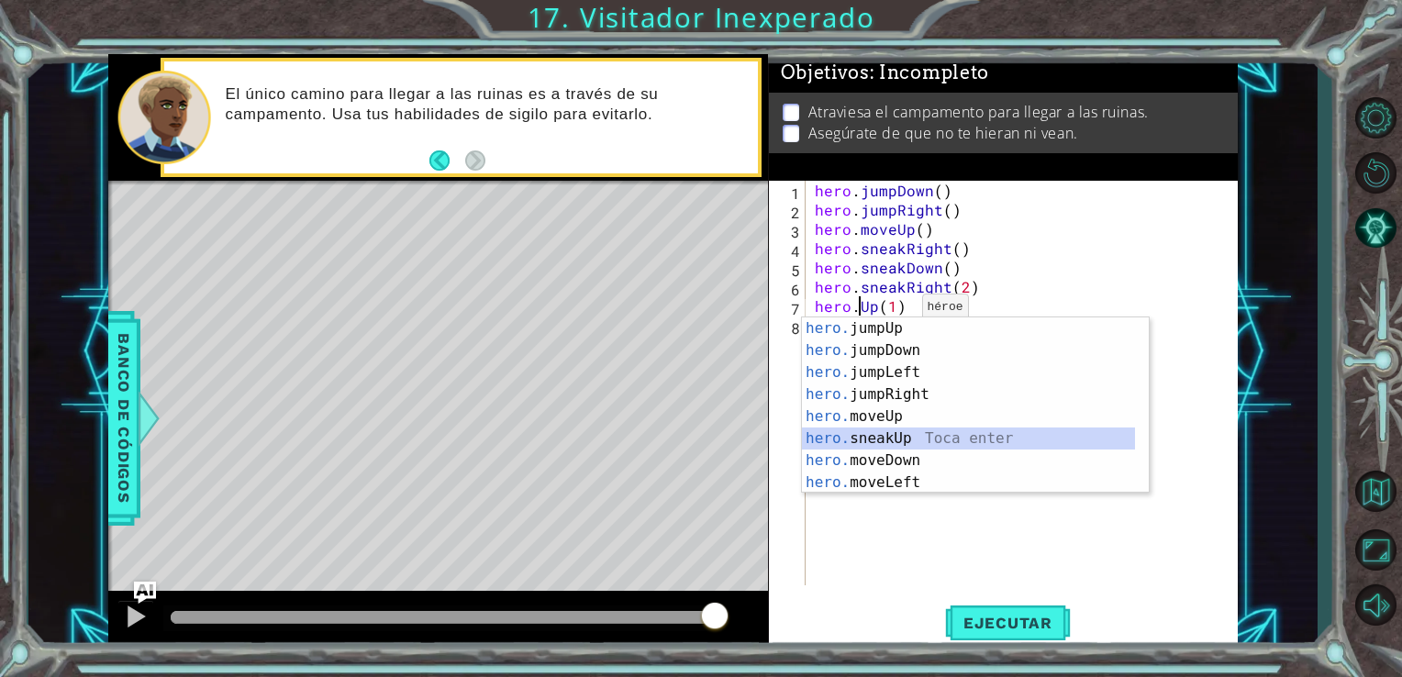
click at [877, 439] on div "hero. jumpUp Toca enter hero. jumpDown Toca enter hero. jumpLeft Toca enter her…" at bounding box center [968, 428] width 333 height 220
type textarea "hero.sneakUp(1)(1)"
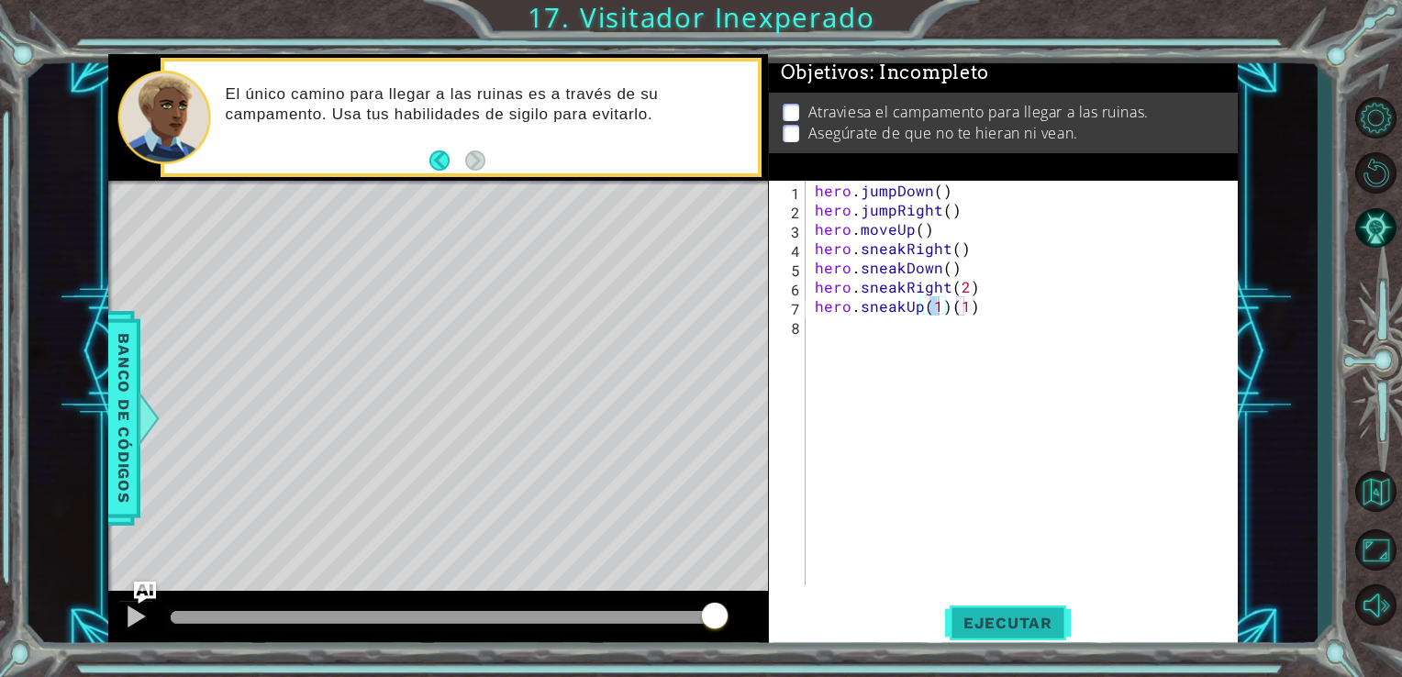
click at [1000, 621] on span "Ejecutar" at bounding box center [1008, 623] width 126 height 18
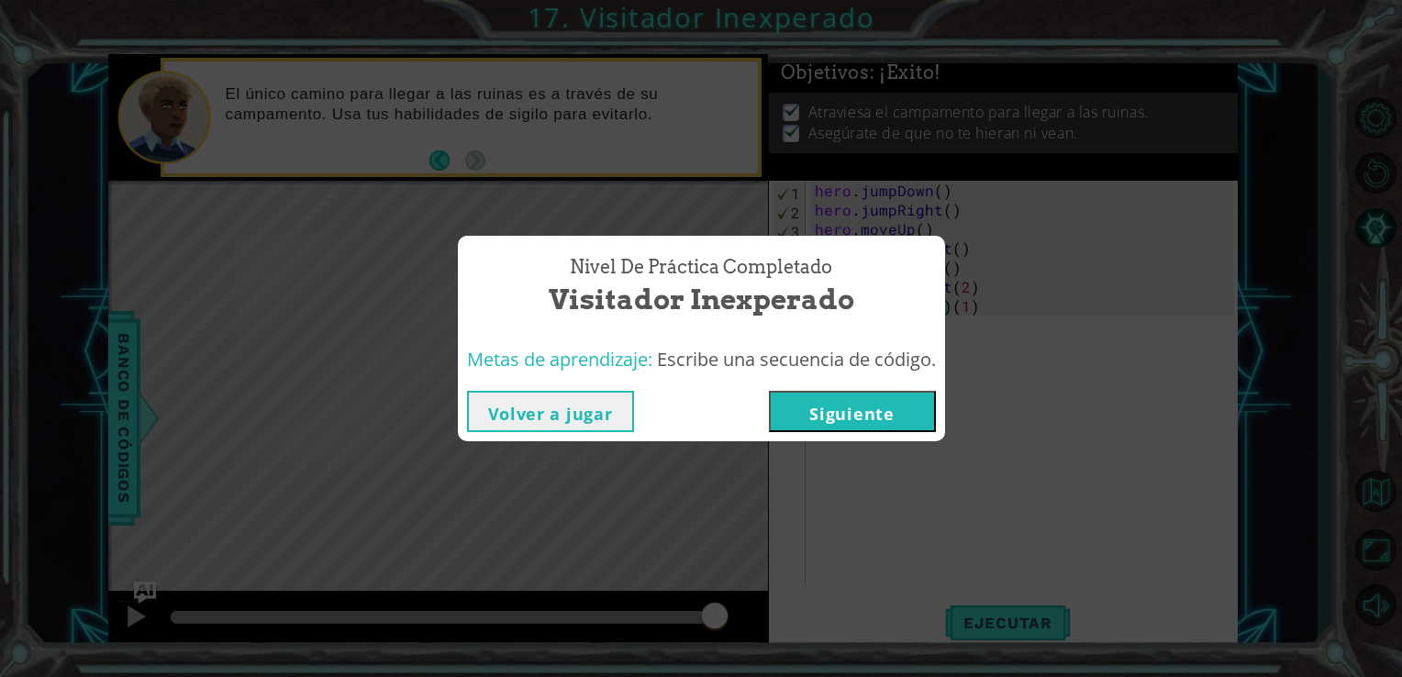
click at [877, 409] on button "Siguiente" at bounding box center [852, 411] width 167 height 41
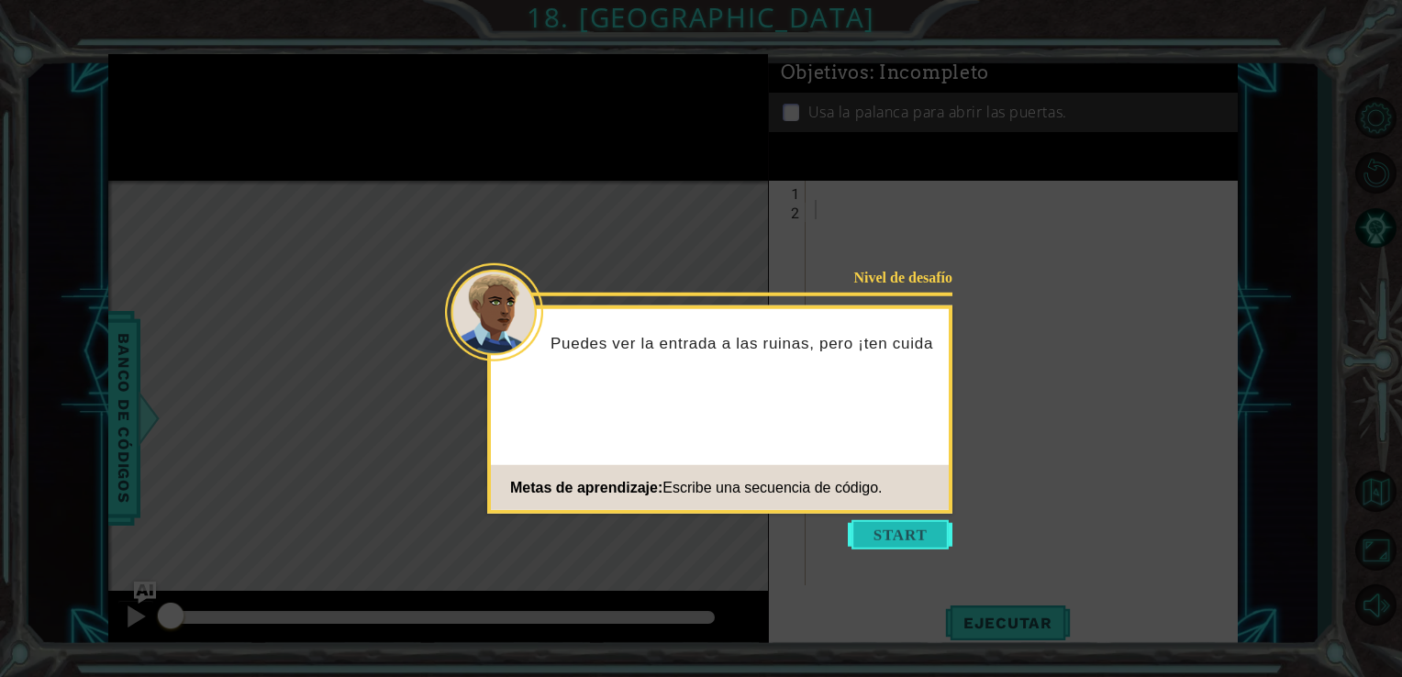
click at [892, 537] on button "Start" at bounding box center [900, 534] width 105 height 29
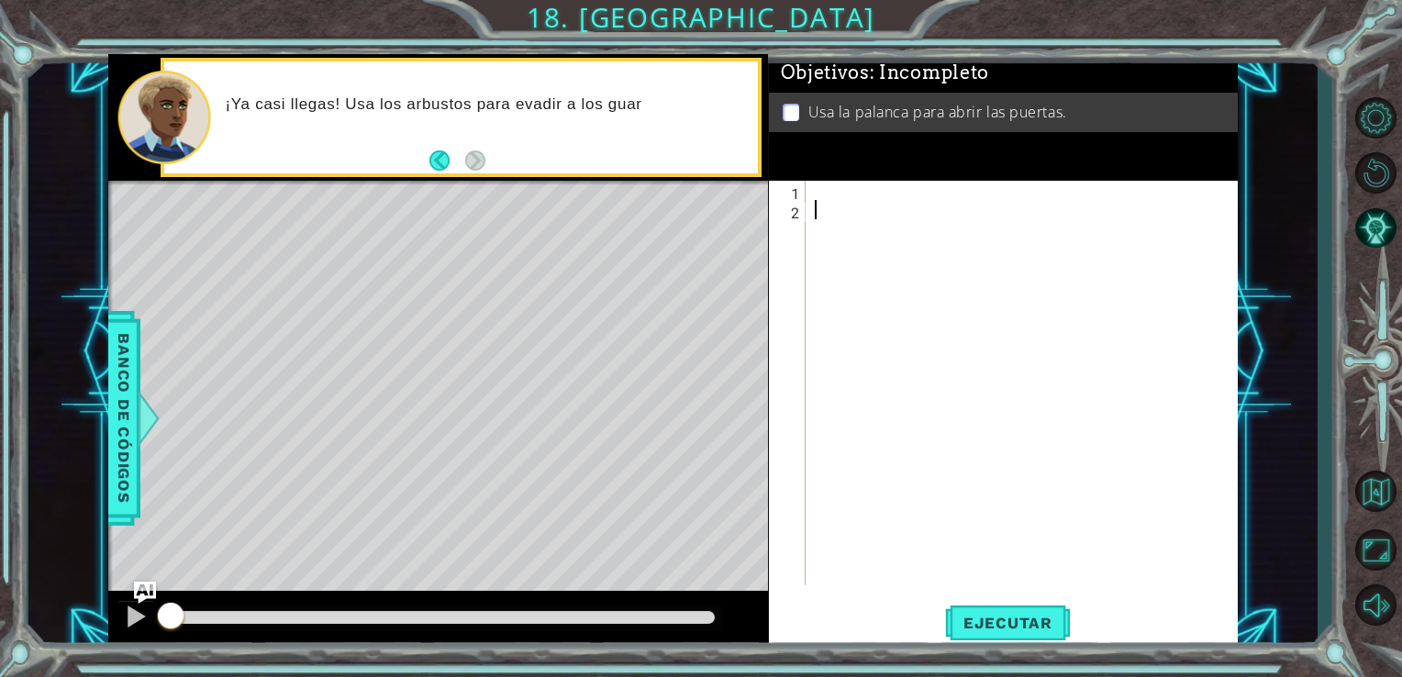
click at [892, 537] on div at bounding box center [1027, 402] width 432 height 443
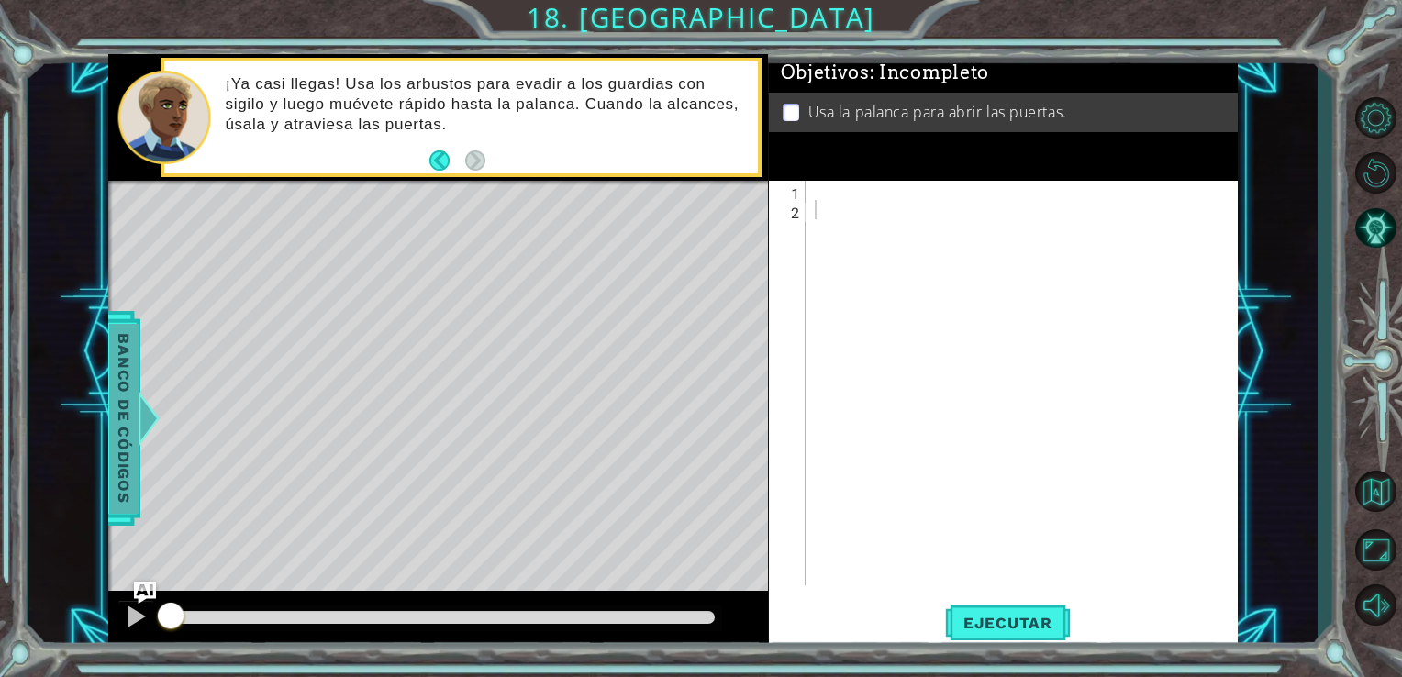
click at [121, 438] on span "Banco de códigos" at bounding box center [123, 418] width 29 height 190
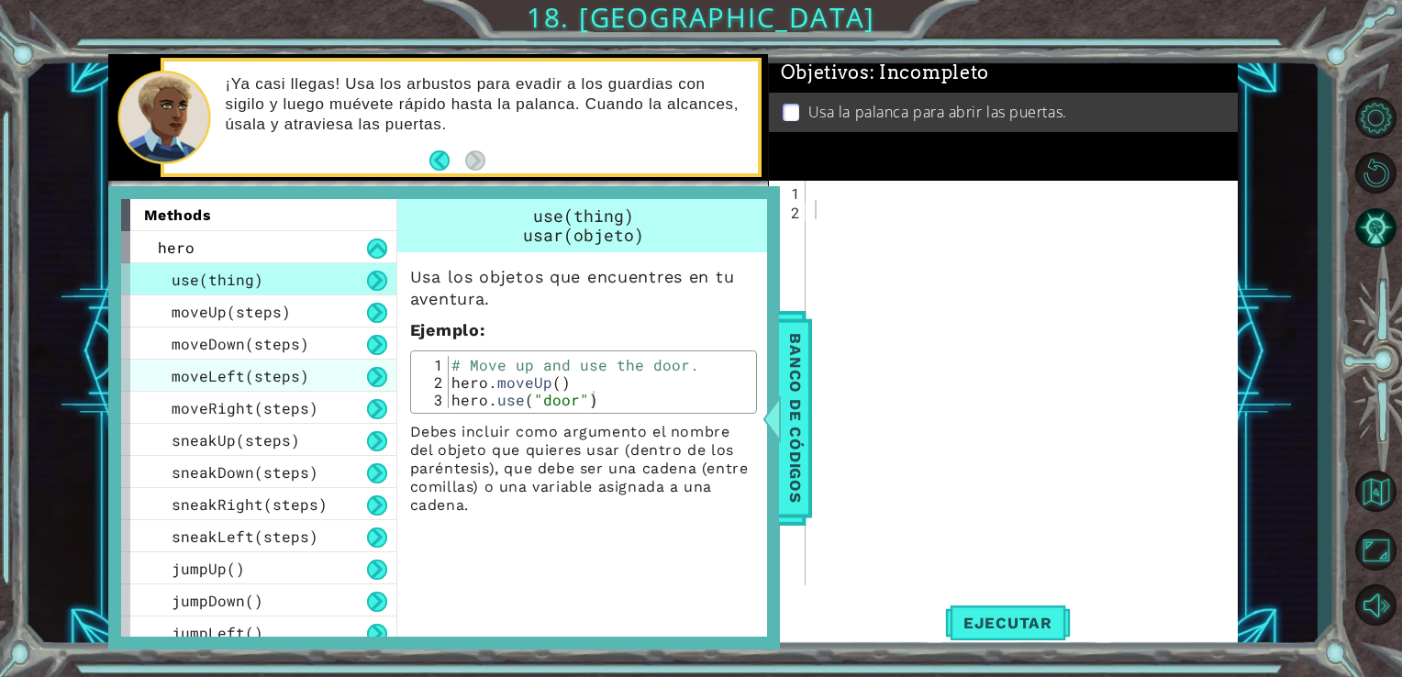
click at [228, 378] on span "moveLeft(steps)" at bounding box center [241, 375] width 138 height 19
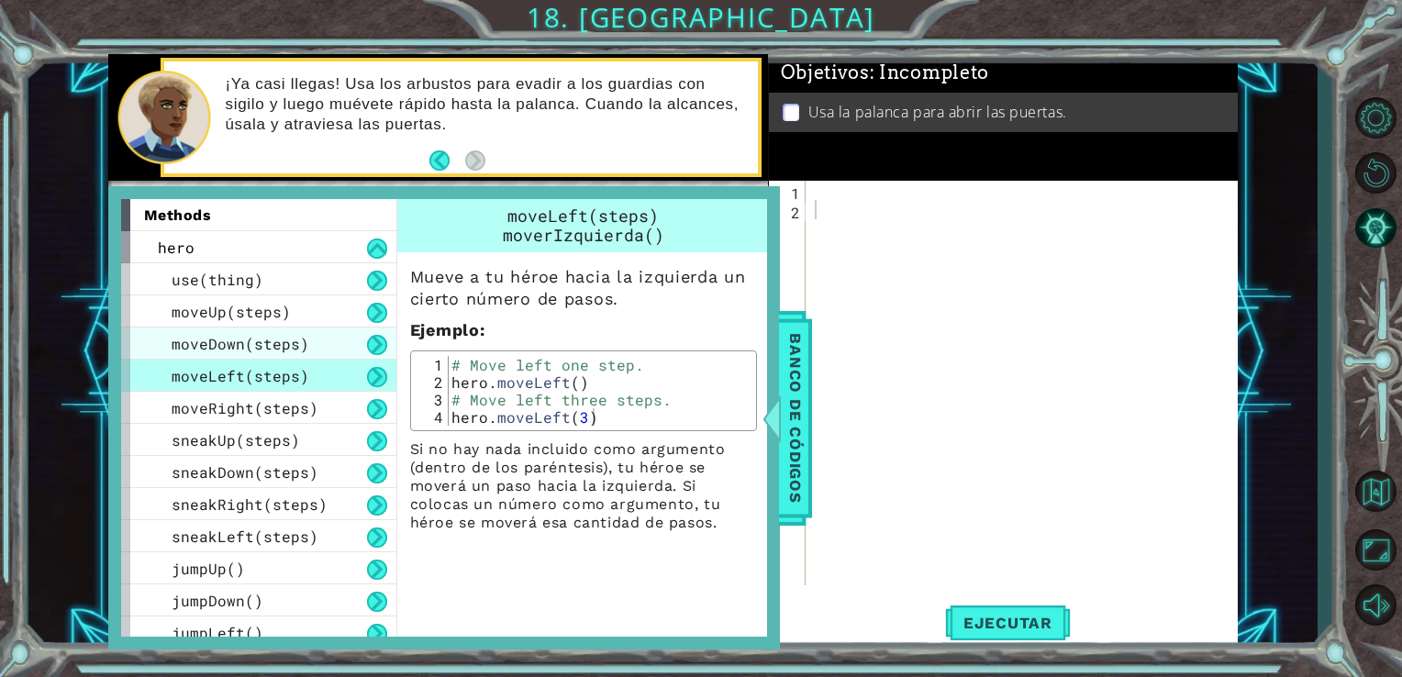
click at [268, 349] on span "moveDown(steps)" at bounding box center [241, 343] width 138 height 19
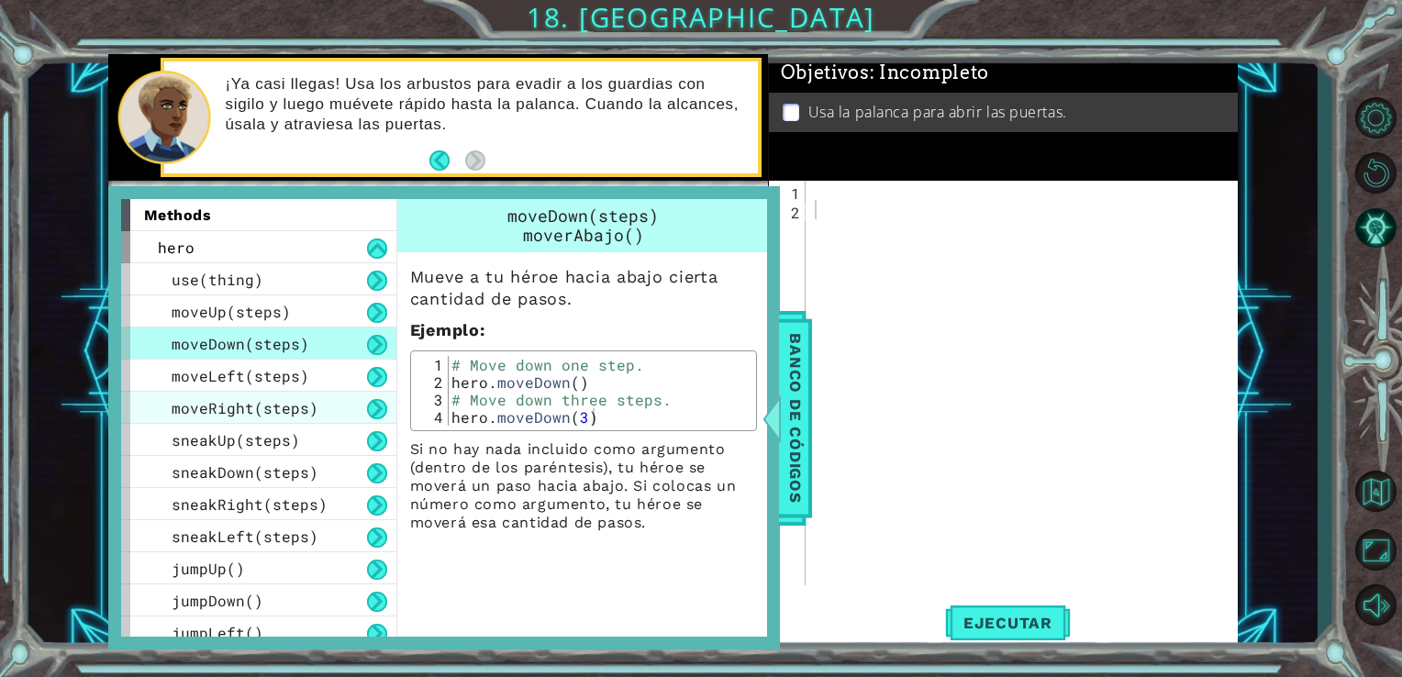
click at [288, 398] on span "moveRight(steps)" at bounding box center [245, 407] width 147 height 19
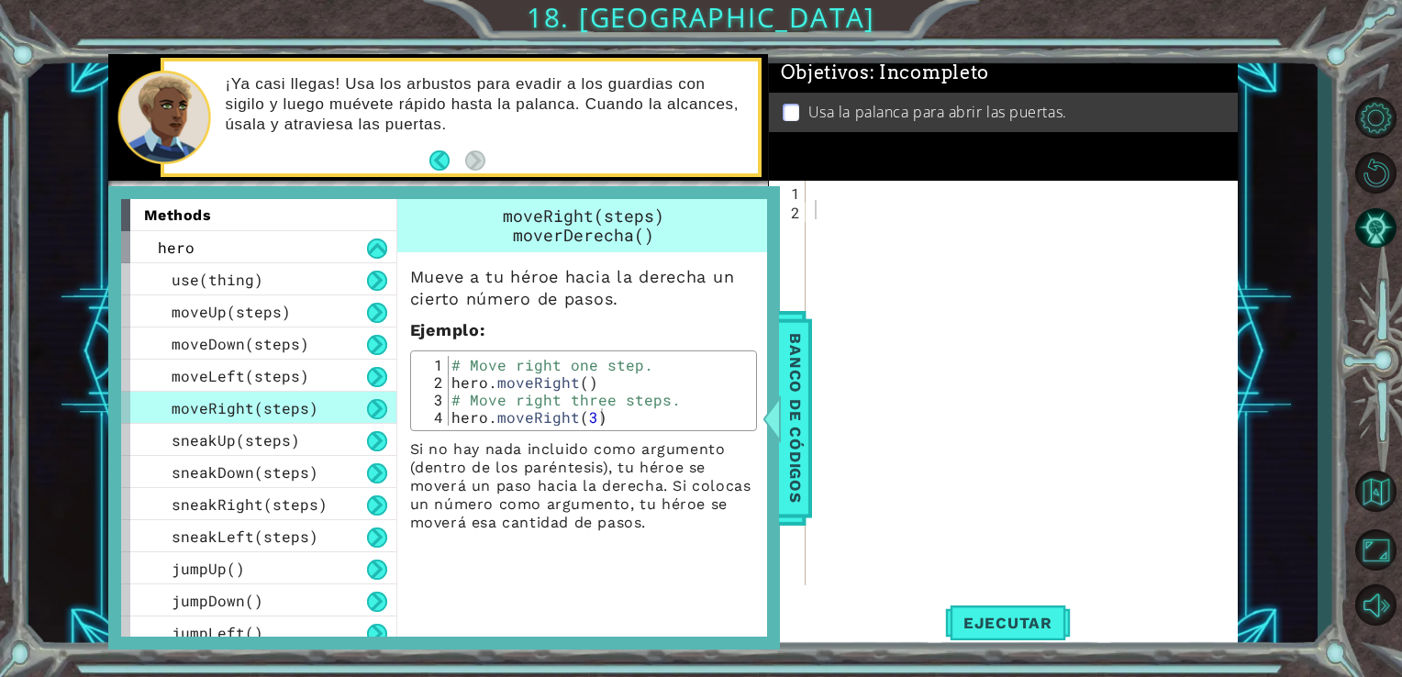
type textarea "hero.moveRight()"
drag, startPoint x: 452, startPoint y: 383, endPoint x: 602, endPoint y: 387, distance: 150.6
click at [602, 387] on div "# Move right one step. hero . moveRight ( ) # Move right three steps. hero . mo…" at bounding box center [600, 408] width 304 height 105
click at [814, 194] on div at bounding box center [1027, 402] width 432 height 443
type textarea "v"
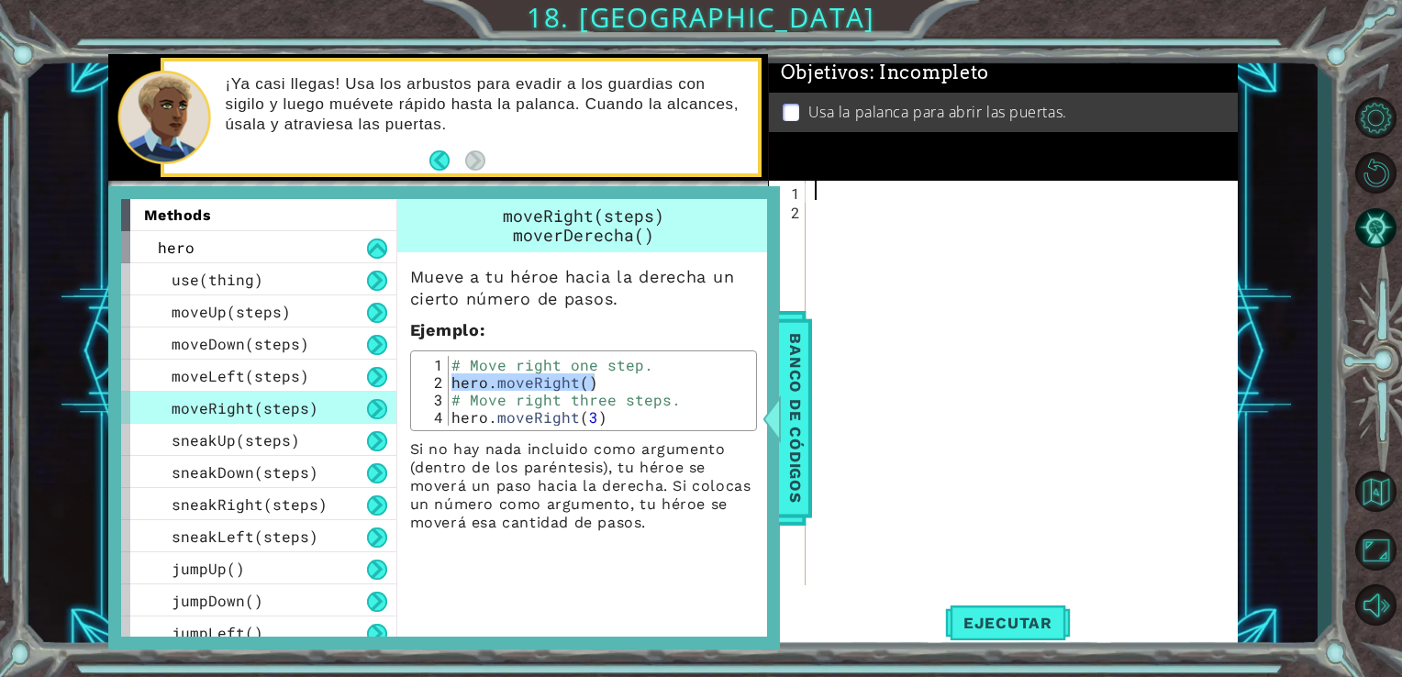
paste textarea "hero.moveRight()"
type textarea "hero.moveRight()"
click at [796, 384] on span "Banco de códigos" at bounding box center [795, 418] width 29 height 190
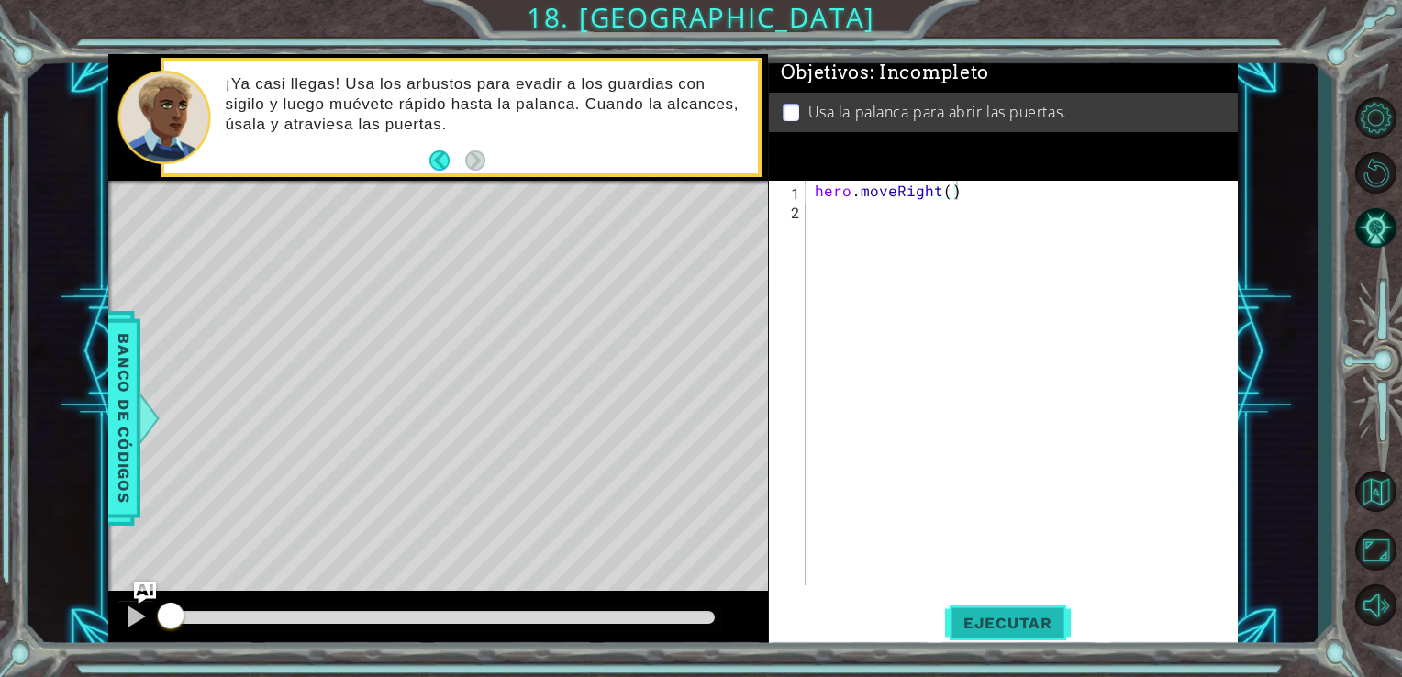
click at [1008, 604] on button "Ejecutar" at bounding box center [1008, 622] width 126 height 47
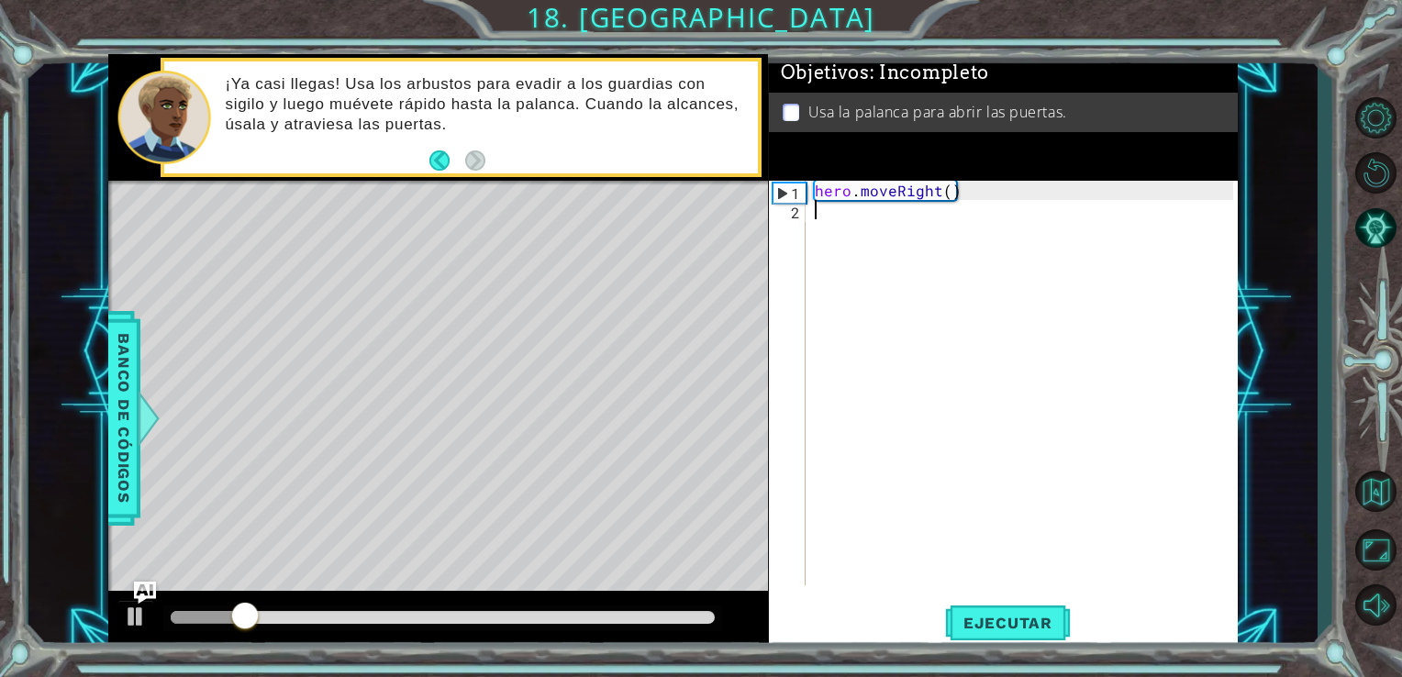
click at [825, 226] on div "hero . moveRight ( )" at bounding box center [1027, 402] width 432 height 443
click at [120, 405] on span "Banco de códigos" at bounding box center [123, 418] width 29 height 190
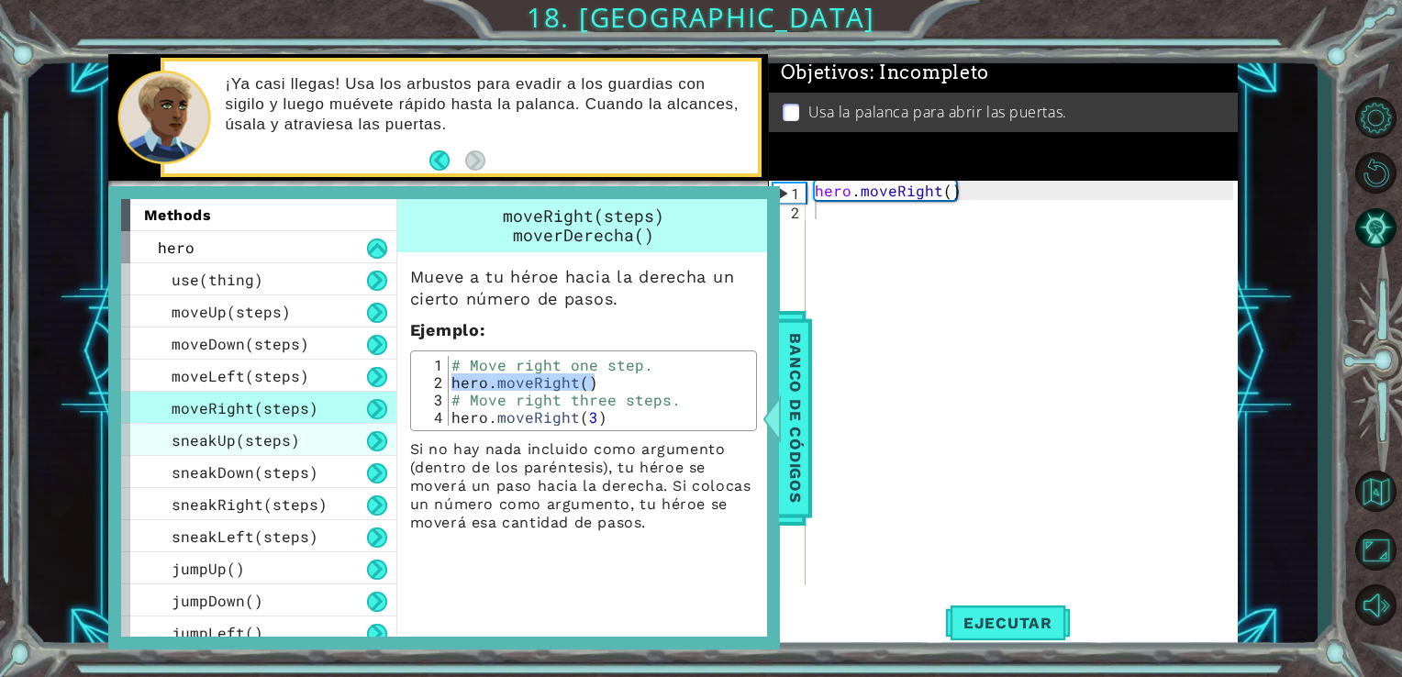
click at [224, 449] on div "sneakUp(steps)" at bounding box center [258, 440] width 275 height 32
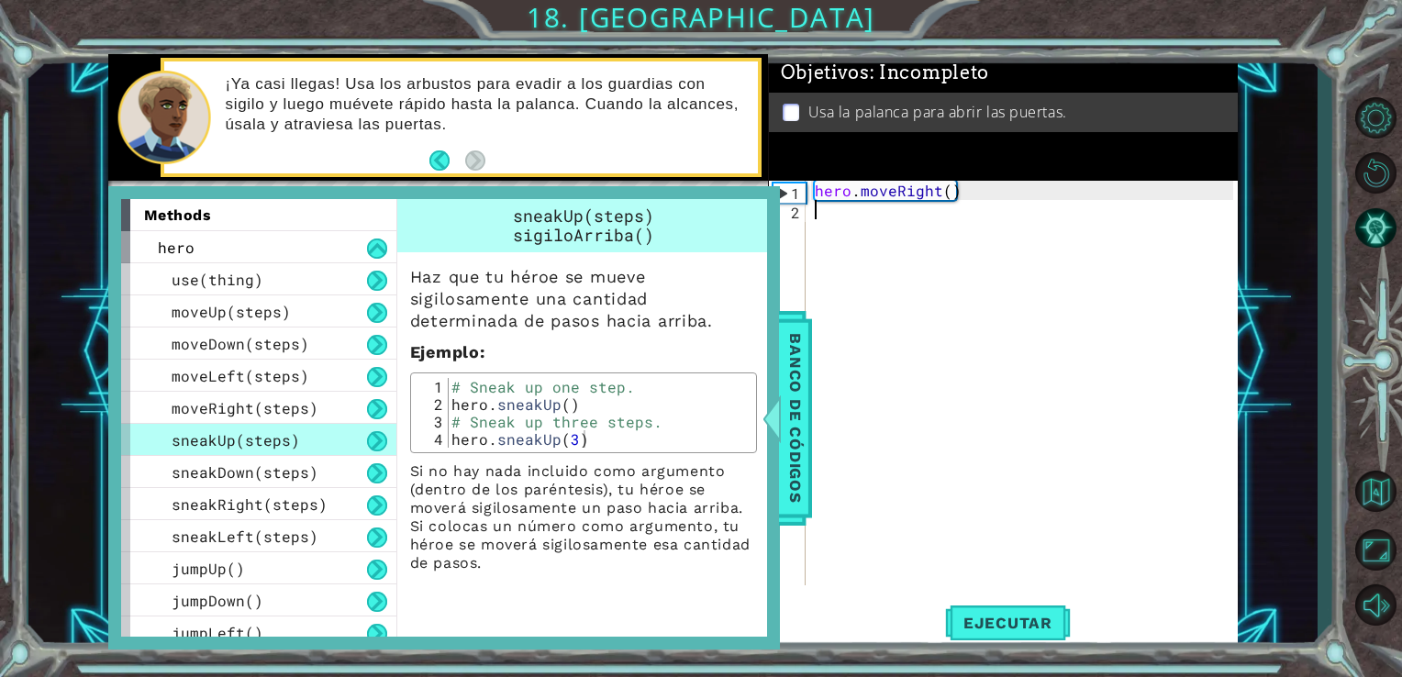
click at [836, 218] on div "hero . moveRight ( )" at bounding box center [1027, 402] width 432 height 443
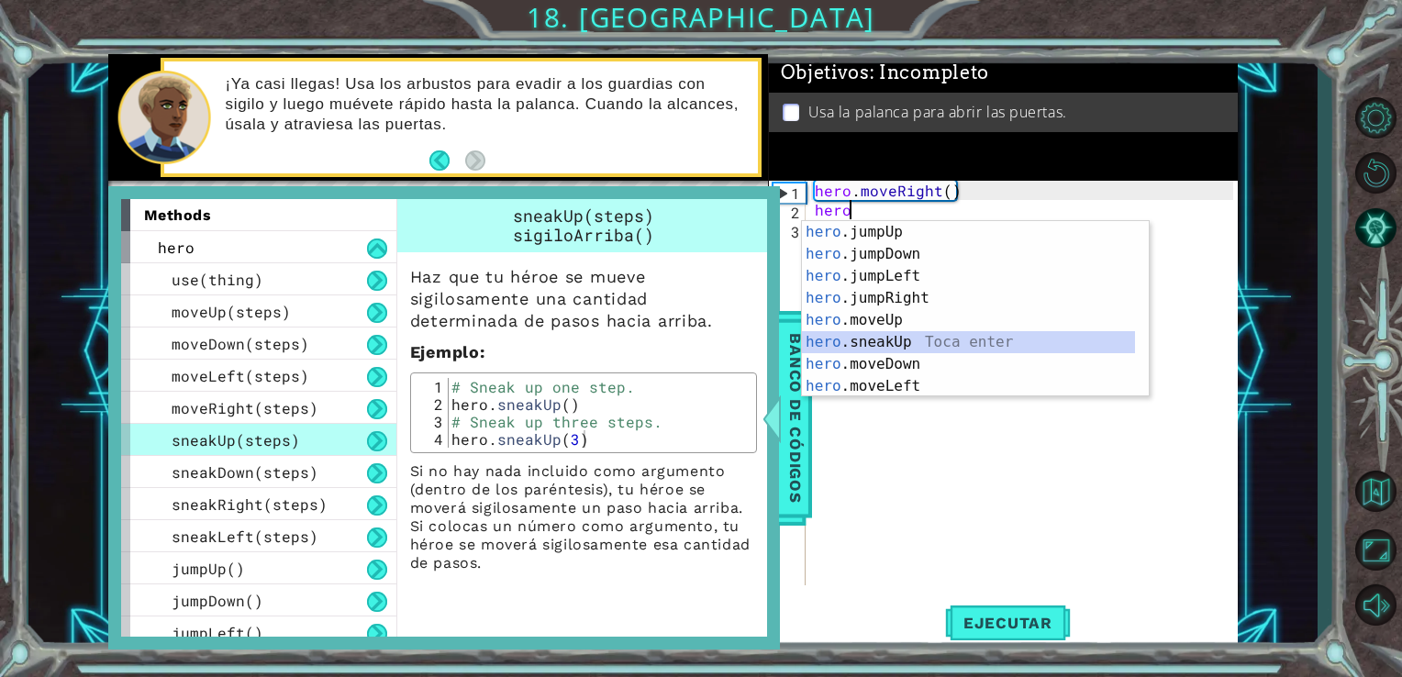
click at [899, 338] on div "hero .jumpUp Toca enter hero .jumpDown Toca enter hero .jumpLeft Toca enter her…" at bounding box center [968, 331] width 333 height 220
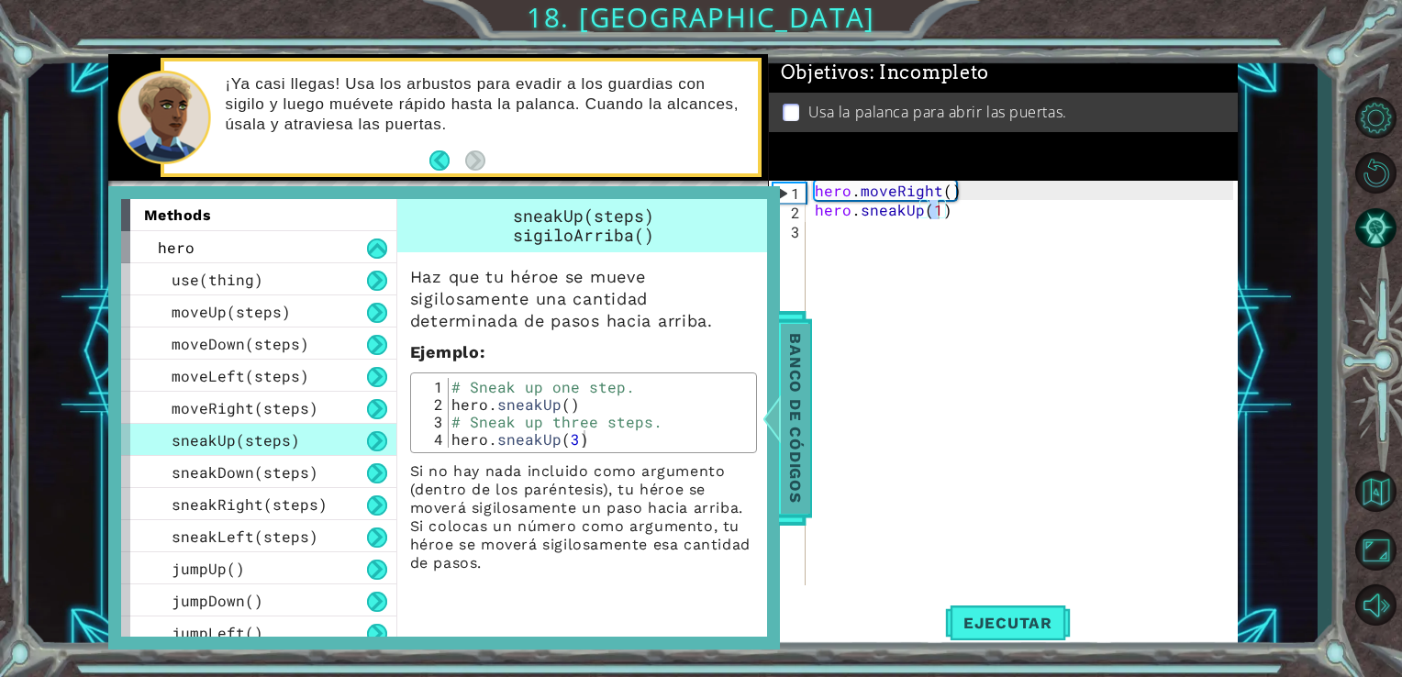
click at [798, 383] on span "Banco de códigos" at bounding box center [795, 418] width 29 height 190
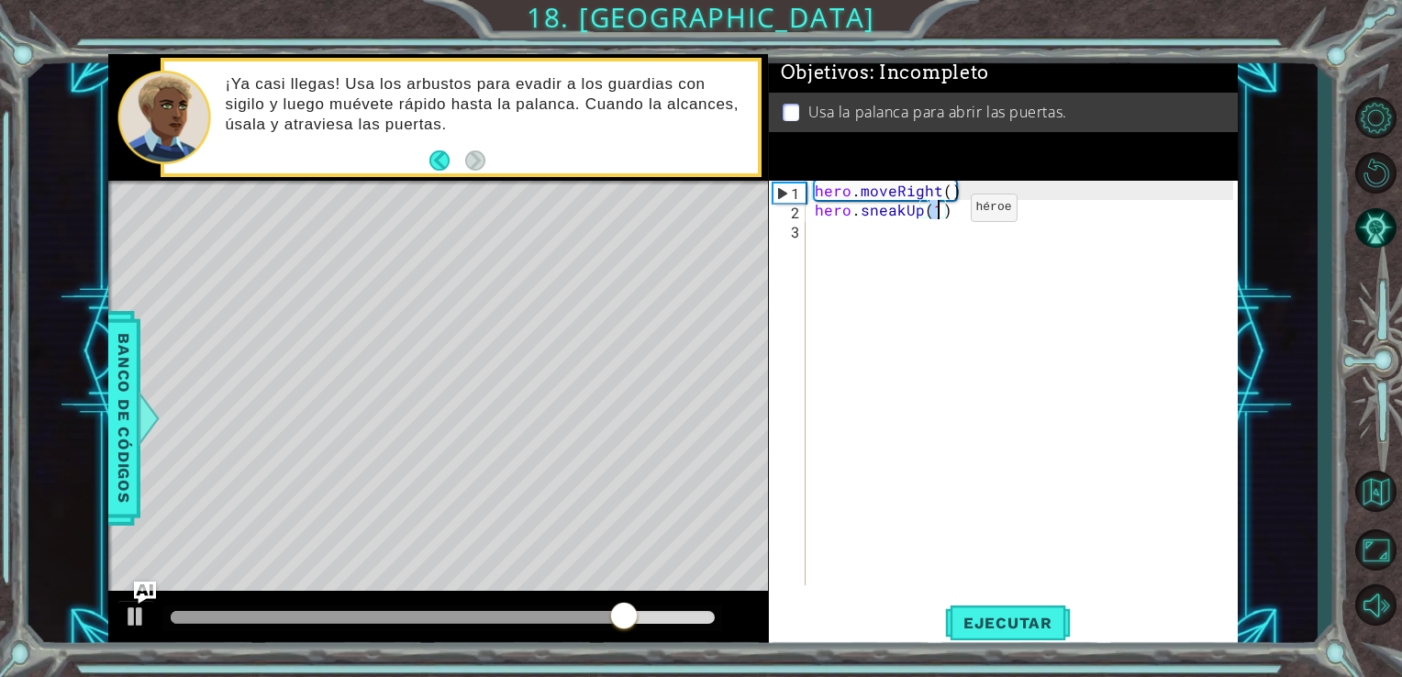
click at [939, 212] on div "hero . moveRight ( ) hero . sneakUp ( 1 )" at bounding box center [1022, 383] width 423 height 405
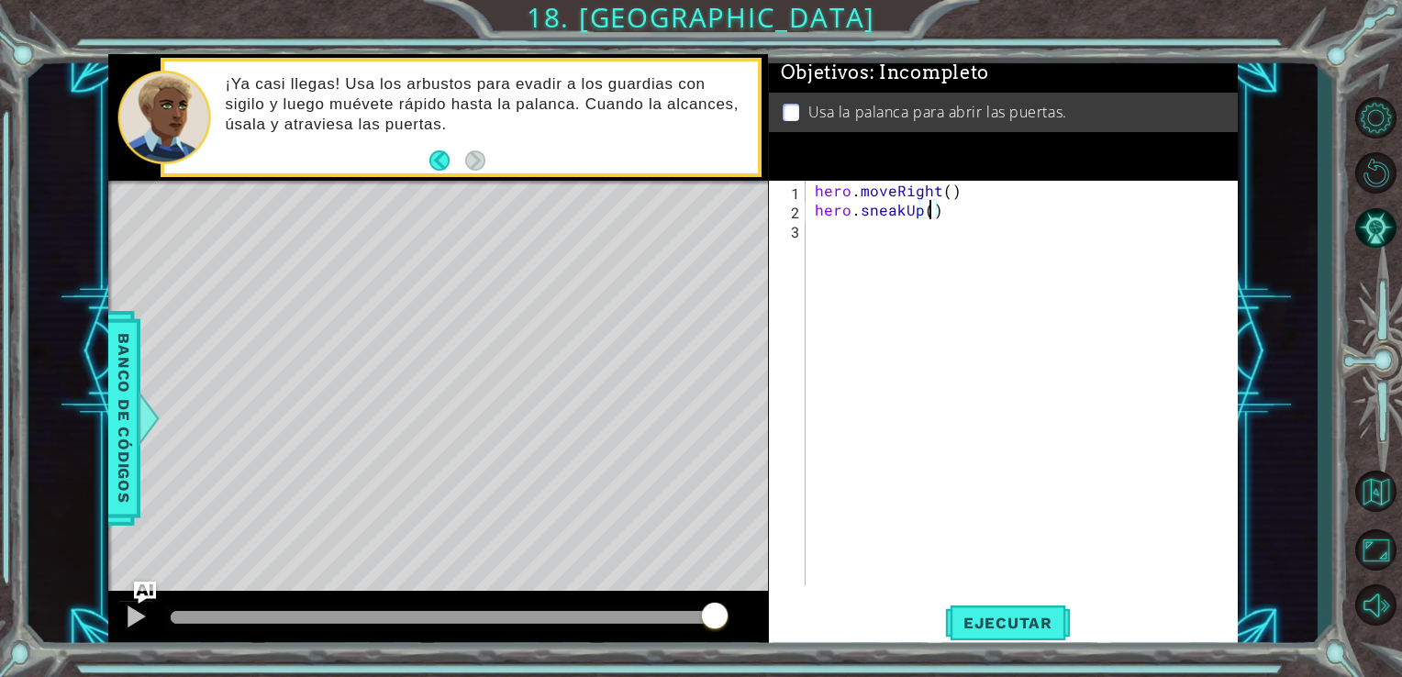
type textarea "hero.sneakUp(2)"
click at [820, 228] on div "hero . moveRight ( ) hero . sneakUp ( 2 )" at bounding box center [1027, 402] width 432 height 443
click at [127, 361] on span "Banco de códigos" at bounding box center [123, 418] width 29 height 190
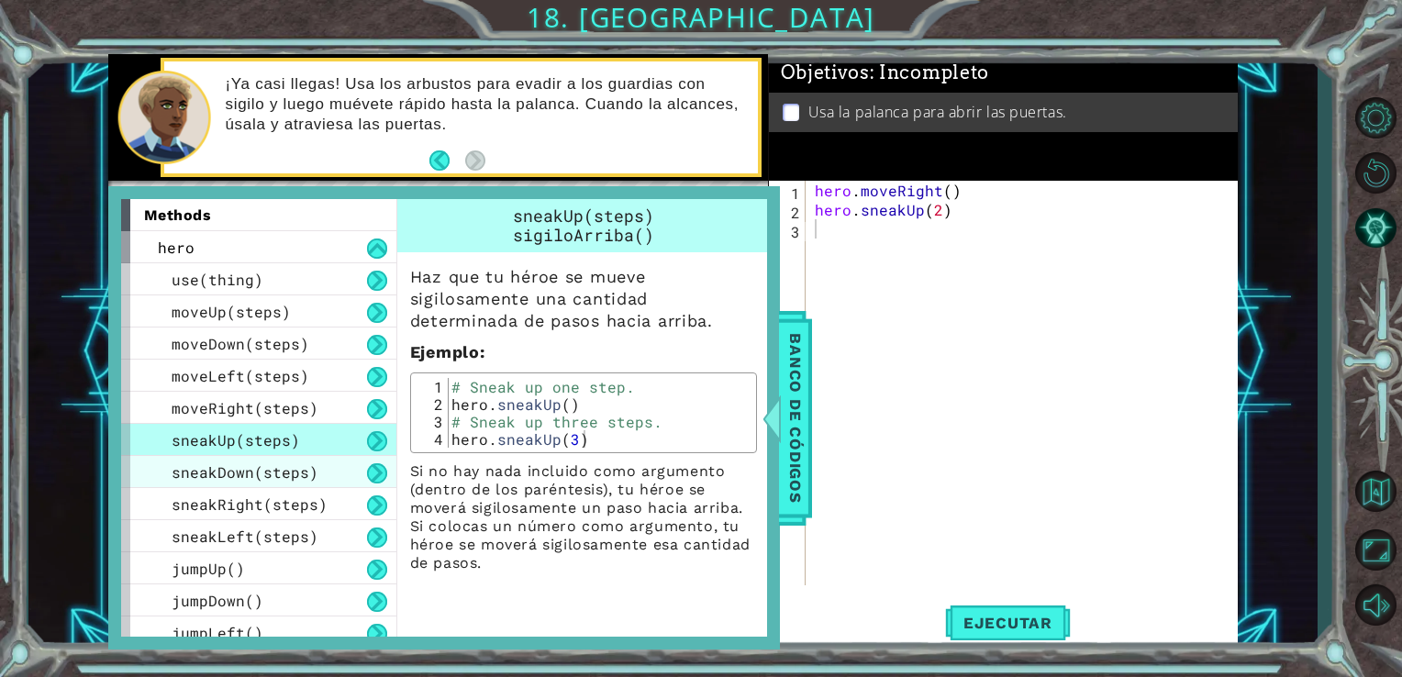
click at [236, 466] on span "sneakDown(steps)" at bounding box center [245, 472] width 147 height 19
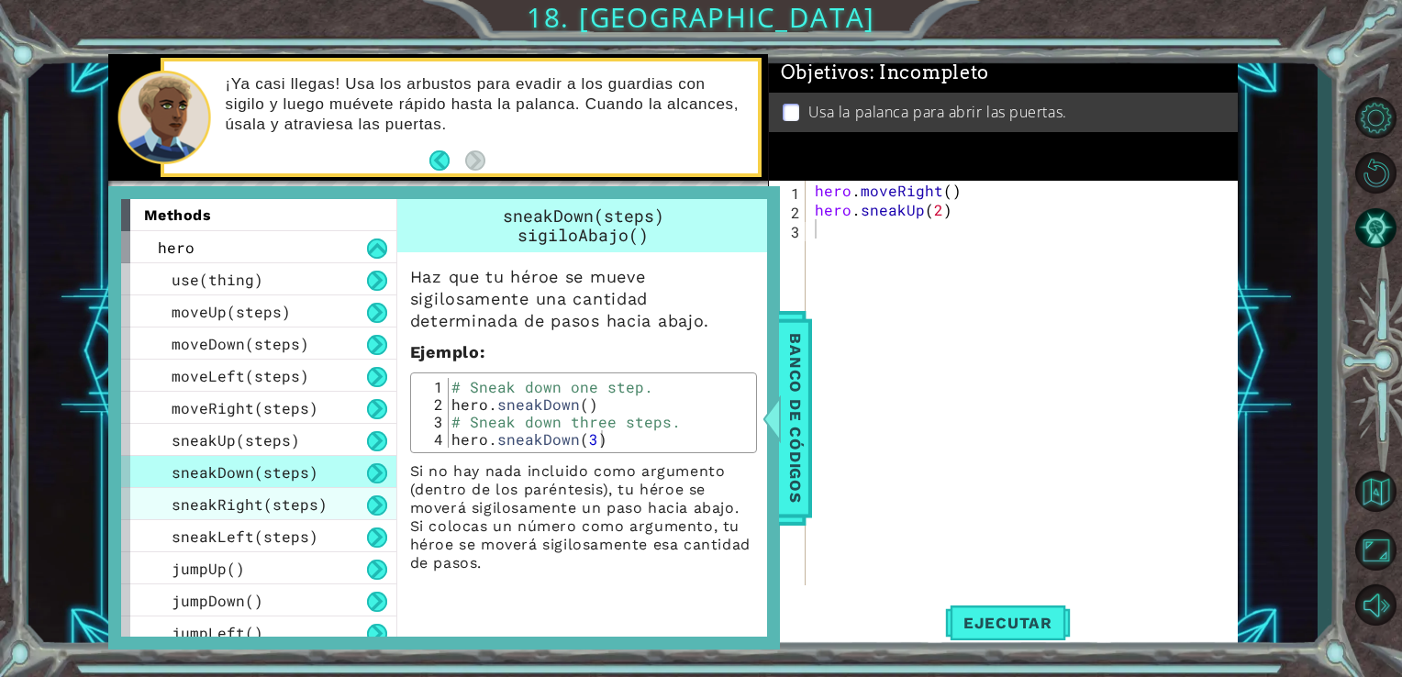
click at [253, 509] on span "sneakRight(steps)" at bounding box center [250, 504] width 156 height 19
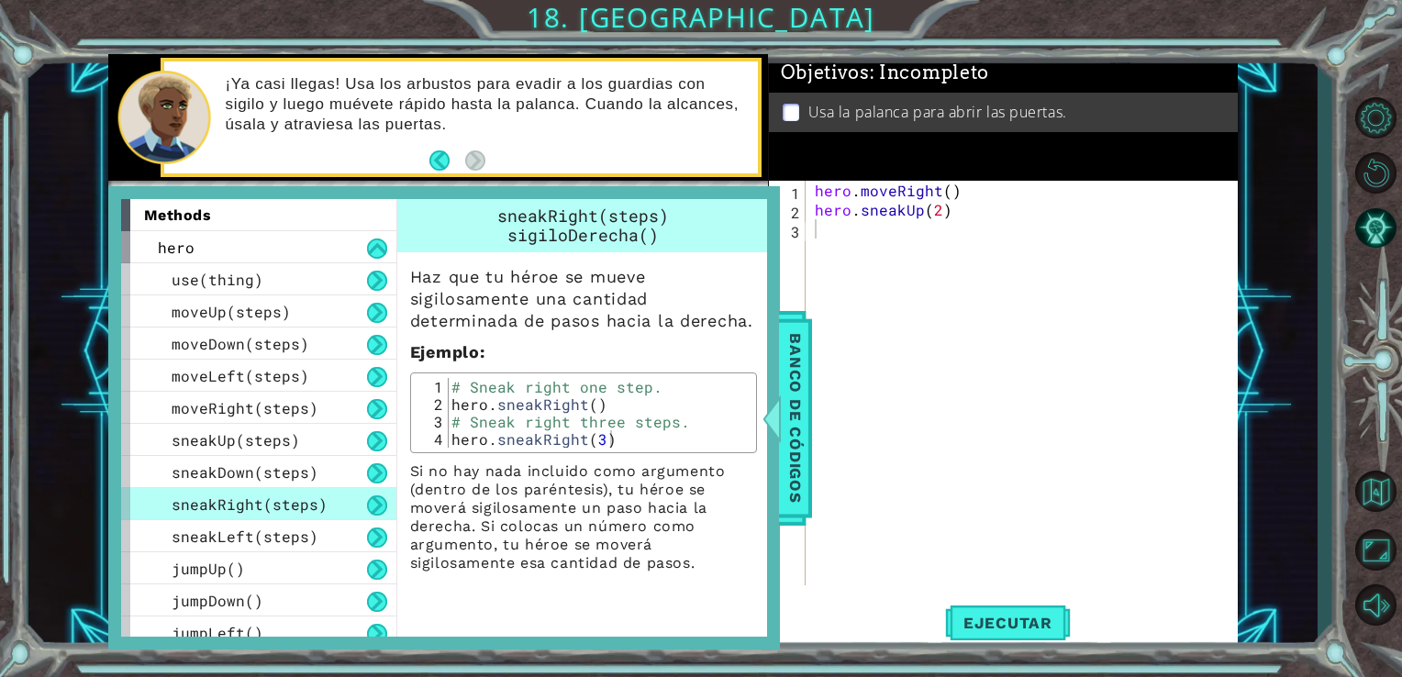
type textarea "hero.sneakRight()"
drag, startPoint x: 452, startPoint y: 403, endPoint x: 608, endPoint y: 410, distance: 156.2
click at [608, 410] on div "# Sneak right one step. hero . sneakRight ( ) # Sneak right three steps. hero .…" at bounding box center [600, 430] width 304 height 105
click at [823, 233] on div "hero . moveRight ( ) hero . sneakUp ( 2 )" at bounding box center [1027, 402] width 432 height 443
type textarea "v"
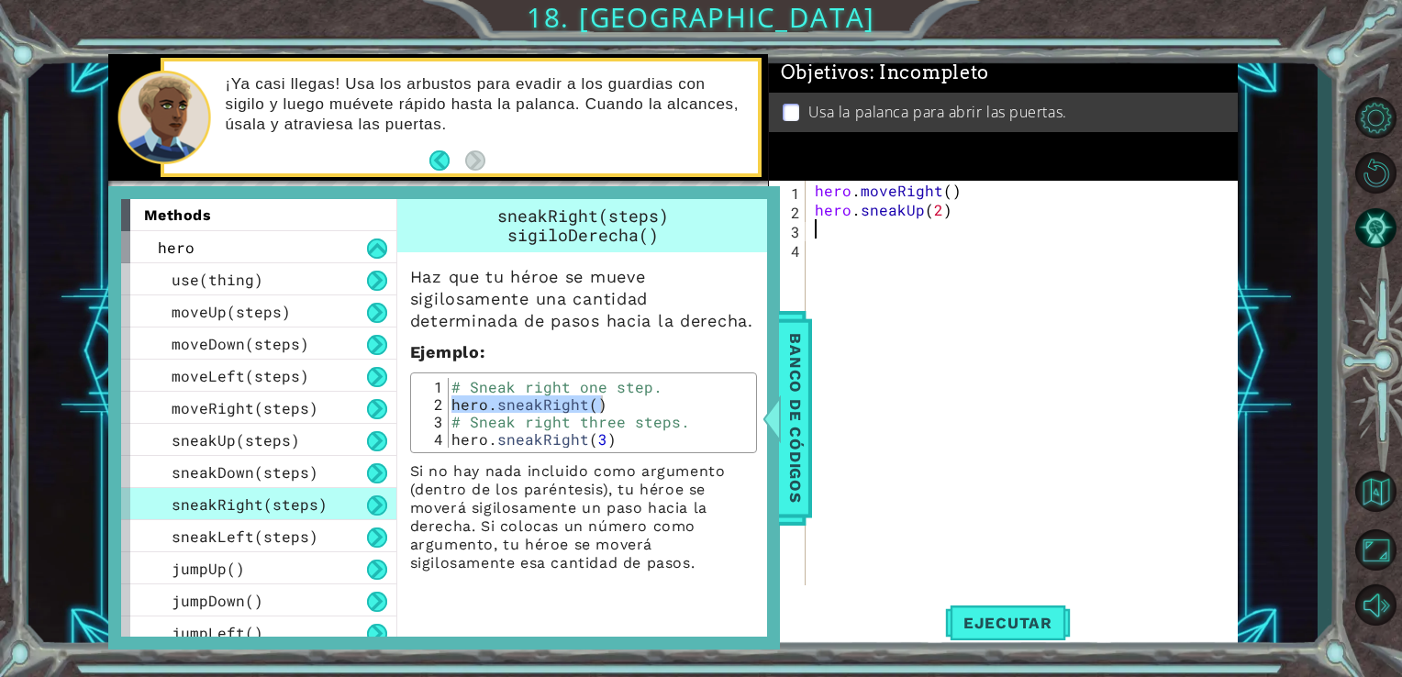
paste textarea "hero.sneakRight()"
type textarea "hero.sneakRight()"
click at [786, 364] on span "Banco de códigos" at bounding box center [795, 418] width 29 height 190
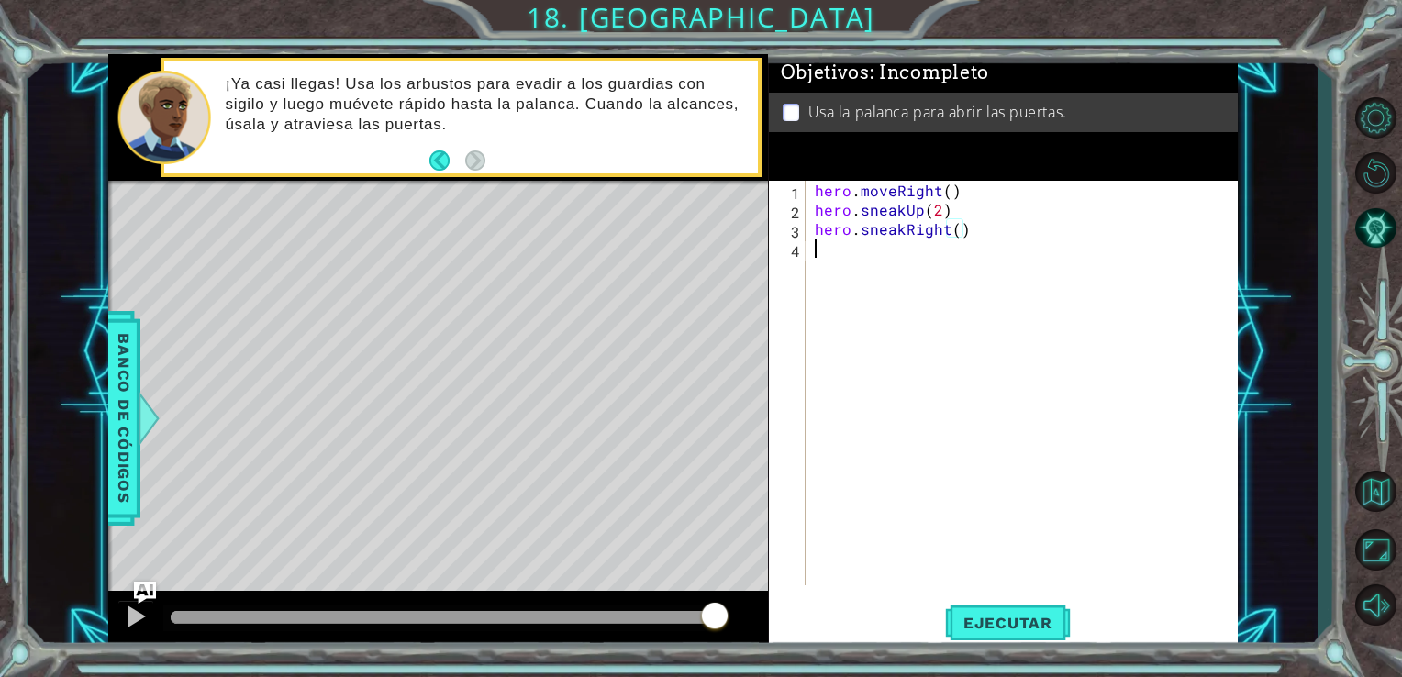
click at [830, 252] on div "hero . moveRight ( ) hero . sneakUp ( 2 ) hero . sneakRight ( )" at bounding box center [1027, 402] width 432 height 443
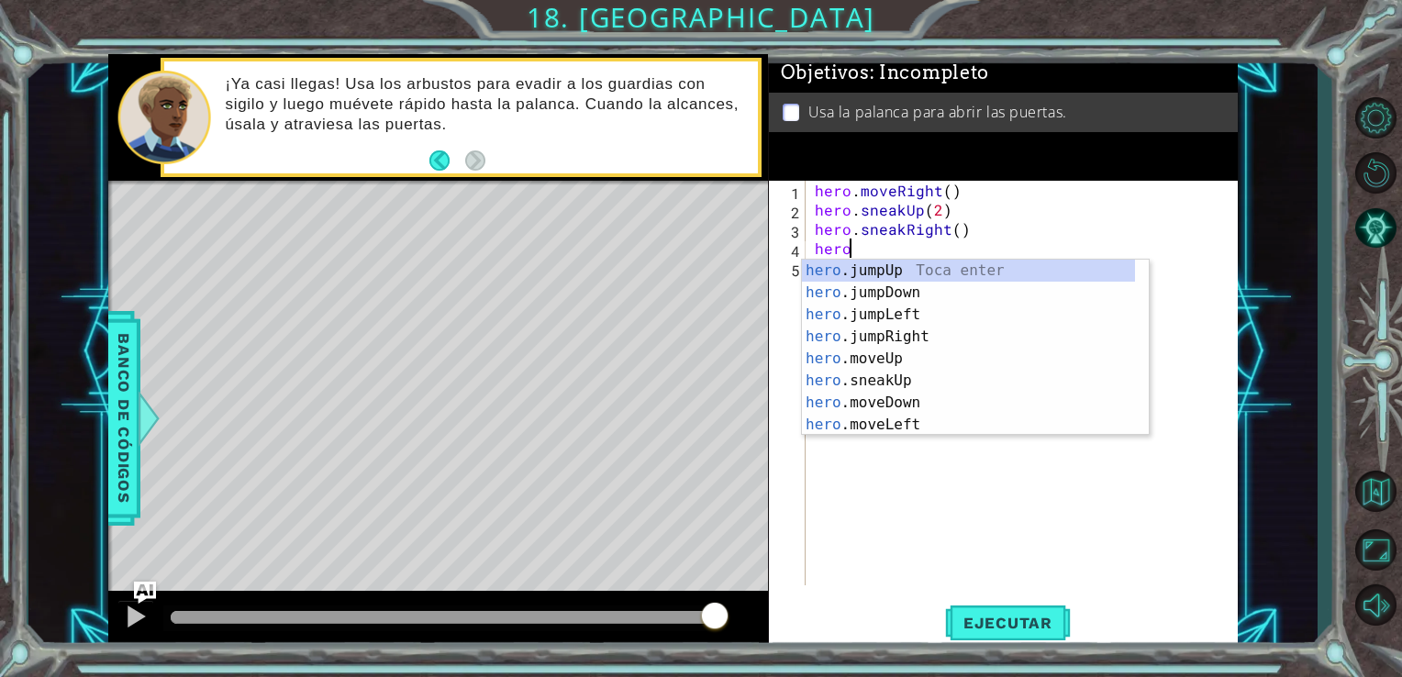
type textarea "hero."
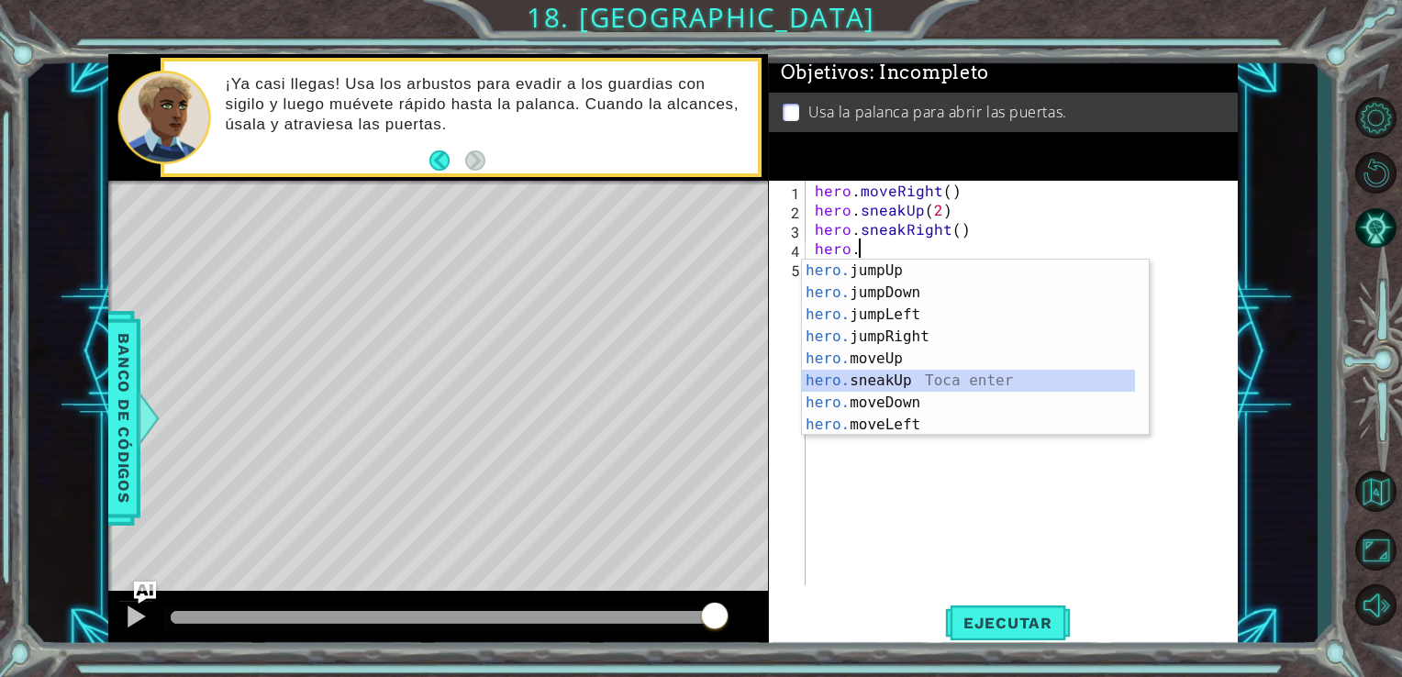
click at [857, 376] on div "hero. jumpUp Toca enter hero. jumpDown Toca enter hero. jumpLeft Toca enter her…" at bounding box center [968, 370] width 333 height 220
type textarea "hero.sneakUp(1)"
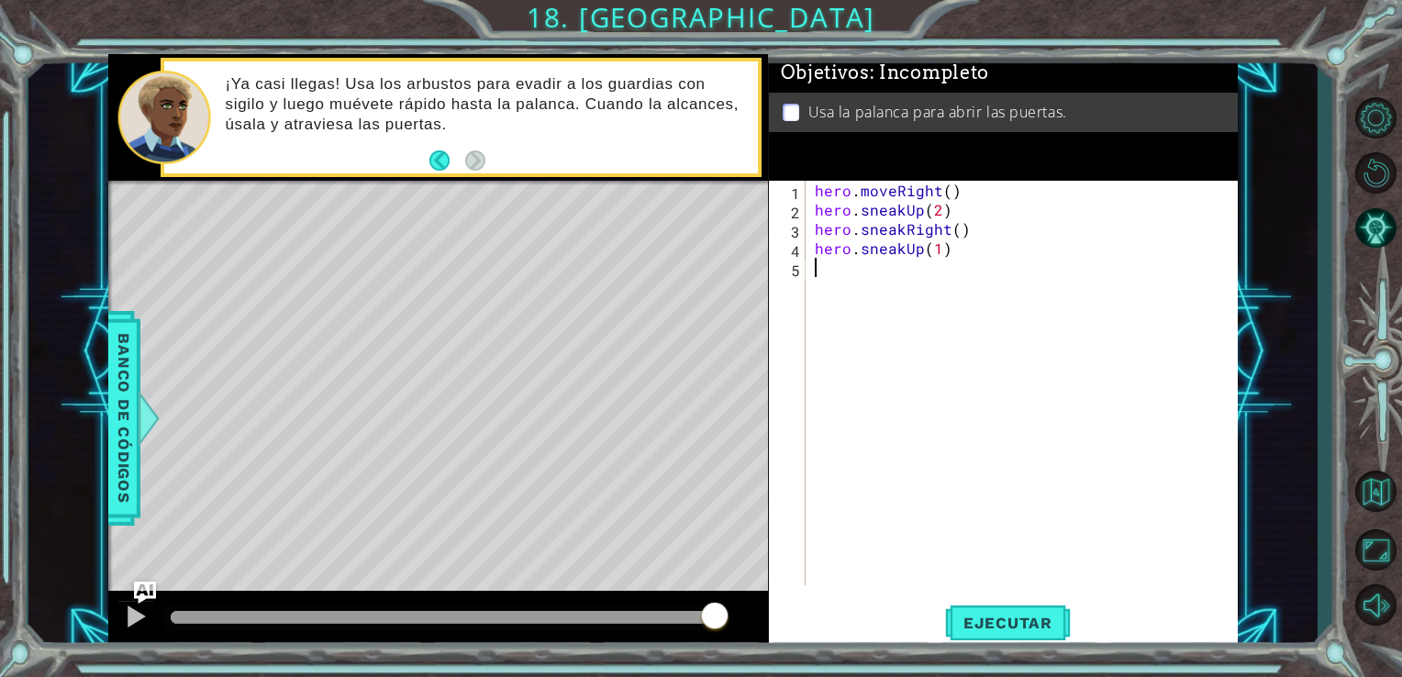
click at [857, 376] on div "hero . moveRight ( ) hero . sneakUp ( 2 ) hero . sneakRight ( ) hero . sneakUp …" at bounding box center [1027, 402] width 432 height 443
click at [1010, 608] on button "Ejecutar" at bounding box center [1008, 622] width 126 height 47
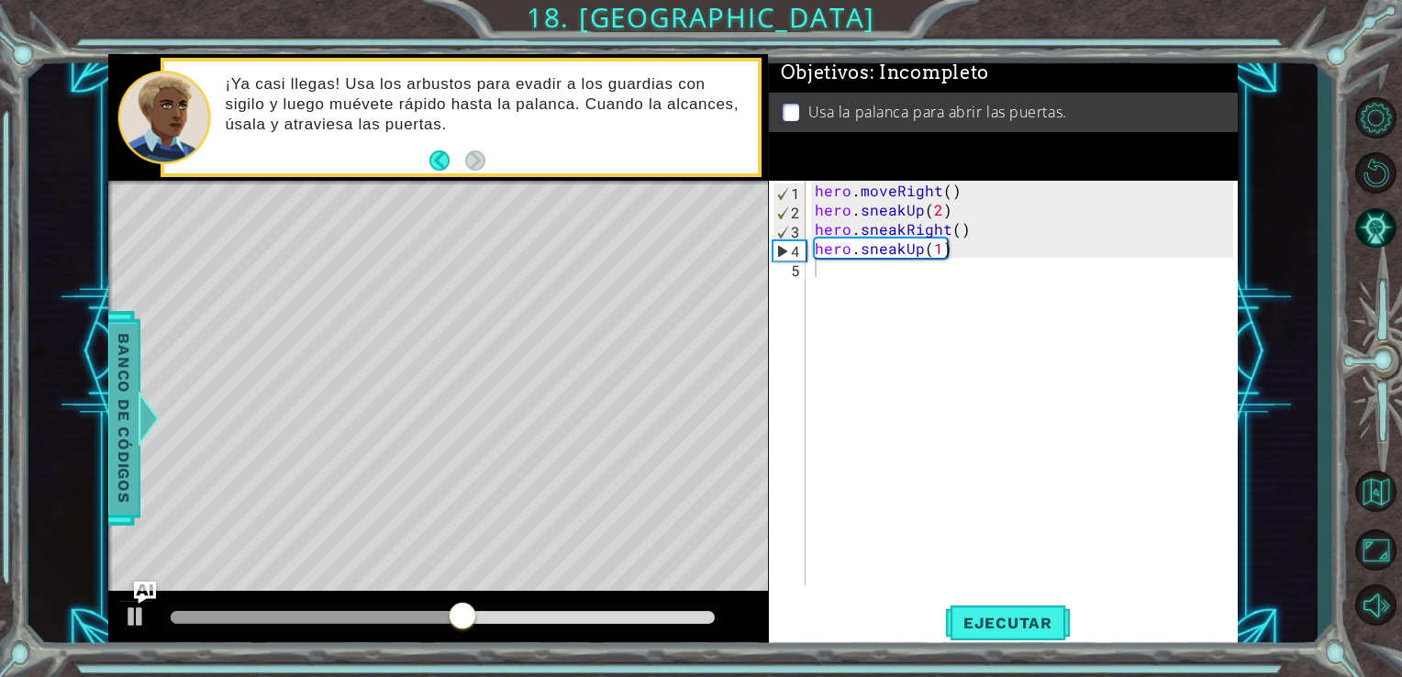
click at [125, 396] on span "Banco de códigos" at bounding box center [123, 418] width 29 height 190
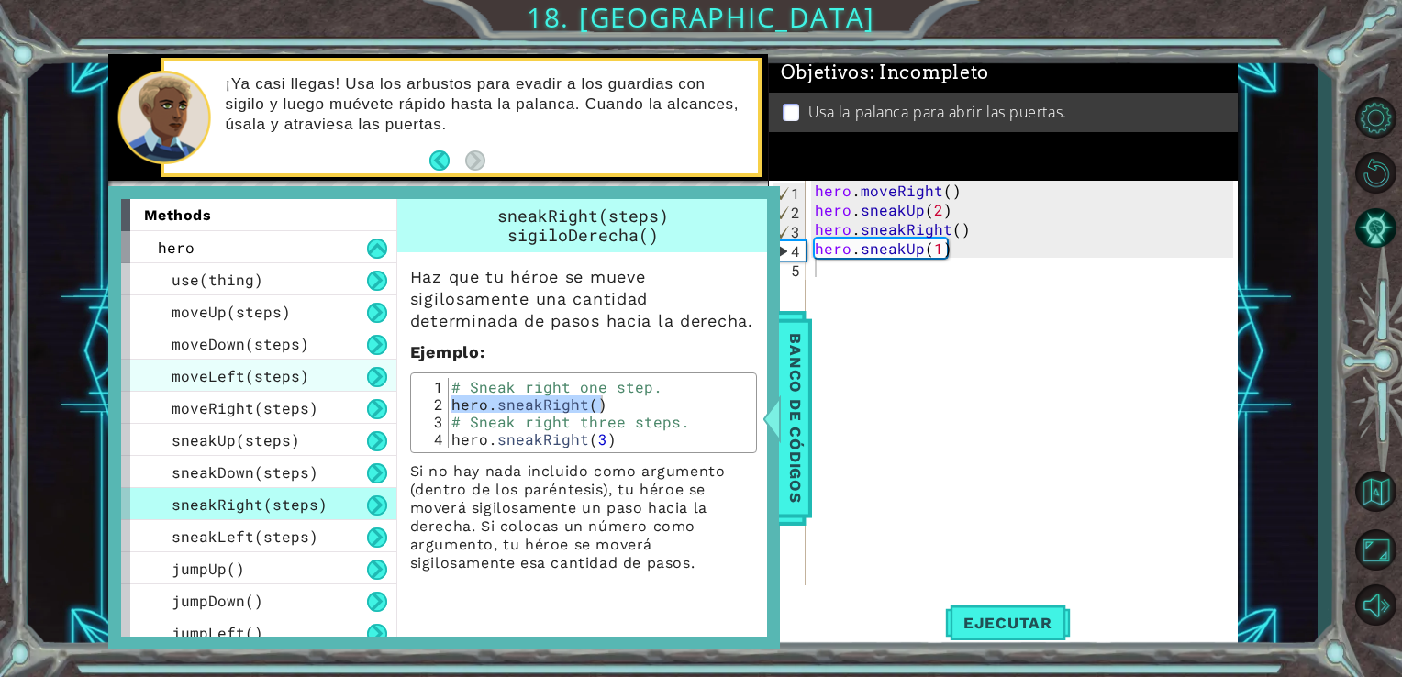
click at [204, 364] on div "moveLeft(steps)" at bounding box center [258, 376] width 275 height 32
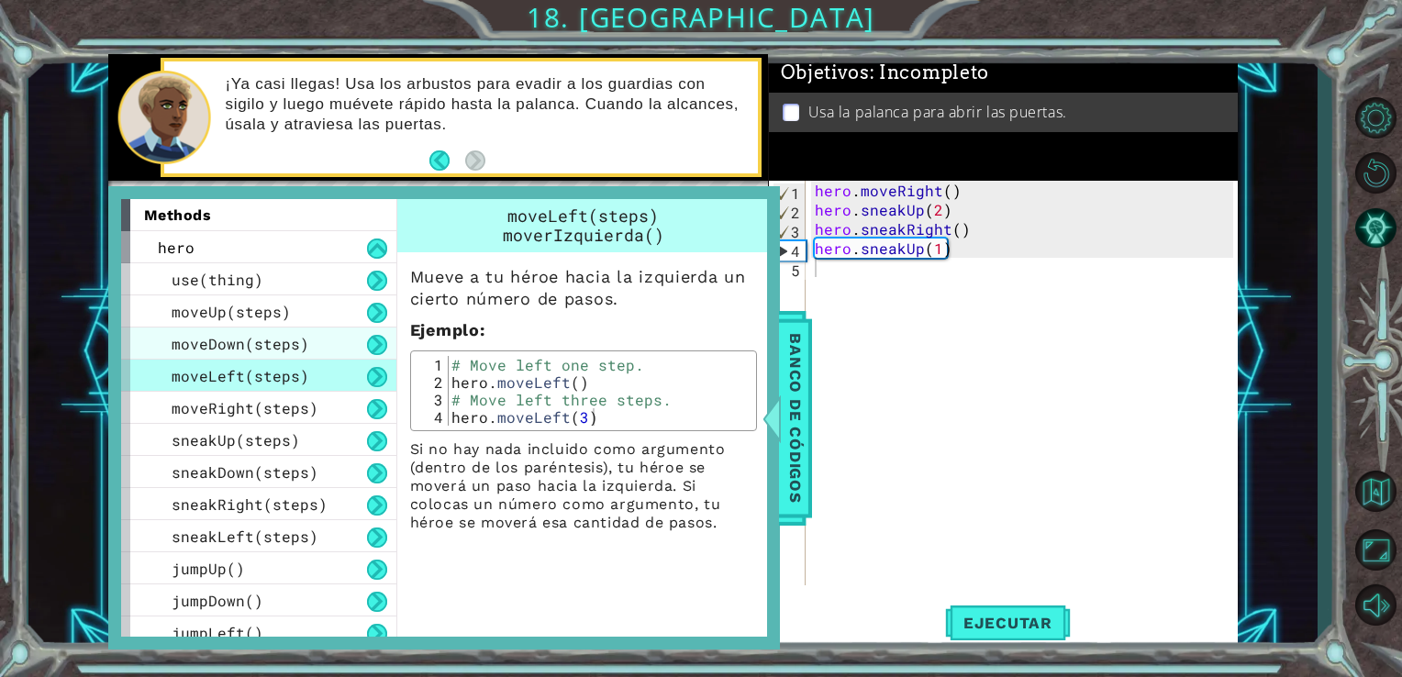
click at [208, 343] on span "moveDown(steps)" at bounding box center [241, 343] width 138 height 19
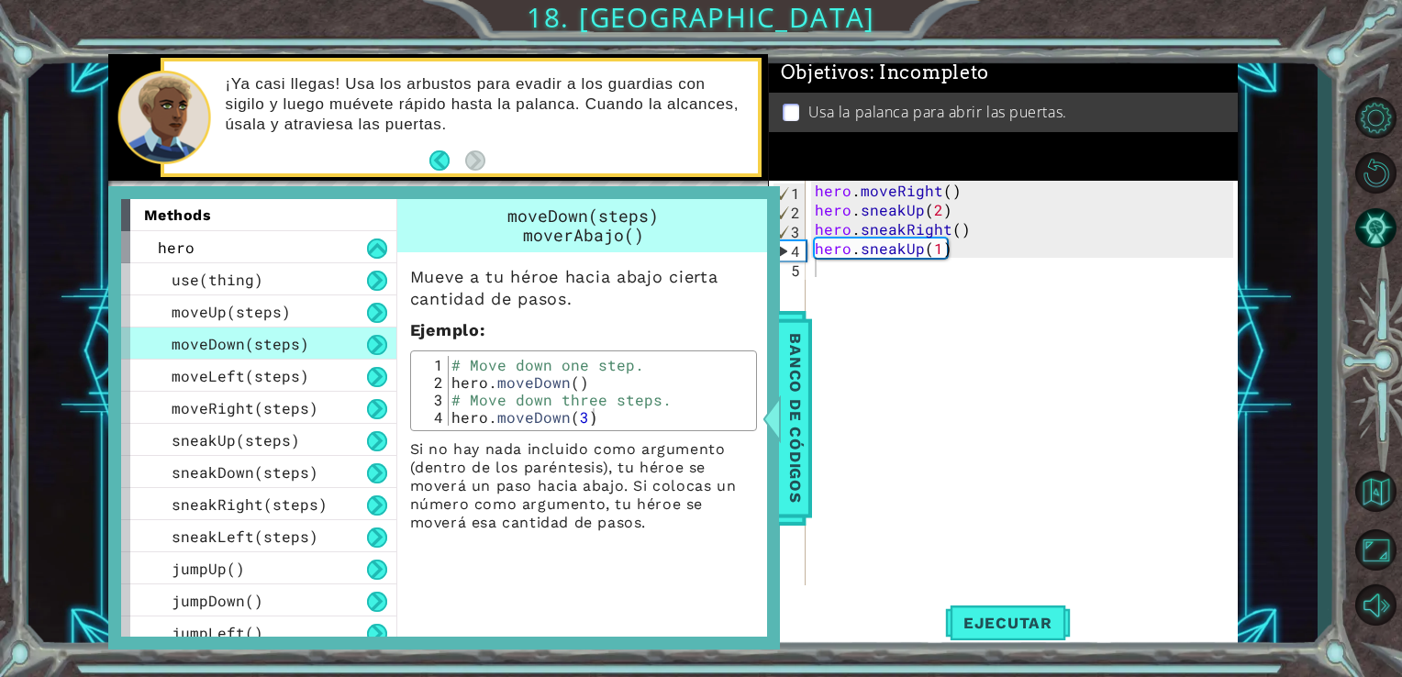
type textarea "hero.moveDown()"
drag, startPoint x: 455, startPoint y: 383, endPoint x: 587, endPoint y: 387, distance: 132.2
click at [587, 387] on div "# Move down one step. hero . moveDown ( ) # Move down three steps. hero . moveD…" at bounding box center [600, 408] width 304 height 105
click at [826, 277] on div "hero . moveRight ( ) hero . sneakUp ( 2 ) hero . sneakRight ( ) hero . sneakUp …" at bounding box center [1027, 402] width 432 height 443
paste textarea "hero.moveDown()"
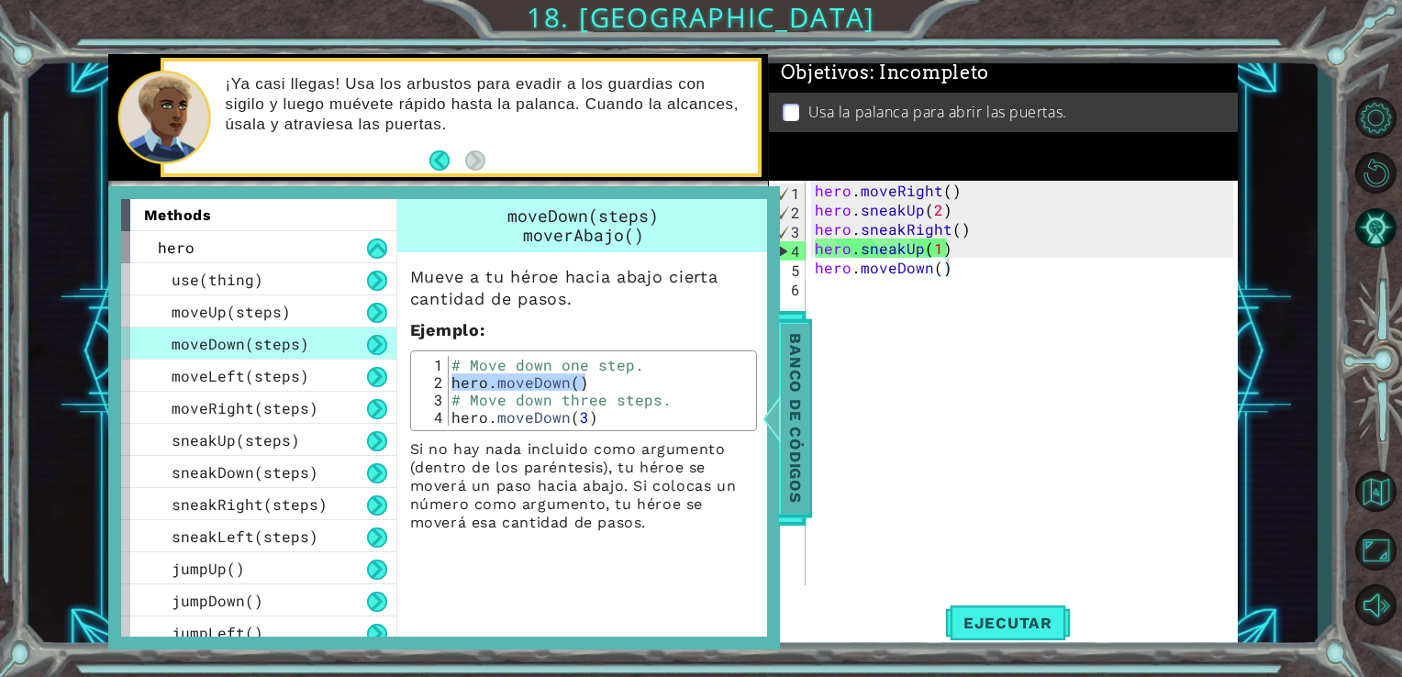
click at [796, 387] on span "Banco de códigos" at bounding box center [795, 418] width 29 height 190
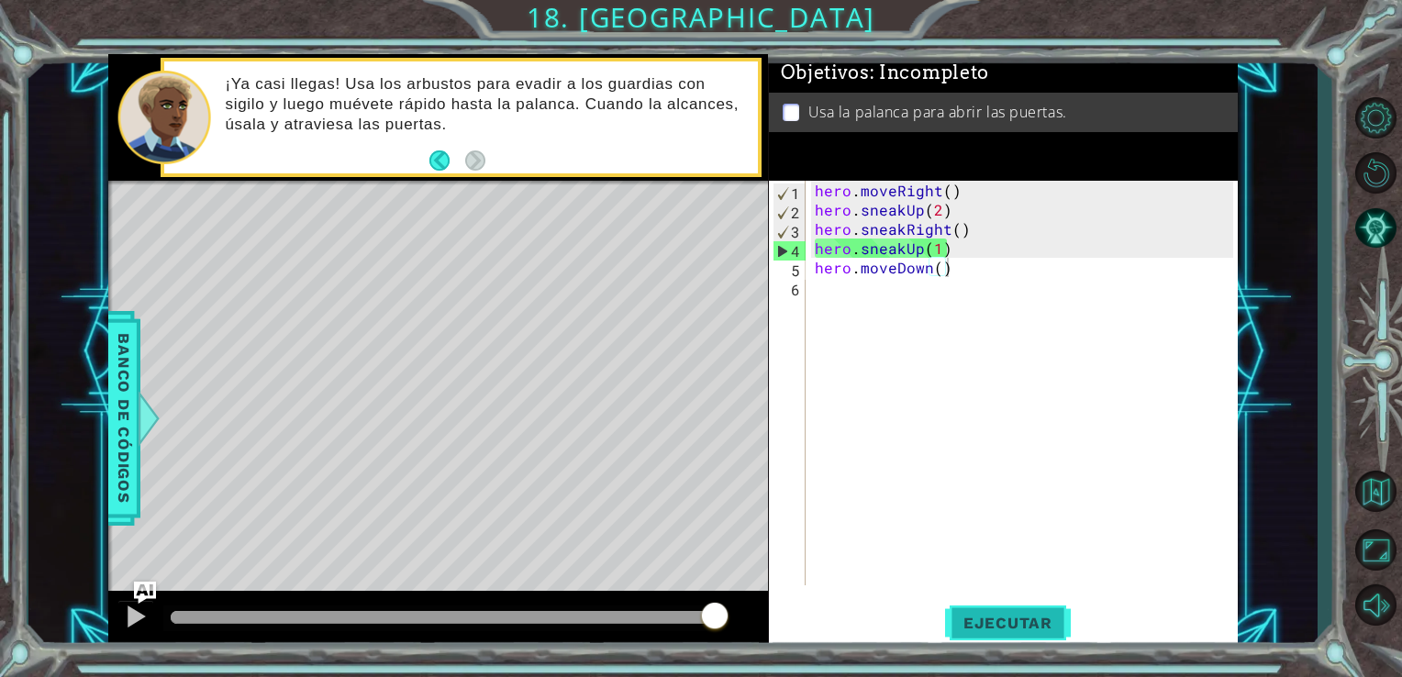
click at [954, 600] on button "Ejecutar" at bounding box center [1008, 622] width 126 height 47
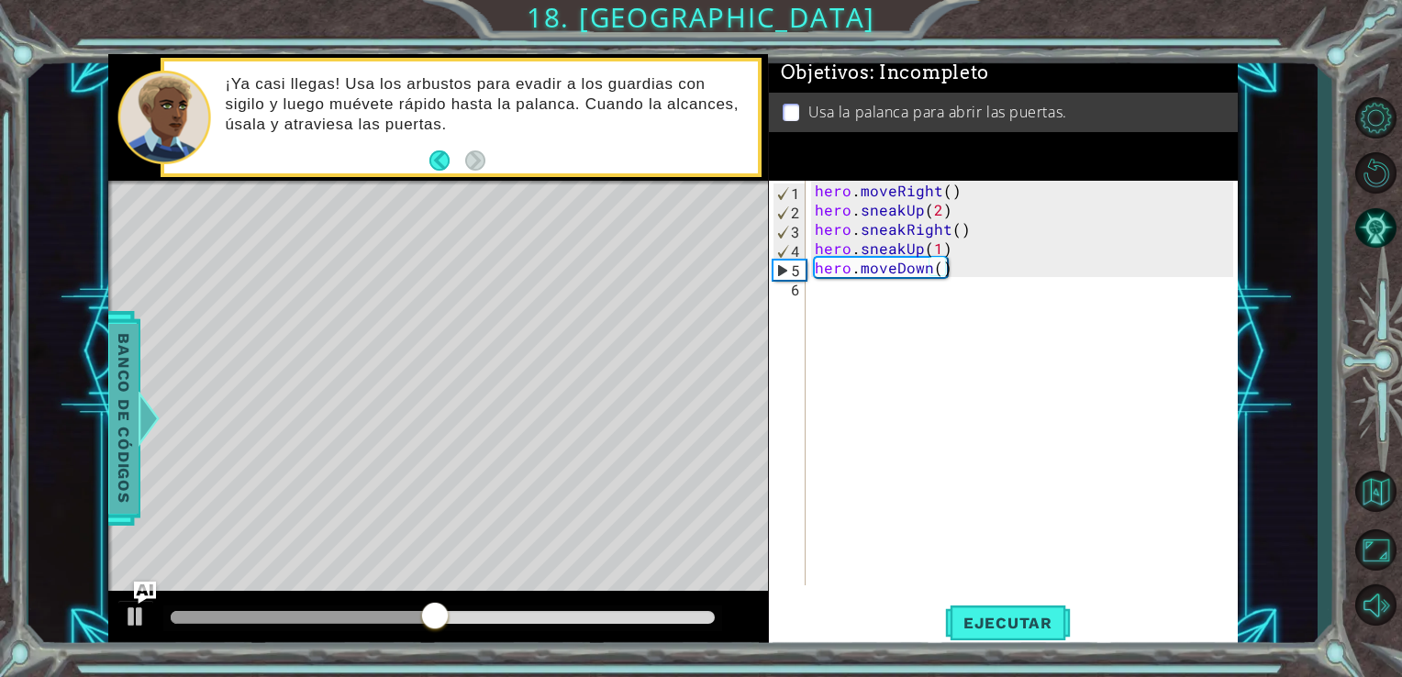
click at [115, 396] on span "Banco de códigos" at bounding box center [123, 418] width 29 height 190
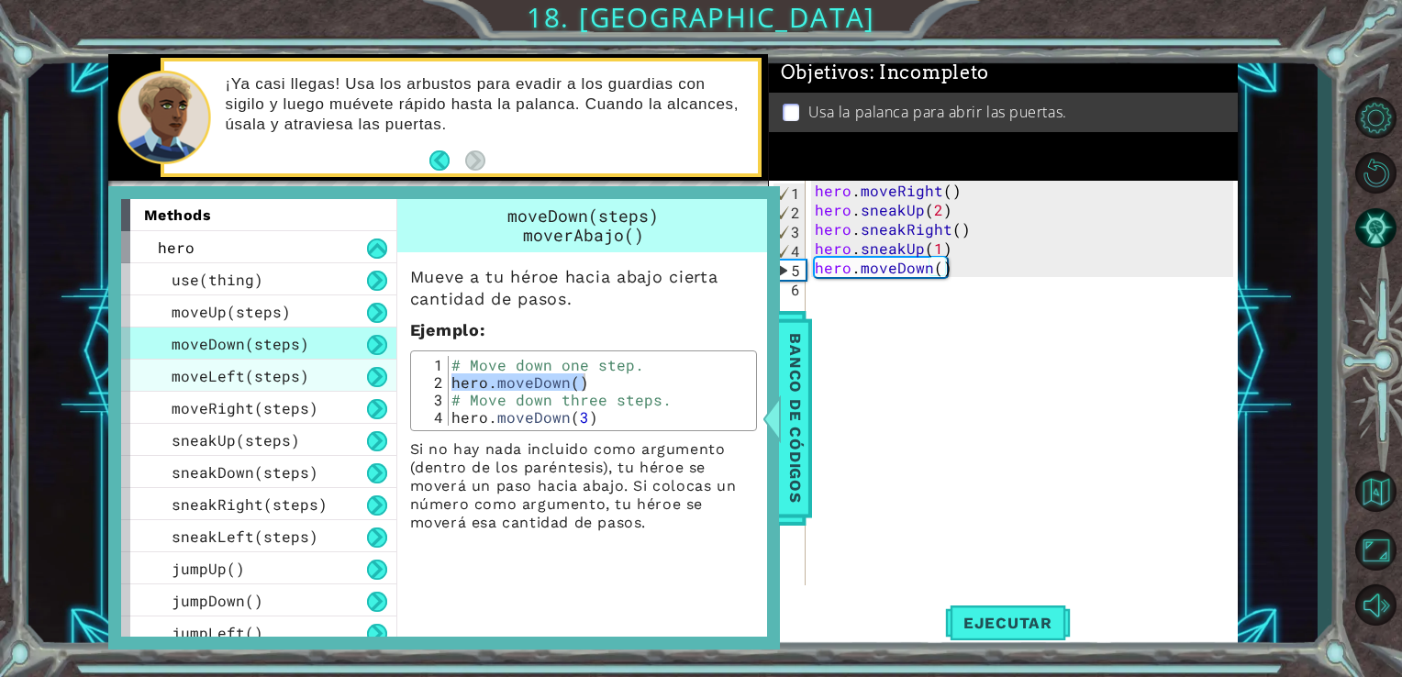
click at [206, 372] on span "moveLeft(steps)" at bounding box center [241, 375] width 138 height 19
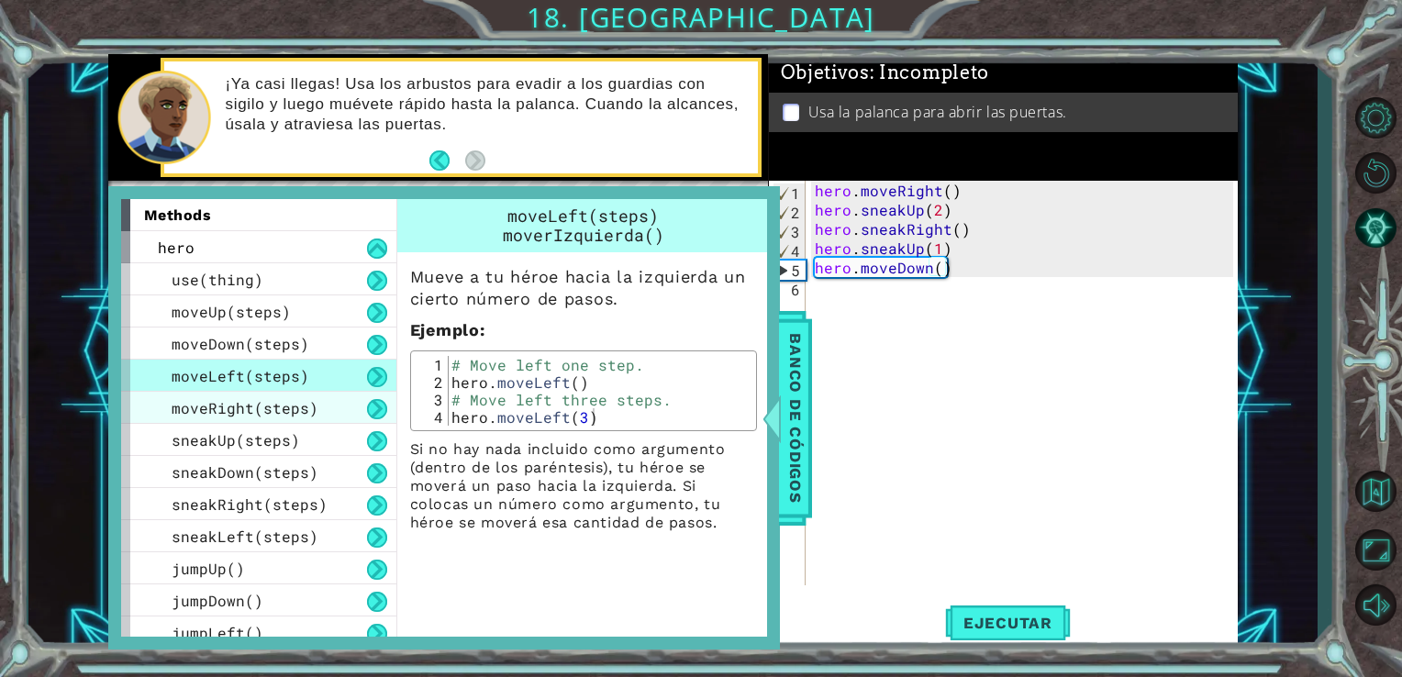
click at [206, 406] on span "moveRight(steps)" at bounding box center [245, 407] width 147 height 19
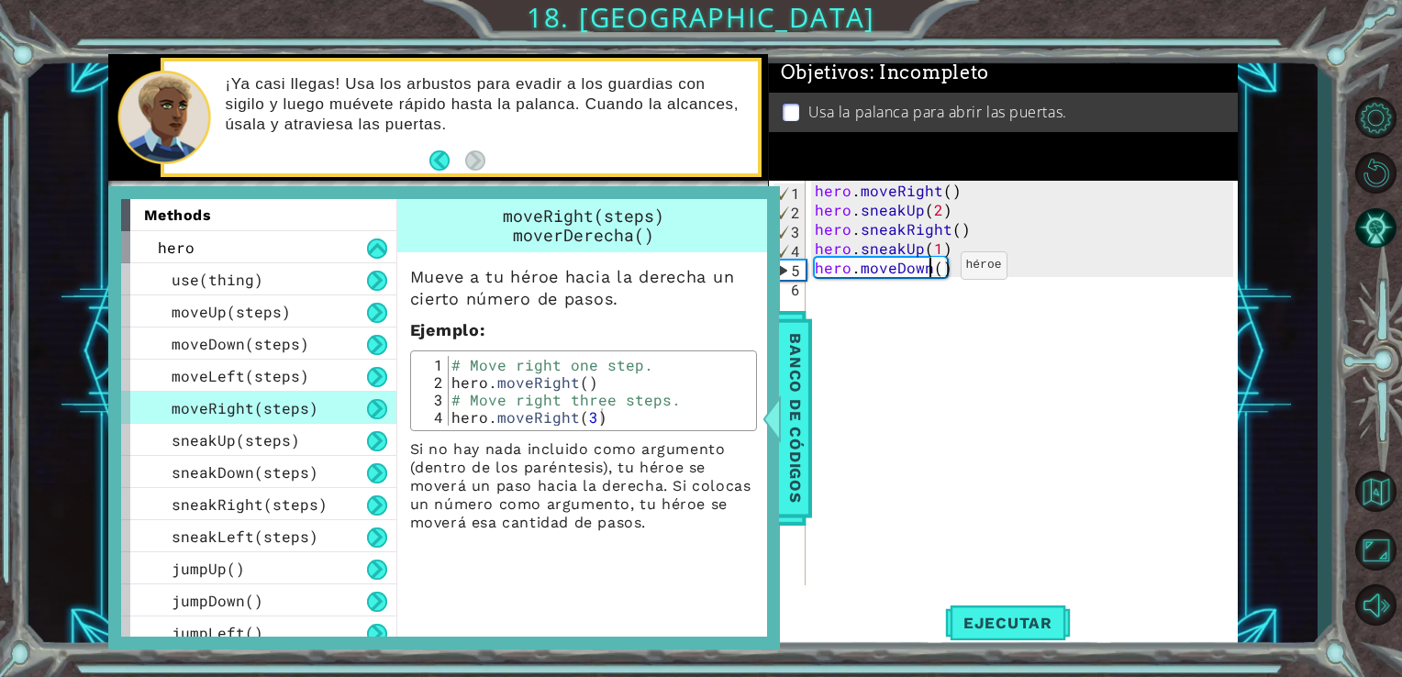
click at [929, 270] on div "hero . moveRight ( ) hero . sneakUp ( 2 ) hero . sneakRight ( ) hero . sneakUp …" at bounding box center [1027, 402] width 432 height 443
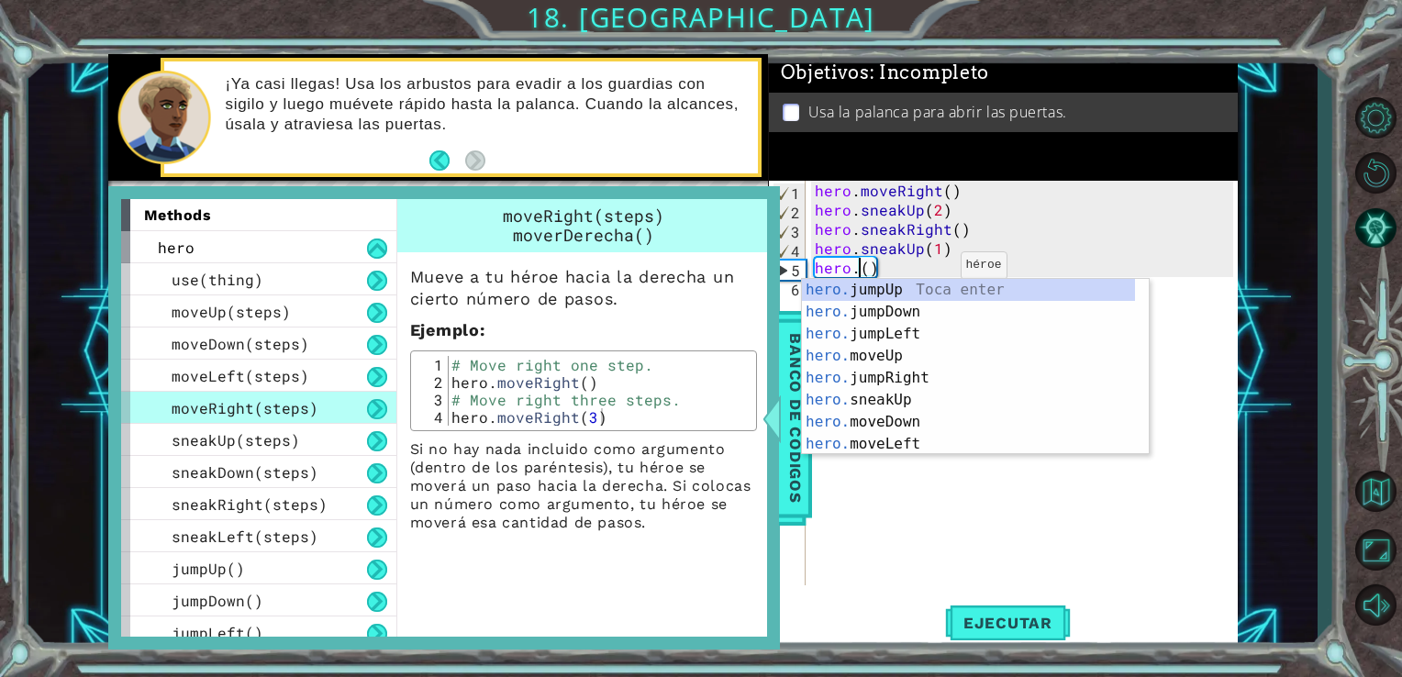
scroll to position [0, 3]
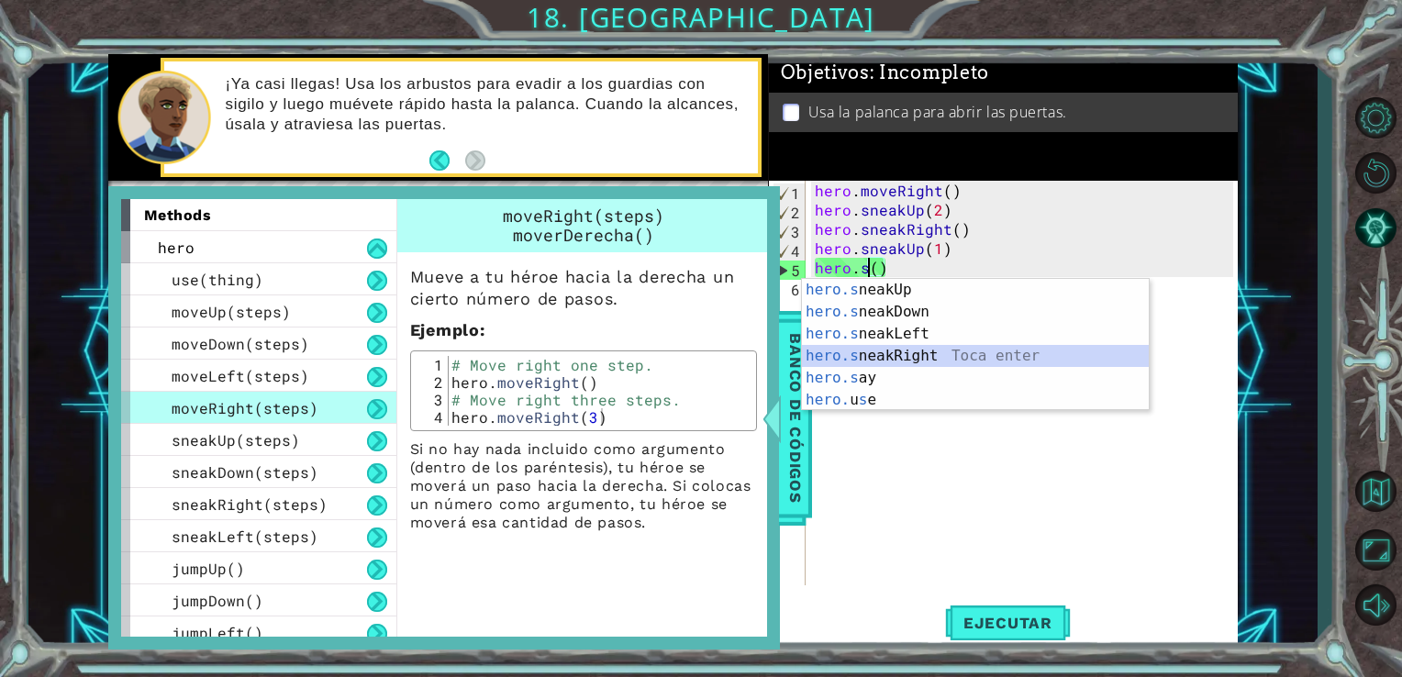
click at [923, 363] on div "hero.s neakUp Toca enter hero.s neakDown Toca enter hero.s neakLeft Toca enter …" at bounding box center [975, 367] width 347 height 176
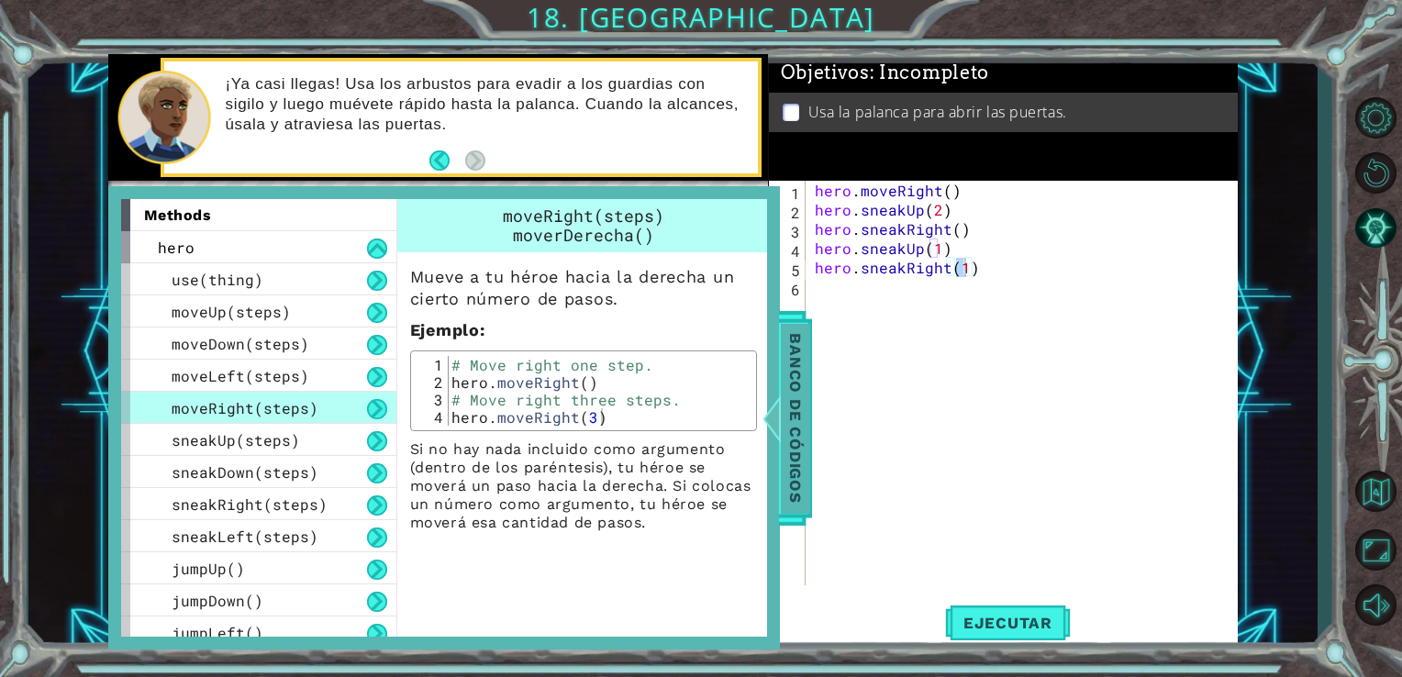
click at [800, 383] on span "Banco de códigos" at bounding box center [795, 418] width 29 height 190
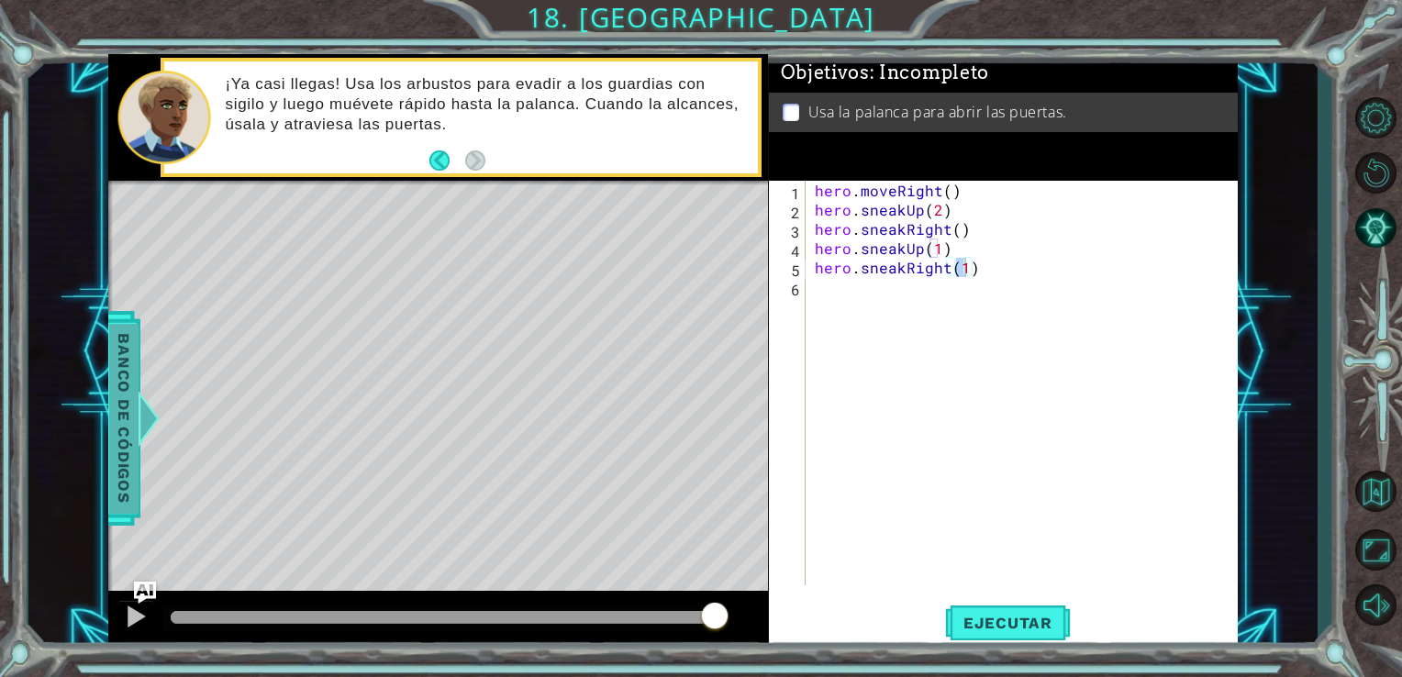
drag, startPoint x: 103, startPoint y: 475, endPoint x: 117, endPoint y: 474, distance: 14.7
click at [117, 474] on div "1 ההההההההההההההההההההההההההההההההההההההההההההההההההההההההההההההההההההההההההההה…" at bounding box center [673, 352] width 1290 height 596
click at [117, 474] on span "Banco de códigos" at bounding box center [123, 418] width 29 height 190
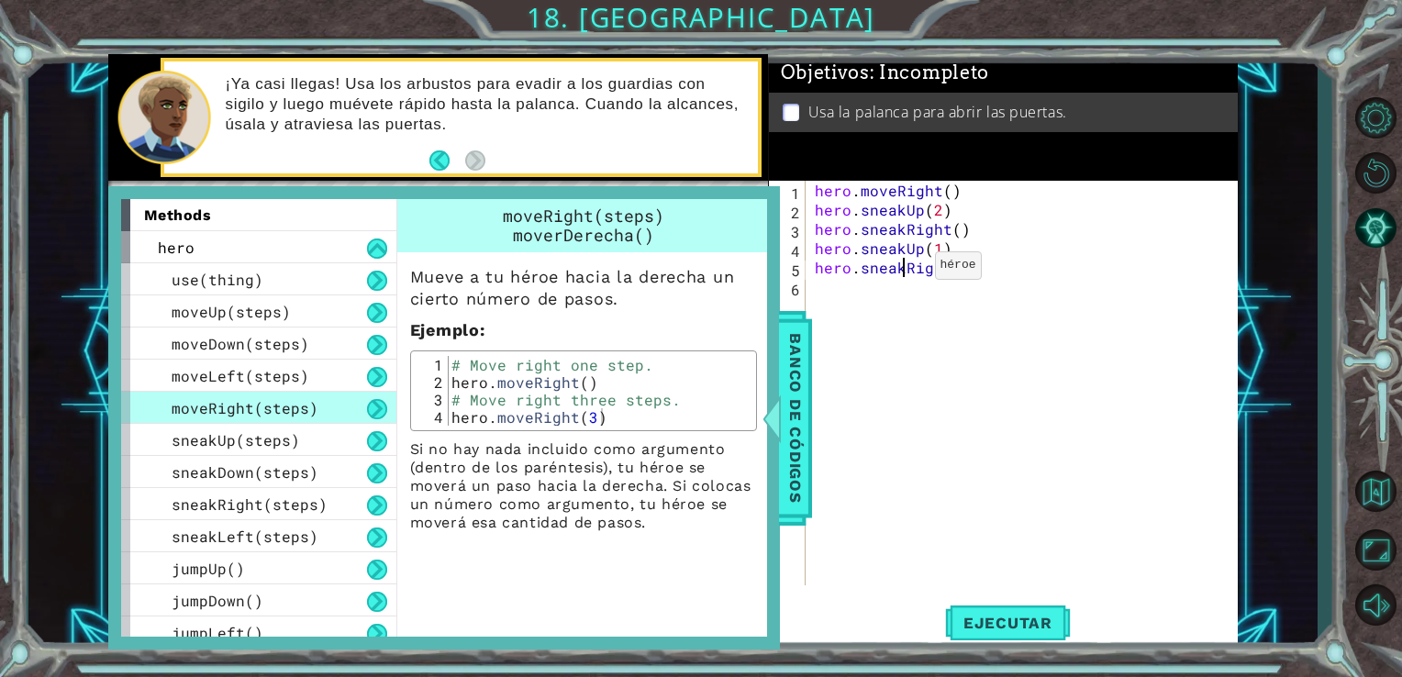
click at [903, 270] on div "hero . moveRight ( ) hero . sneakUp ( 2 ) hero . sneakRight ( ) hero . sneakUp …" at bounding box center [1027, 402] width 432 height 443
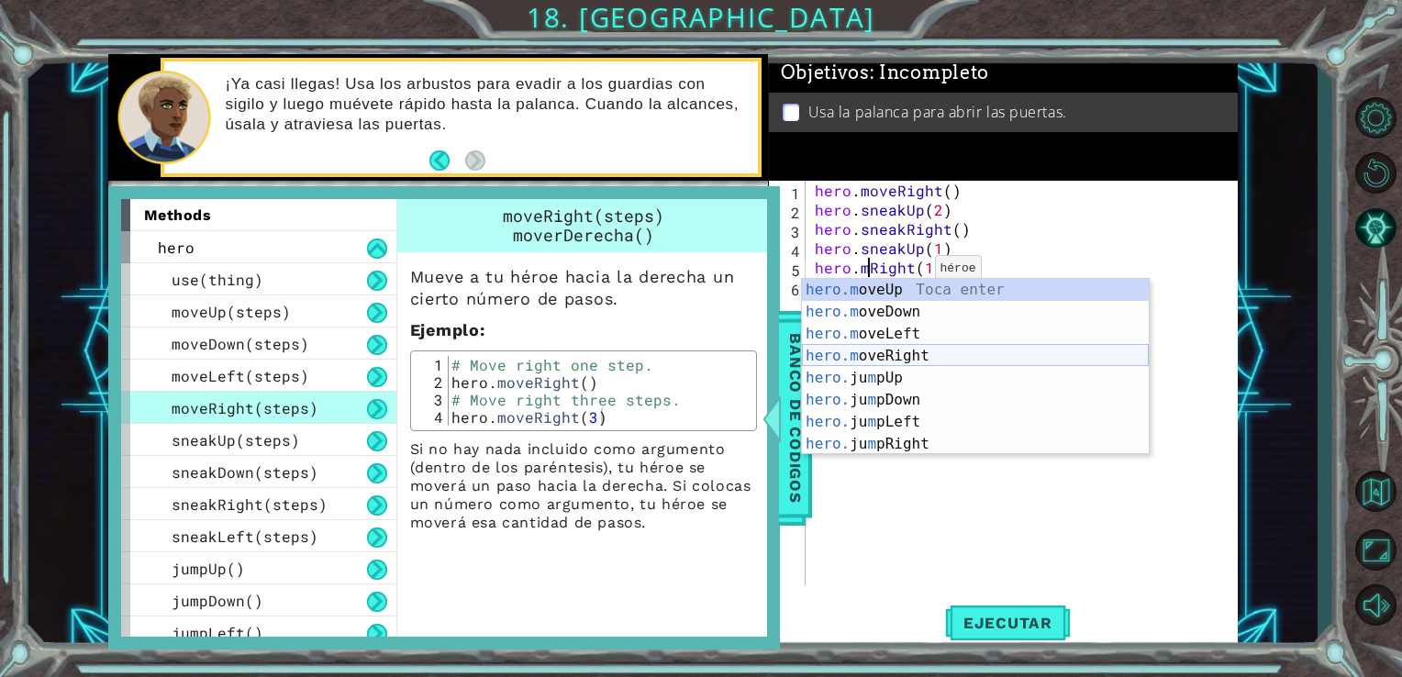
click at [903, 356] on div "hero.m oveUp Toca enter hero.m oveDown Toca enter hero.m oveLeft Toca enter her…" at bounding box center [975, 389] width 347 height 220
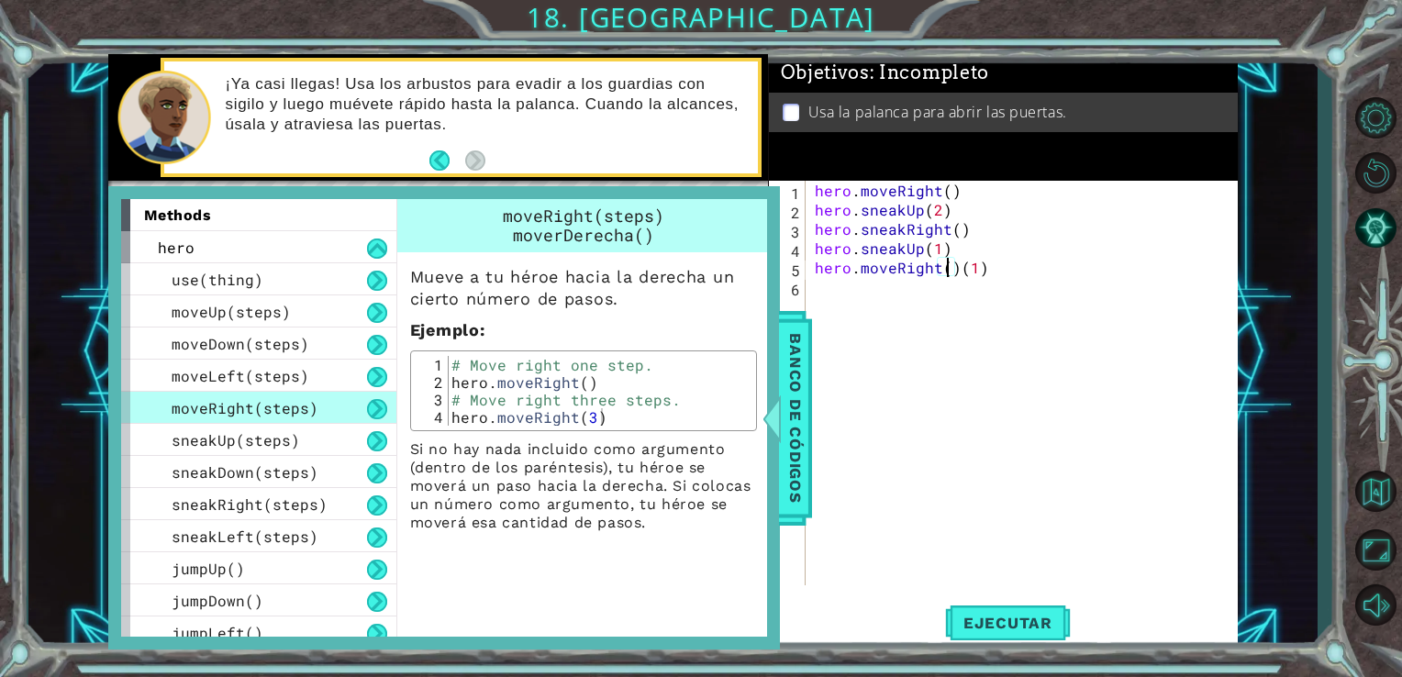
scroll to position [0, 7]
click at [988, 265] on div "hero . moveRight ( ) hero . sneakUp ( 2 ) hero . sneakRight ( ) hero . sneakUp …" at bounding box center [1027, 402] width 432 height 443
type textarea "hero.moveRight(2)"
click at [794, 440] on span "Banco de códigos" at bounding box center [795, 418] width 29 height 190
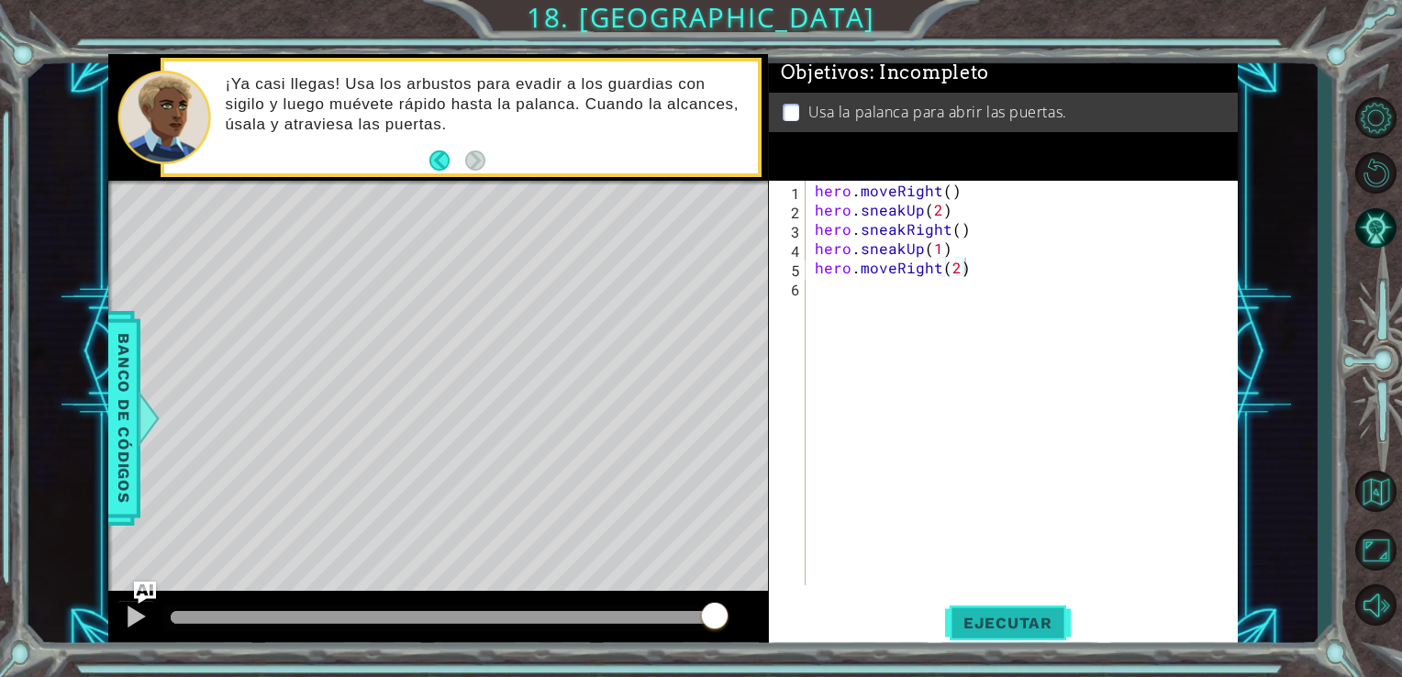
click at [987, 615] on span "Ejecutar" at bounding box center [1008, 623] width 126 height 18
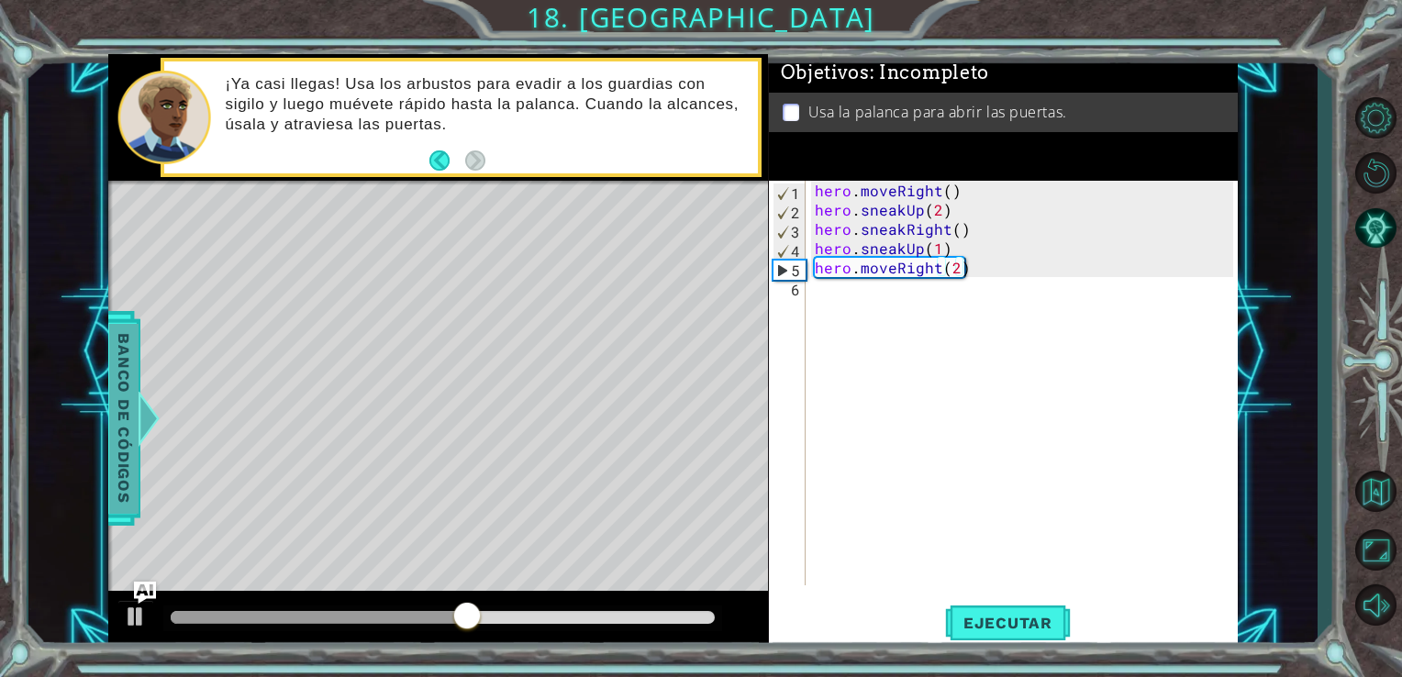
click at [110, 376] on span "Banco de códigos" at bounding box center [123, 418] width 29 height 190
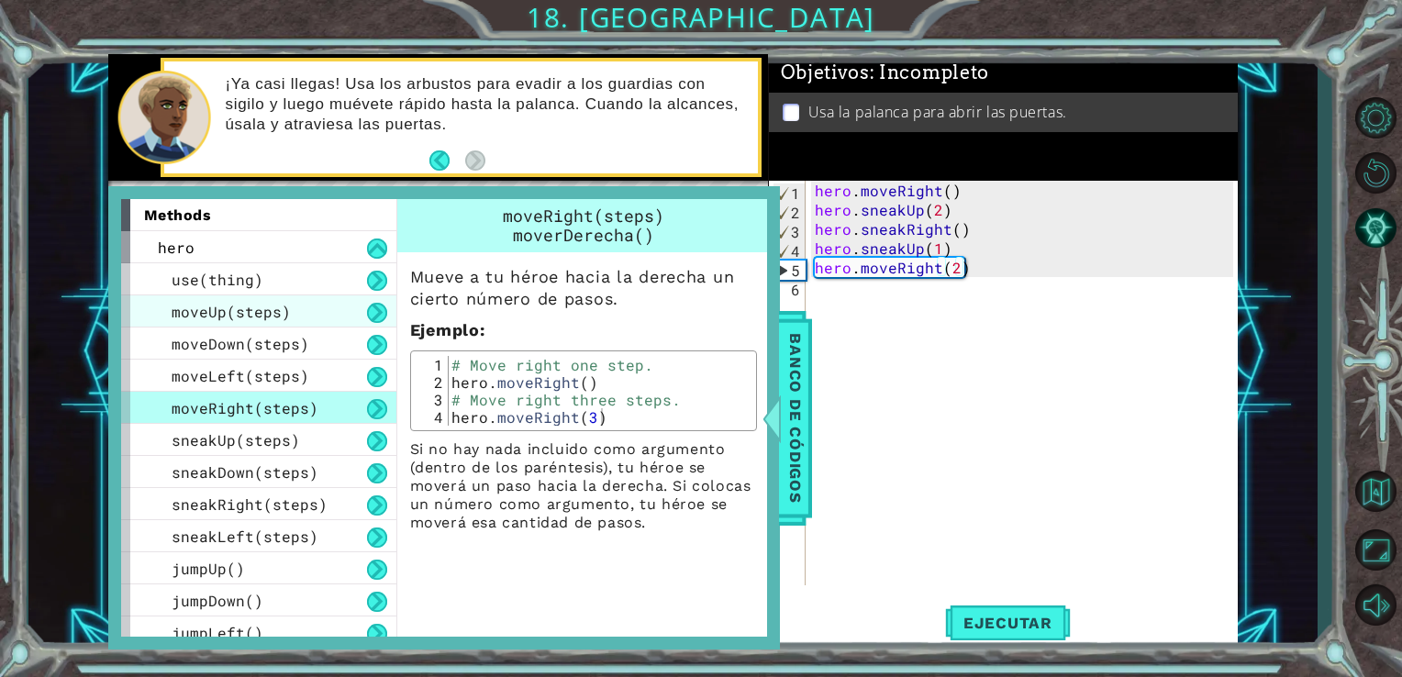
click at [202, 309] on span "moveUp(steps)" at bounding box center [231, 311] width 119 height 19
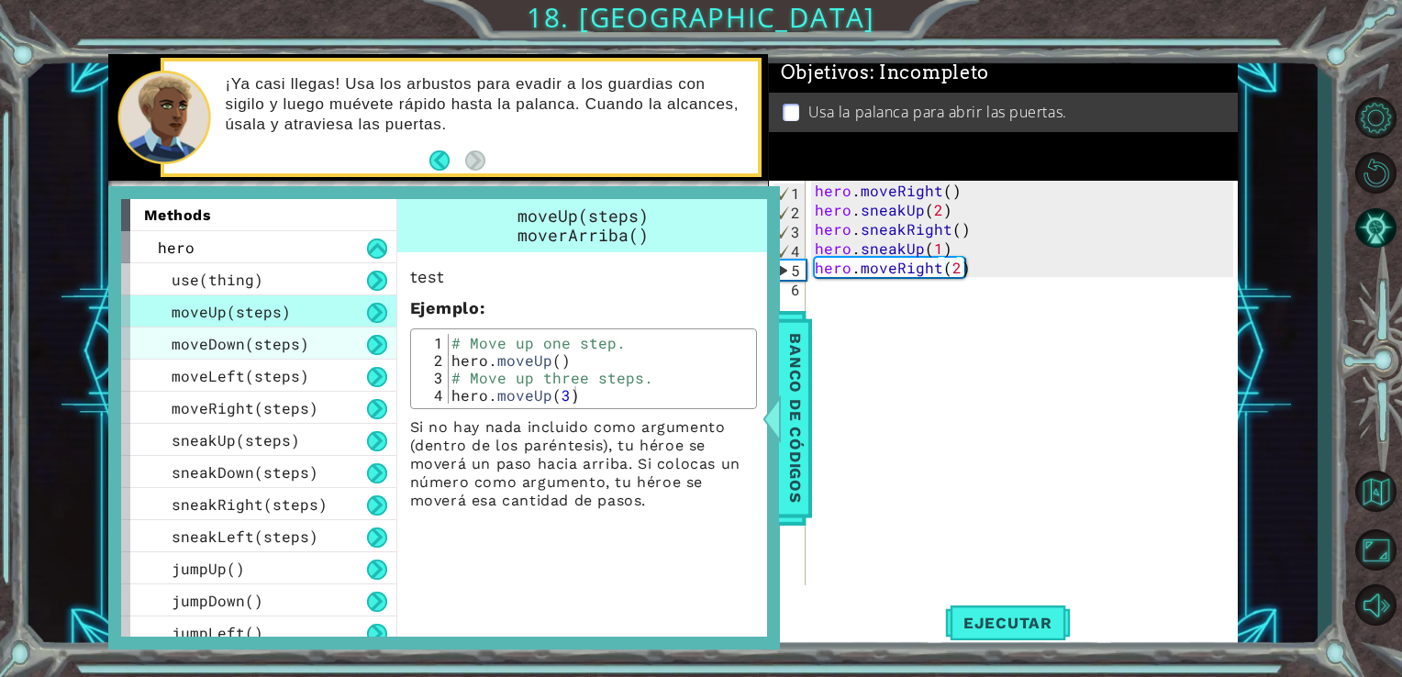
click at [219, 338] on span "moveDown(steps)" at bounding box center [241, 343] width 138 height 19
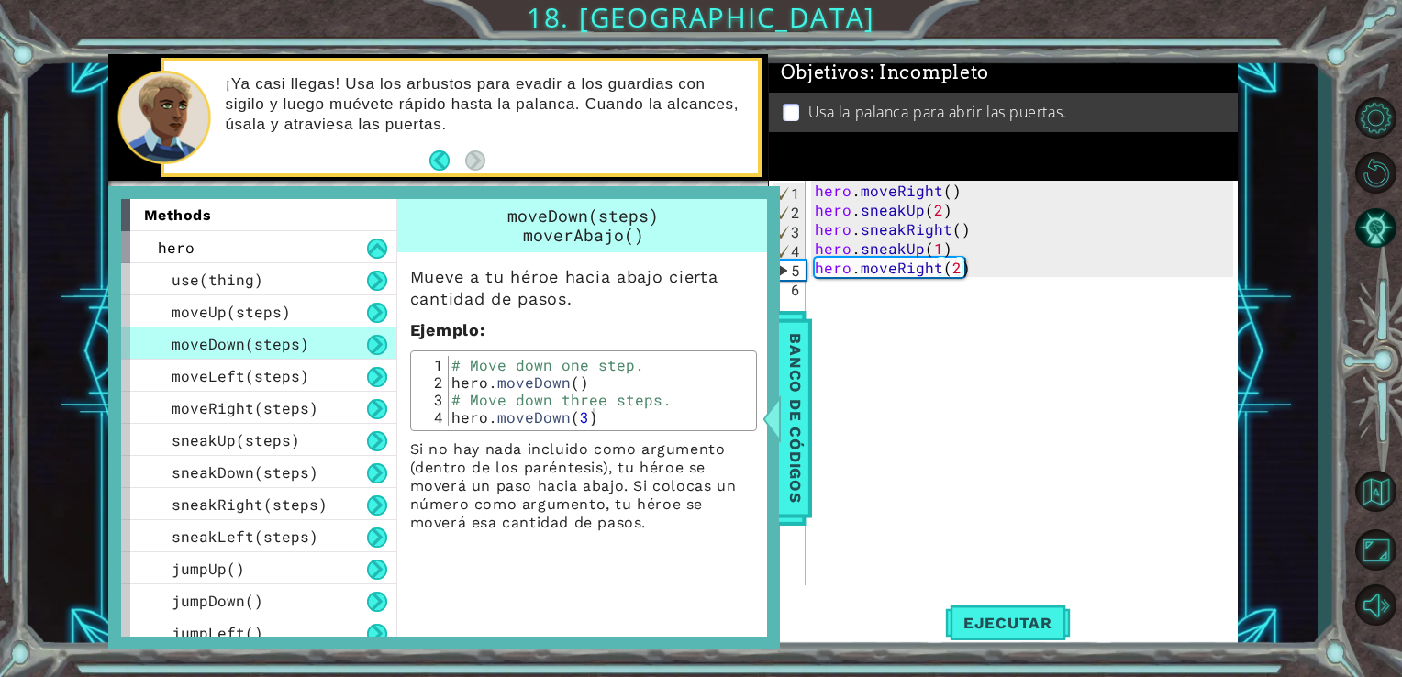
scroll to position [0, 0]
click at [833, 297] on div "hero . moveRight ( ) hero . sneakUp ( 2 ) hero . sneakRight ( ) hero . sneakUp …" at bounding box center [1027, 402] width 432 height 443
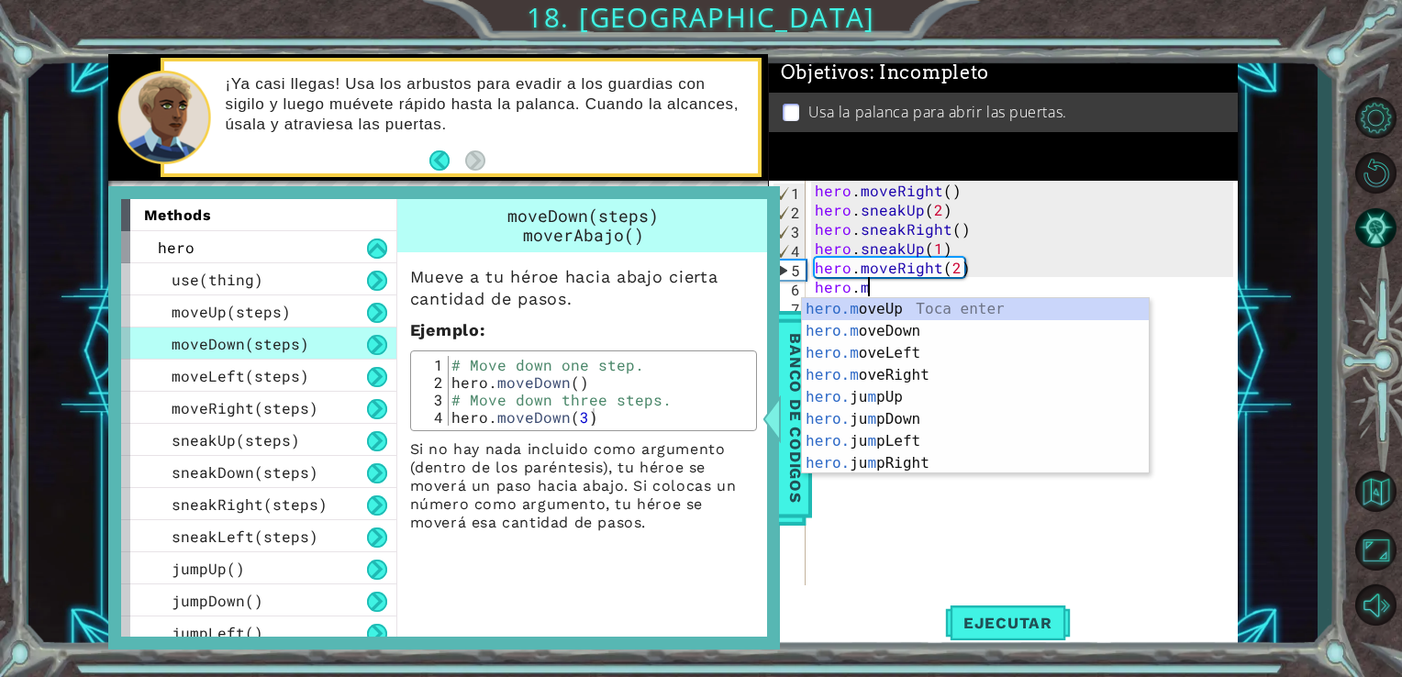
scroll to position [0, 2]
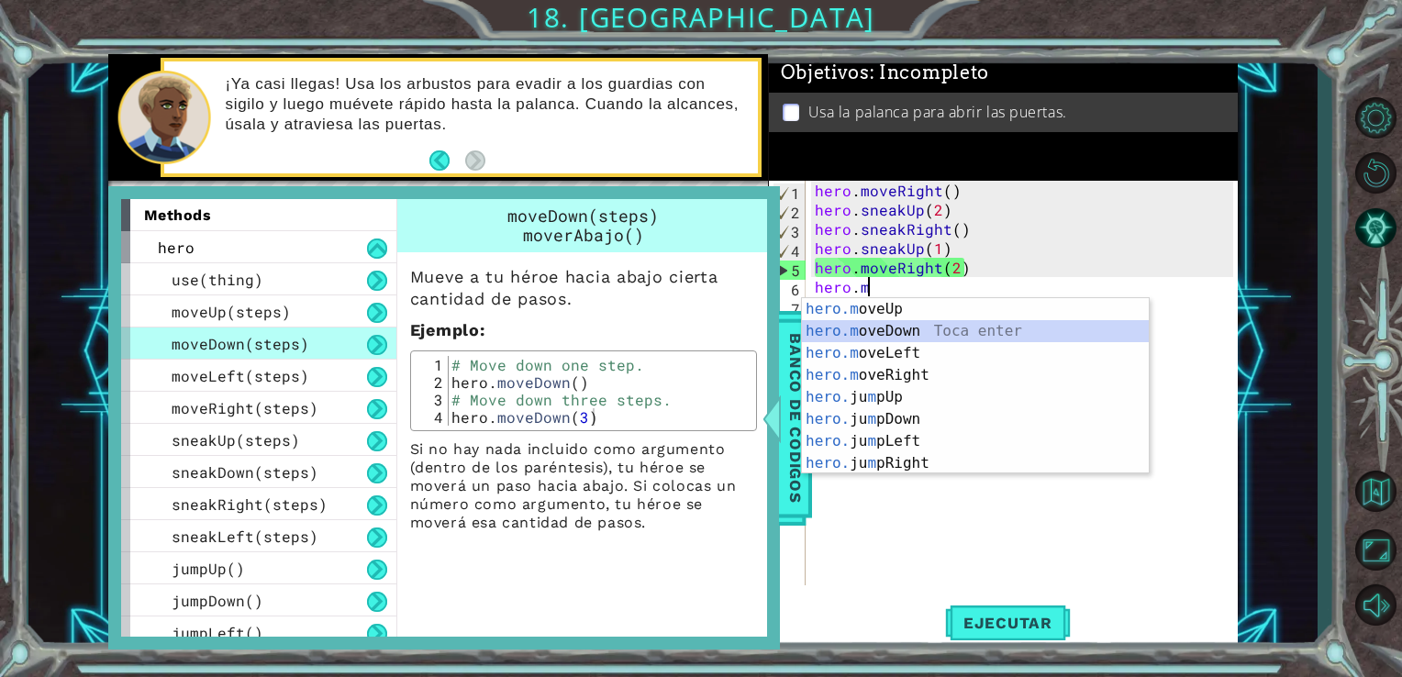
click at [899, 329] on div "hero.m oveUp Toca enter hero.m oveDown Toca enter hero.m oveLeft Toca enter her…" at bounding box center [975, 408] width 347 height 220
type textarea "hero.moveDown(1)"
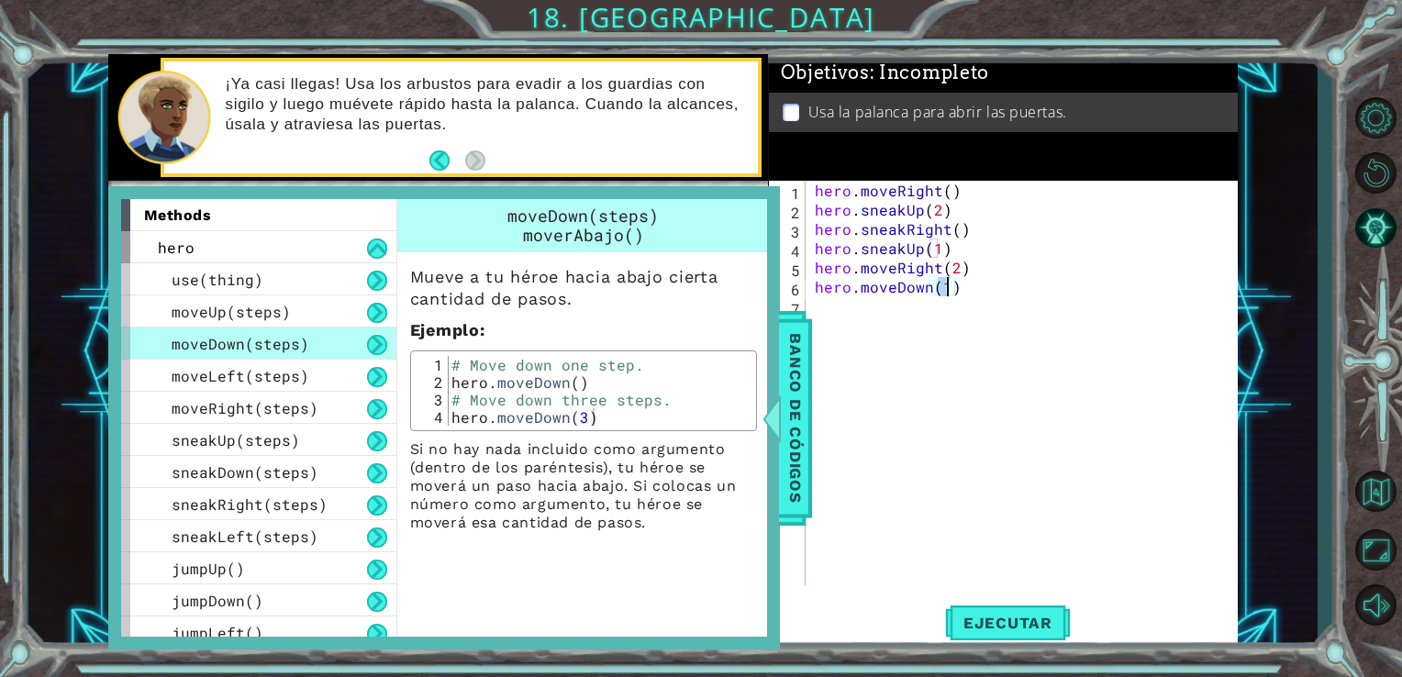
click at [836, 303] on div "hero . moveRight ( ) hero . sneakUp ( 2 ) hero . sneakRight ( ) hero . sneakUp …" at bounding box center [1027, 402] width 432 height 443
click at [232, 591] on span "jumpDown()" at bounding box center [218, 600] width 92 height 19
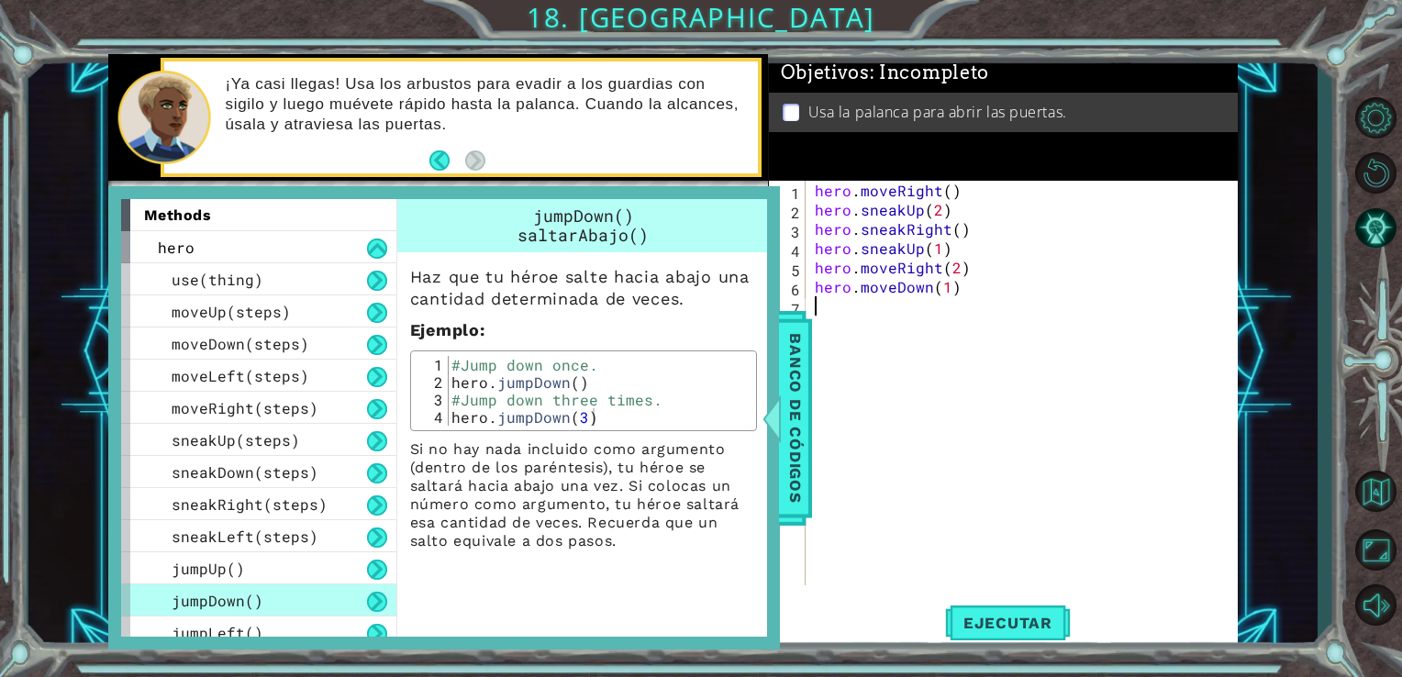
click at [819, 309] on div "hero . moveRight ( ) hero . sneakUp ( 2 ) hero . sneakRight ( ) hero . sneakUp …" at bounding box center [1027, 402] width 432 height 443
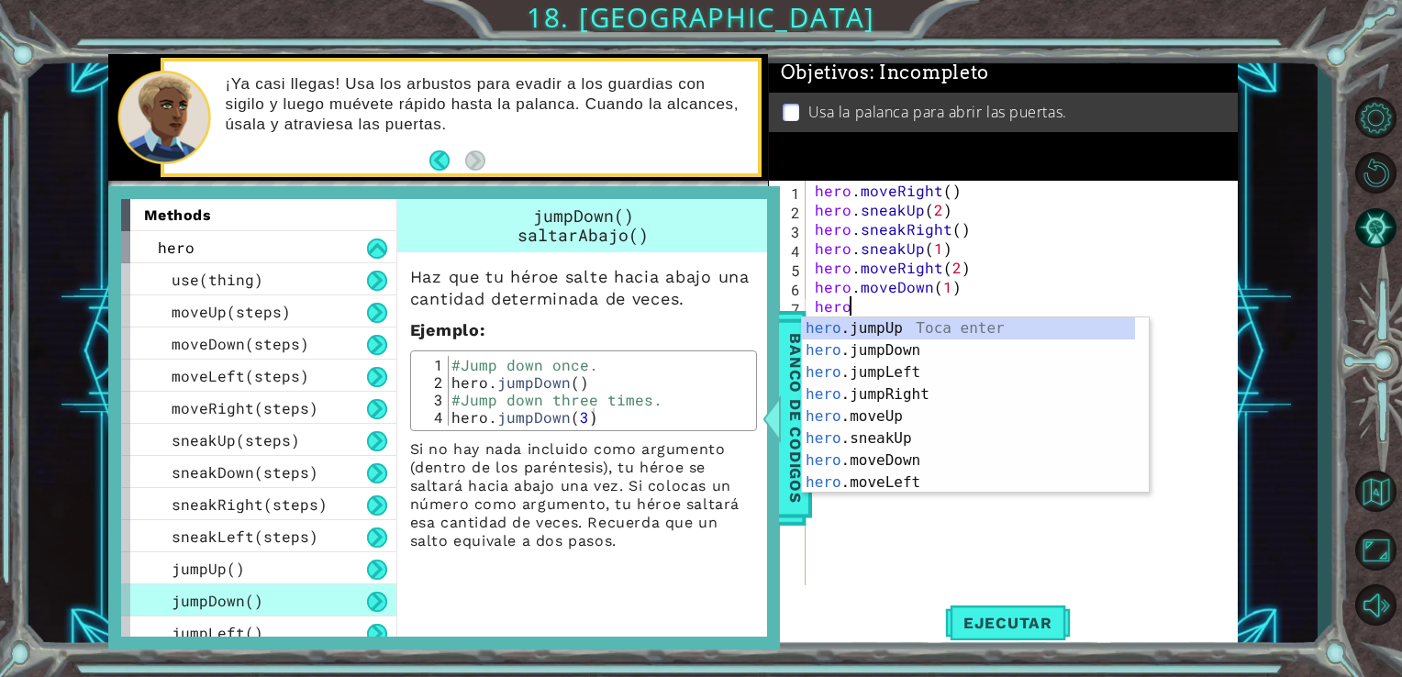
scroll to position [0, 1]
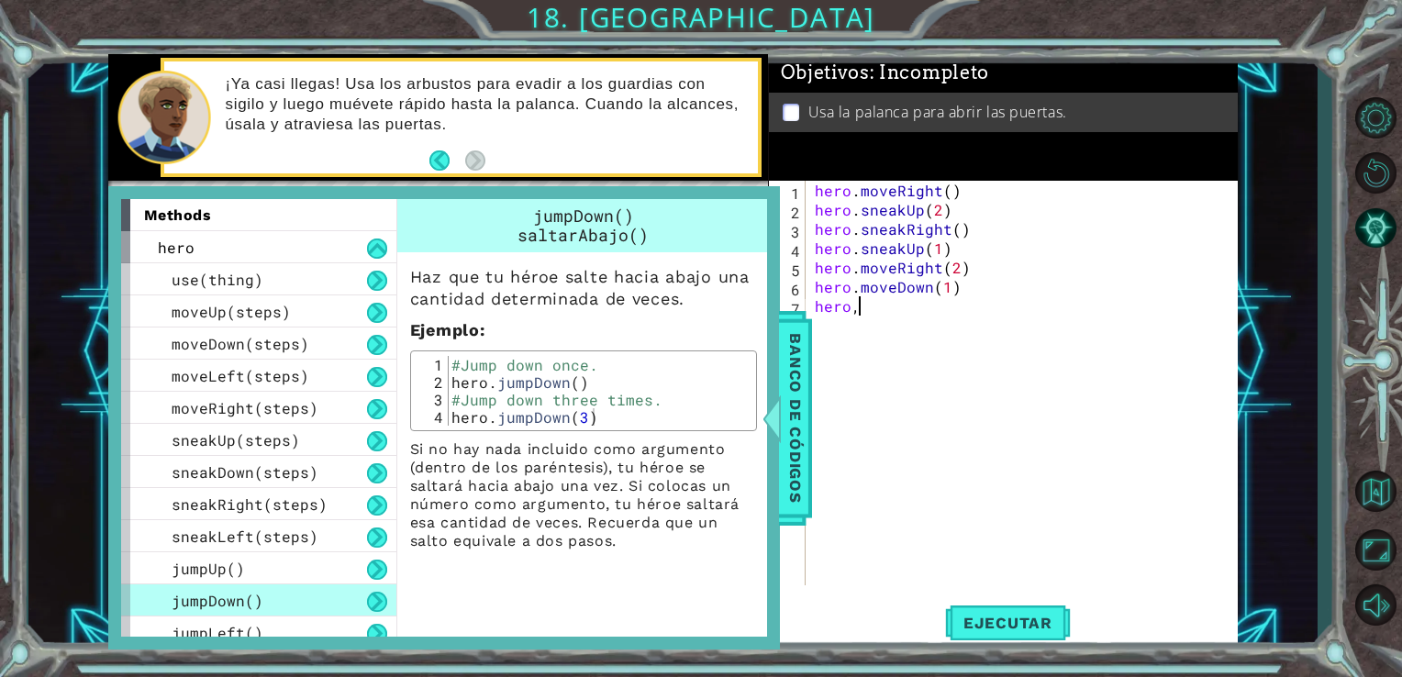
type textarea "hero"
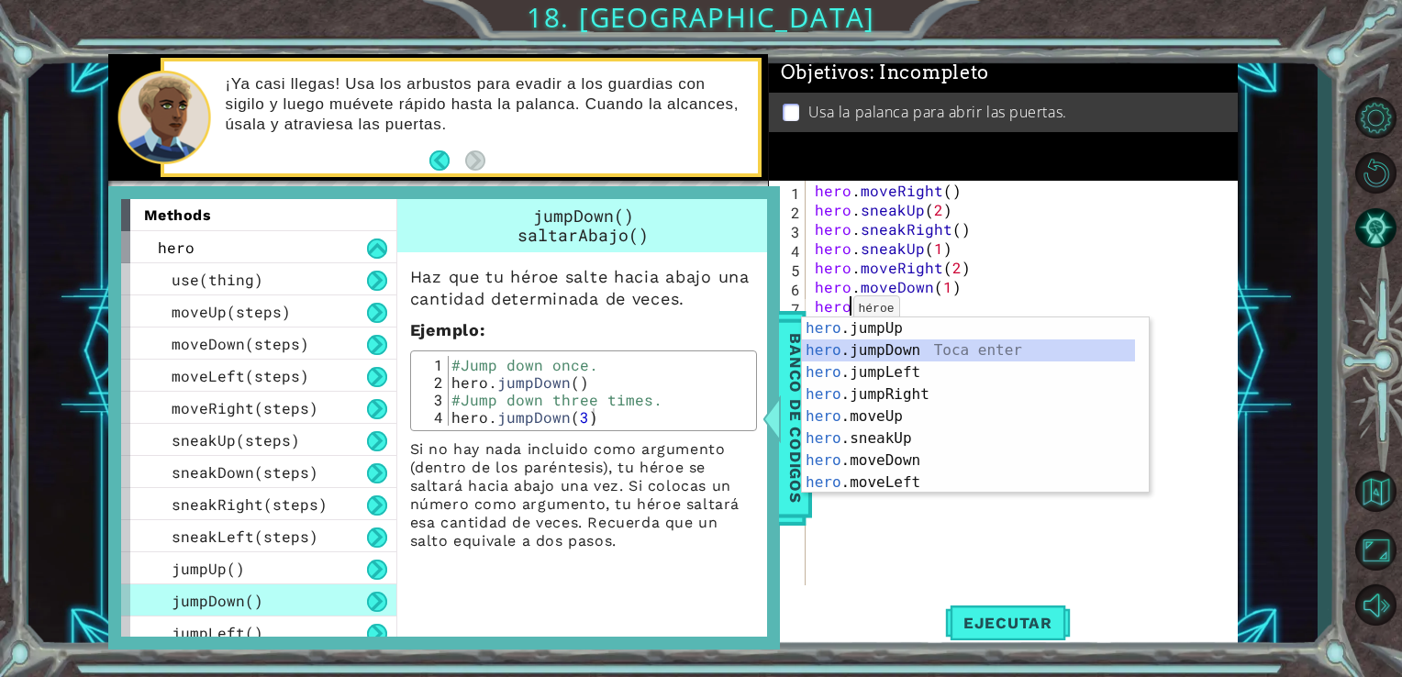
click at [876, 346] on div "hero .jumpUp Toca enter hero .jumpDown Toca enter hero .jumpLeft Toca enter her…" at bounding box center [968, 428] width 333 height 220
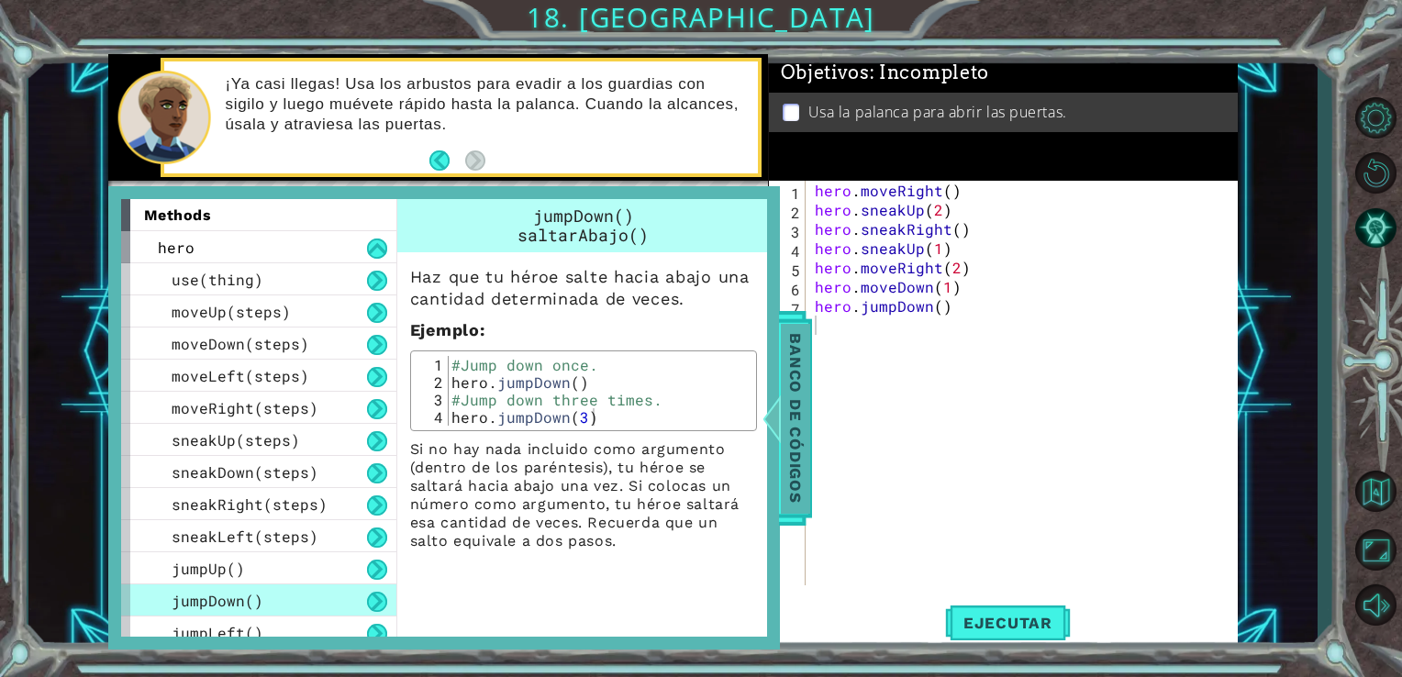
click at [804, 370] on span "Banco de códigos" at bounding box center [795, 418] width 29 height 190
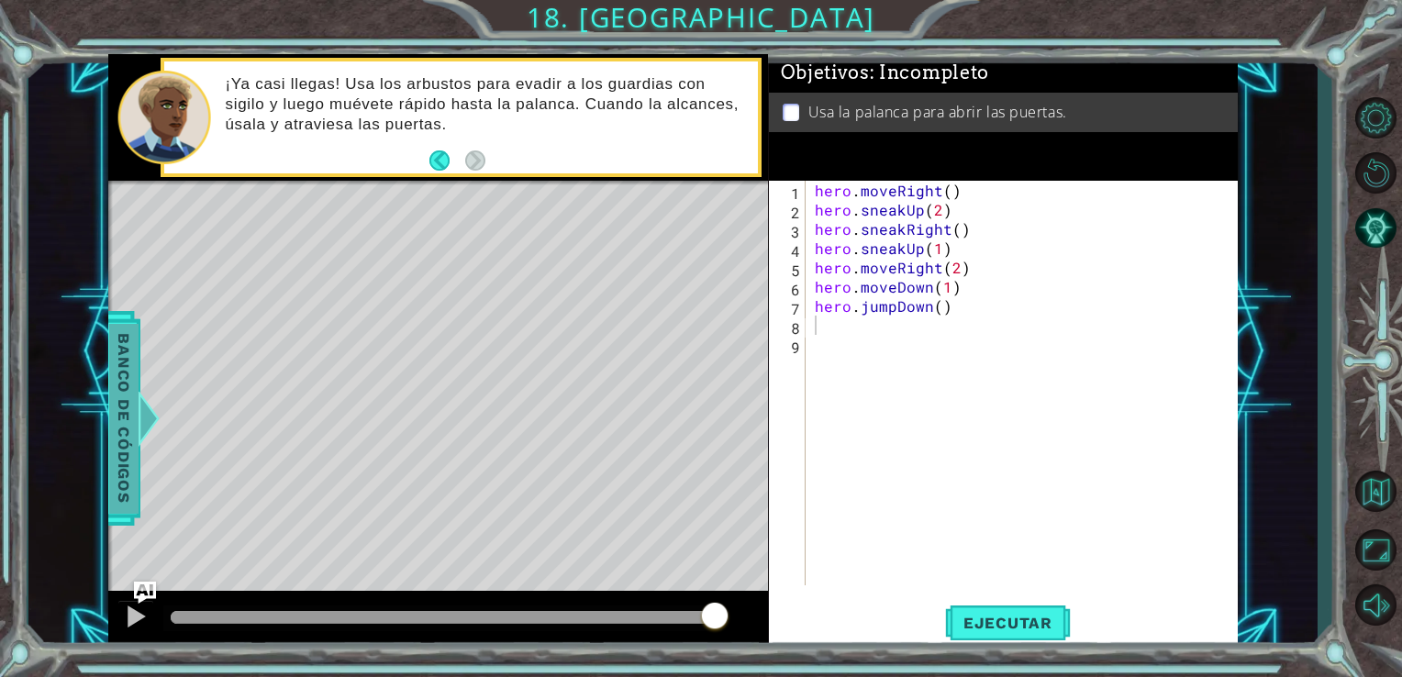
click at [117, 411] on span "Banco de códigos" at bounding box center [123, 418] width 29 height 190
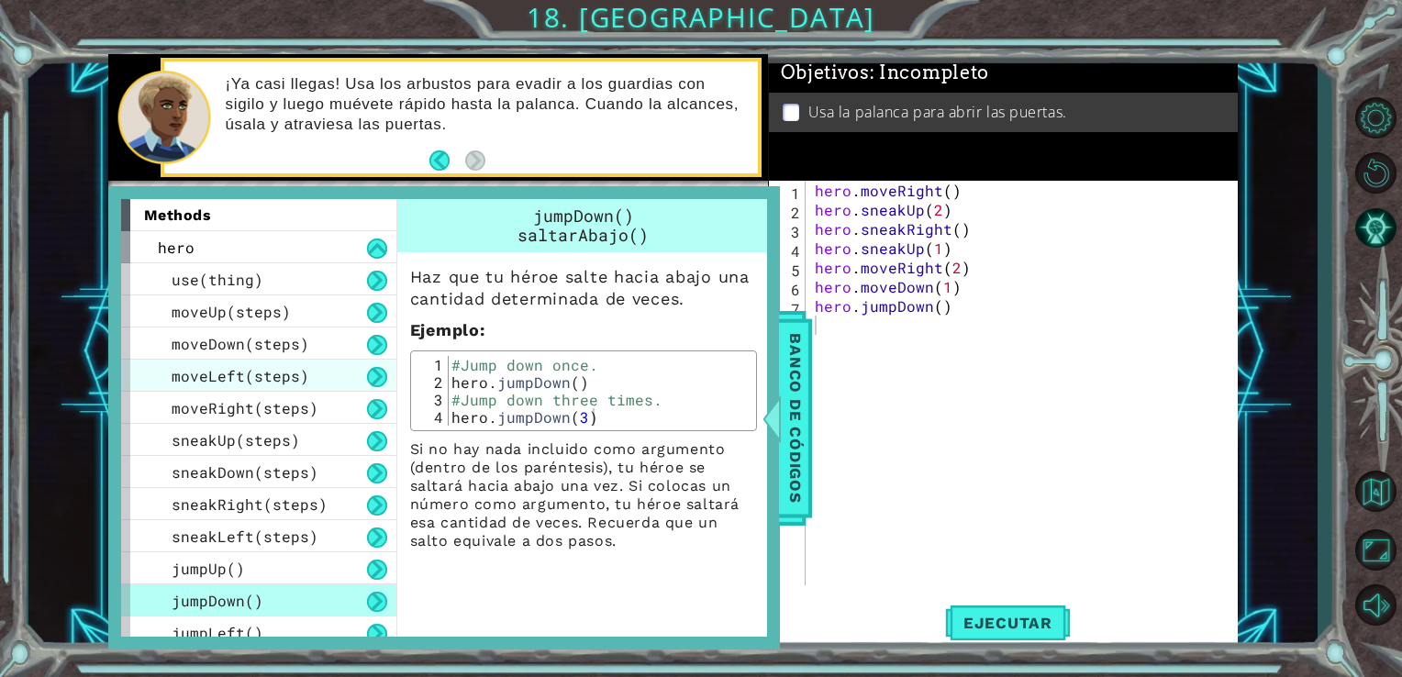
click at [251, 372] on span "moveLeft(steps)" at bounding box center [241, 375] width 138 height 19
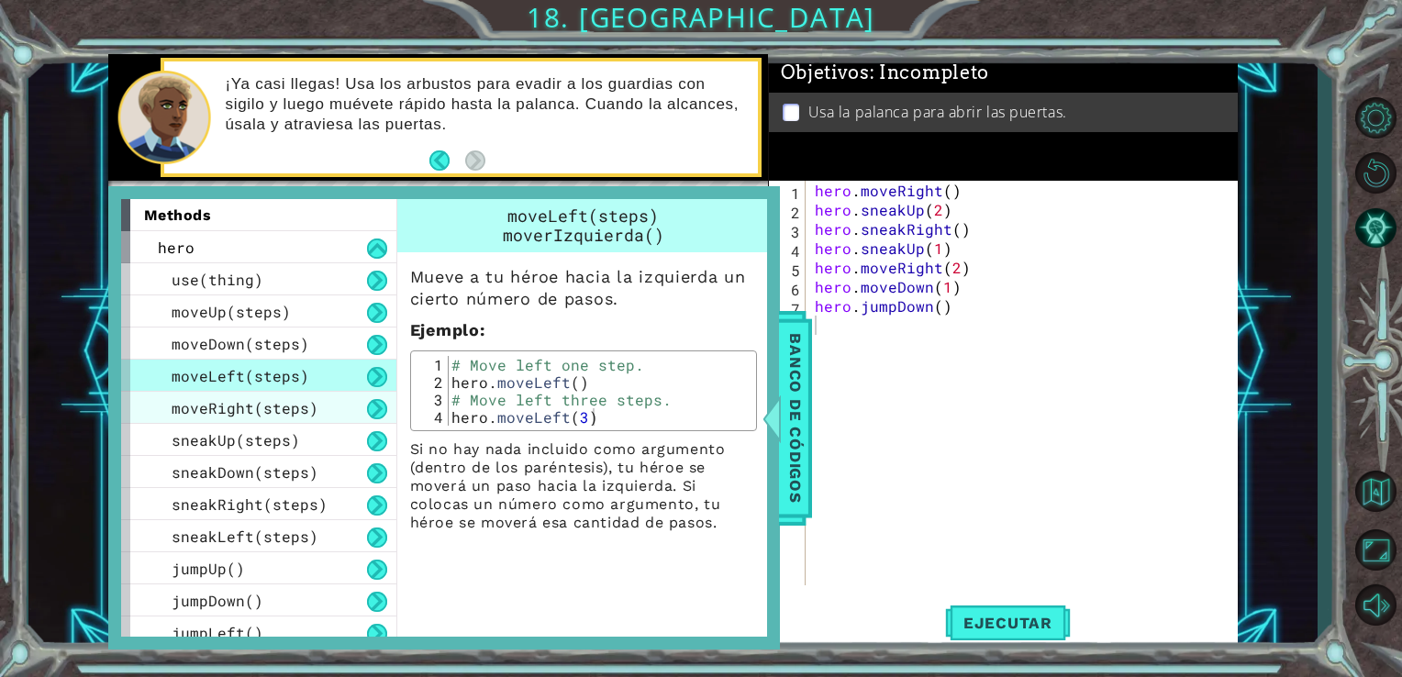
click at [258, 396] on div "moveRight(steps)" at bounding box center [258, 408] width 275 height 32
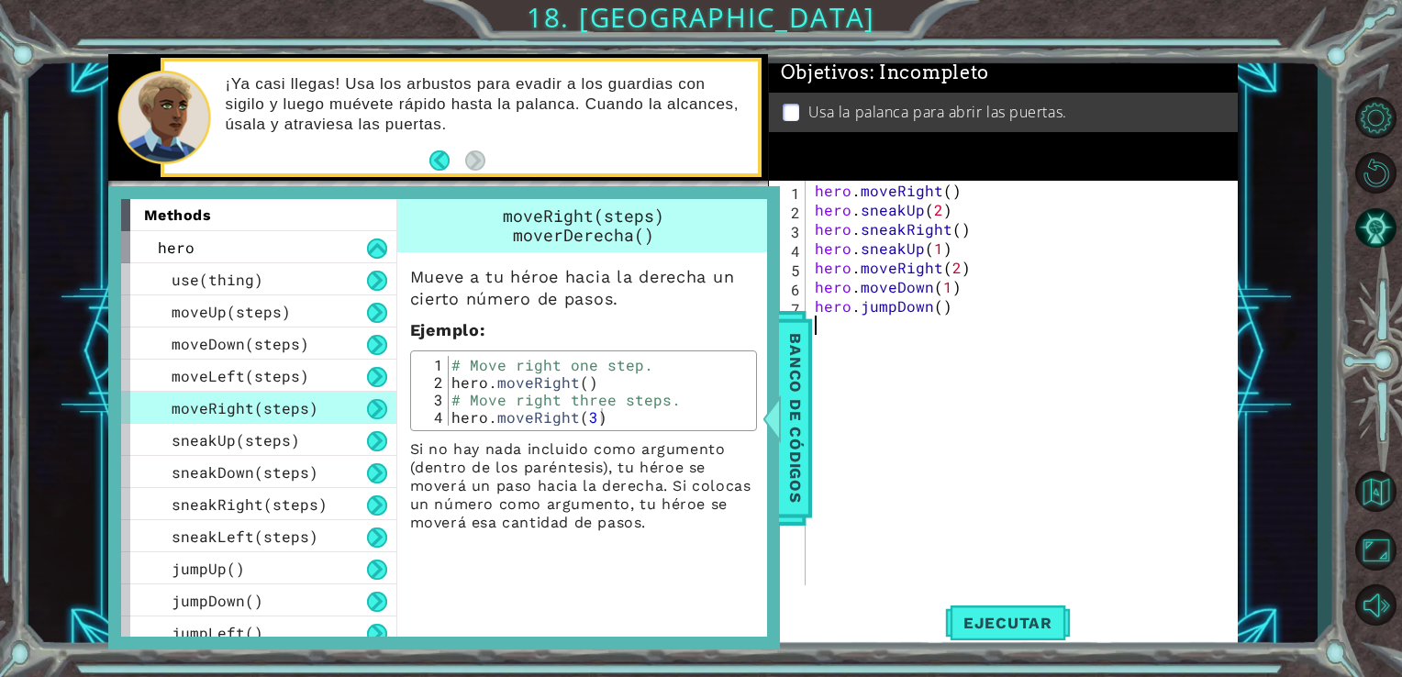
click at [825, 326] on div "hero . moveRight ( ) hero . sneakUp ( 2 ) hero . sneakRight ( ) hero . sneakUp …" at bounding box center [1027, 402] width 432 height 443
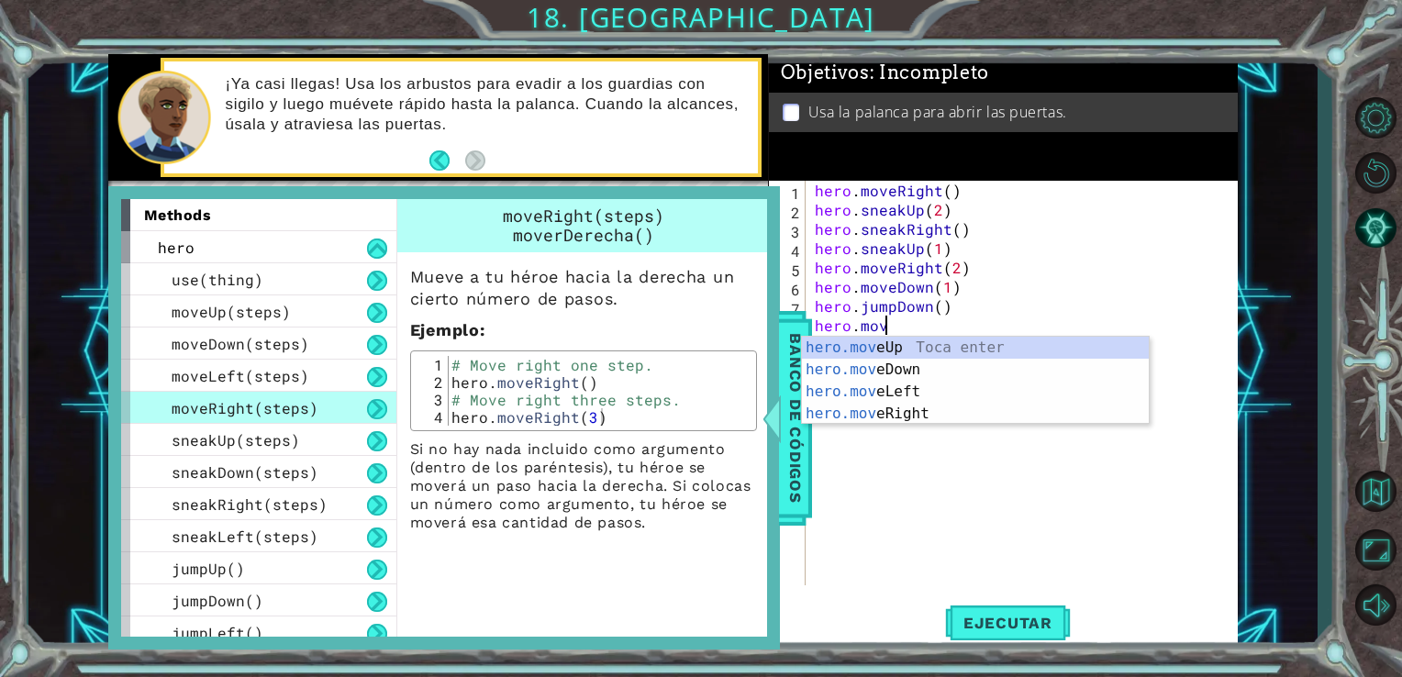
scroll to position [0, 4]
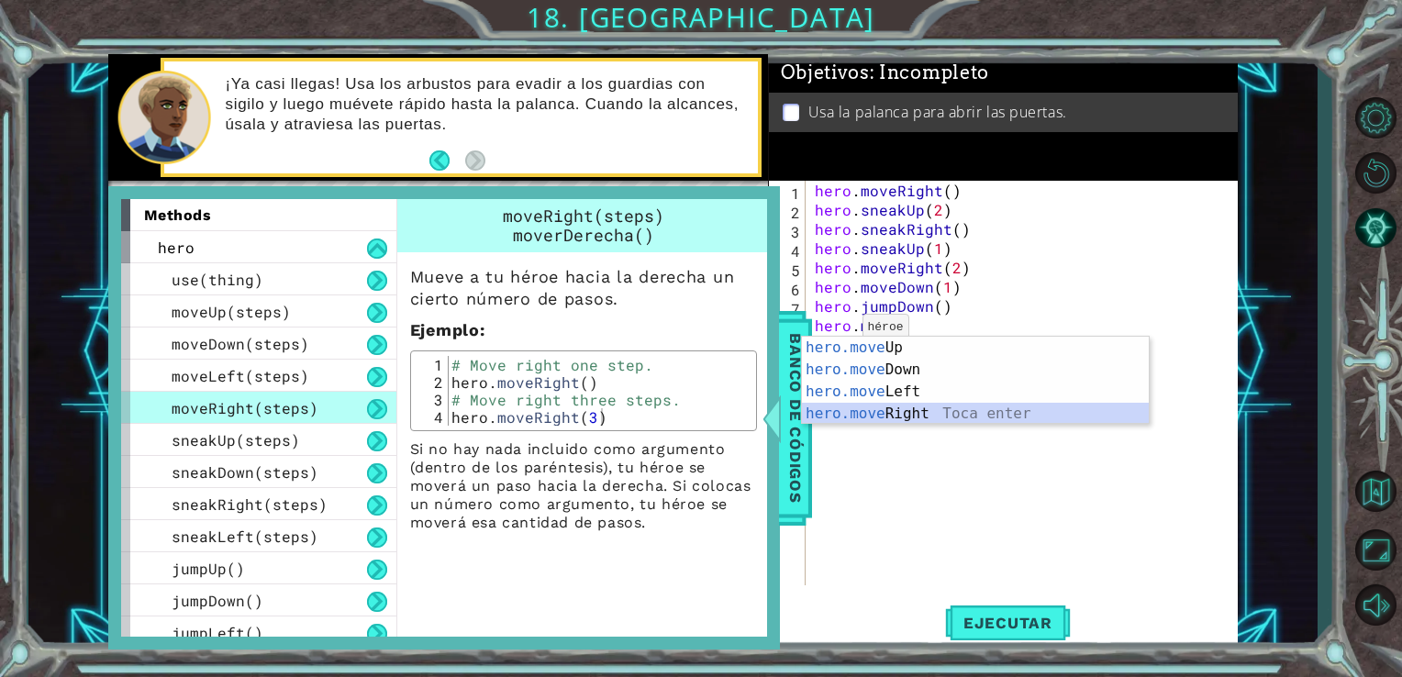
click at [911, 413] on div "hero.move Up Toca enter hero.move Down Toca enter hero.move Left Toca enter her…" at bounding box center [975, 403] width 347 height 132
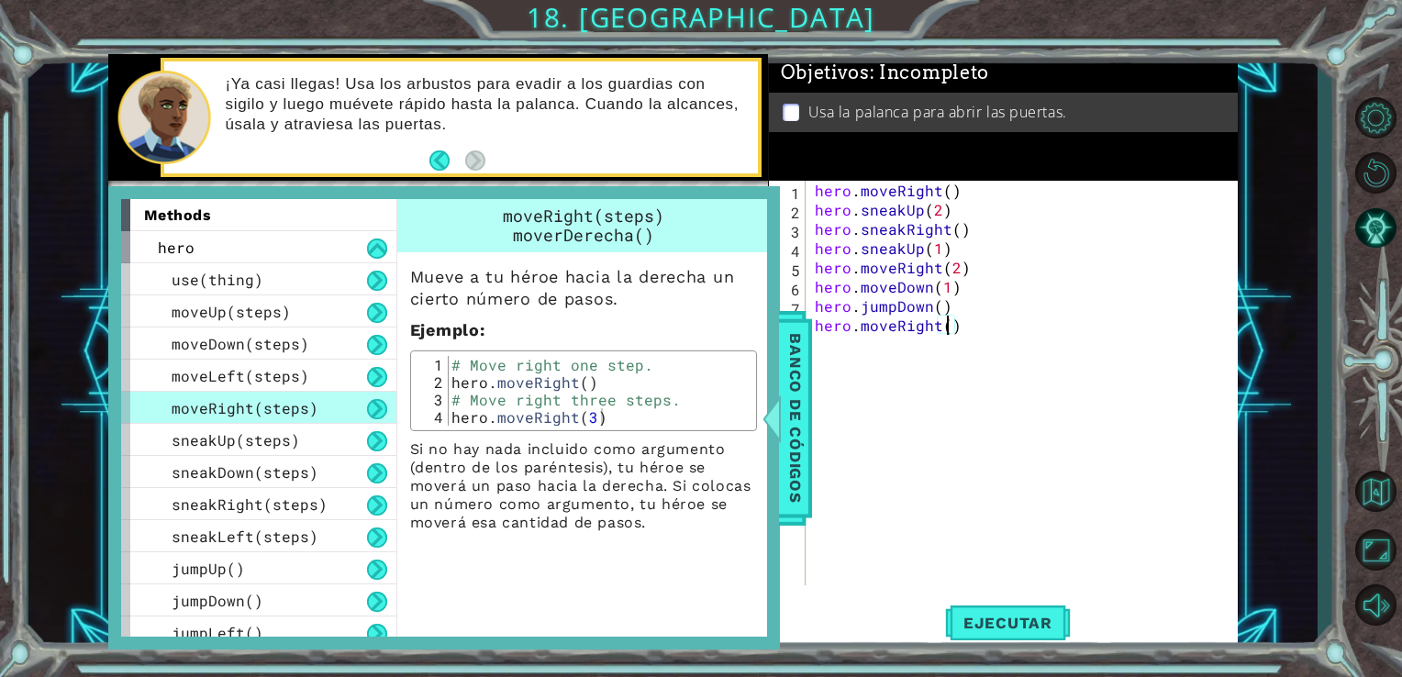
scroll to position [0, 7]
type textarea "hero.moveRight(2)"
click at [797, 415] on span "Banco de códigos" at bounding box center [795, 418] width 29 height 190
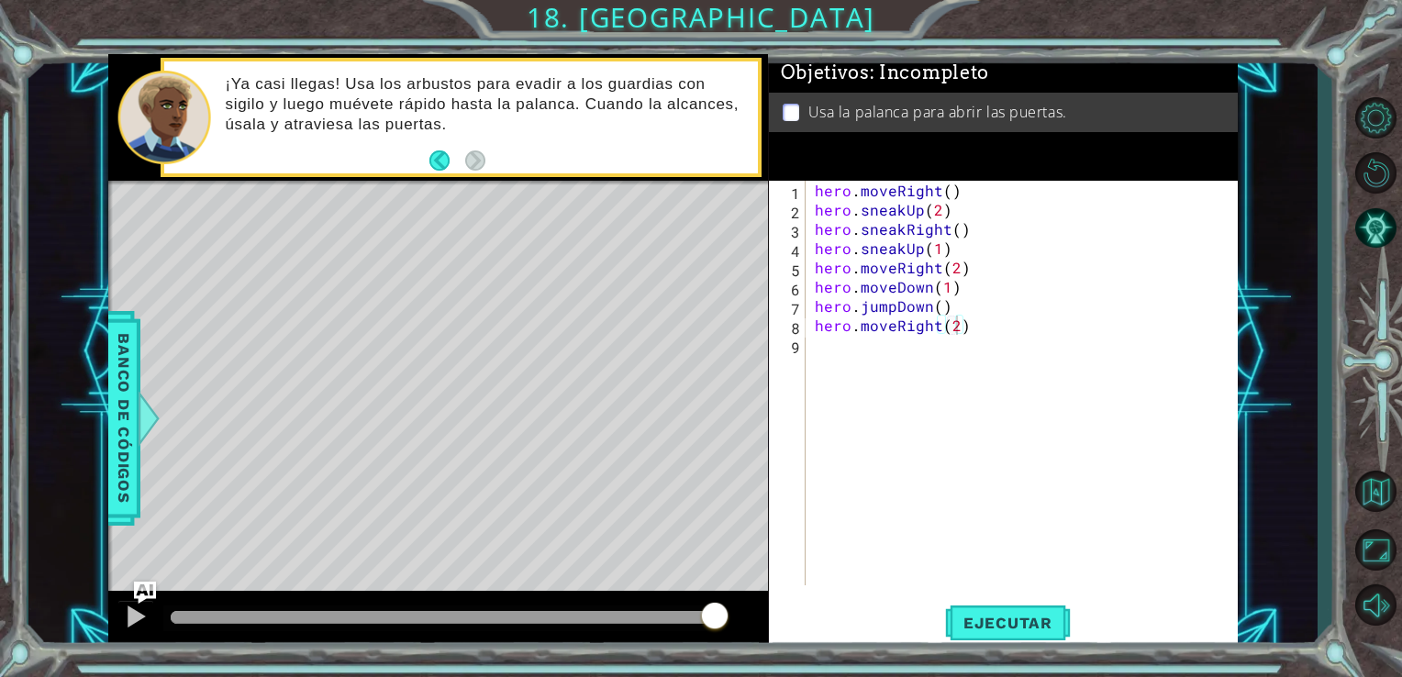
click at [106, 465] on div "1 ההההההההההההההההההההההההההההההההההההההההההההההההההההההההההההההההההההההההההההה…" at bounding box center [673, 352] width 1290 height 596
click at [114, 465] on span "Banco de códigos" at bounding box center [123, 418] width 29 height 190
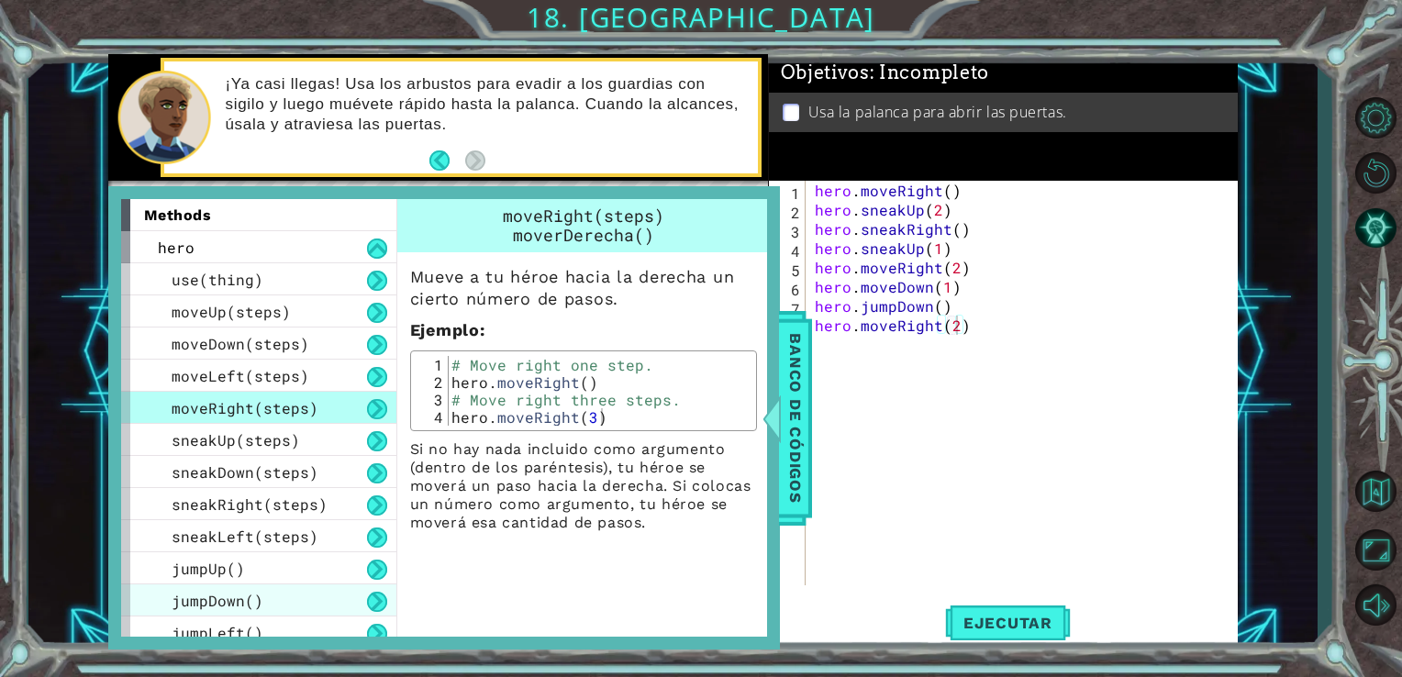
click at [204, 595] on span "jumpDown()" at bounding box center [218, 600] width 92 height 19
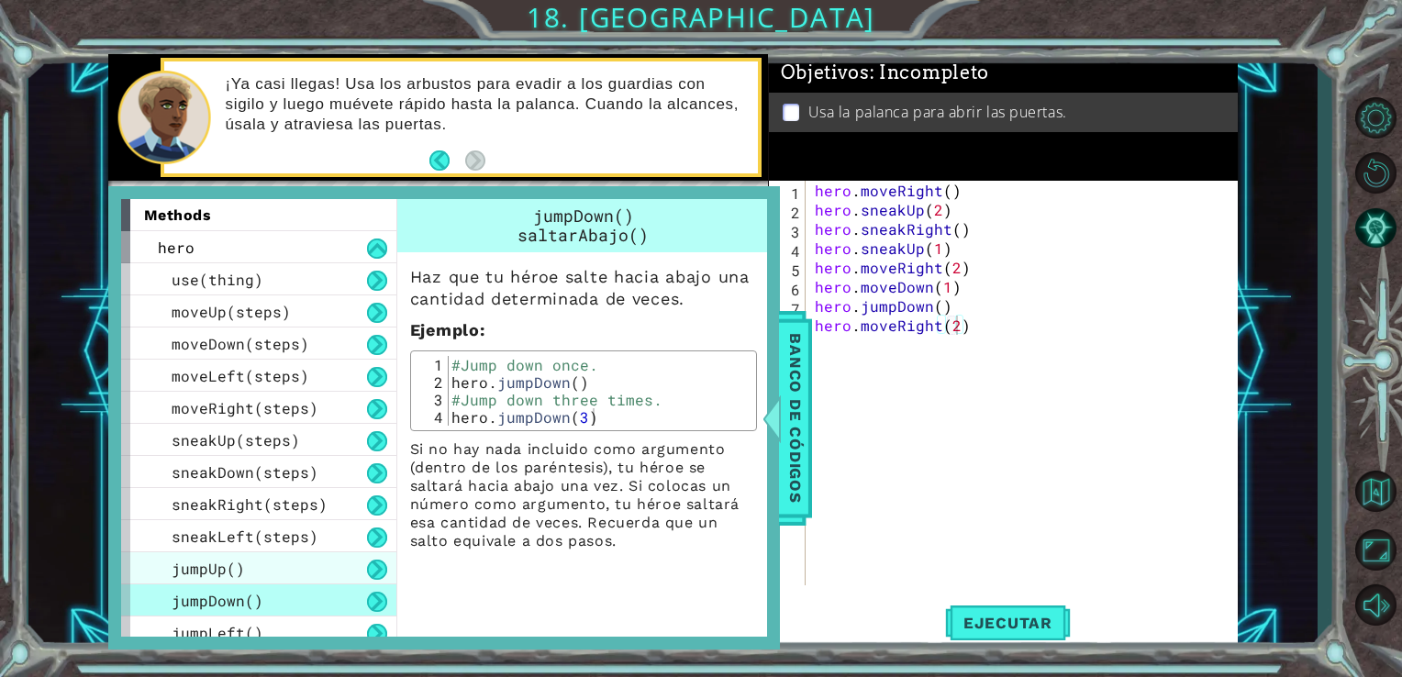
click at [264, 566] on div "jumpUp()" at bounding box center [258, 569] width 275 height 32
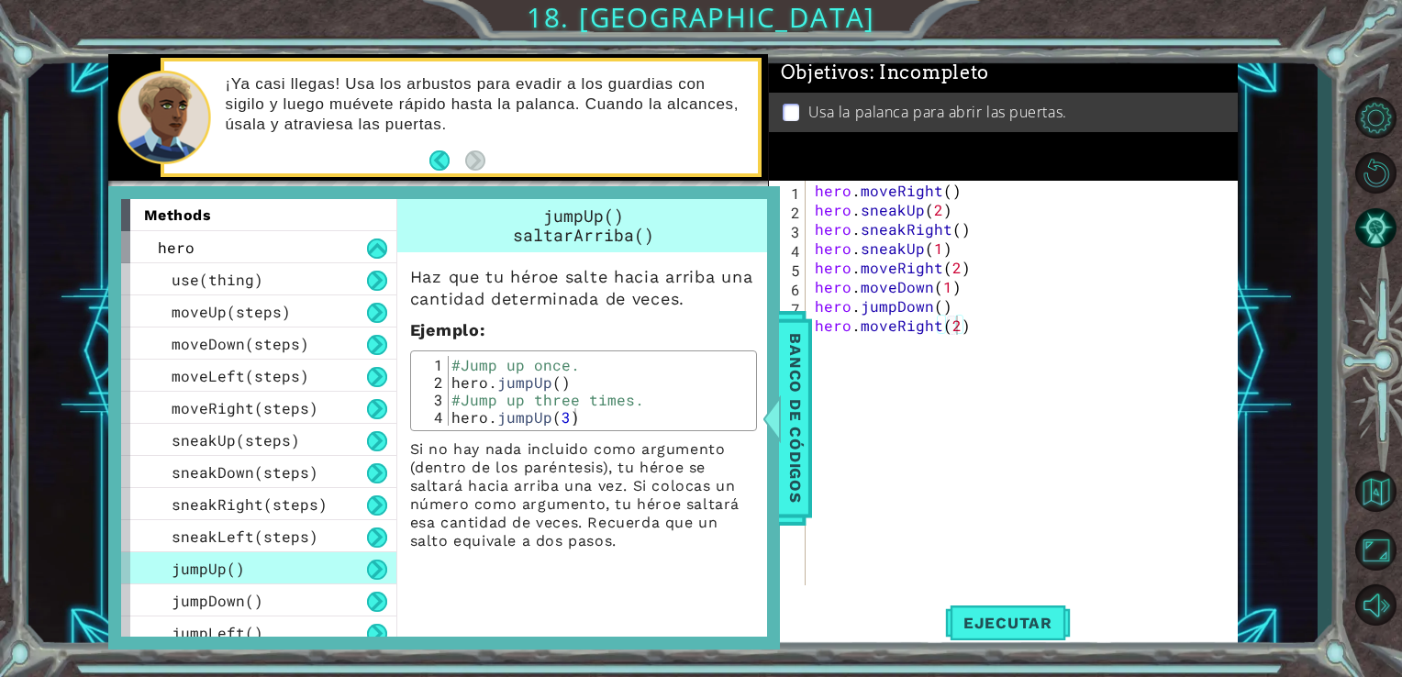
scroll to position [0, 0]
click at [850, 360] on div "hero . moveRight ( ) hero . sneakUp ( 2 ) hero . sneakRight ( ) hero . sneakUp …" at bounding box center [1027, 402] width 432 height 443
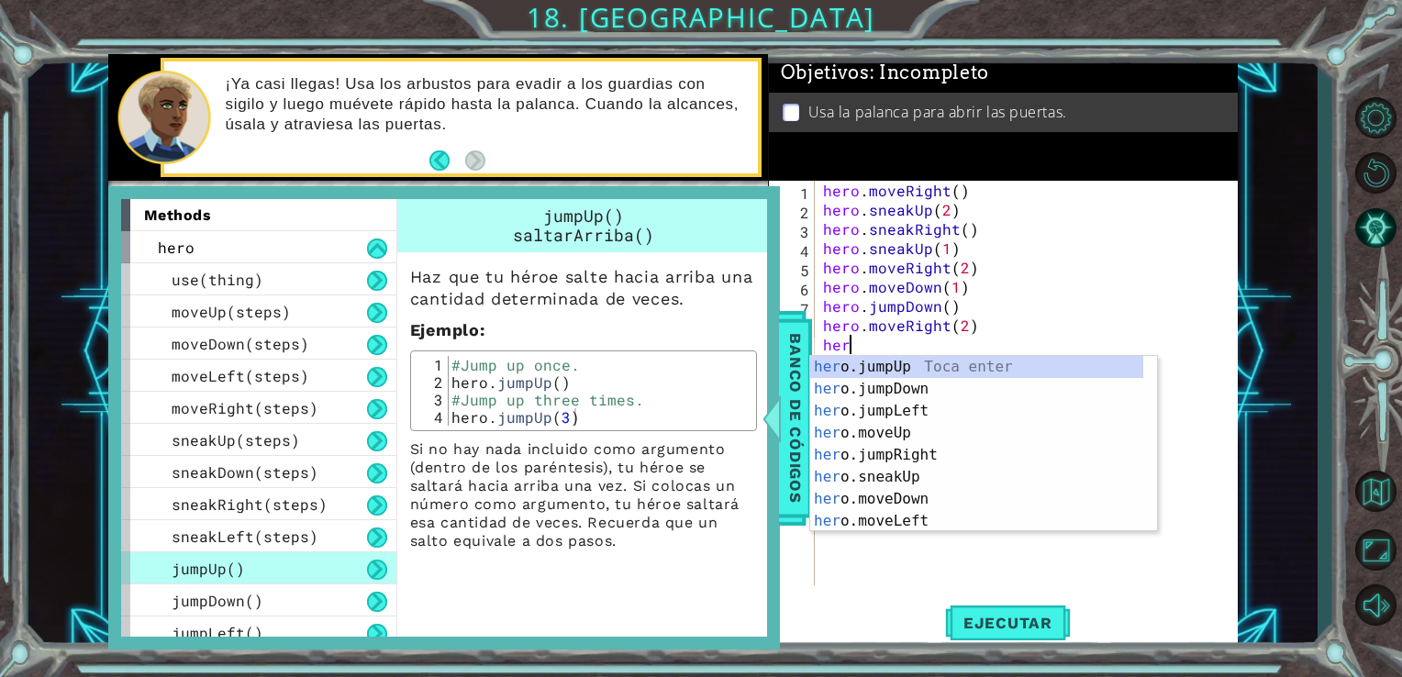
type textarea "hero"
click at [891, 363] on div "hero .jumpUp Toca enter hero .jumpDown Toca enter hero .jumpLeft Toca enter her…" at bounding box center [976, 466] width 333 height 220
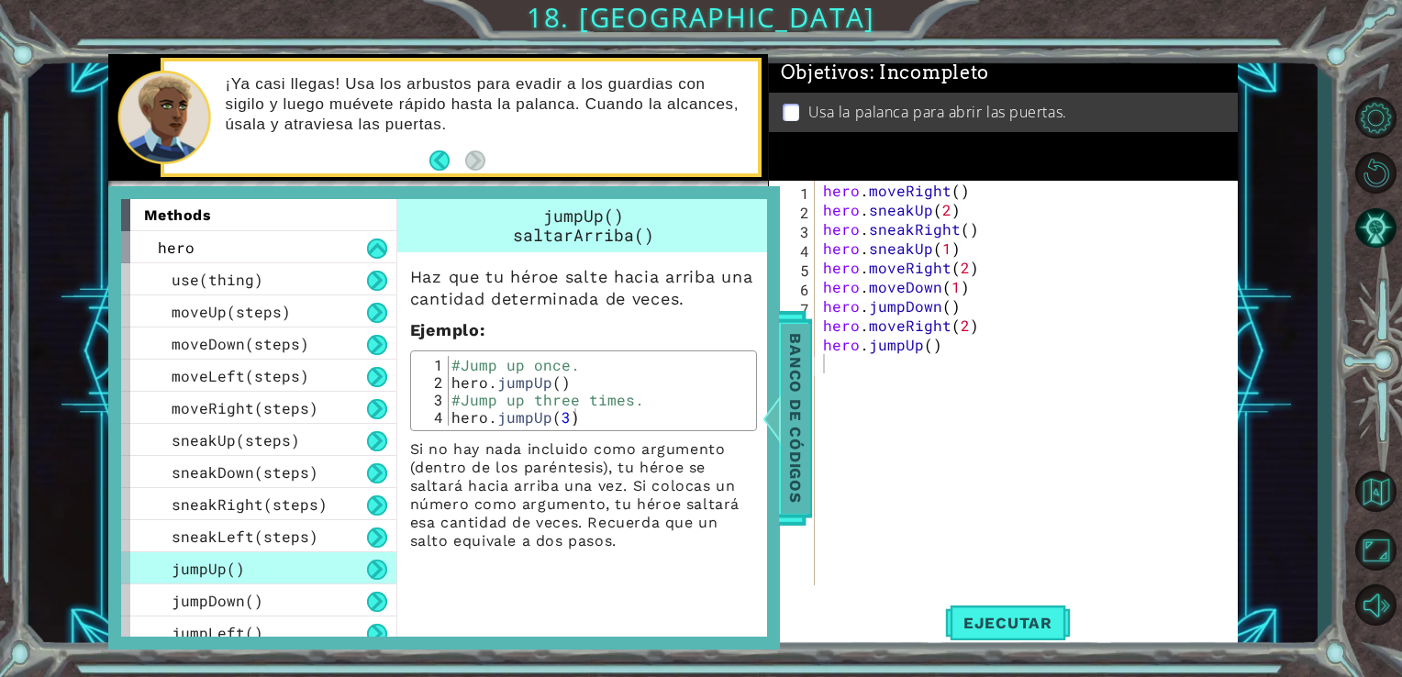
click at [791, 382] on span "Banco de códigos" at bounding box center [795, 418] width 29 height 190
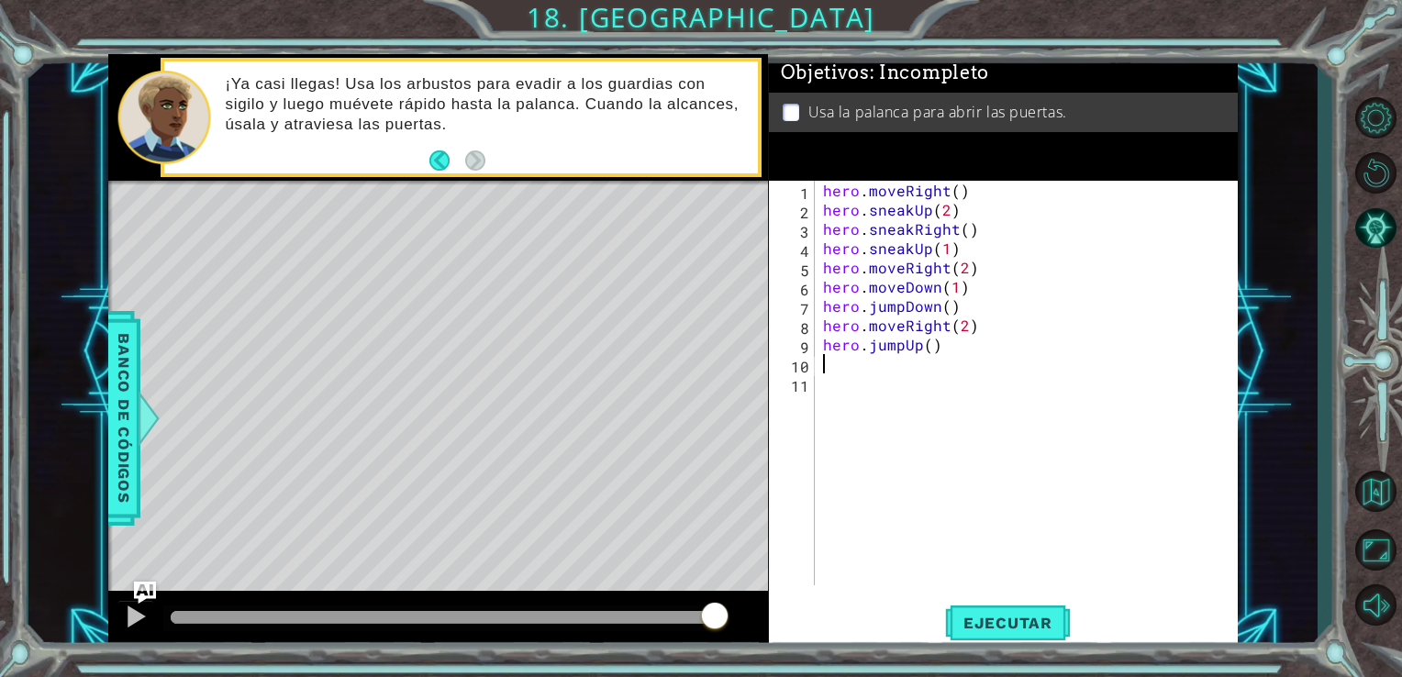
click at [854, 371] on div "hero . moveRight ( ) hero . sneakUp ( 2 ) hero . sneakRight ( ) hero . sneakUp …" at bounding box center [1032, 402] width 424 height 443
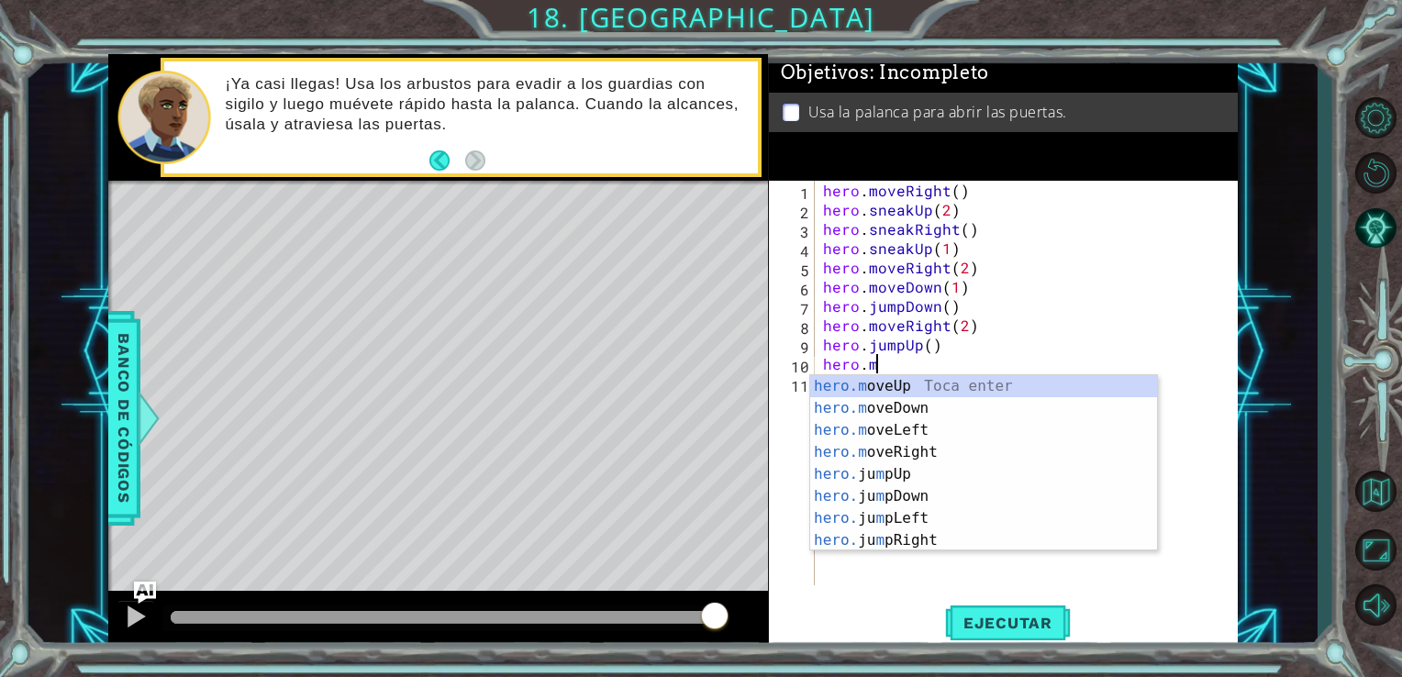
scroll to position [0, 3]
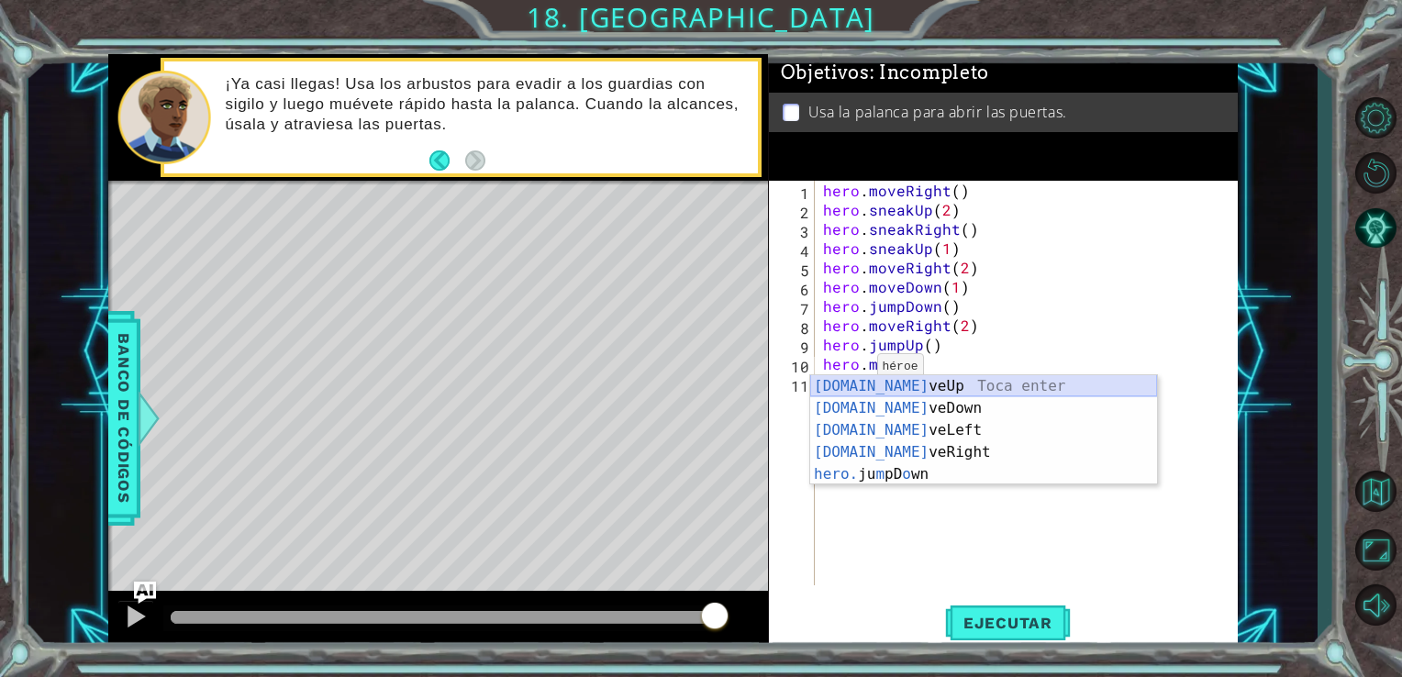
click at [900, 391] on div "[DOMAIN_NAME] veUp Toca enter [DOMAIN_NAME] veDown Toca enter [DOMAIN_NAME] veL…" at bounding box center [983, 452] width 347 height 154
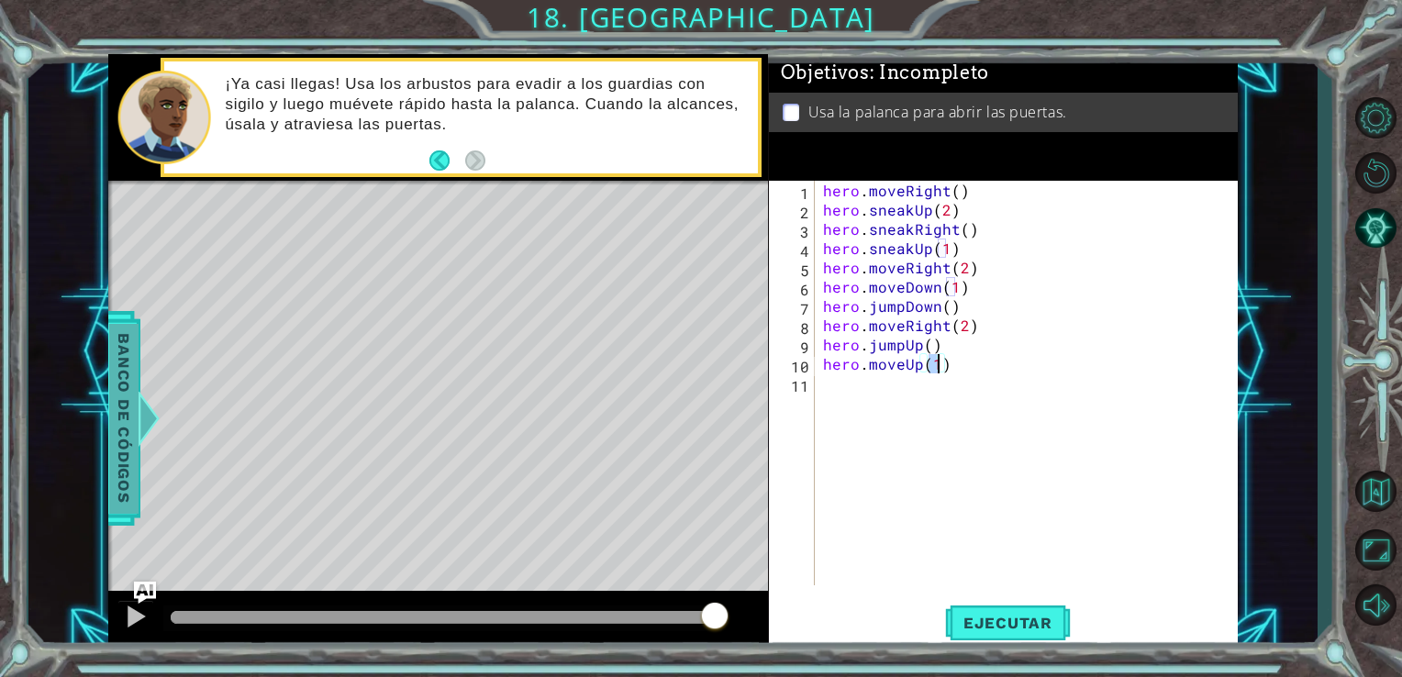
type textarea "hero.moveUp(1)"
click at [120, 442] on span "Banco de códigos" at bounding box center [123, 418] width 29 height 190
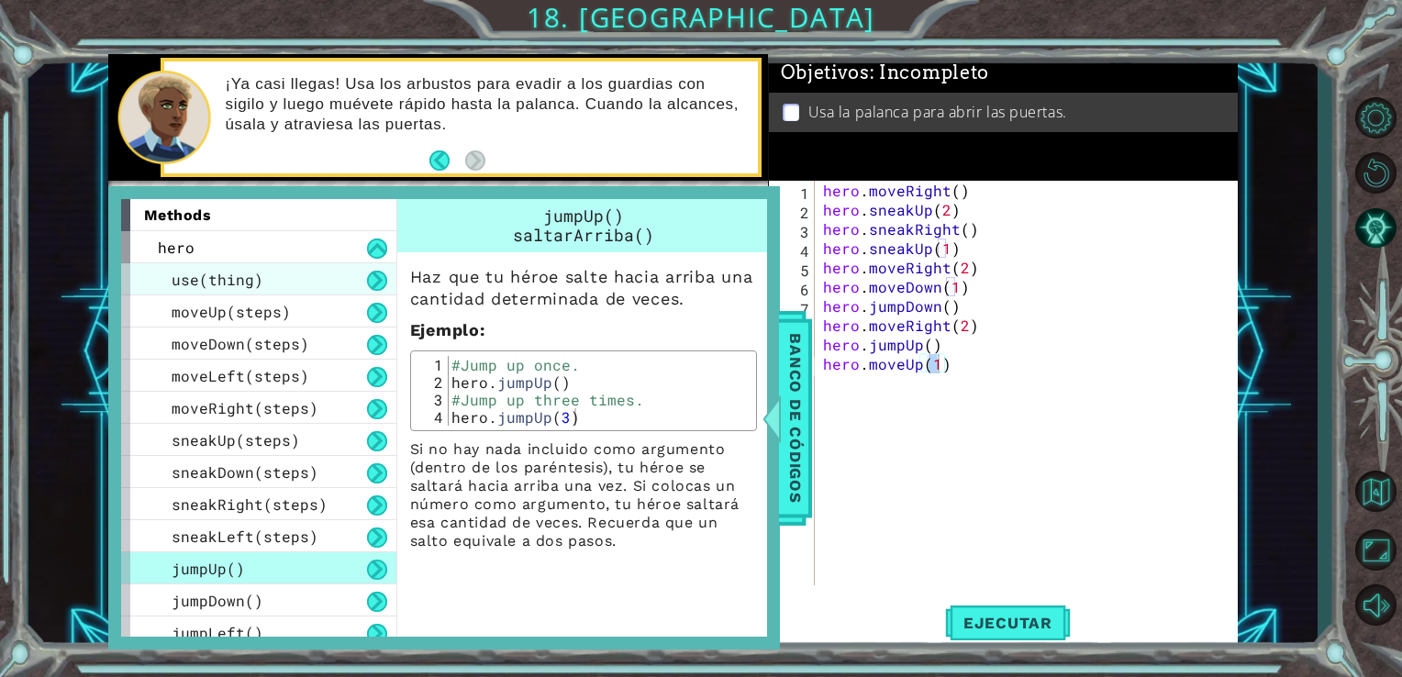
click at [227, 280] on span "use(thing)" at bounding box center [218, 279] width 92 height 19
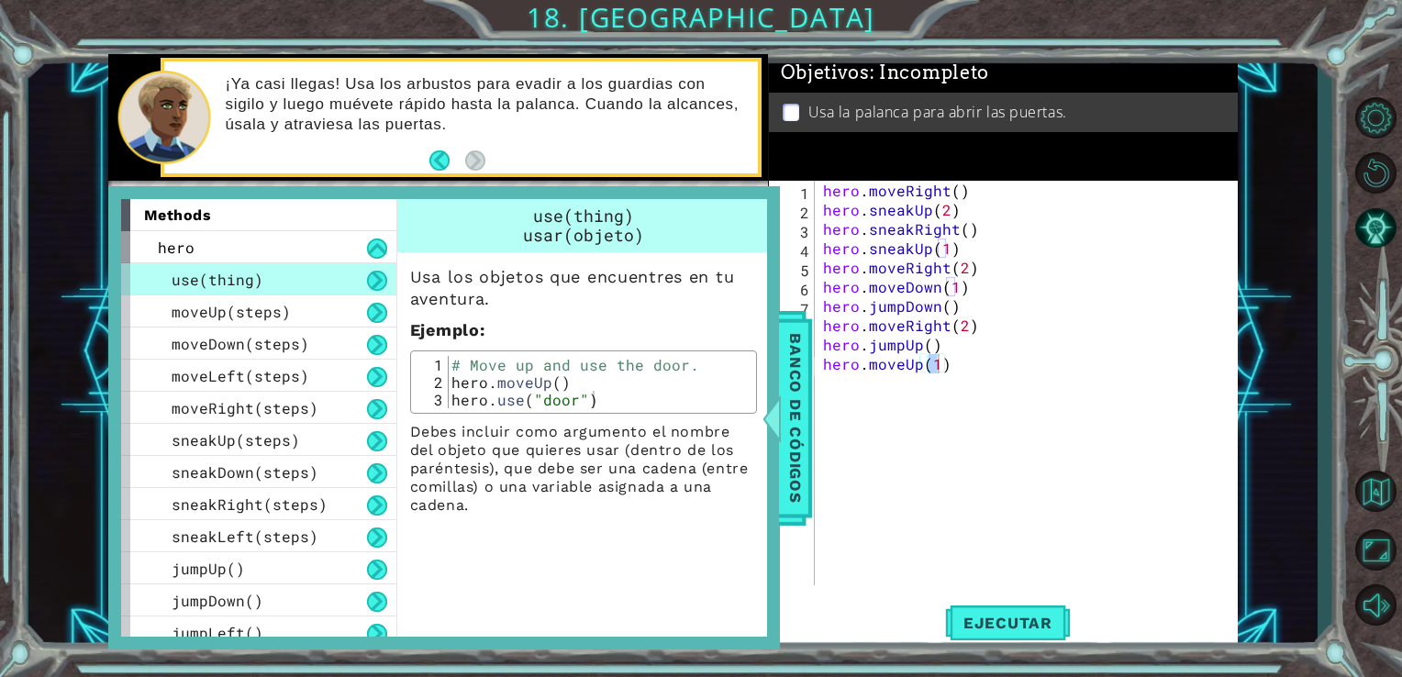
scroll to position [0, 0]
click at [847, 385] on div "hero . moveRight ( ) hero . sneakUp ( 2 ) hero . sneakRight ( ) hero . sneakUp …" at bounding box center [1032, 402] width 424 height 443
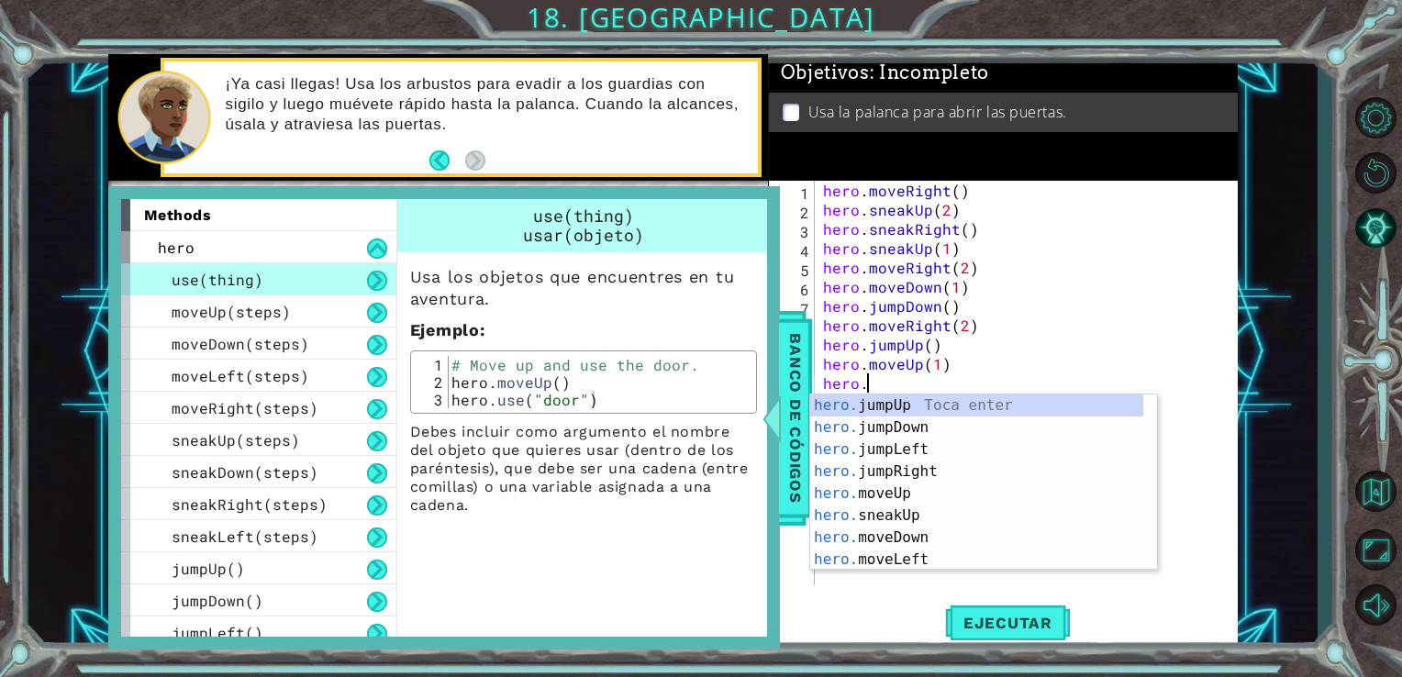
scroll to position [0, 2]
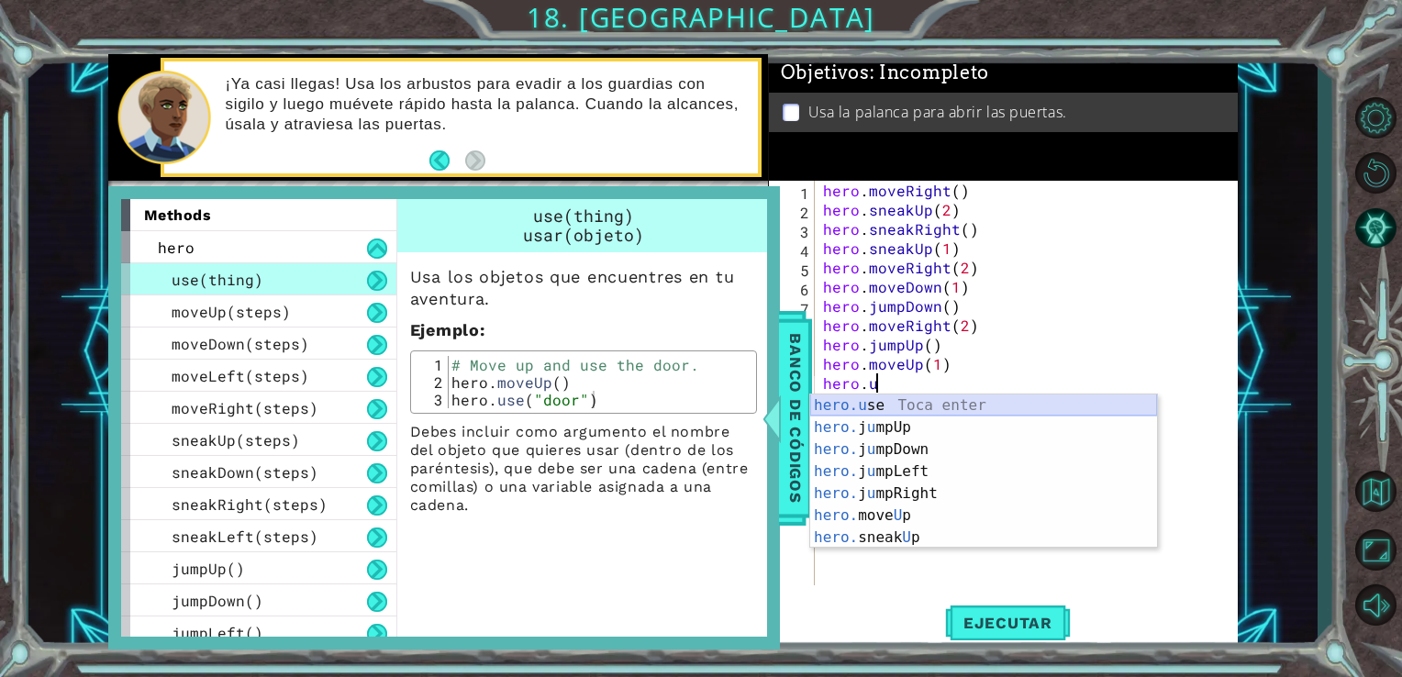
click at [901, 402] on div "hero.u se Toca enter hero. j u mpUp Toca enter hero. j u mpDown Toca enter hero…" at bounding box center [983, 494] width 347 height 198
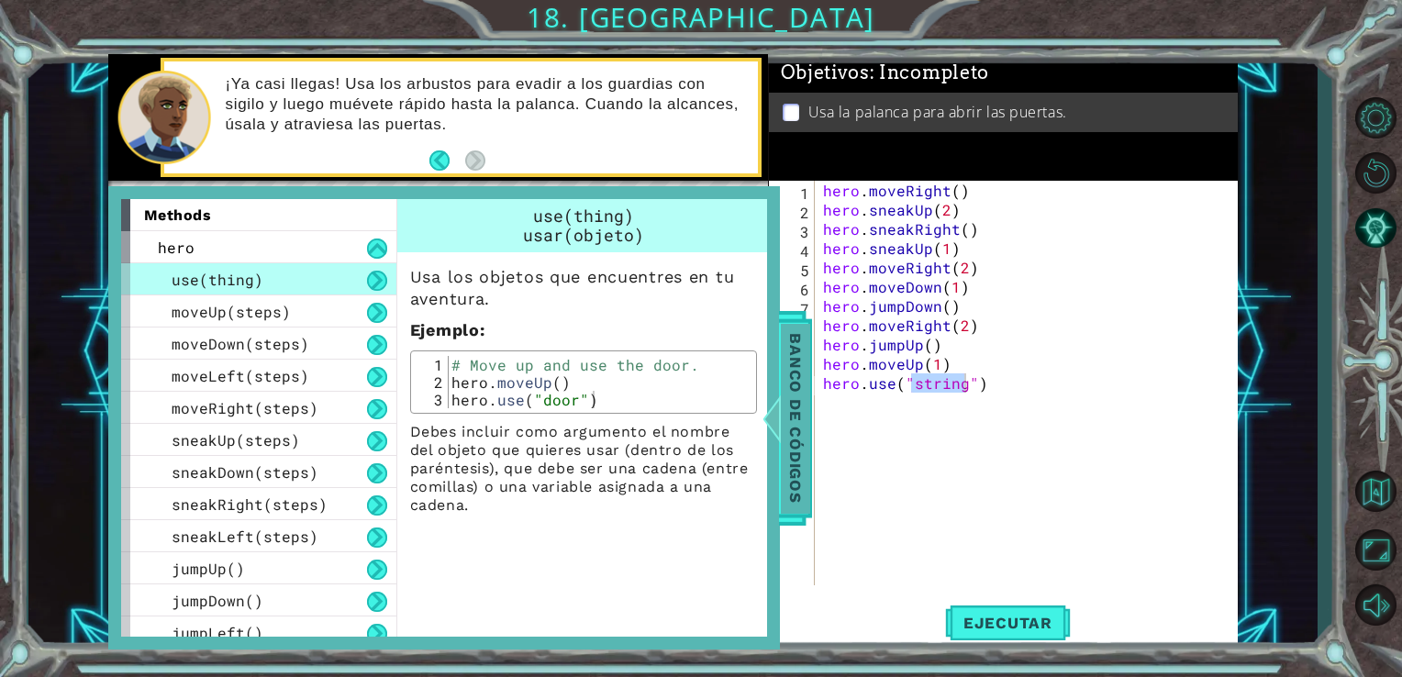
click at [792, 402] on span "Banco de códigos" at bounding box center [795, 418] width 29 height 190
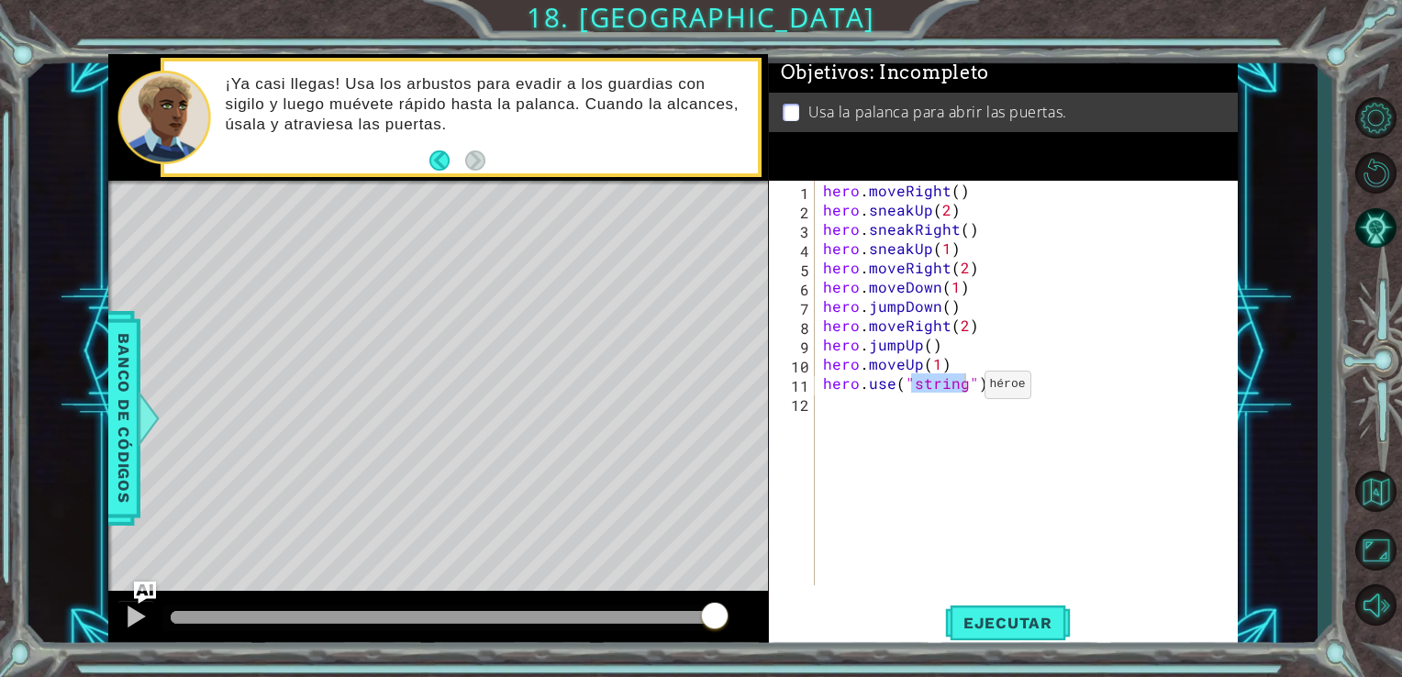
click at [962, 389] on div "hero . moveRight ( ) hero . sneakUp ( 2 ) hero . sneakRight ( ) hero . sneakUp …" at bounding box center [1027, 383] width 414 height 405
type textarea "hero.use("lever")"
click at [841, 407] on div "hero . moveRight ( ) hero . sneakUp ( 2 ) hero . sneakRight ( ) hero . sneakUp …" at bounding box center [1032, 402] width 424 height 443
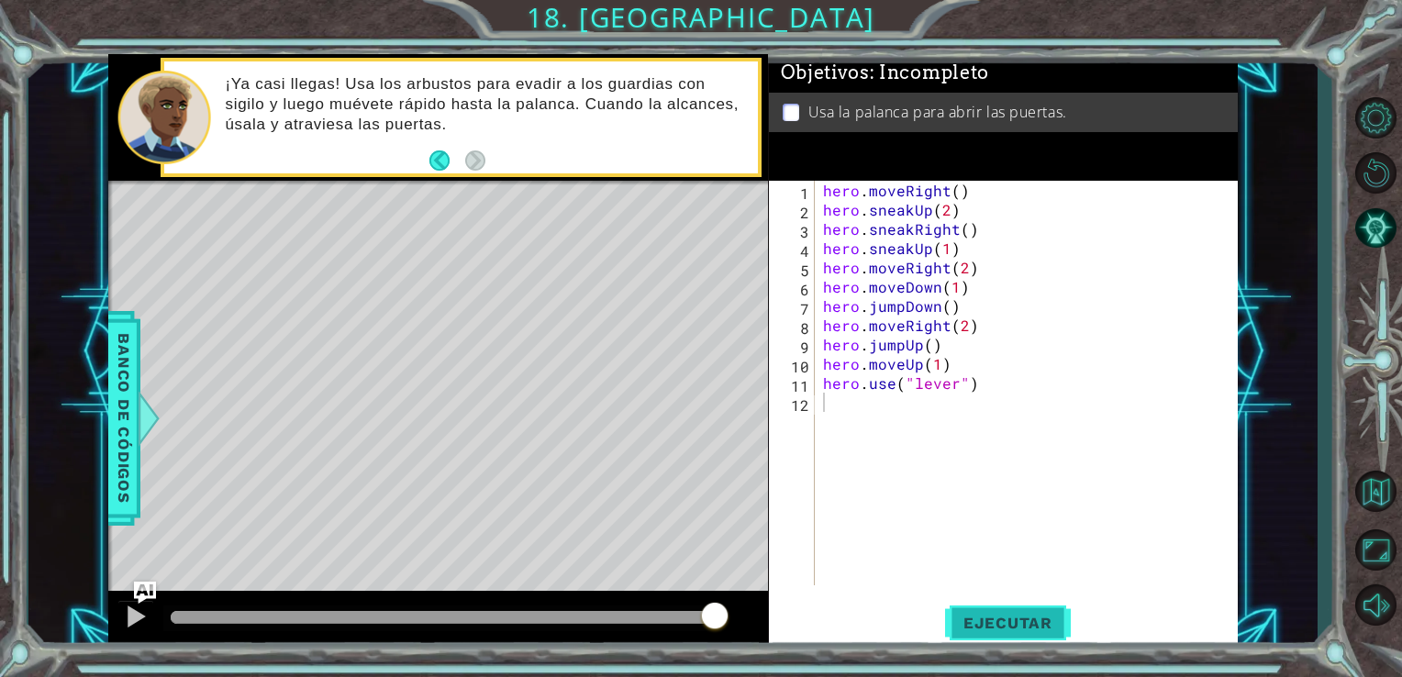
click at [1022, 608] on button "Ejecutar" at bounding box center [1008, 622] width 126 height 47
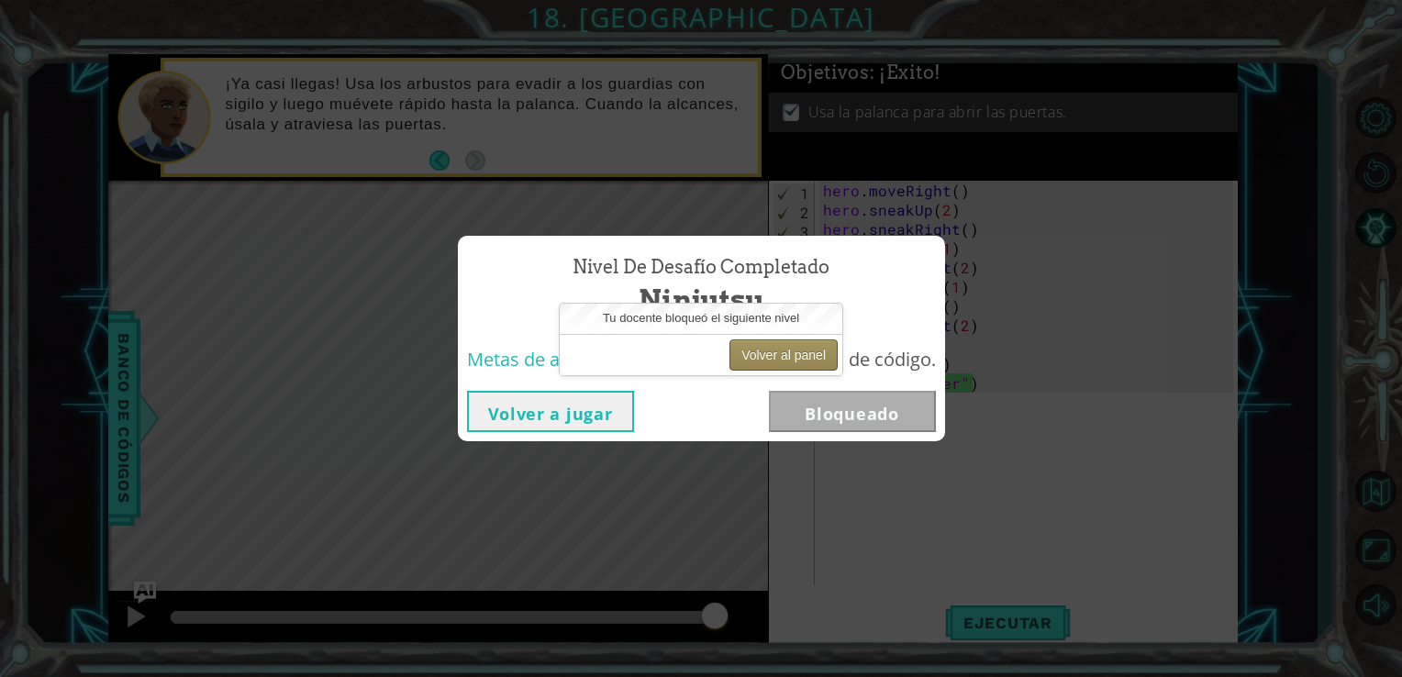
click at [775, 351] on button "Volver al panel" at bounding box center [784, 355] width 108 height 31
click at [776, 351] on button "Volver al panel" at bounding box center [784, 355] width 108 height 31
click at [808, 182] on div "Nivel de desafío Completado Ninjutsu Metas de aprendizaje: Escribe una secuenci…" at bounding box center [701, 338] width 1402 height 677
click at [772, 364] on button "Volver al panel" at bounding box center [784, 355] width 108 height 31
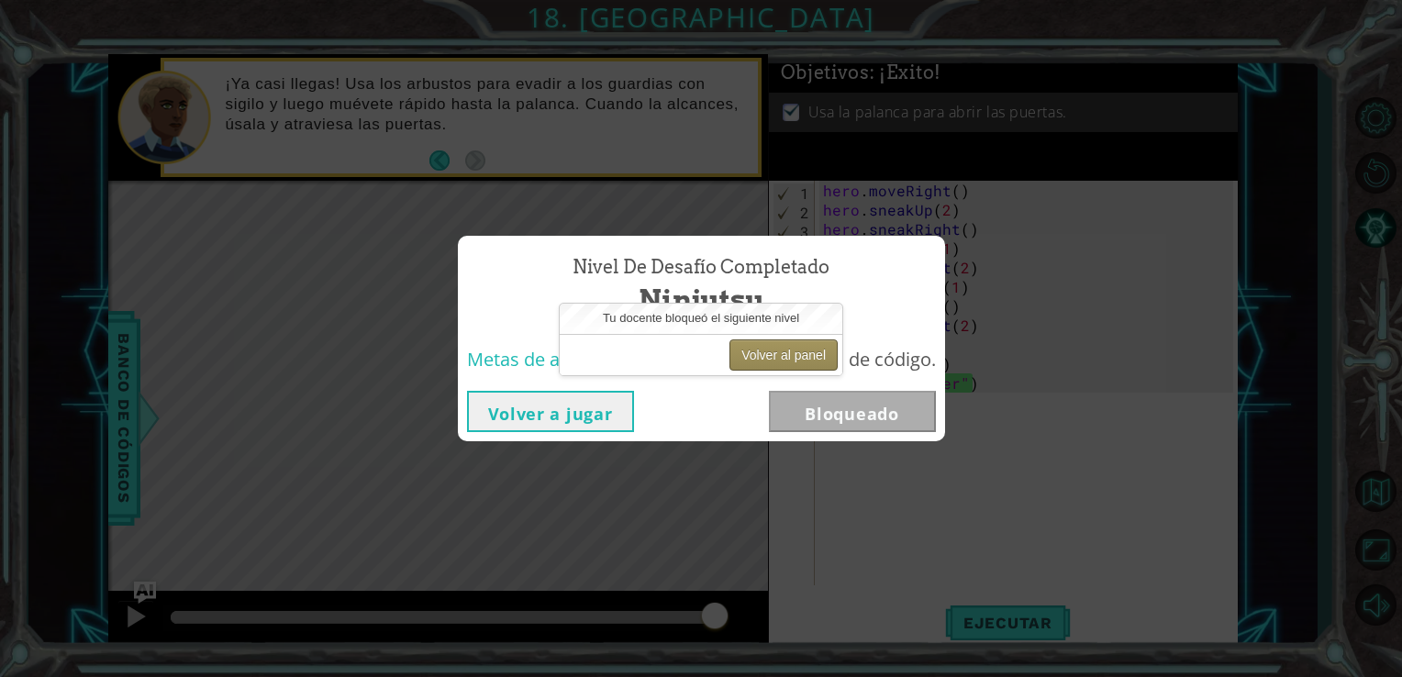
click at [772, 364] on button "Volver al panel" at bounding box center [784, 355] width 108 height 31
drag, startPoint x: 772, startPoint y: 364, endPoint x: 800, endPoint y: 347, distance: 33.4
click at [800, 347] on button "Volver al panel" at bounding box center [784, 355] width 108 height 31
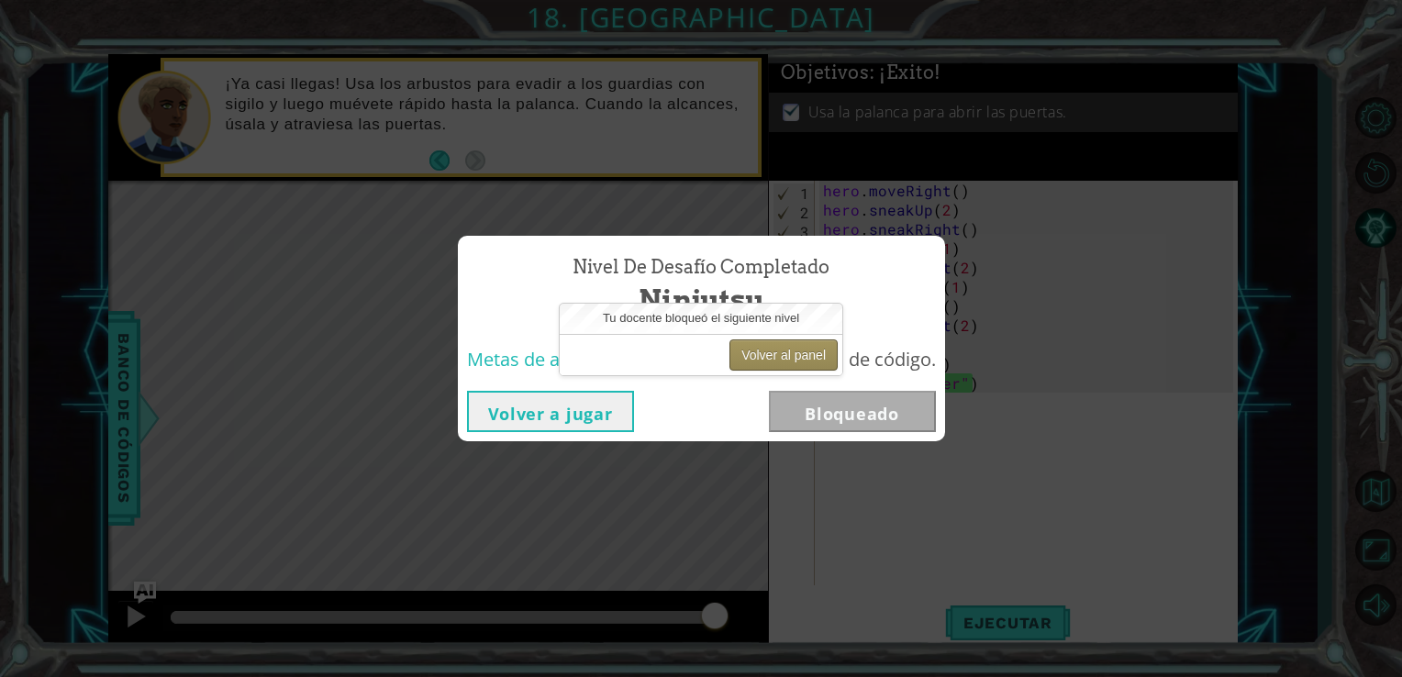
click at [800, 347] on button "Volver al panel" at bounding box center [784, 355] width 108 height 31
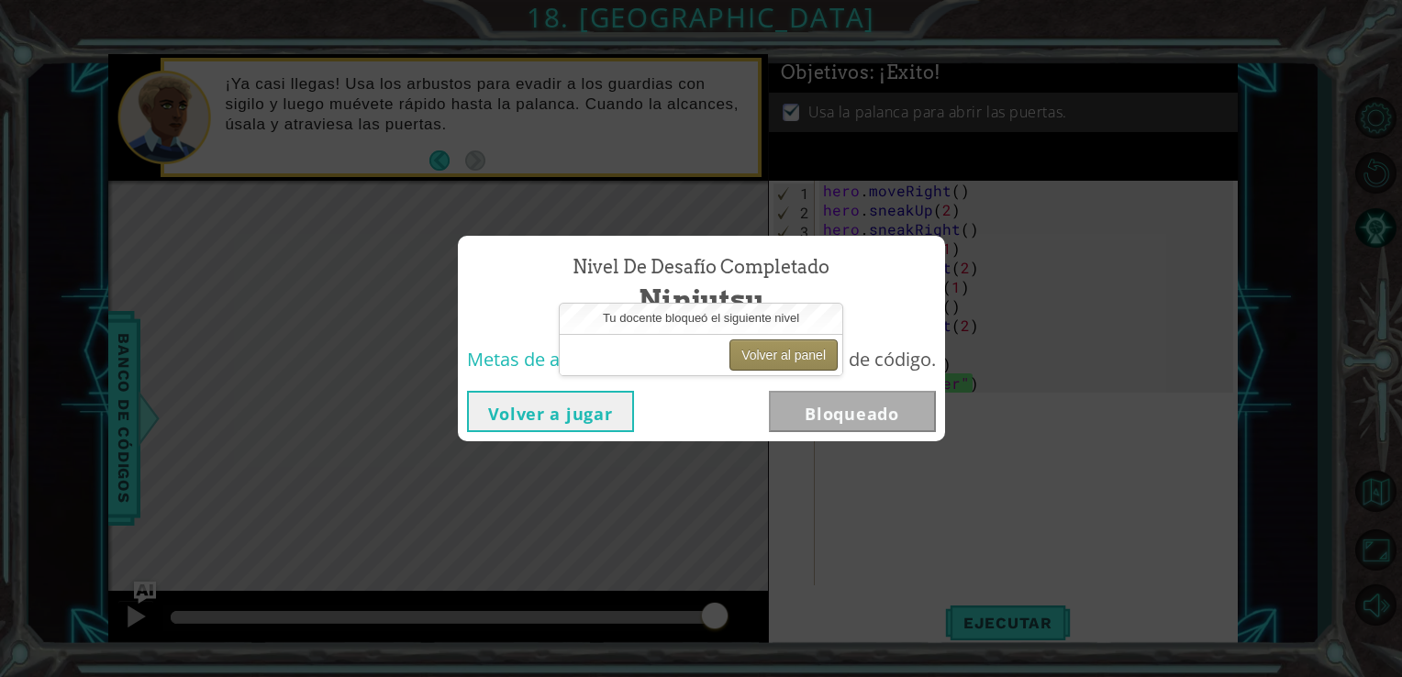
click at [800, 347] on button "Volver al panel" at bounding box center [784, 355] width 108 height 31
click at [1075, 295] on div "Nivel de desafío Completado Ninjutsu Metas de aprendizaje: Escribe una secuenci…" at bounding box center [701, 338] width 1402 height 677
click at [546, 413] on button "Volver a jugar" at bounding box center [550, 411] width 167 height 41
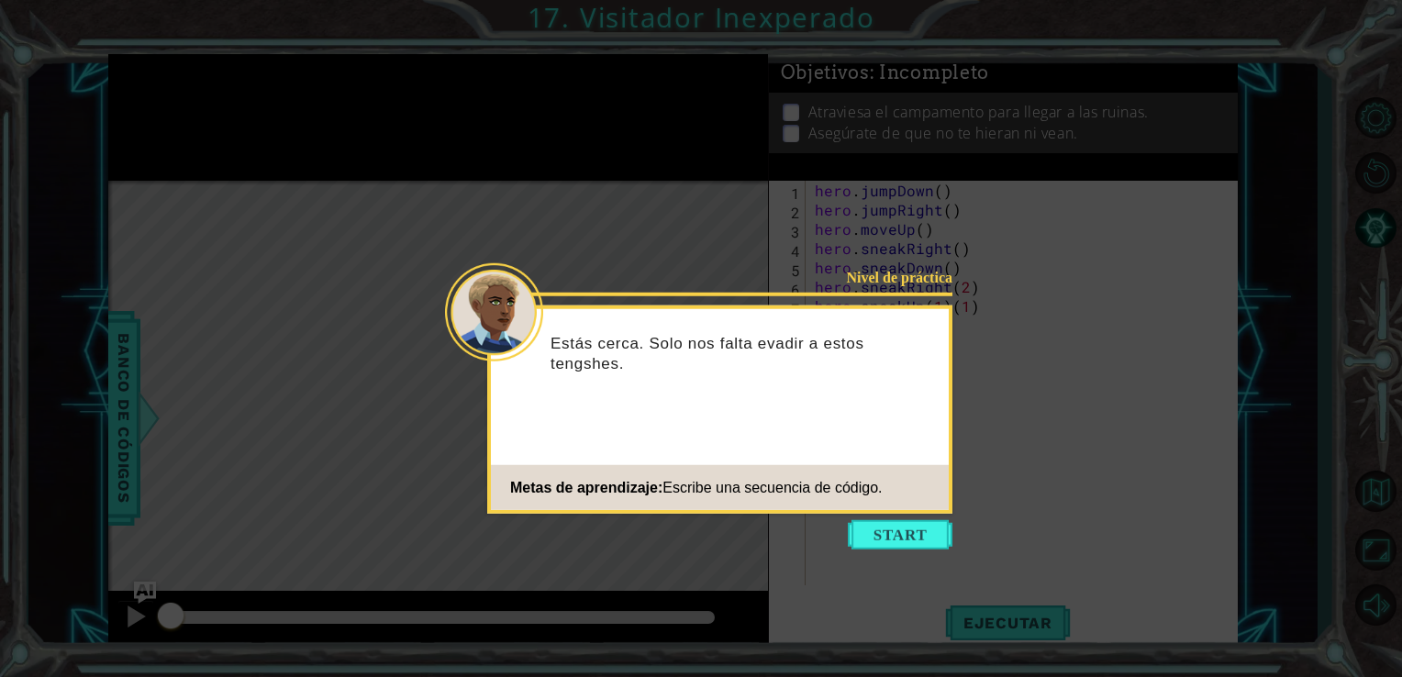
click at [925, 182] on icon at bounding box center [701, 338] width 1402 height 677
click at [640, 157] on icon at bounding box center [701, 338] width 1402 height 677
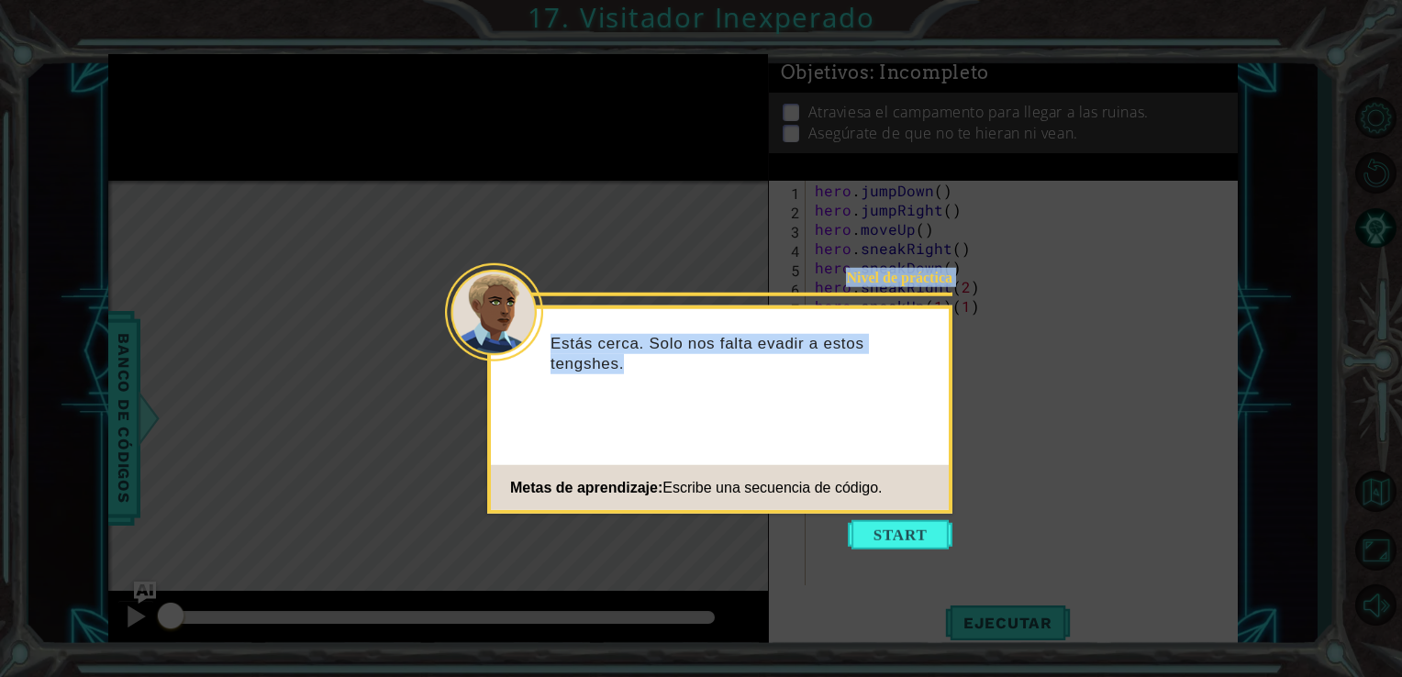
drag, startPoint x: 499, startPoint y: 479, endPoint x: 167, endPoint y: 133, distance: 479.7
click at [167, 133] on body "1 ההההההההההההההההההההההההההההההההההההההההההההההההההההההההההההההההההההההההההההה…" at bounding box center [701, 338] width 1402 height 677
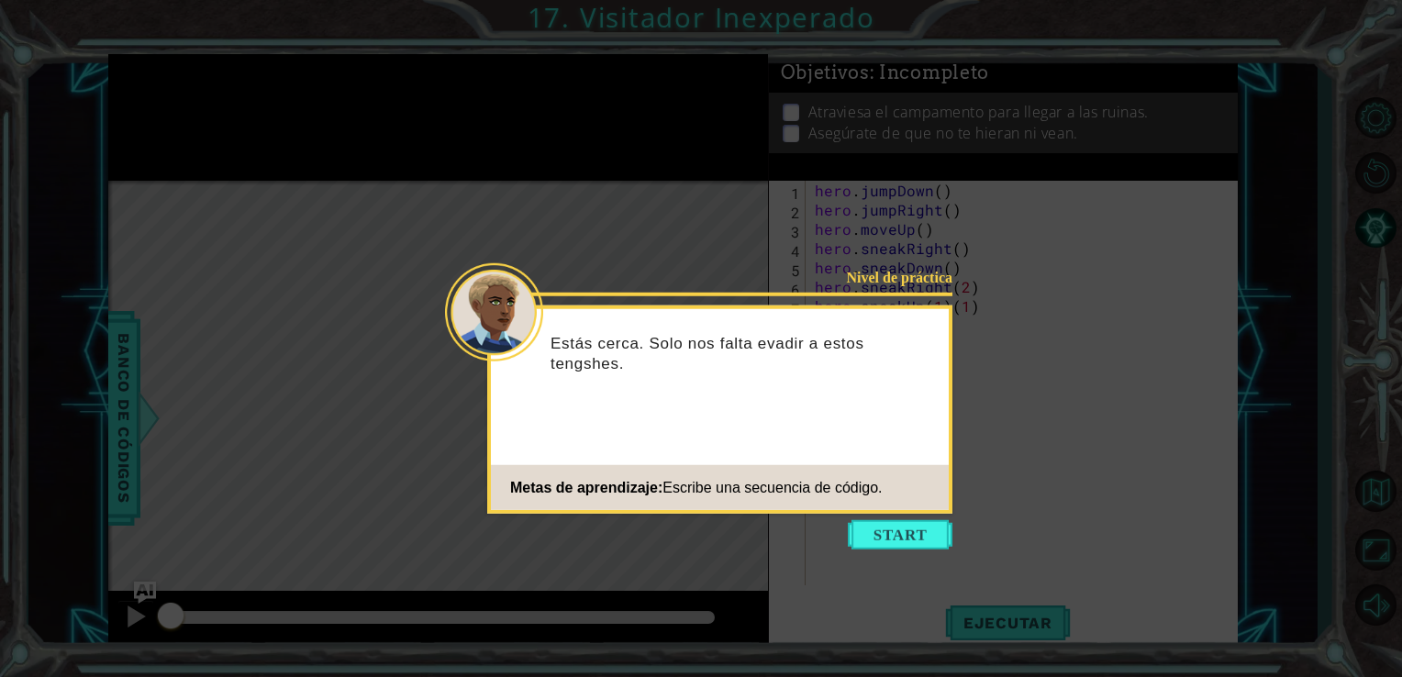
drag, startPoint x: 167, startPoint y: 133, endPoint x: 46, endPoint y: 42, distance: 151.4
click at [46, 42] on icon at bounding box center [701, 338] width 1402 height 677
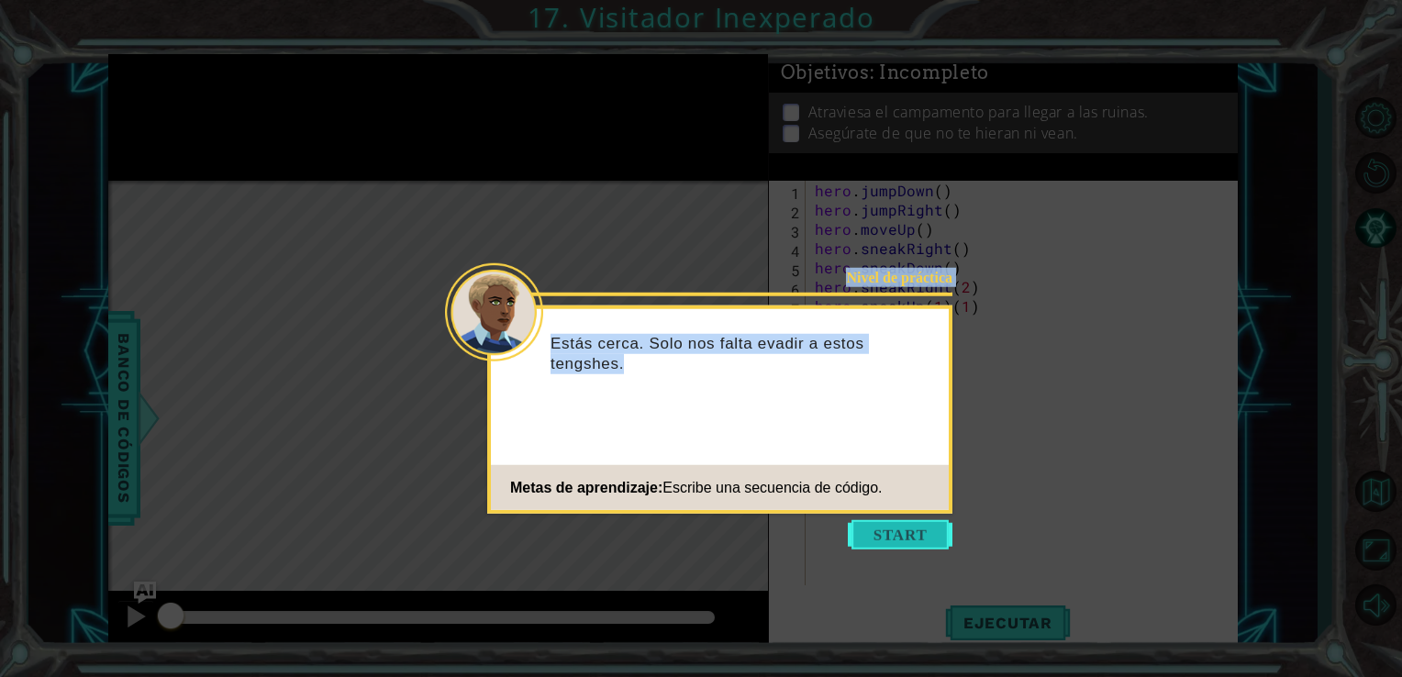
drag, startPoint x: 888, startPoint y: 556, endPoint x: 899, endPoint y: 545, distance: 14.9
click at [899, 545] on body "1 ההההההההההההההההההההההההההההההההההההההההההההההההההההההההההההההההההההההההההההה…" at bounding box center [701, 338] width 1402 height 677
click at [899, 545] on button "Start" at bounding box center [900, 534] width 105 height 29
